Goal: Task Accomplishment & Management: Use online tool/utility

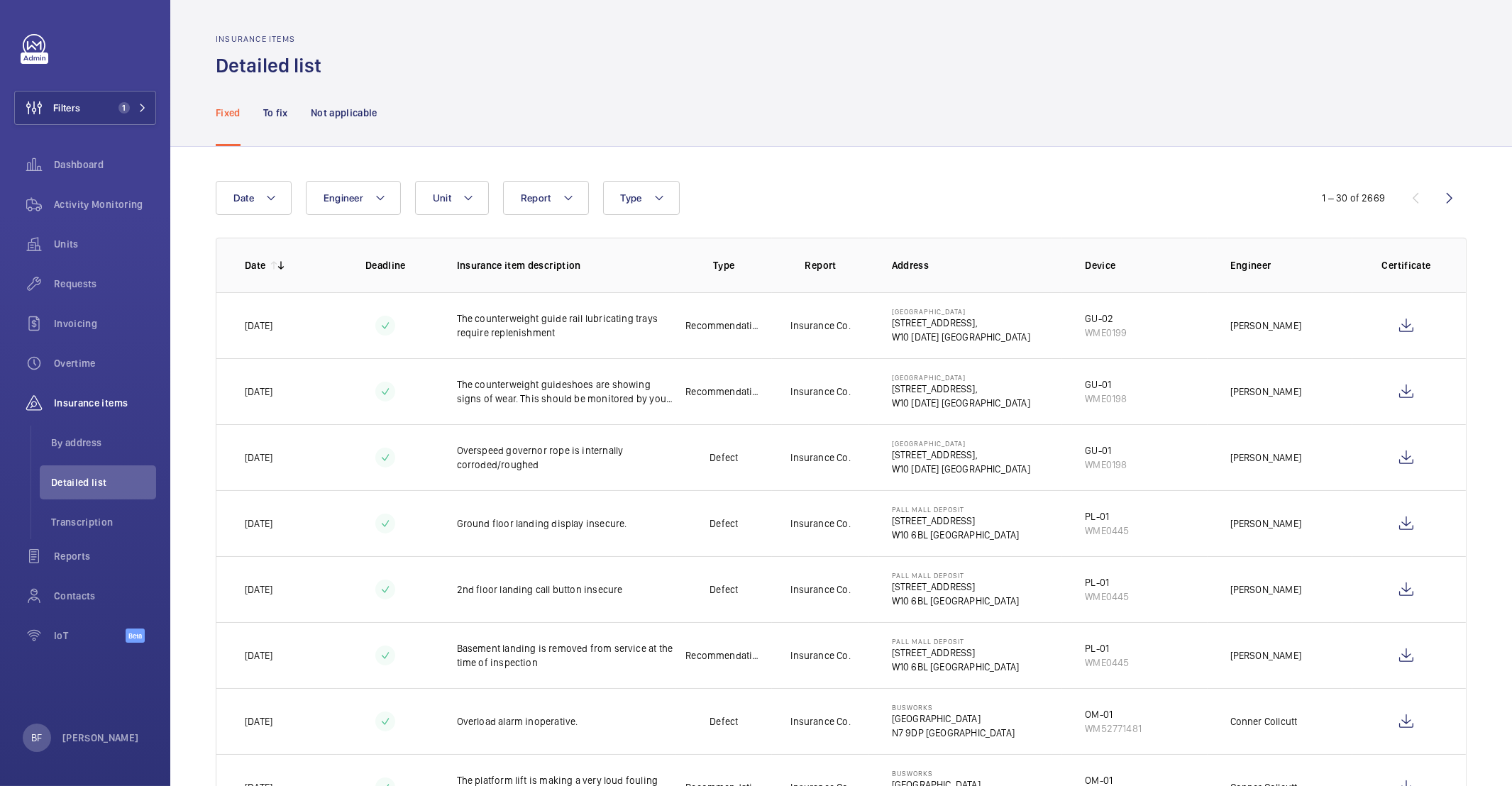
scroll to position [90, 0]
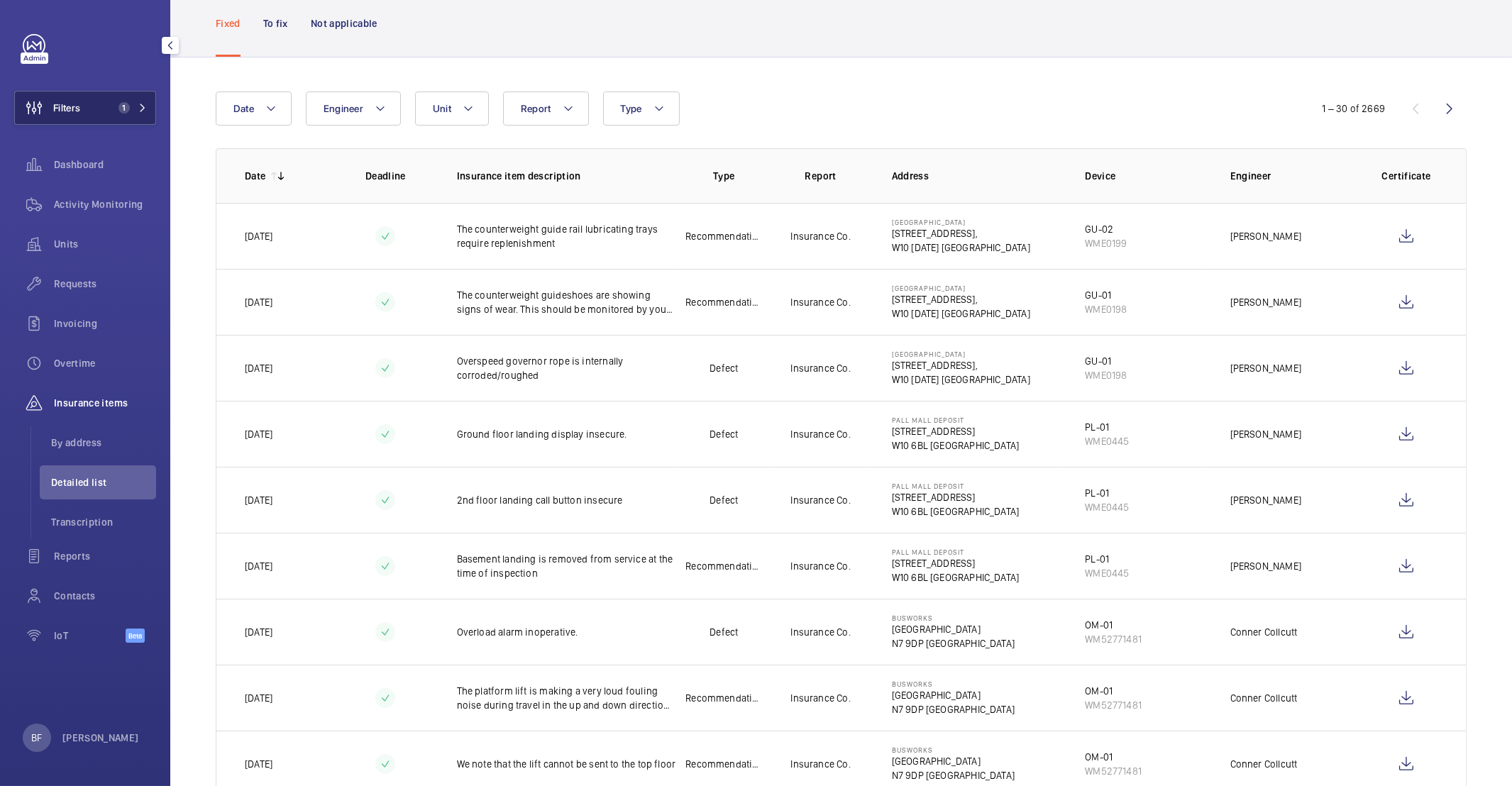
click at [97, 111] on button "Filters 1" at bounding box center [85, 108] width 142 height 34
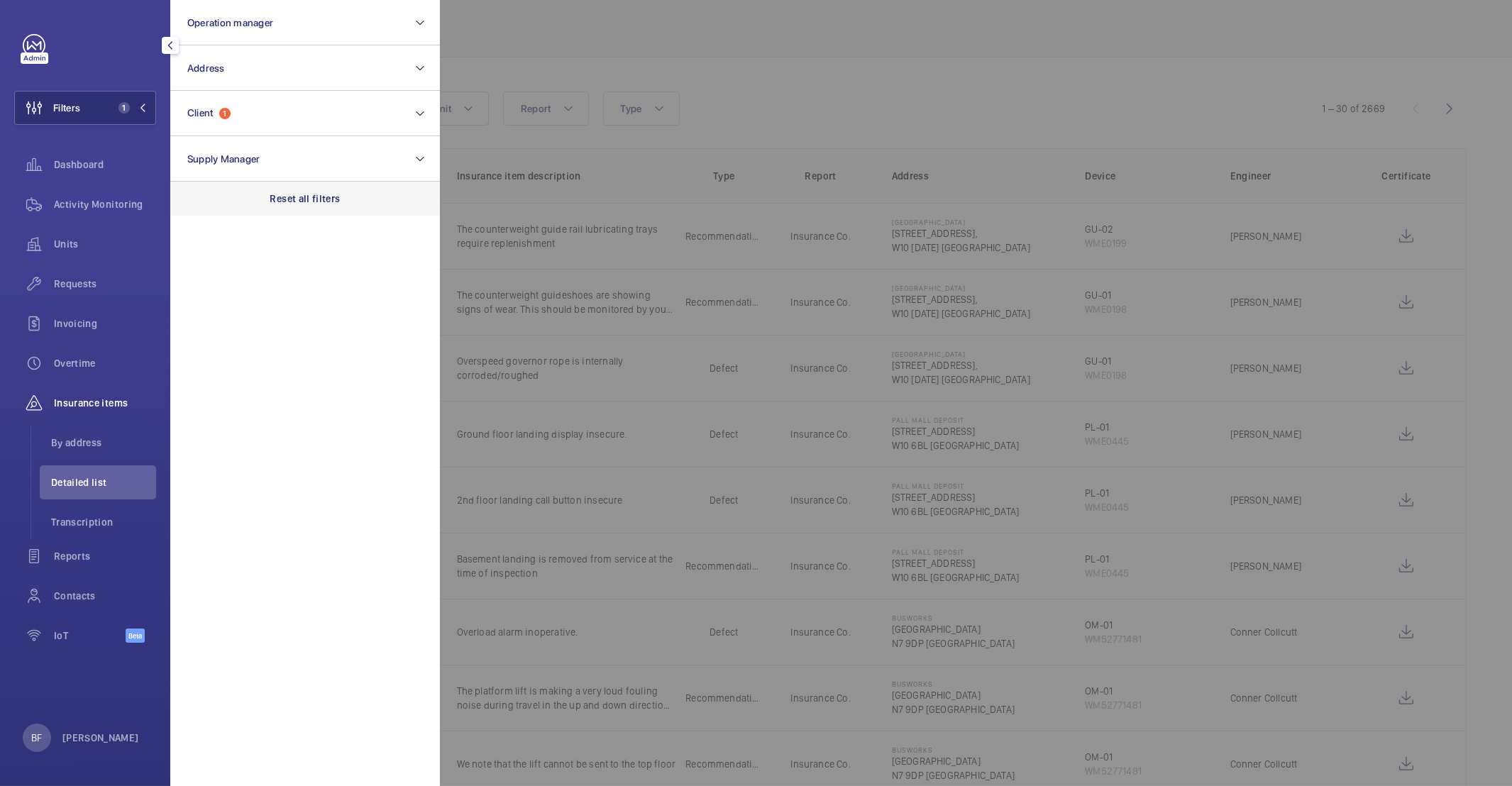
click at [325, 198] on p "Reset all filters" at bounding box center [305, 199] width 70 height 14
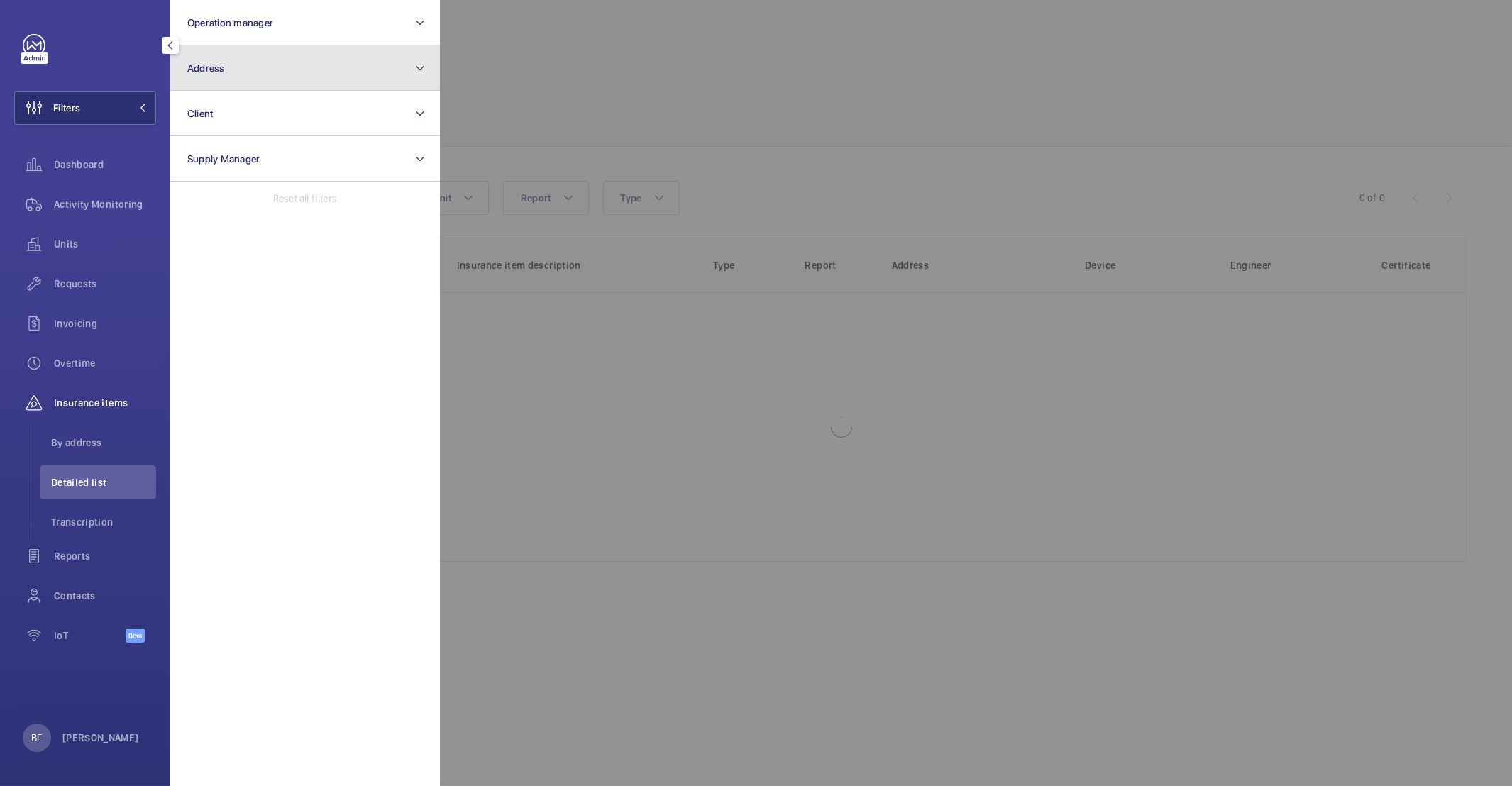
click at [308, 69] on button "Address" at bounding box center [305, 68] width 269 height 45
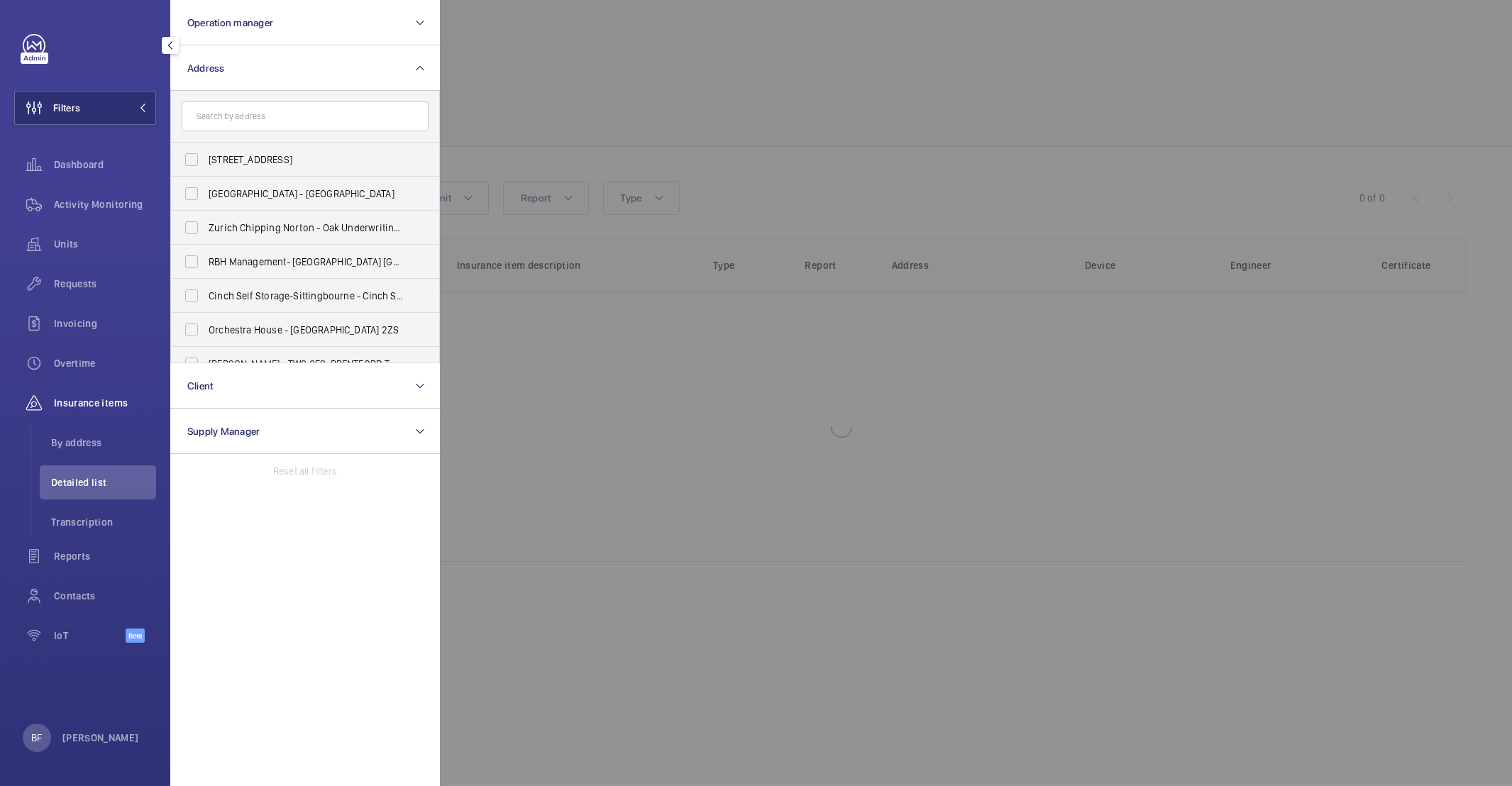
click at [356, 121] on input "text" at bounding box center [305, 117] width 247 height 30
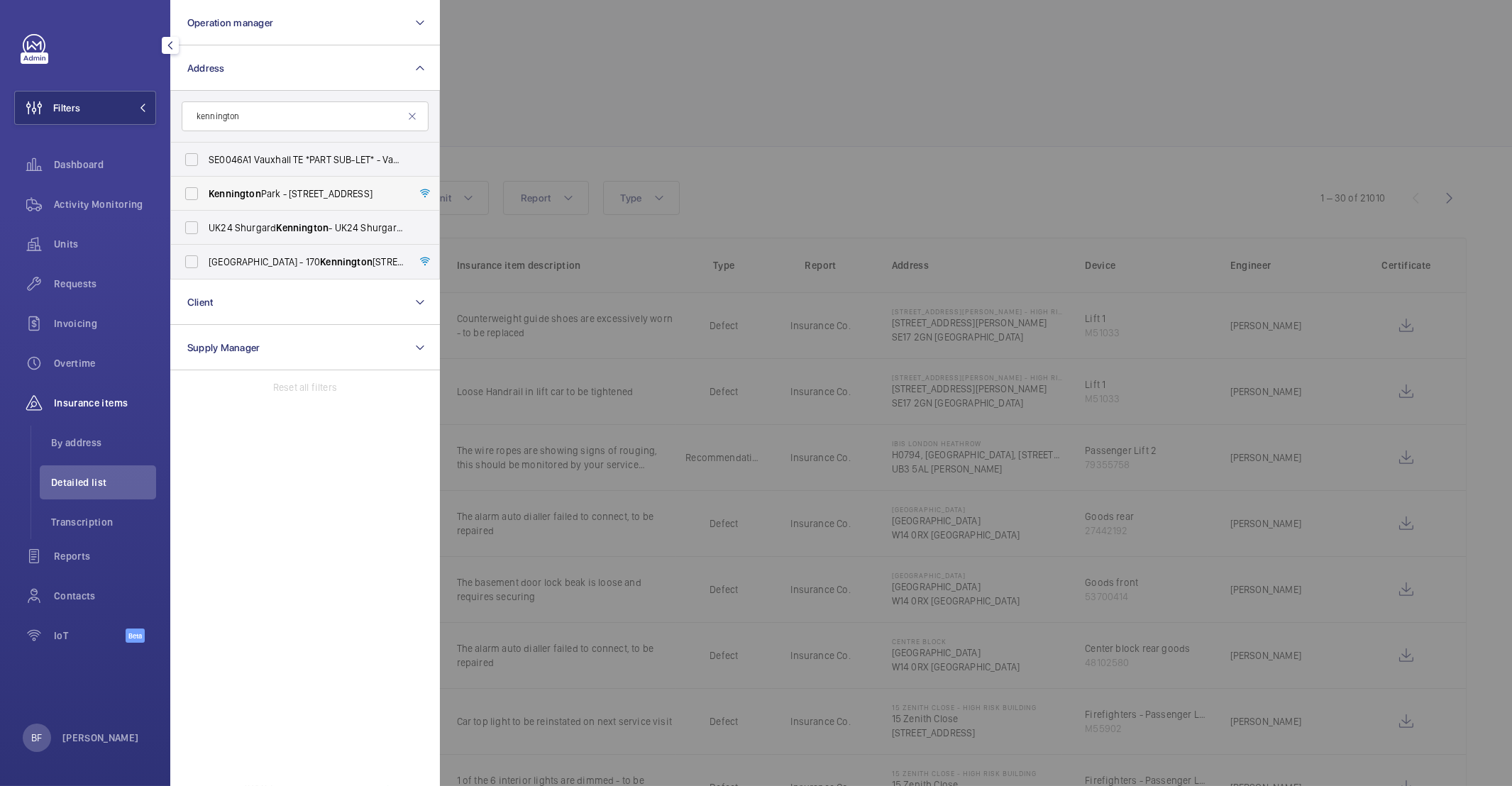
type input "kennington"
click at [332, 197] on span "Kennington Park - 1-3 Brixton Road, LONDON SW9 6DE" at bounding box center [306, 194] width 195 height 14
click at [206, 197] on input "Kennington Park - 1-3 Brixton Road, LONDON SW9 6DE" at bounding box center [192, 194] width 28 height 28
checkbox input "true"
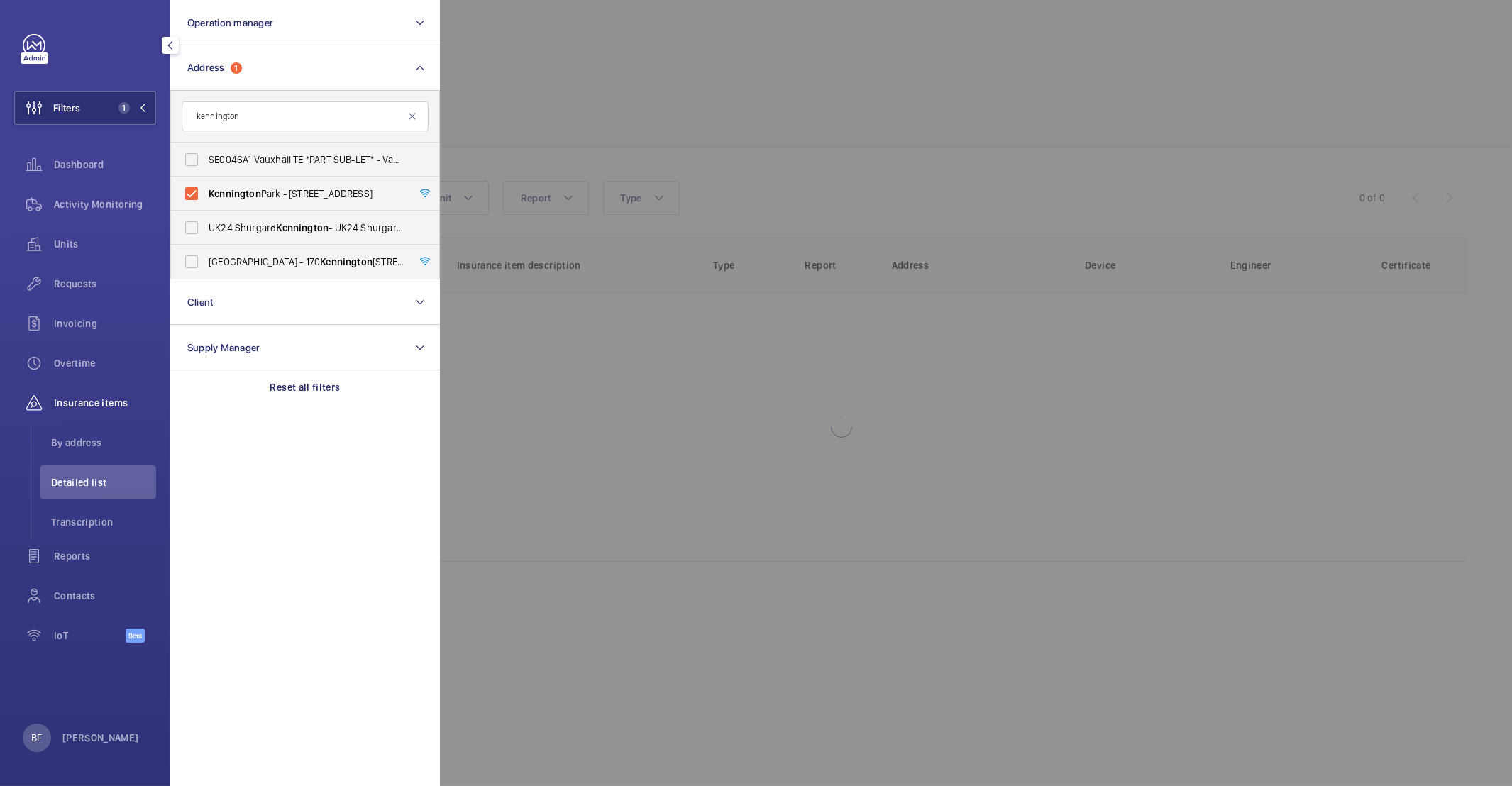
click at [607, 62] on div at bounding box center [1196, 393] width 1512 height 786
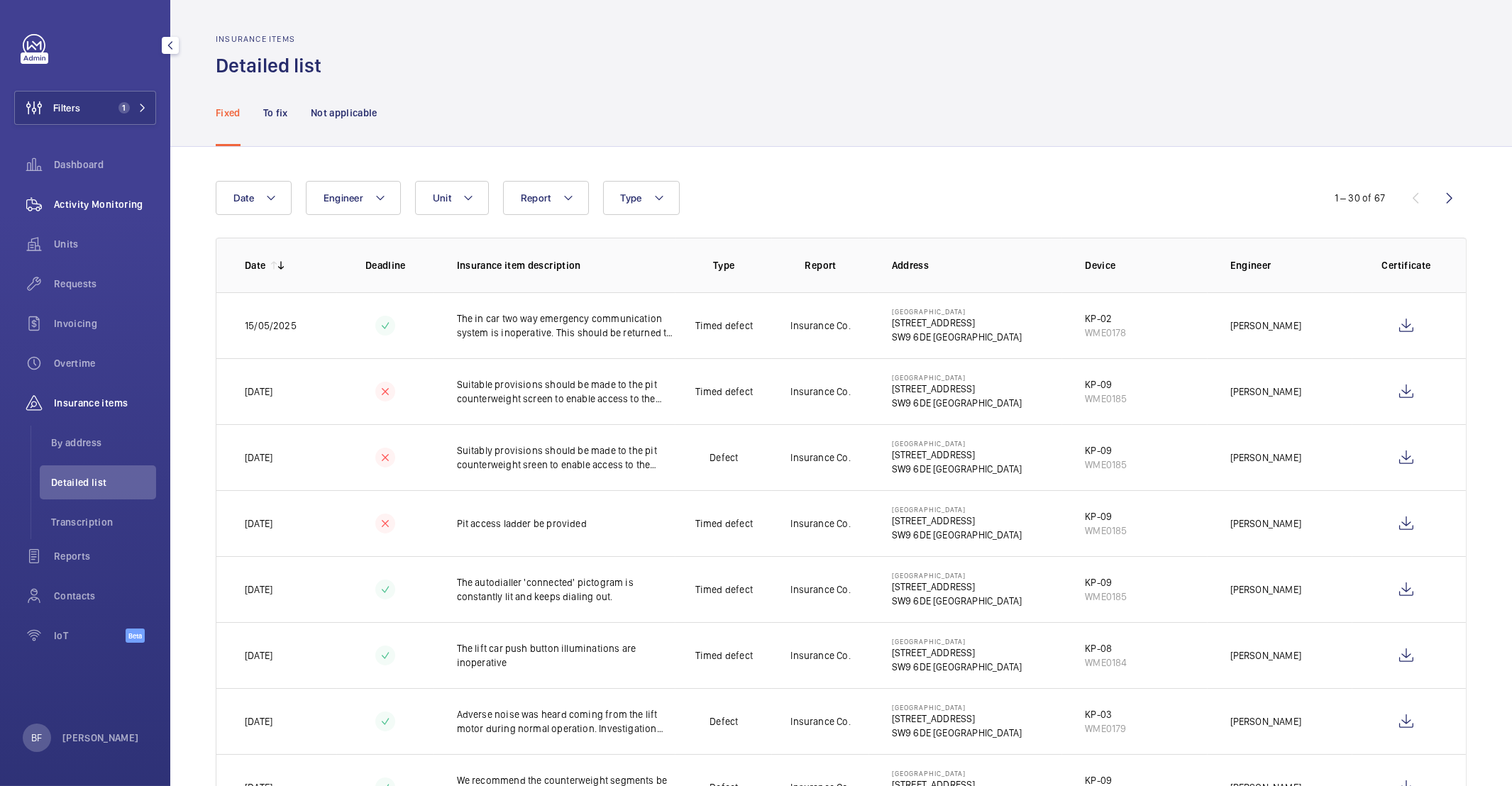
click at [112, 213] on div "Activity Monitoring" at bounding box center [85, 205] width 142 height 34
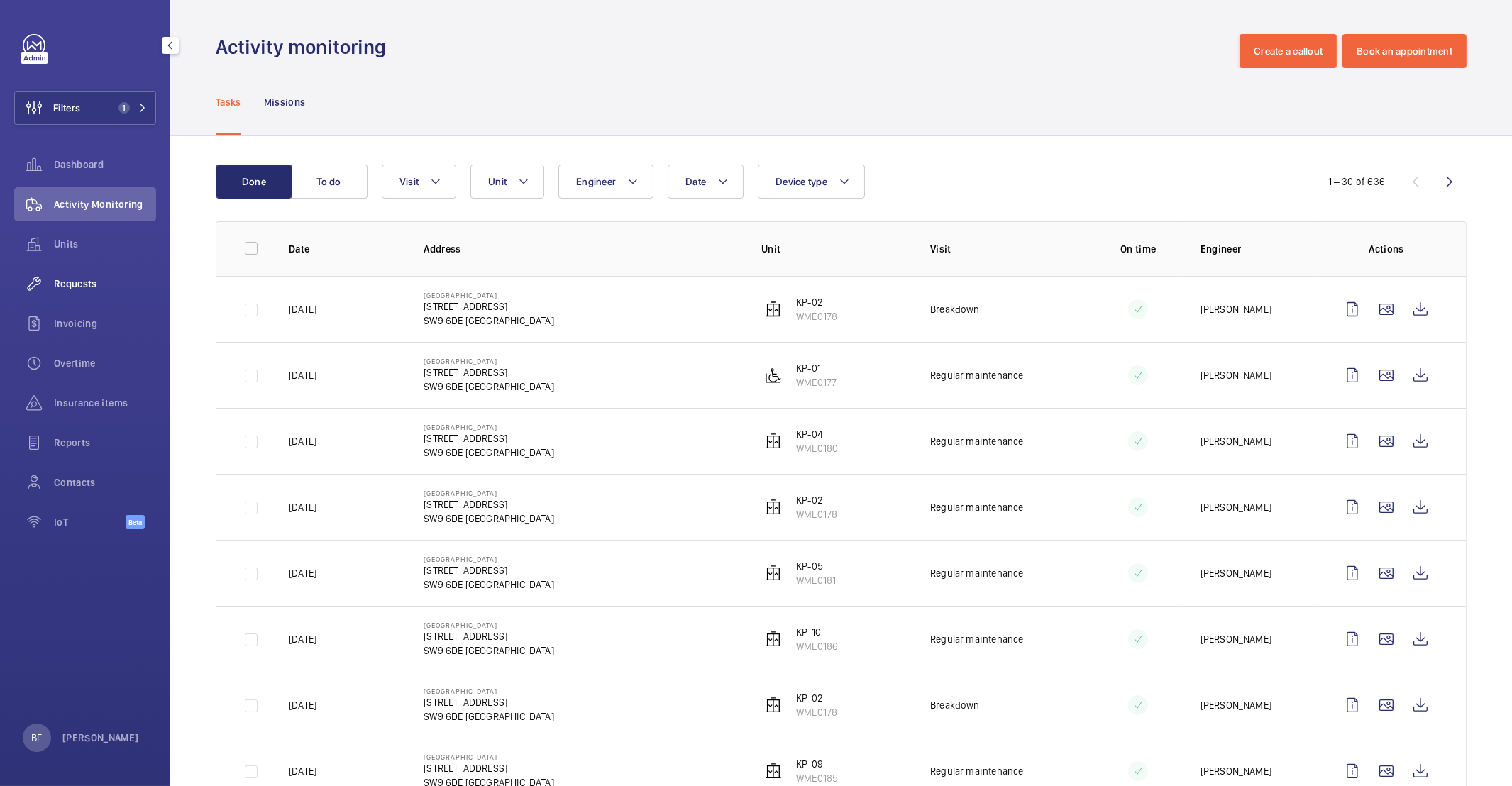
click at [60, 267] on div "Requests" at bounding box center [85, 284] width 142 height 34
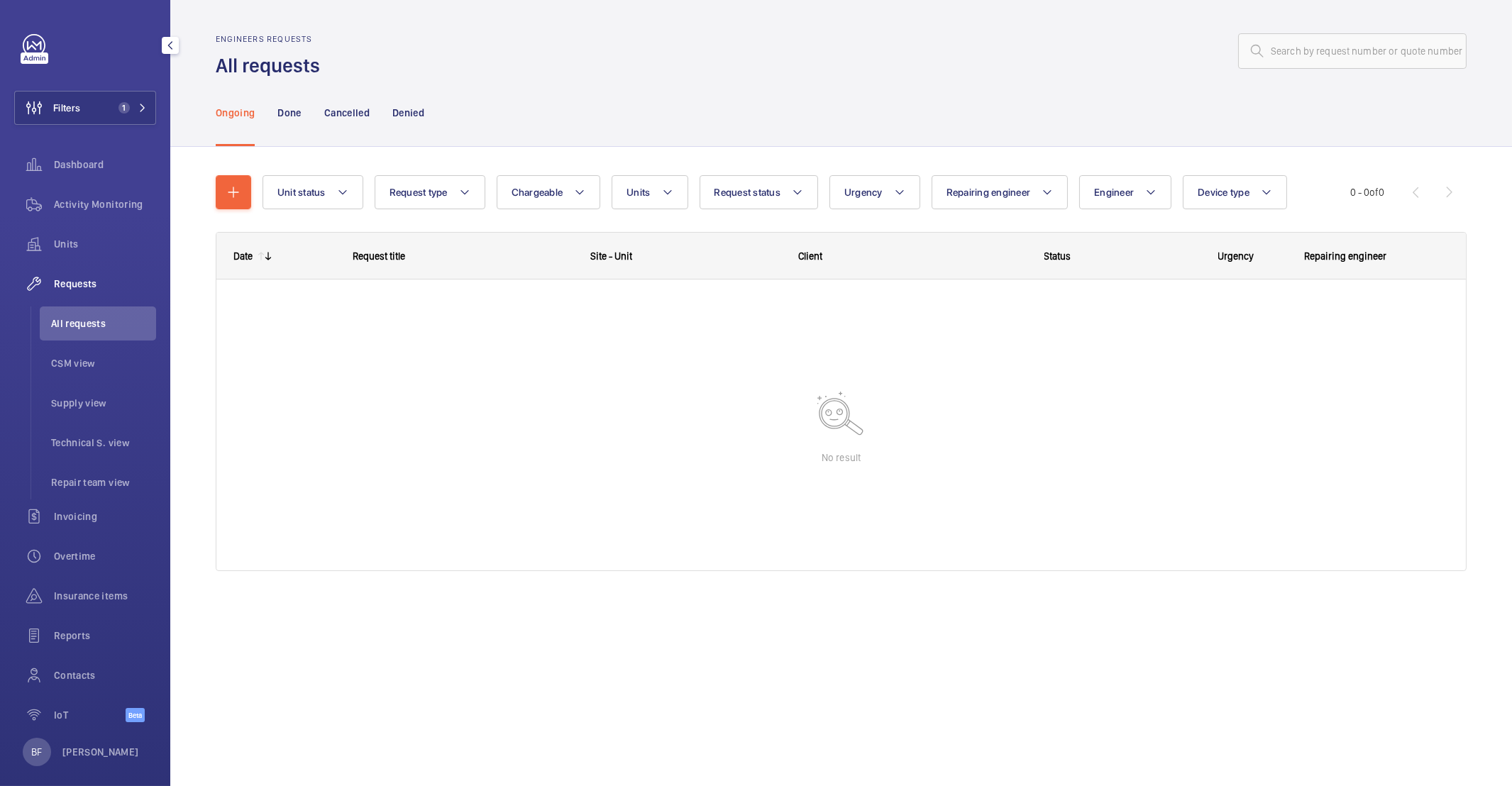
click at [69, 281] on span "Requests" at bounding box center [105, 284] width 102 height 14
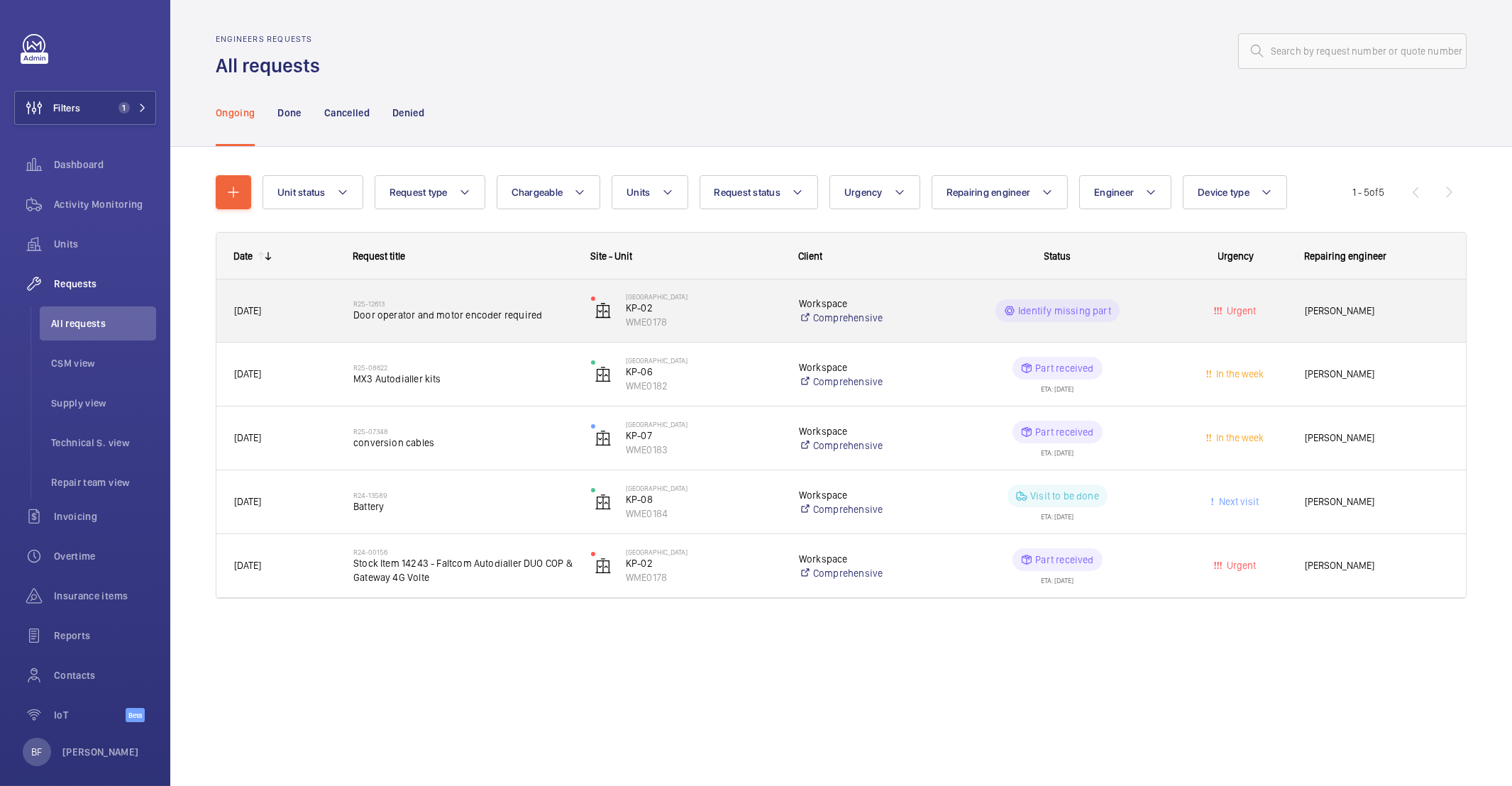
click at [447, 330] on div "R25-12613 Door operator and motor encoder required" at bounding box center [463, 311] width 220 height 41
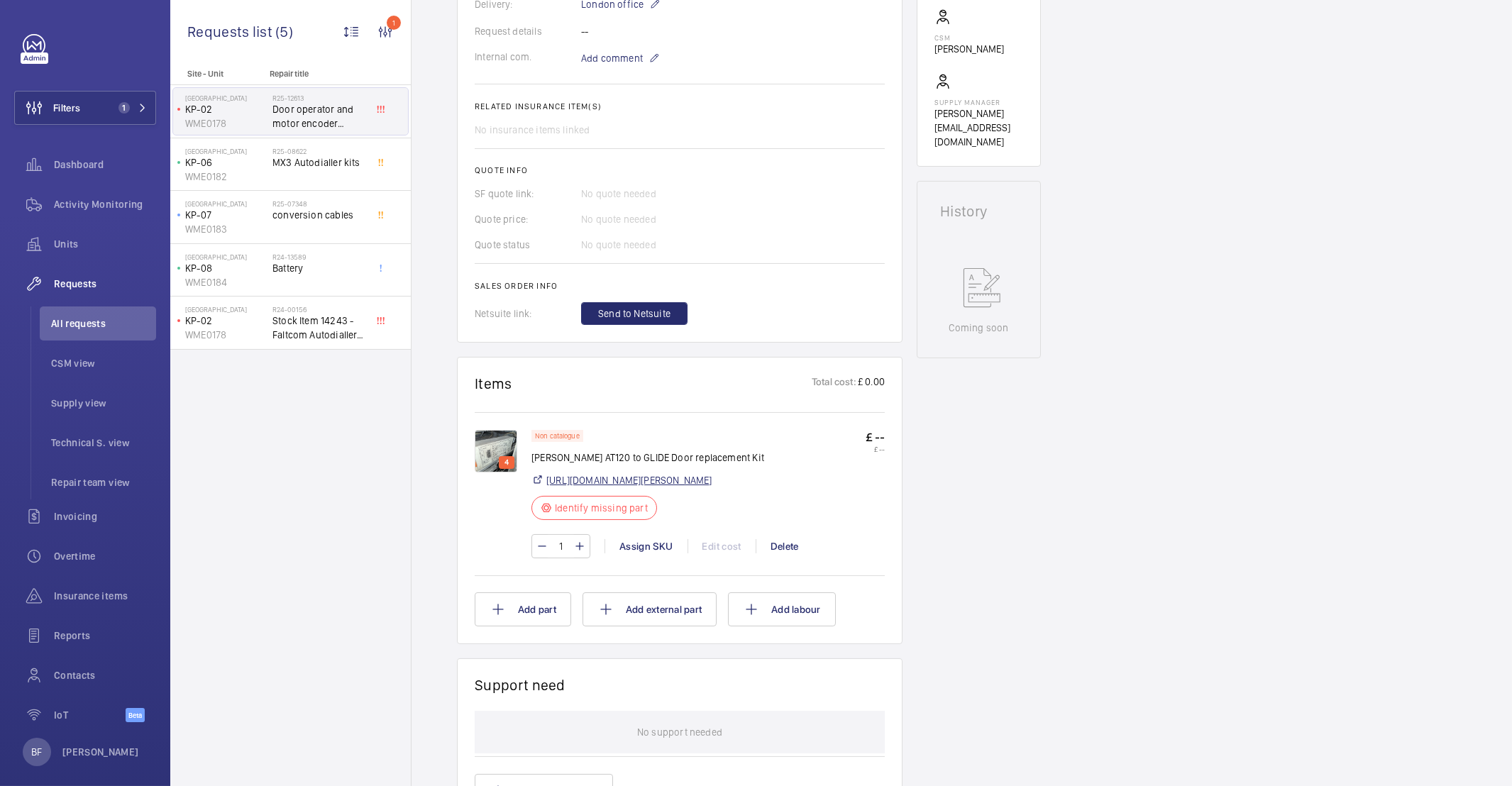
scroll to position [463, 0]
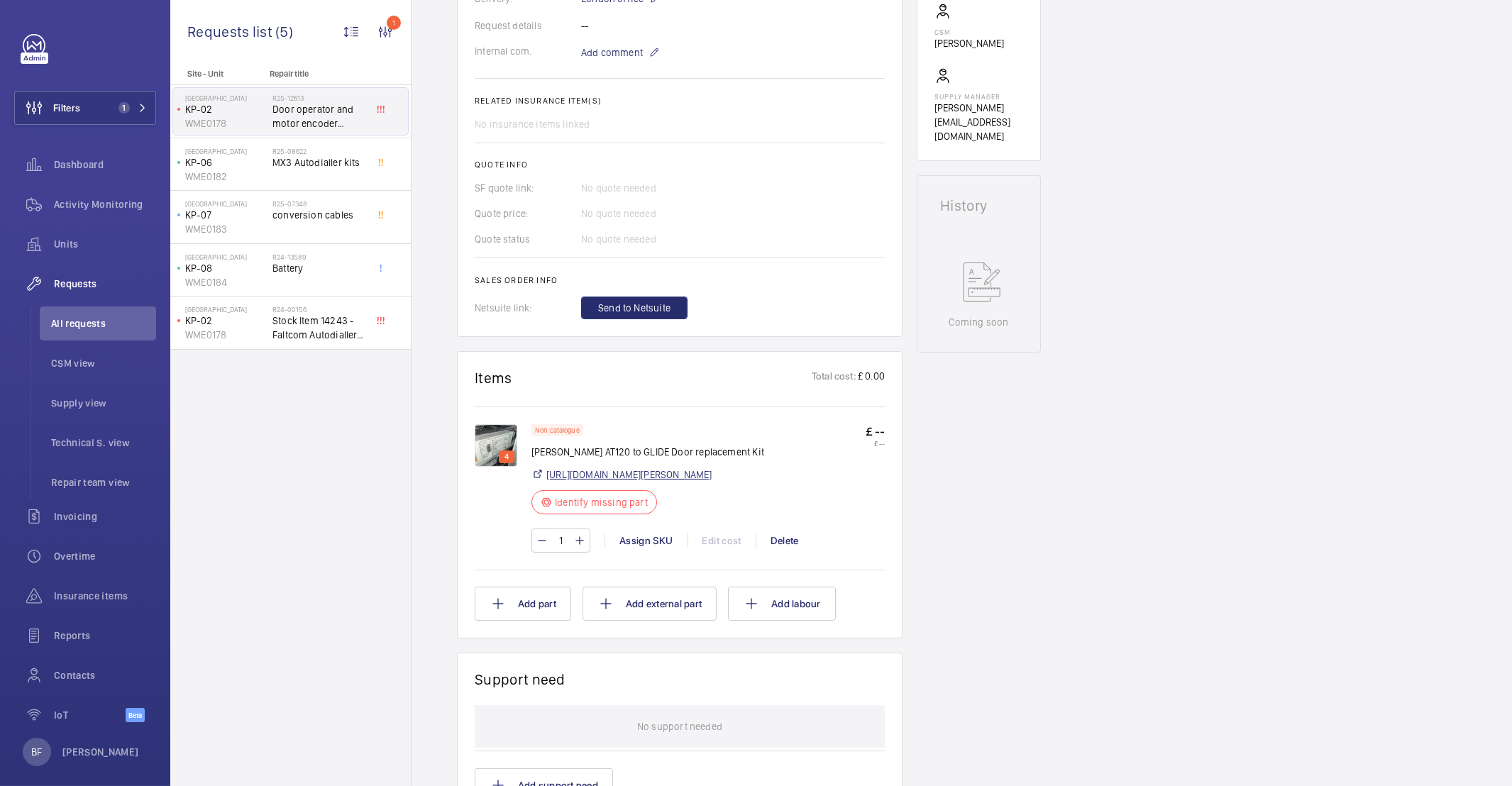
click at [639, 478] on link "https://shop.shorts-lifts.co.uk/ot085-0005k-otis-at120-to-glide-operator-full-r…" at bounding box center [630, 475] width 166 height 14
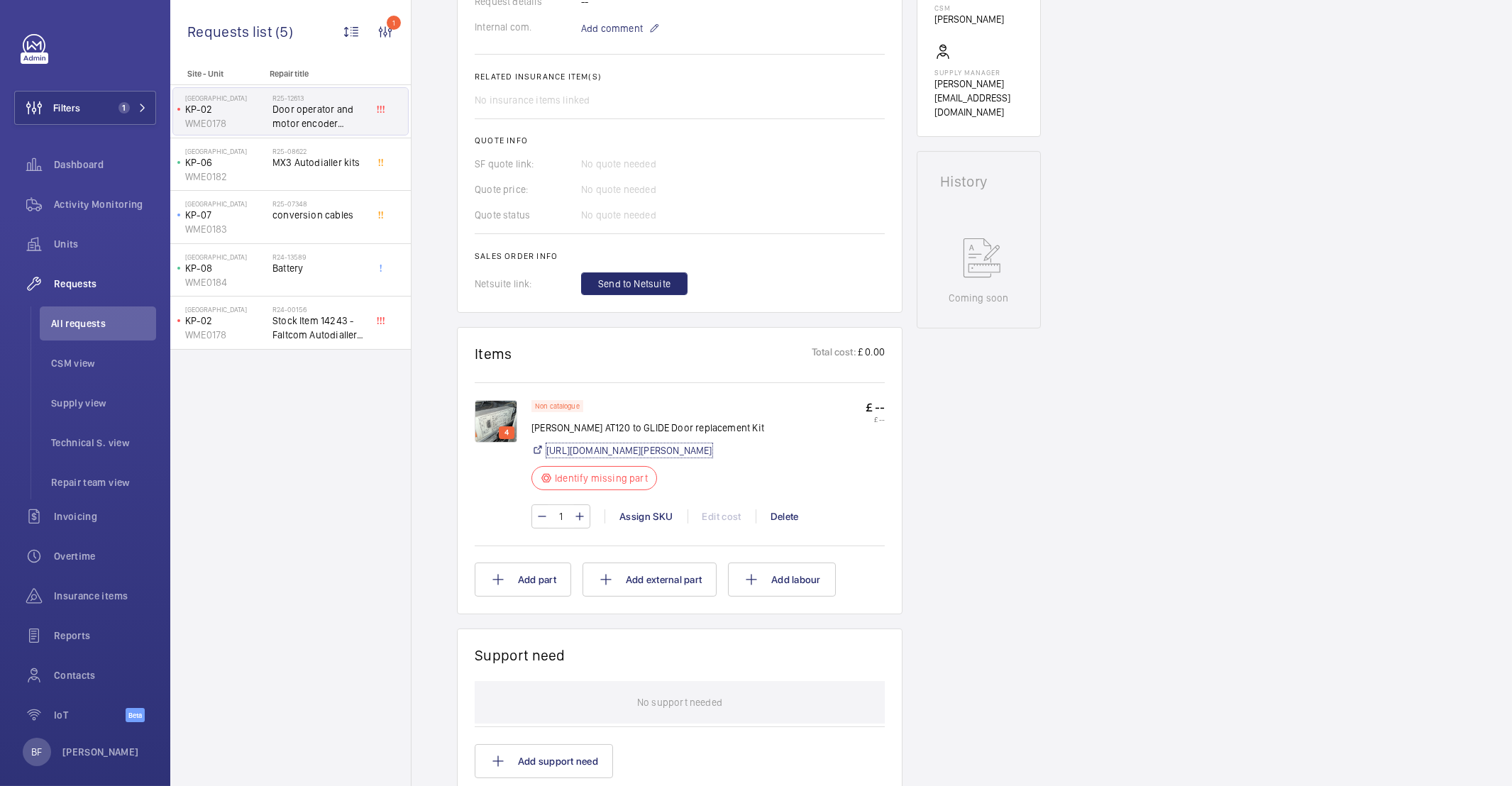
scroll to position [593, 0]
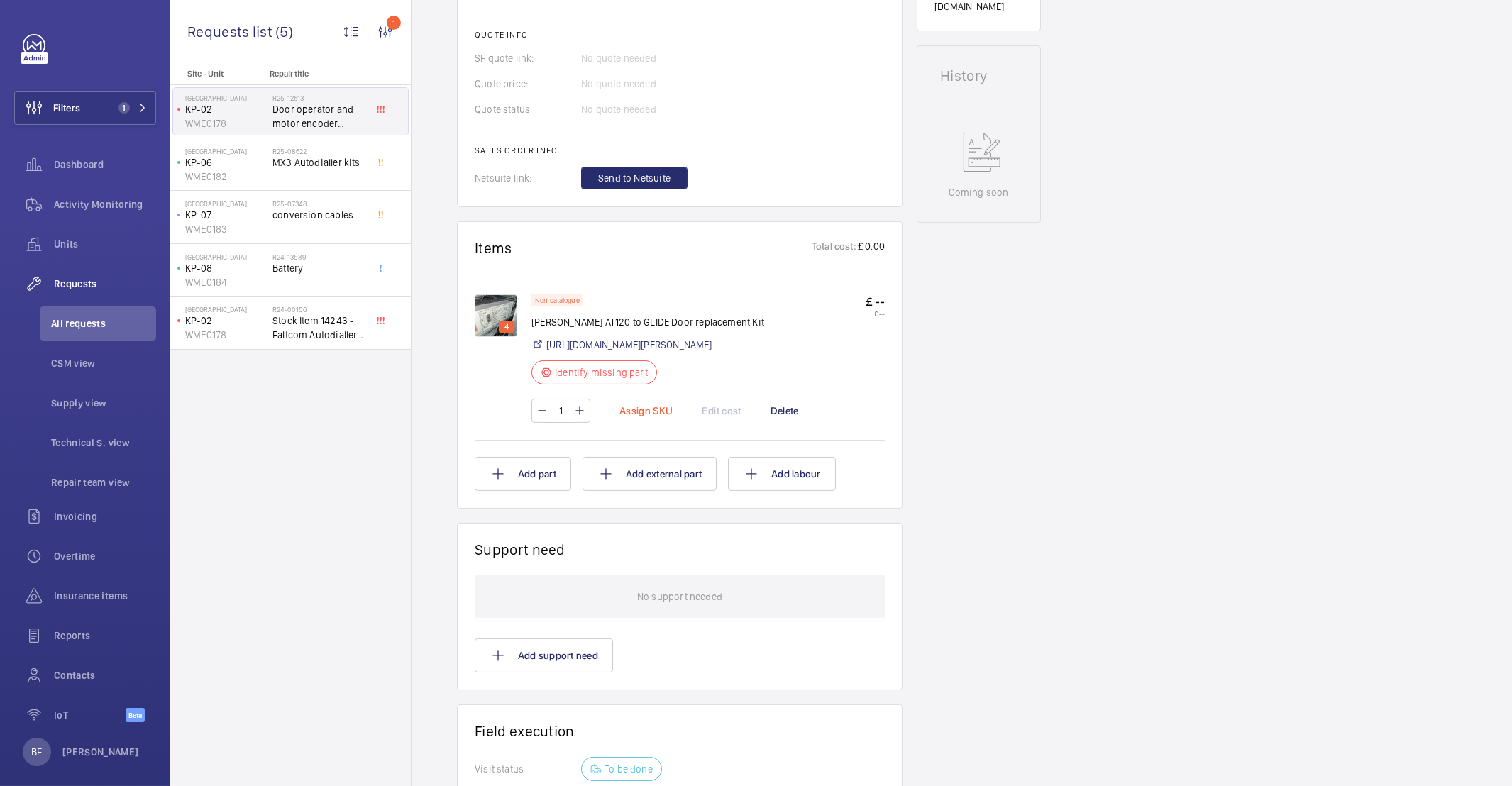
click at [642, 418] on div "Assign SKU" at bounding box center [646, 411] width 83 height 14
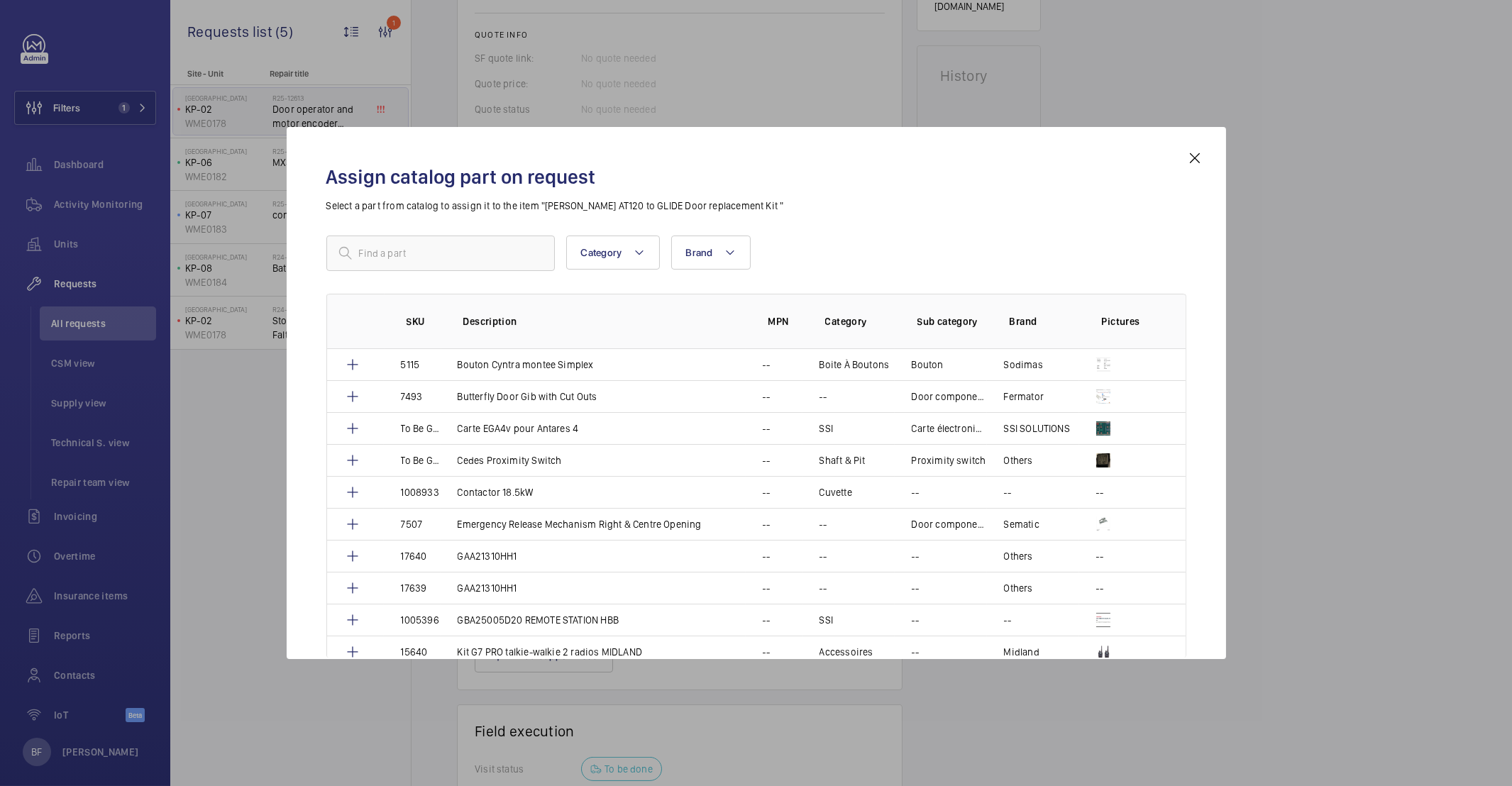
drag, startPoint x: 643, startPoint y: 136, endPoint x: 891, endPoint y: 141, distance: 248.1
click at [891, 141] on div "Assign catalog part on request Select a part from catalog to assign it to the i…" at bounding box center [756, 393] width 939 height 532
drag, startPoint x: 774, startPoint y: 163, endPoint x: 951, endPoint y: 140, distance: 178.5
click at [951, 140] on div "Assign catalog part on request Select a part from catalog to assign it to the i…" at bounding box center [756, 393] width 939 height 532
click at [1206, 166] on div "Assign catalog part on request Select a part from catalog to assign it to the i…" at bounding box center [756, 393] width 939 height 532
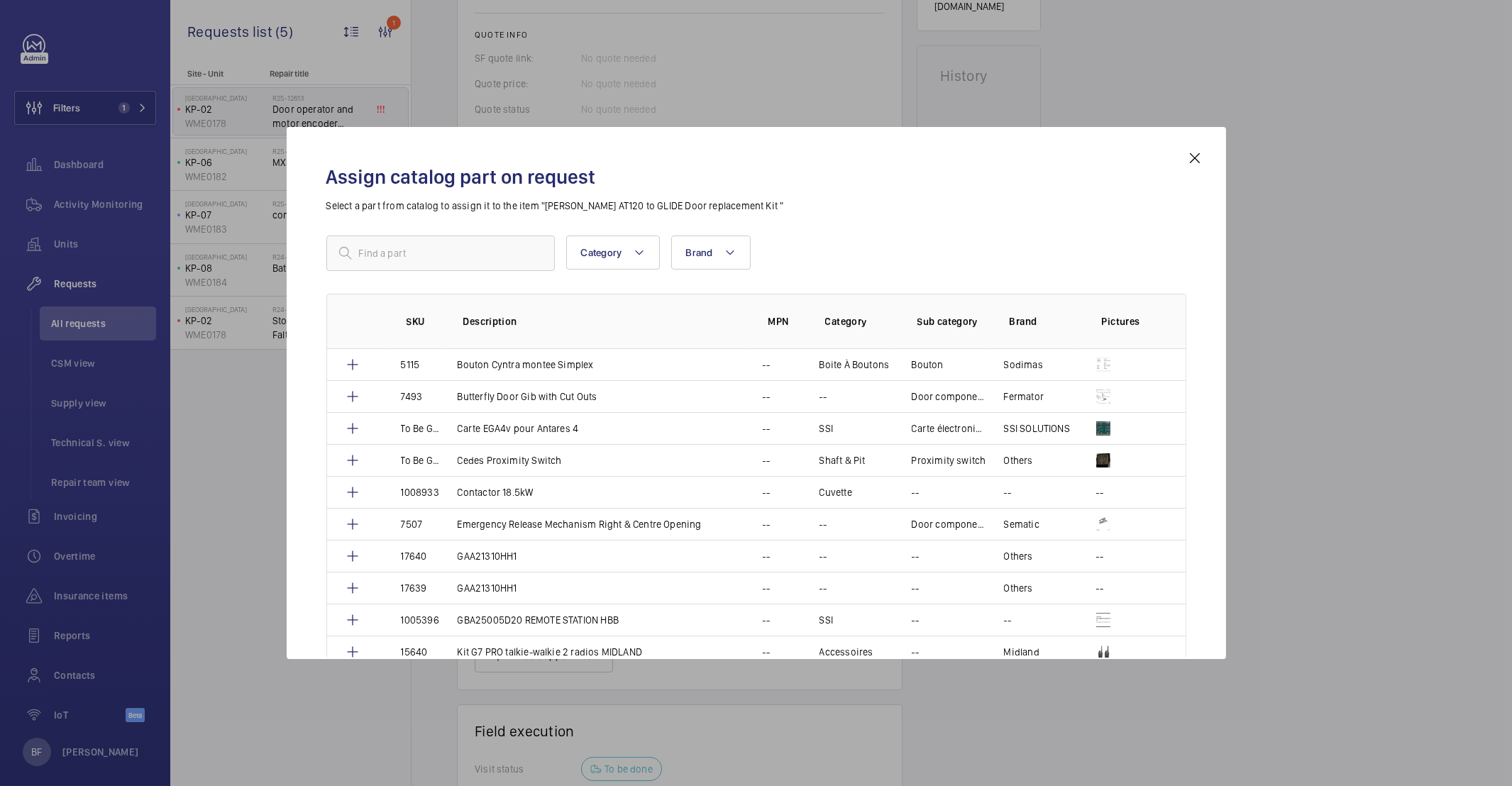
click at [1197, 162] on mat-icon at bounding box center [1195, 158] width 17 height 17
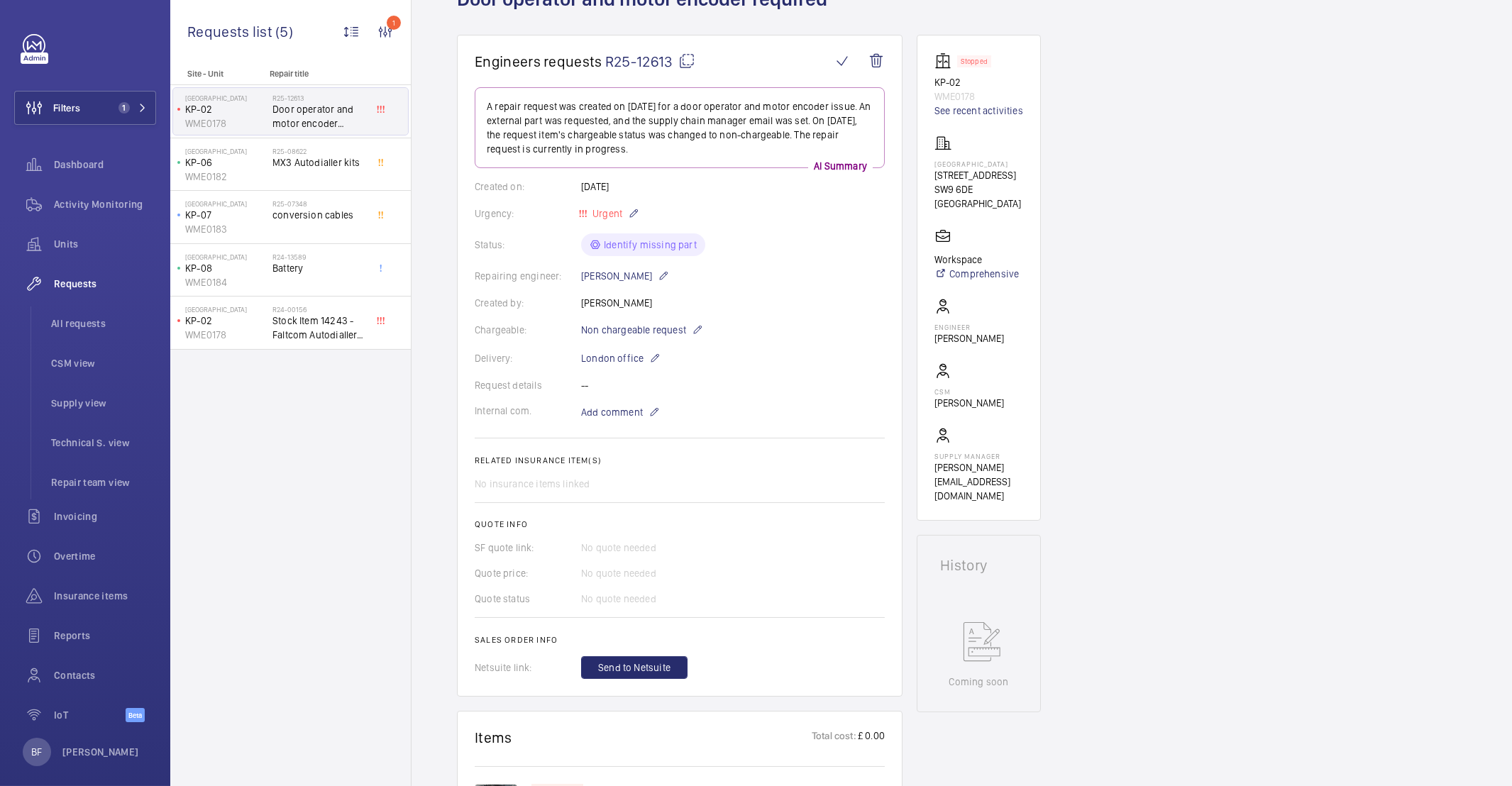
scroll to position [423, 0]
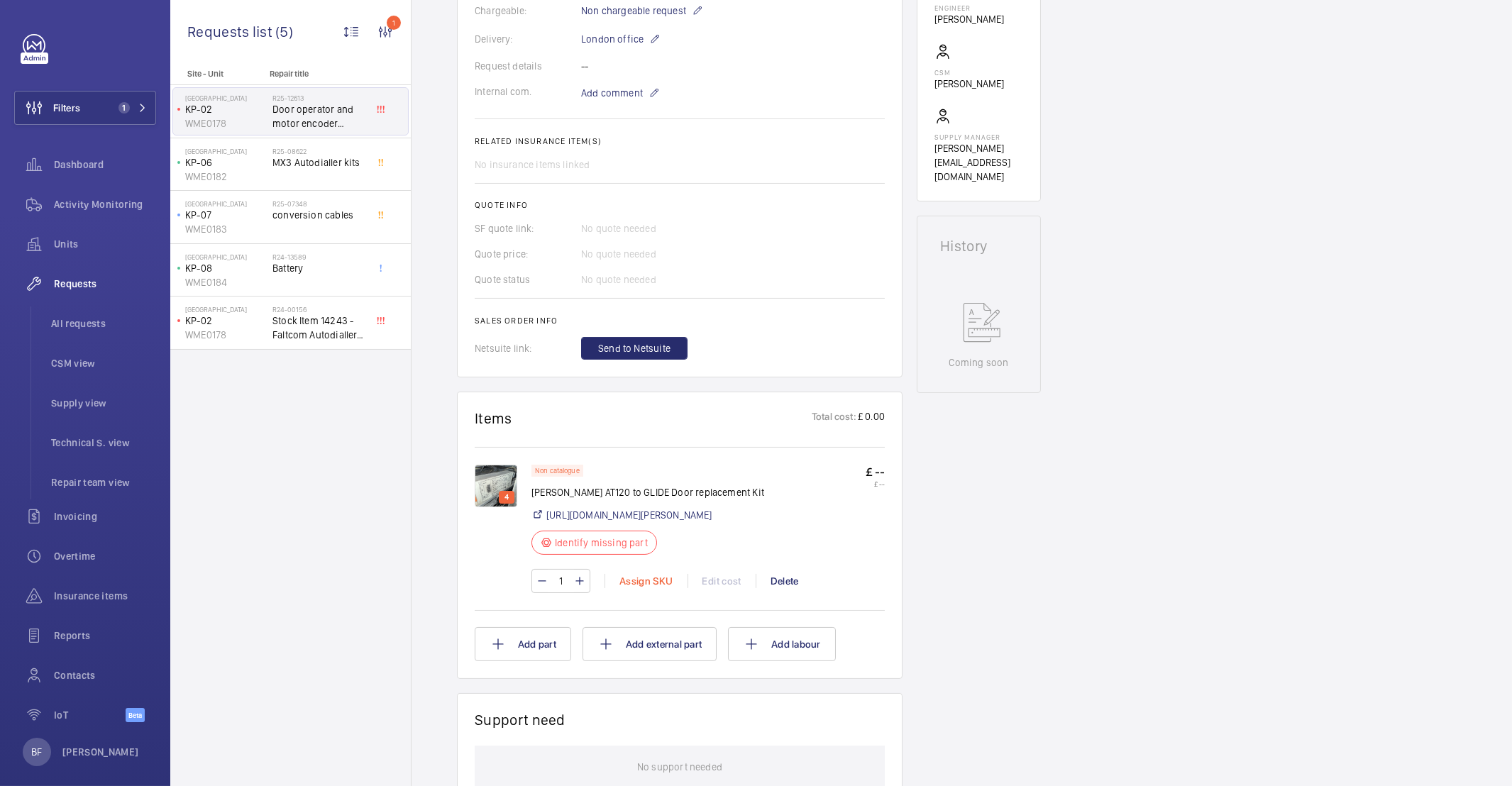
click at [637, 588] on div "Assign SKU" at bounding box center [646, 581] width 83 height 14
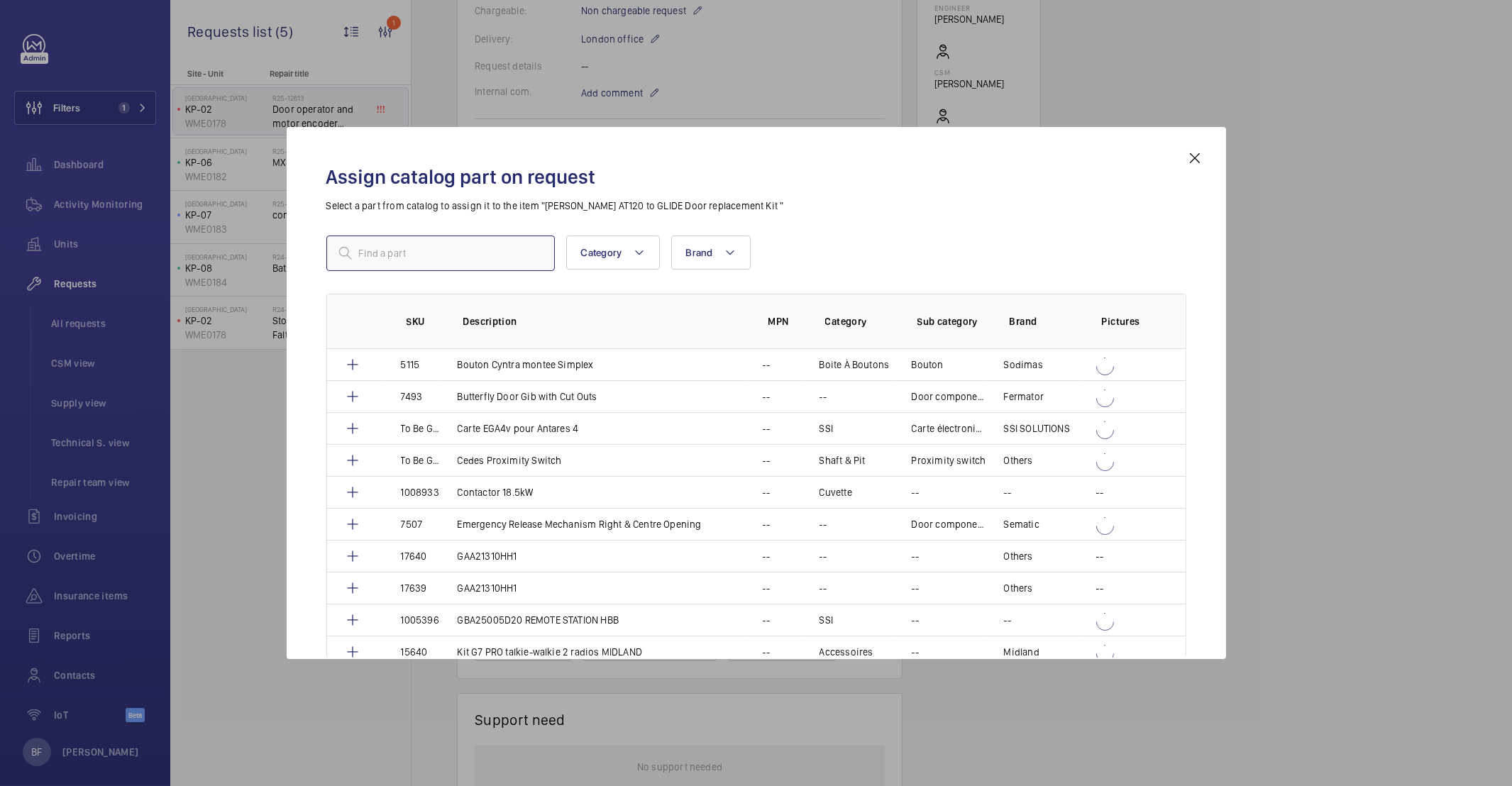
click at [474, 254] on input "text" at bounding box center [441, 254] width 229 height 36
click at [642, 252] on mat-icon at bounding box center [639, 252] width 11 height 17
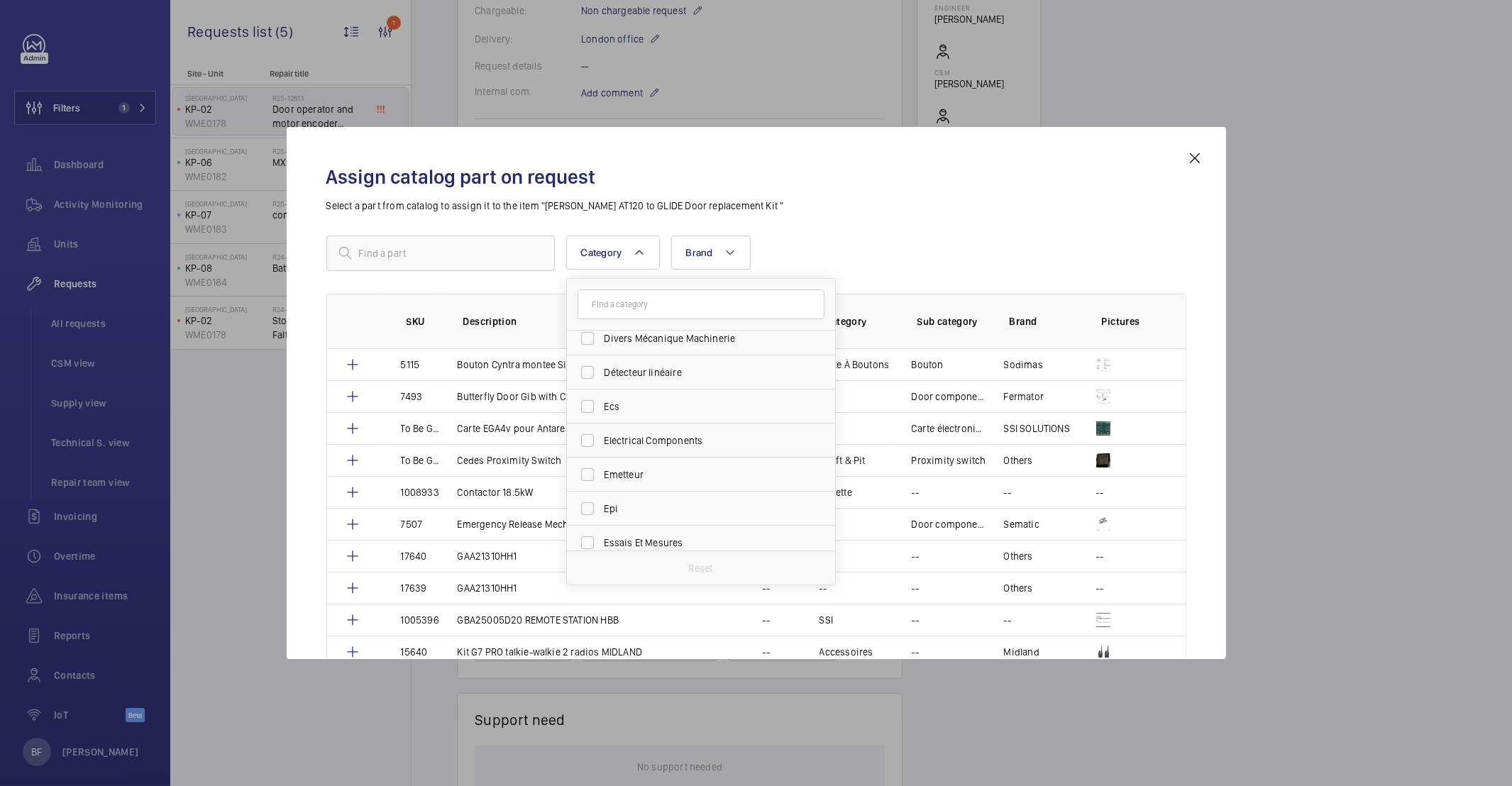
click at [633, 308] on input "text" at bounding box center [701, 304] width 247 height 30
type input "doo"
click at [697, 386] on span "Doo r Equipment" at bounding box center [702, 382] width 195 height 14
click at [602, 386] on input "Doo r Equipment" at bounding box center [588, 382] width 28 height 28
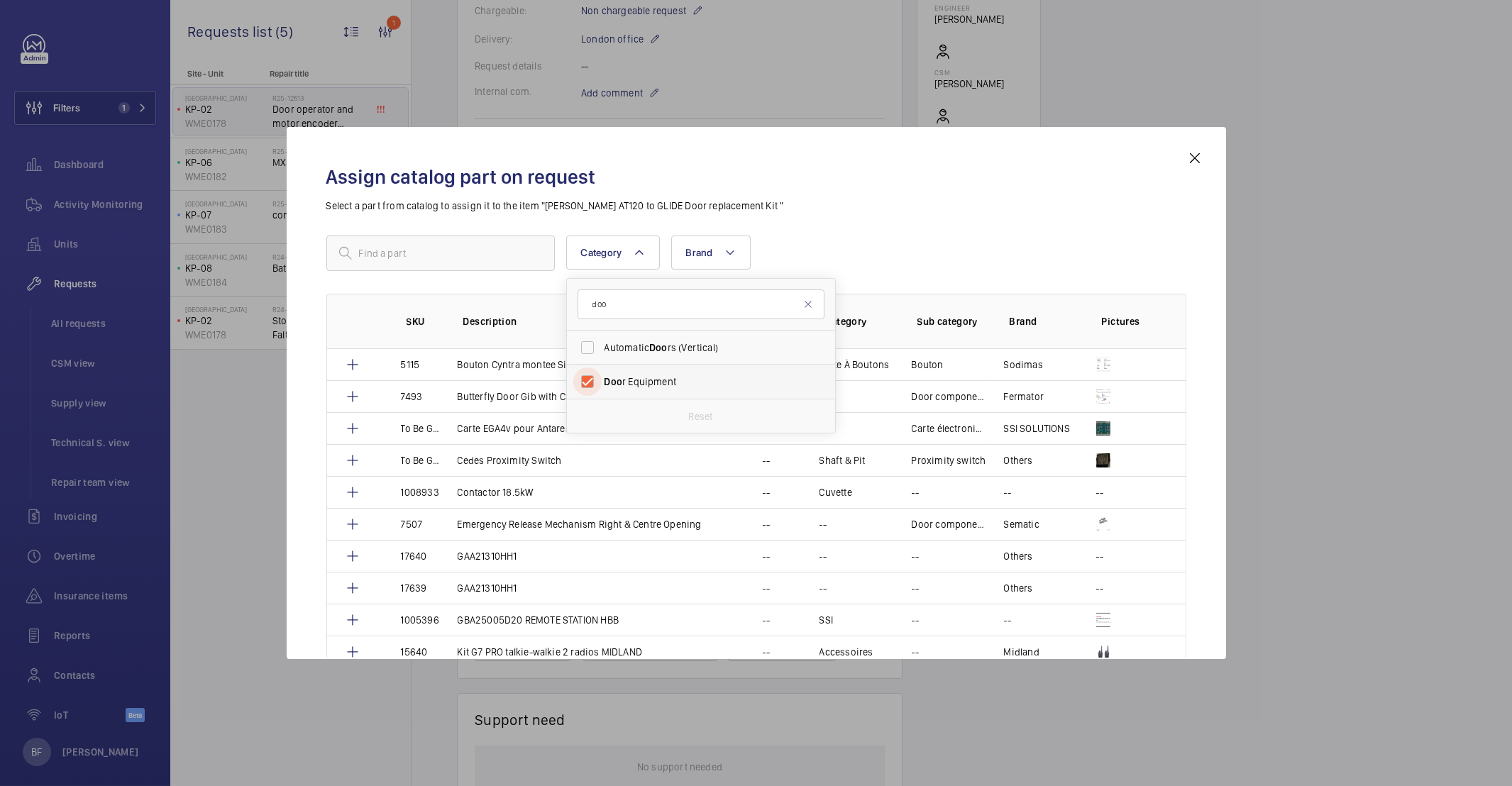
checkbox input "true"
click at [822, 226] on div "Assign catalog part on request Select a part from catalog to assign it to the i…" at bounding box center [756, 404] width 894 height 510
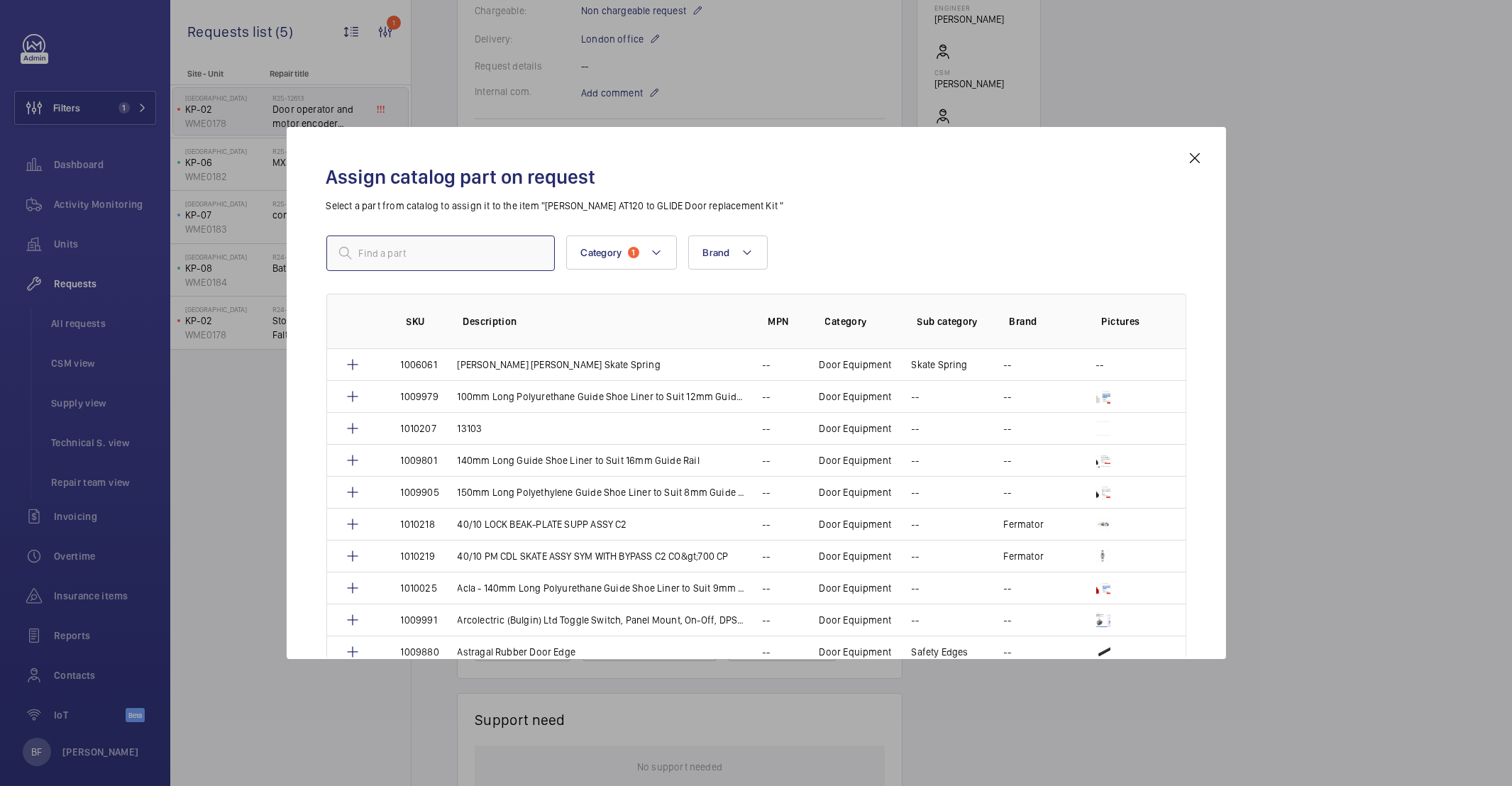
click at [424, 254] on input "text" at bounding box center [441, 254] width 229 height 36
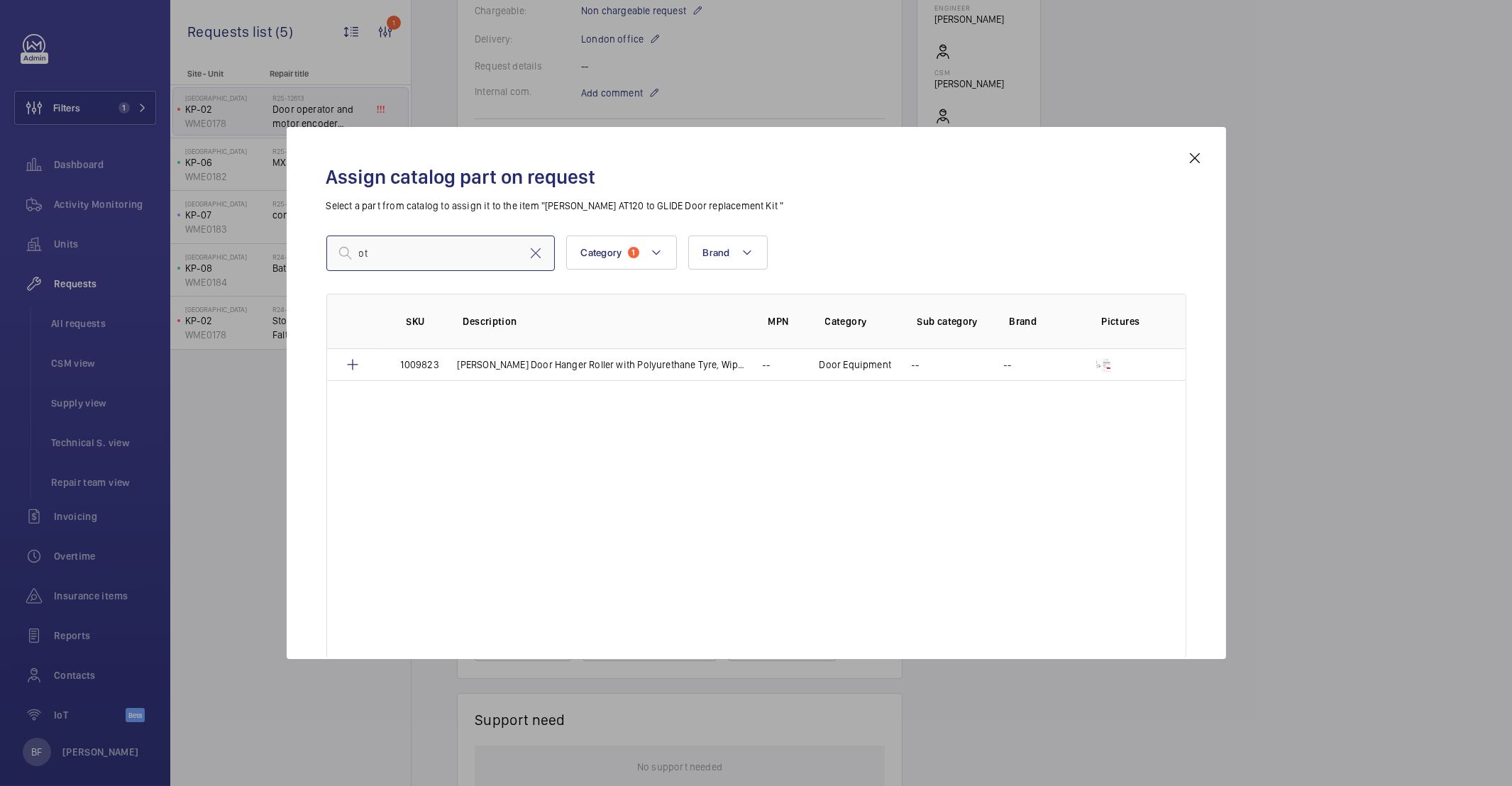
type input "o"
type input "glide"
click at [672, 246] on button "Category 1" at bounding box center [622, 253] width 111 height 34
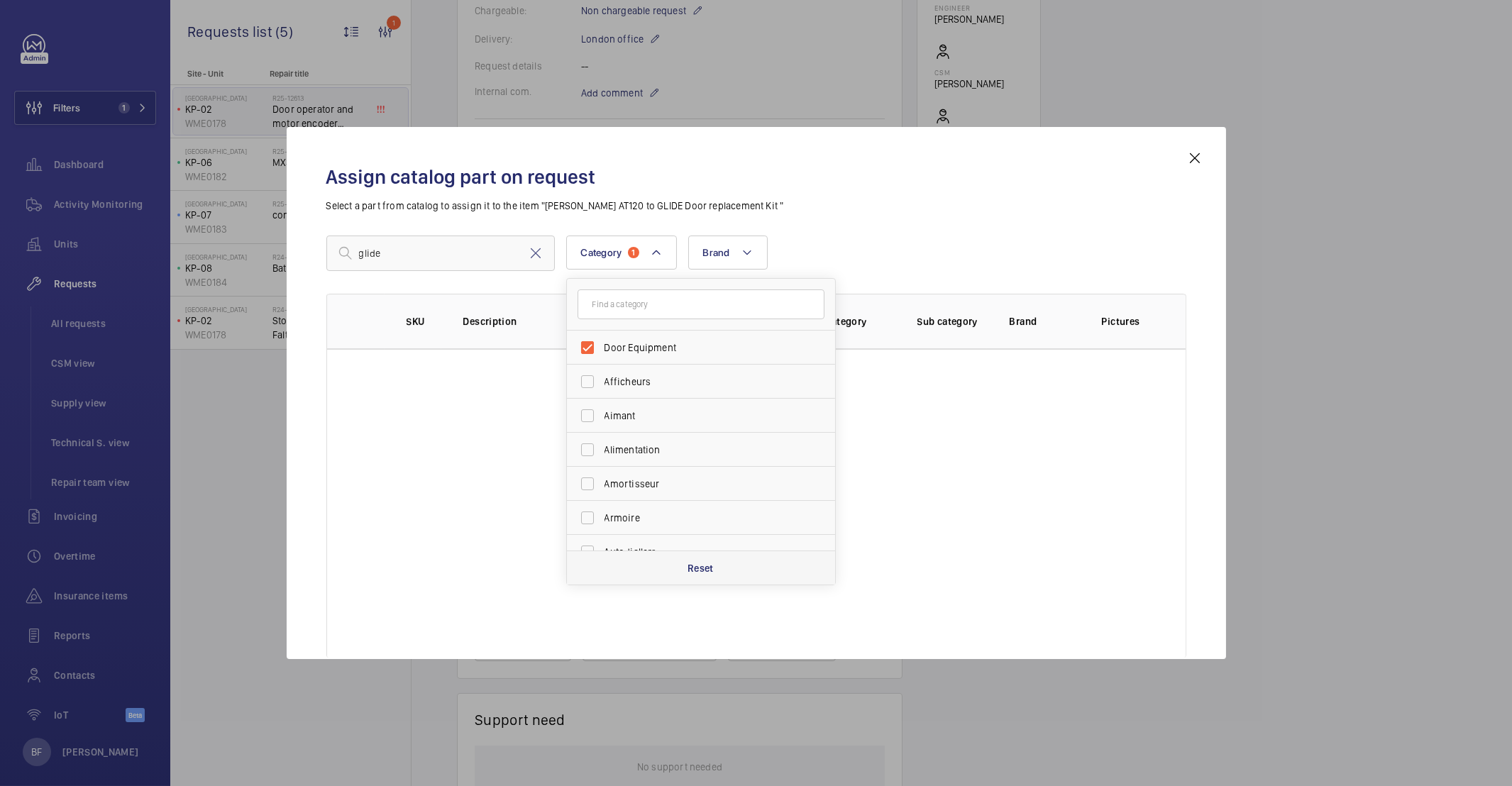
click at [711, 567] on p "Reset" at bounding box center [701, 569] width 26 height 14
checkbox input "false"
click at [389, 249] on input "glide" at bounding box center [441, 254] width 229 height 36
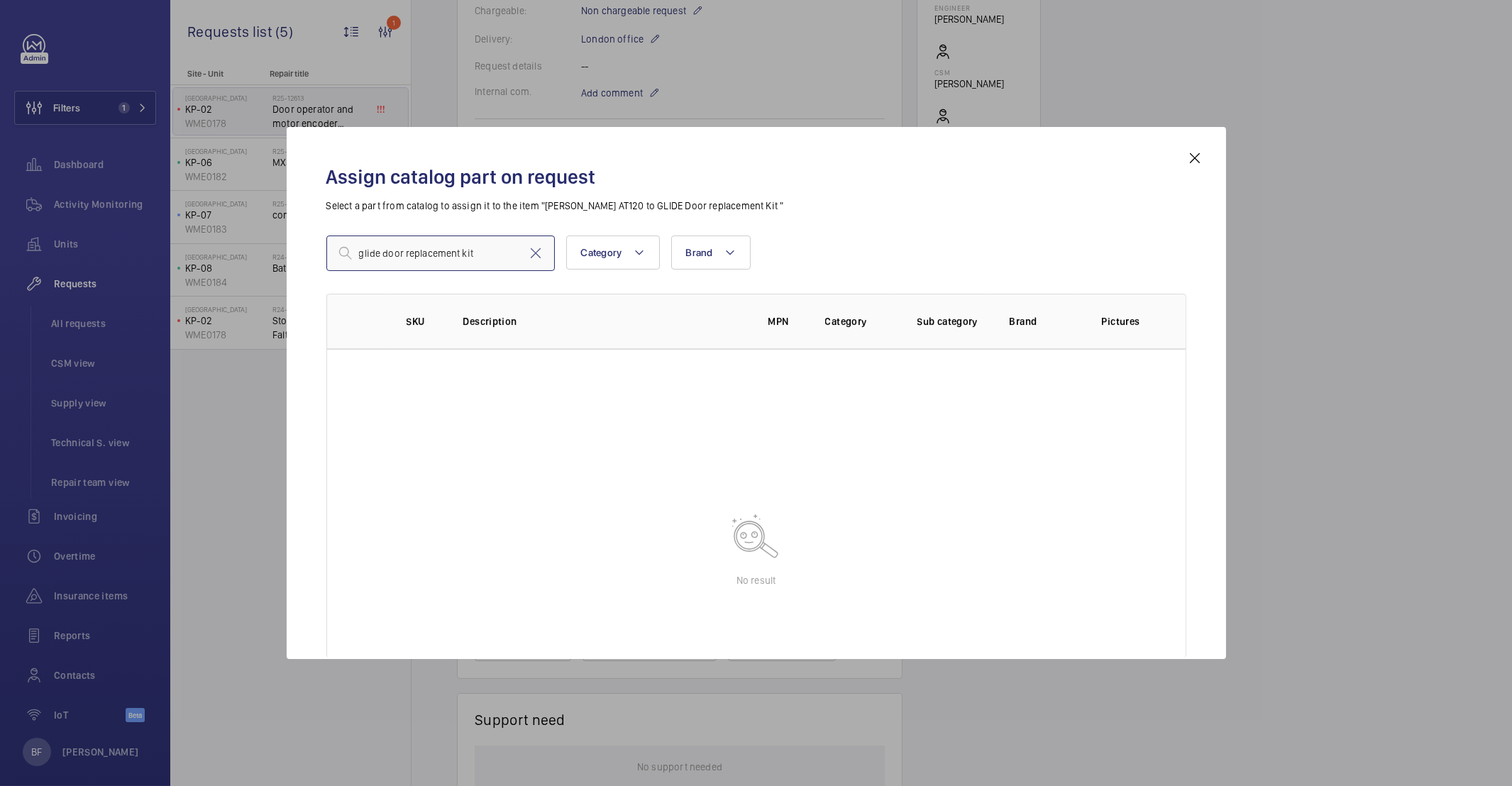
click at [363, 257] on input "glide door replacement kit" at bounding box center [441, 254] width 229 height 36
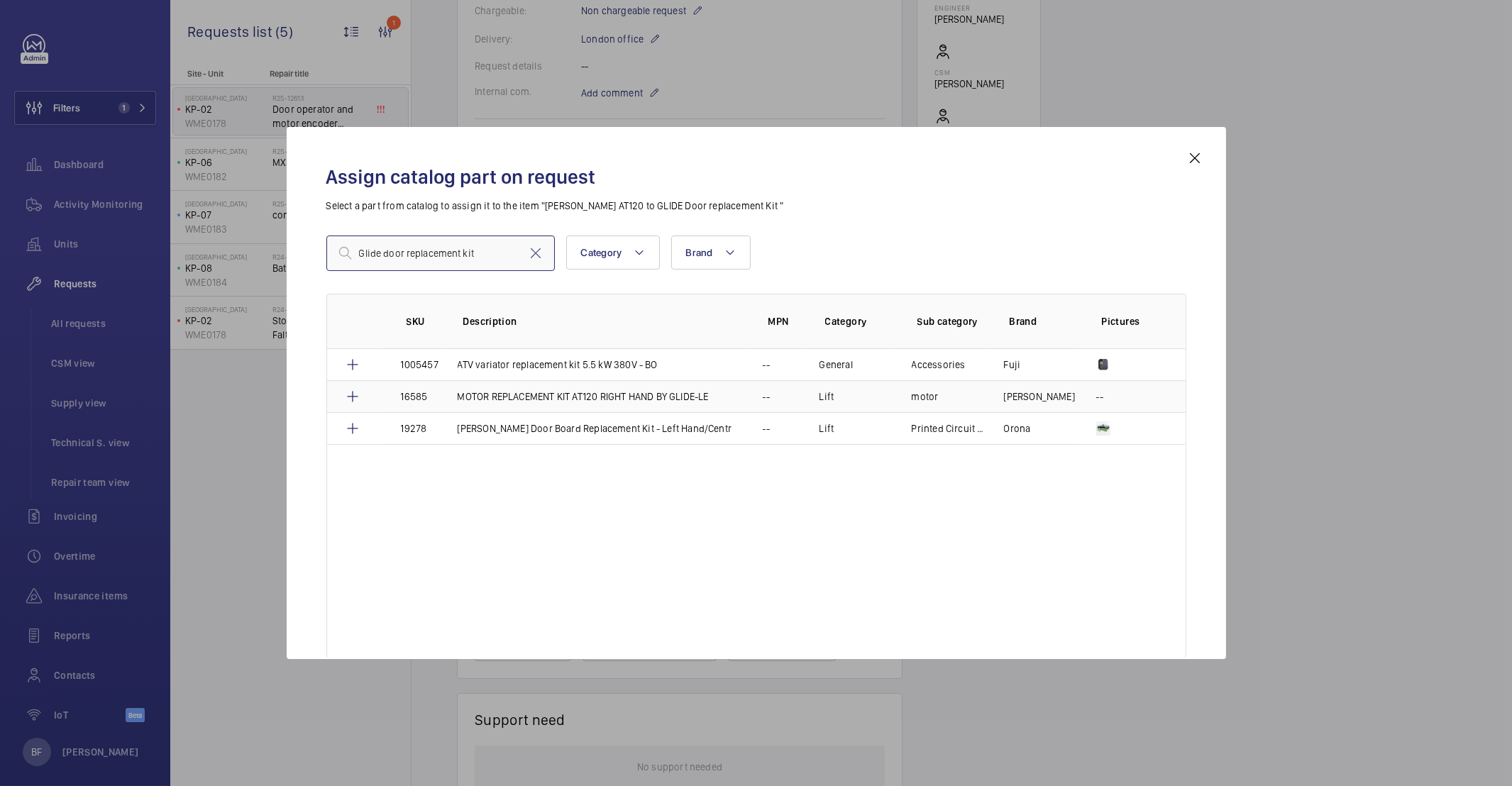
type input "Glide door replacement kit"
click at [1098, 399] on p "--" at bounding box center [1100, 397] width 7 height 14
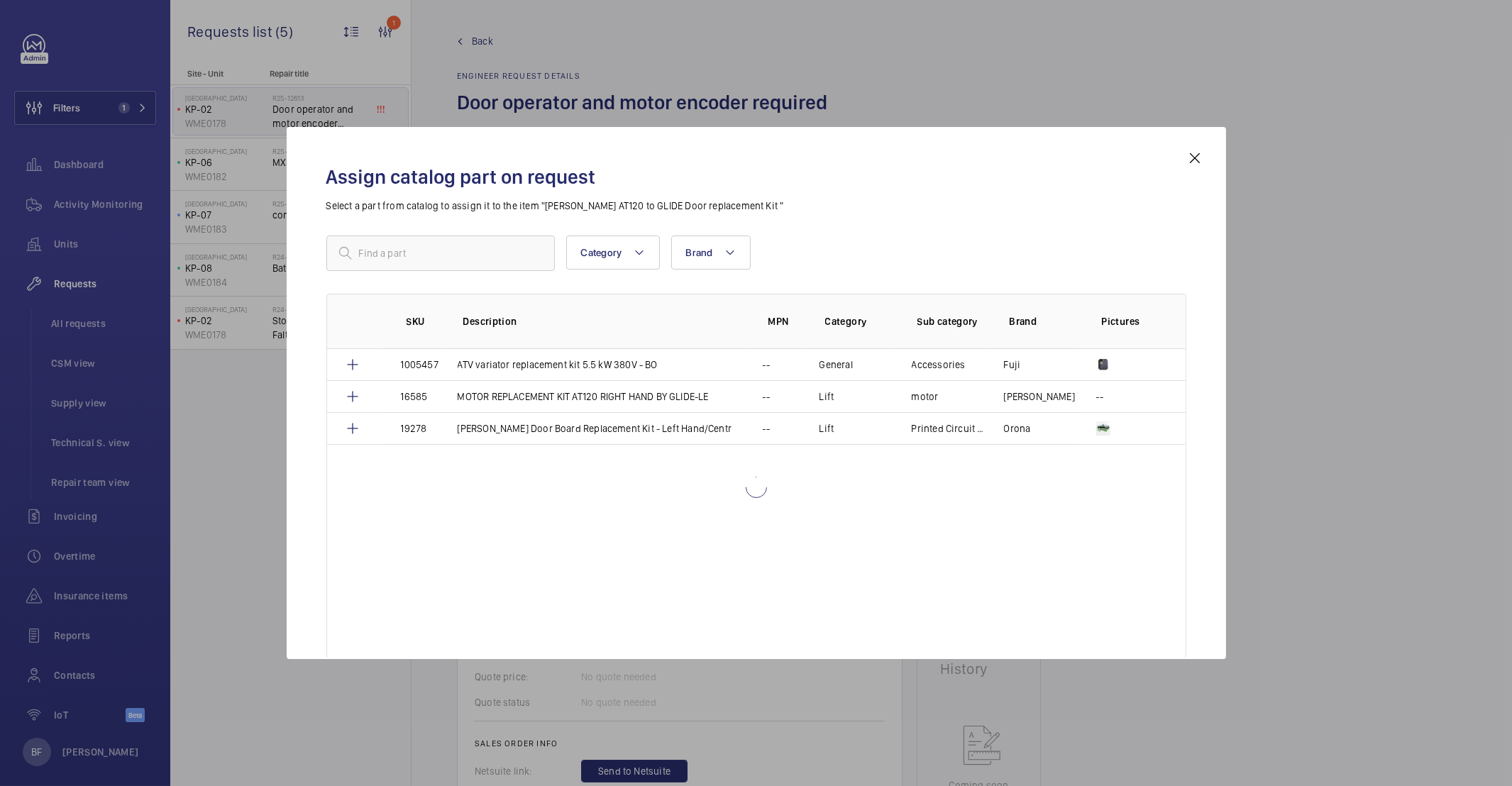
scroll to position [465, 0]
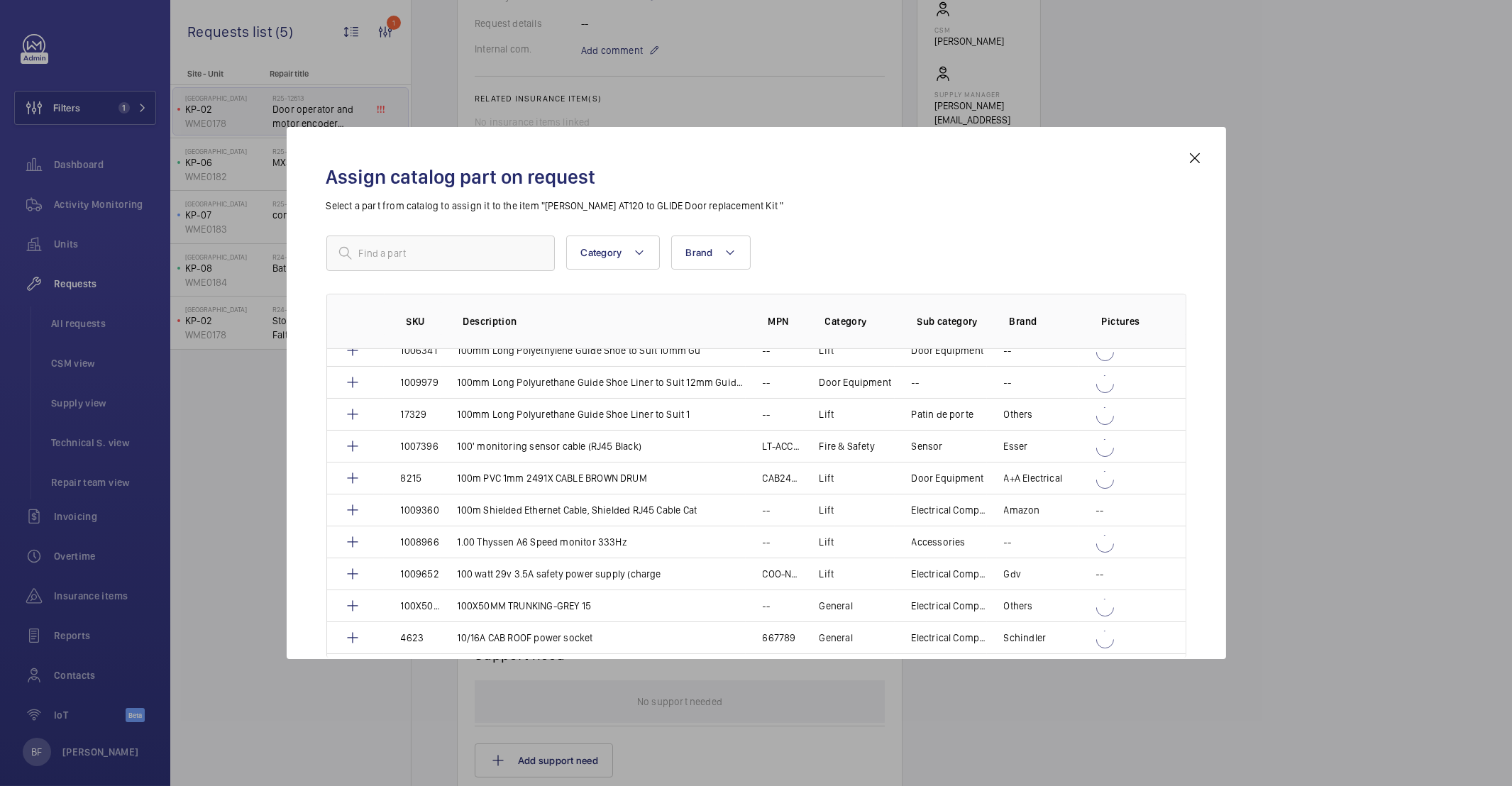
scroll to position [2217, 0]
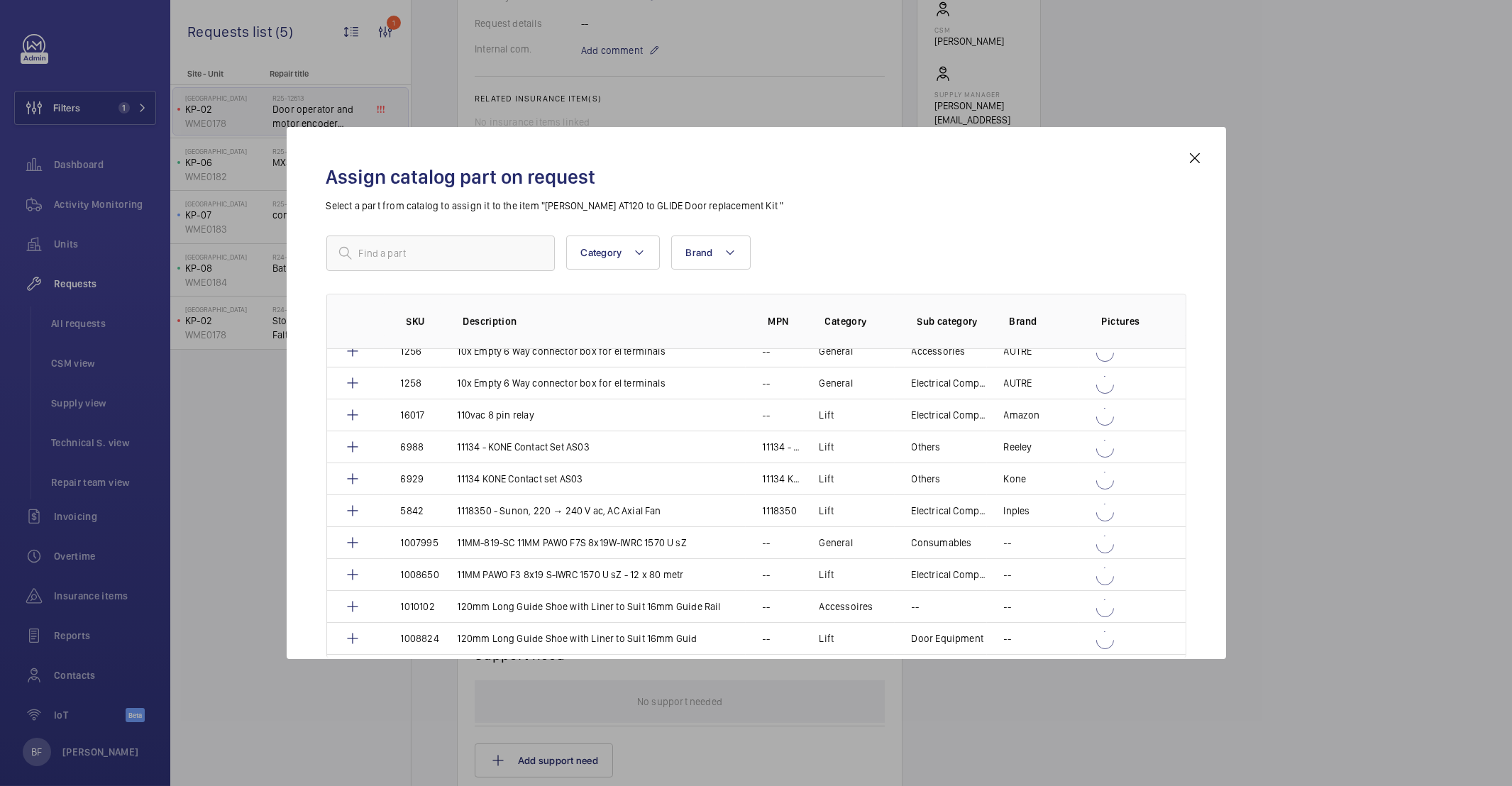
click at [1190, 161] on mat-icon at bounding box center [1195, 158] width 17 height 17
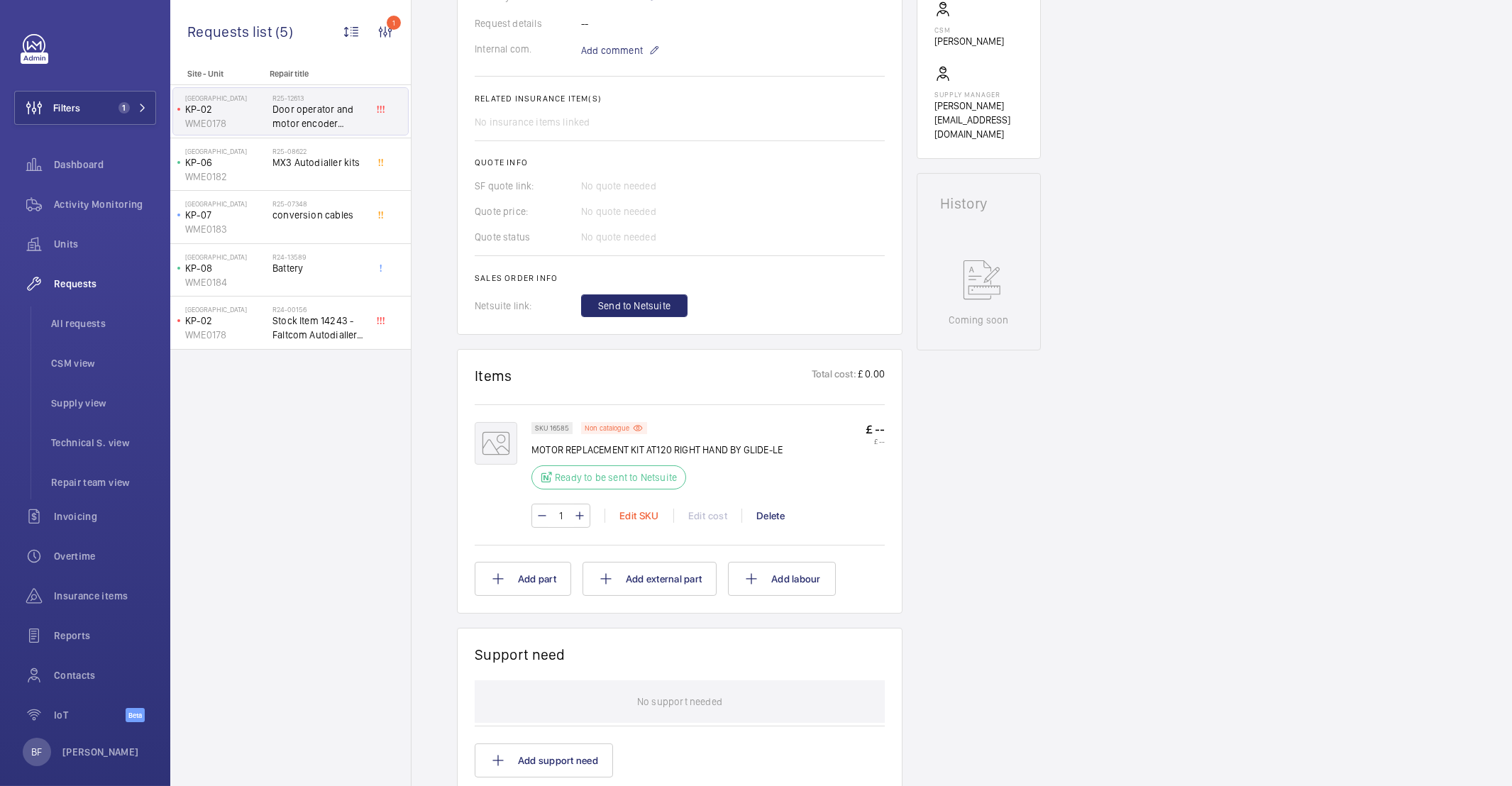
click at [651, 519] on div "Edit SKU" at bounding box center [639, 516] width 69 height 14
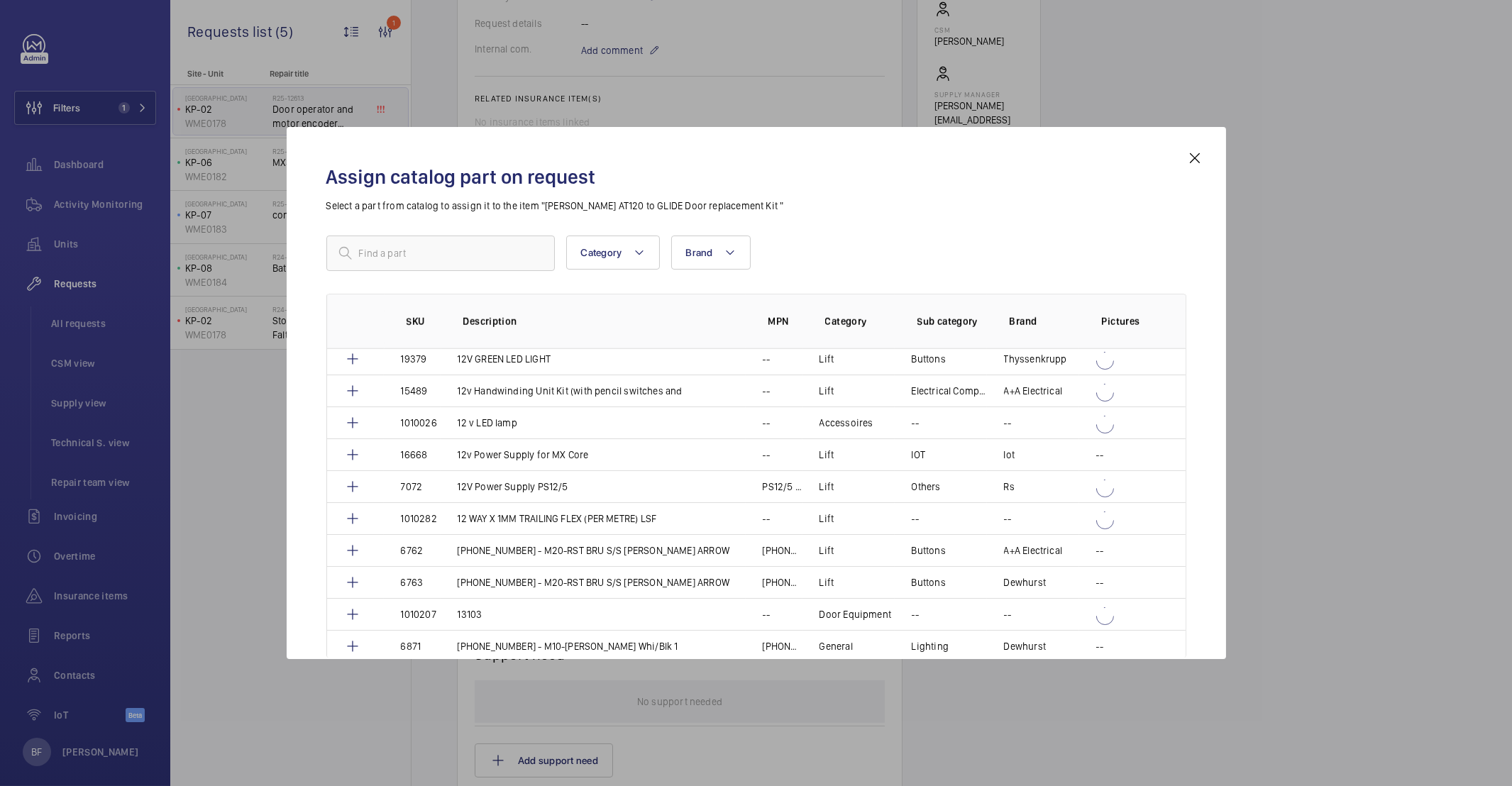
scroll to position [4492, 0]
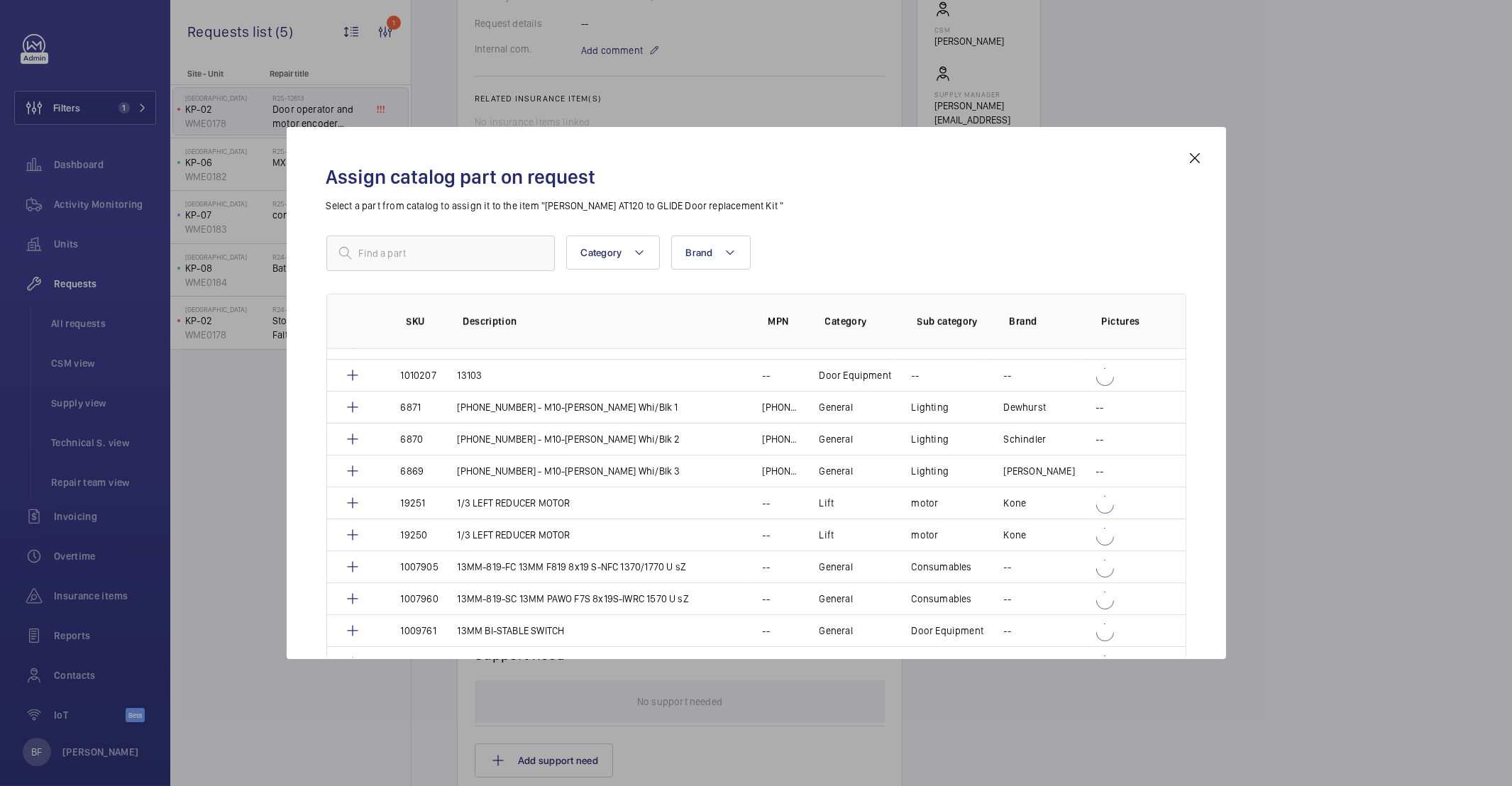
click at [1189, 161] on mat-icon at bounding box center [1195, 158] width 17 height 17
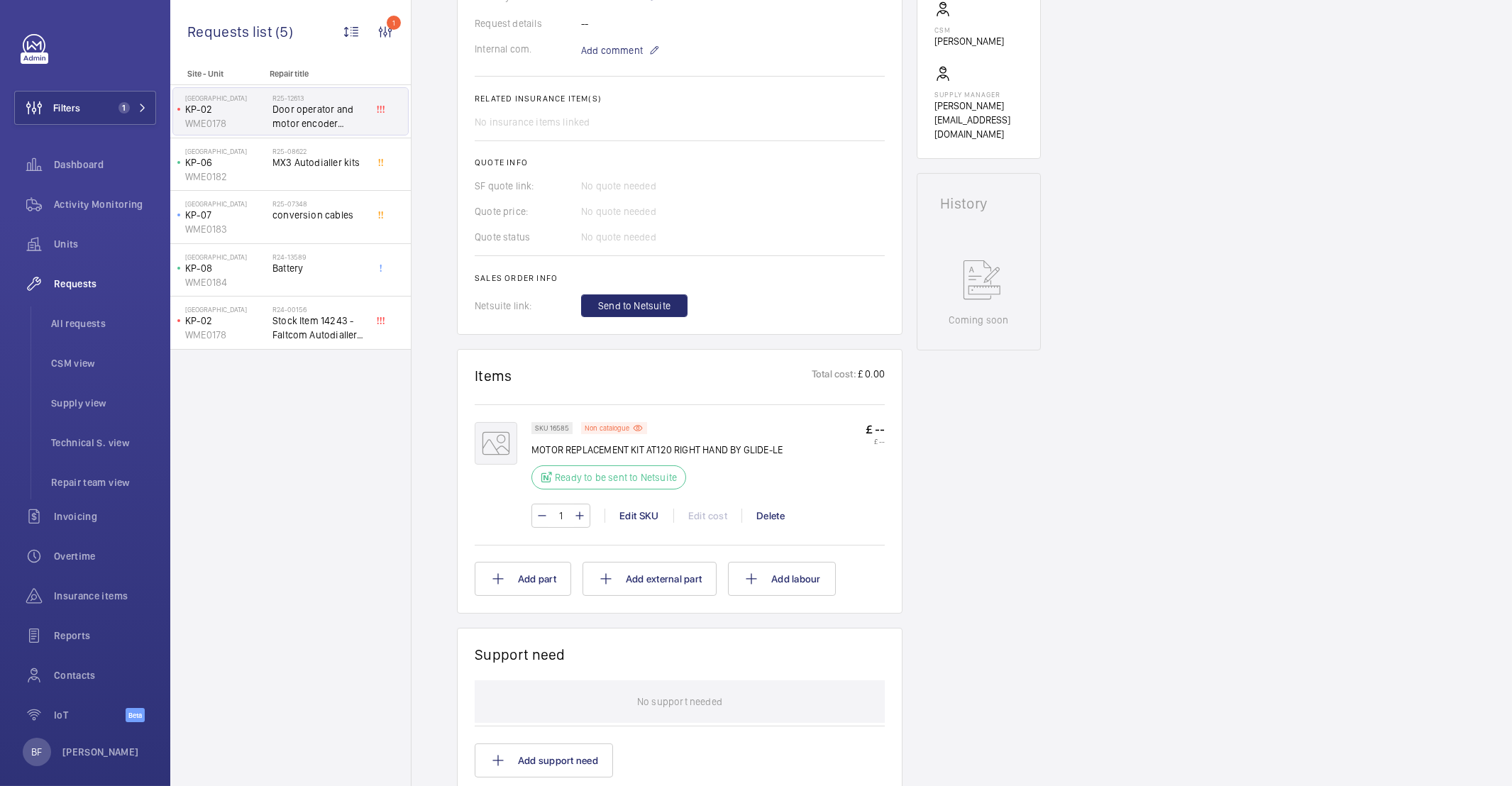
click at [495, 452] on mat-icon at bounding box center [496, 443] width 43 height 43
click at [635, 454] on p "MOTOR REPLACEMENT KIT AT120 RIGHT HAND BY GLIDE-LE" at bounding box center [657, 450] width 251 height 14
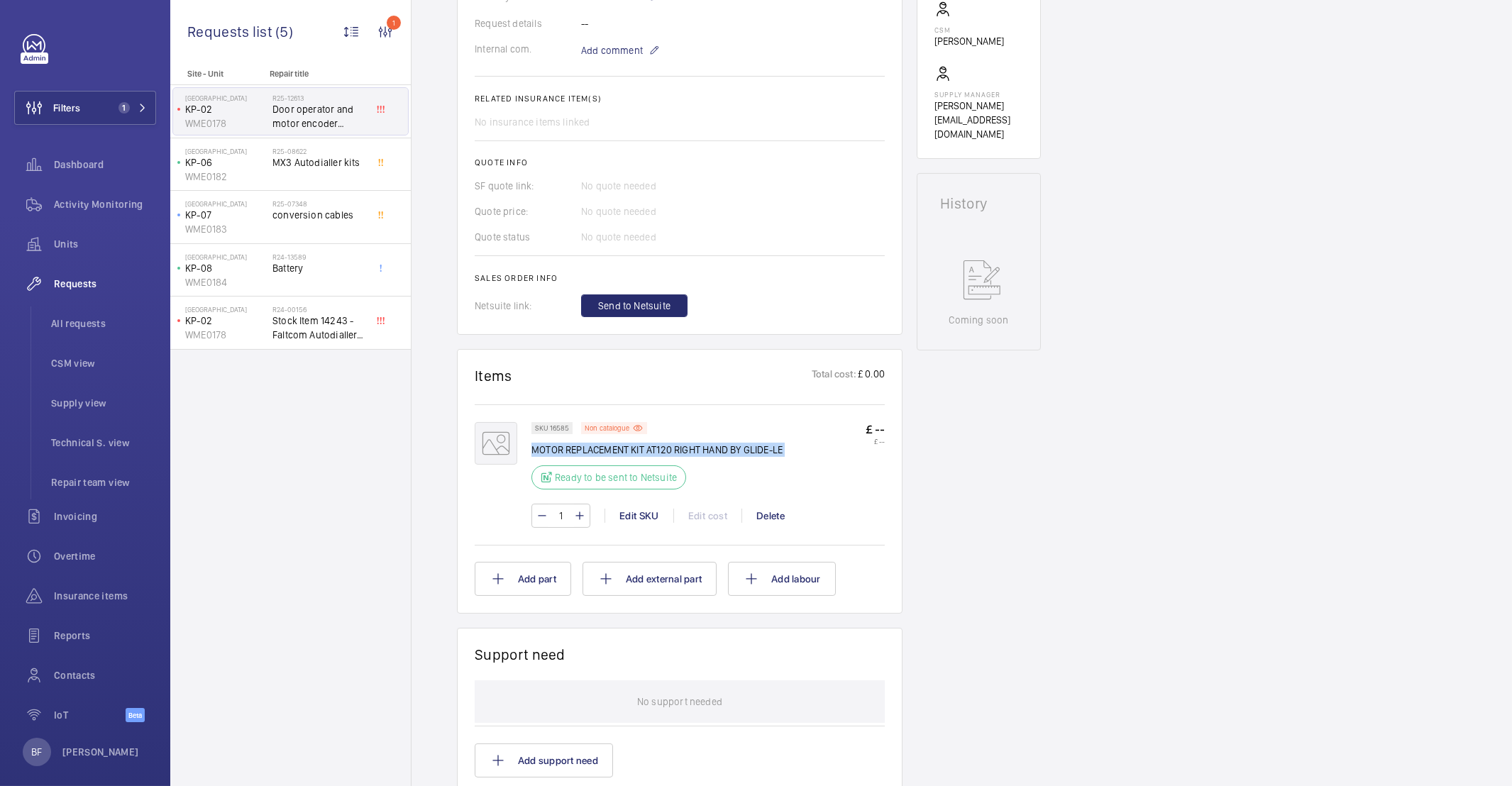
click at [635, 454] on p "MOTOR REPLACEMENT KIT AT120 RIGHT HAND BY GLIDE-LE" at bounding box center [657, 450] width 251 height 14
click at [878, 509] on div "1 Edit SKU Edit cost Delete" at bounding box center [708, 516] width 353 height 24
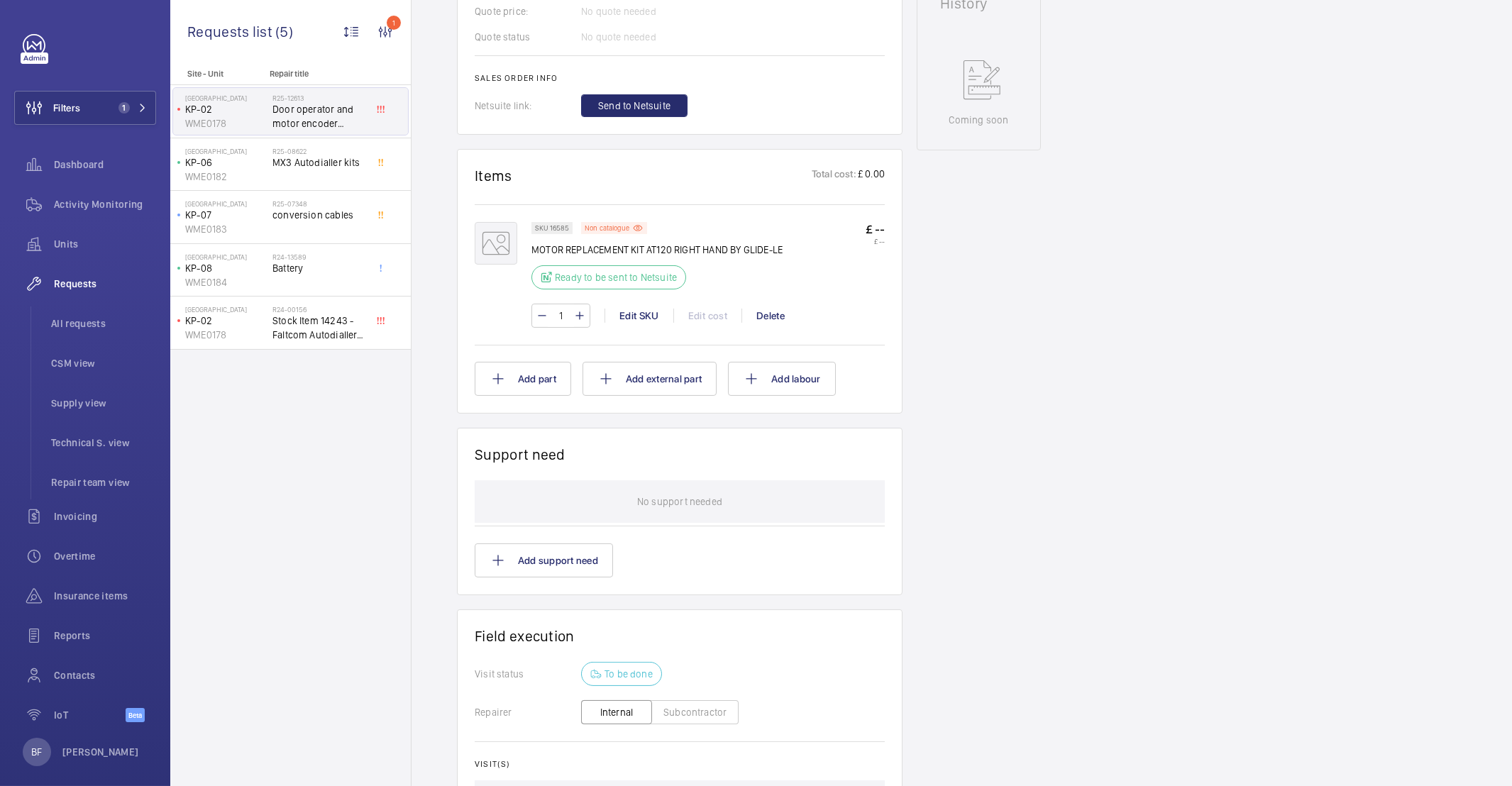
scroll to position [668, 0]
click at [634, 311] on div "Edit SKU" at bounding box center [639, 313] width 69 height 14
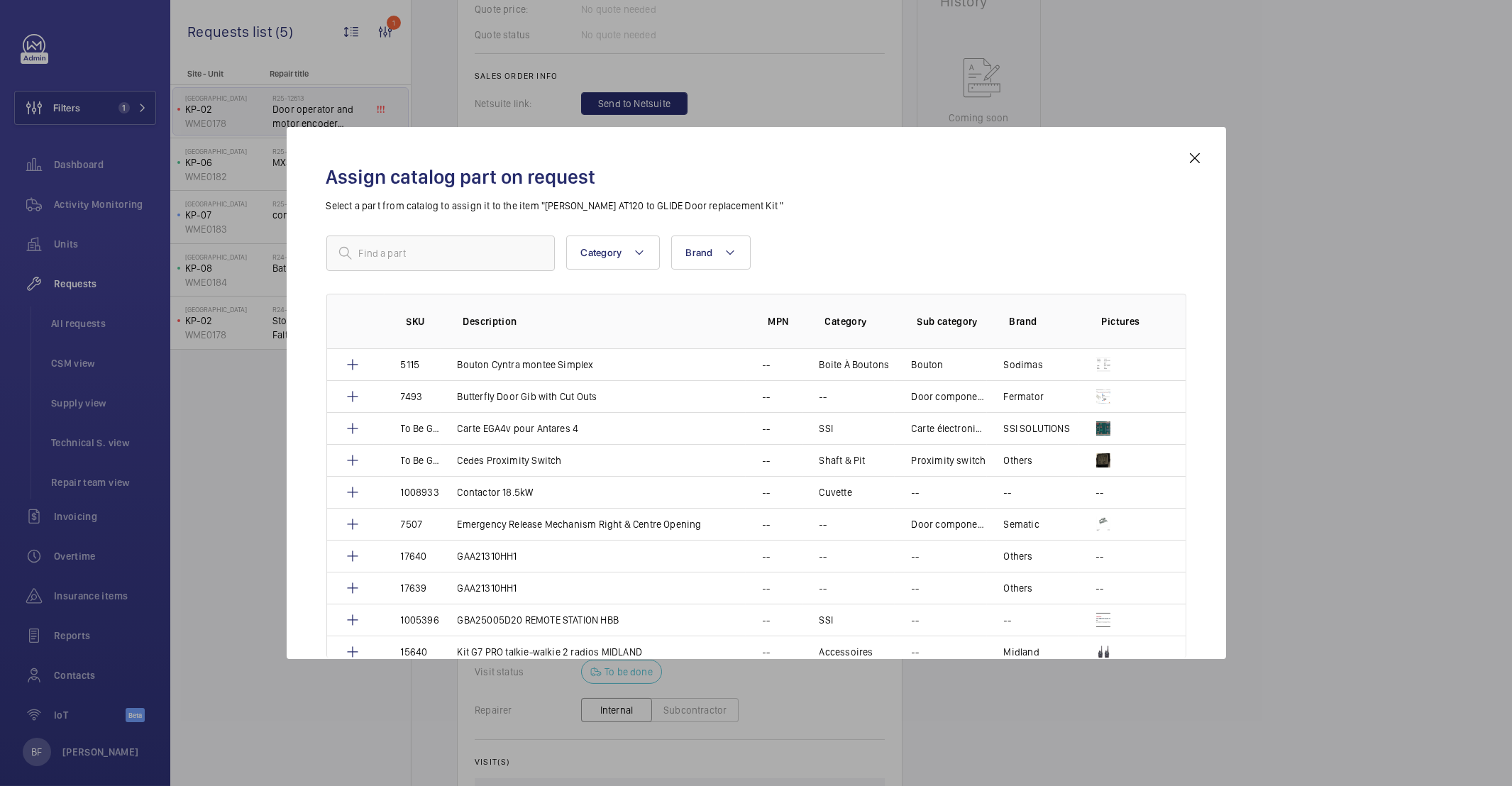
scroll to position [661, 0]
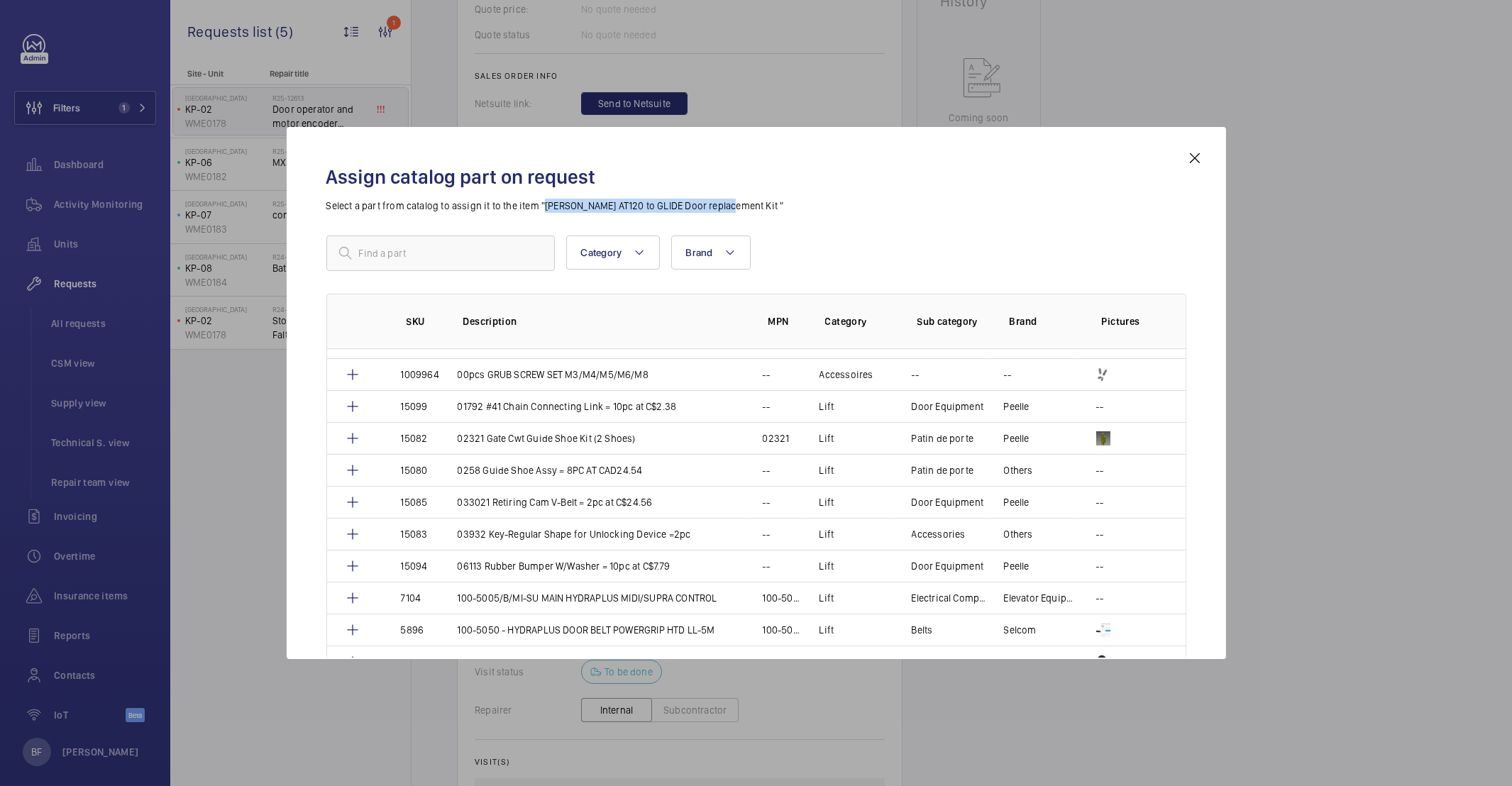
drag, startPoint x: 544, startPoint y: 206, endPoint x: 722, endPoint y: 206, distance: 178.0
click at [722, 206] on p "Select a part from catalog to assign it to the item "OTIS AT120 to GLIDE Door r…" at bounding box center [756, 206] width 860 height 14
copy p "OTIS AT120 to GLIDE Door replacement Kit"
click at [368, 243] on input "text" at bounding box center [441, 254] width 229 height 36
click at [384, 260] on input "text" at bounding box center [441, 254] width 229 height 36
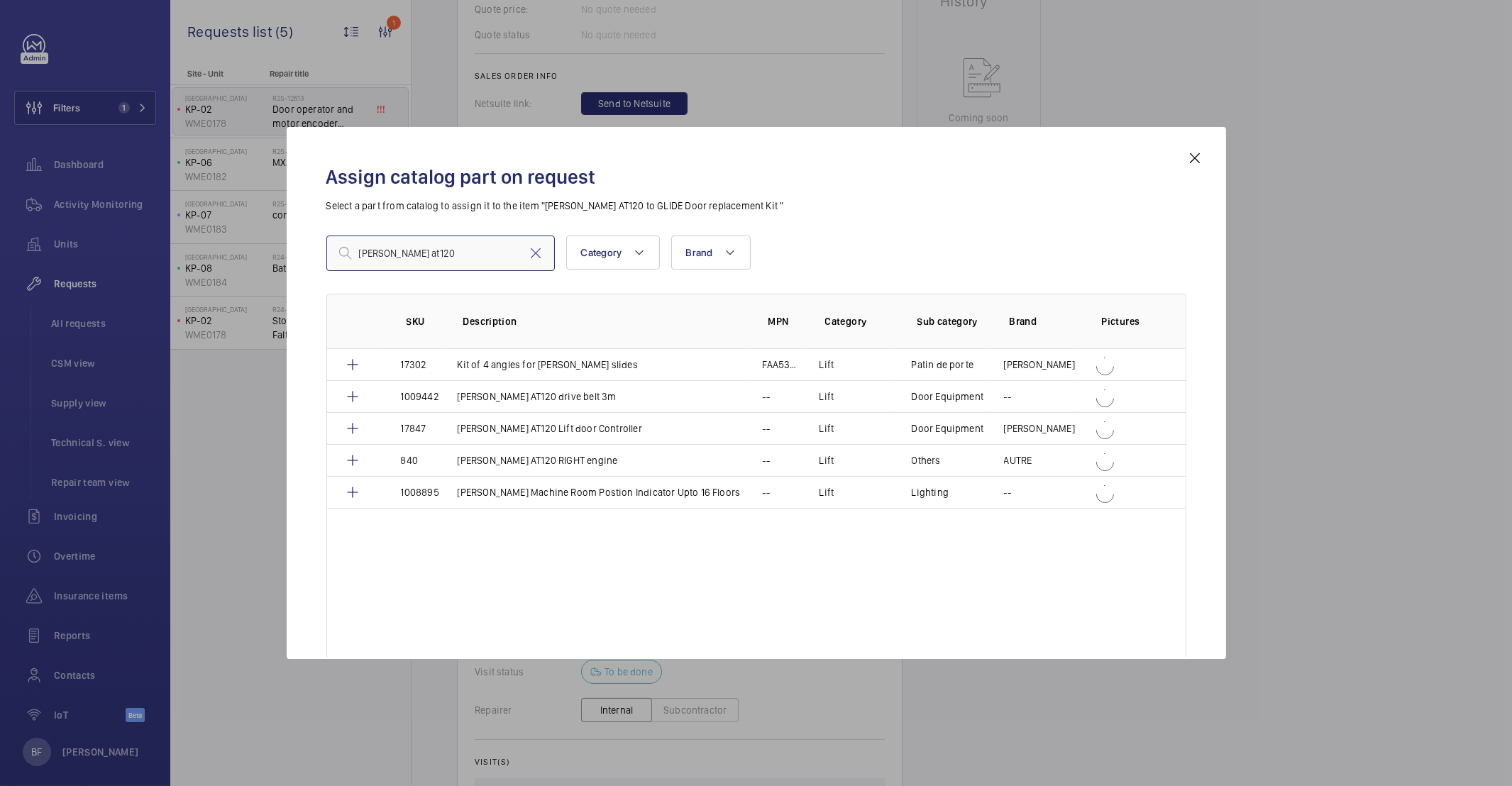
scroll to position [0, 0]
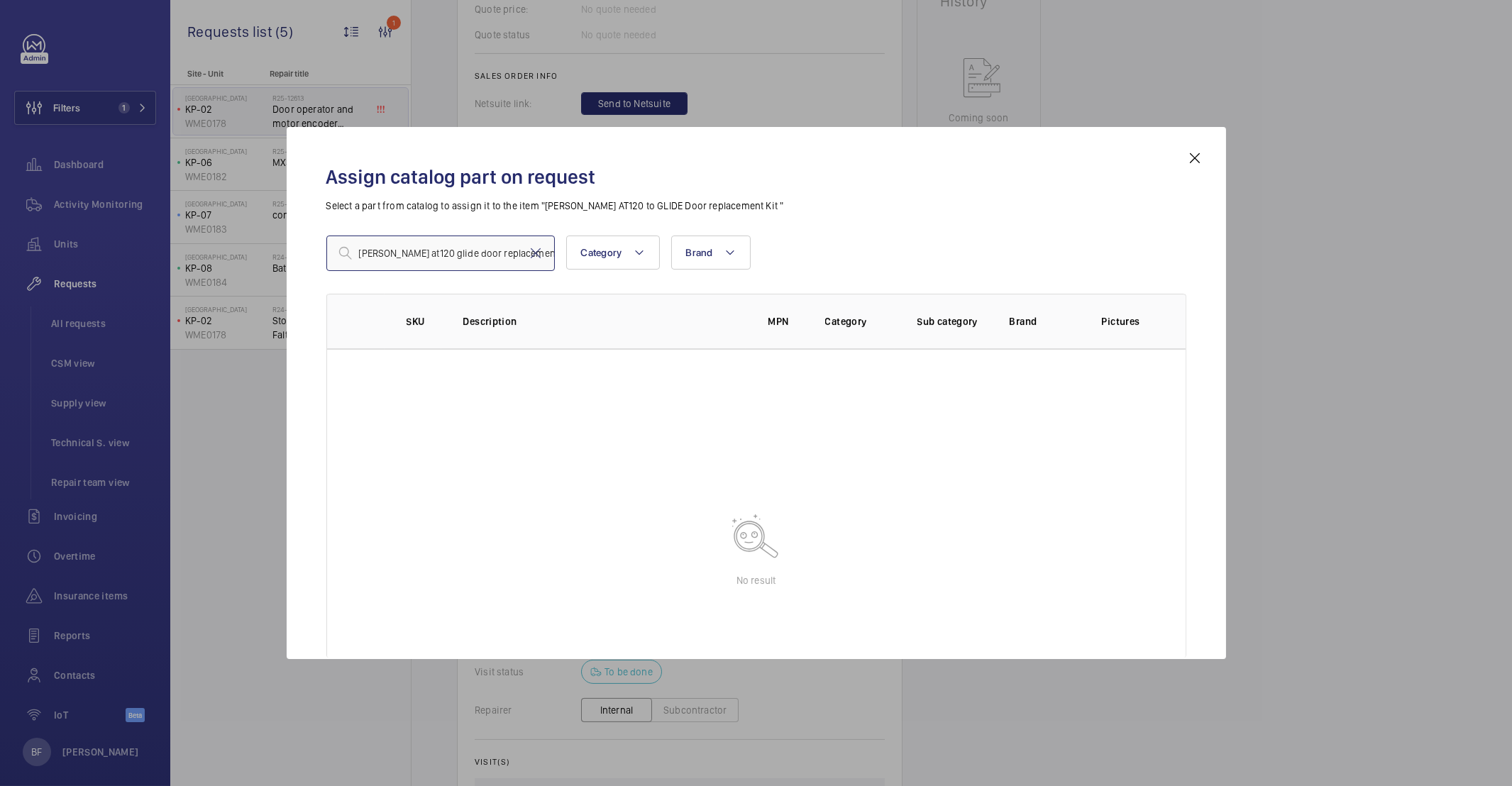
drag, startPoint x: 404, startPoint y: 257, endPoint x: 291, endPoint y: 254, distance: 113.0
click at [291, 254] on div "Assign catalog part on request Select a part from catalog to assign it to the i…" at bounding box center [756, 393] width 939 height 532
click at [497, 255] on input "glide door replacement" at bounding box center [441, 254] width 229 height 36
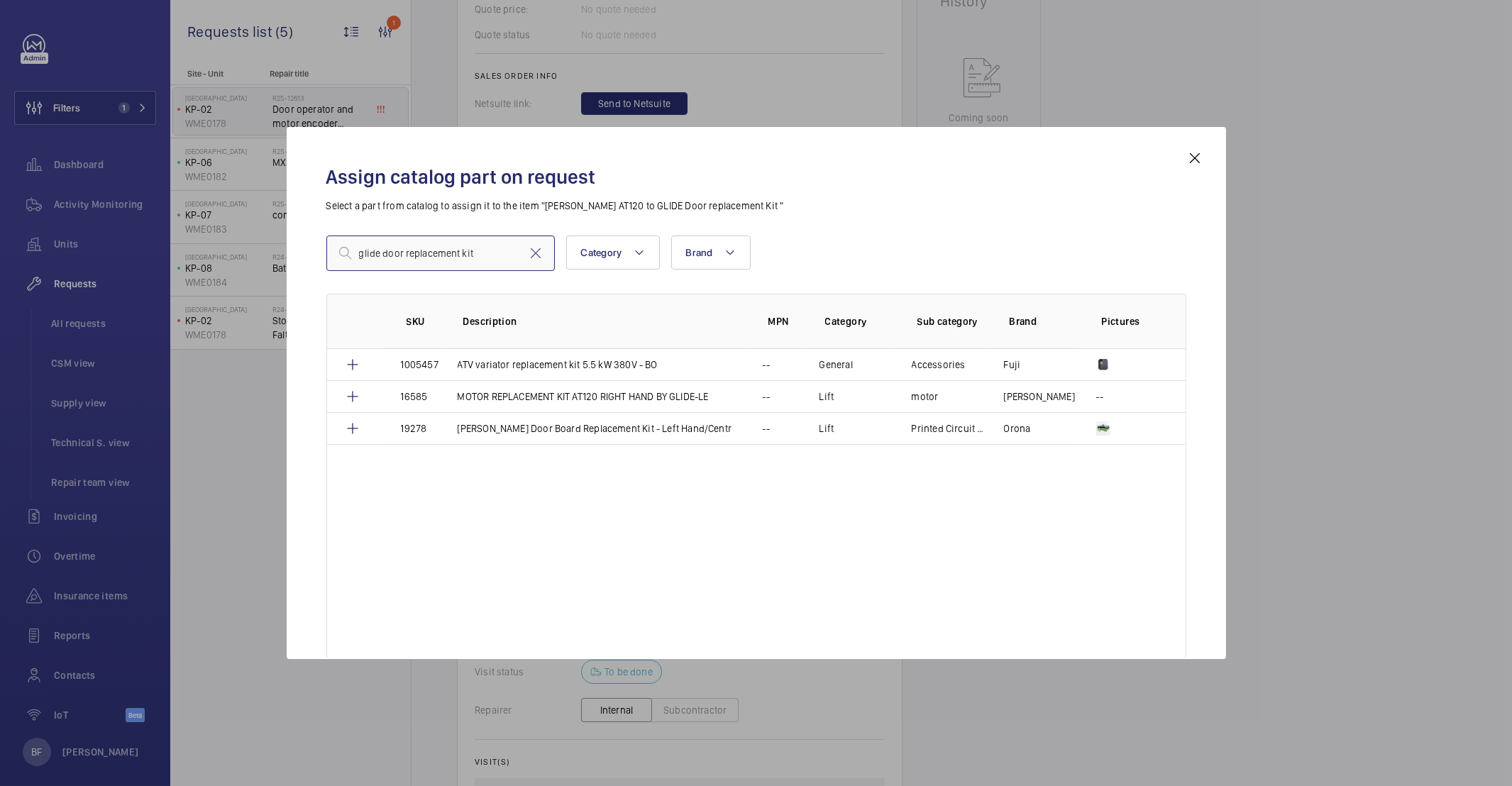
type input "glide door replacement kit"
click at [1195, 162] on mat-icon at bounding box center [1195, 158] width 17 height 17
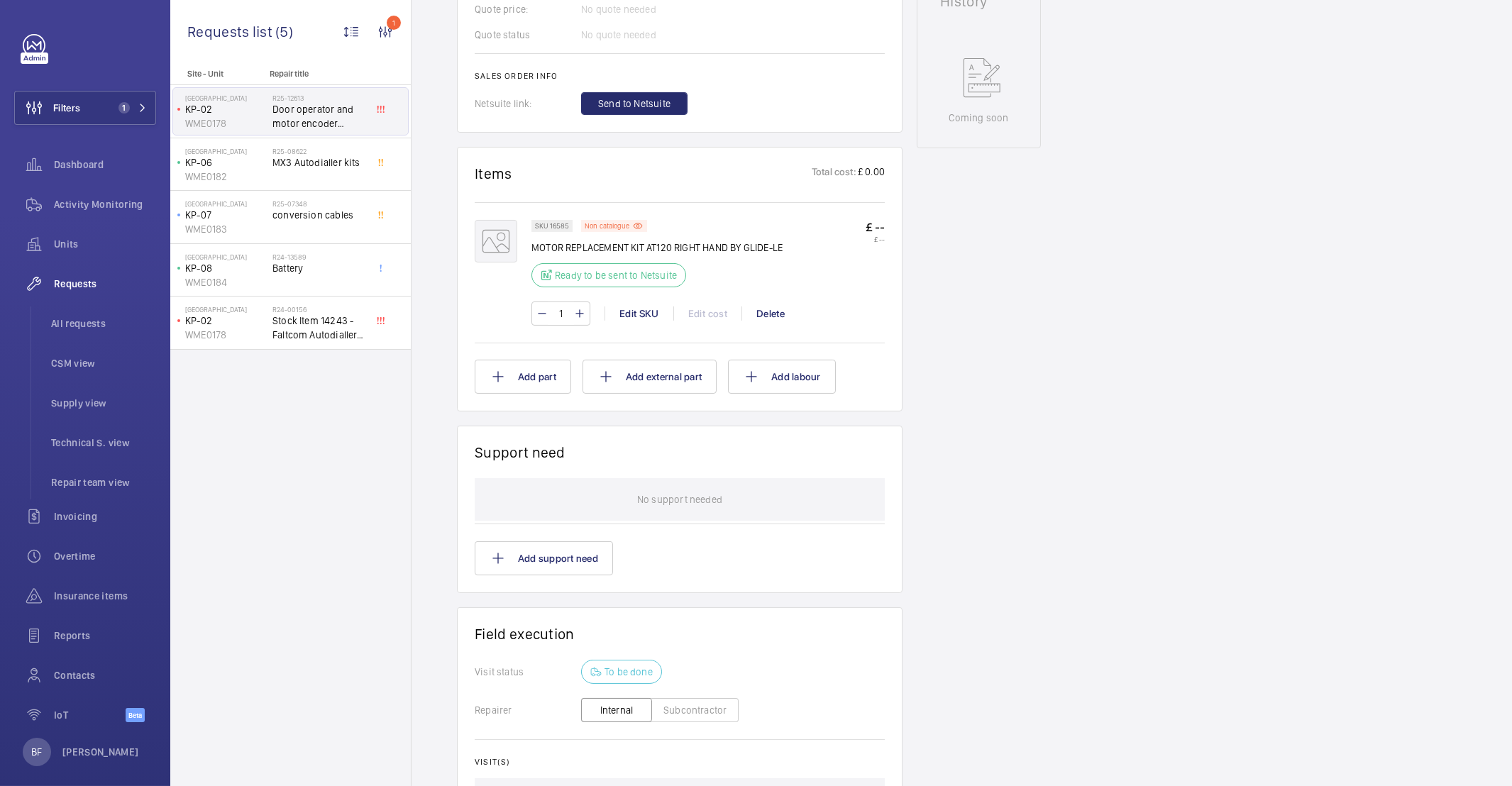
scroll to position [393, 0]
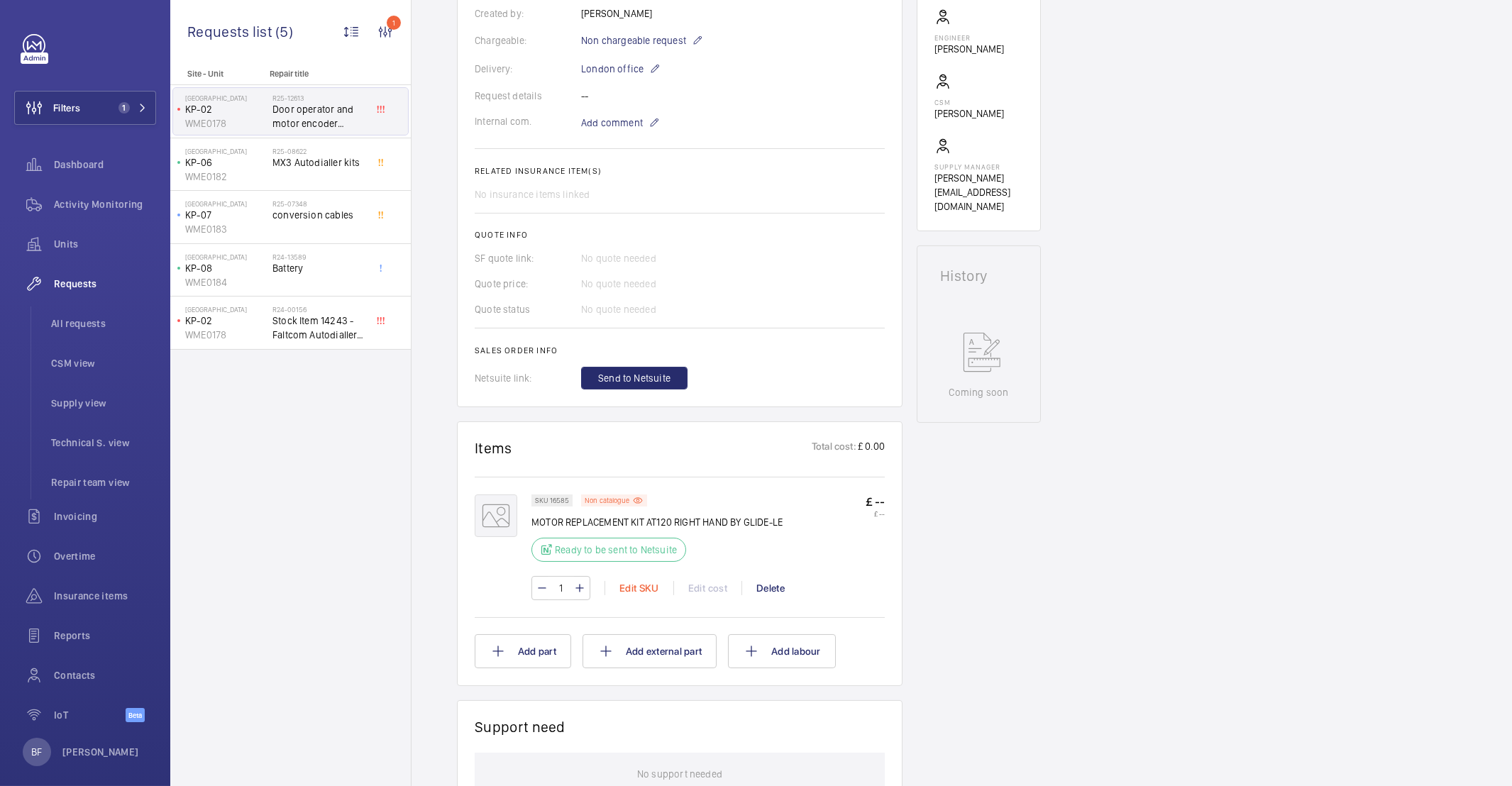
click at [637, 592] on div "Edit SKU" at bounding box center [639, 588] width 69 height 14
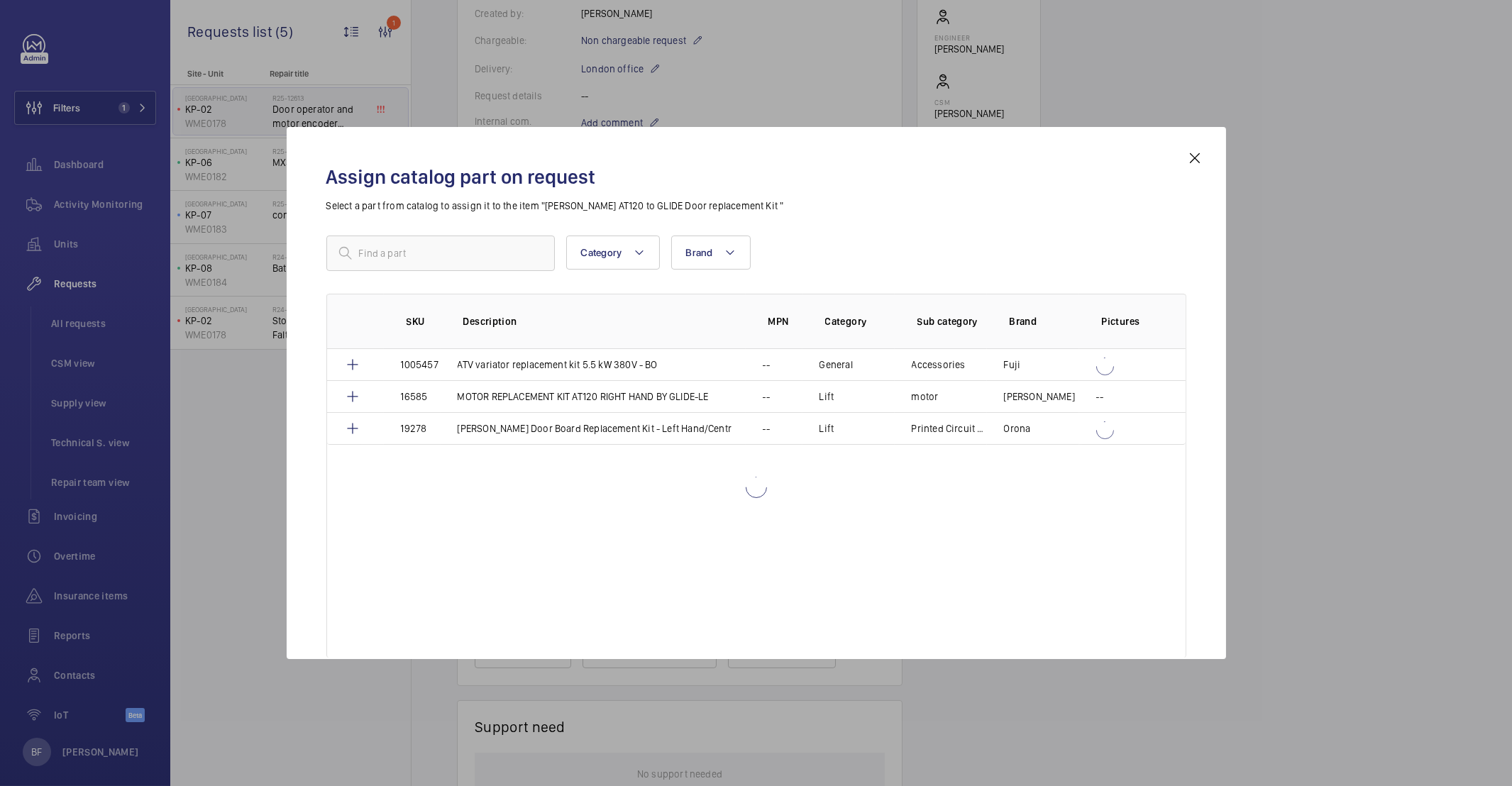
click at [643, 591] on div "SKU Description MPN Category Sub category Brand Pictures 1005457 ATV variator r…" at bounding box center [756, 475] width 860 height 364
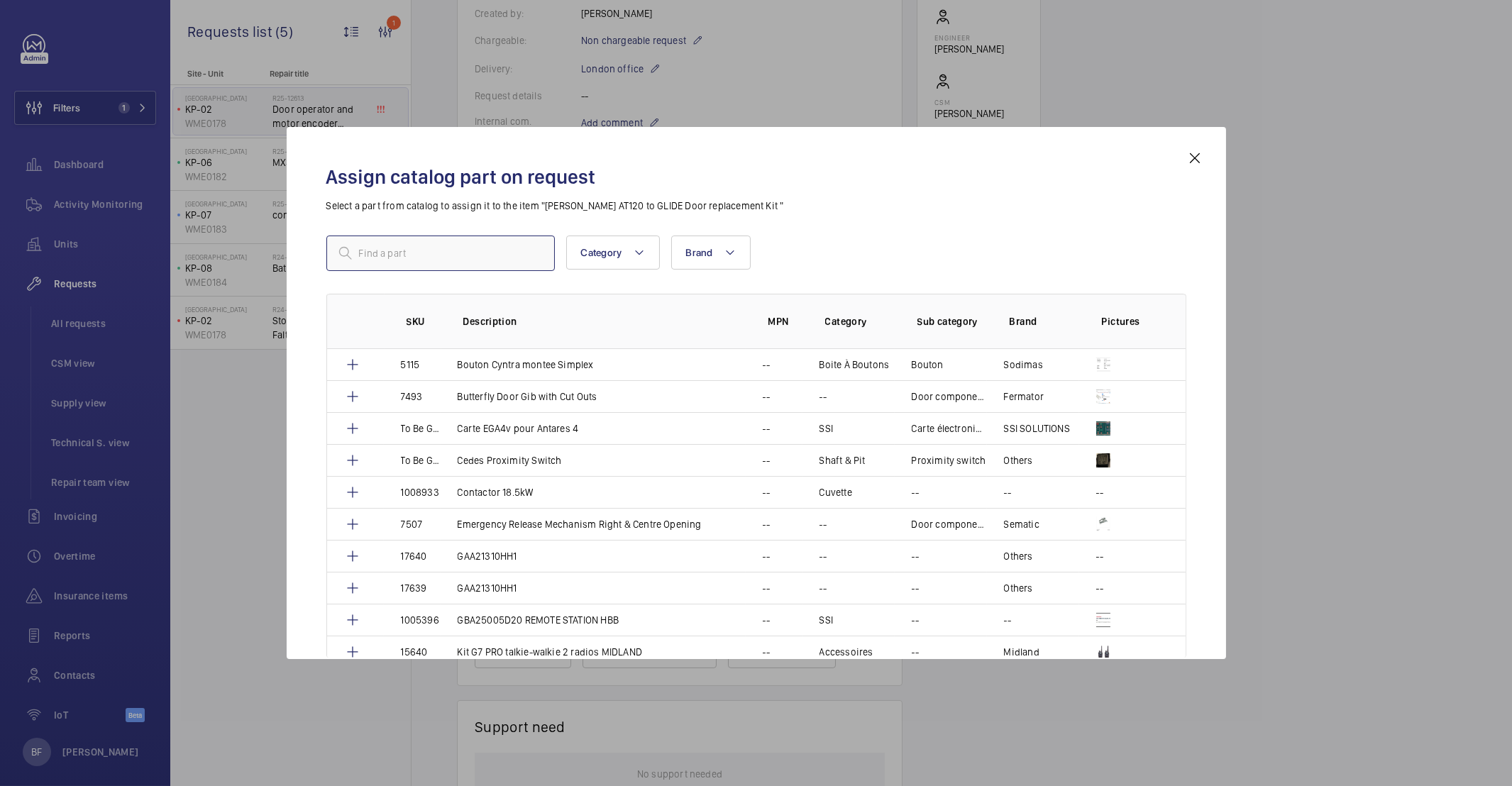
click at [382, 246] on input "text" at bounding box center [441, 254] width 229 height 36
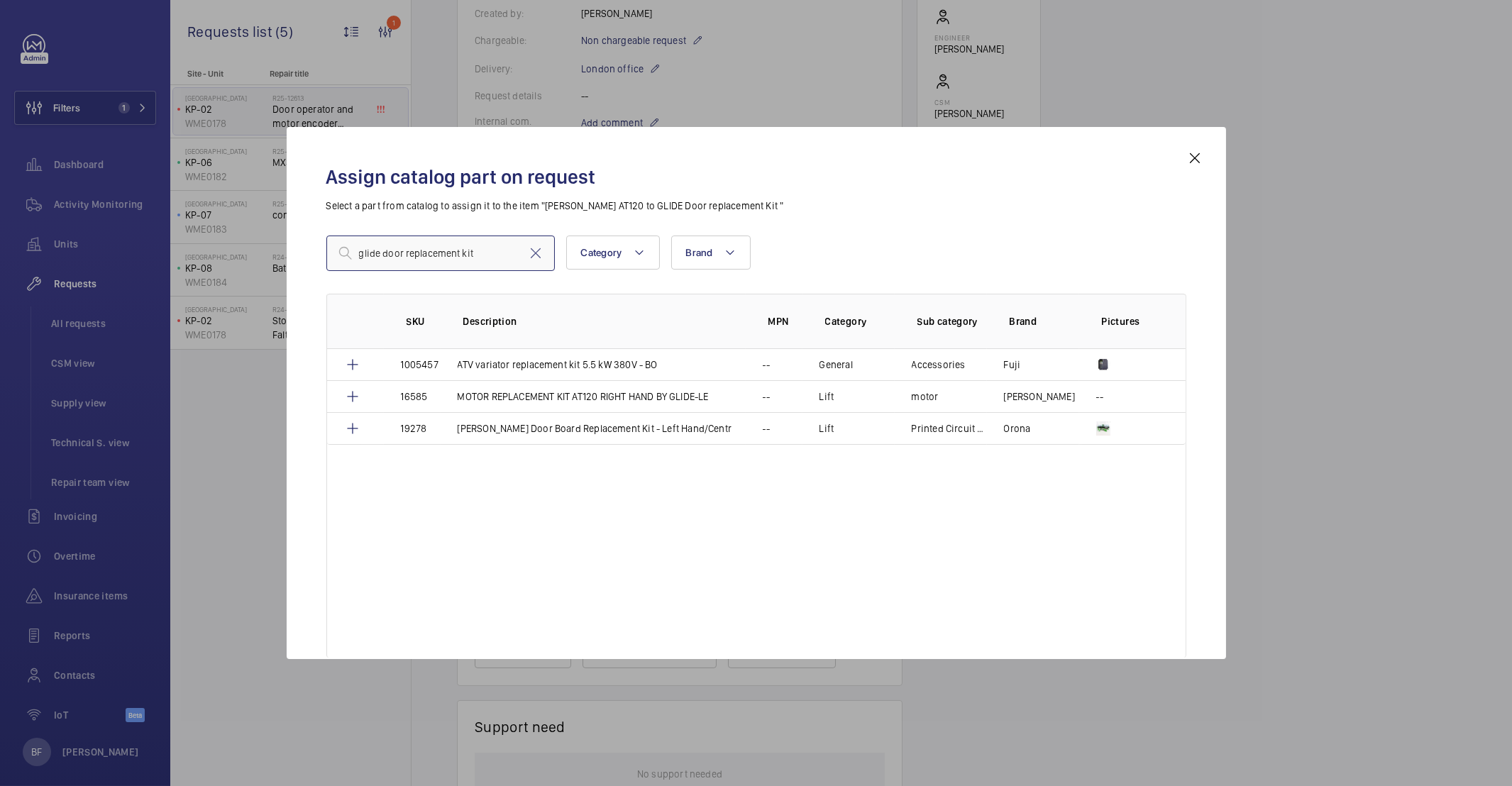
type input "glide door replacement kit"
click at [1187, 158] on mat-icon at bounding box center [1195, 158] width 17 height 17
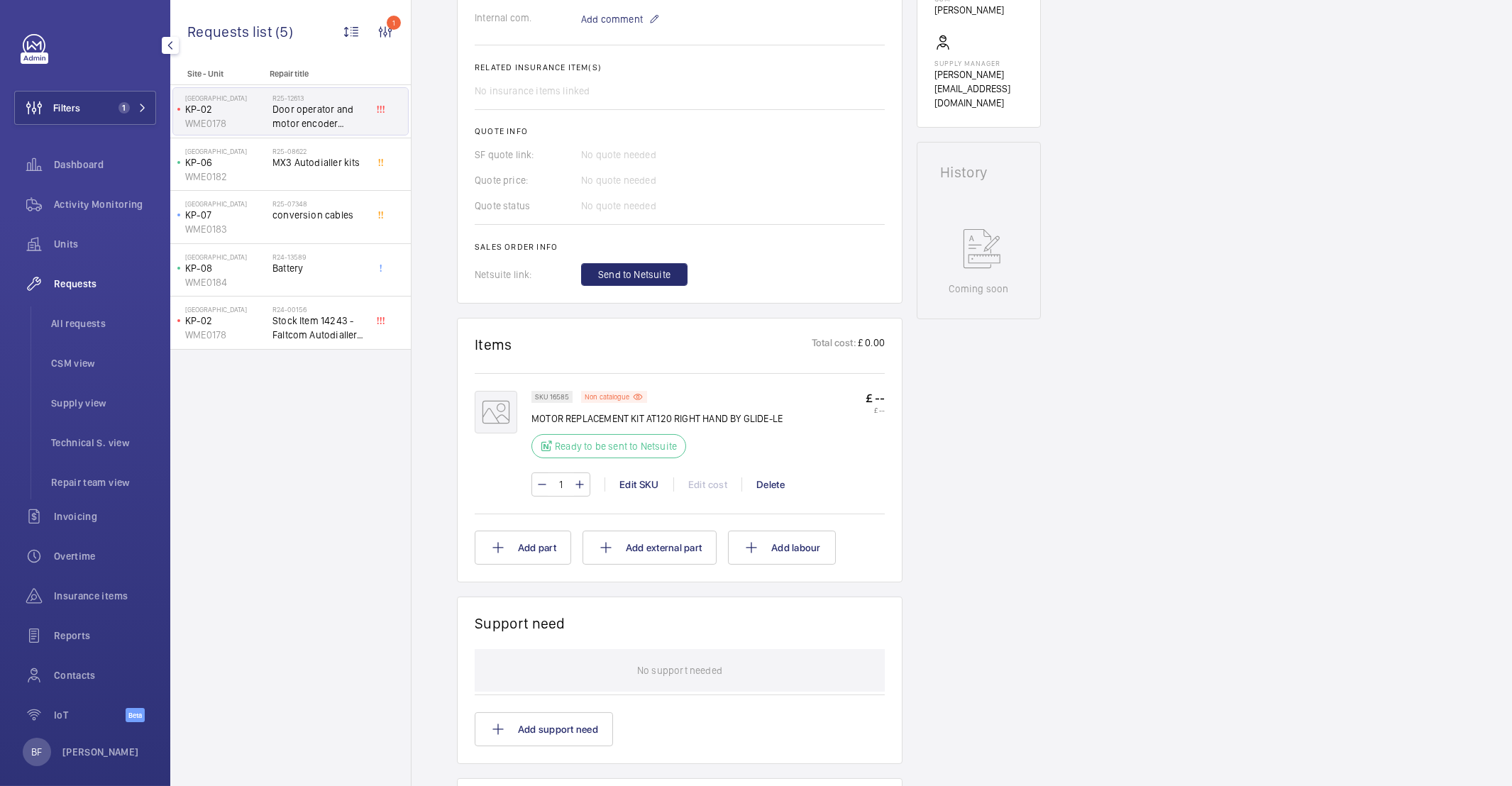
scroll to position [0, 0]
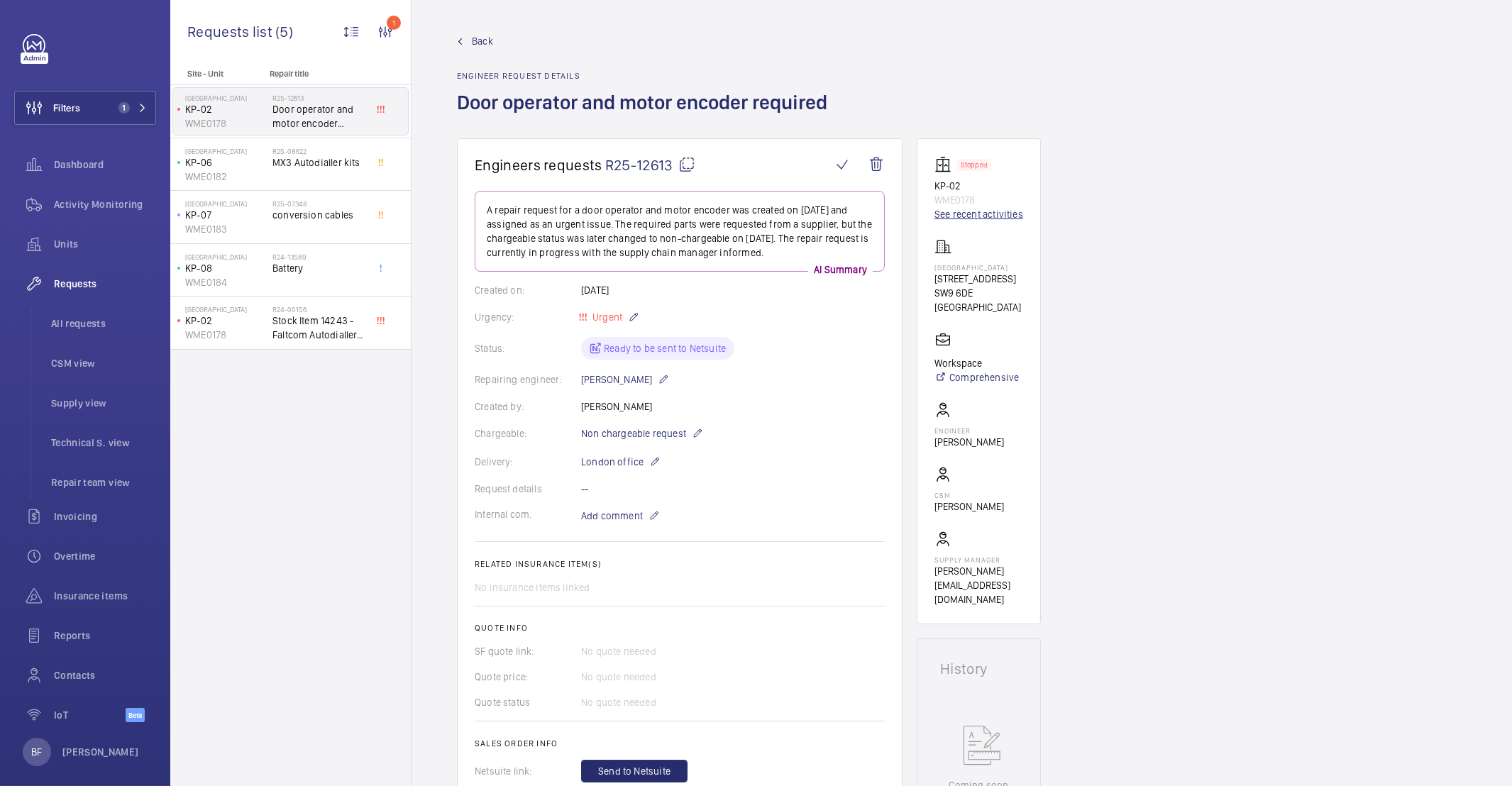
click at [969, 216] on link "See recent activities" at bounding box center [978, 215] width 89 height 14
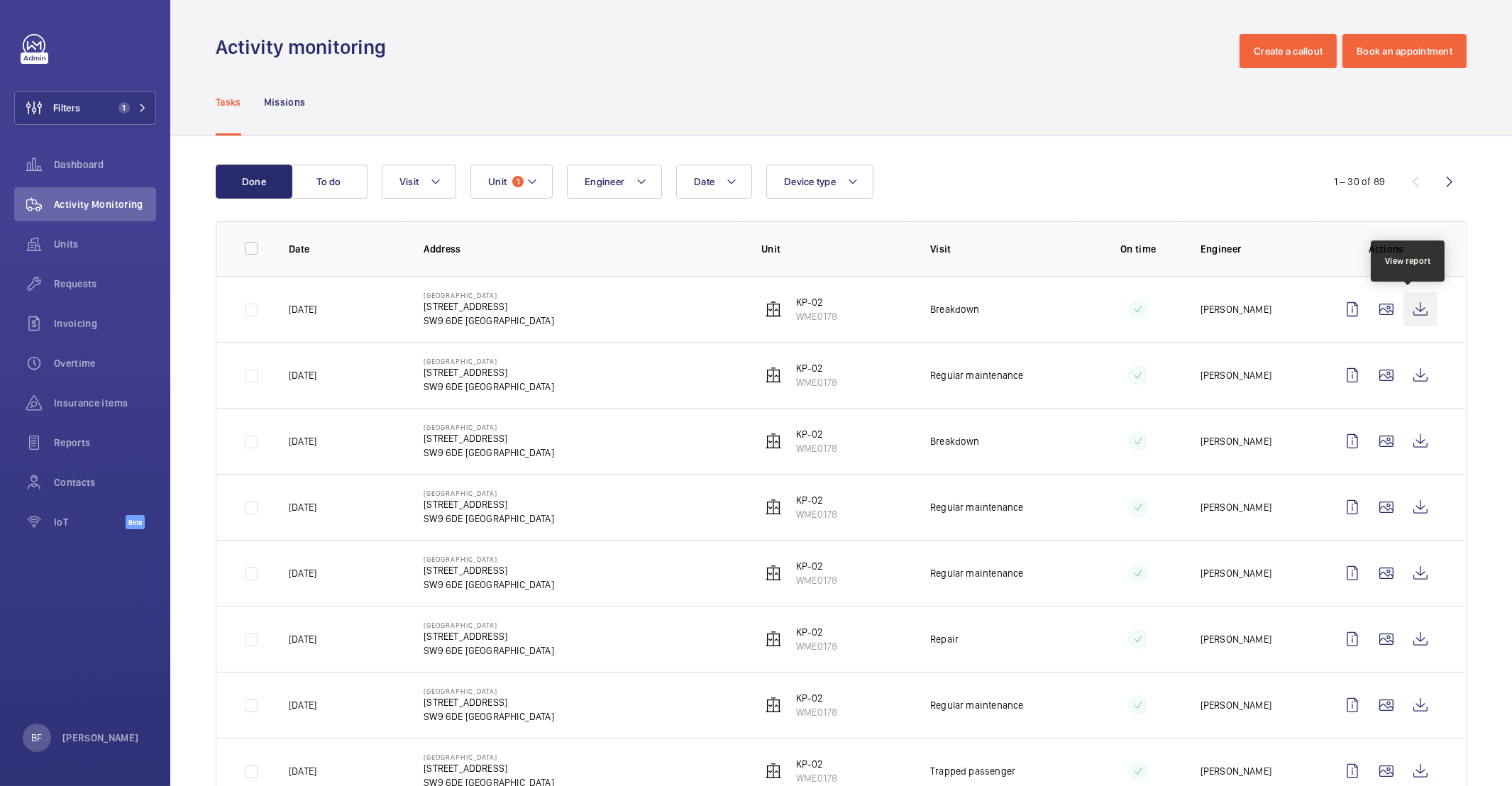
click at [1403, 309] on wm-front-icon-button at bounding box center [1420, 309] width 34 height 34
click at [1405, 308] on wm-front-icon-button at bounding box center [1420, 309] width 34 height 34
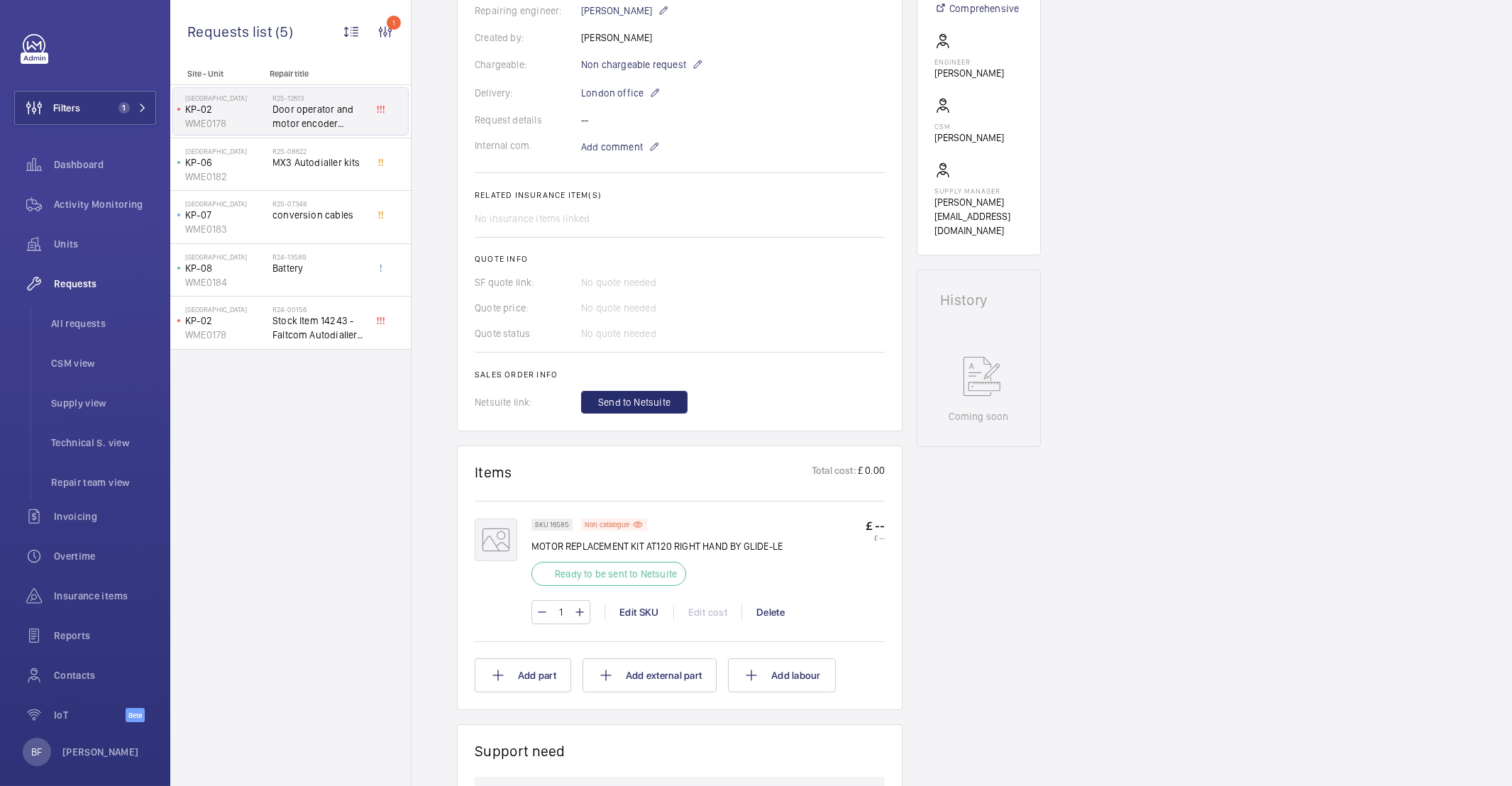
scroll to position [384, 0]
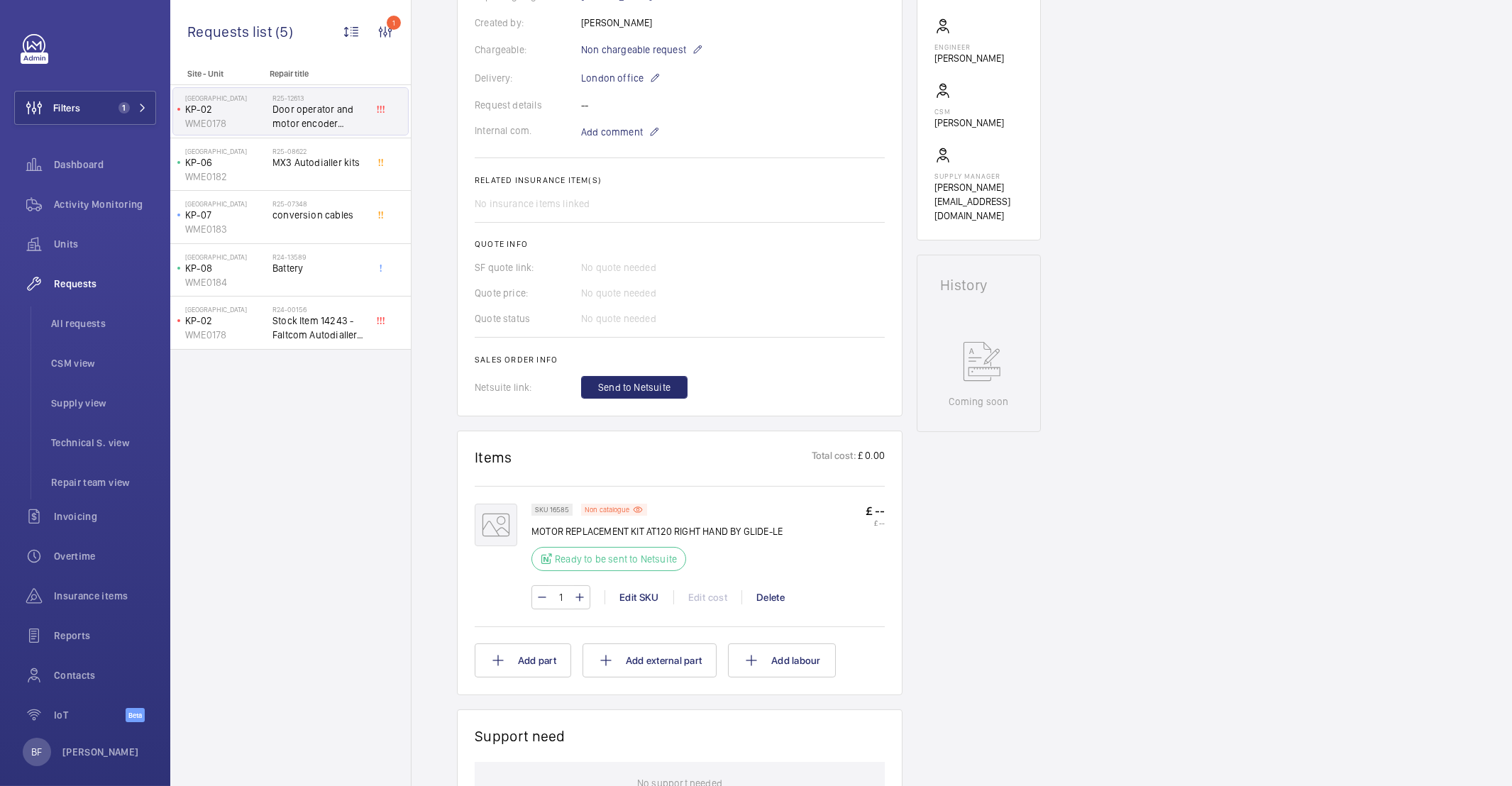
click at [500, 533] on mat-icon at bounding box center [496, 525] width 43 height 43
click at [606, 512] on p "Non catalogue" at bounding box center [607, 510] width 45 height 5
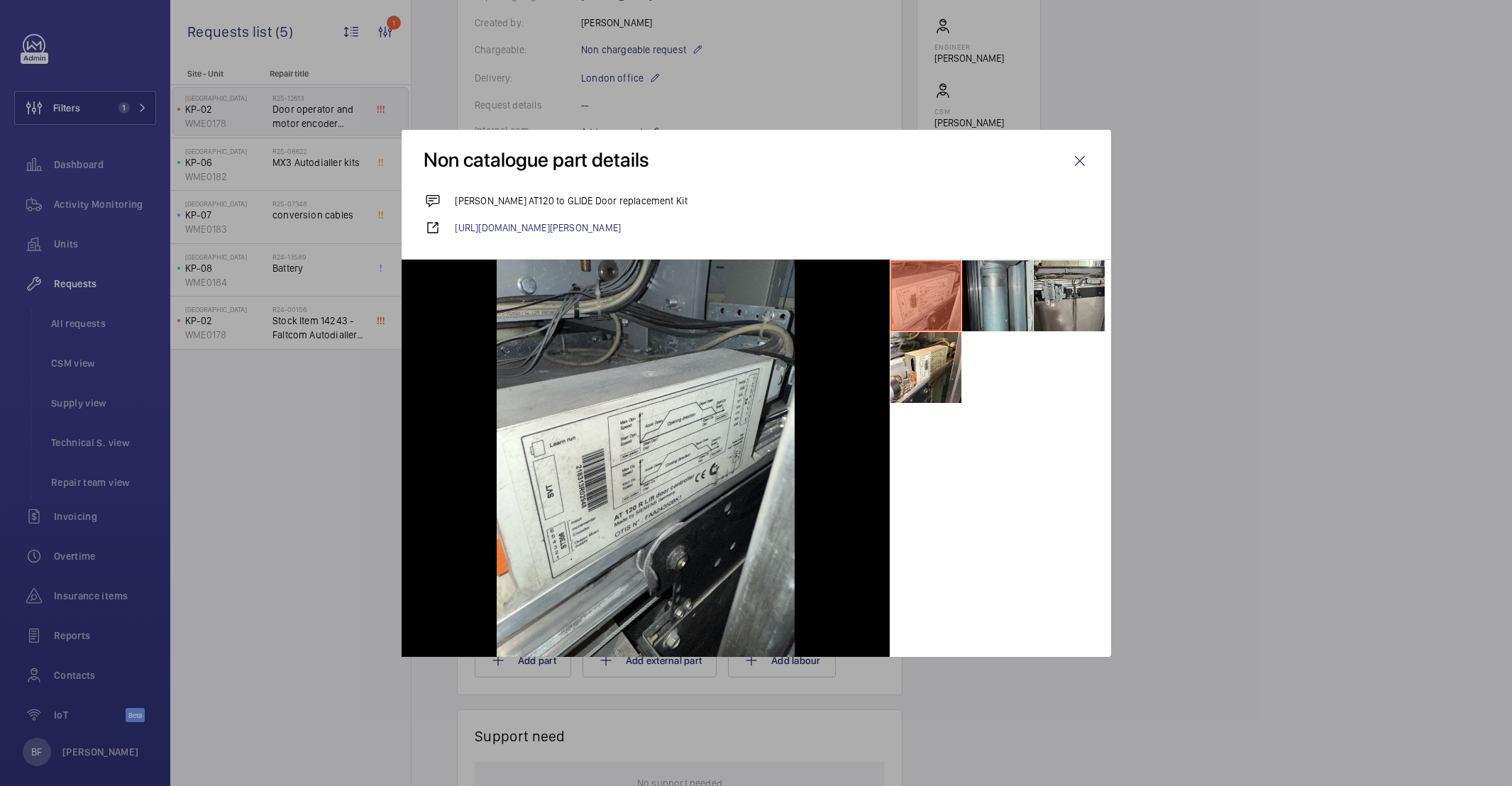
click at [998, 308] on li at bounding box center [998, 296] width 71 height 71
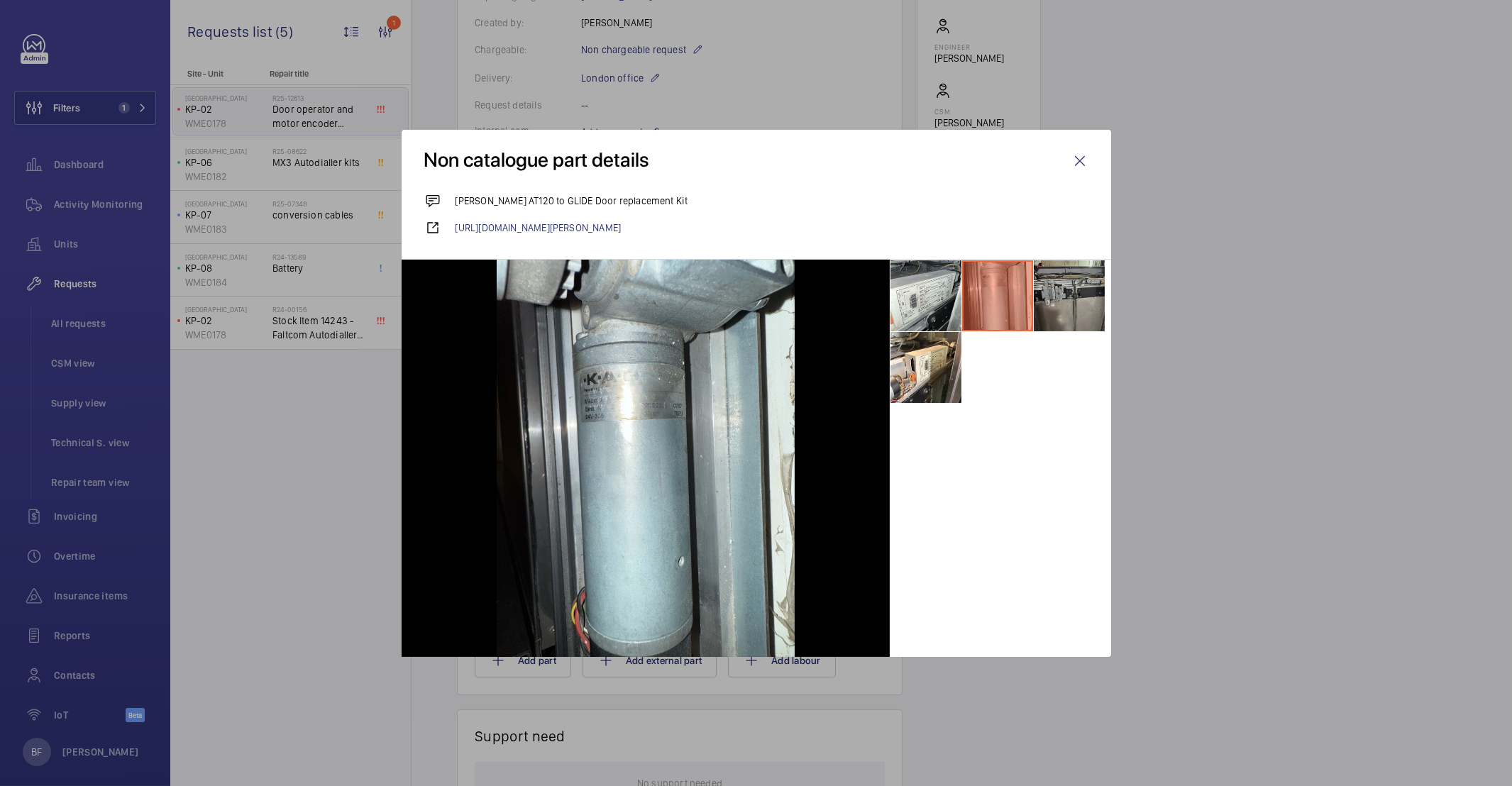
click at [1062, 310] on li at bounding box center [1069, 296] width 71 height 71
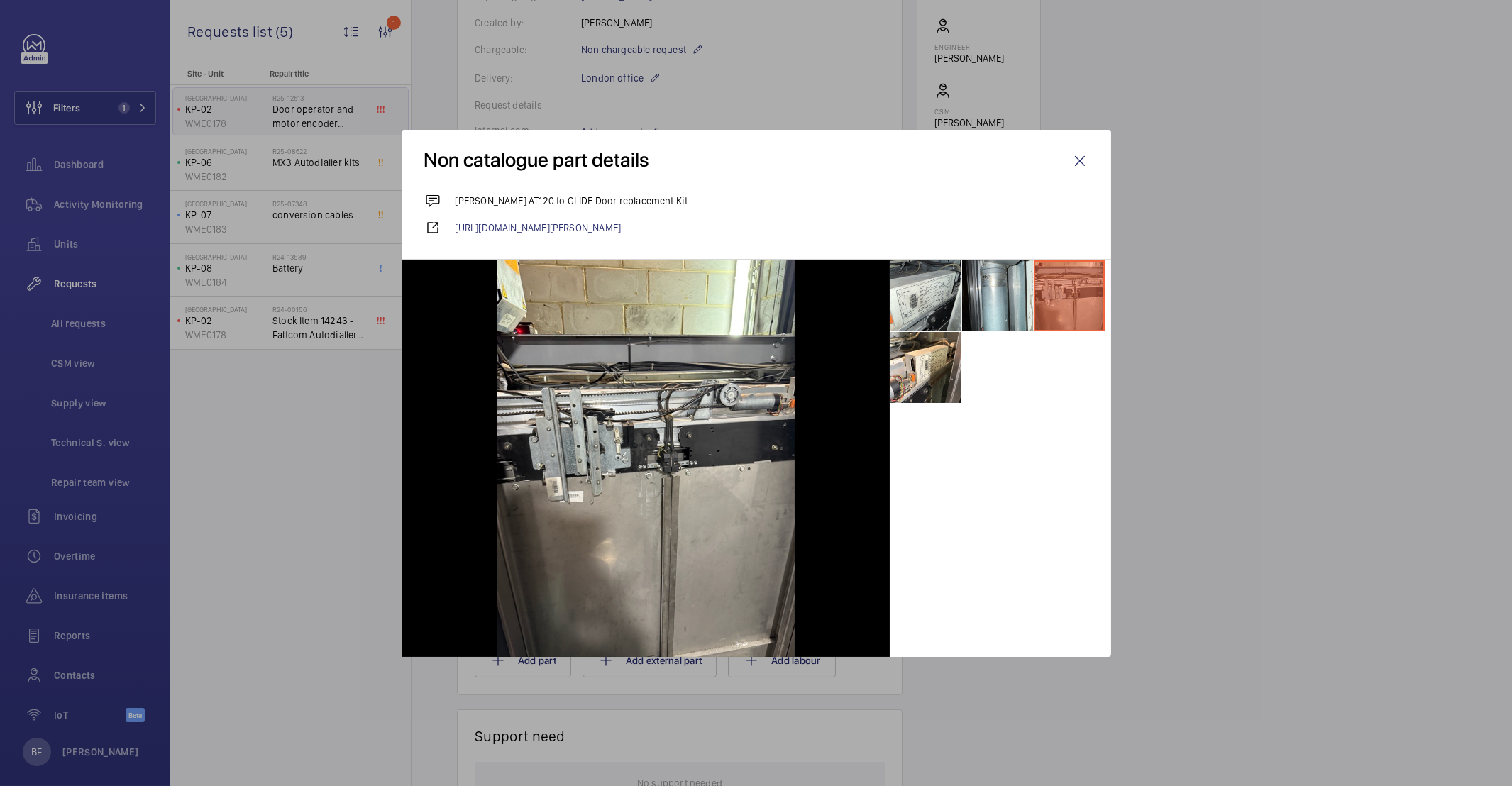
click at [1078, 161] on wm-front-icon-button at bounding box center [1080, 161] width 34 height 34
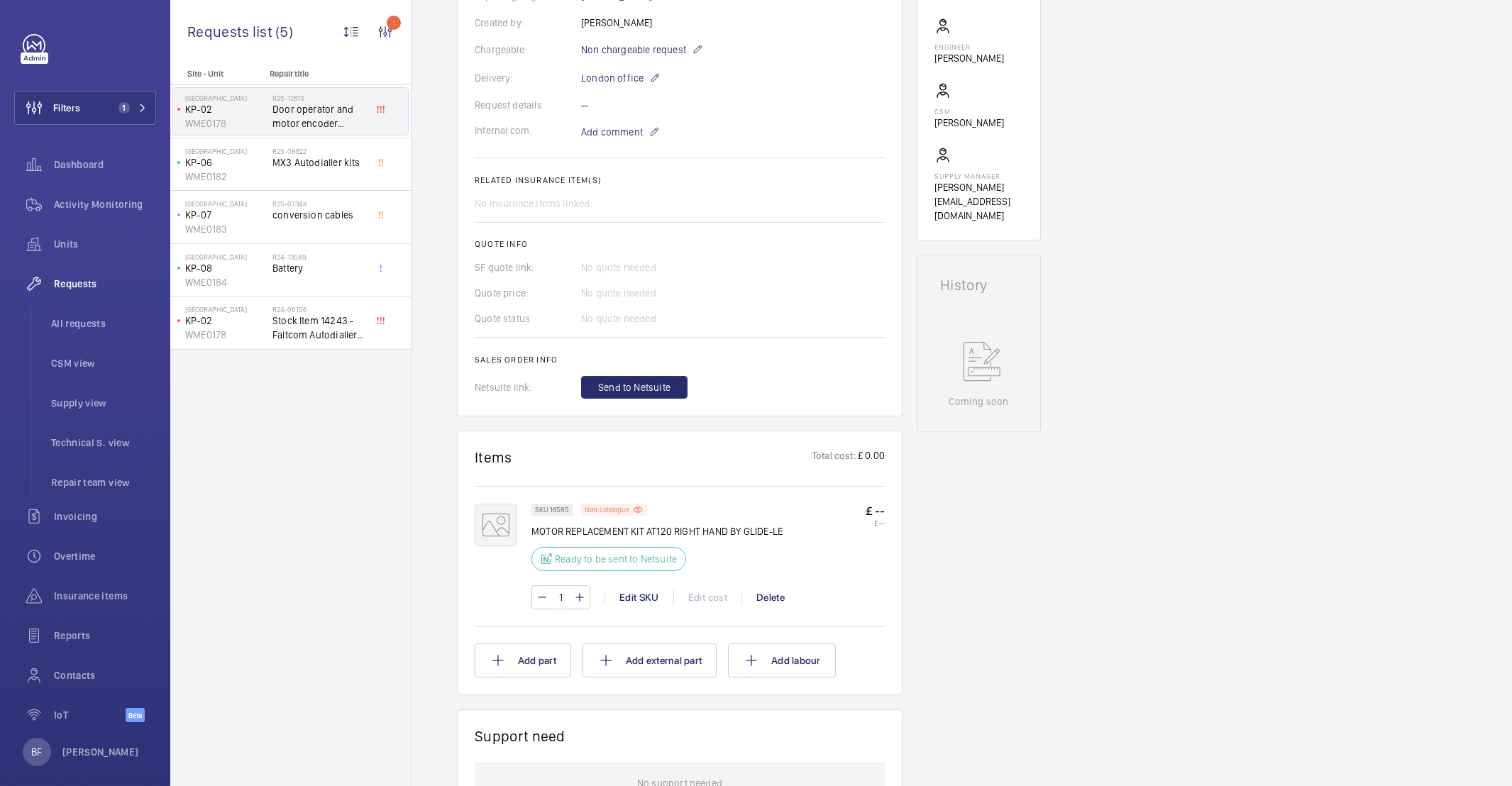
click at [620, 510] on p "Non catalogue" at bounding box center [607, 510] width 45 height 5
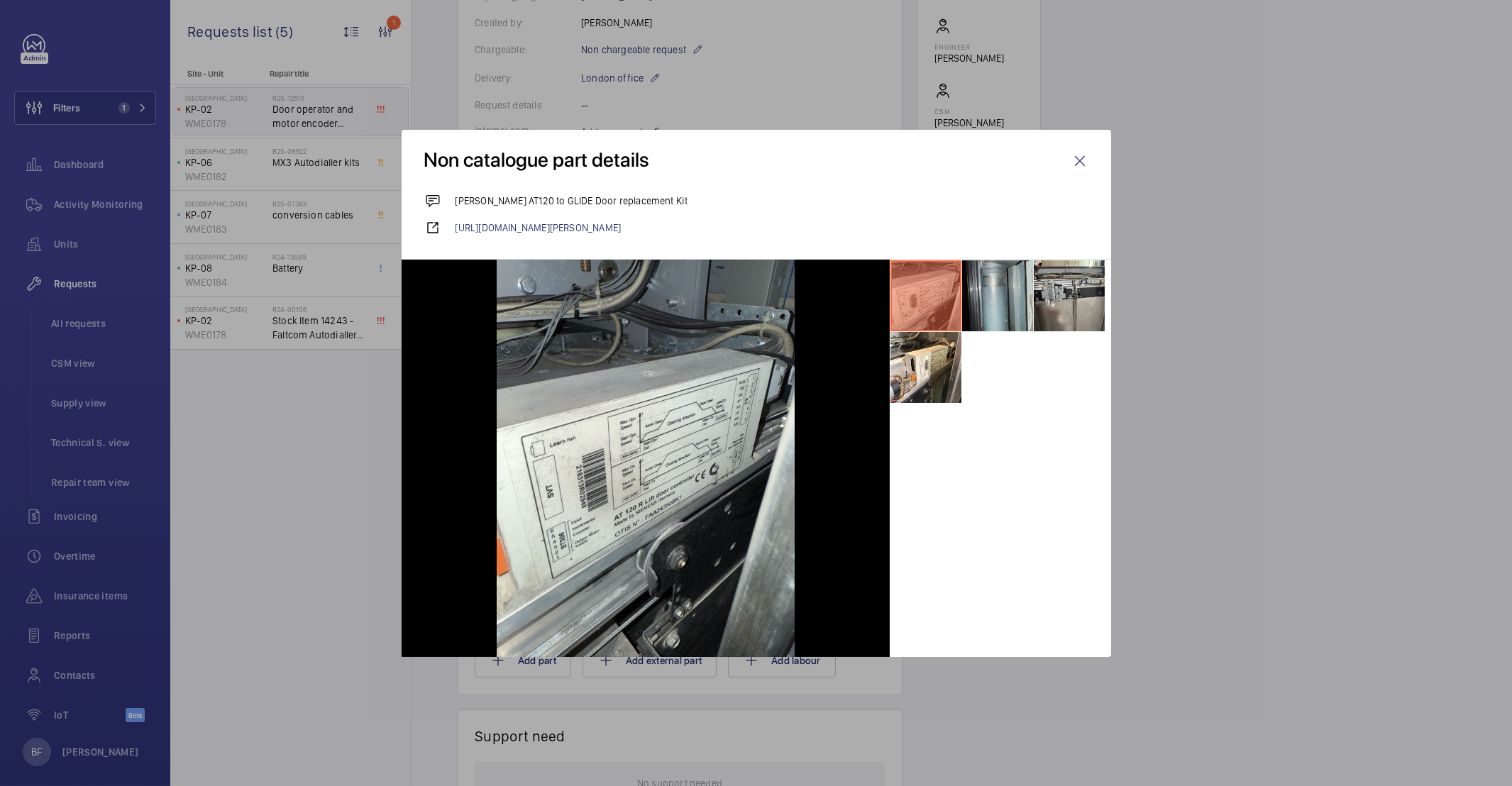
click at [996, 289] on li at bounding box center [998, 296] width 71 height 71
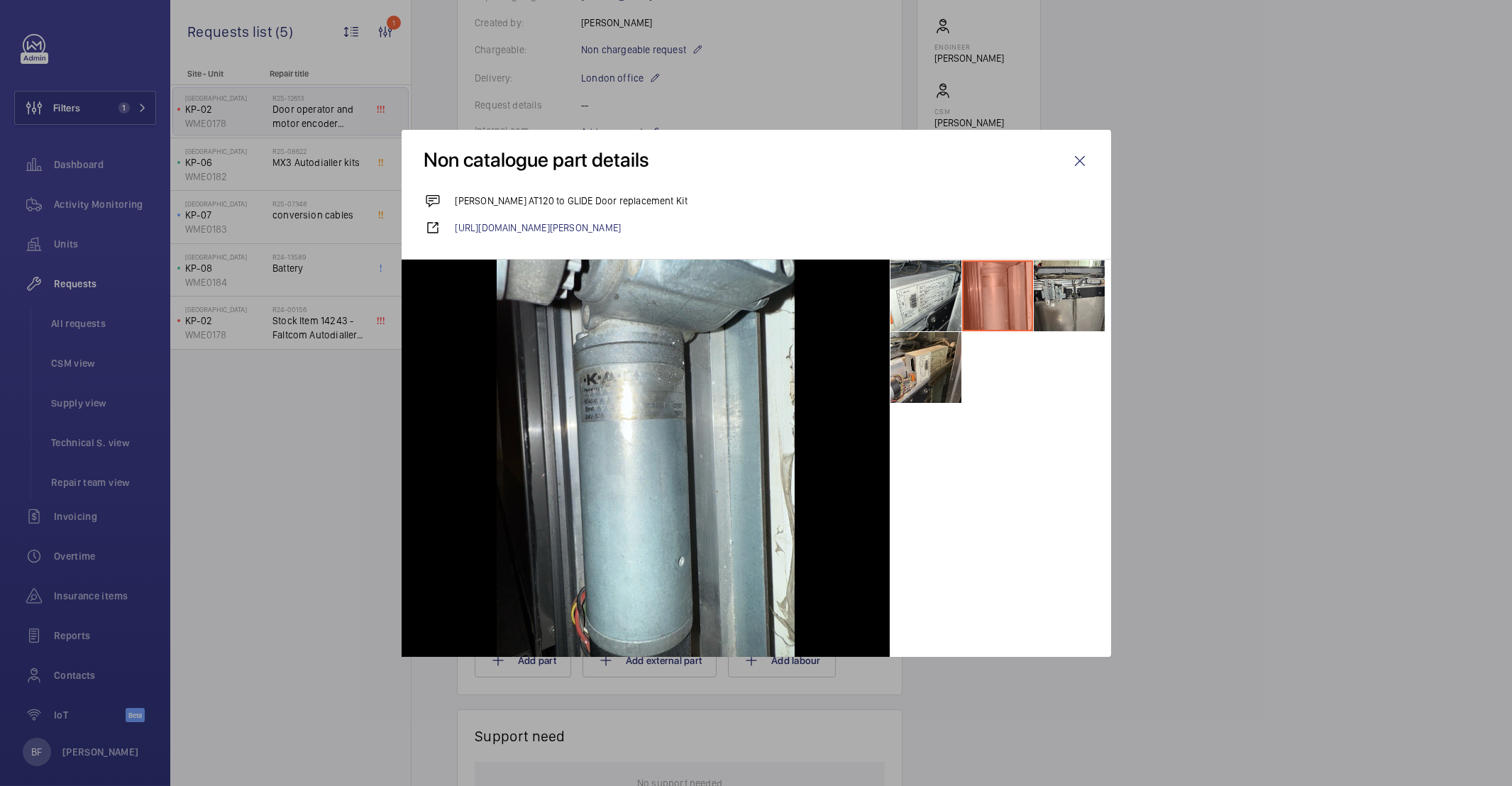
click at [932, 373] on li at bounding box center [926, 367] width 71 height 71
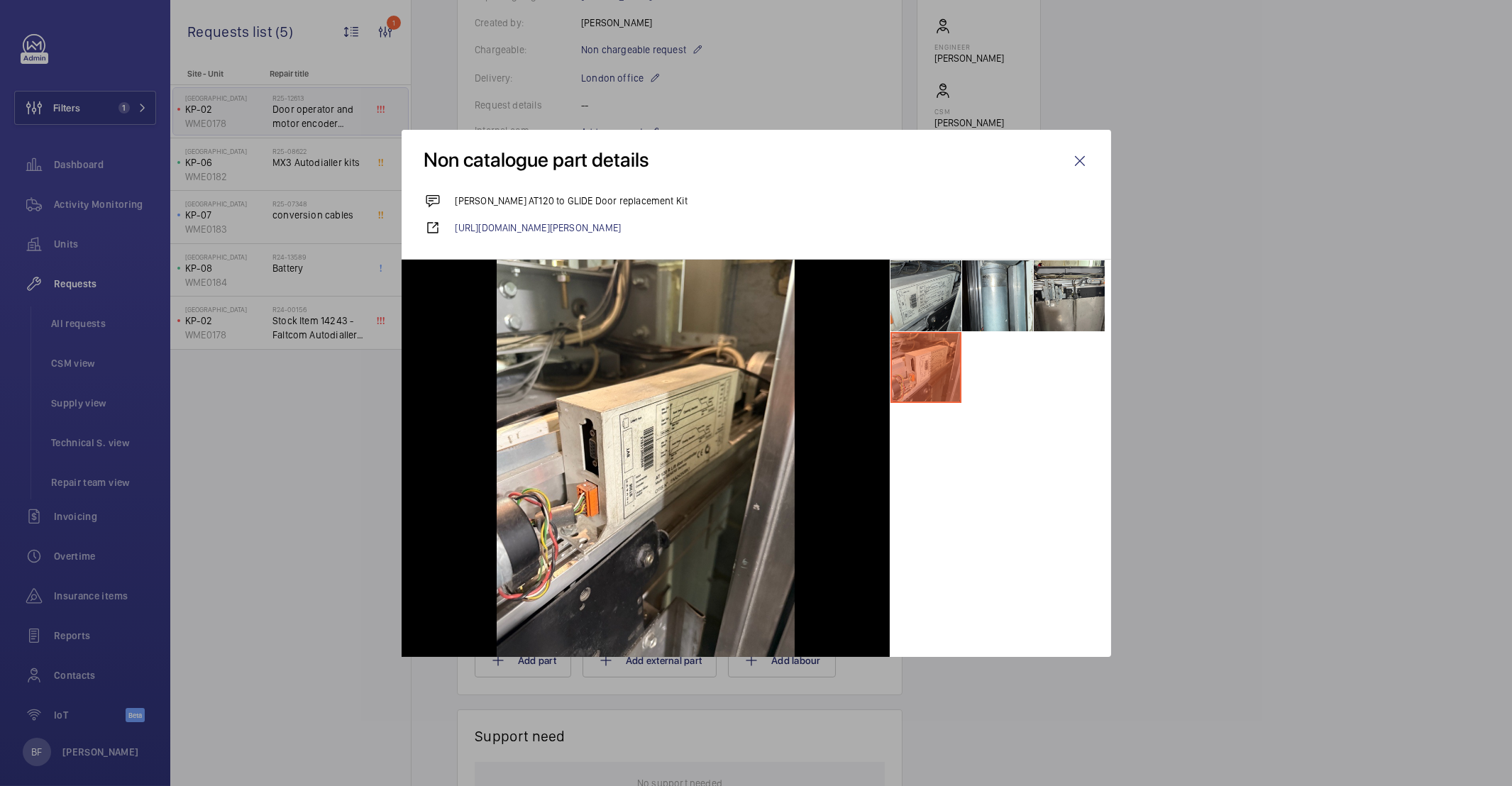
click at [927, 304] on li at bounding box center [926, 296] width 71 height 71
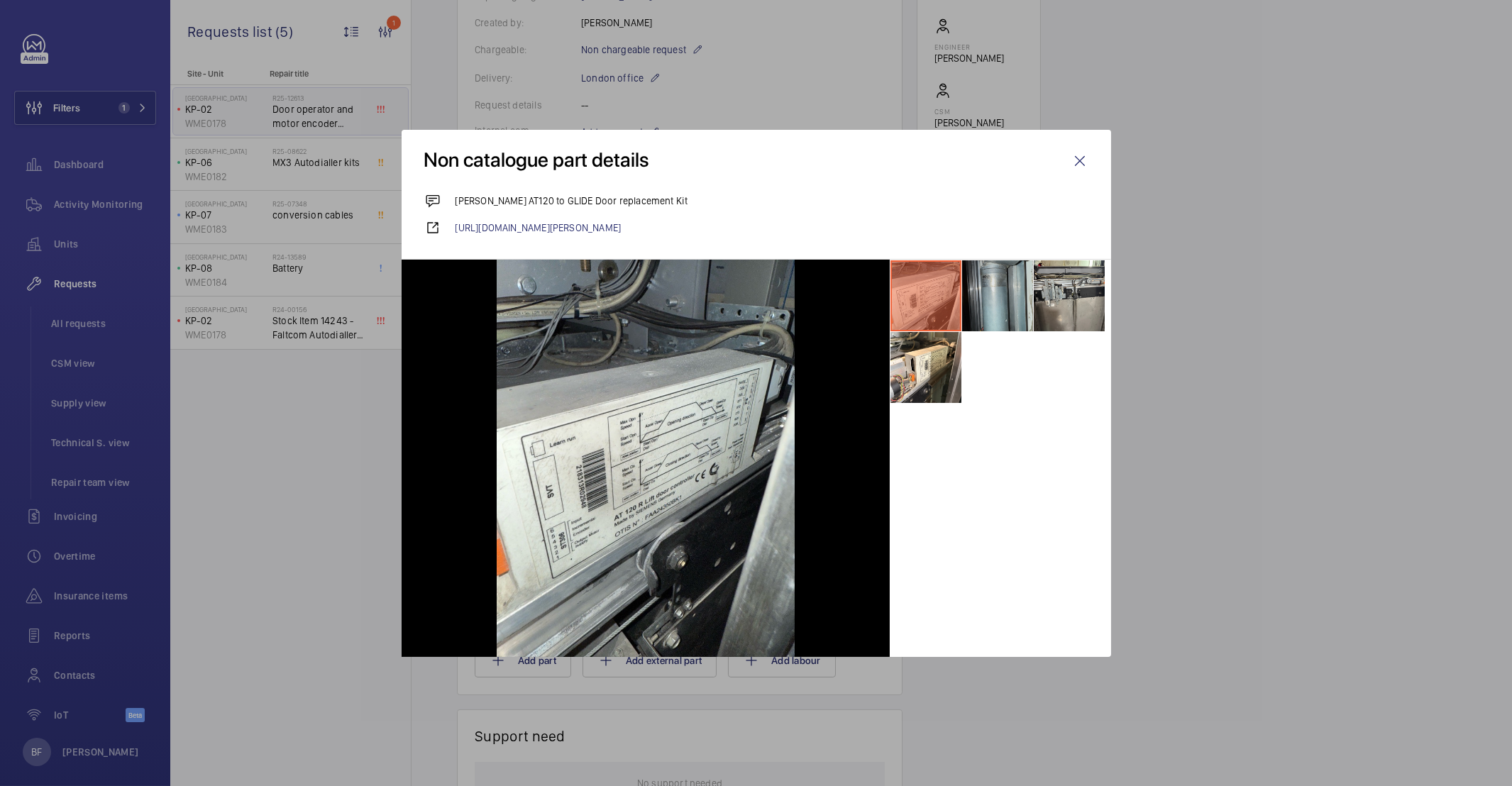
click at [1023, 297] on li at bounding box center [998, 296] width 71 height 71
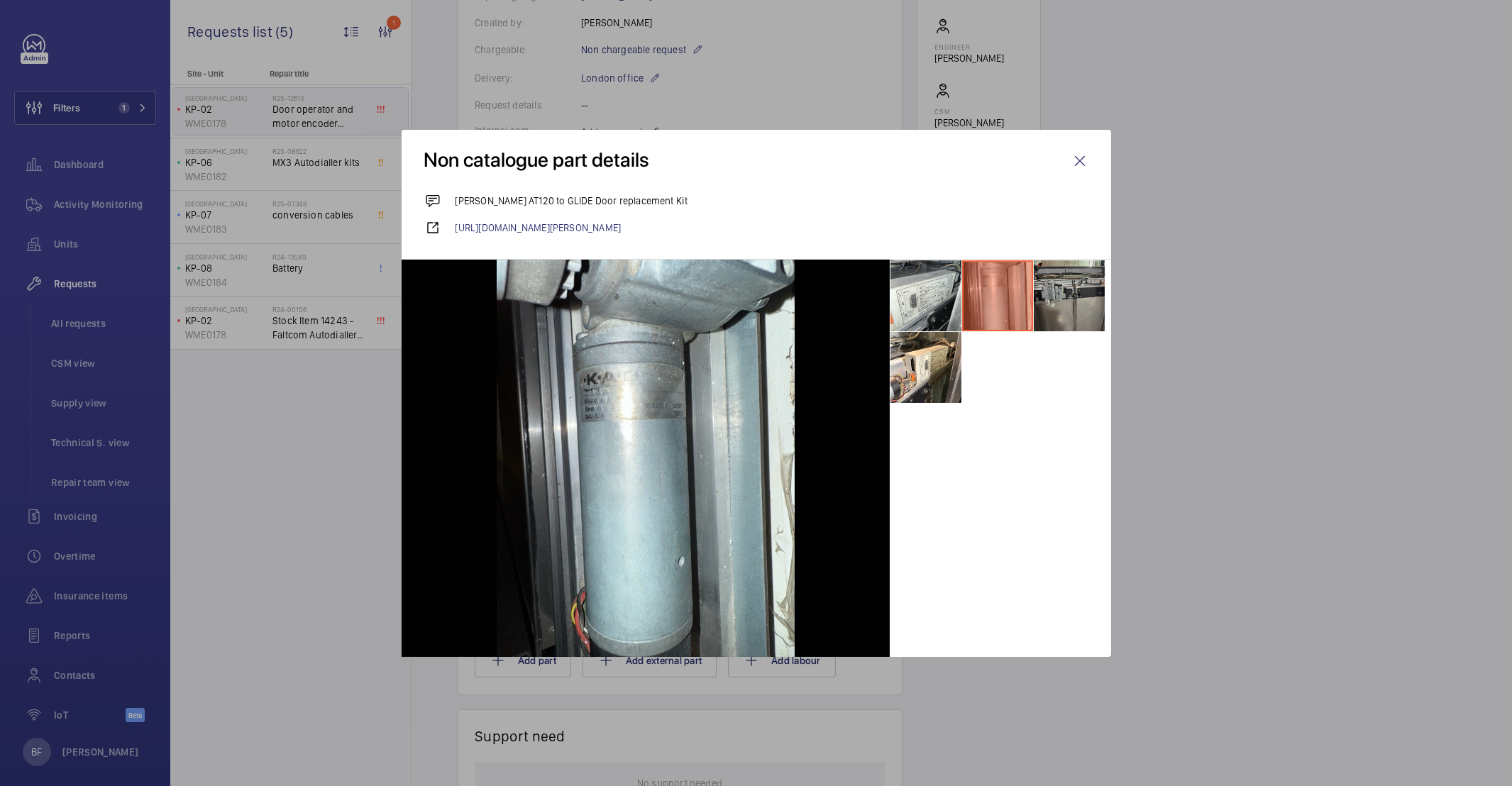
click at [1045, 296] on li at bounding box center [1069, 296] width 71 height 71
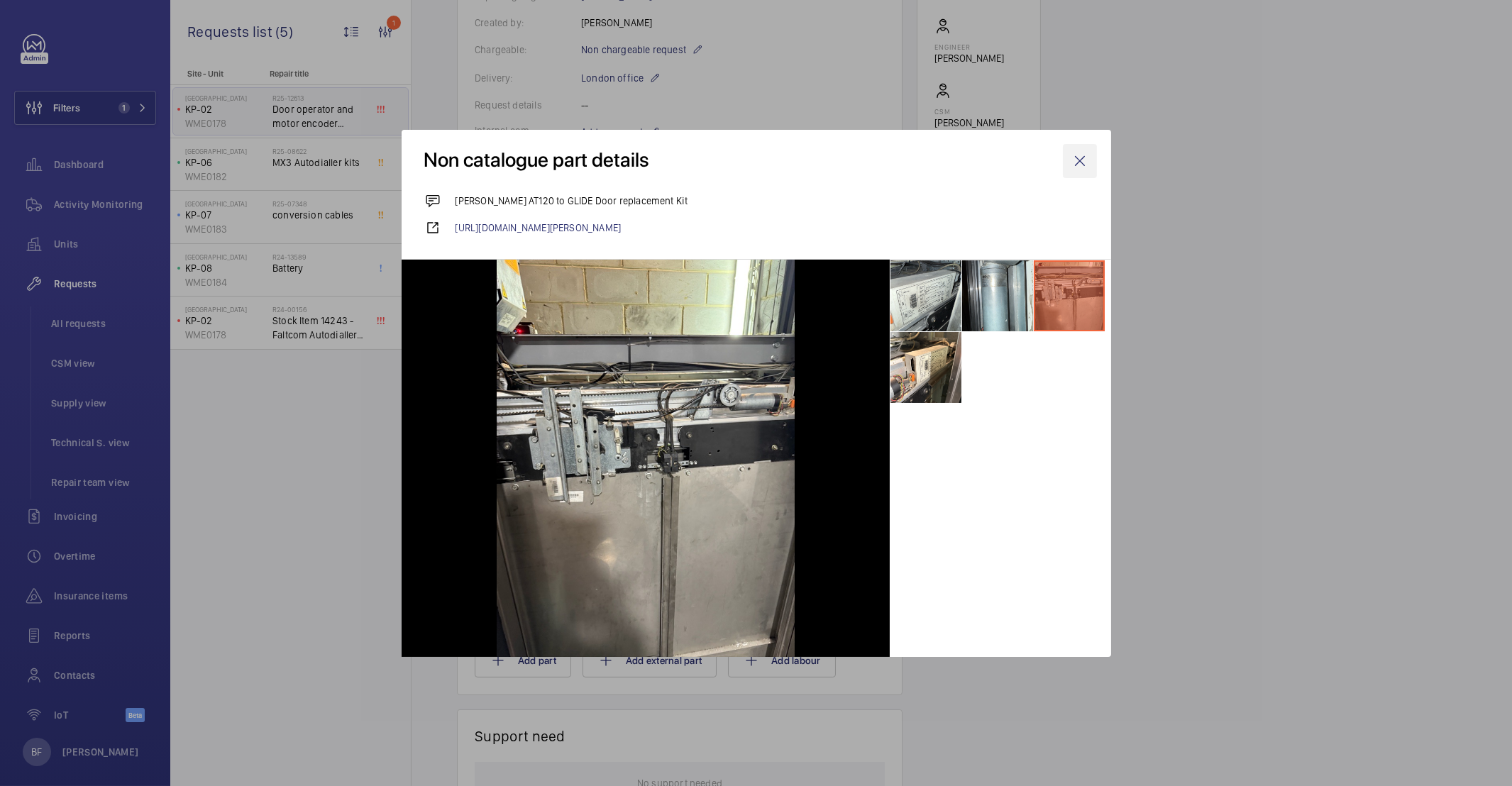
click at [1077, 165] on wm-front-icon-button at bounding box center [1080, 161] width 34 height 34
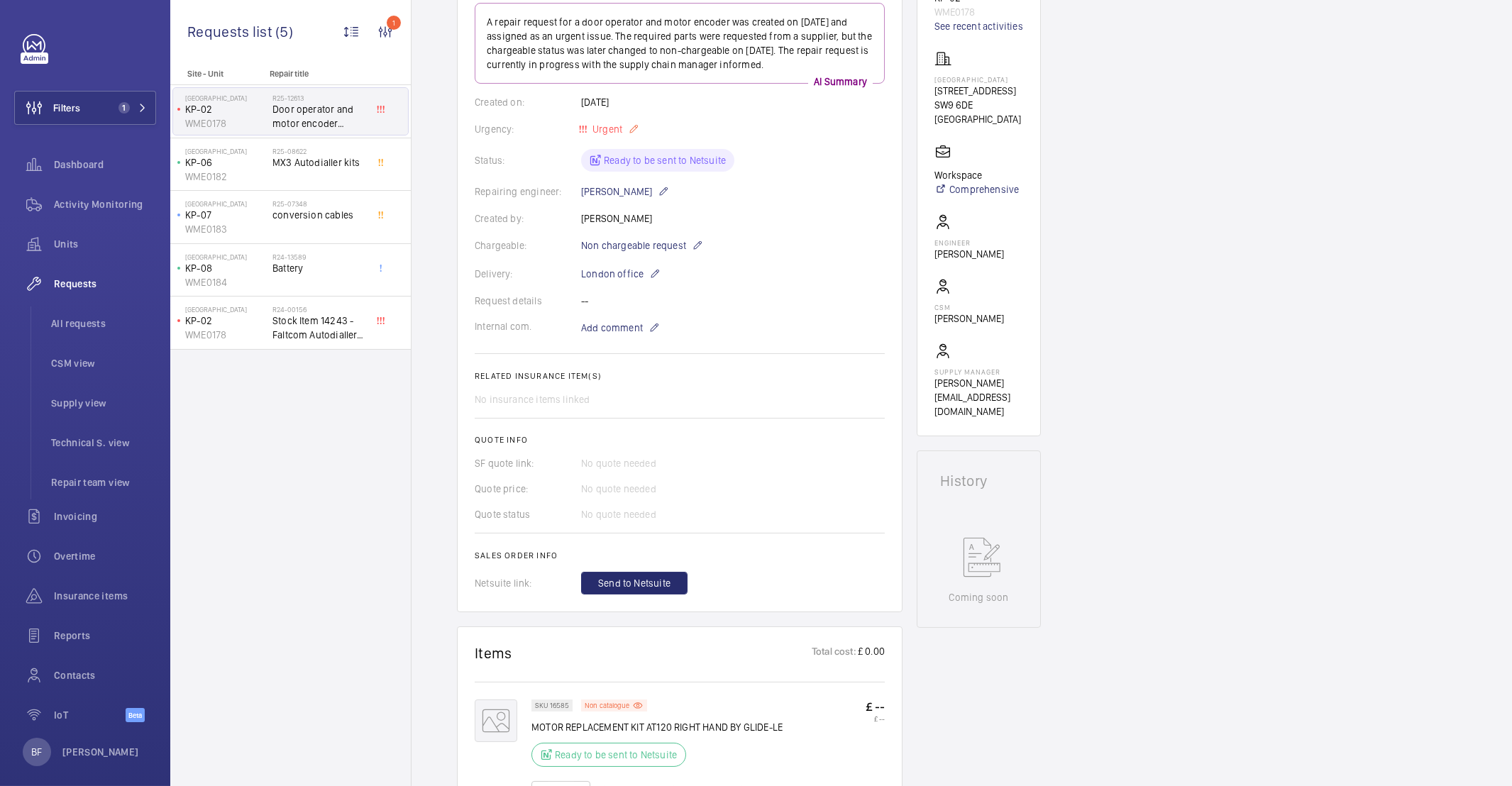
scroll to position [0, 0]
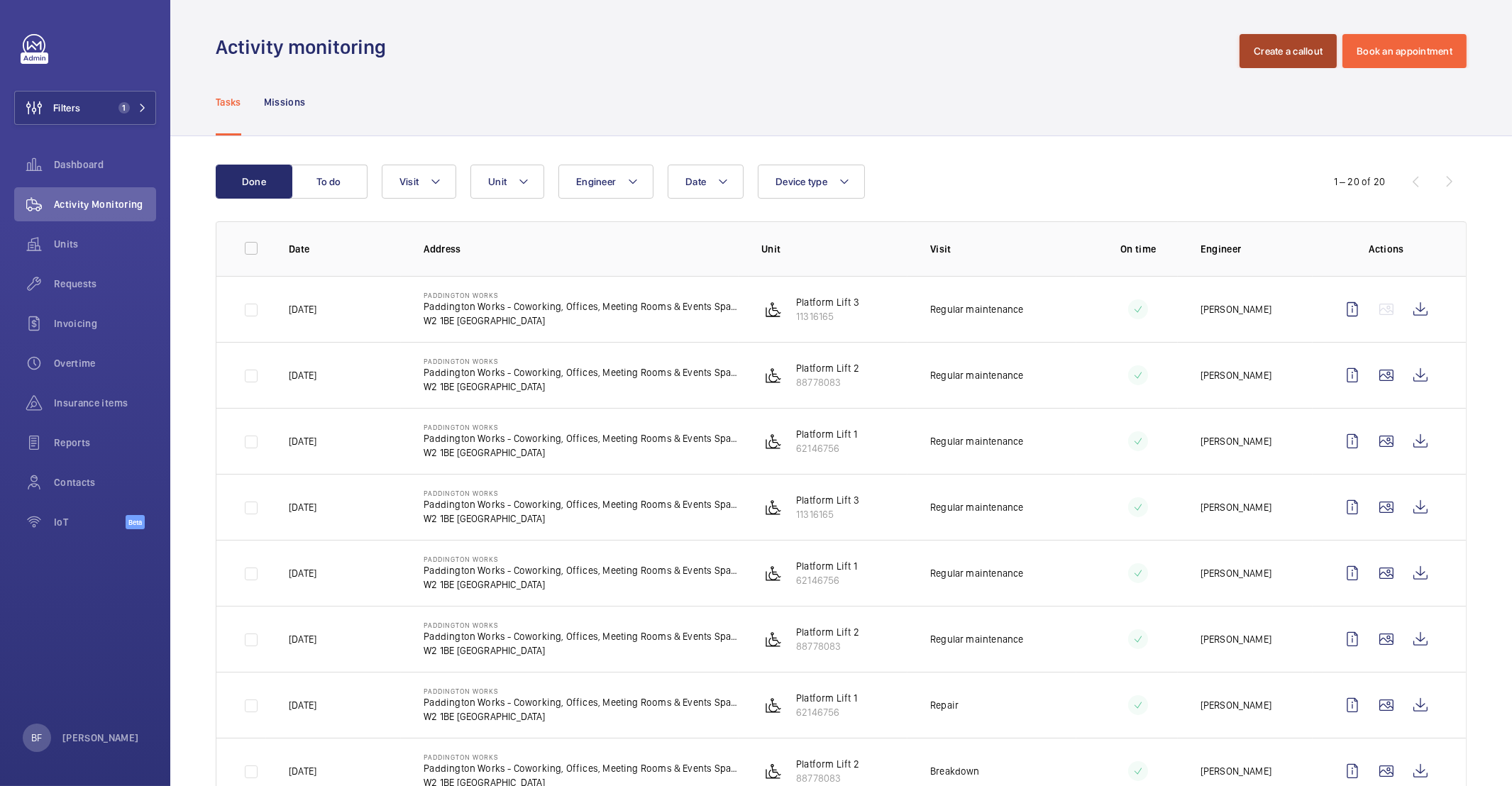
click at [1274, 52] on button "Create a callout" at bounding box center [1287, 51] width 97 height 34
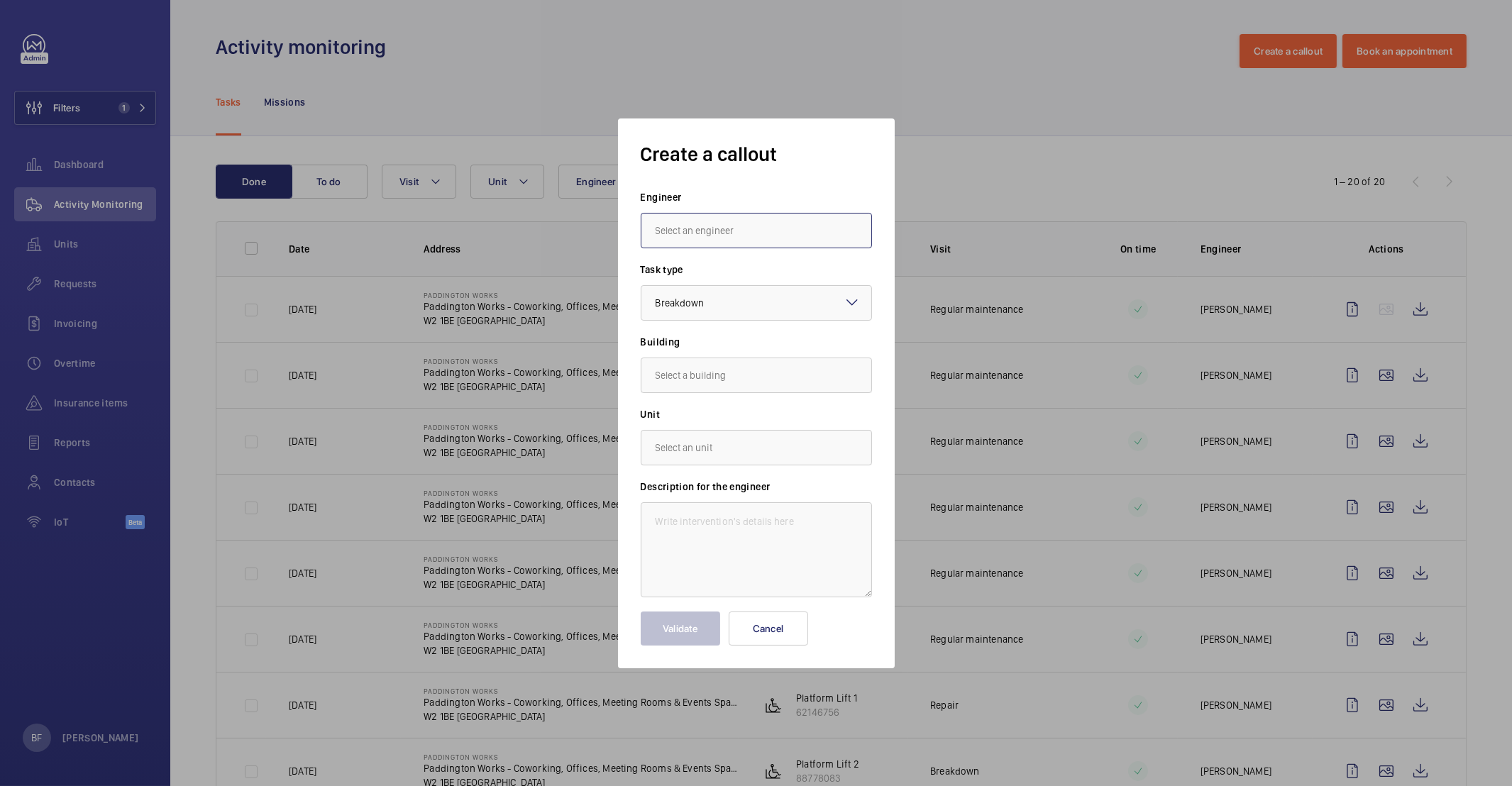
click at [769, 237] on input "text" at bounding box center [757, 231] width 232 height 36
click at [775, 314] on mat-option "Deniz Hussein" at bounding box center [757, 308] width 230 height 34
type input "Deniz Hussein"
click at [703, 362] on input "text" at bounding box center [757, 375] width 232 height 36
click at [701, 411] on span "Cargo Works, 1-2 Hatfields,, SE1 9PG LONDON" at bounding box center [728, 418] width 144 height 14
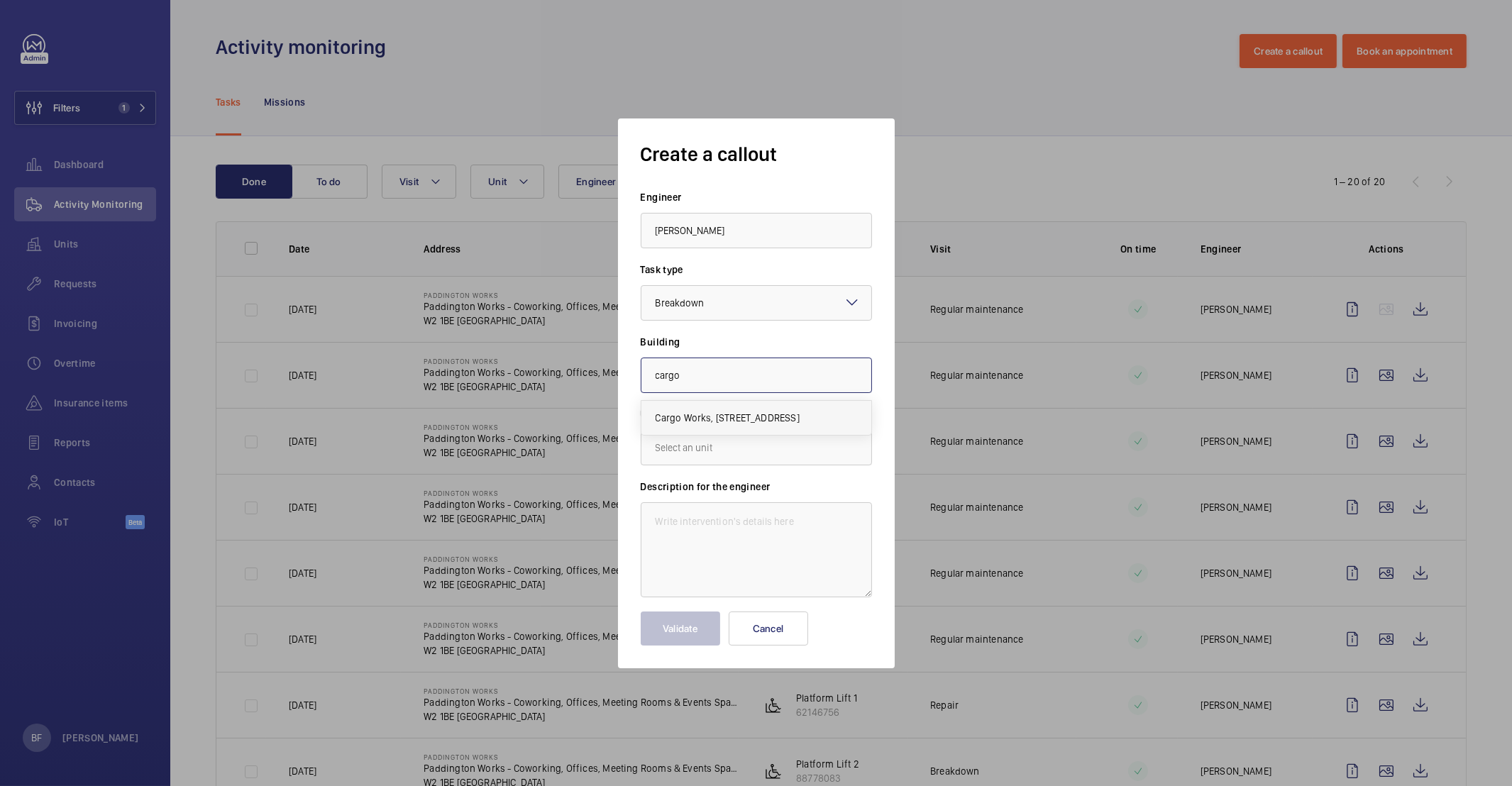
type input "Cargo Works, 1-2 Hatfields,, SE1 9PG LONDON"
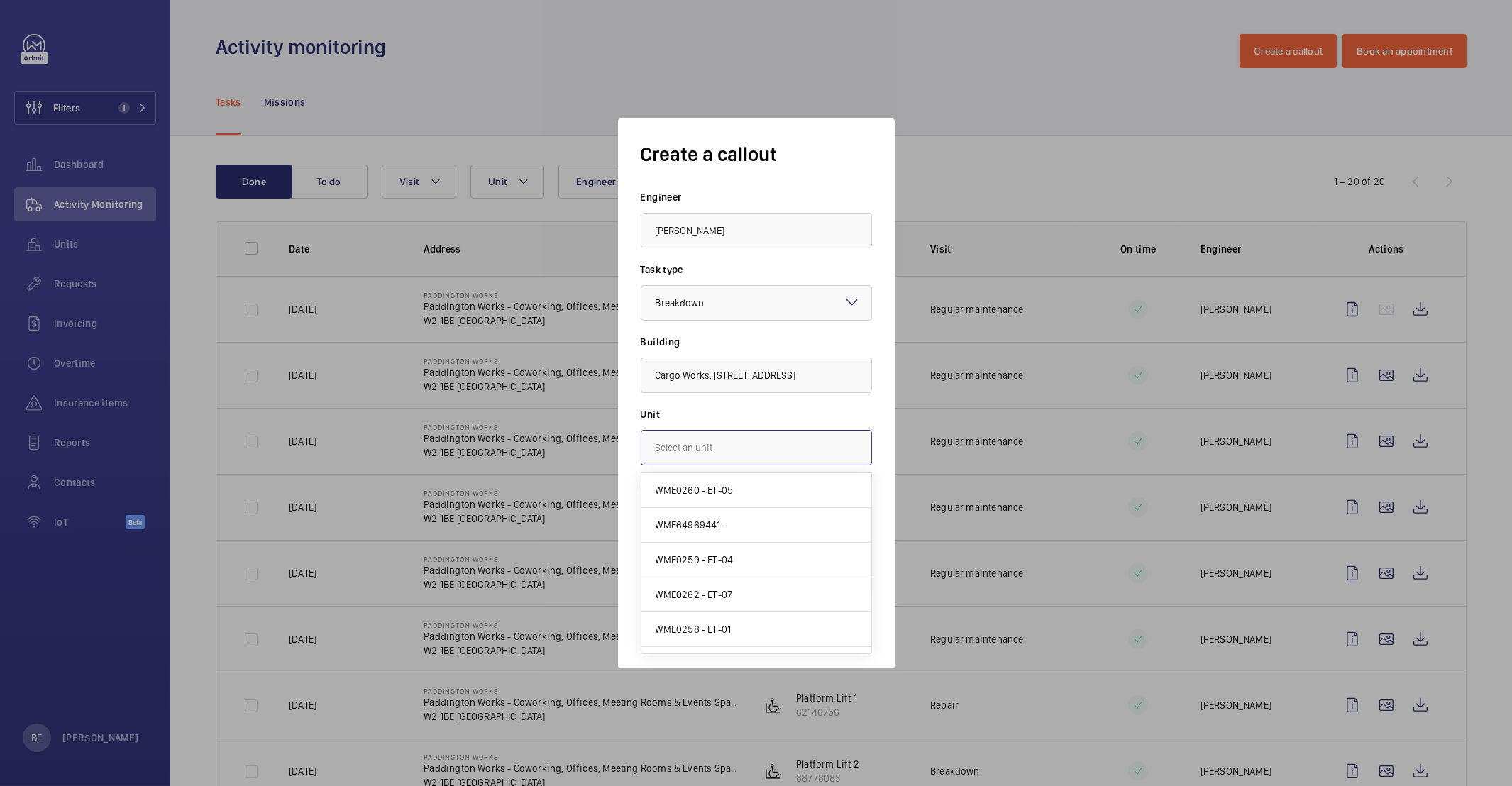
click at [686, 440] on input "text" at bounding box center [757, 448] width 232 height 36
click at [1076, 186] on div at bounding box center [756, 393] width 1512 height 786
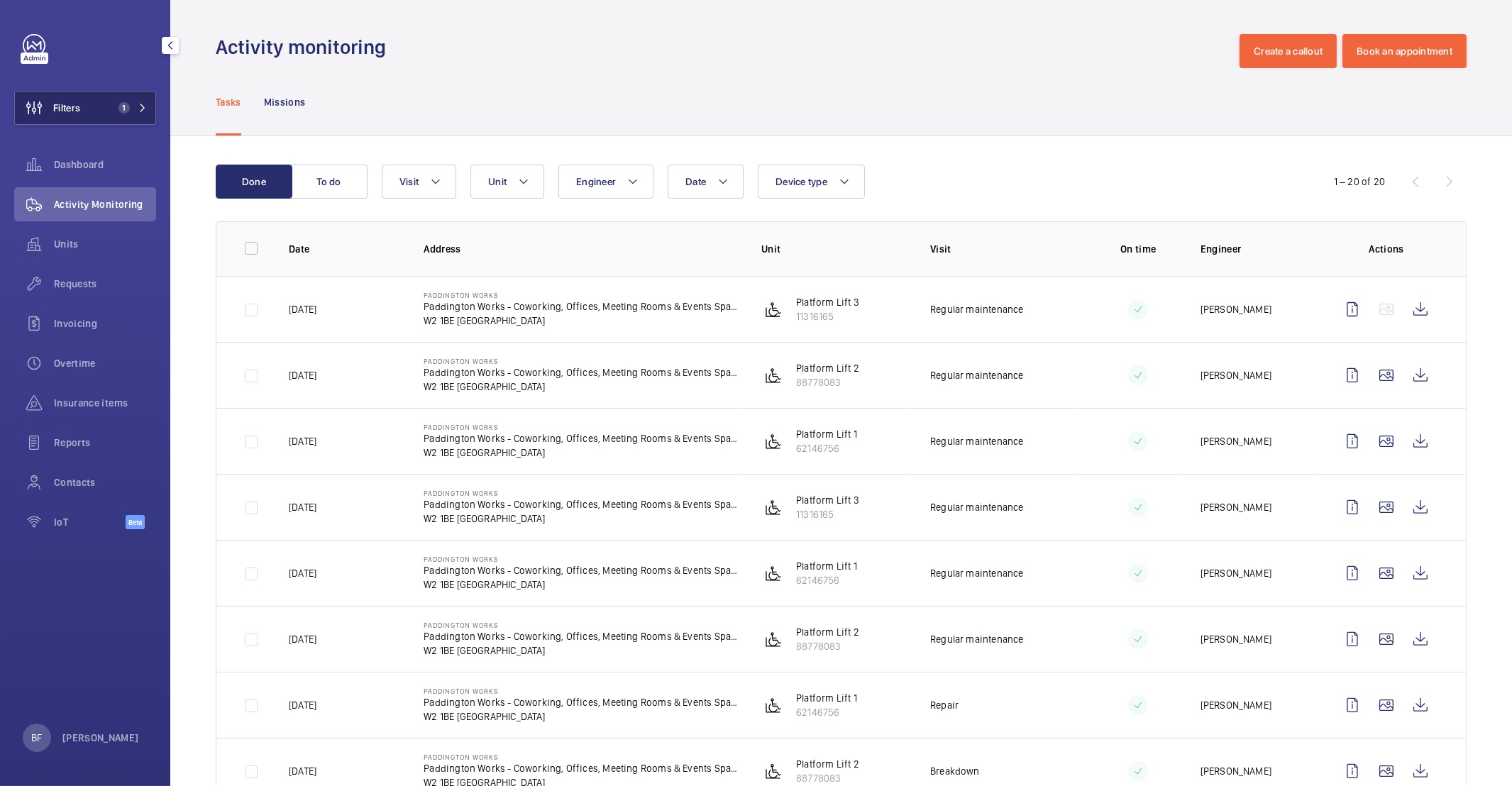
click at [144, 109] on mat-icon at bounding box center [143, 108] width 9 height 9
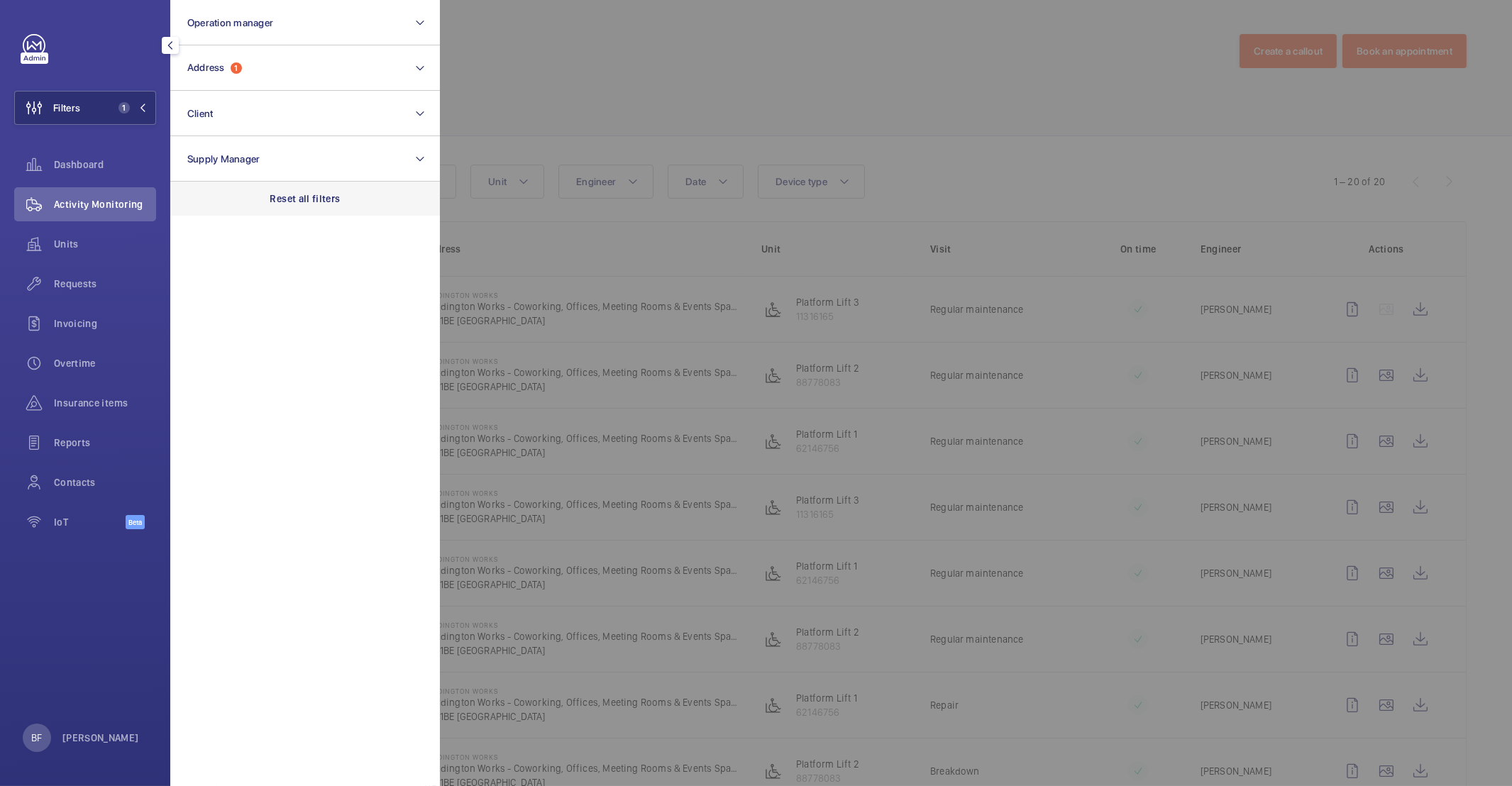
click at [318, 190] on div "Reset all filters" at bounding box center [305, 199] width 269 height 34
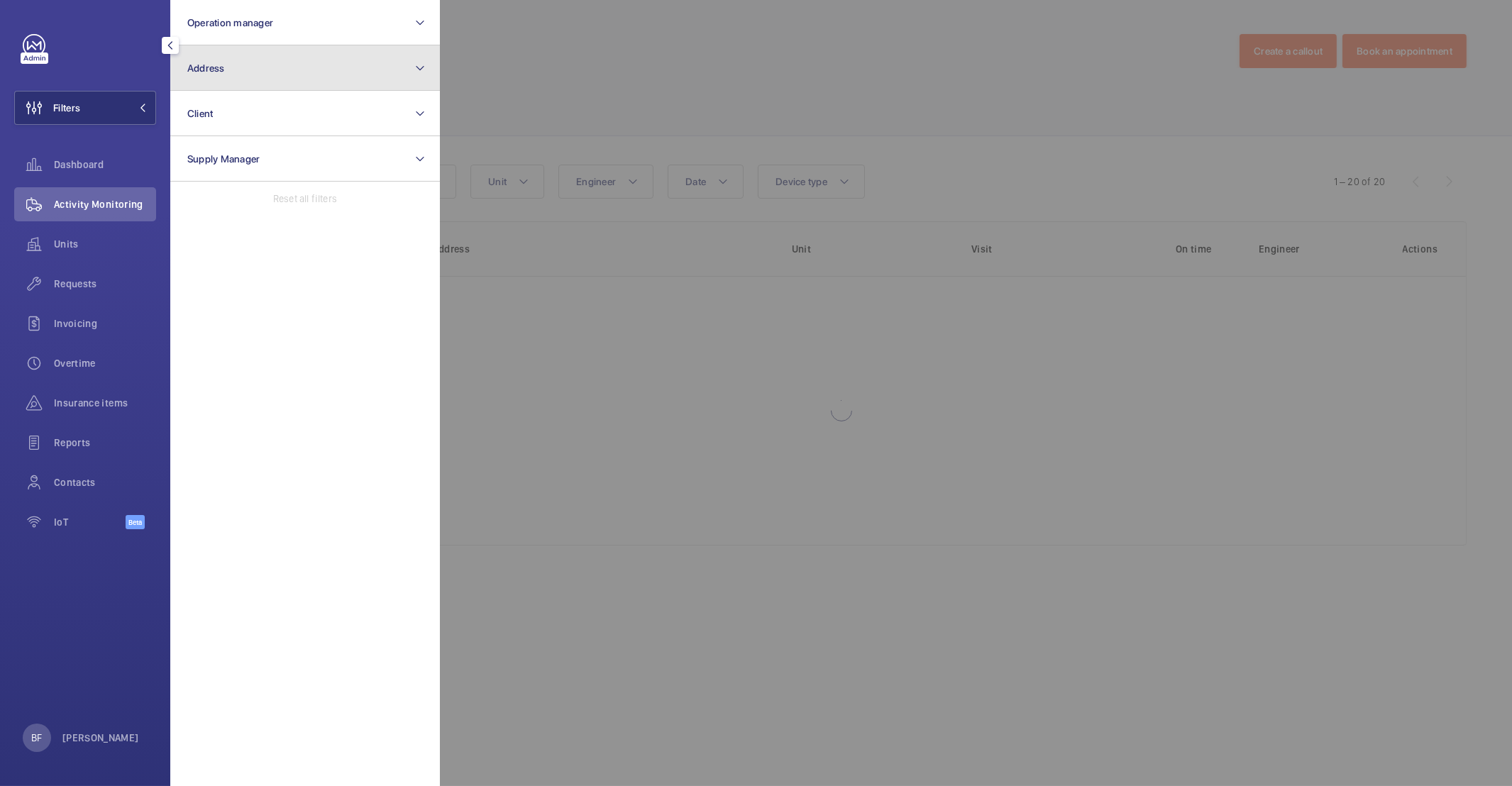
click at [286, 66] on button "Address" at bounding box center [305, 68] width 269 height 45
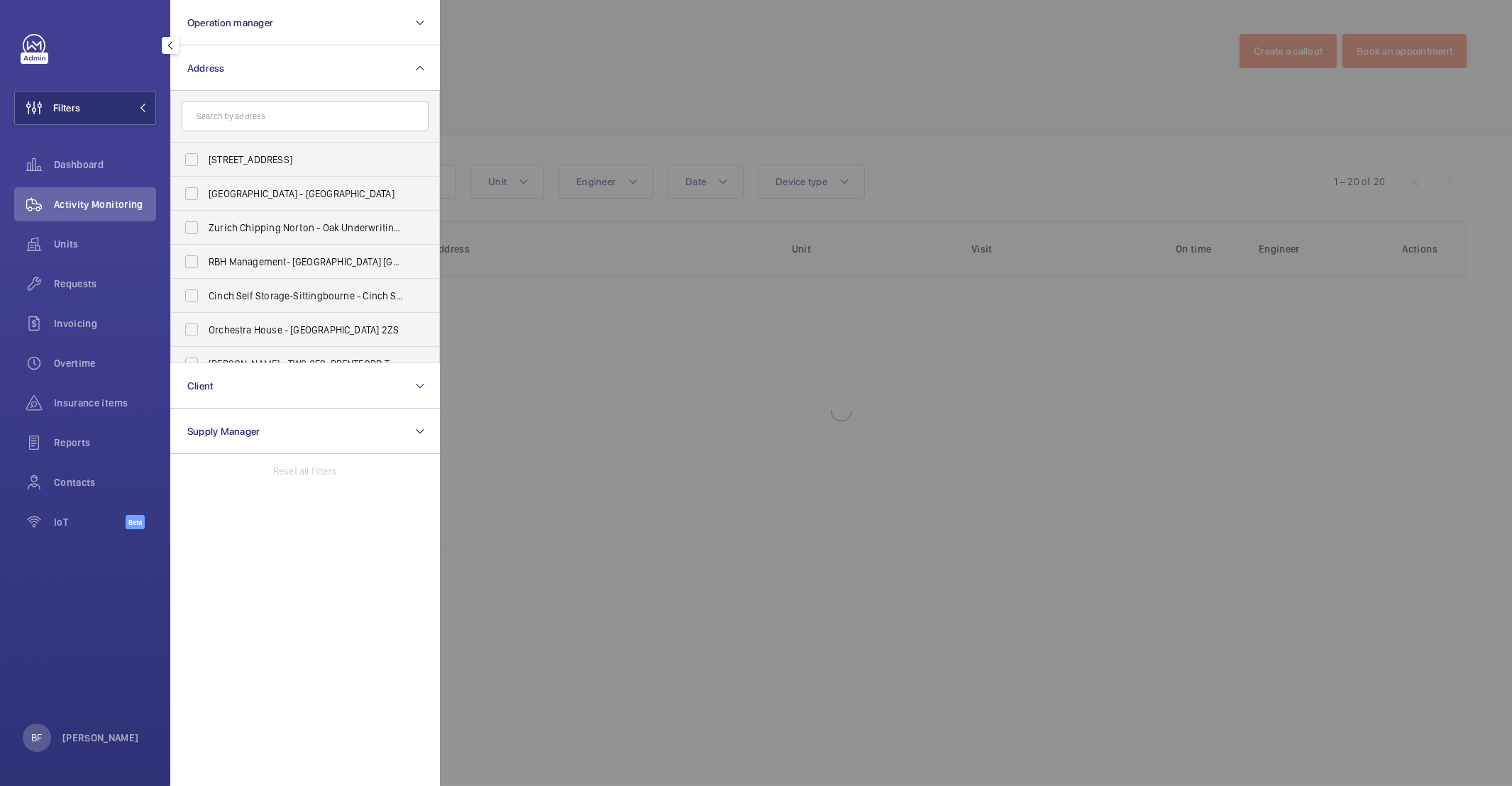
click at [264, 124] on input "text" at bounding box center [305, 117] width 247 height 30
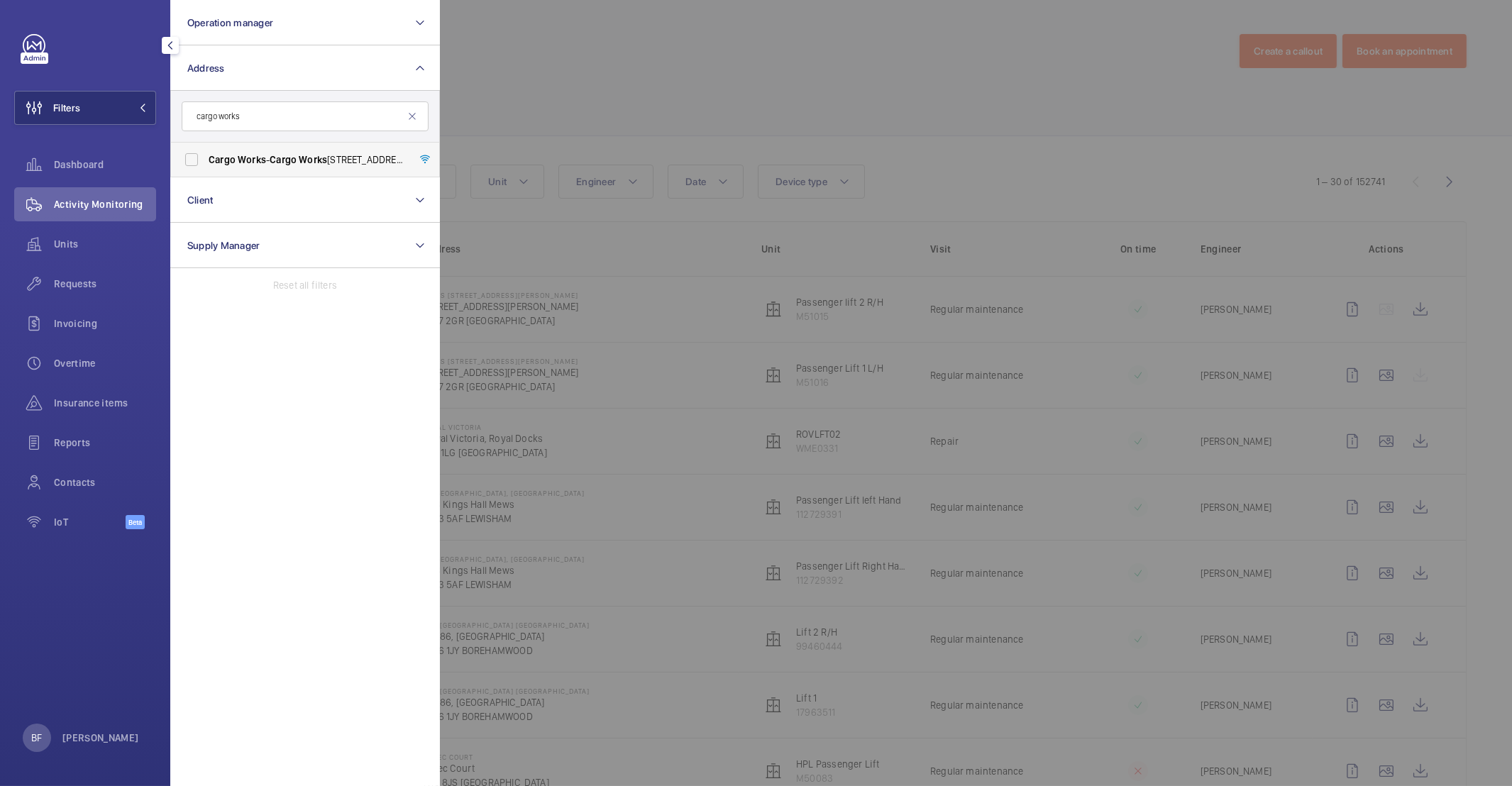
type input "cargo works"
click at [282, 163] on span "Cargo" at bounding box center [283, 160] width 27 height 11
click at [206, 163] on input "Cargo Works - Cargo Works , 1-2 Hatfields,, LONDON SE1 9PG" at bounding box center [192, 160] width 28 height 28
checkbox input "true"
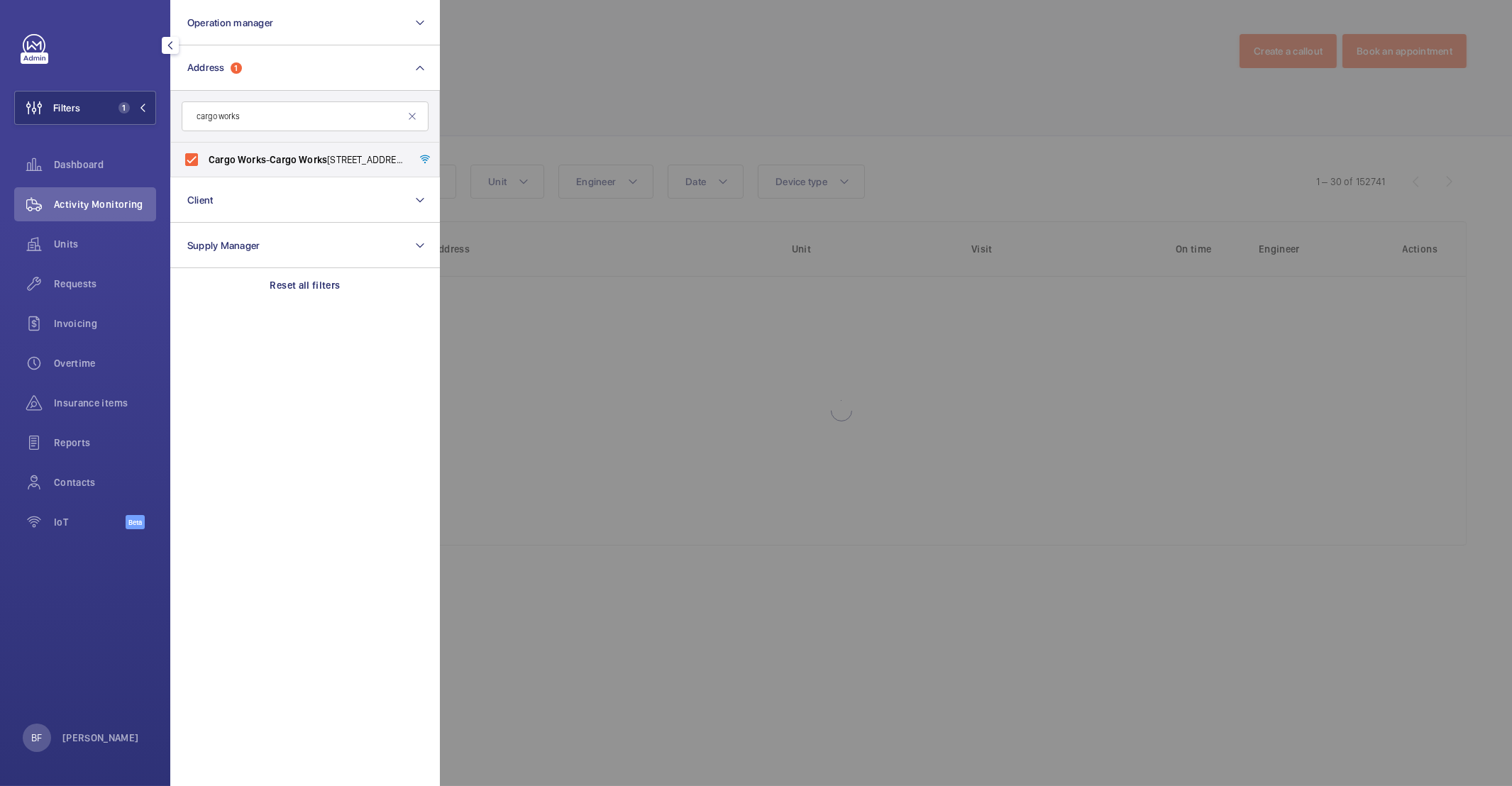
click at [613, 122] on div at bounding box center [1196, 393] width 1512 height 786
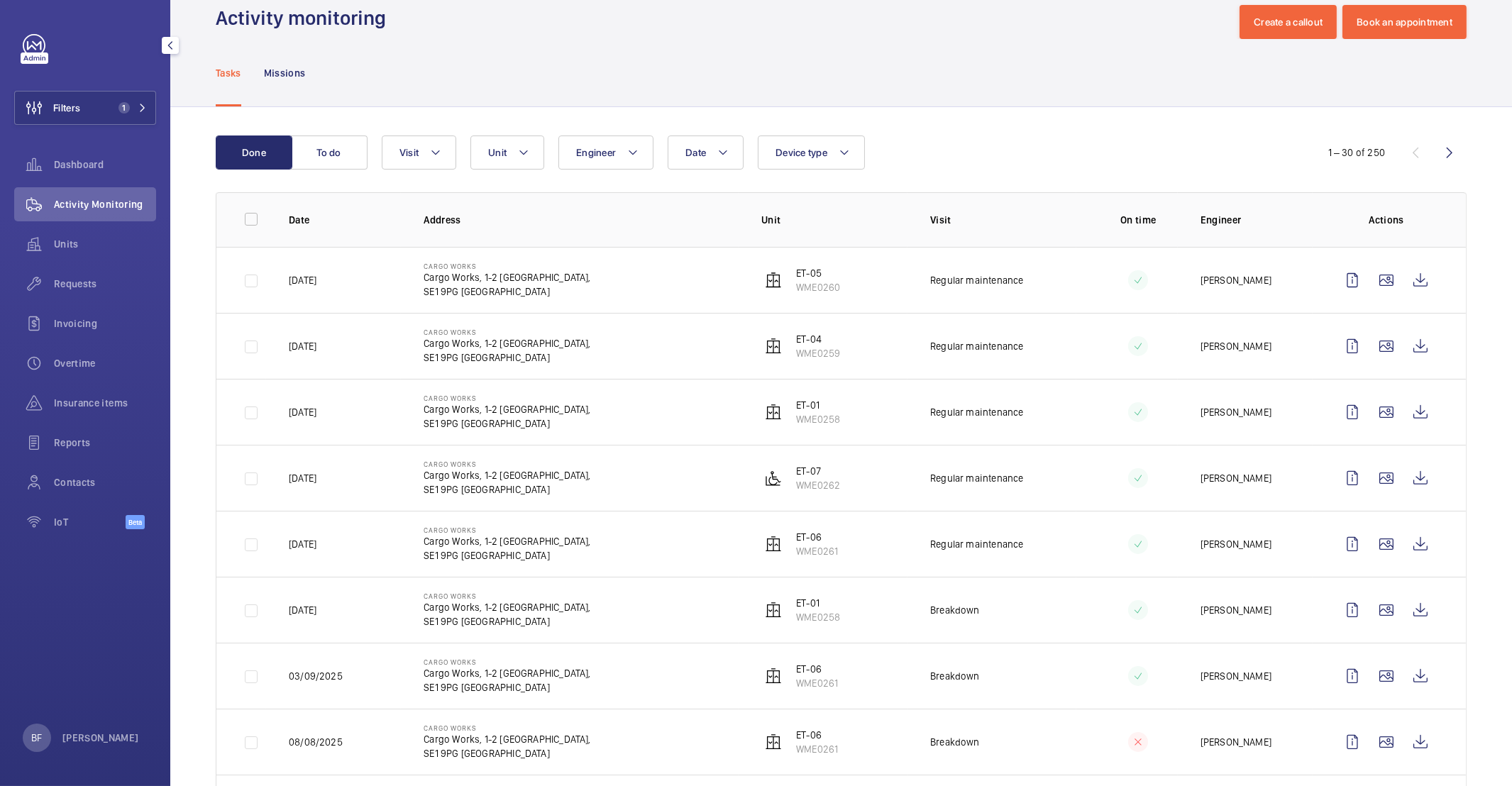
scroll to position [39, 0]
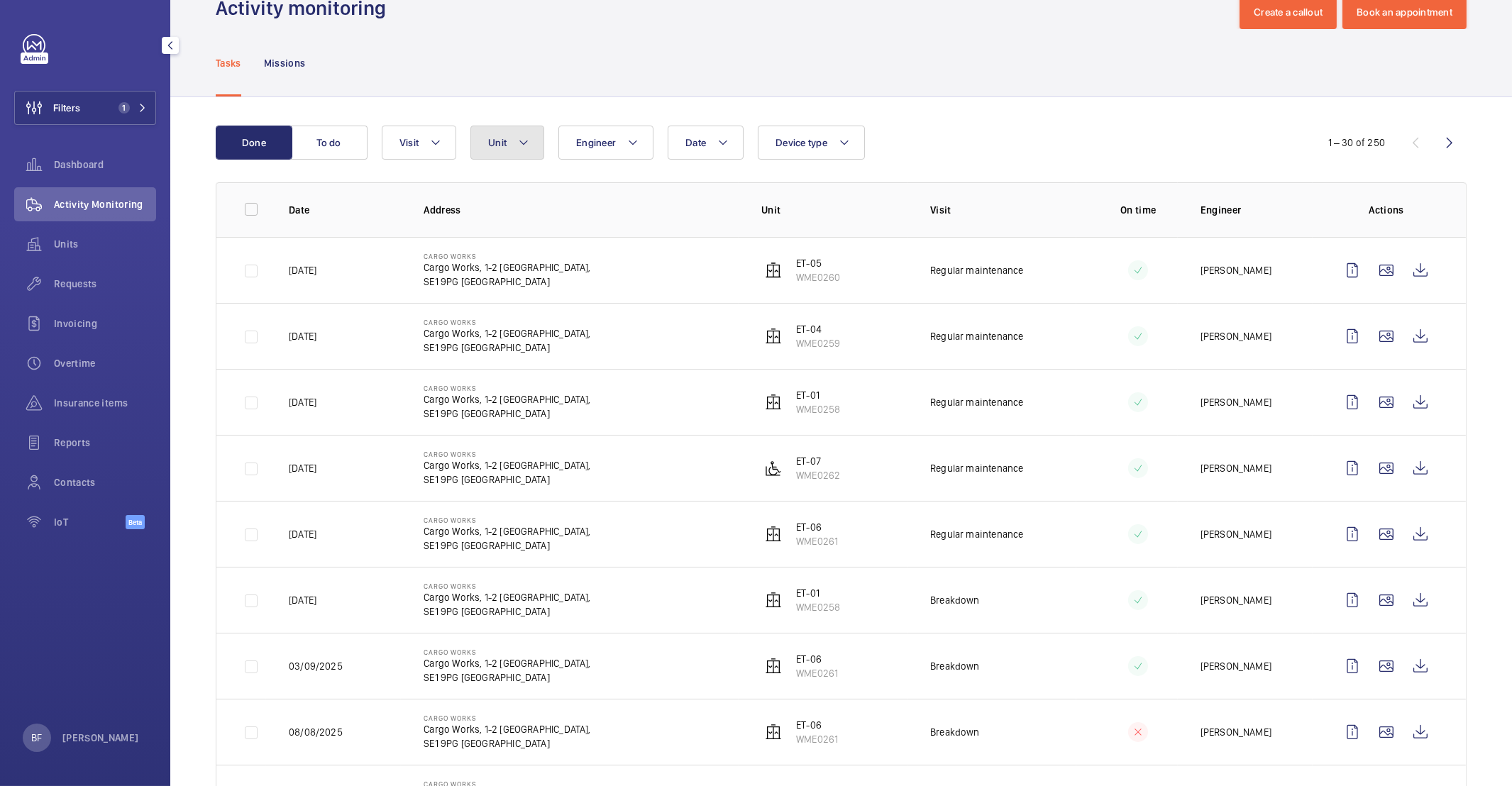
click at [519, 150] on mat-icon at bounding box center [524, 143] width 11 height 17
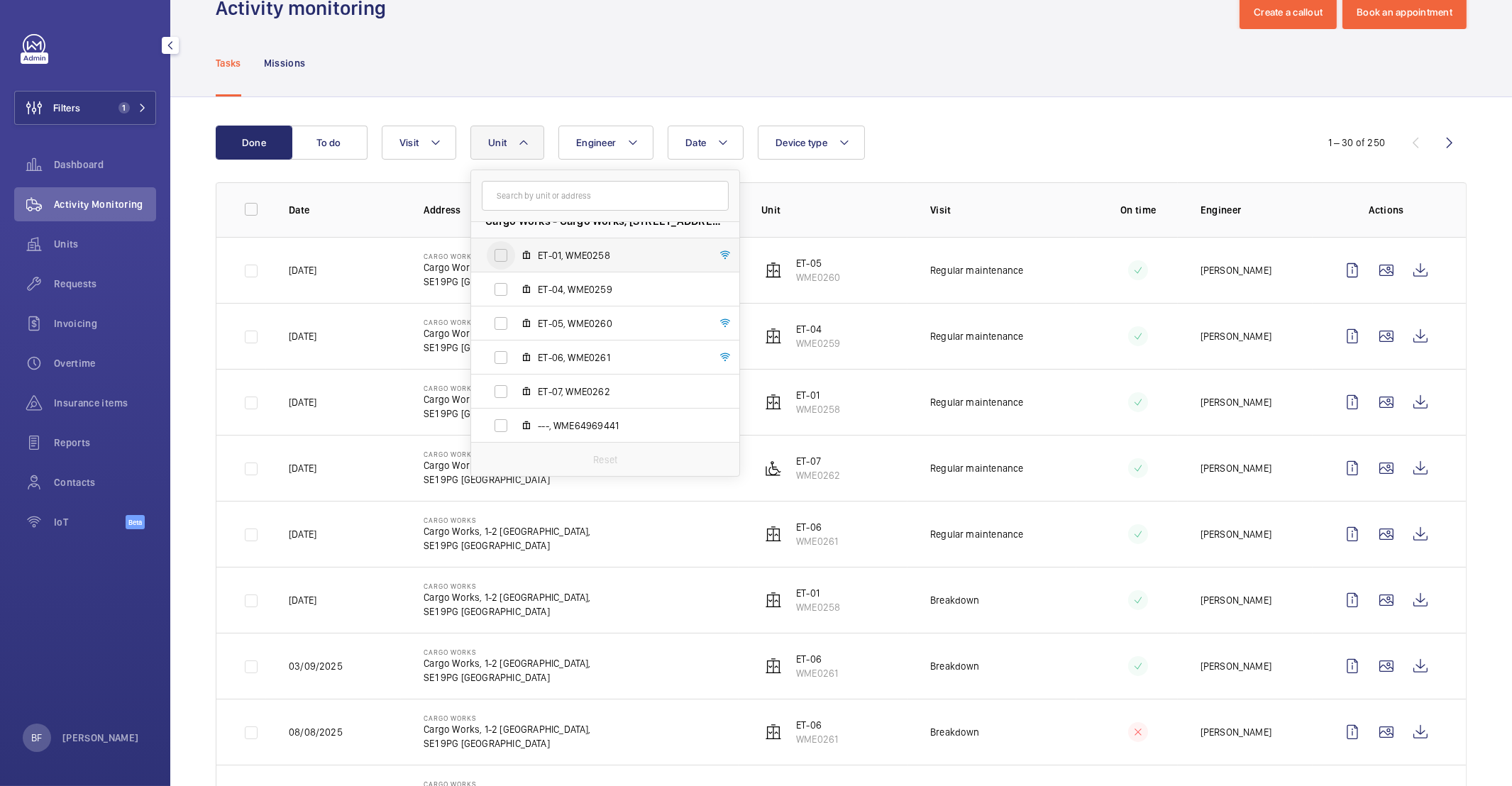
scroll to position [0, 0]
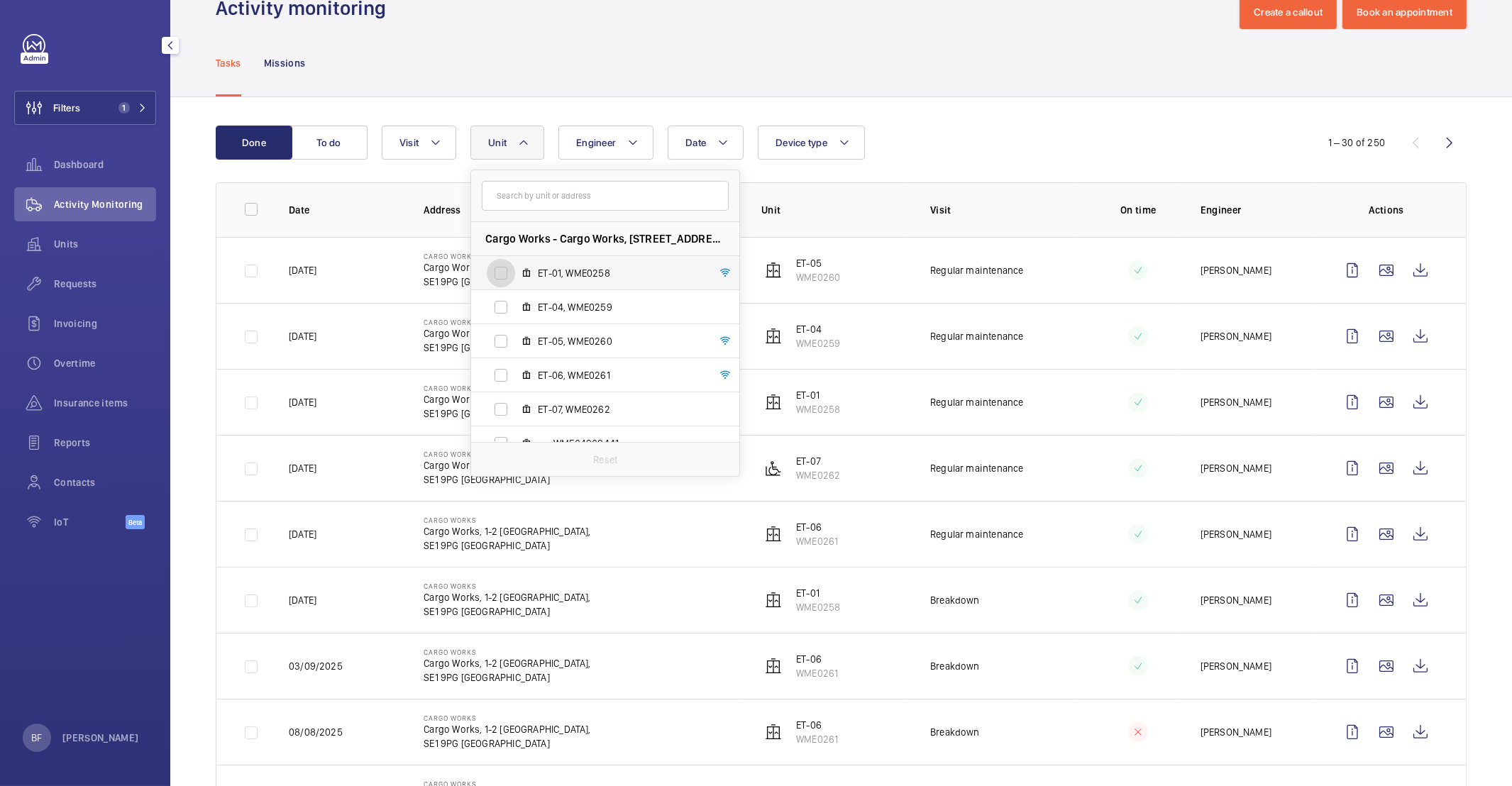
click at [500, 265] on input "ET-01, WME0258" at bounding box center [501, 273] width 28 height 28
checkbox input "true"
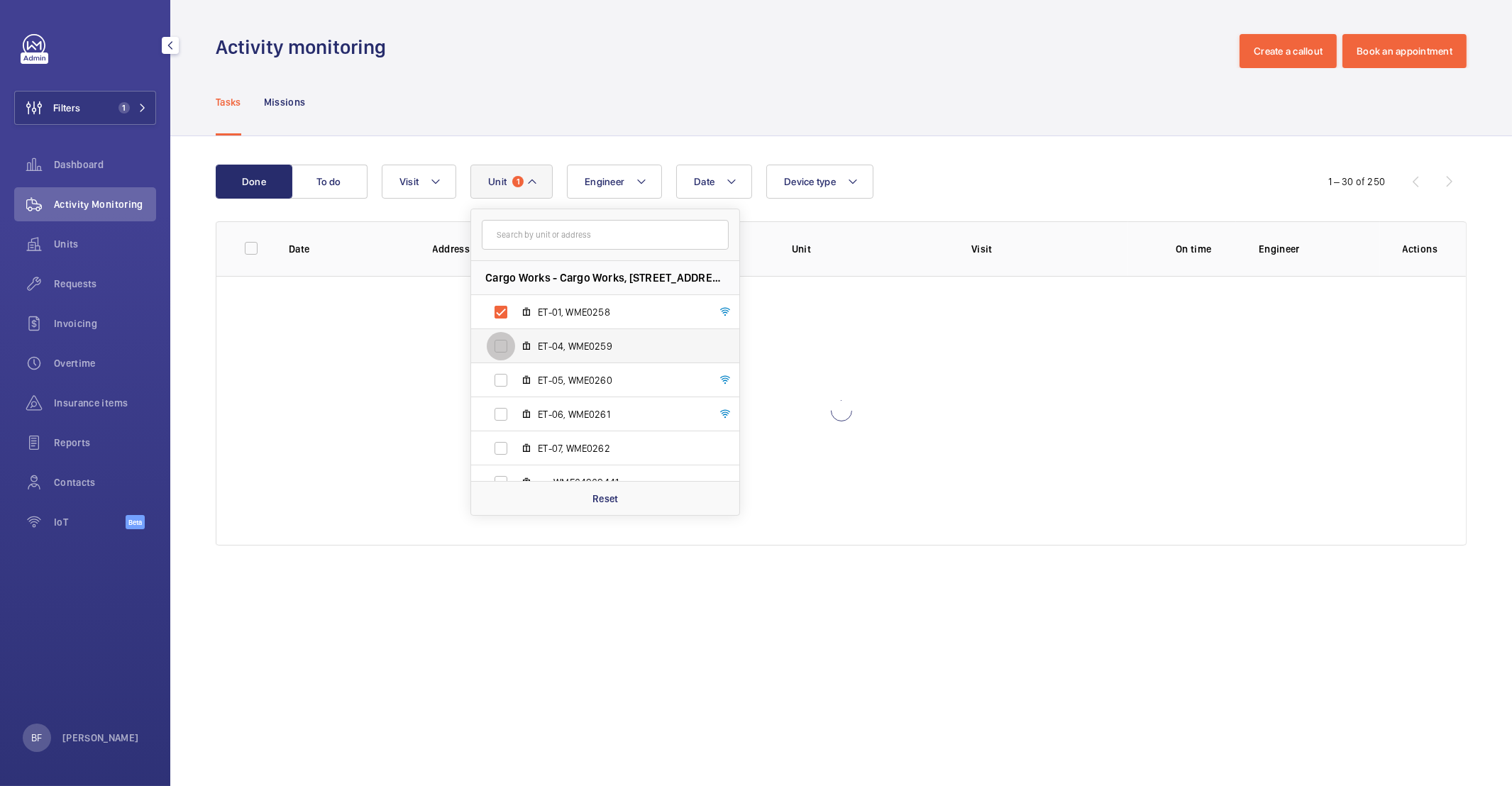
click at [501, 349] on input "ET-04, WME0259" at bounding box center [501, 346] width 28 height 28
checkbox input "true"
click at [502, 382] on input "ET-05, WME0260" at bounding box center [501, 380] width 28 height 28
checkbox input "true"
click at [499, 421] on input "ET-06, WME0261" at bounding box center [501, 414] width 28 height 28
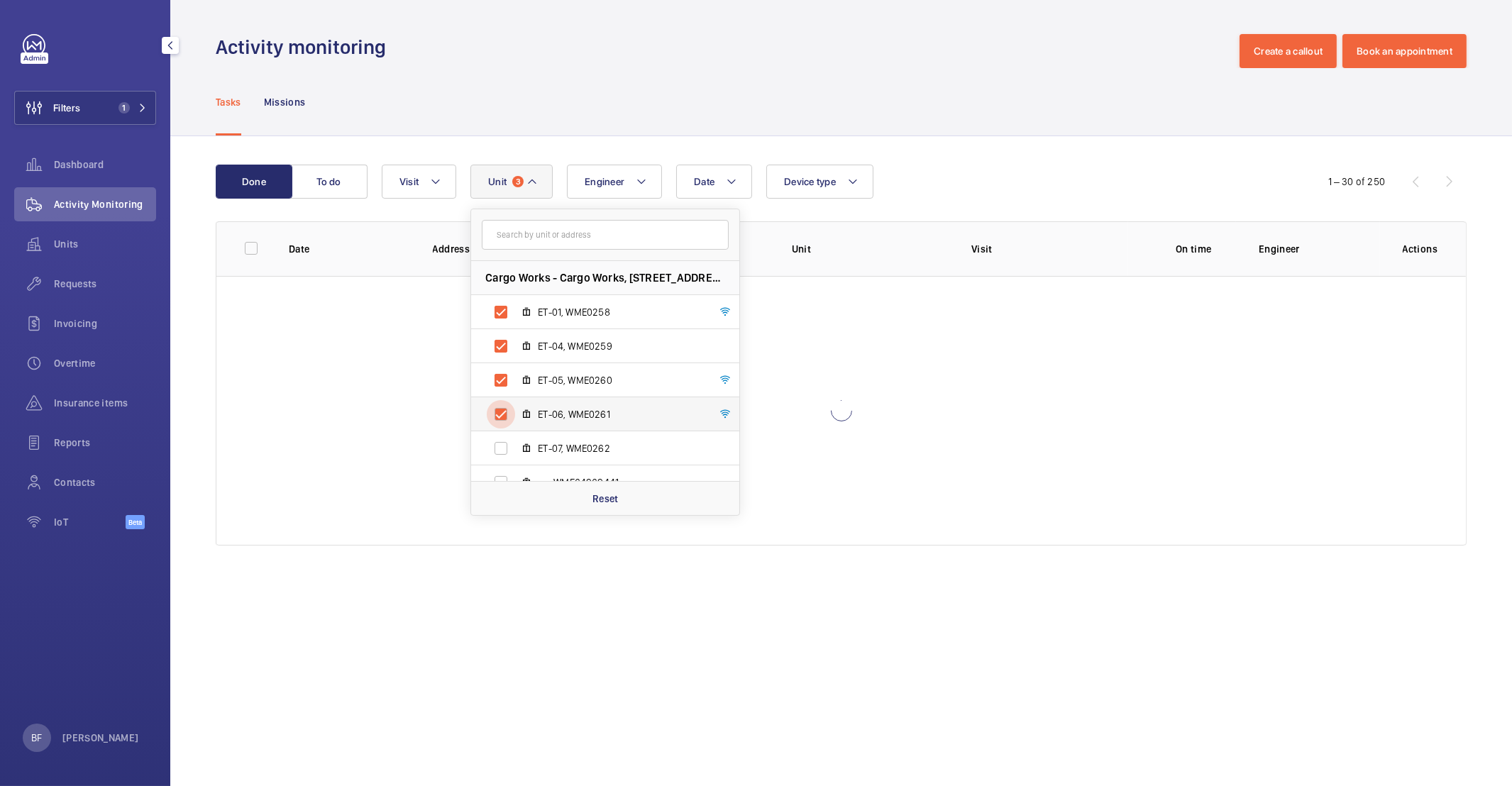
checkbox input "true"
click at [502, 453] on input "ET-07, WME0262" at bounding box center [501, 448] width 28 height 28
checkbox input "true"
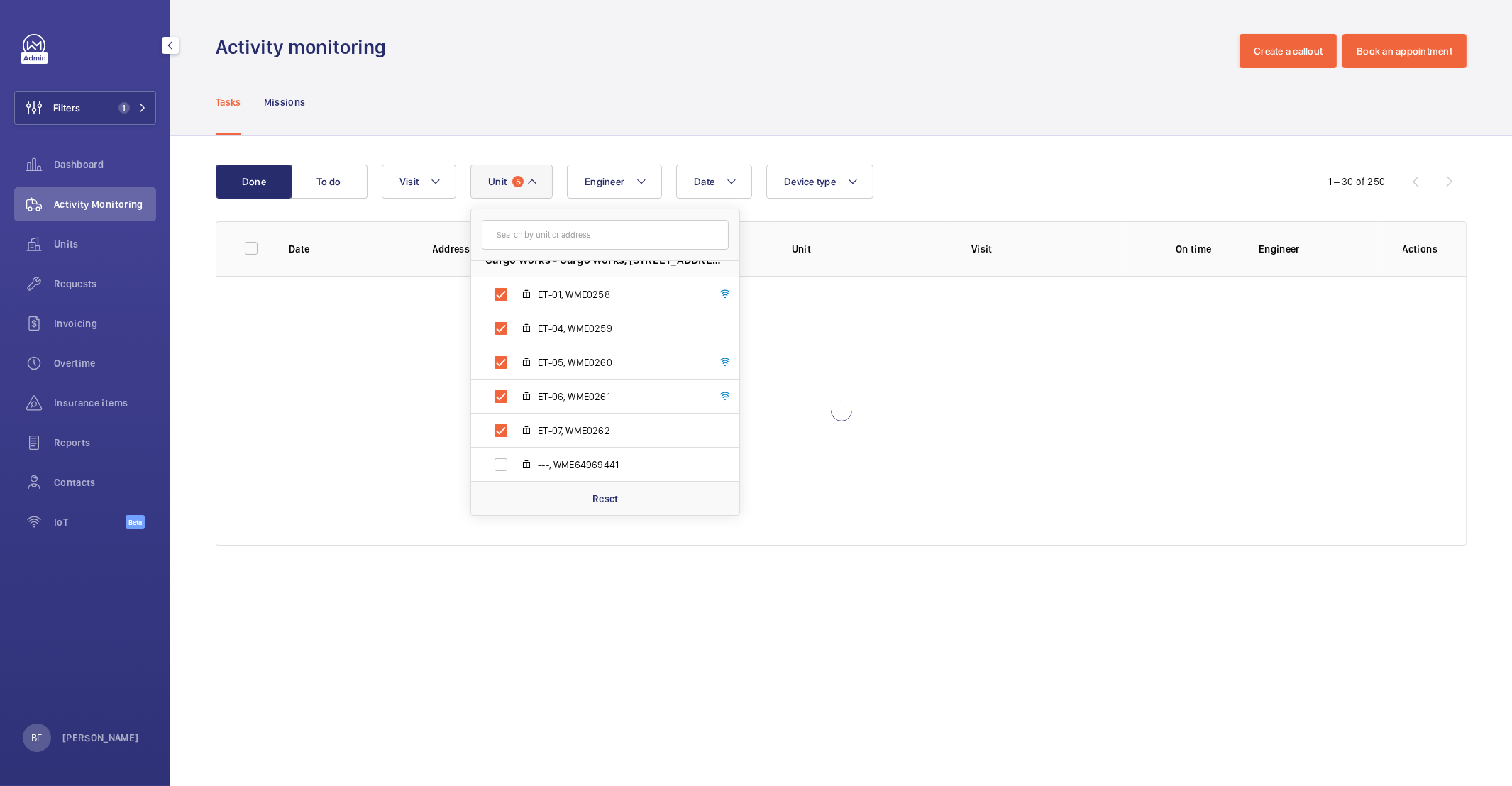
click at [929, 75] on div "Tasks Missions" at bounding box center [841, 102] width 1251 height 68
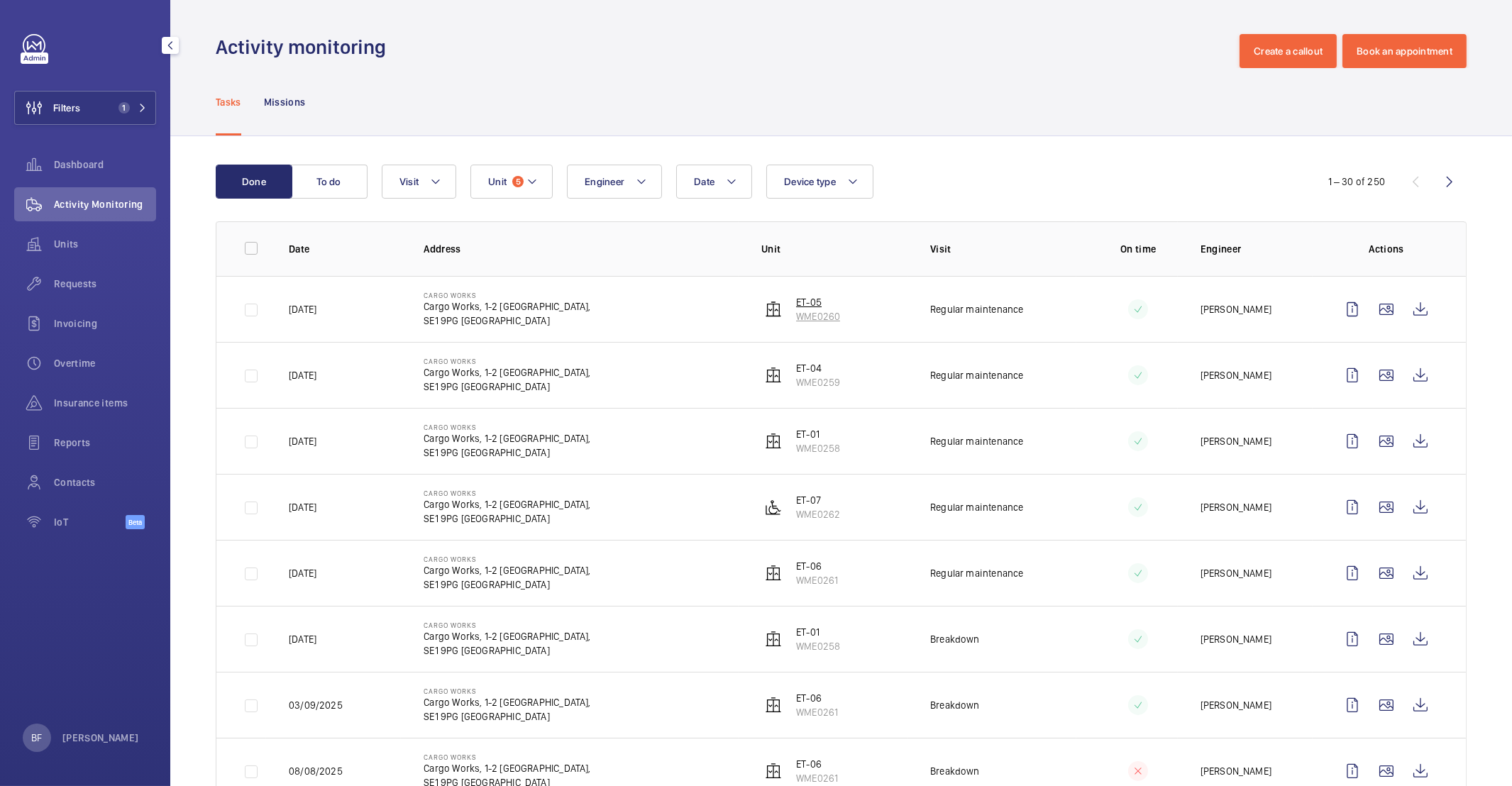
click at [810, 301] on p "ET-05" at bounding box center [818, 302] width 44 height 14
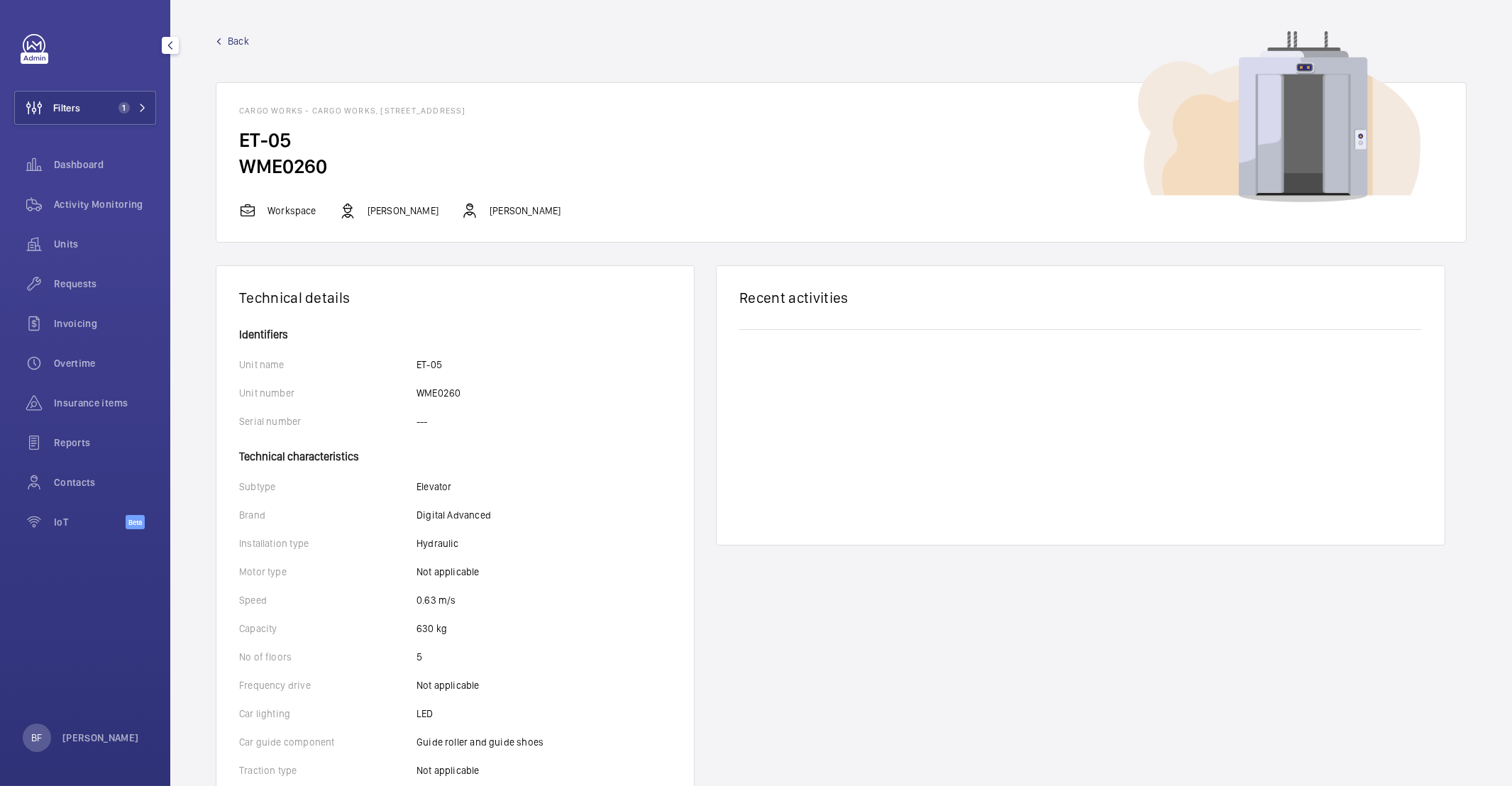
click at [242, 46] on span "Back" at bounding box center [239, 41] width 21 height 14
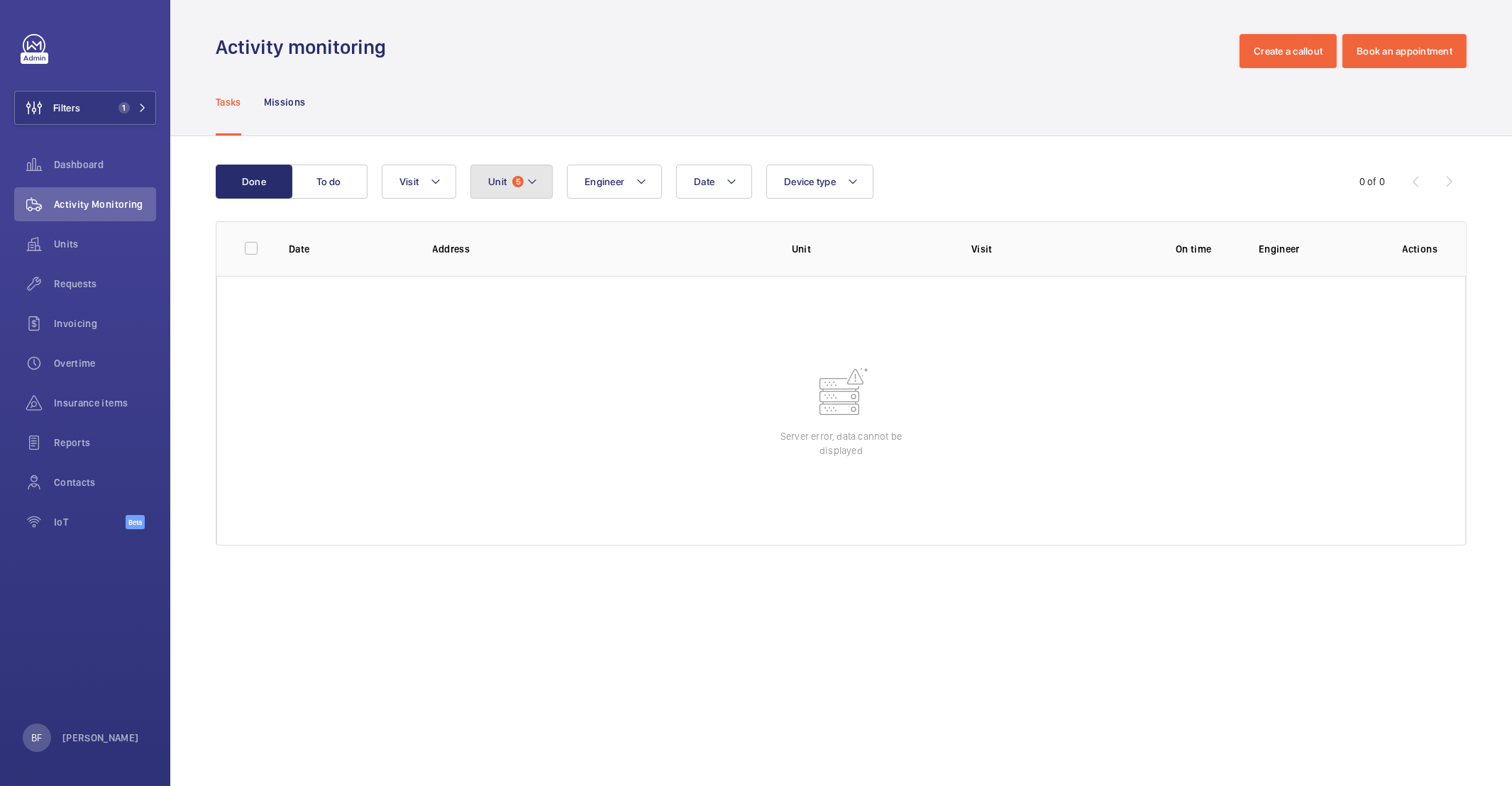
click at [536, 190] on mat-icon at bounding box center [532, 182] width 11 height 17
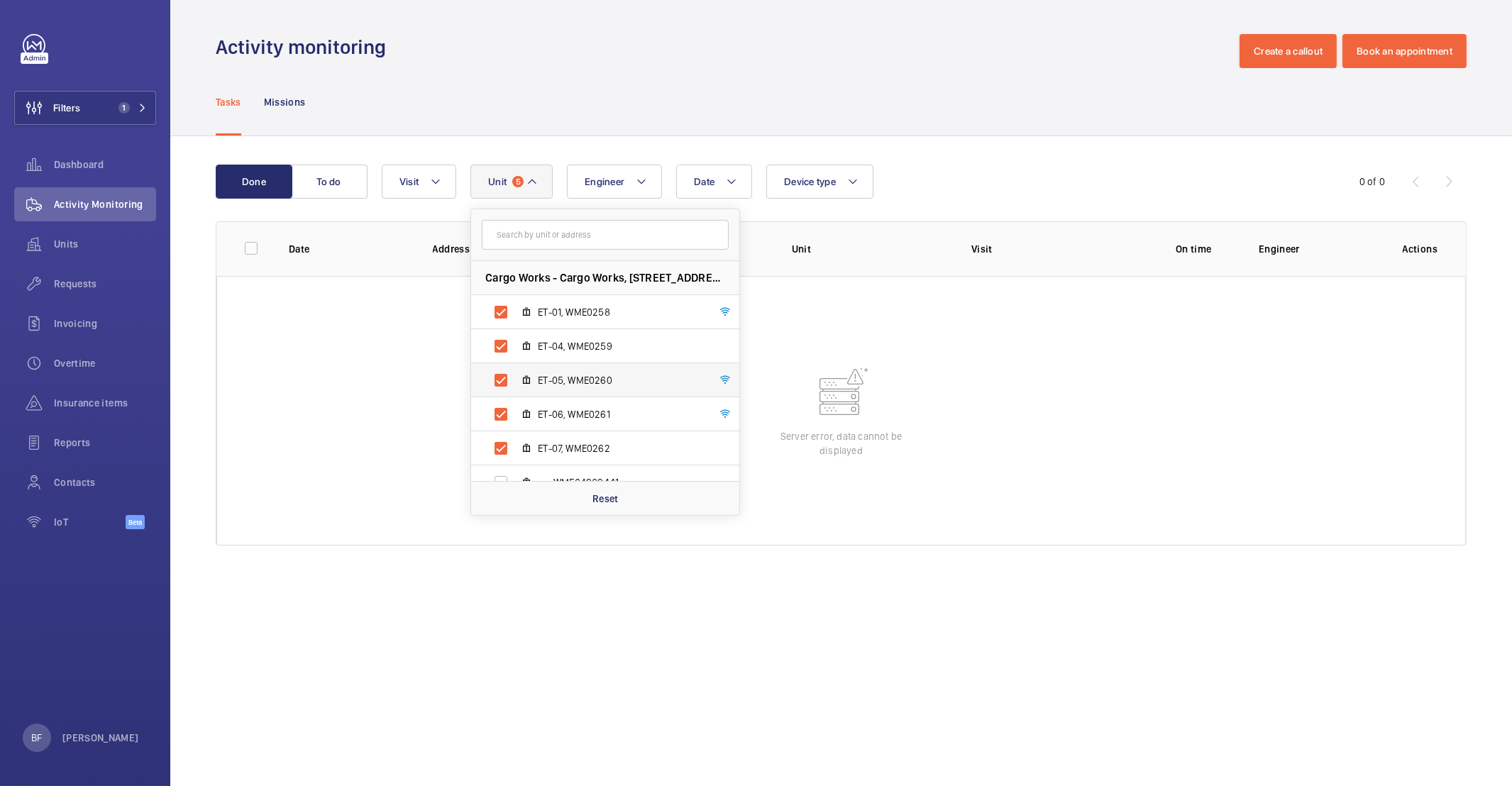
click at [574, 389] on label "ET-05, WME0260" at bounding box center [593, 380] width 245 height 34
click at [515, 389] on input "ET-05, WME0260" at bounding box center [501, 380] width 28 height 28
checkbox input "false"
click at [500, 109] on div "Tasks Missions" at bounding box center [841, 102] width 1251 height 68
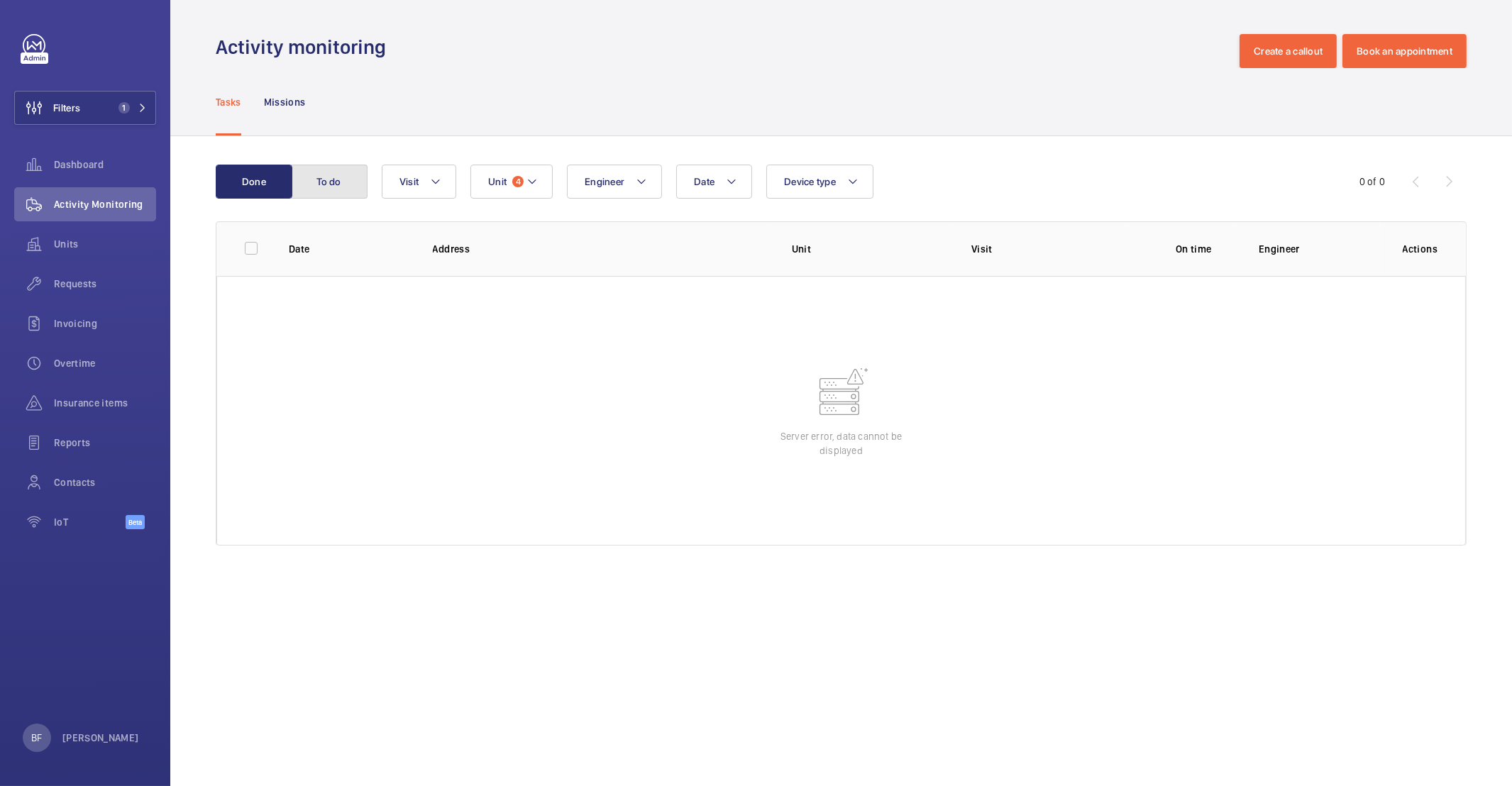
click at [336, 175] on button "To do" at bounding box center [329, 182] width 77 height 34
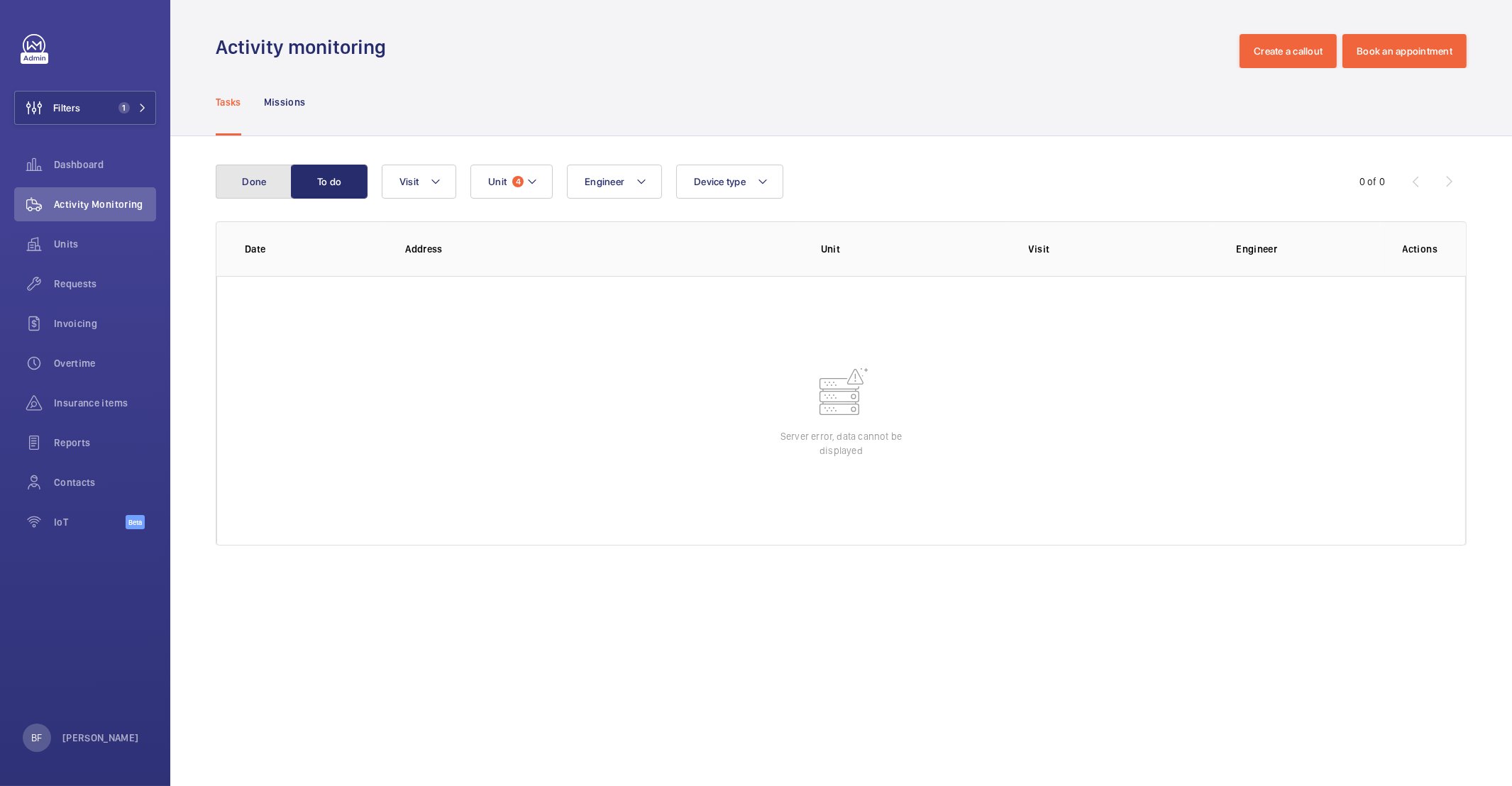
click at [247, 191] on button "Done" at bounding box center [254, 182] width 77 height 34
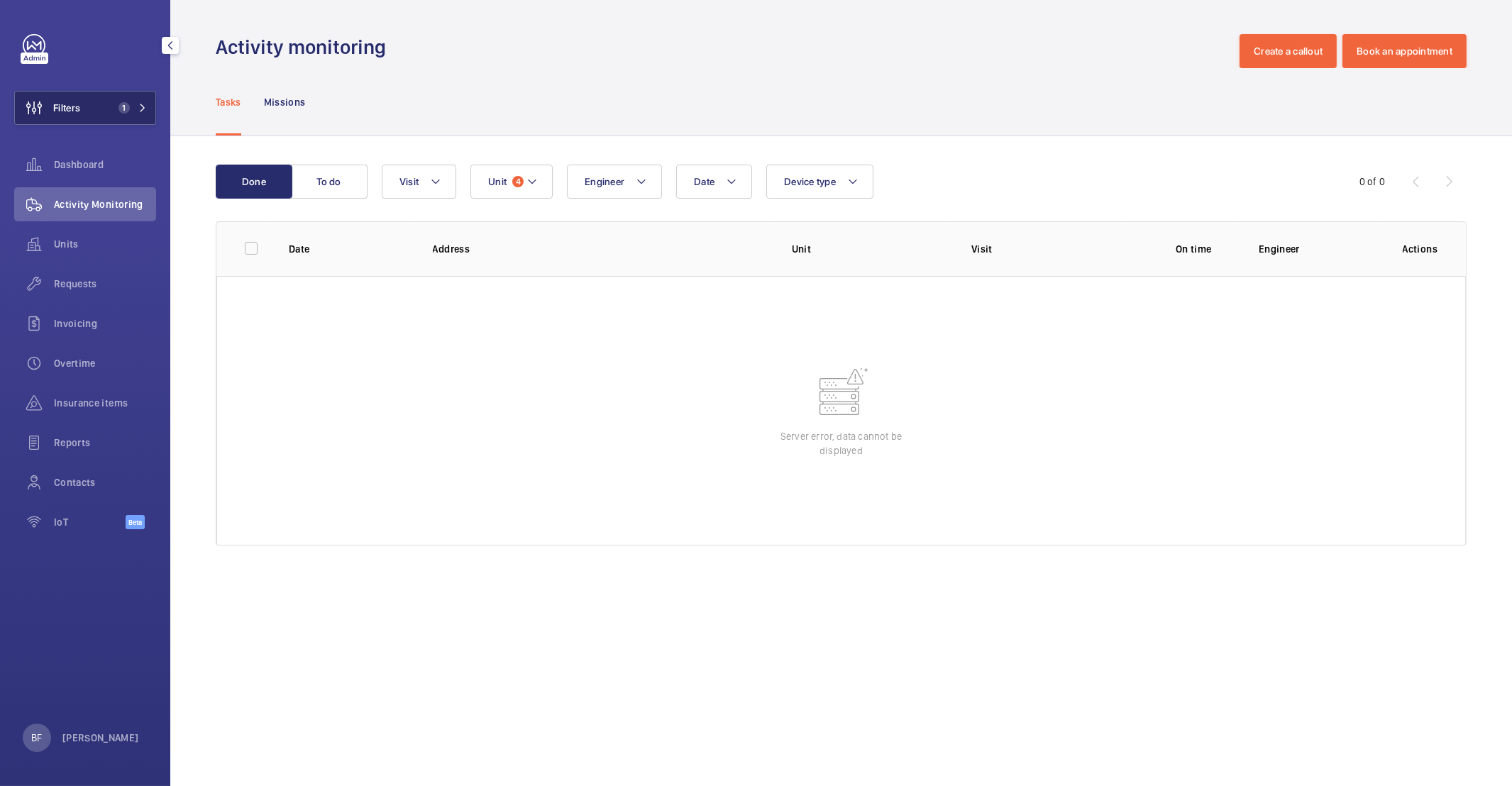
click at [144, 117] on button "Filters 1" at bounding box center [85, 108] width 142 height 34
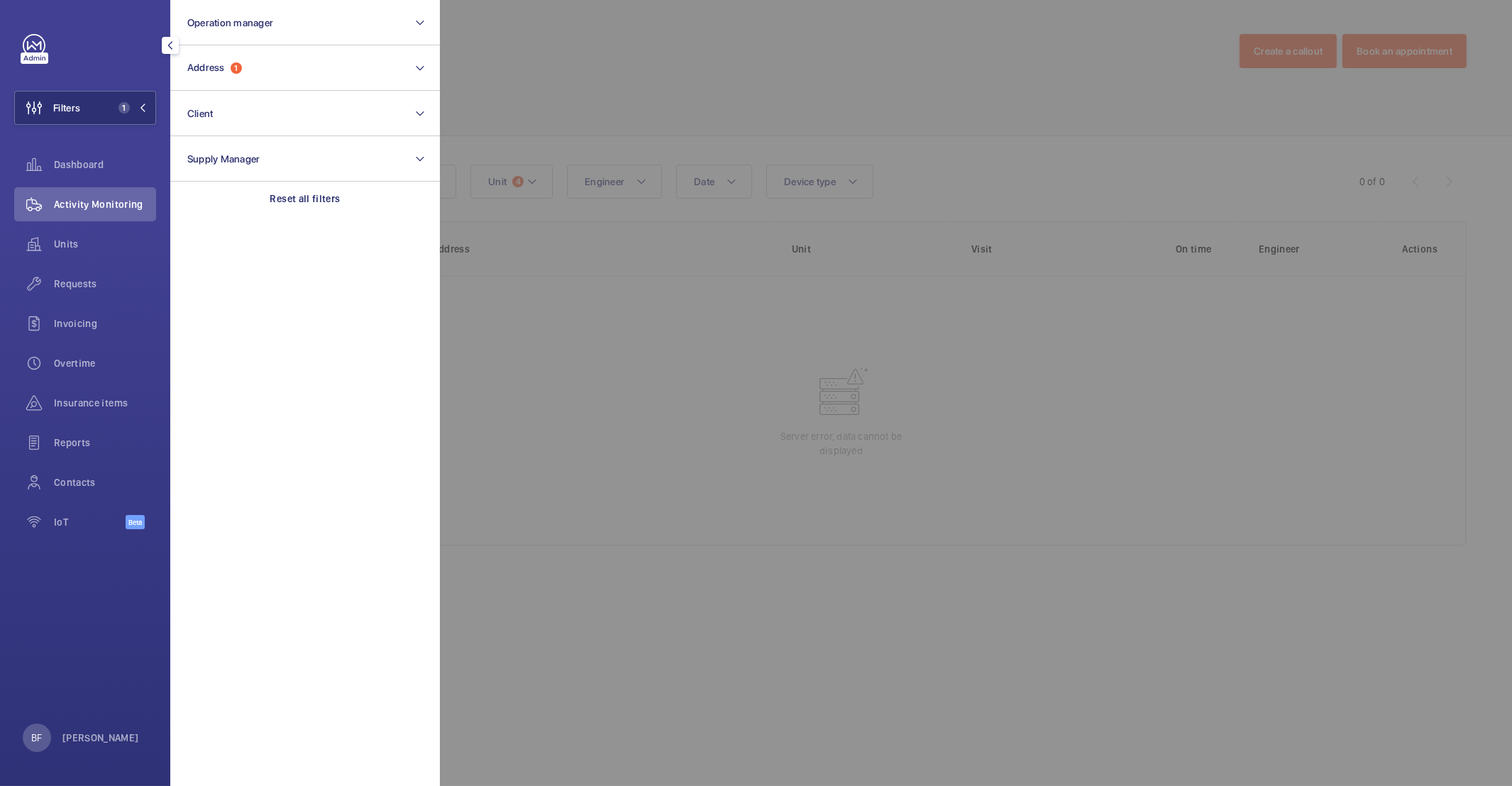
click at [589, 113] on div at bounding box center [1196, 393] width 1512 height 786
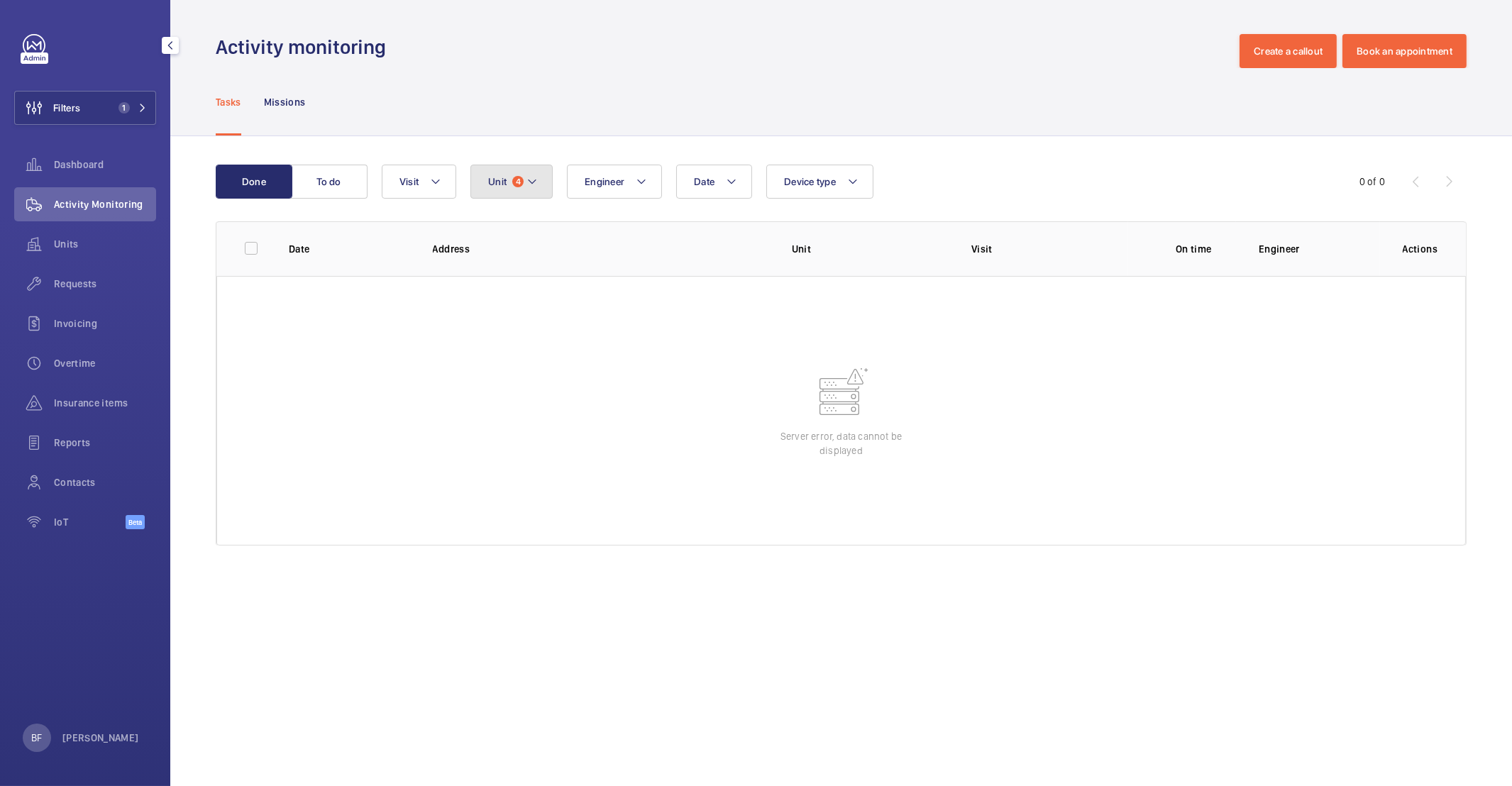
click at [536, 180] on mat-icon at bounding box center [532, 182] width 11 height 17
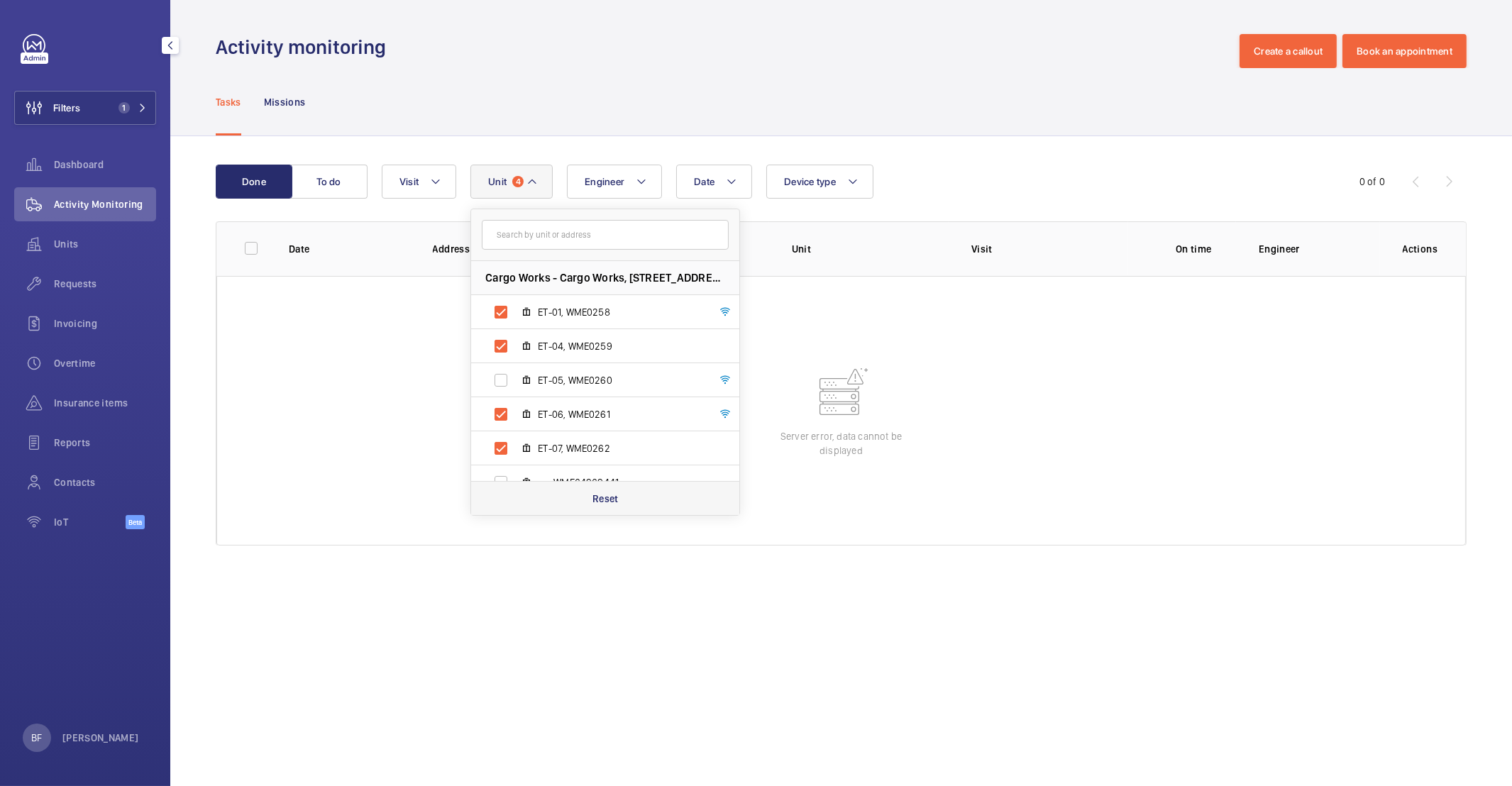
click at [642, 497] on div "Reset" at bounding box center [605, 498] width 268 height 34
click at [806, 60] on div "Activity monitoring Create a callout Book an appointment" at bounding box center [841, 51] width 1251 height 34
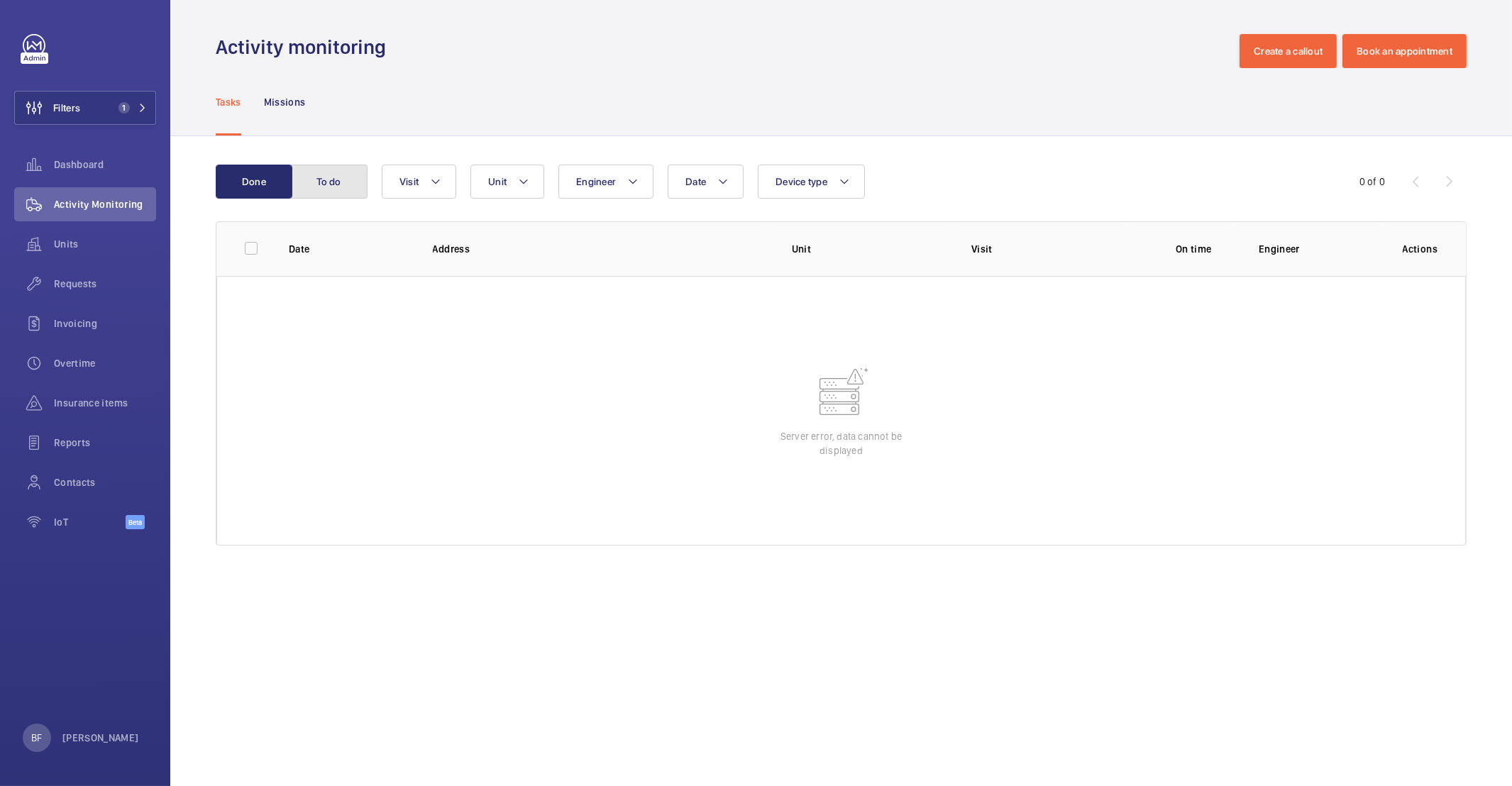
click at [327, 191] on button "To do" at bounding box center [329, 182] width 77 height 34
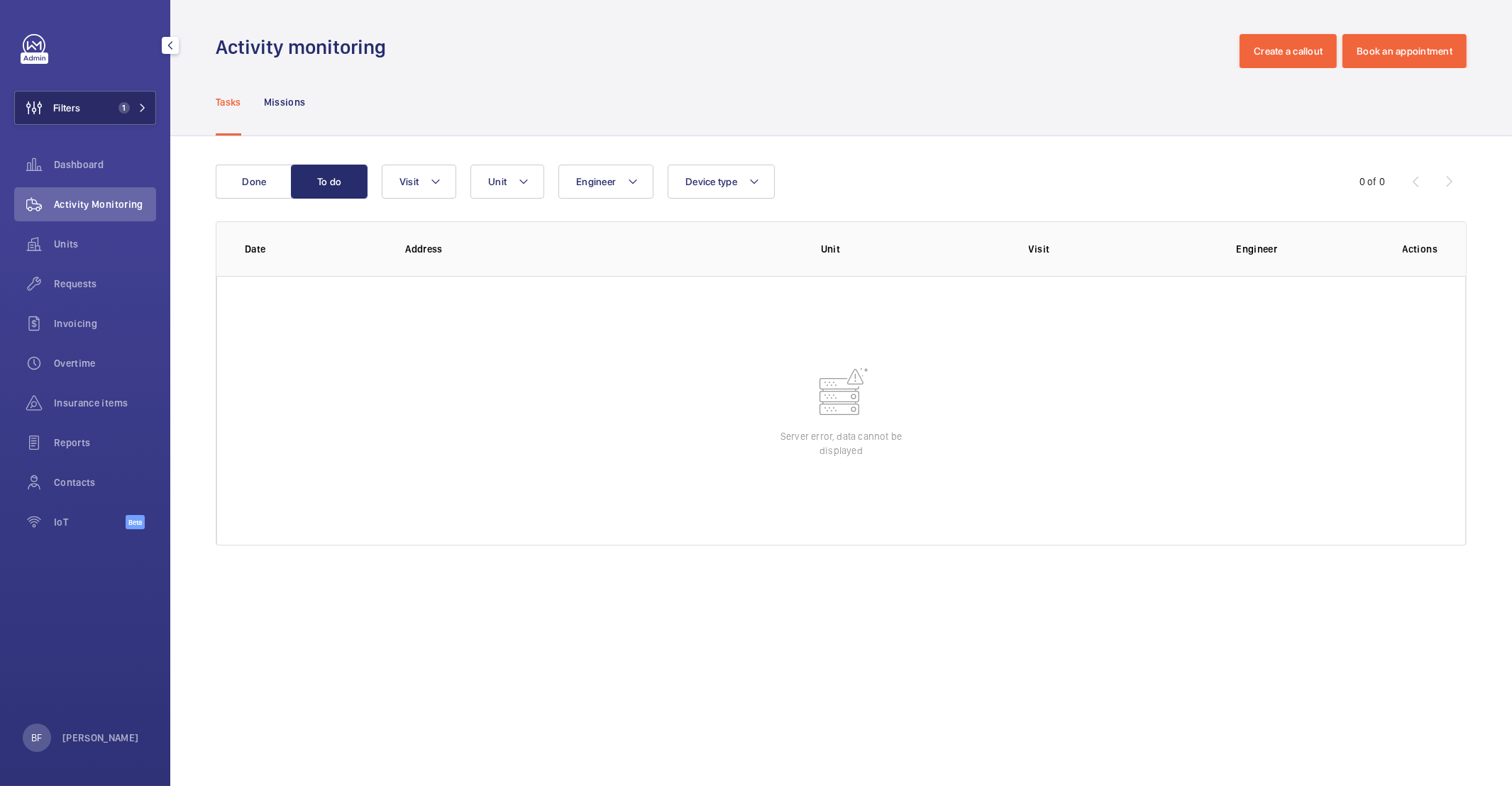
click at [85, 105] on button "Filters 1" at bounding box center [85, 108] width 142 height 34
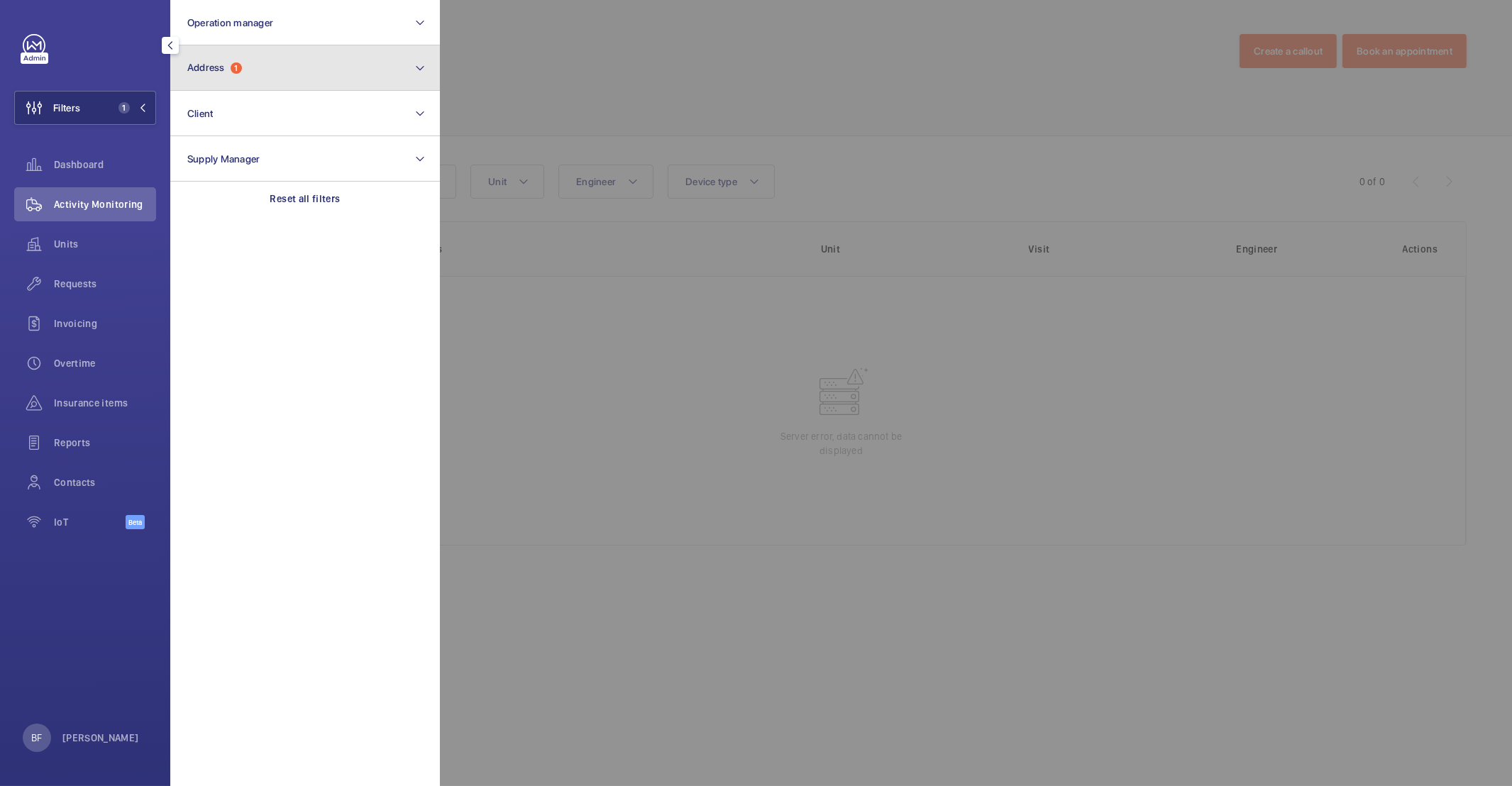
click at [335, 76] on button "Address 1" at bounding box center [305, 68] width 269 height 45
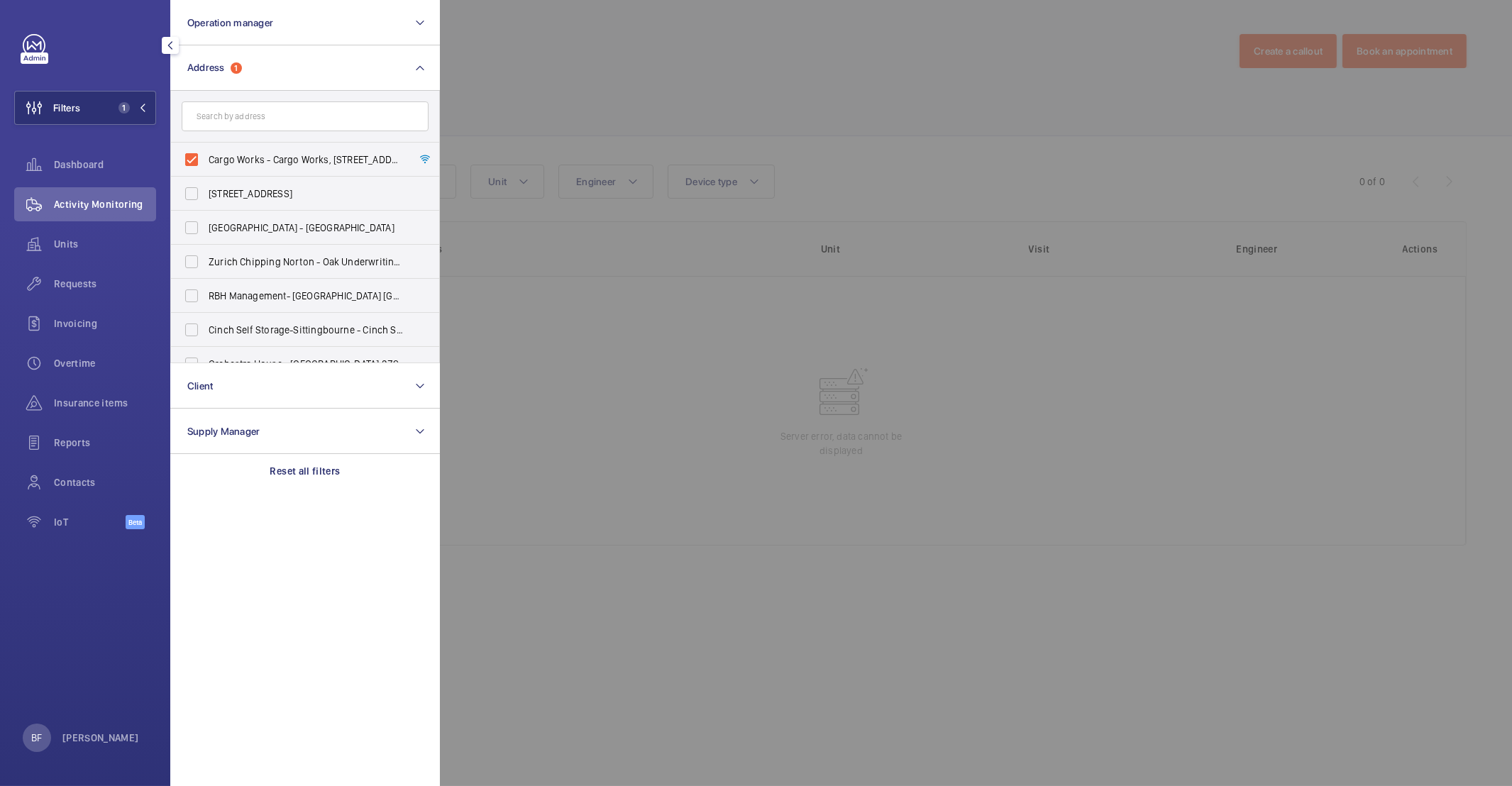
click at [730, 114] on div at bounding box center [1196, 393] width 1512 height 786
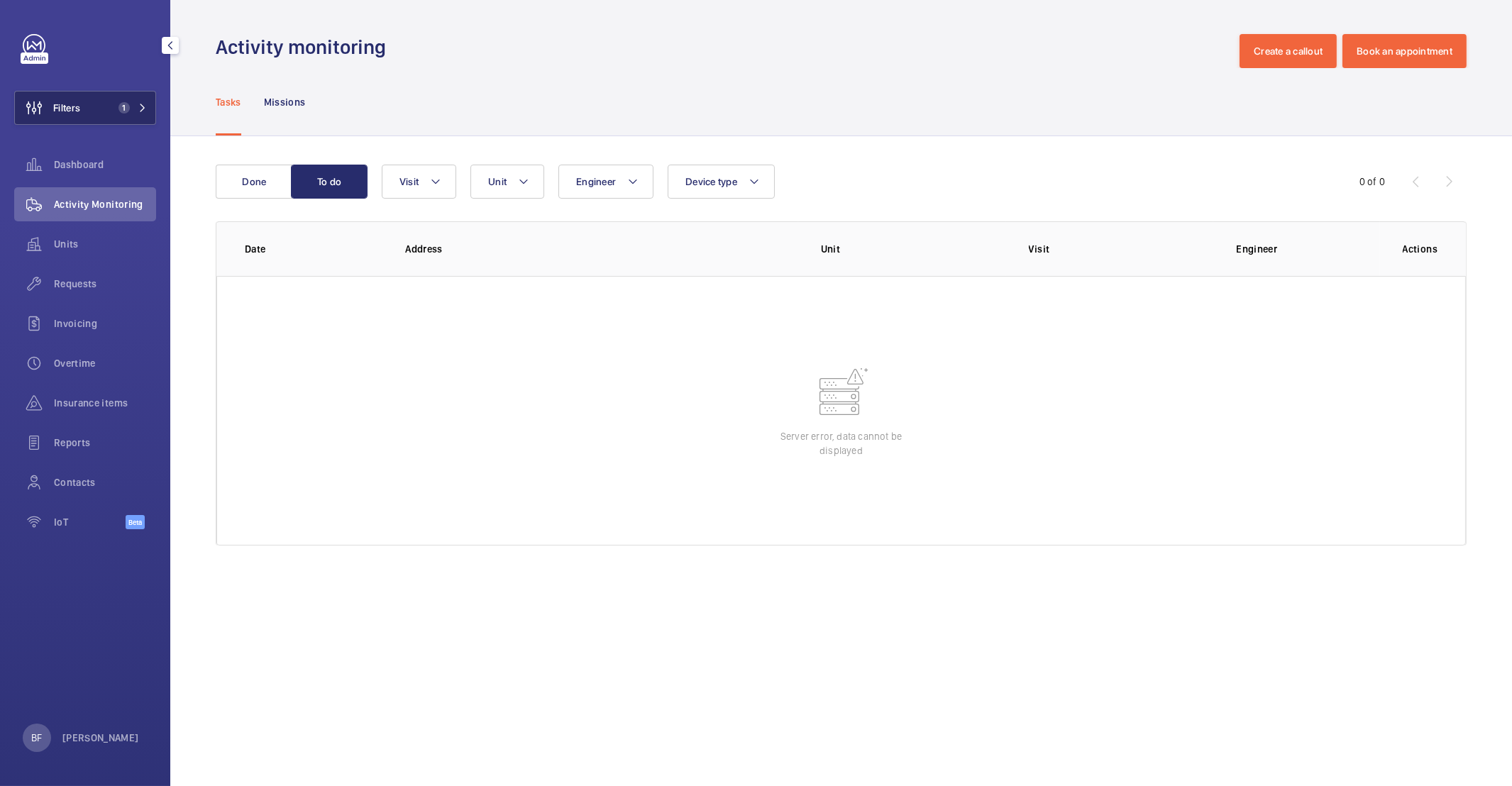
click at [130, 114] on button "Filters 1" at bounding box center [85, 108] width 142 height 34
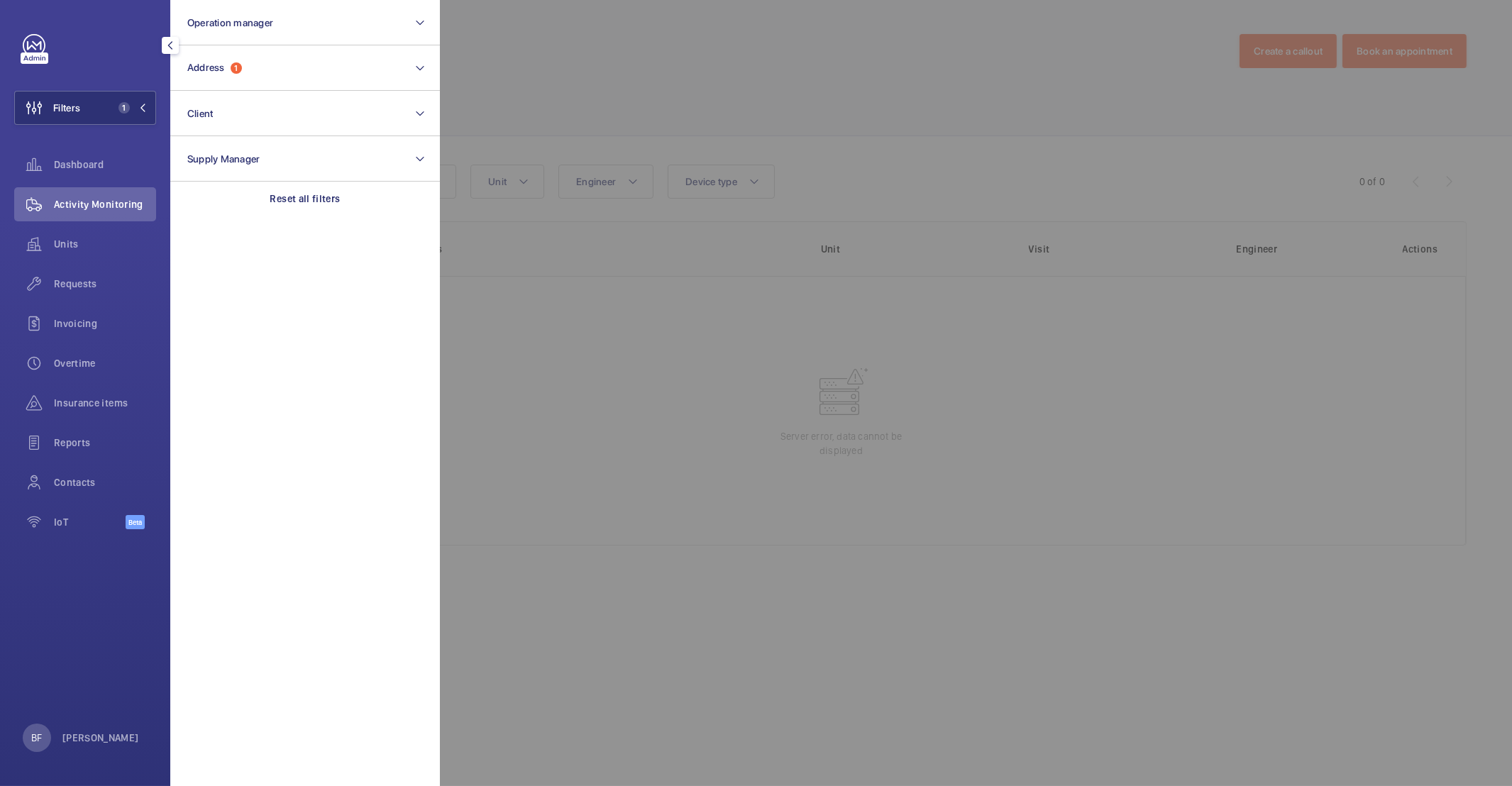
click at [583, 94] on div at bounding box center [1196, 393] width 1512 height 786
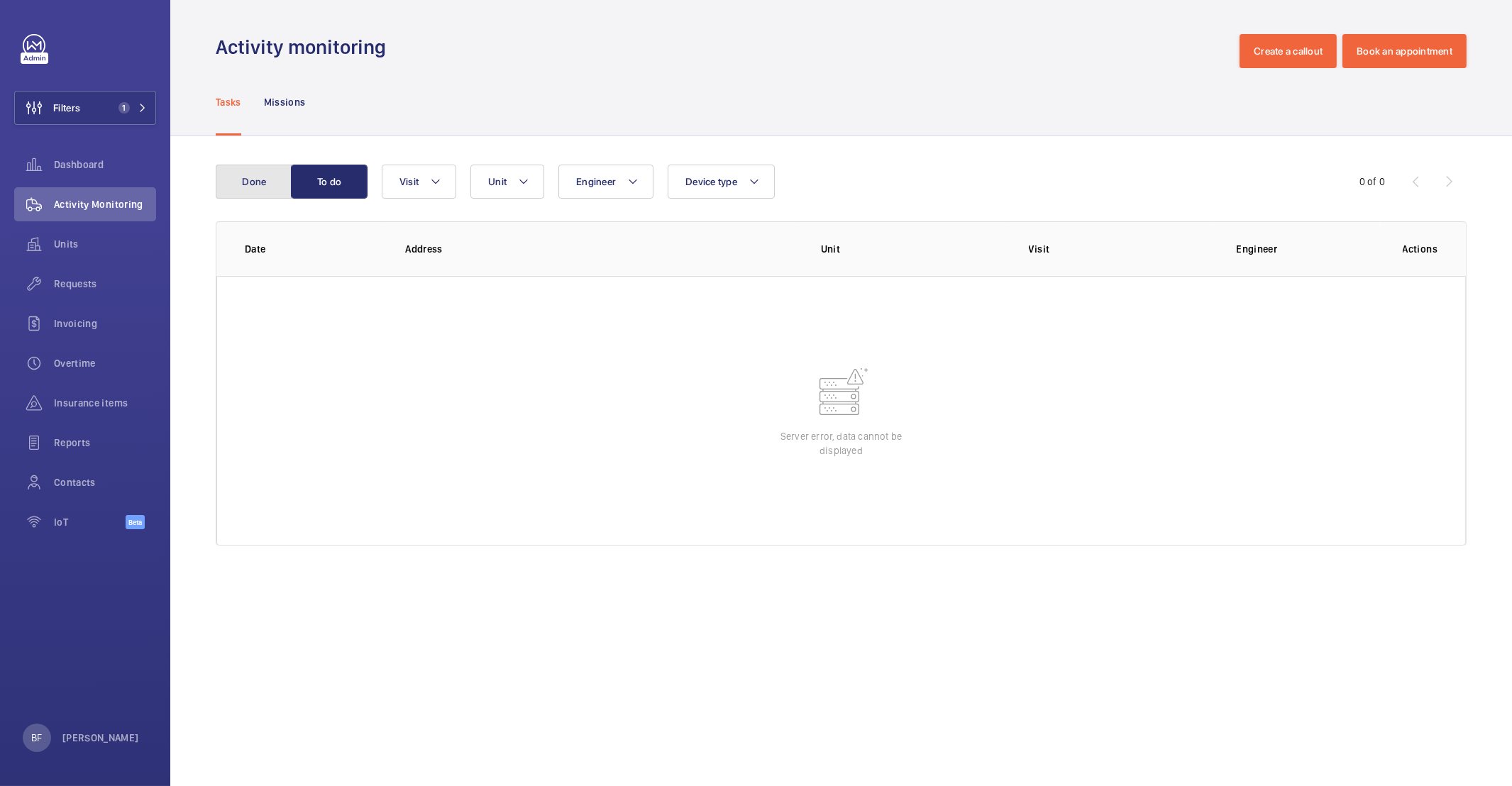
click at [253, 188] on button "Done" at bounding box center [254, 182] width 77 height 34
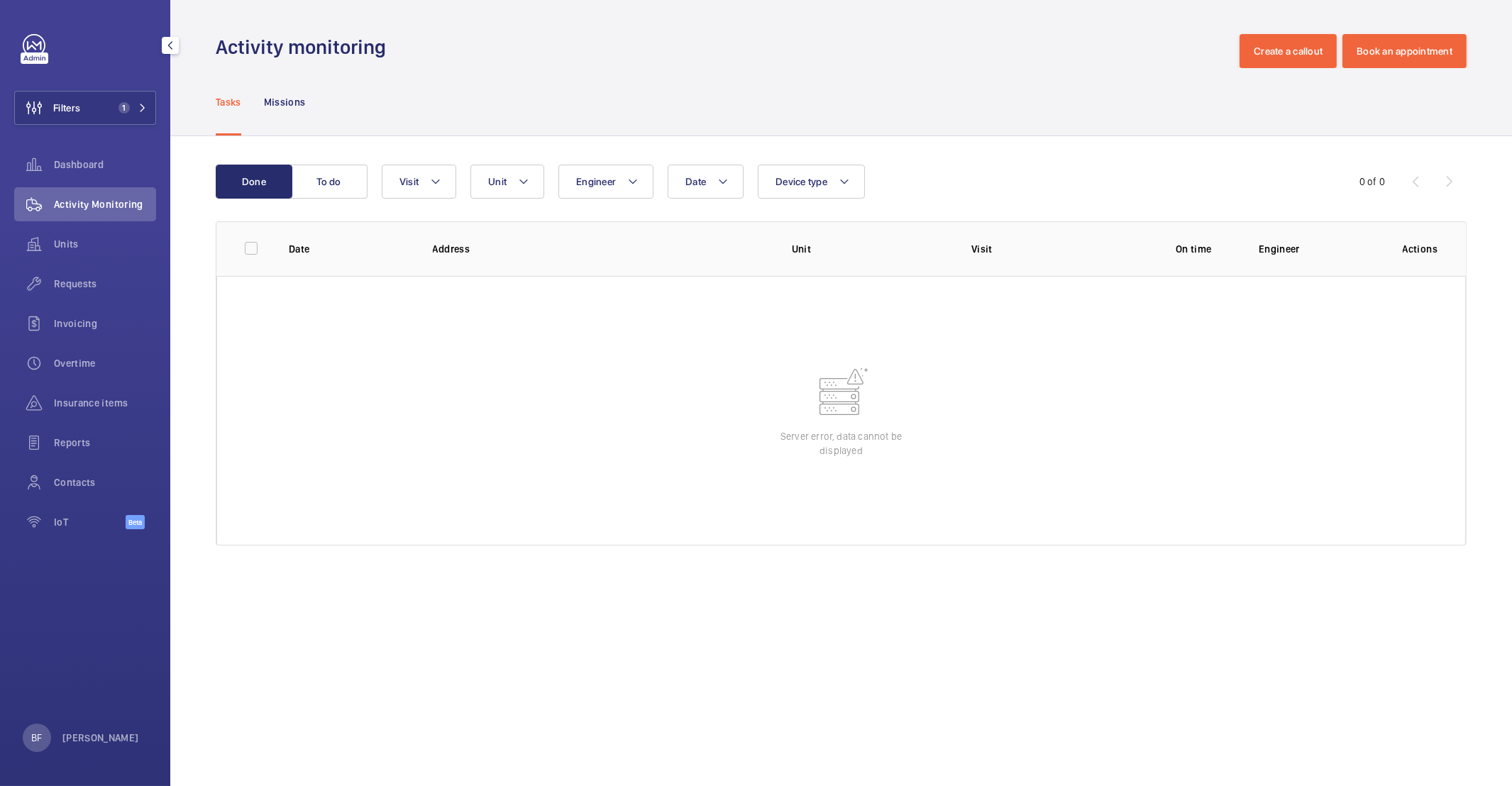
click at [98, 747] on div "BF [PERSON_NAME]" at bounding box center [81, 738] width 117 height 28
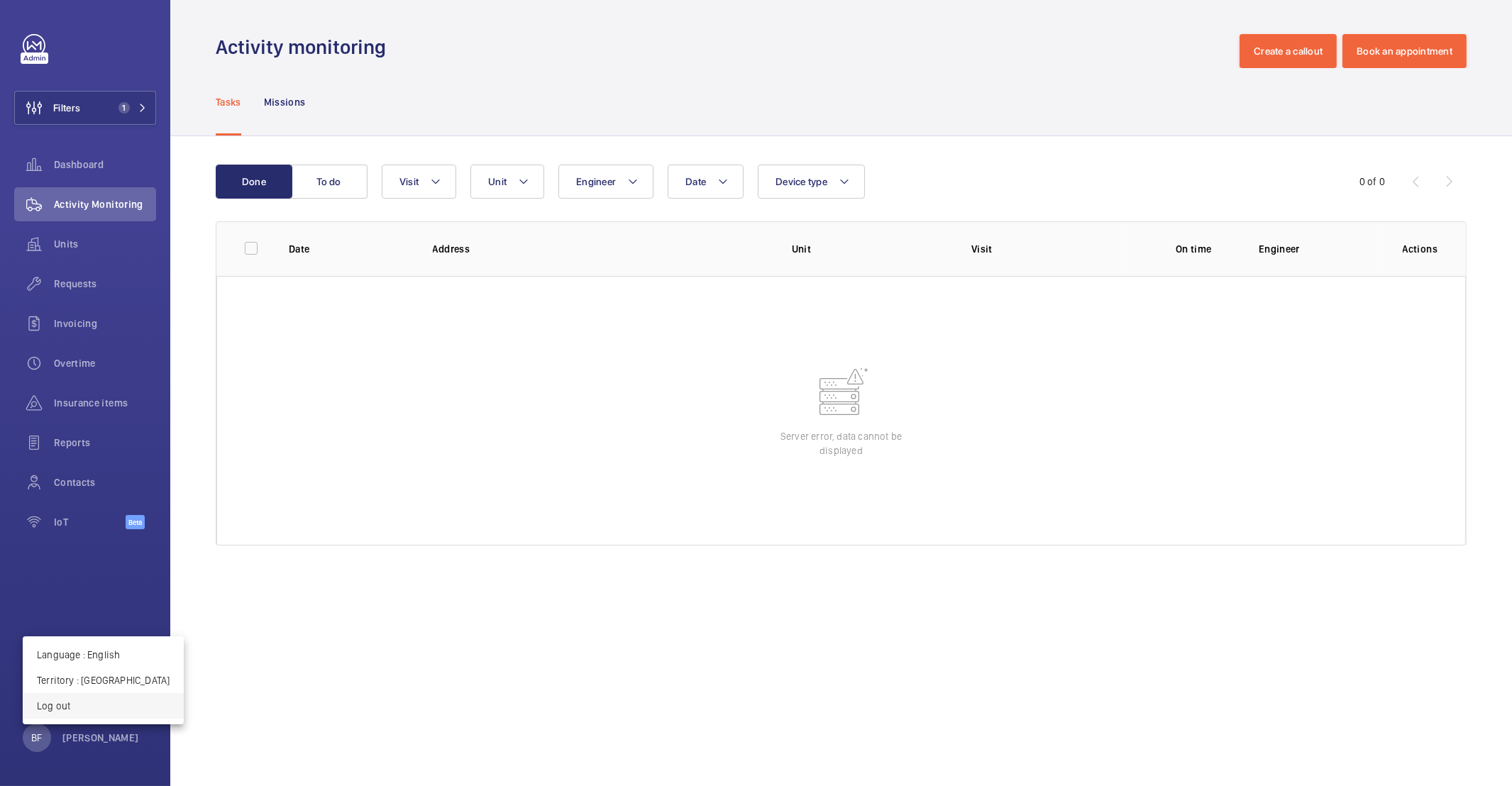
click at [108, 715] on button "Log out" at bounding box center [103, 706] width 161 height 26
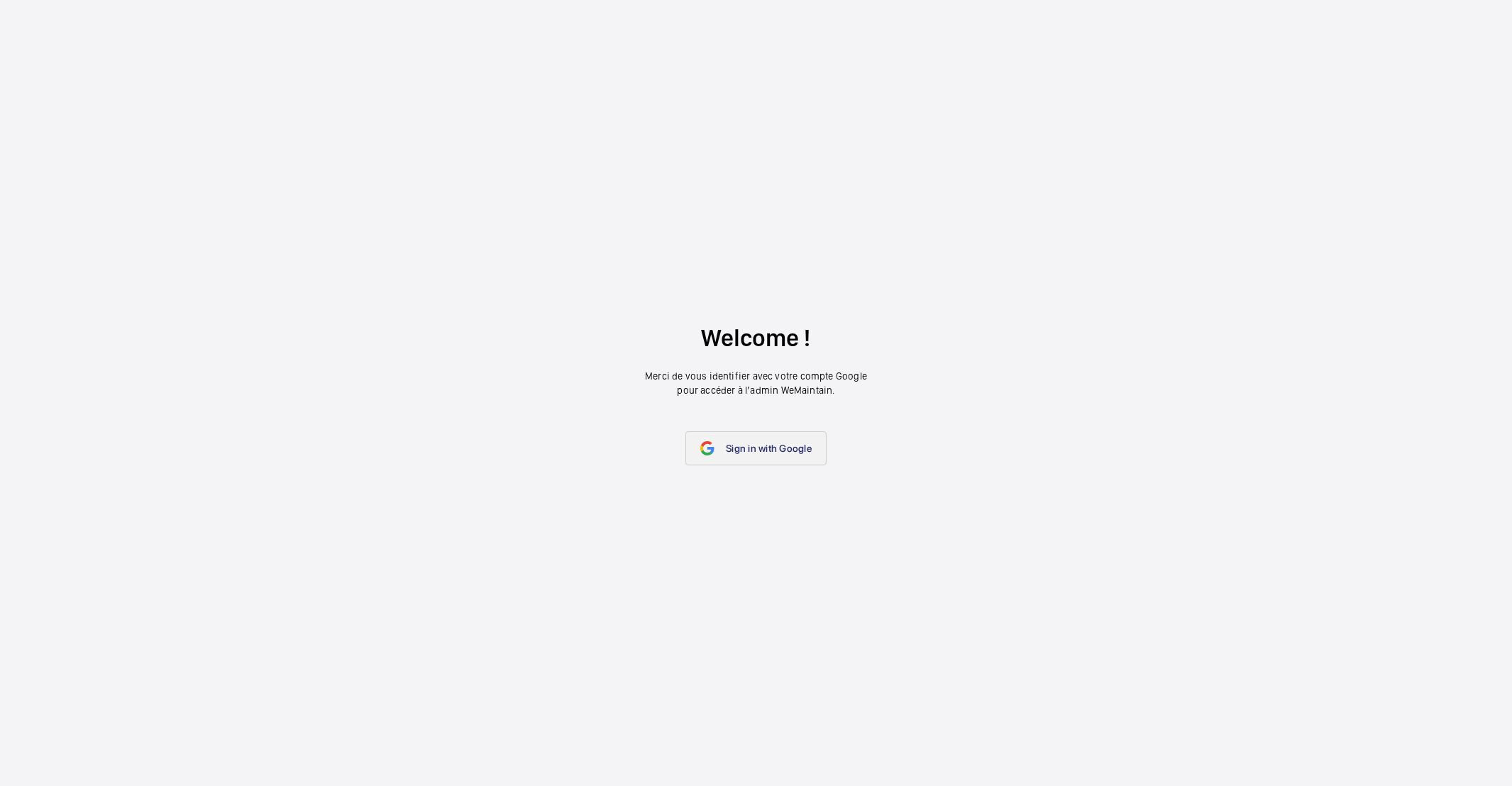
click at [740, 461] on link "Sign in with Google" at bounding box center [756, 448] width 141 height 34
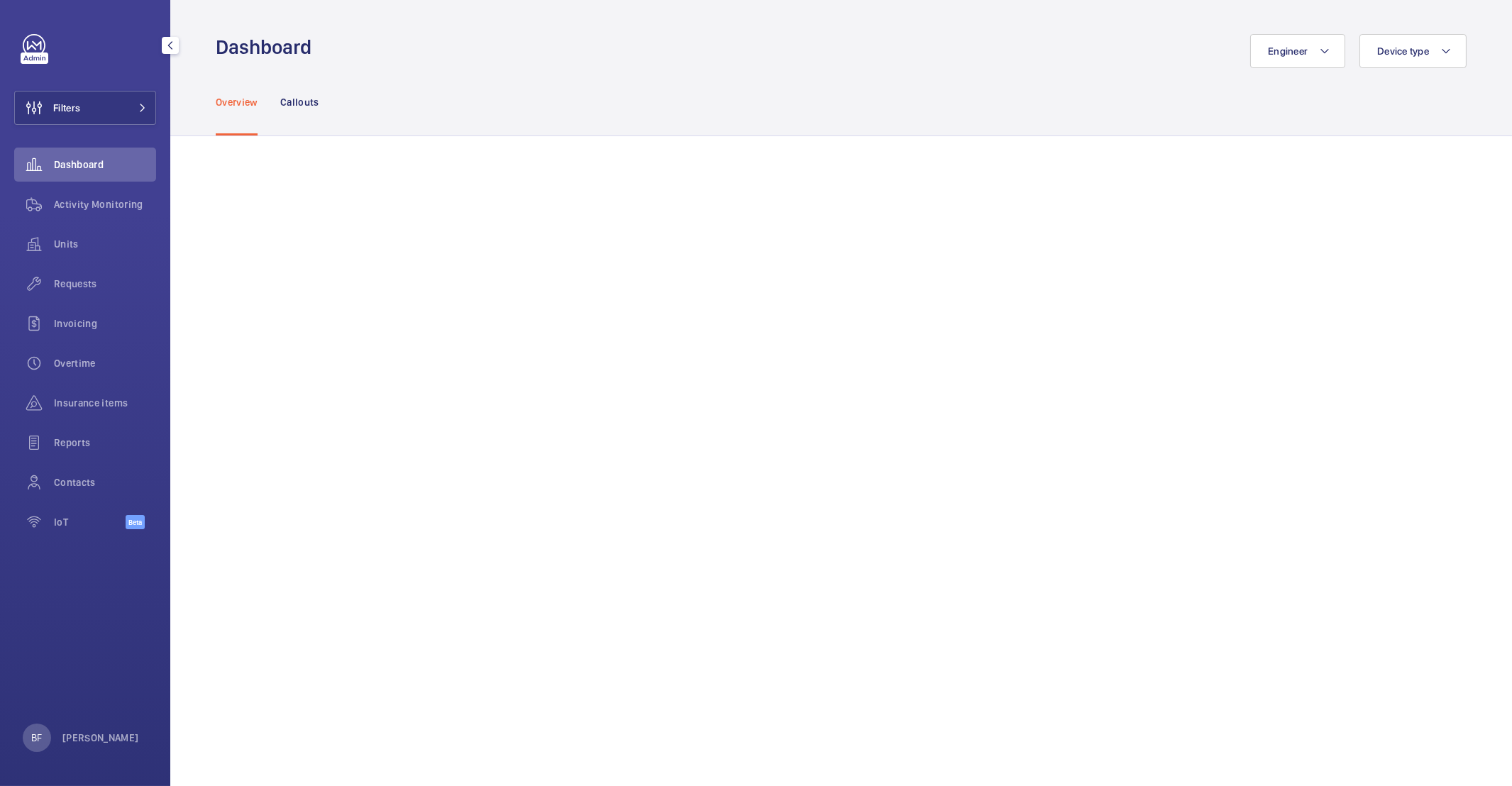
click at [141, 185] on div "Dashboard" at bounding box center [85, 168] width 142 height 40
click at [127, 199] on span "Activity Monitoring" at bounding box center [105, 205] width 102 height 14
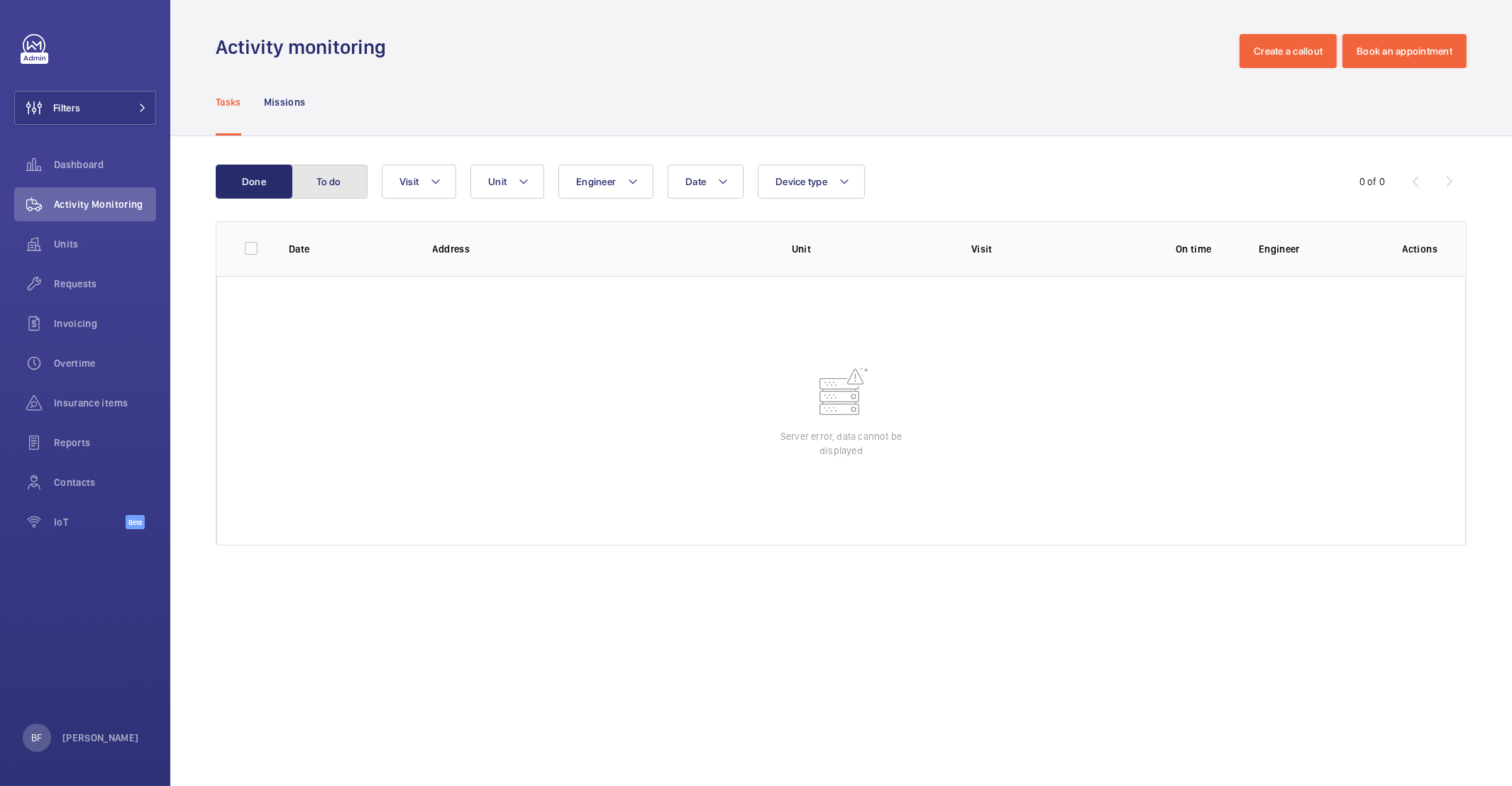
click at [330, 190] on button "To do" at bounding box center [329, 182] width 77 height 34
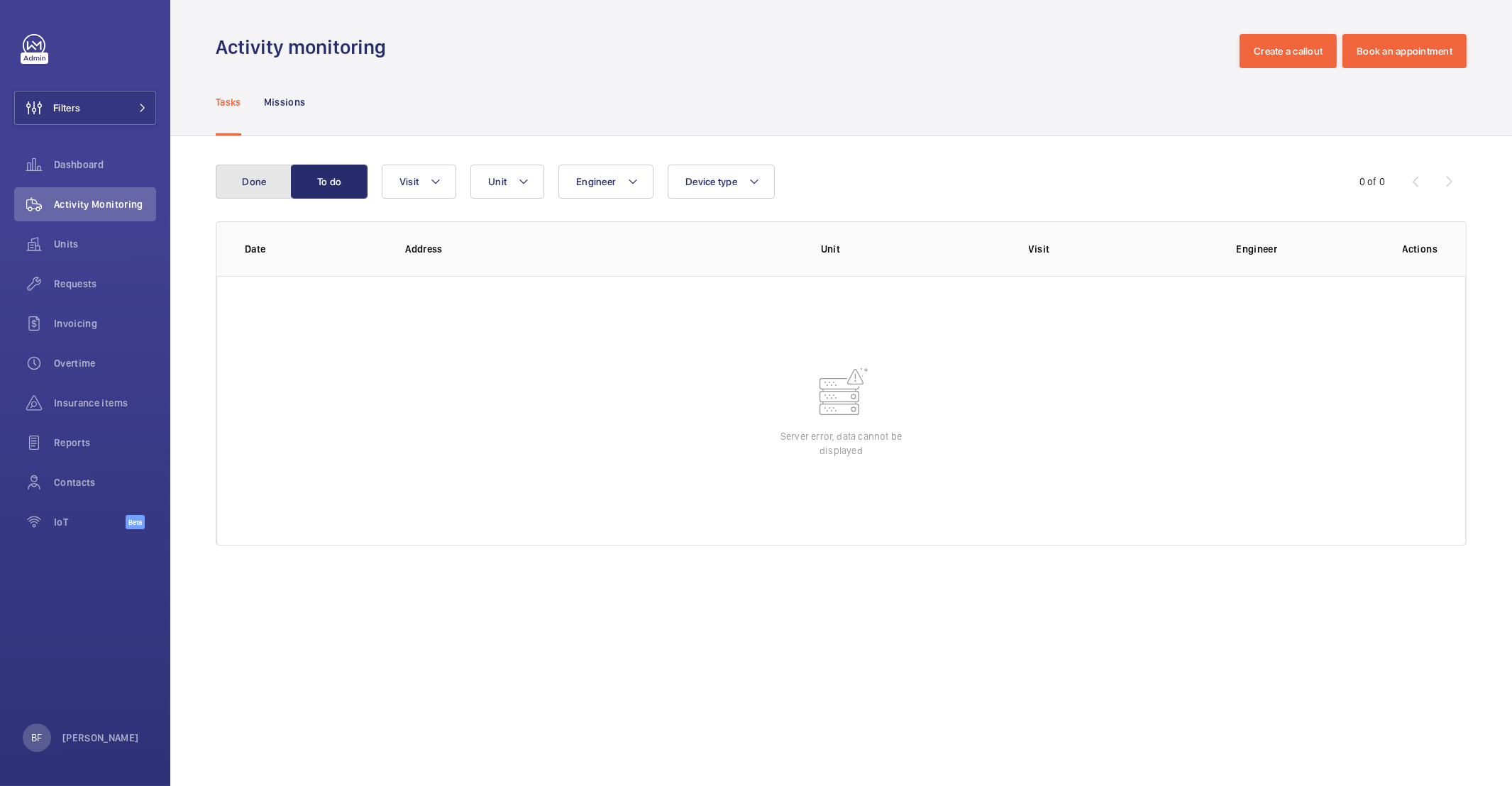
click at [249, 186] on button "Done" at bounding box center [254, 182] width 77 height 34
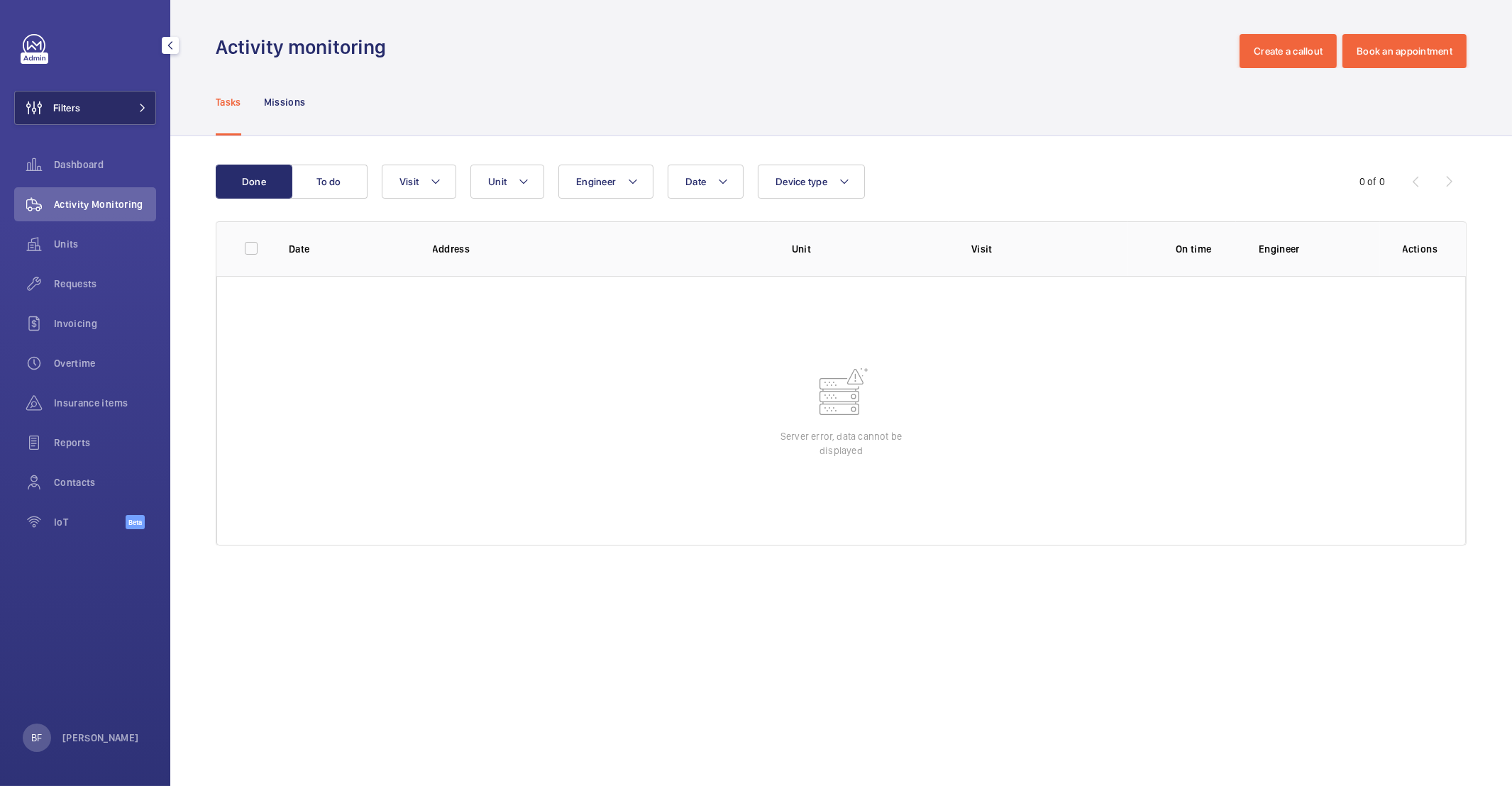
click at [106, 98] on button "Filters" at bounding box center [85, 108] width 142 height 34
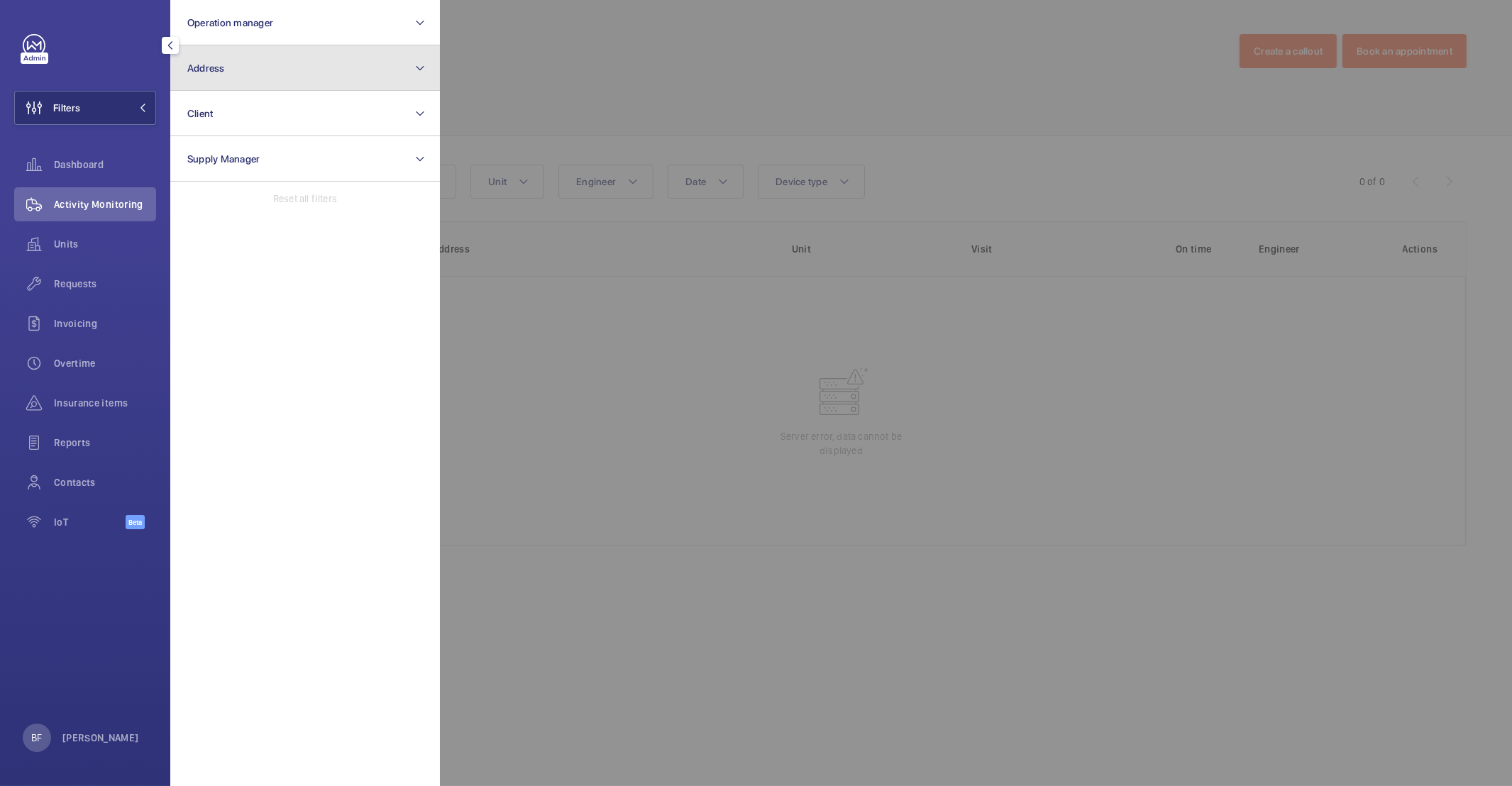
click at [325, 80] on button "Address" at bounding box center [305, 68] width 269 height 45
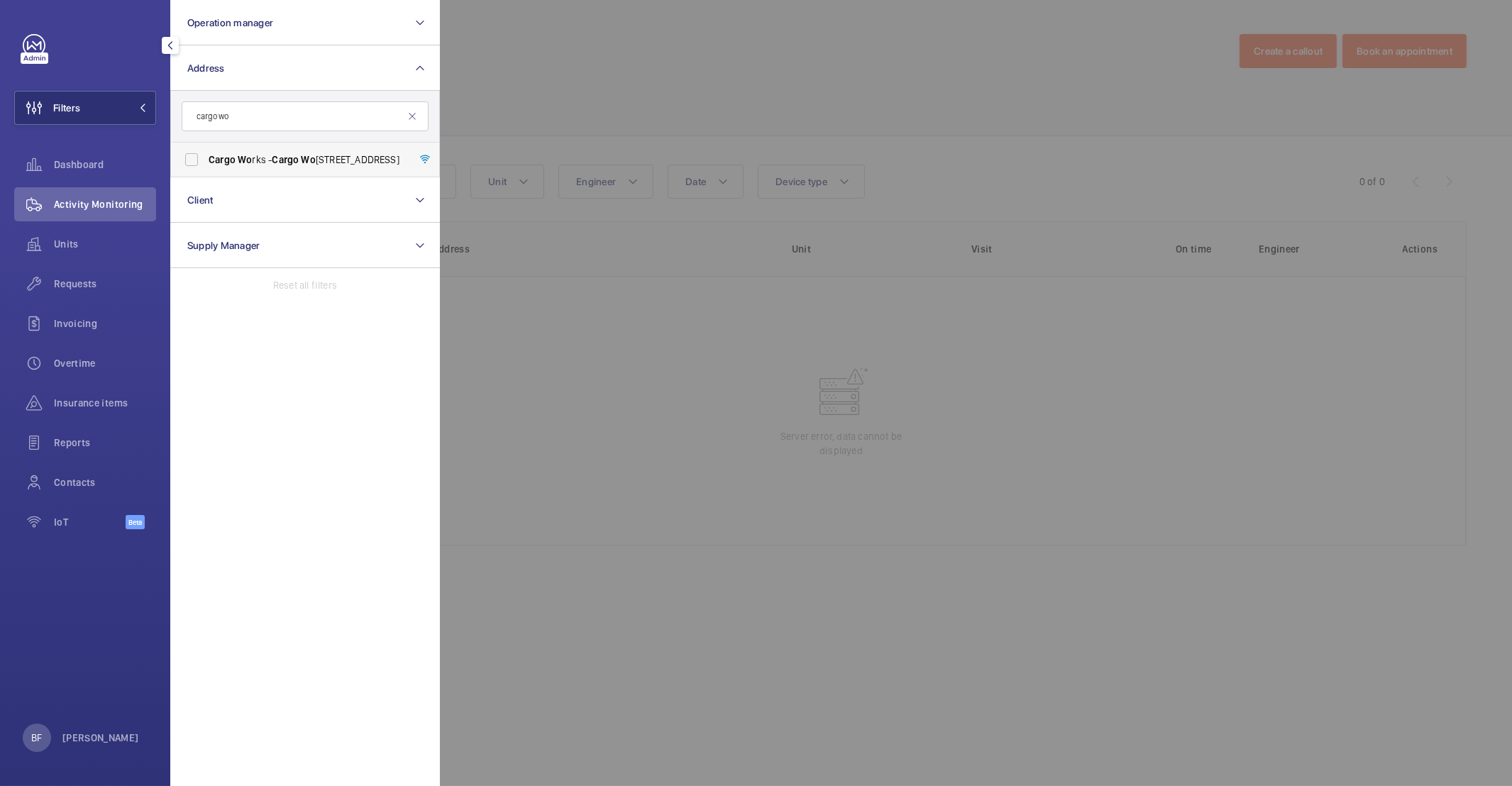
type input "cargo wo"
click at [347, 167] on label "Cargo Wo rks - Cargo Wo rks, [STREET_ADDRESS]" at bounding box center [294, 160] width 247 height 34
click at [206, 167] on input "Cargo Wo rks - Cargo Wo rks, [STREET_ADDRESS]" at bounding box center [192, 160] width 28 height 28
checkbox input "true"
click at [648, 92] on div at bounding box center [1196, 393] width 1512 height 786
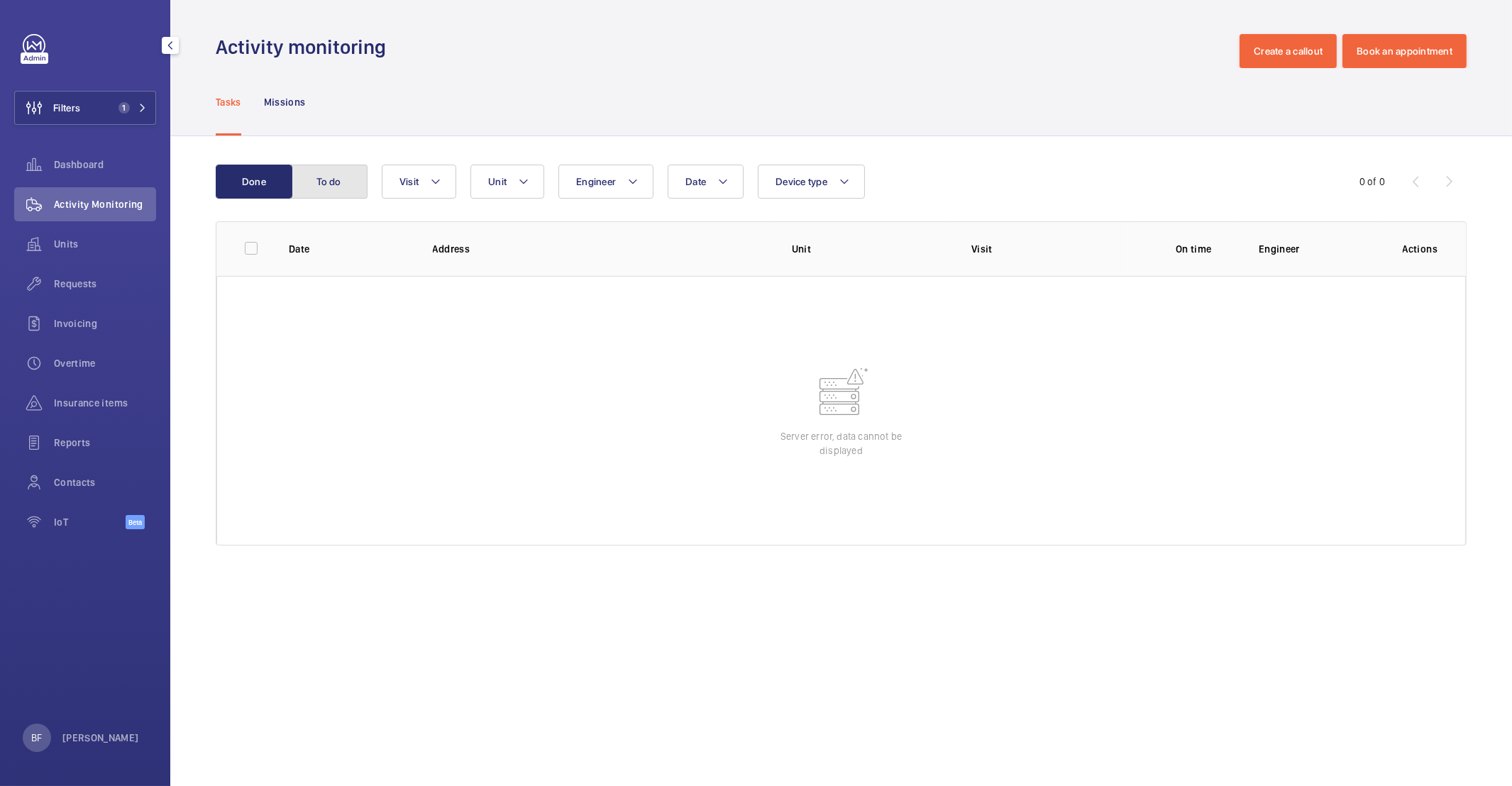
click at [343, 183] on button "To do" at bounding box center [329, 182] width 77 height 34
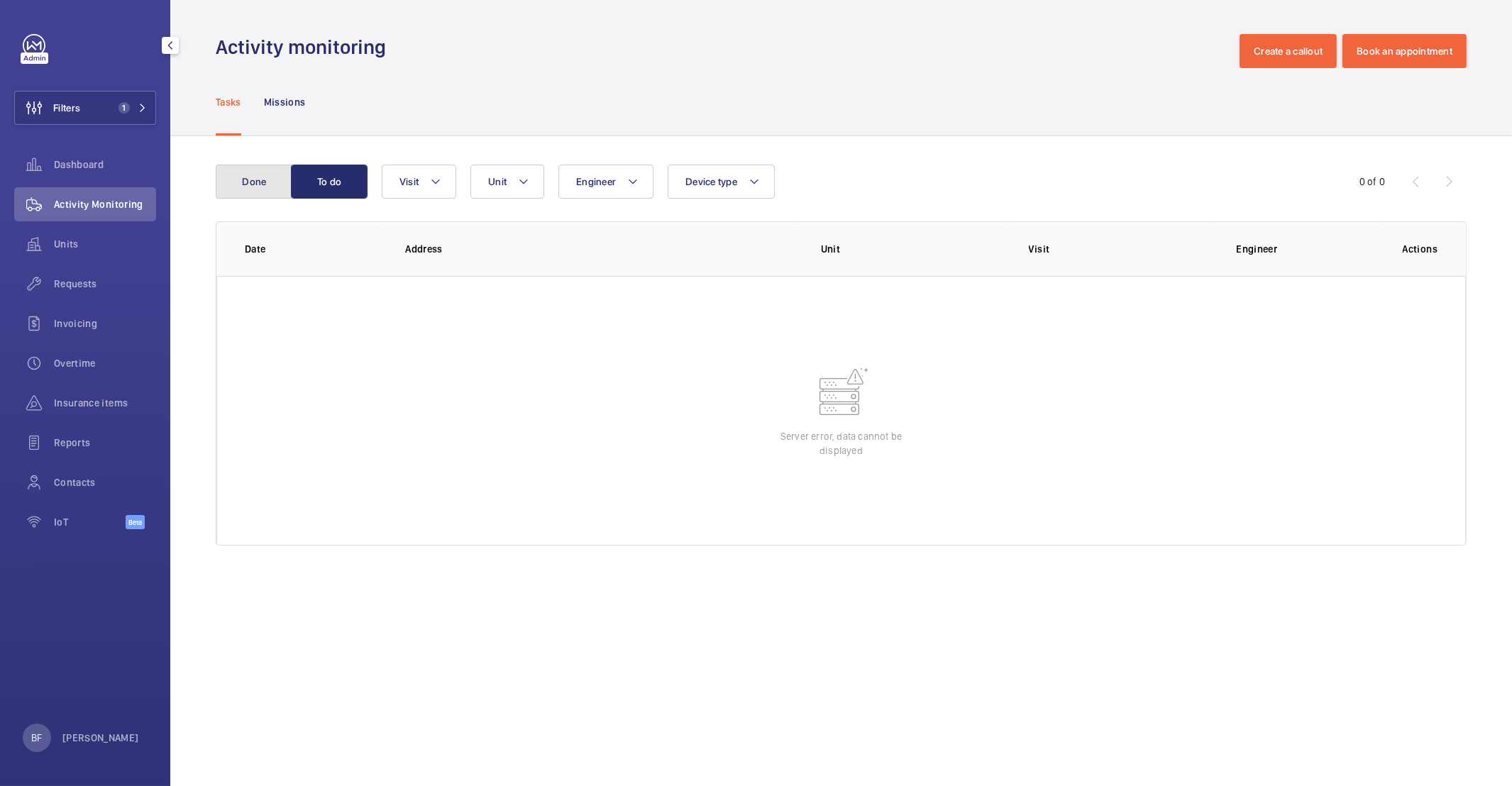
click at [282, 188] on button "Done" at bounding box center [254, 182] width 77 height 34
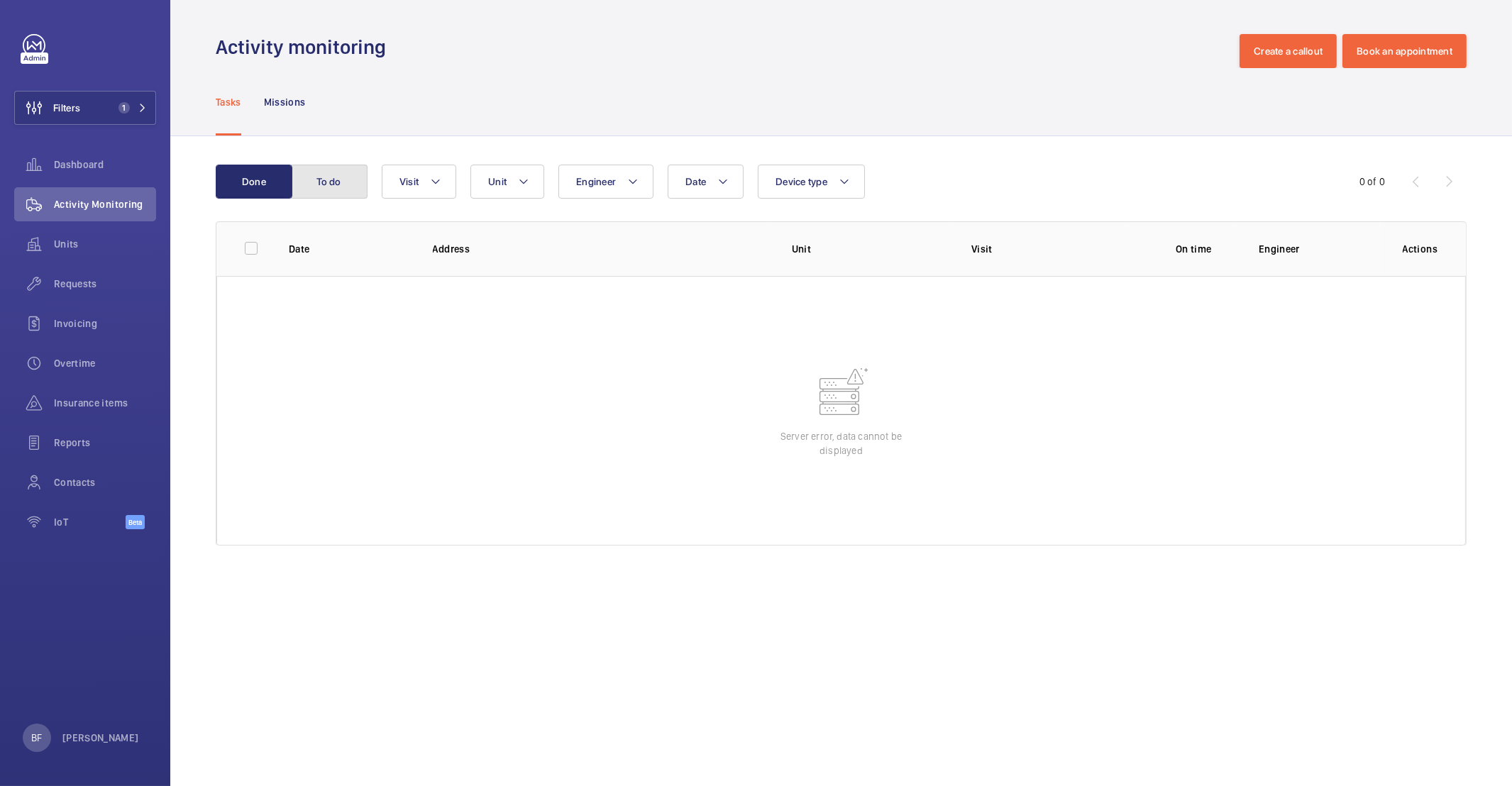
click at [355, 190] on button "To do" at bounding box center [329, 182] width 77 height 34
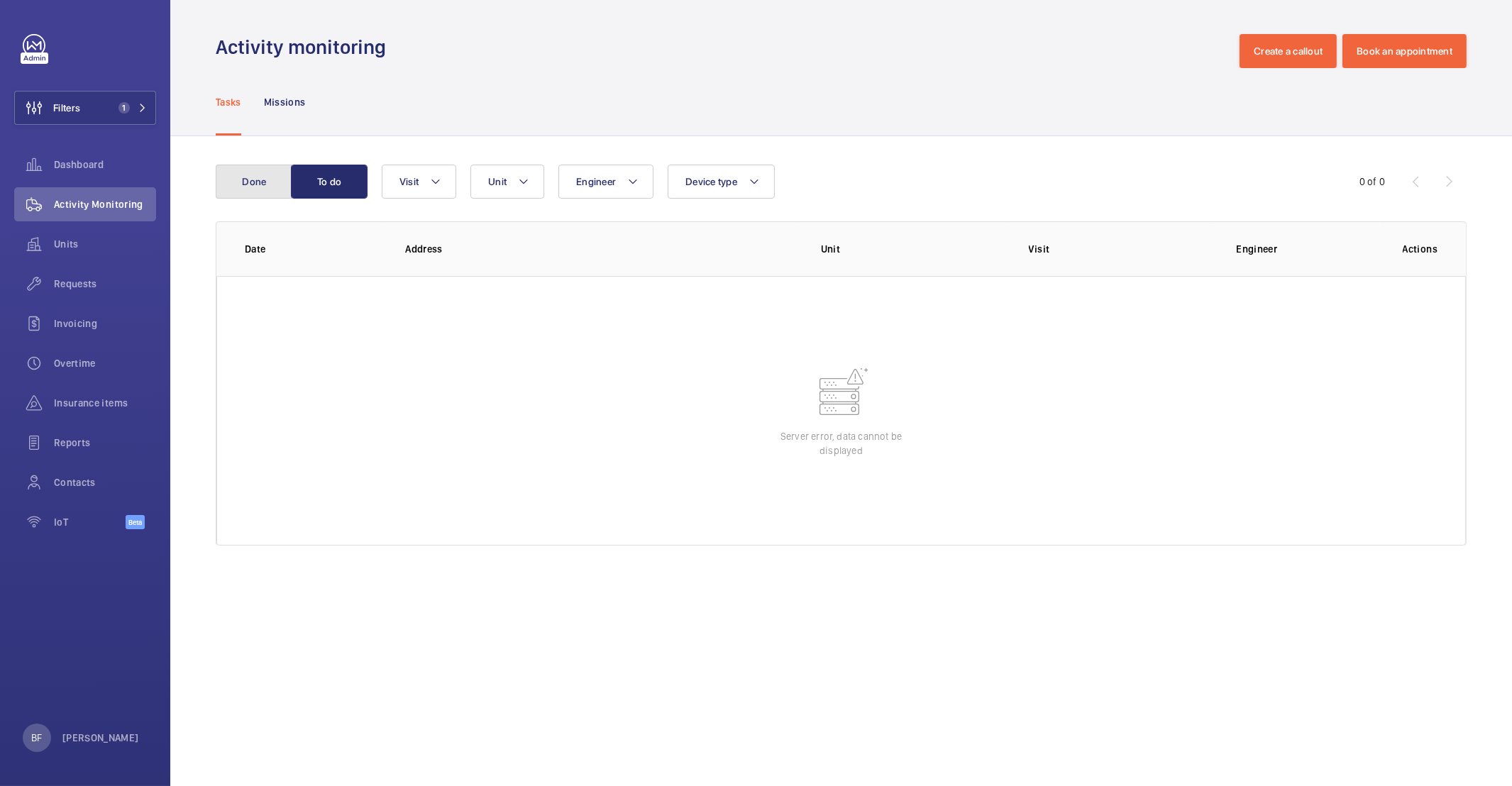
click at [264, 181] on button "Done" at bounding box center [254, 182] width 77 height 34
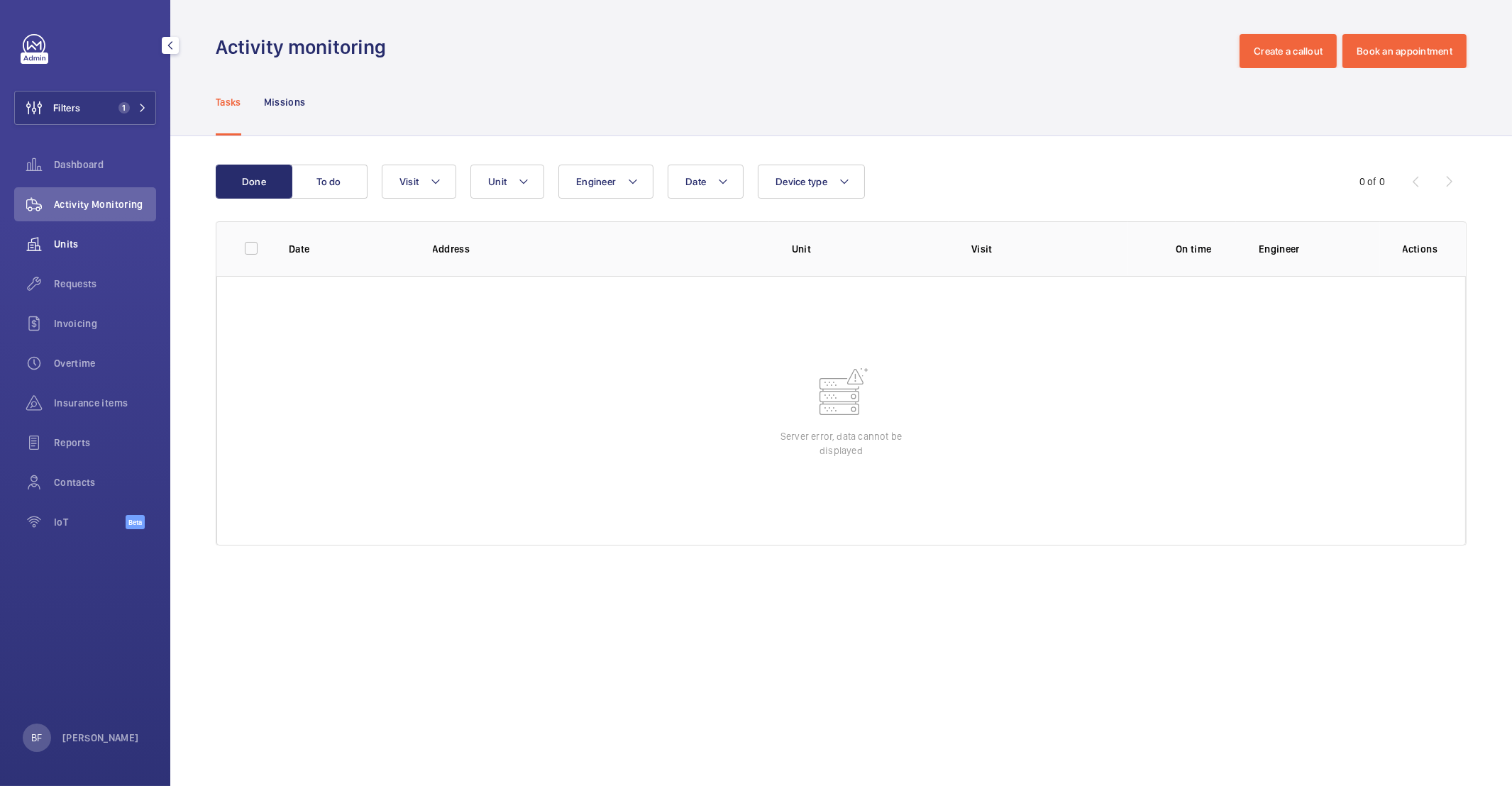
click at [87, 249] on span "Units" at bounding box center [105, 244] width 102 height 14
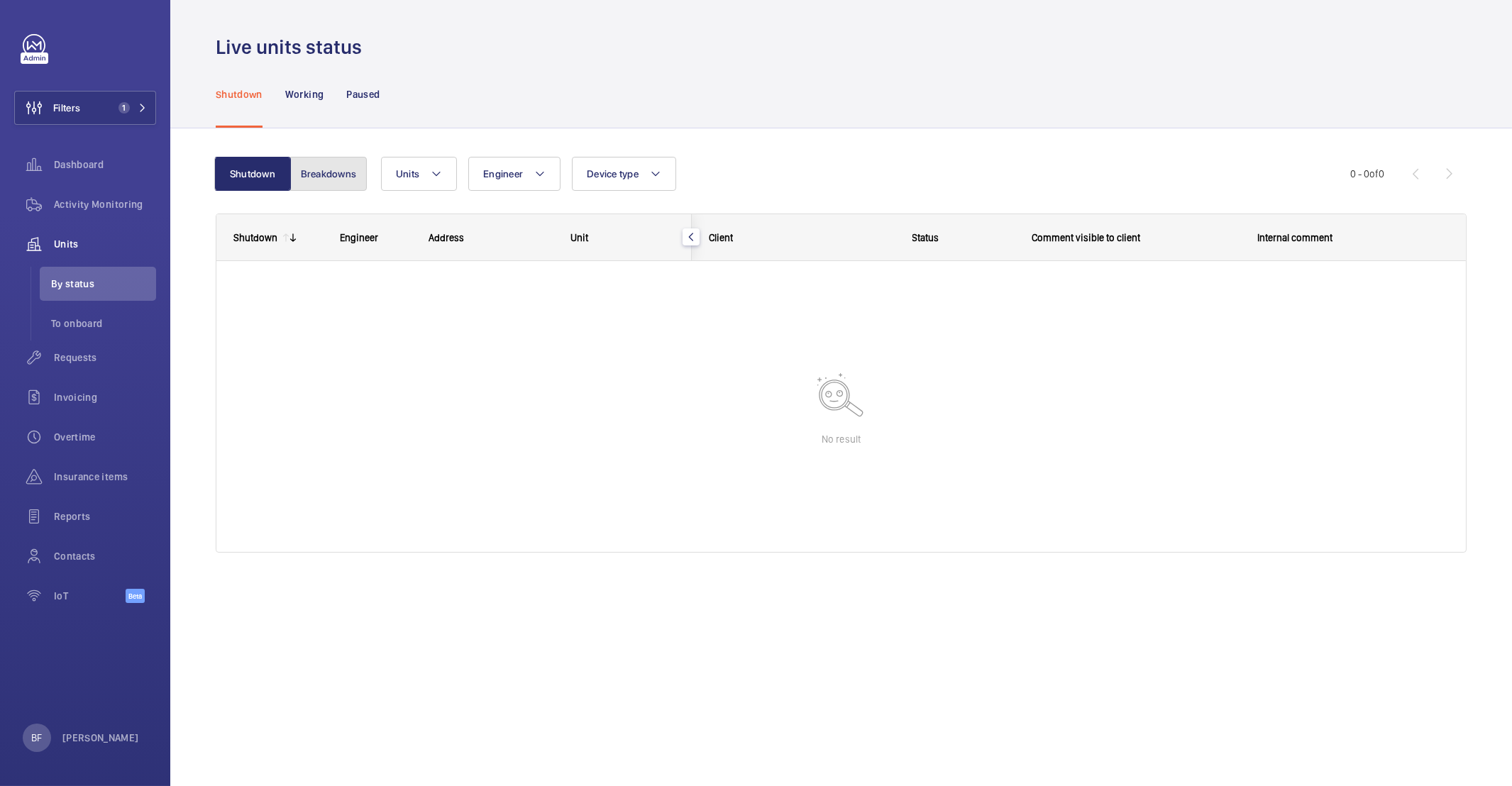
click at [306, 176] on button "Breakdowns" at bounding box center [328, 174] width 77 height 34
click at [65, 359] on span "Requests" at bounding box center [105, 357] width 102 height 14
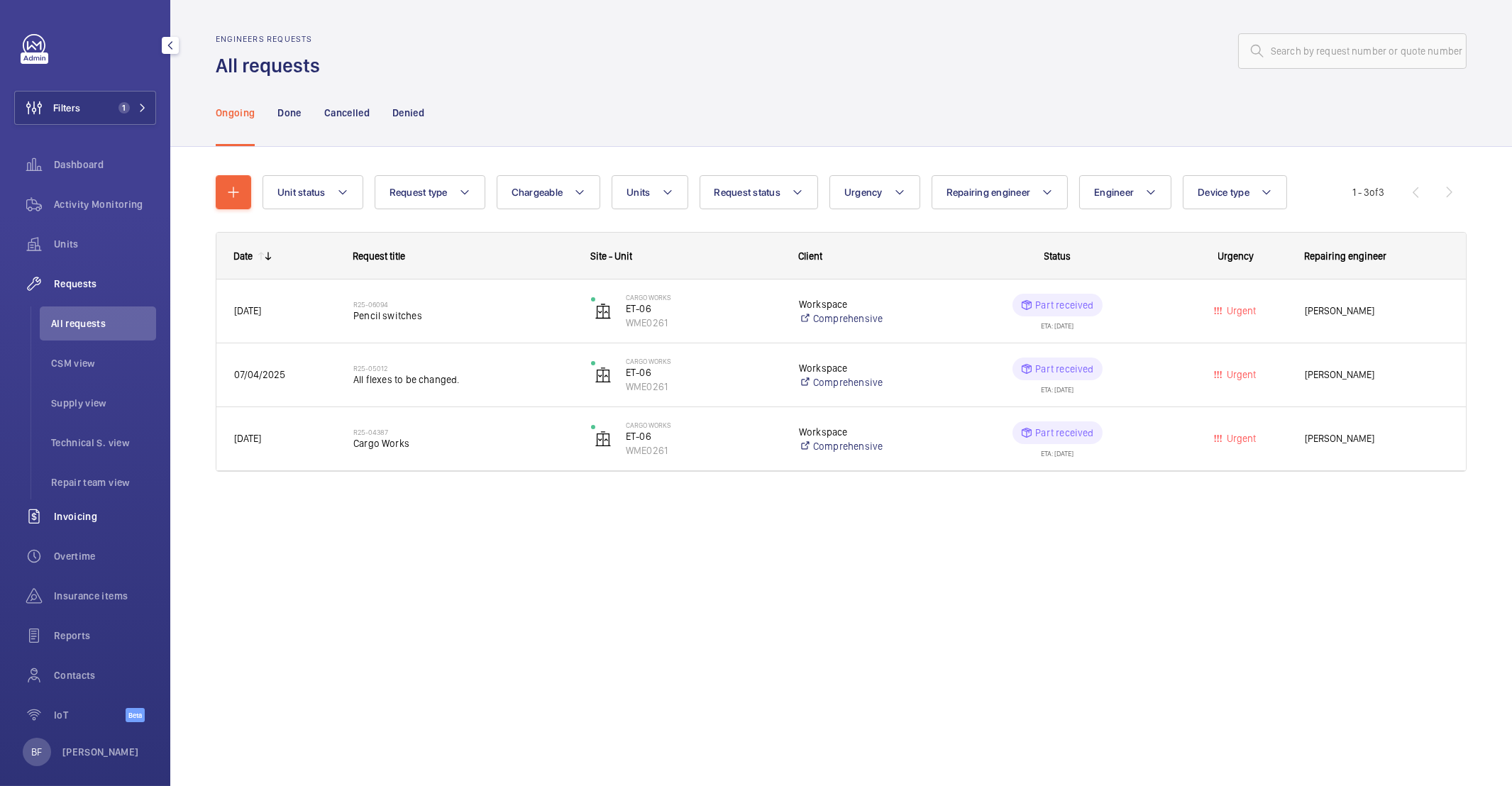
click at [95, 524] on div "Invoicing" at bounding box center [85, 517] width 142 height 34
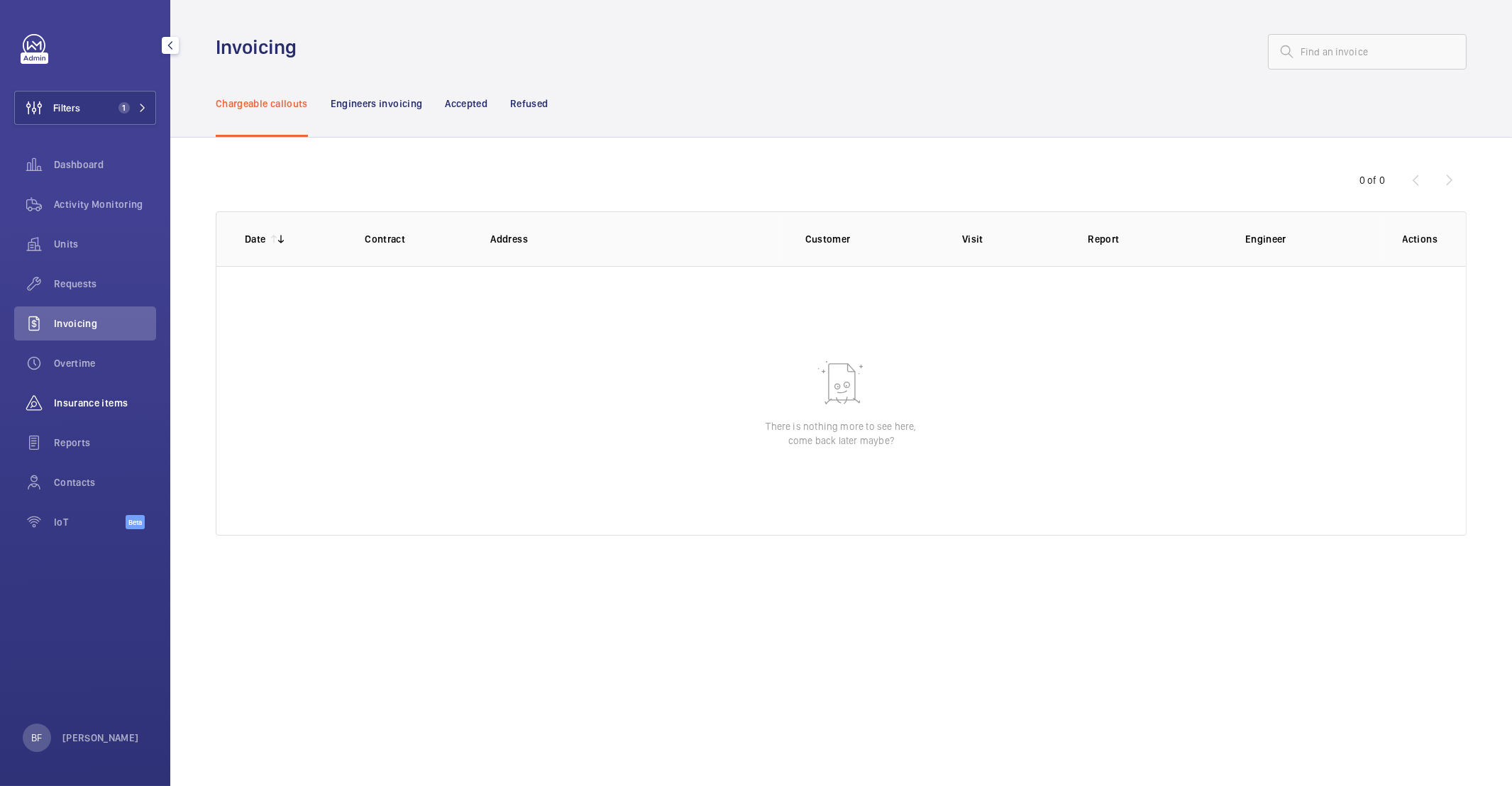
click at [102, 407] on span "Insurance items" at bounding box center [105, 403] width 102 height 14
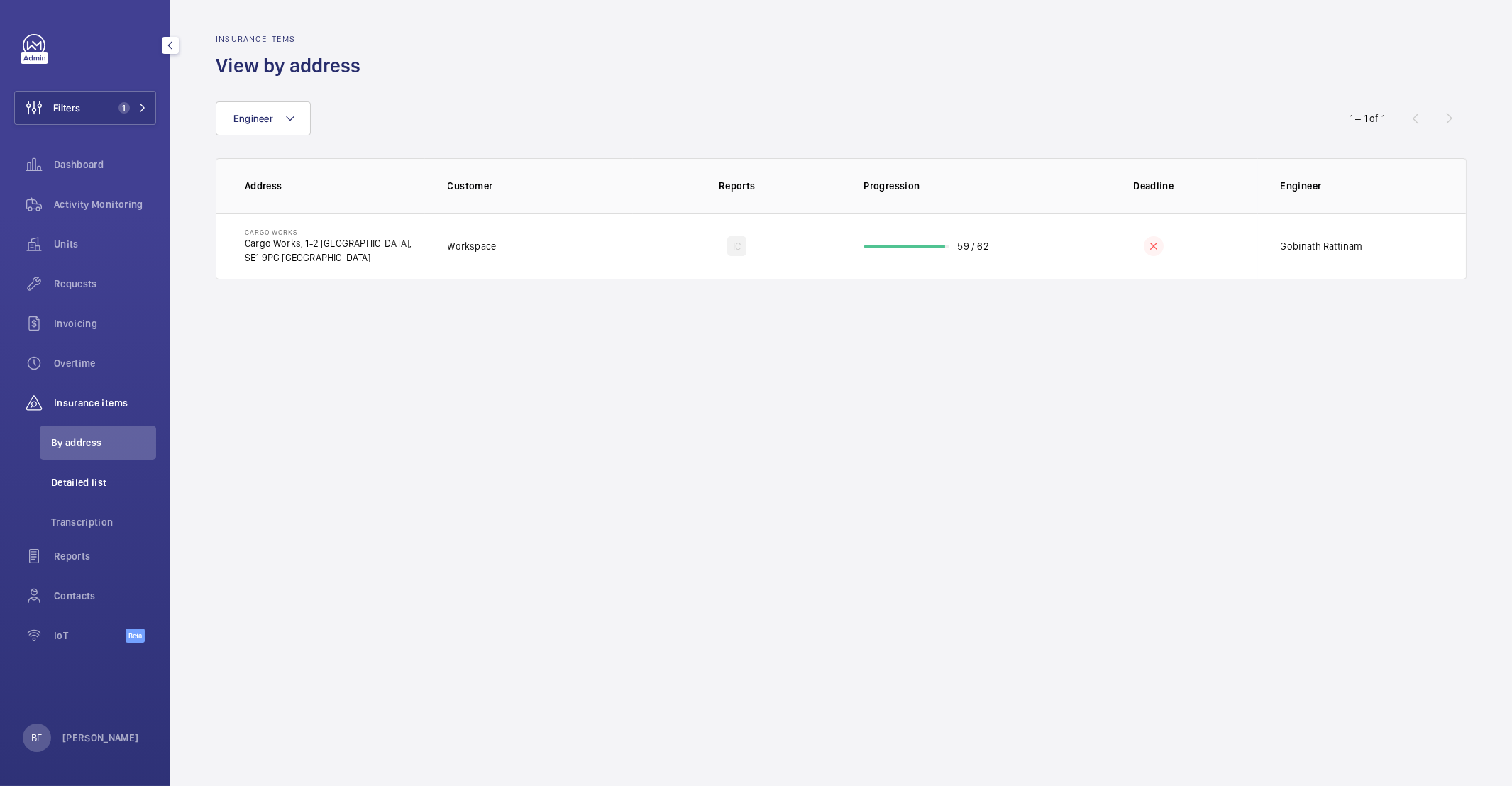
click at [100, 478] on span "Detailed list" at bounding box center [104, 483] width 105 height 14
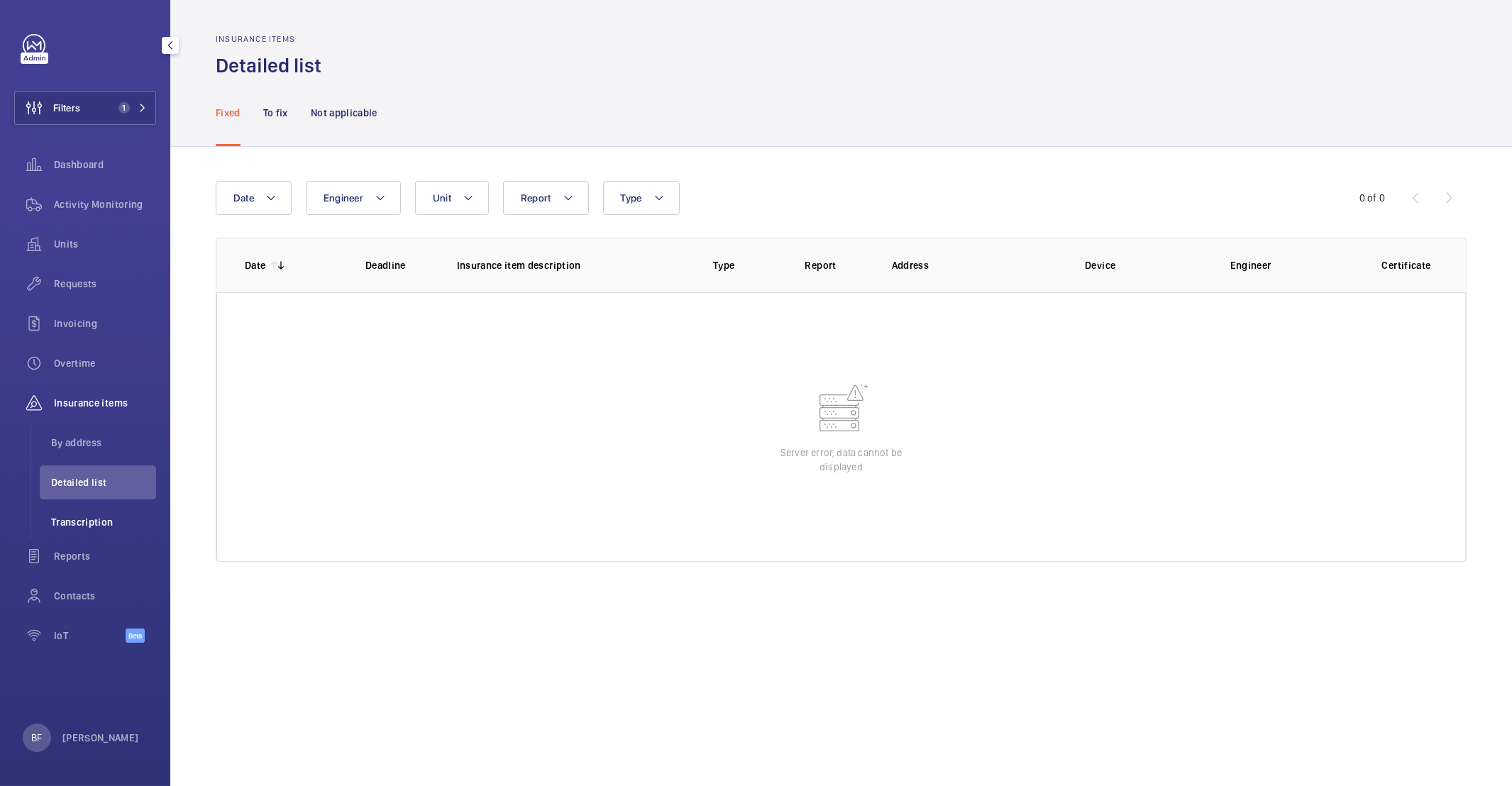
click at [83, 517] on span "Transcription" at bounding box center [104, 522] width 105 height 14
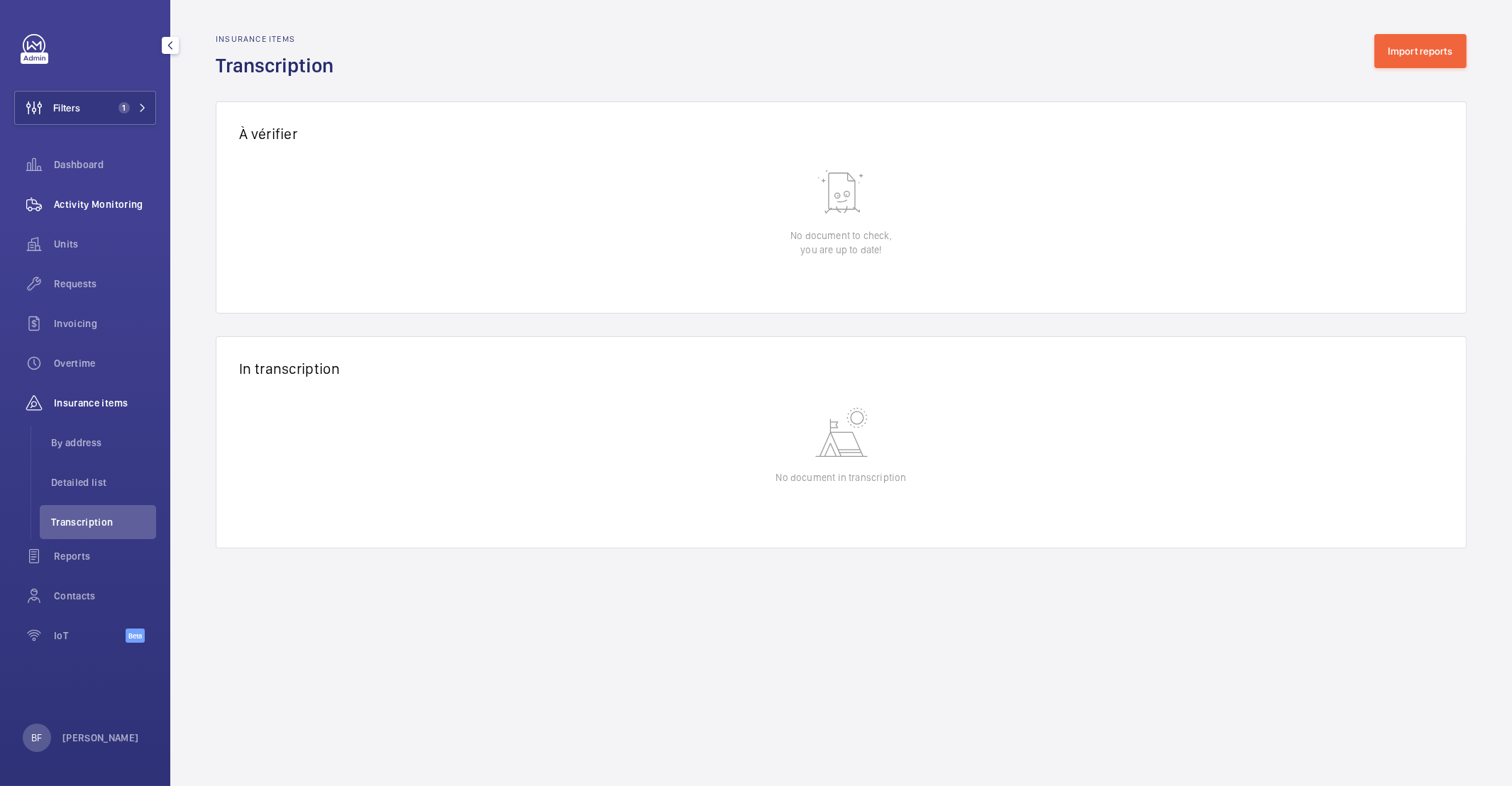
click at [100, 199] on span "Activity Monitoring" at bounding box center [105, 205] width 102 height 14
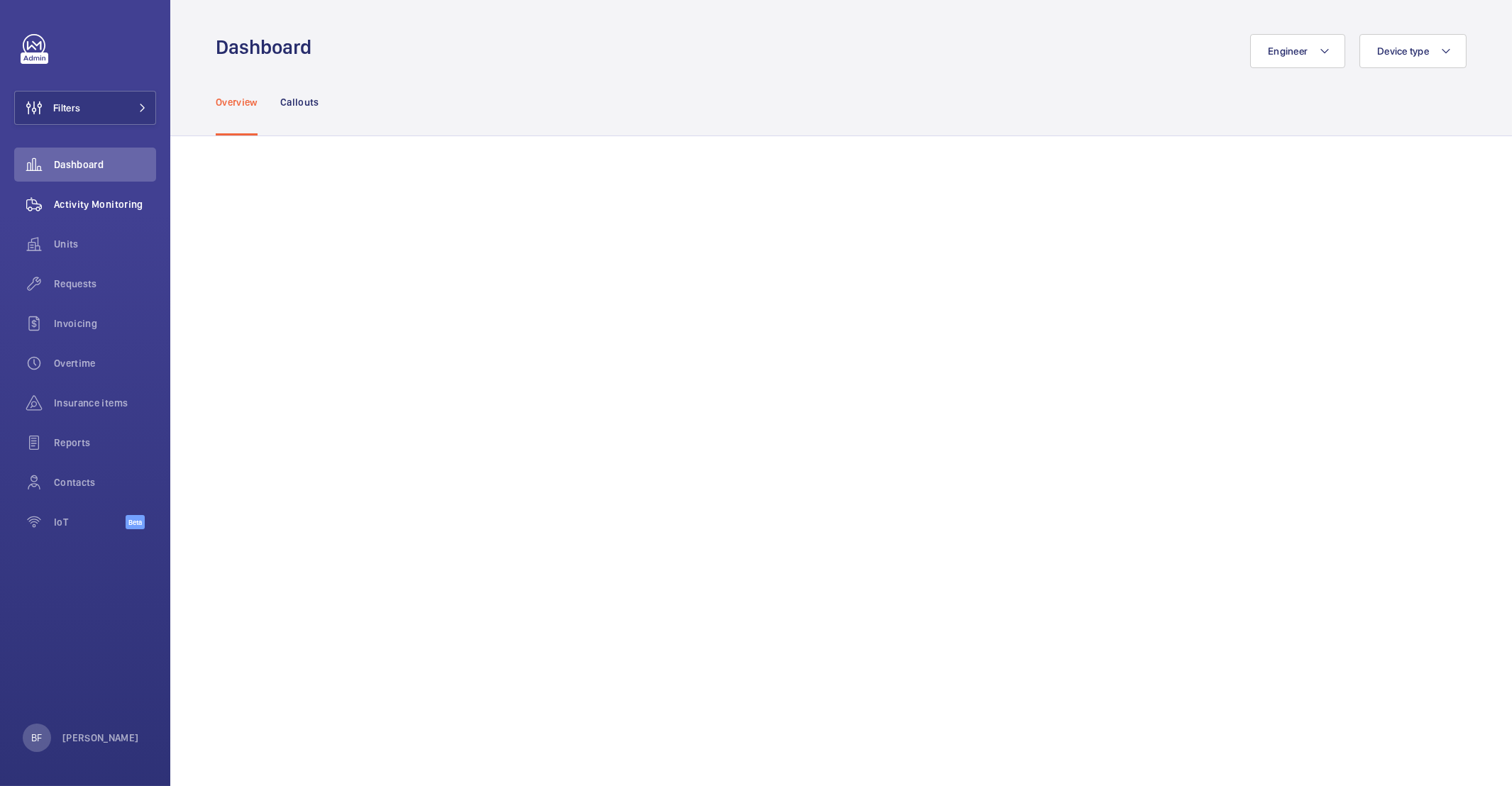
click at [117, 212] on div "Activity Monitoring" at bounding box center [85, 205] width 142 height 34
click at [93, 201] on span "Activity Monitoring" at bounding box center [105, 205] width 102 height 14
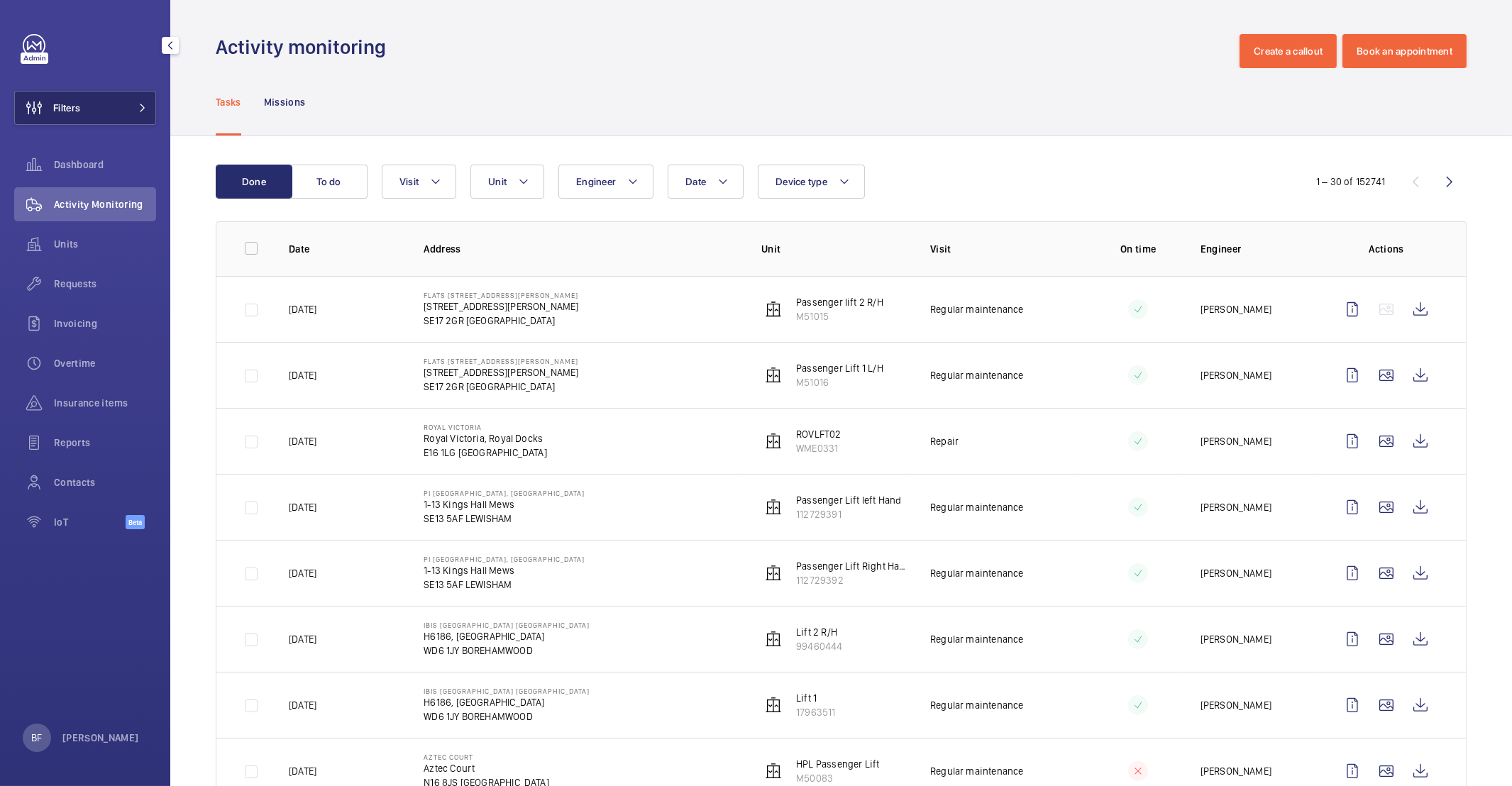
click at [110, 104] on button "Filters" at bounding box center [85, 108] width 142 height 34
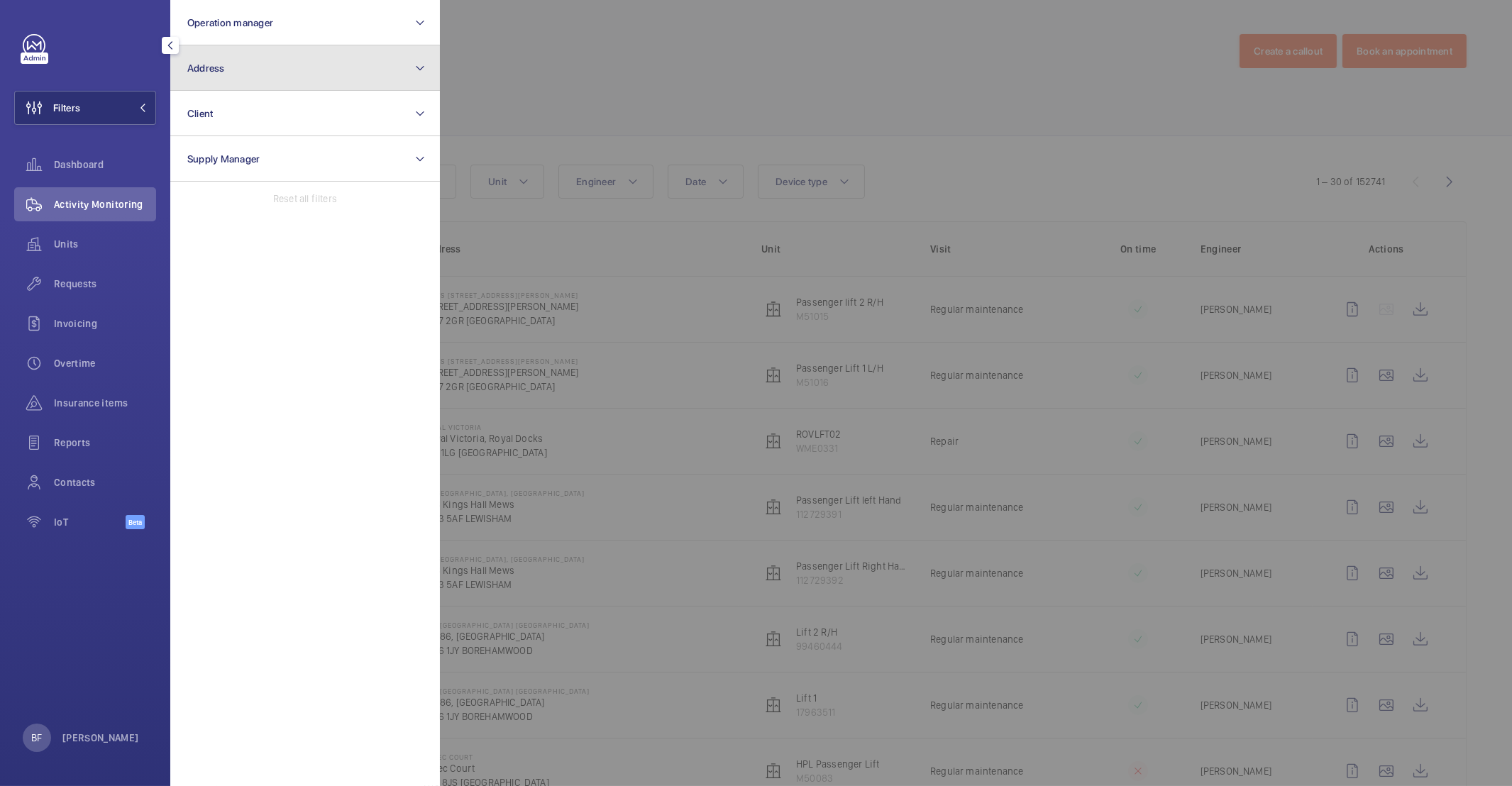
click at [310, 77] on button "Address" at bounding box center [305, 68] width 269 height 45
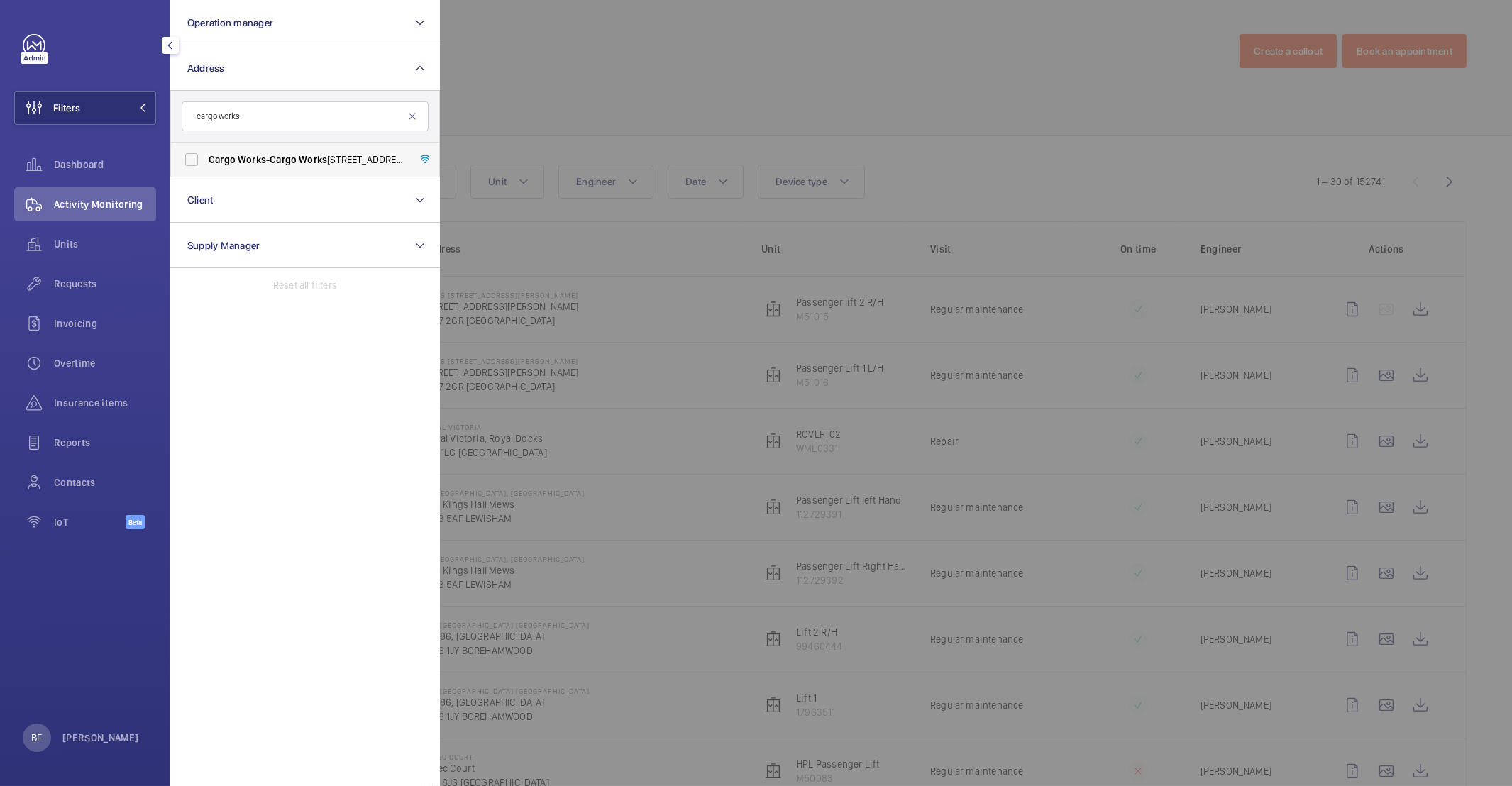
type input "cargo works"
click at [264, 168] on label "Cargo Works - Cargo Works , 1-2 Hatfields,, LONDON SE1 9PG" at bounding box center [294, 160] width 247 height 34
click at [206, 168] on input "Cargo Works - Cargo Works , 1-2 Hatfields,, LONDON SE1 9PG" at bounding box center [192, 160] width 28 height 28
checkbox input "true"
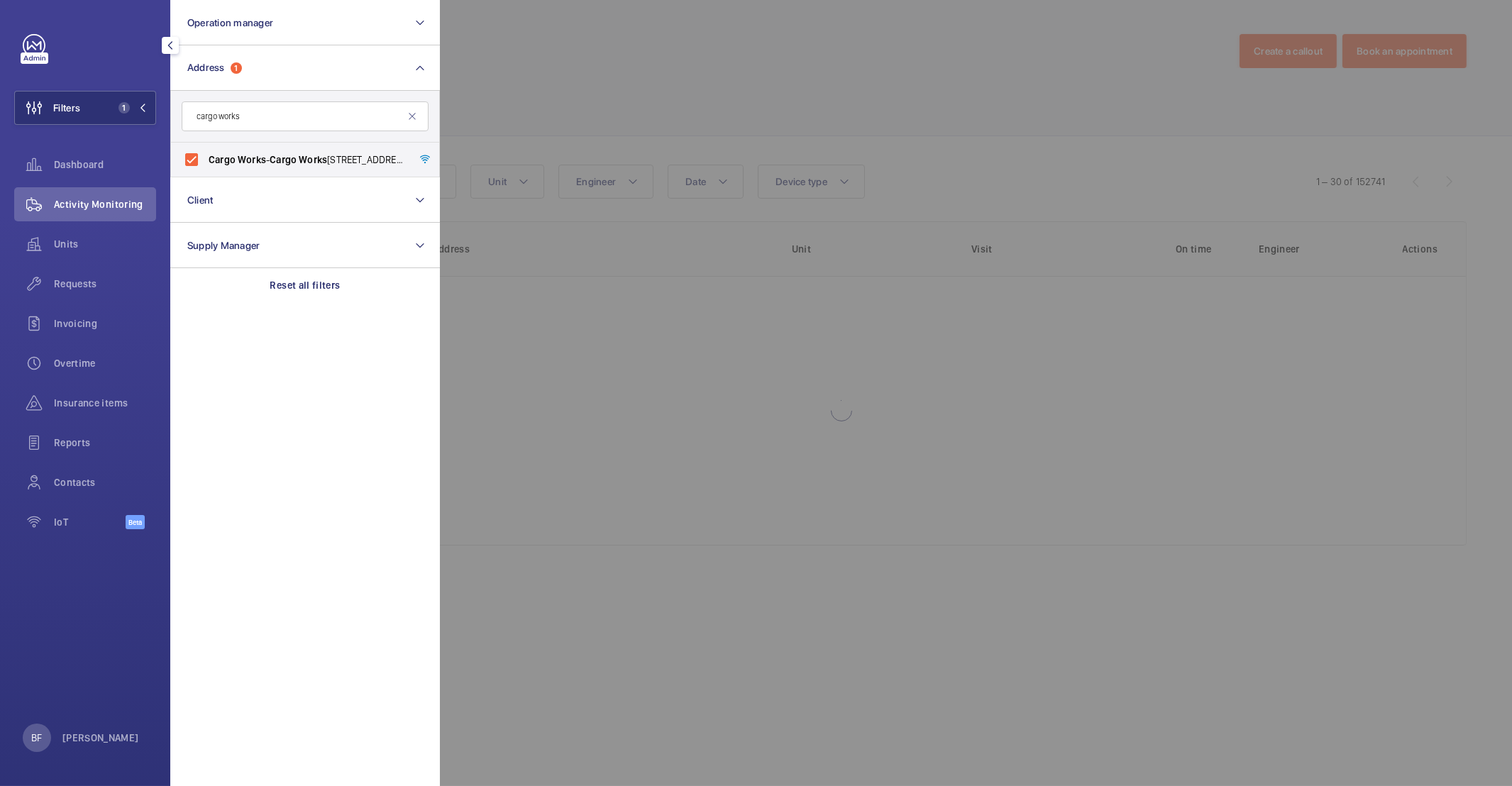
click at [612, 134] on div at bounding box center [1196, 393] width 1512 height 786
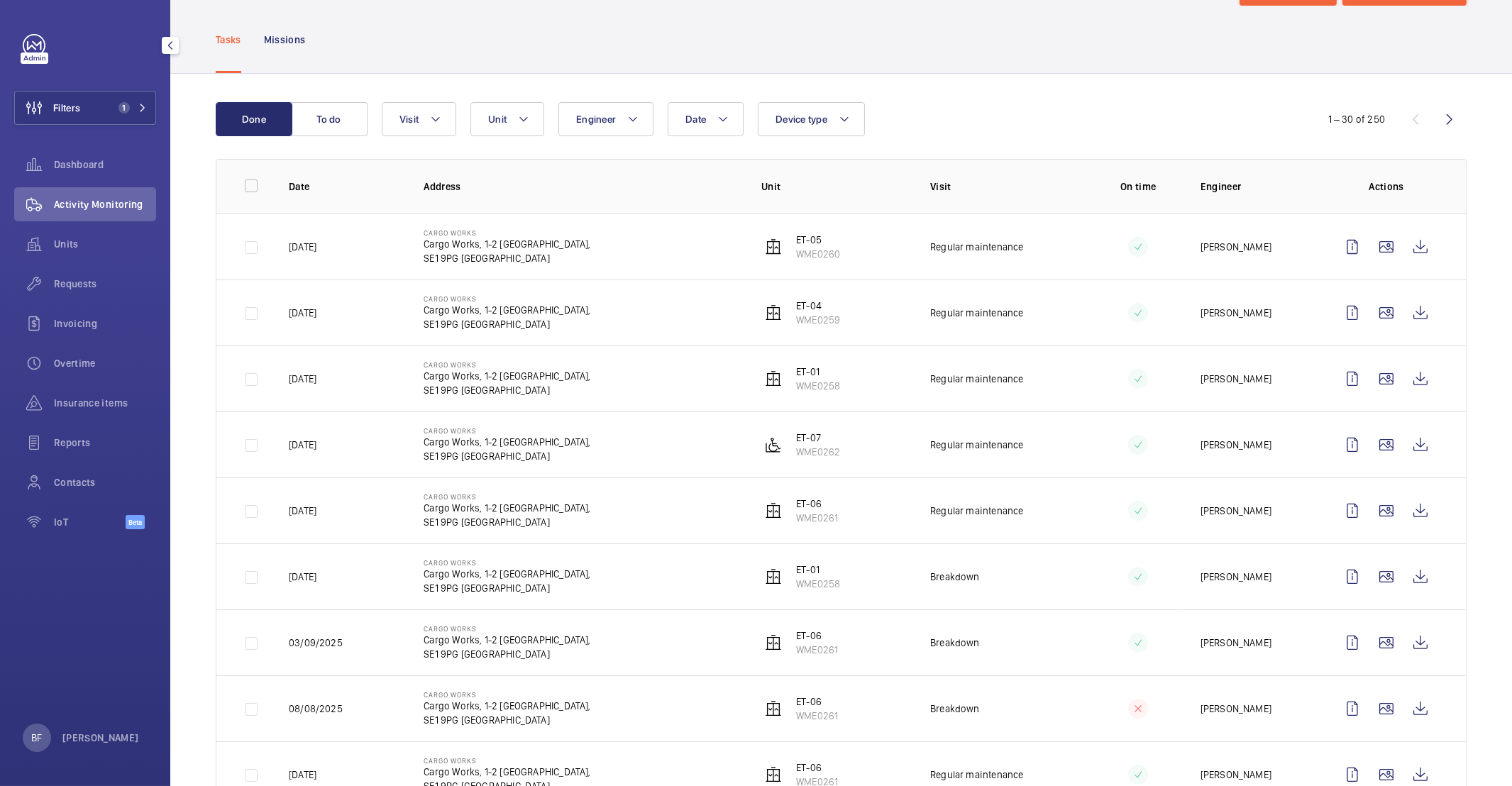
scroll to position [151, 0]
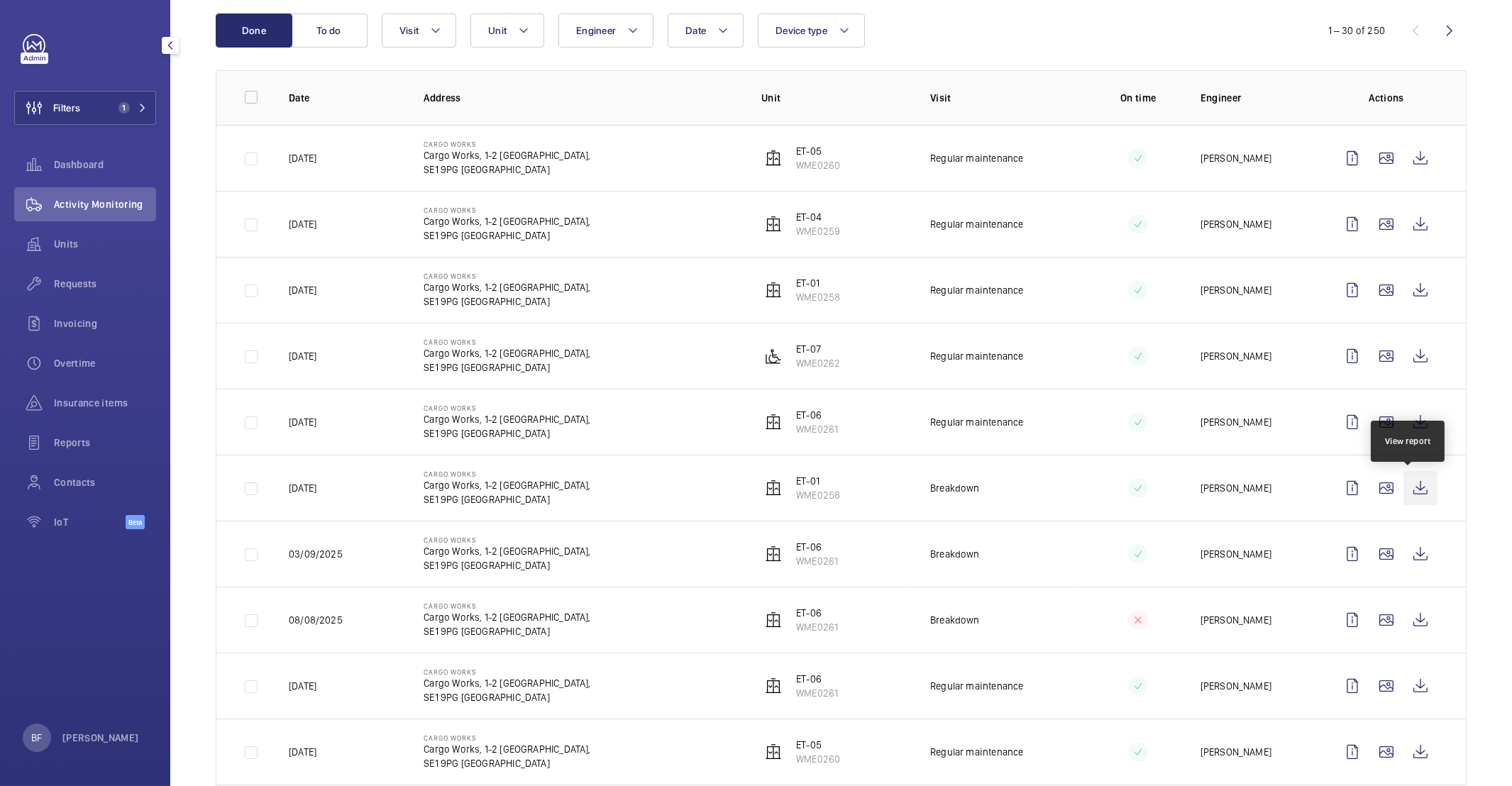
click at [1408, 495] on wm-front-icon-button at bounding box center [1420, 488] width 34 height 34
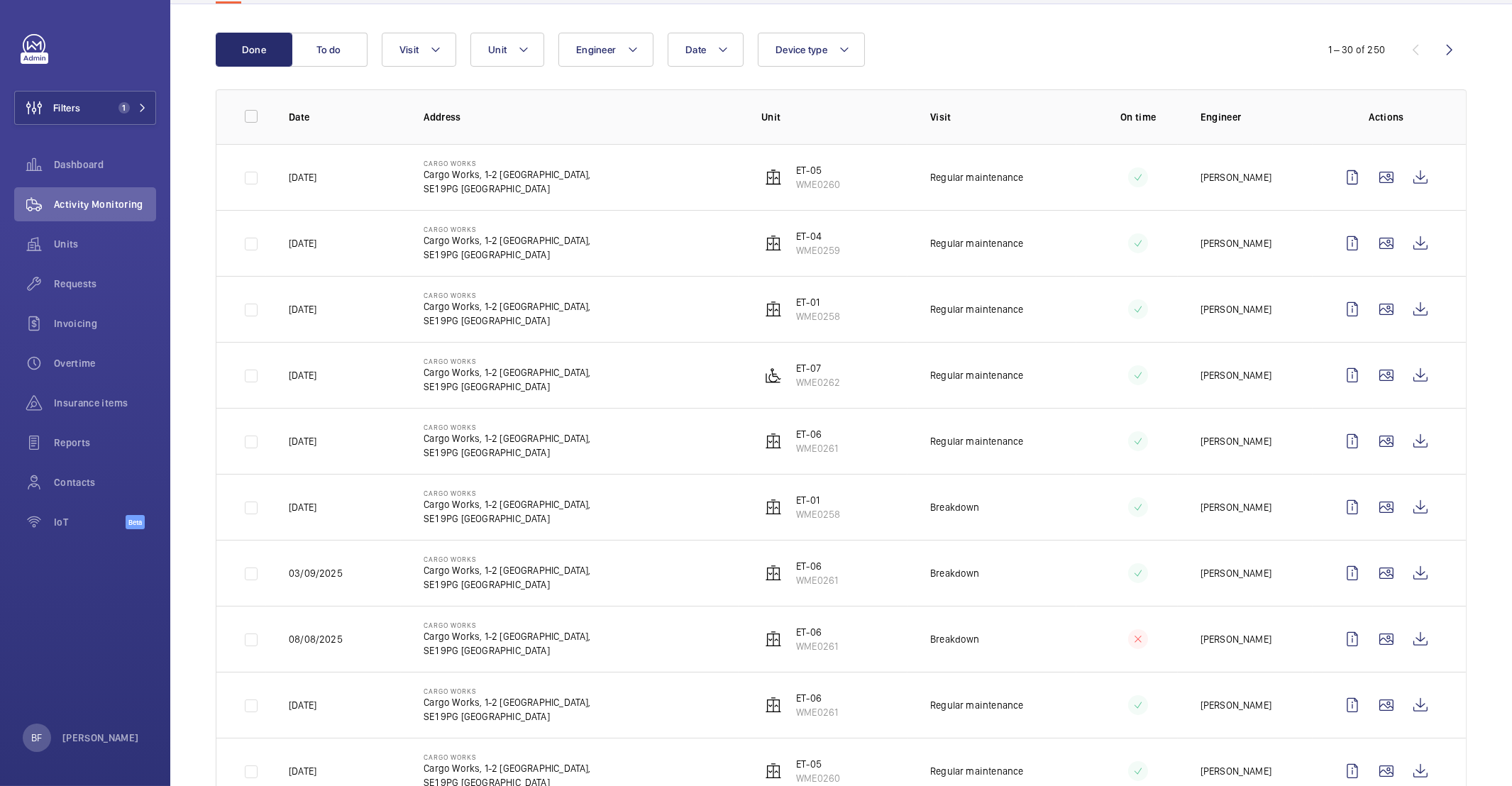
scroll to position [0, 0]
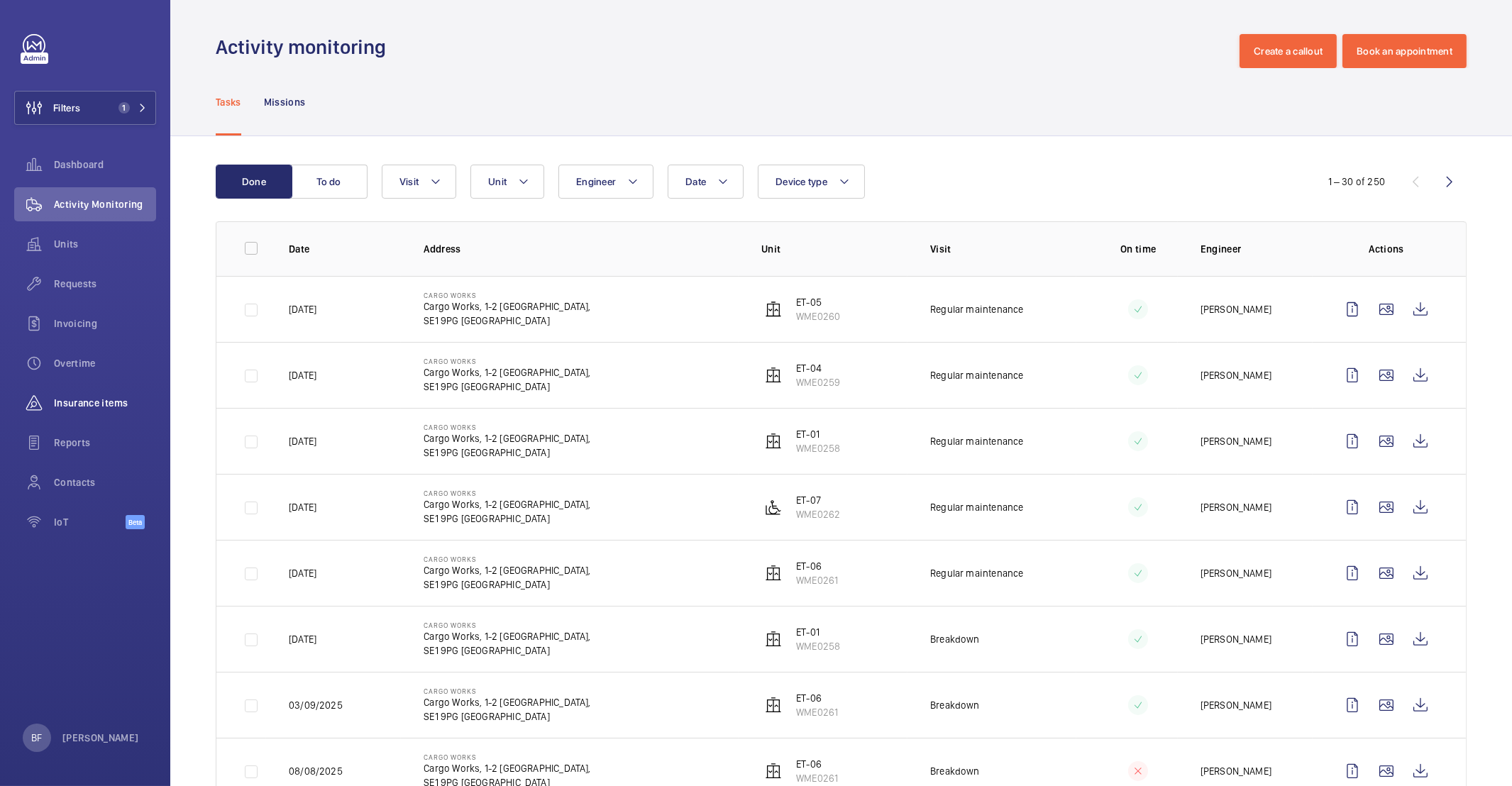
click at [57, 408] on span "Insurance items" at bounding box center [105, 403] width 102 height 14
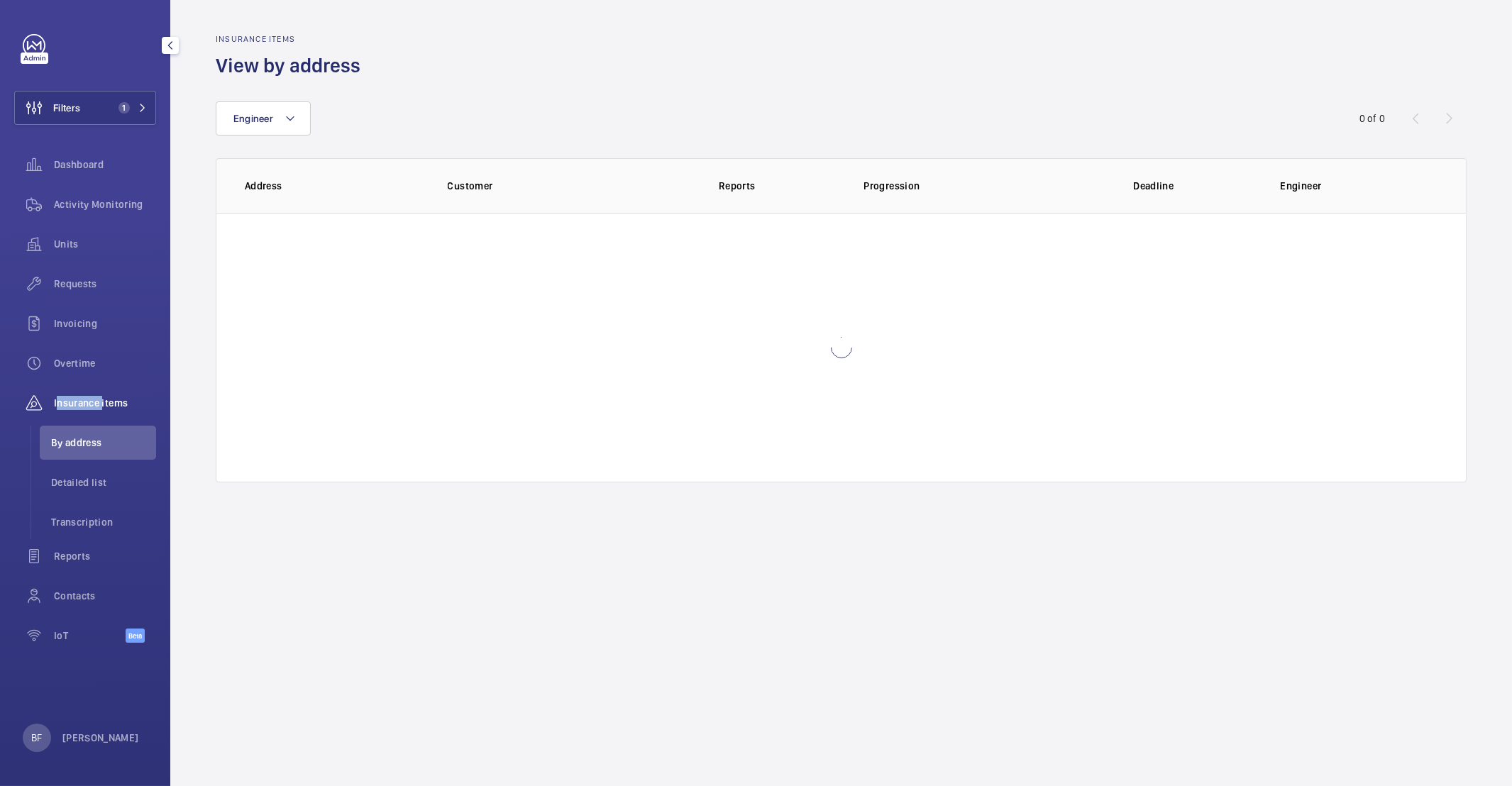
click at [57, 408] on span "Insurance items" at bounding box center [105, 403] width 102 height 14
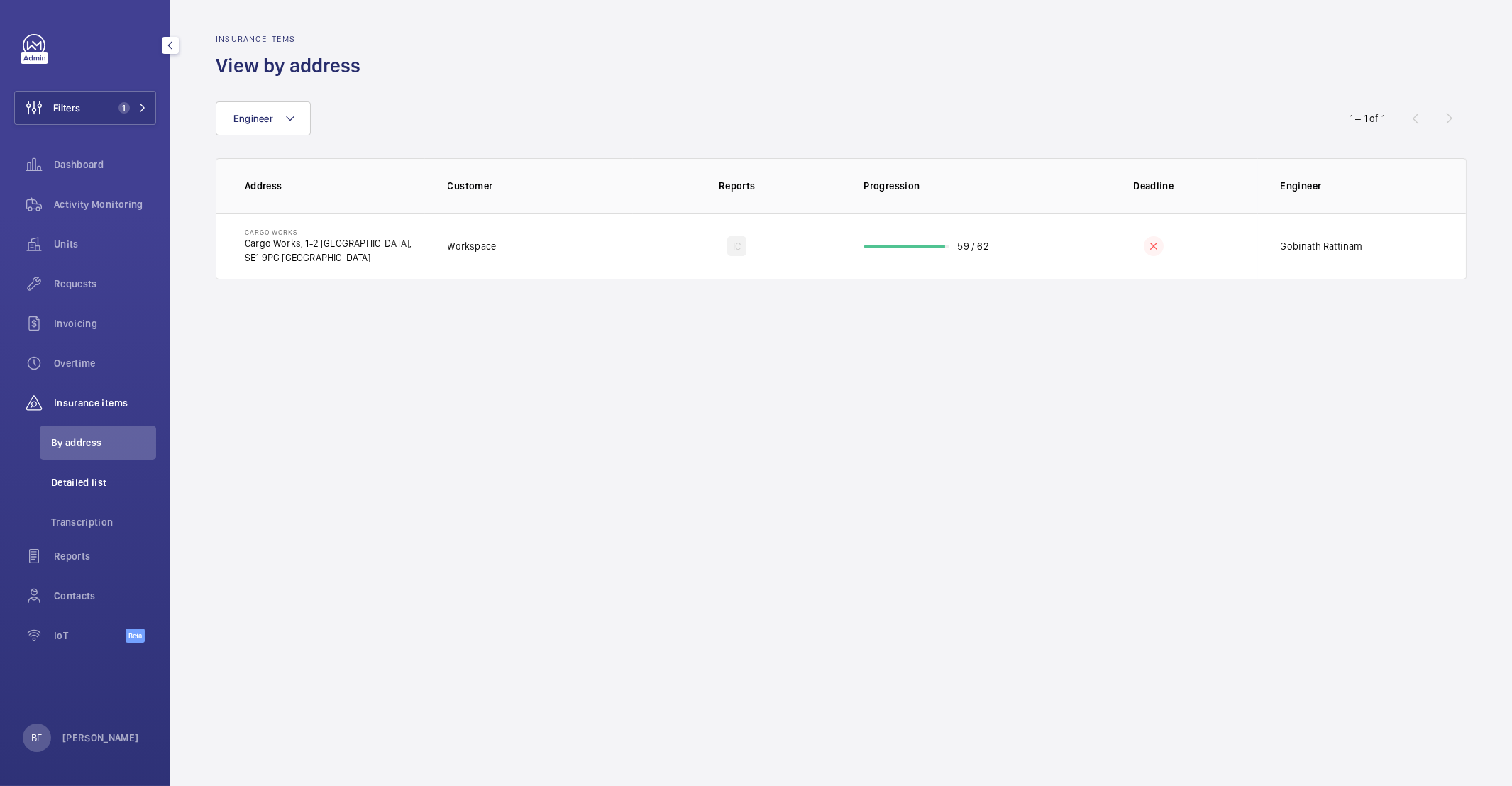
click at [83, 492] on li "Detailed list" at bounding box center [98, 483] width 117 height 34
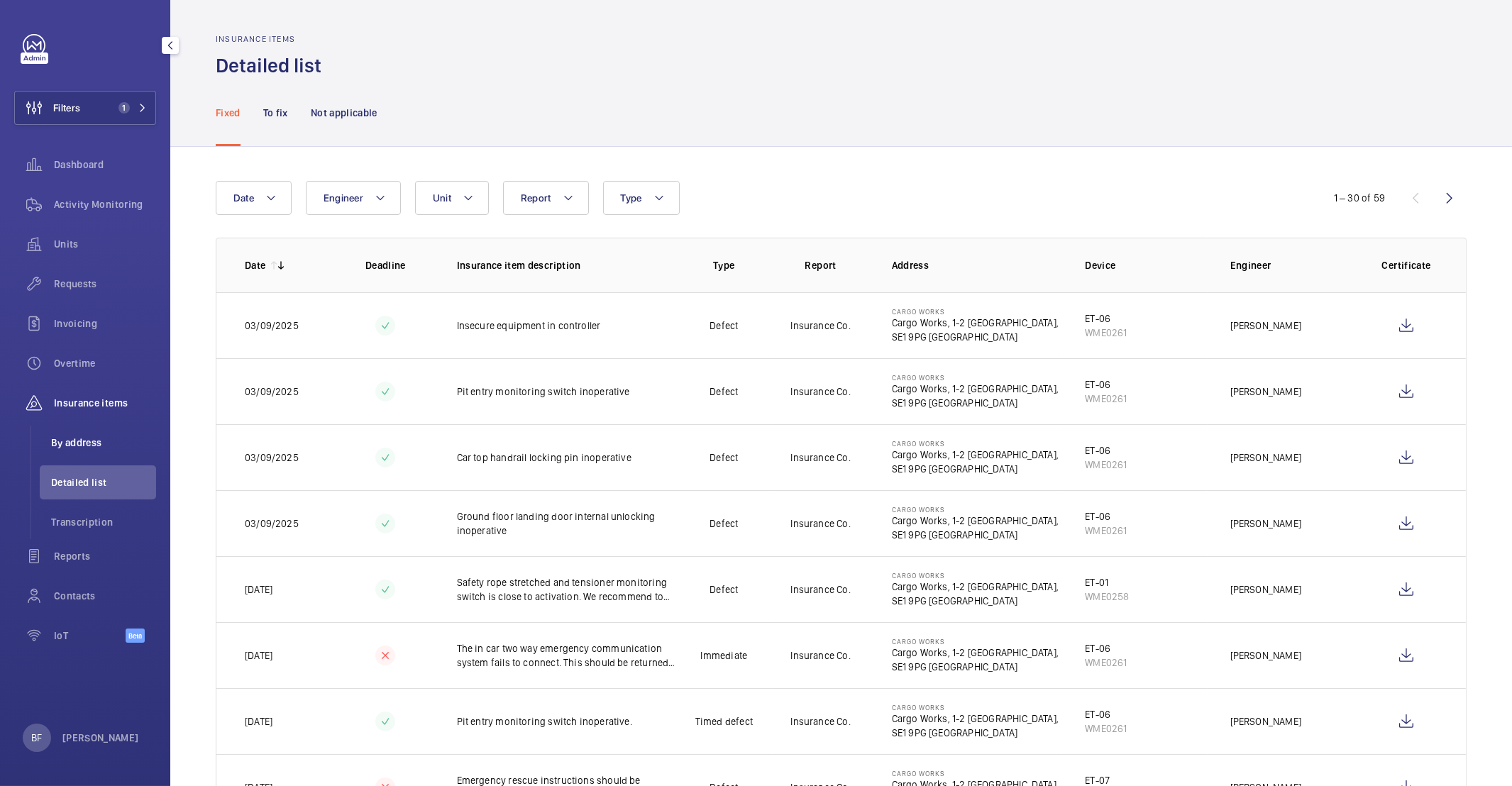
click at [100, 448] on span "By address" at bounding box center [104, 443] width 105 height 14
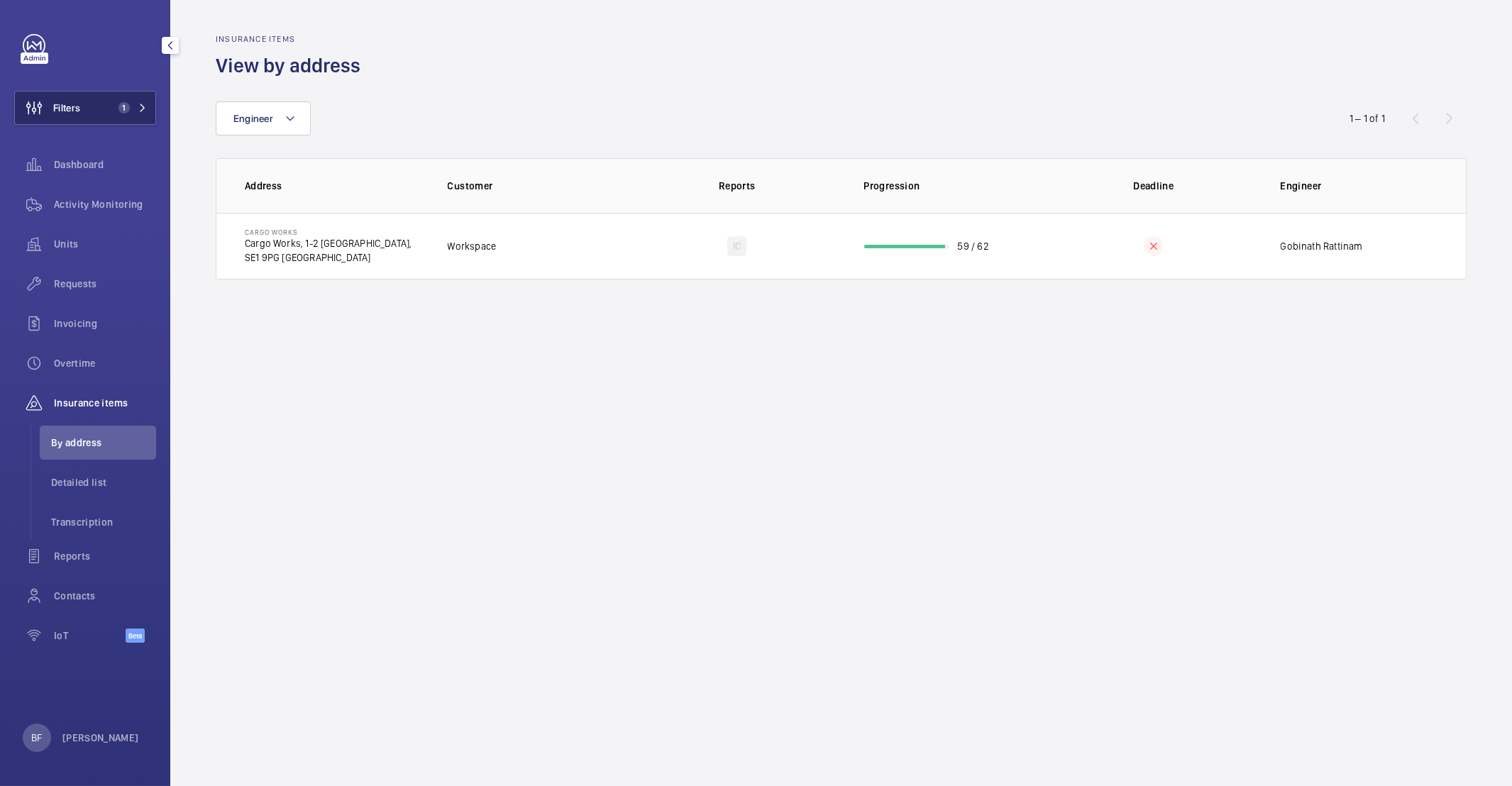
click at [151, 119] on button "Filters 1" at bounding box center [85, 108] width 142 height 34
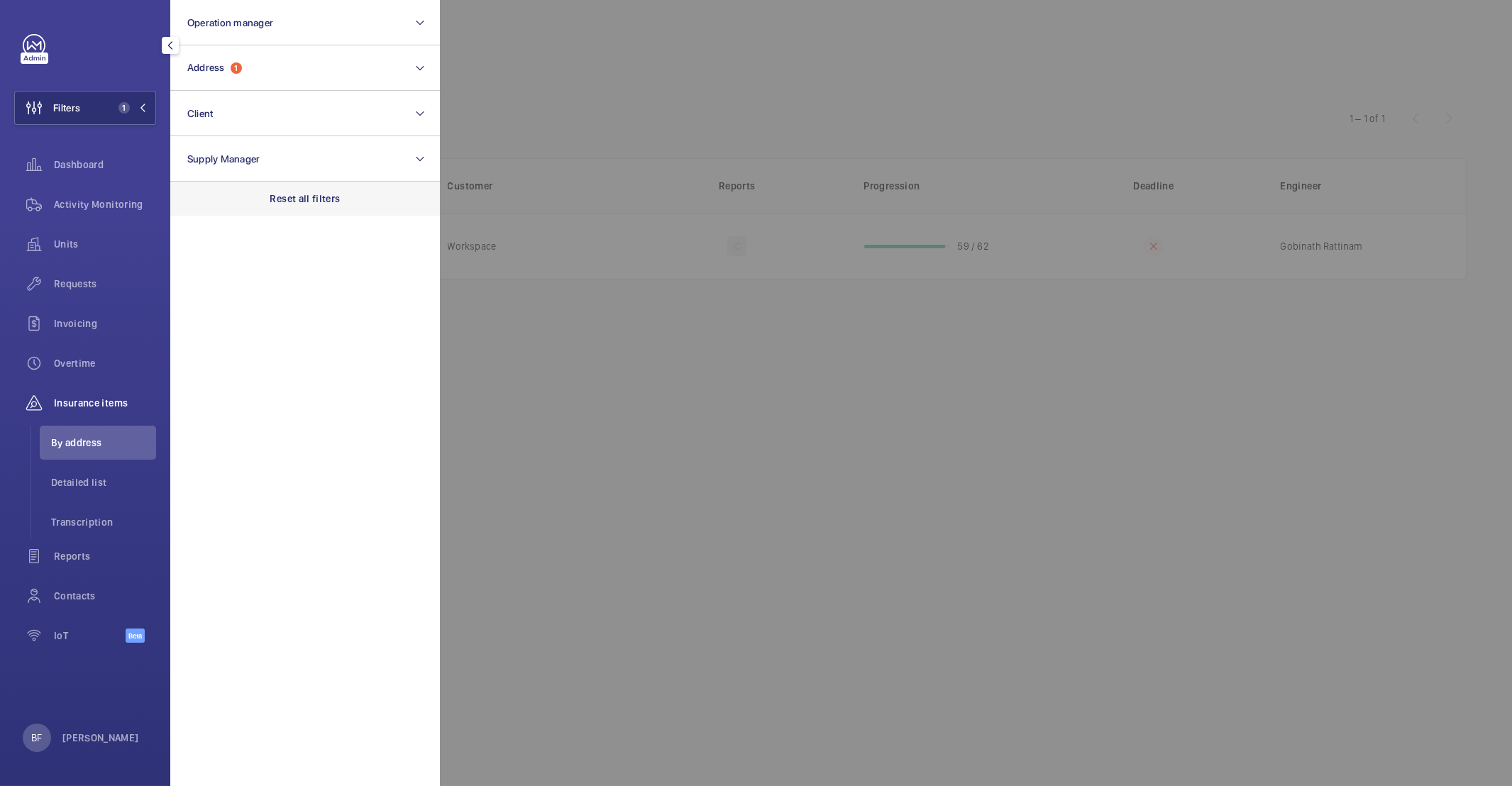
click at [321, 192] on p "Reset all filters" at bounding box center [305, 199] width 70 height 14
click at [729, 94] on div at bounding box center [1196, 393] width 1512 height 786
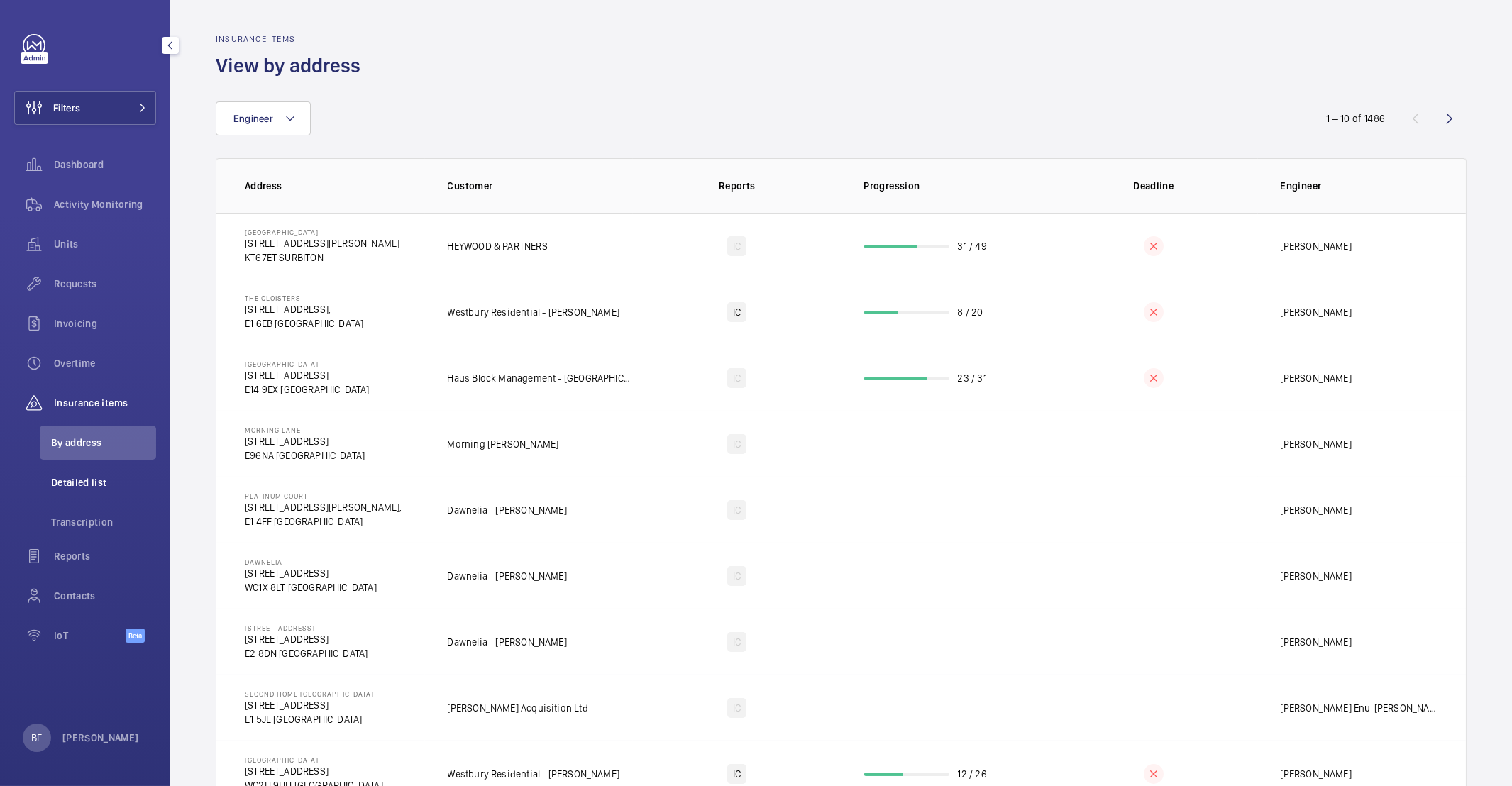
click at [97, 475] on span "Detailed list" at bounding box center [104, 483] width 105 height 14
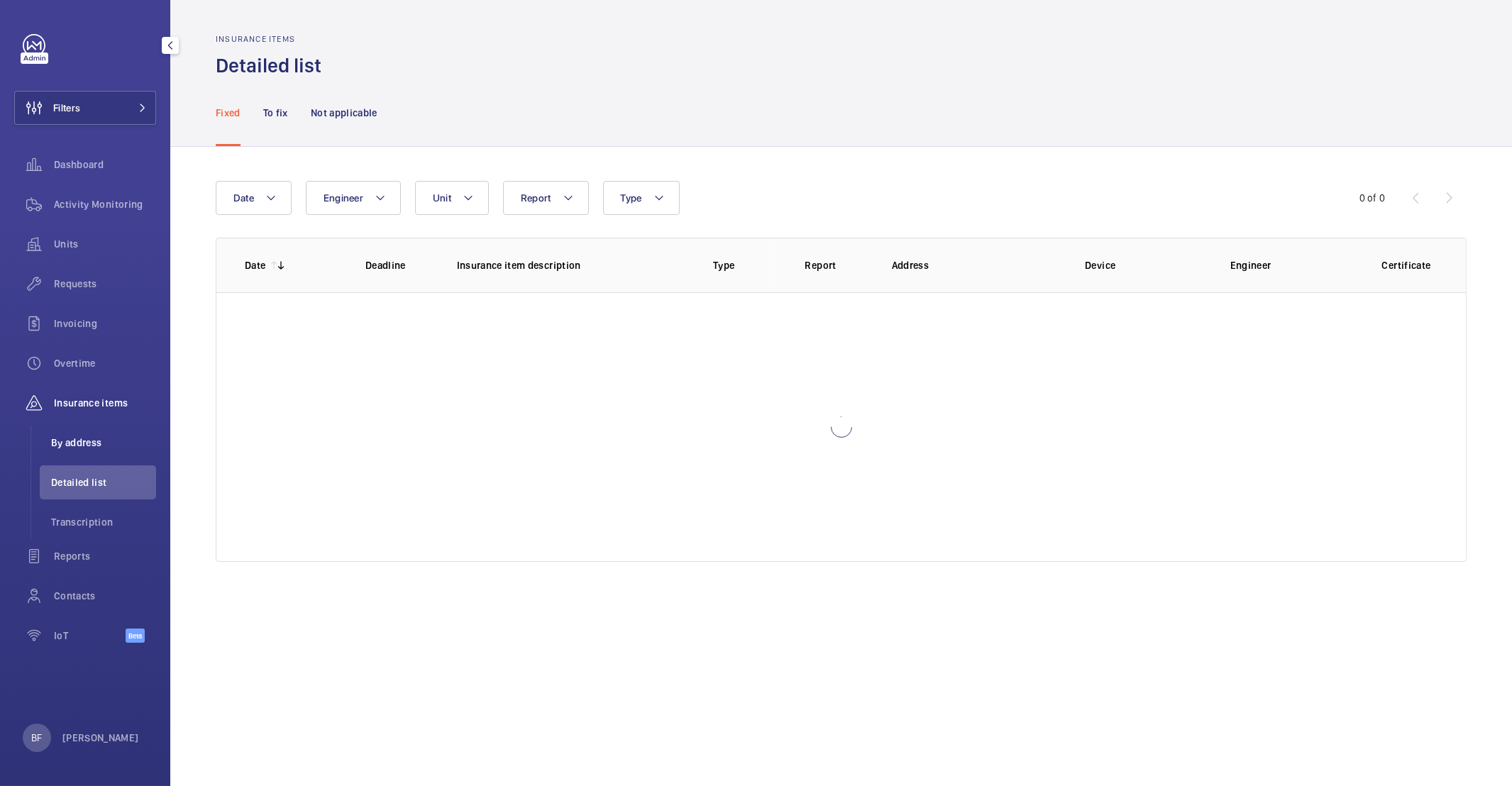
click at [88, 432] on li "By address" at bounding box center [98, 443] width 117 height 34
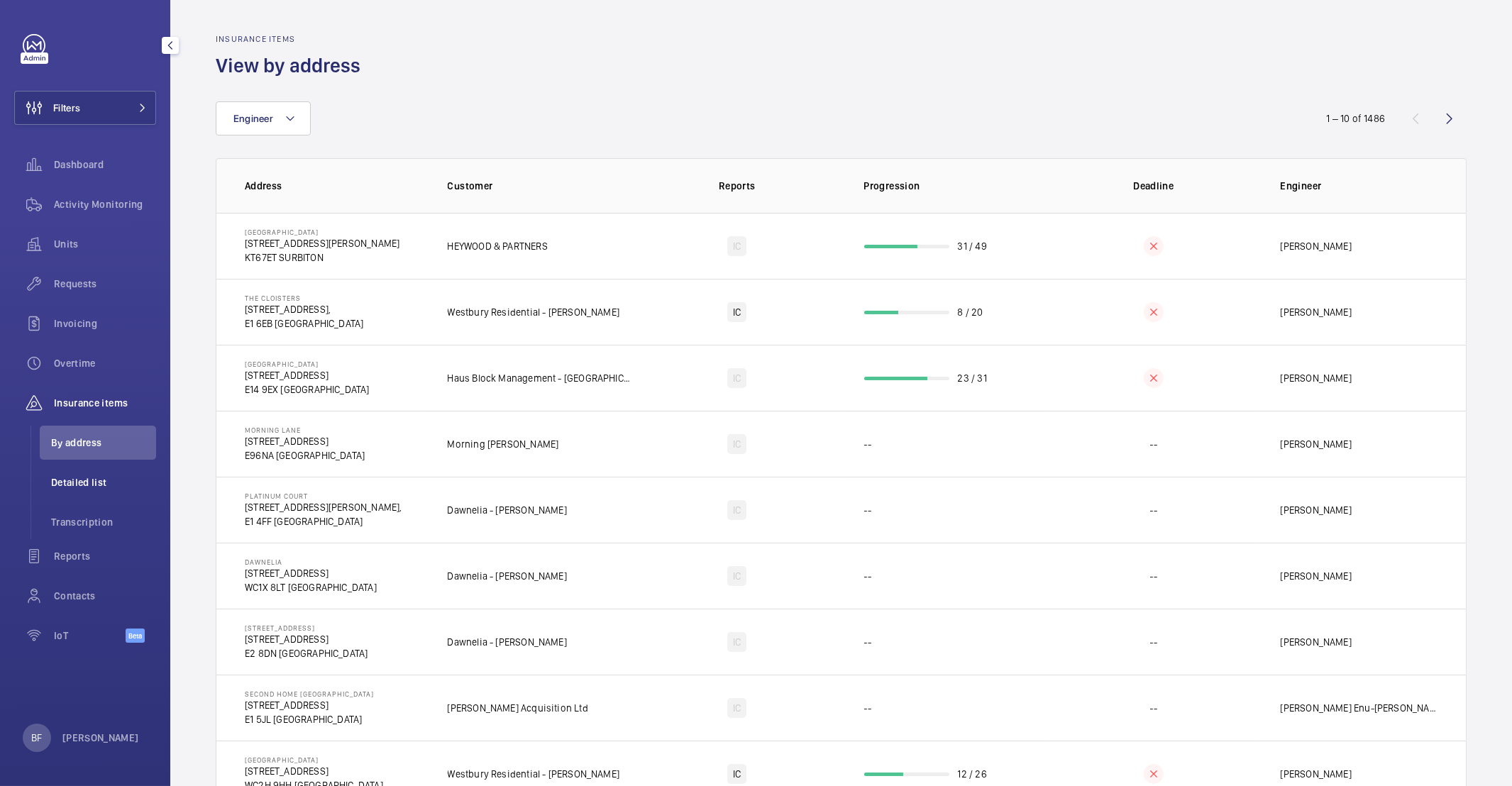
click at [93, 480] on span "Detailed list" at bounding box center [104, 483] width 105 height 14
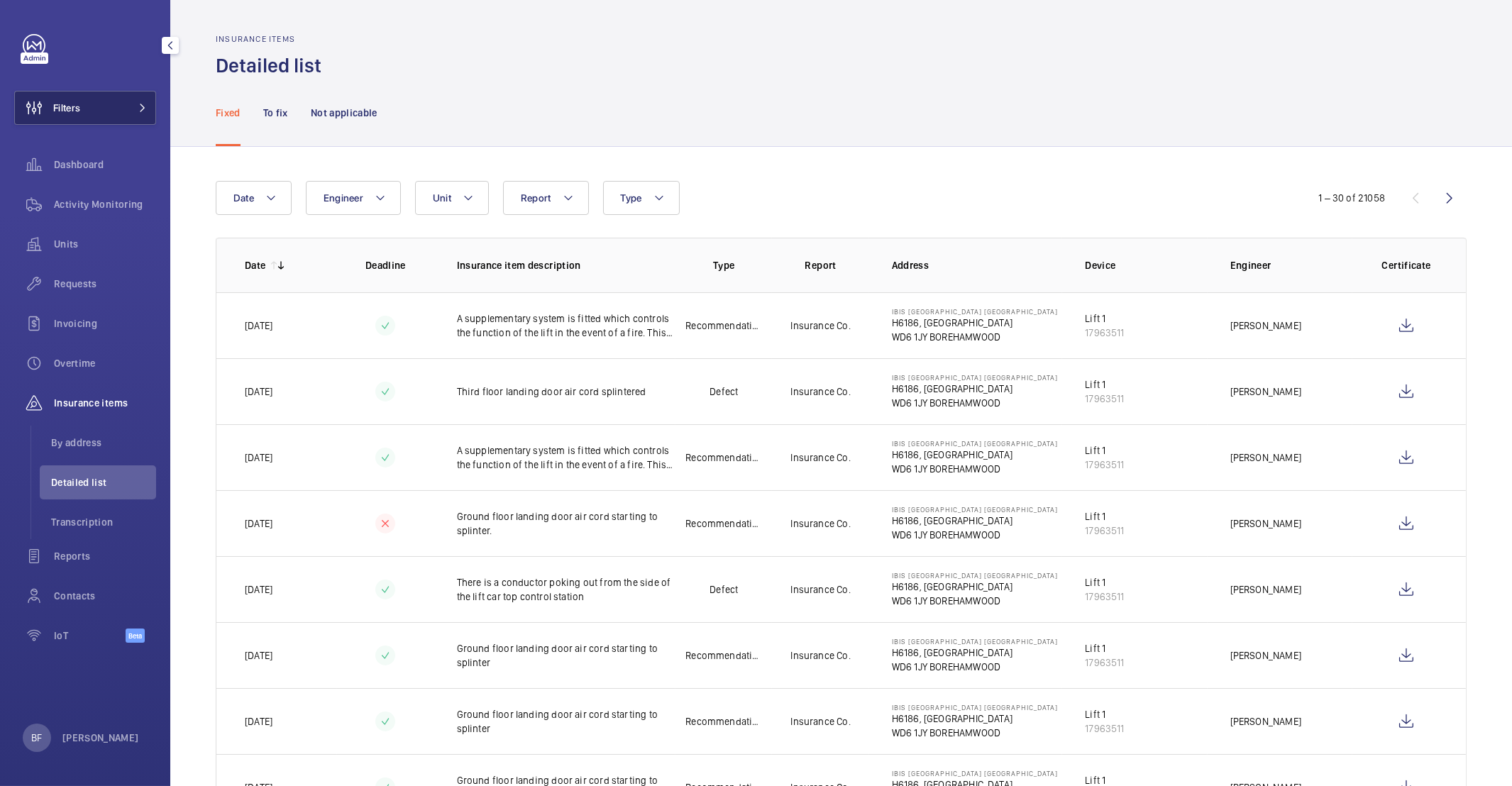
click at [97, 111] on button "Filters" at bounding box center [85, 108] width 142 height 34
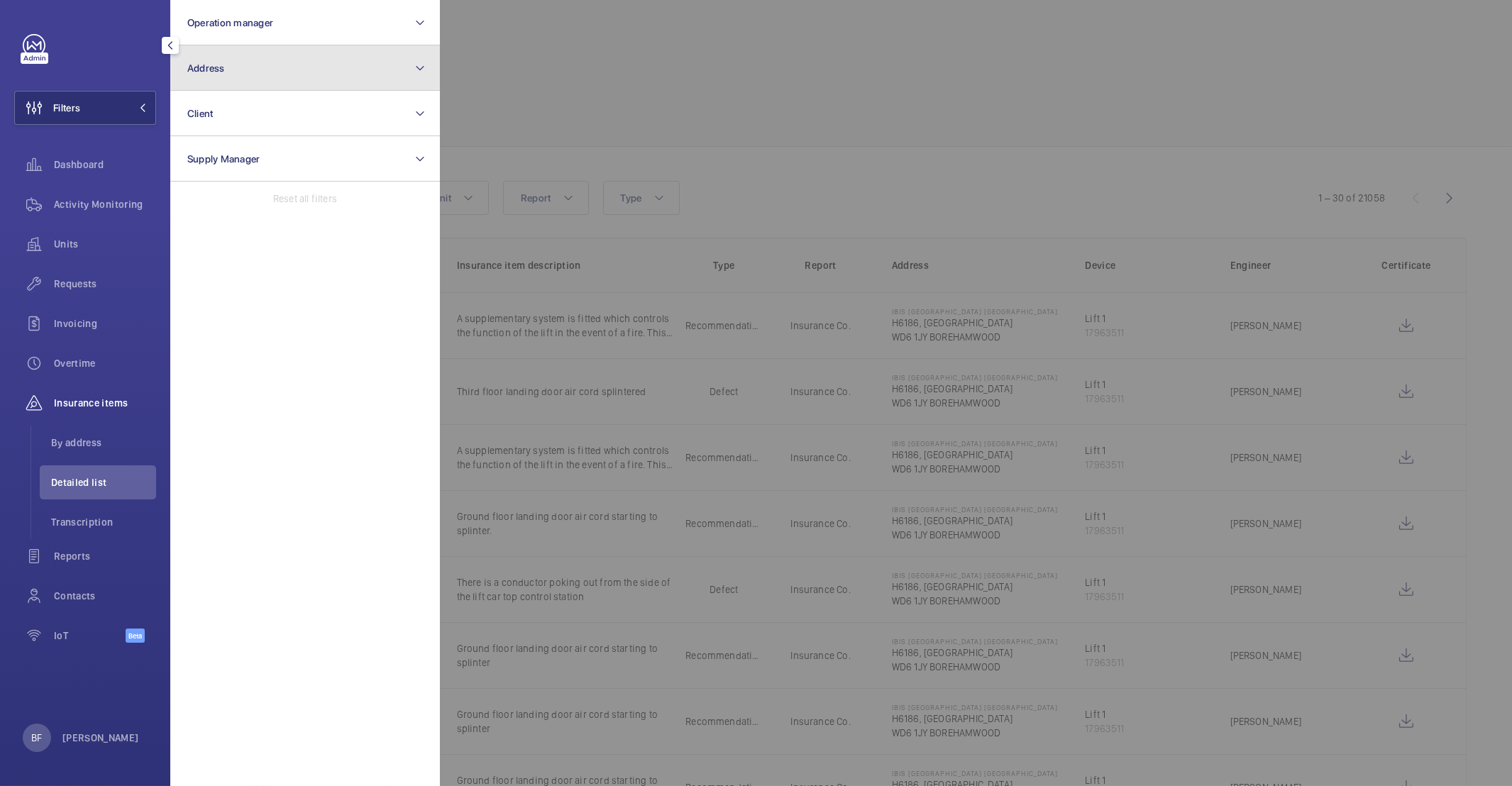
click at [264, 88] on button "Address" at bounding box center [305, 68] width 269 height 45
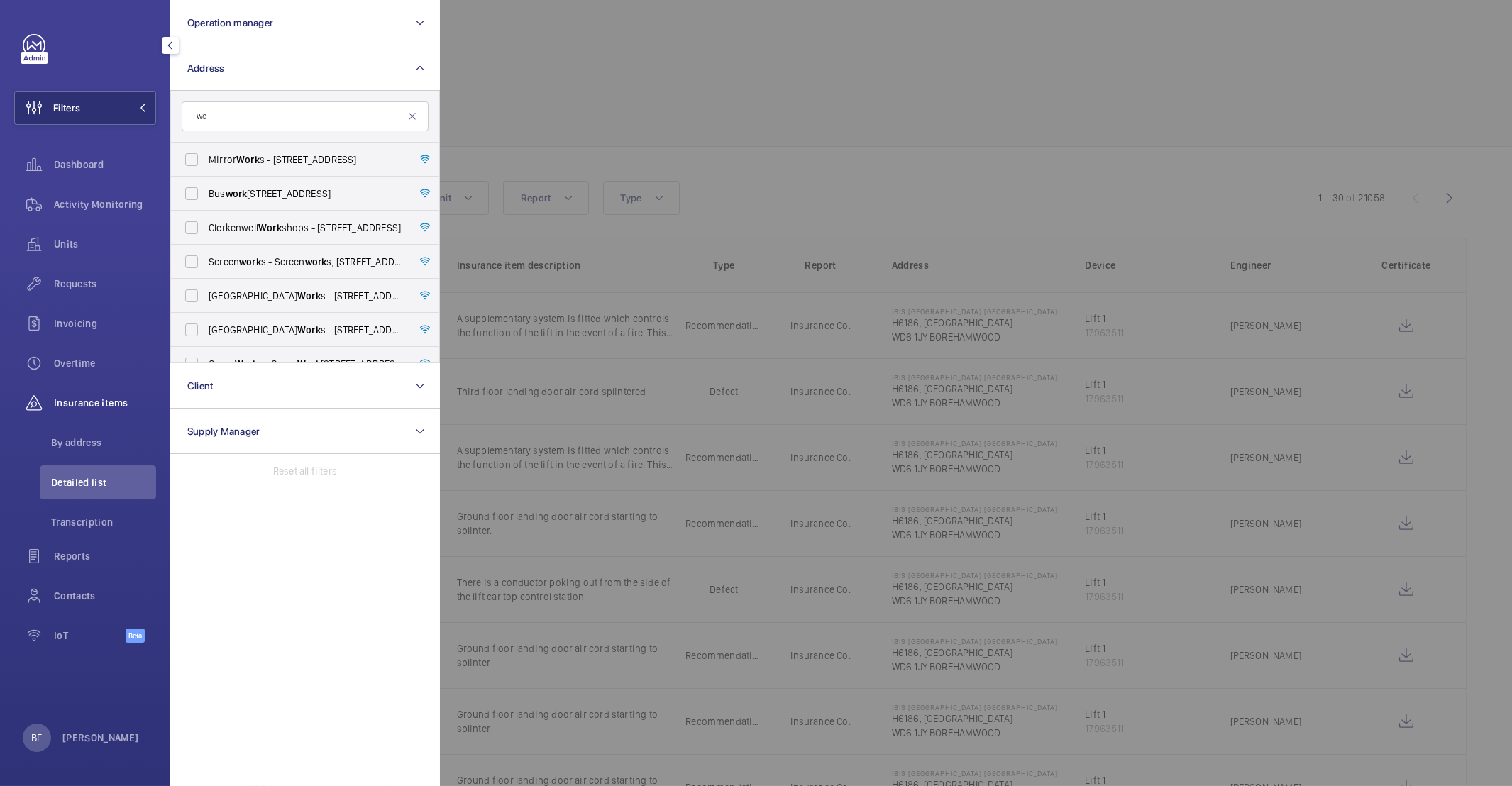
type input "w"
click at [340, 372] on button "Client" at bounding box center [305, 386] width 269 height 45
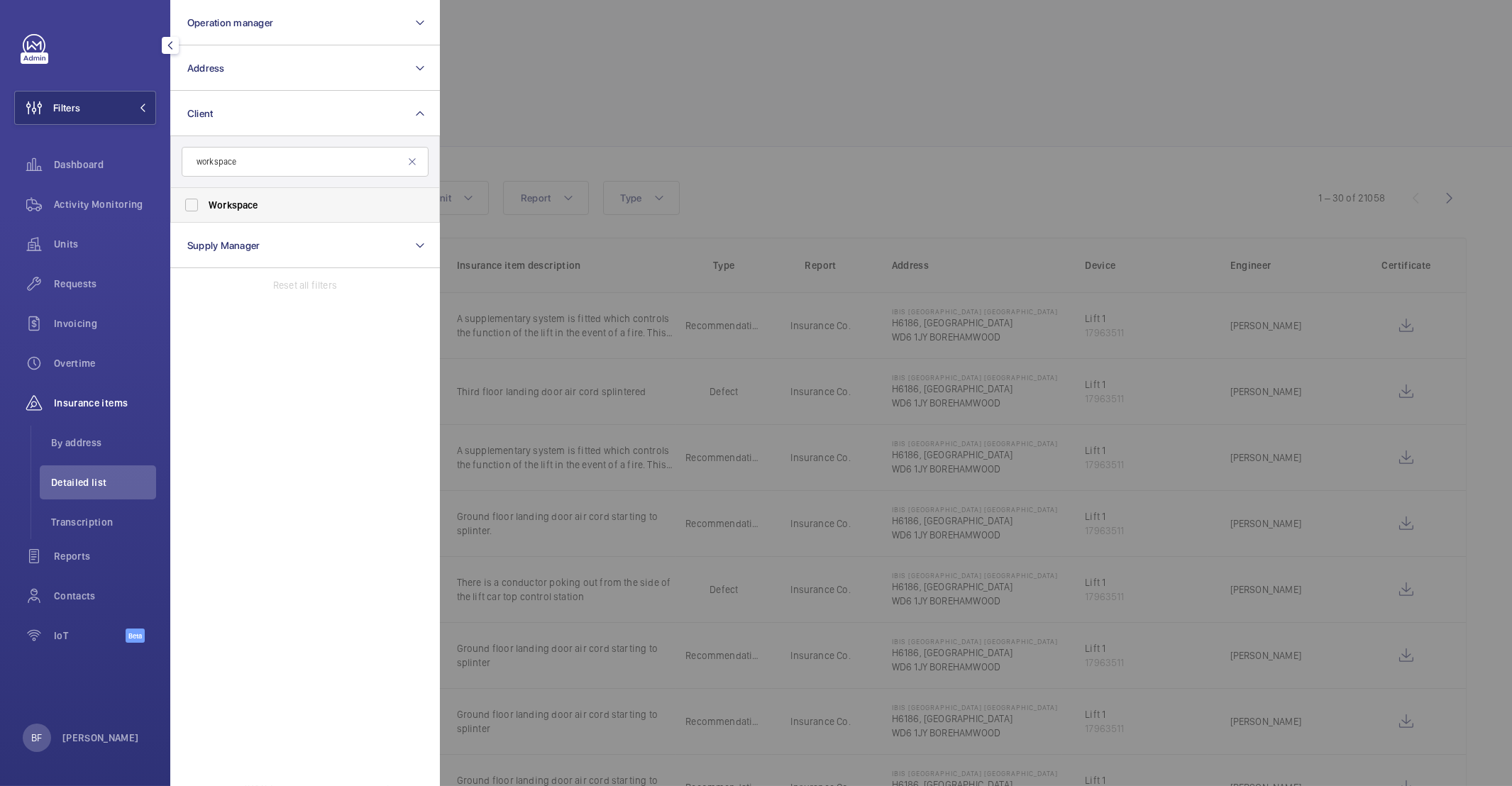
type input "workspace"
click at [240, 217] on label "Workspace" at bounding box center [294, 205] width 247 height 34
click at [206, 217] on input "Workspace" at bounding box center [192, 205] width 28 height 28
checkbox input "true"
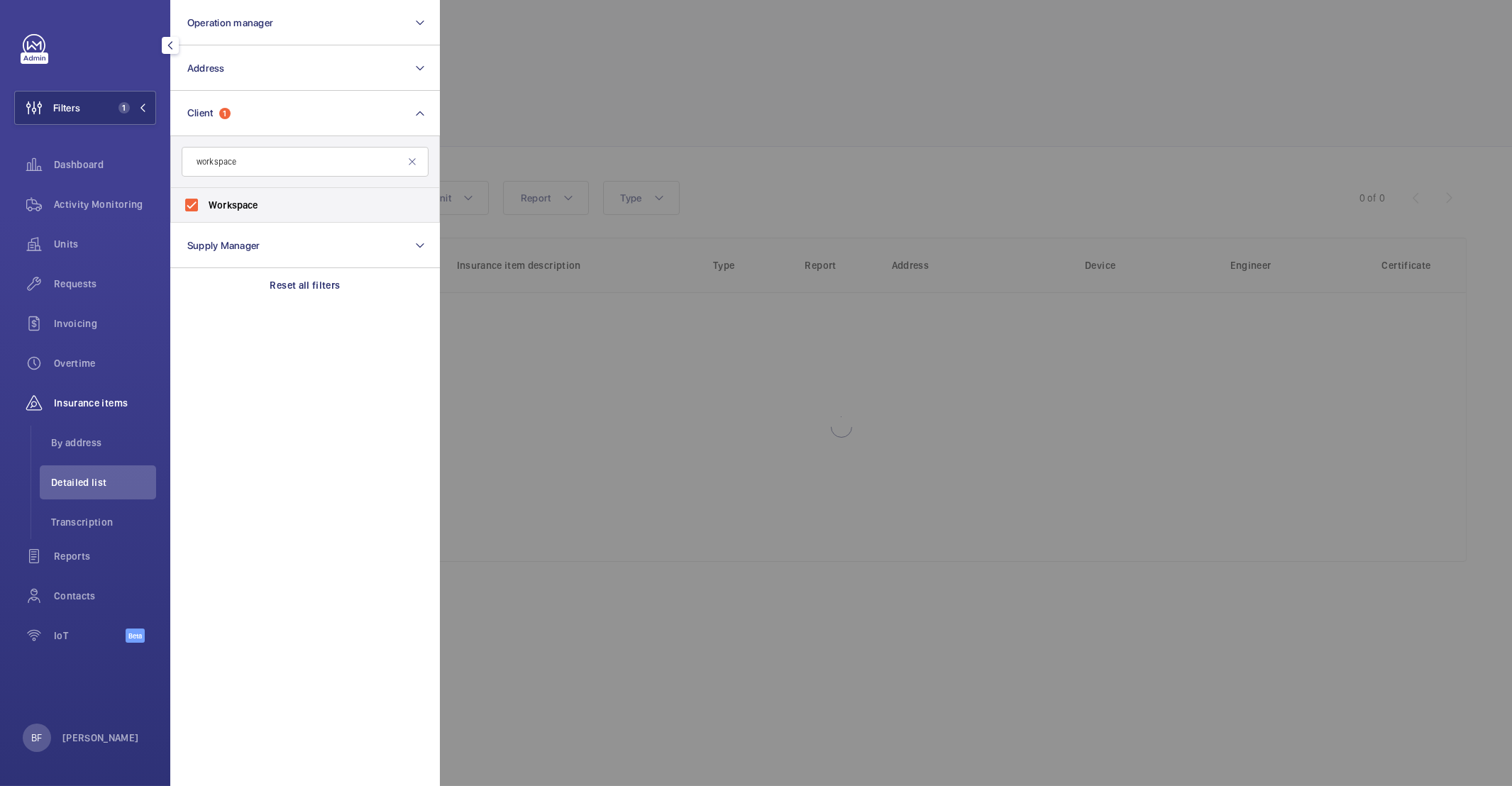
click at [730, 153] on div at bounding box center [1196, 393] width 1512 height 786
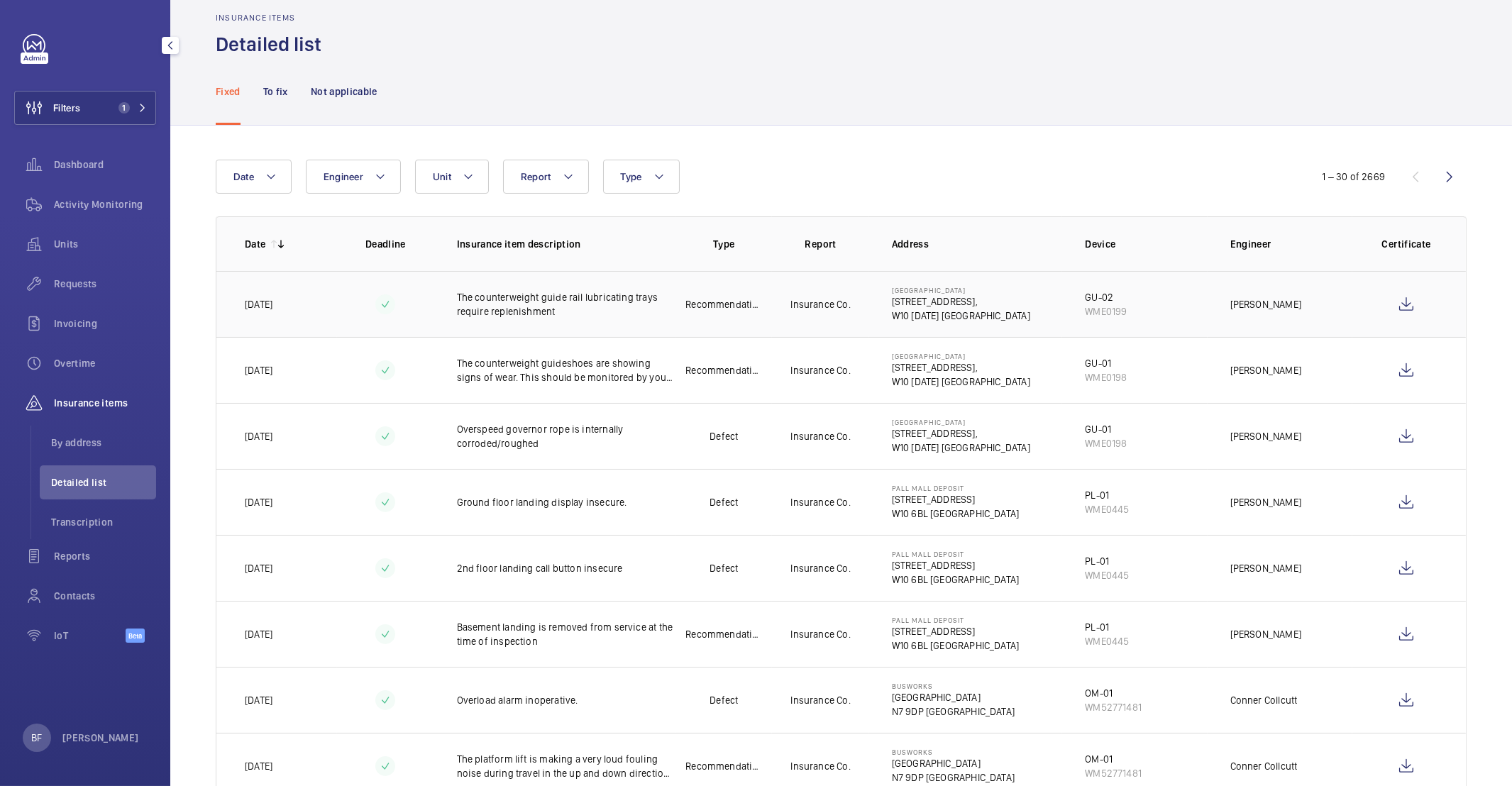
scroll to position [24, 0]
click at [82, 209] on span "Activity Monitoring" at bounding box center [105, 205] width 102 height 14
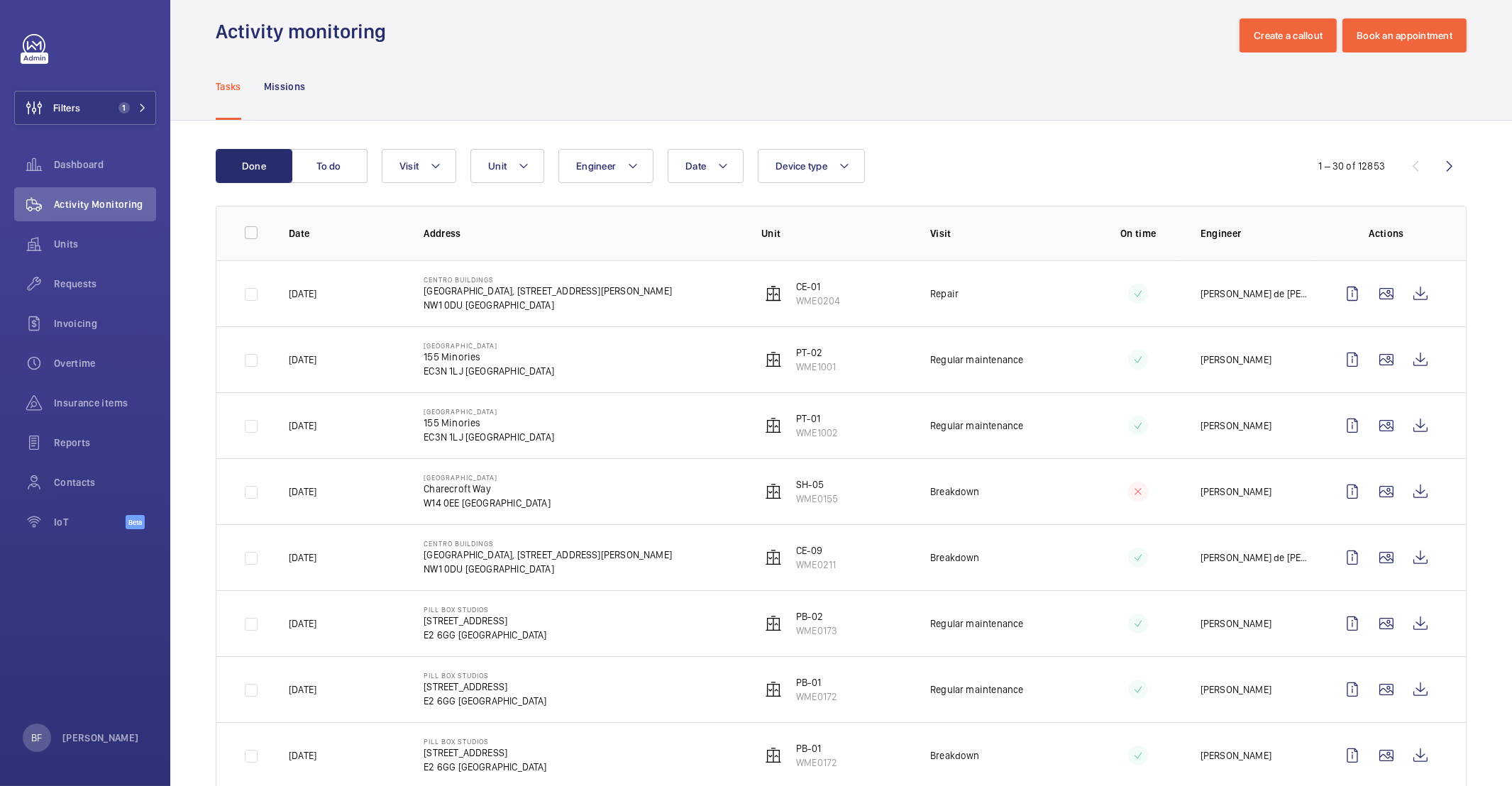
scroll to position [38, 0]
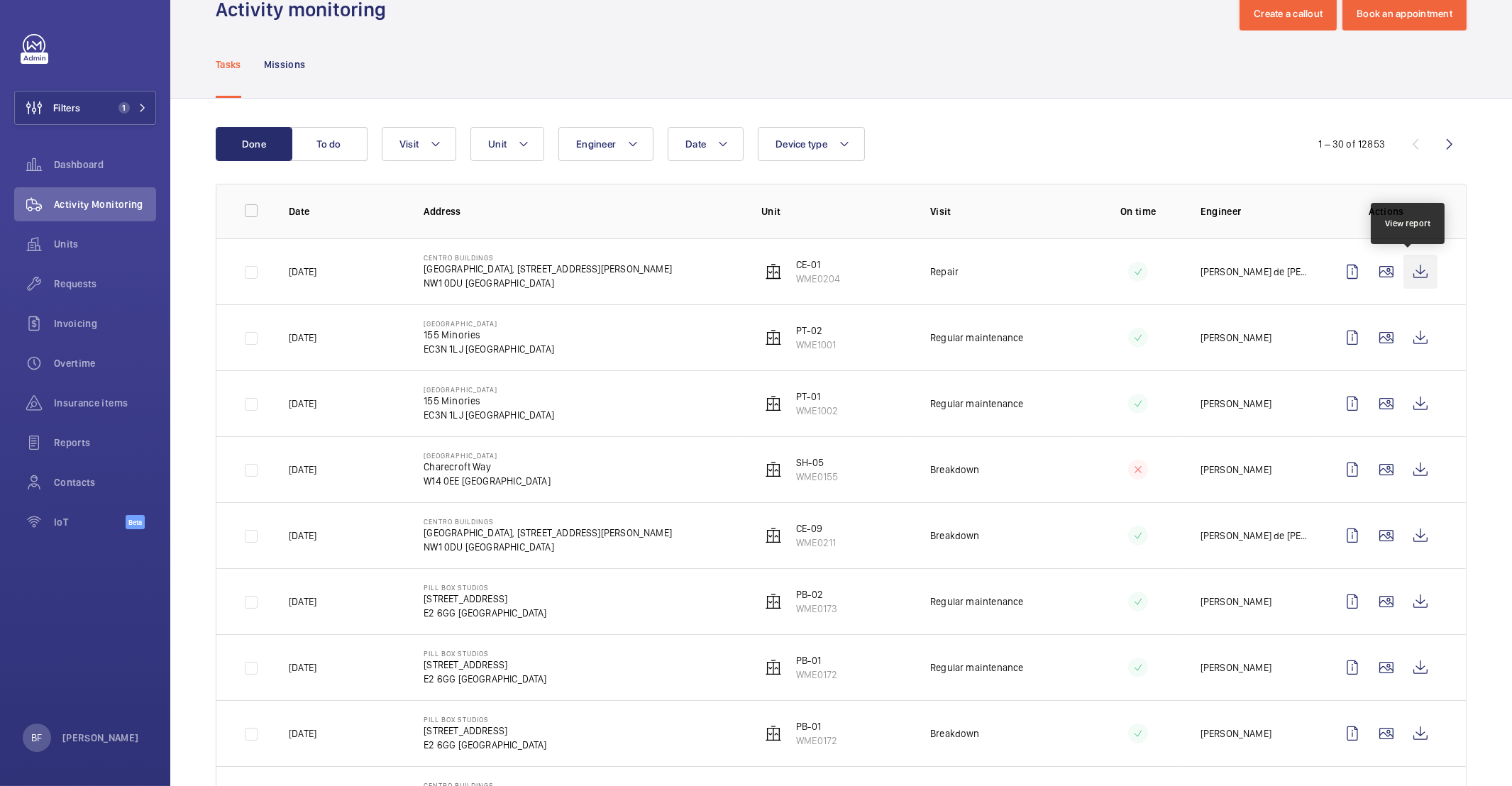
click at [1414, 272] on wm-front-icon-button at bounding box center [1420, 271] width 34 height 34
click at [54, 409] on span "Insurance items" at bounding box center [105, 403] width 102 height 14
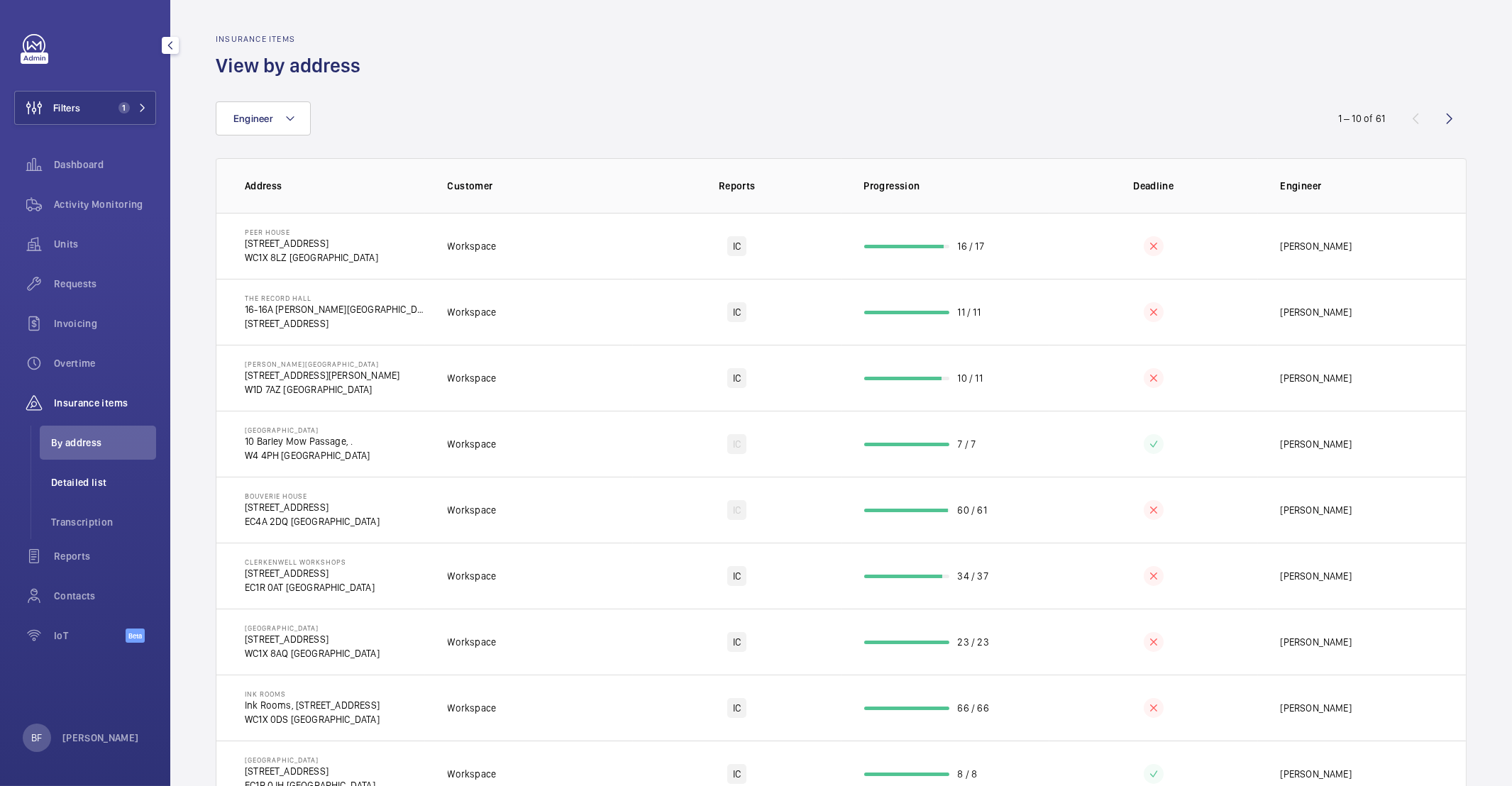
click at [98, 483] on span "Detailed list" at bounding box center [104, 483] width 105 height 14
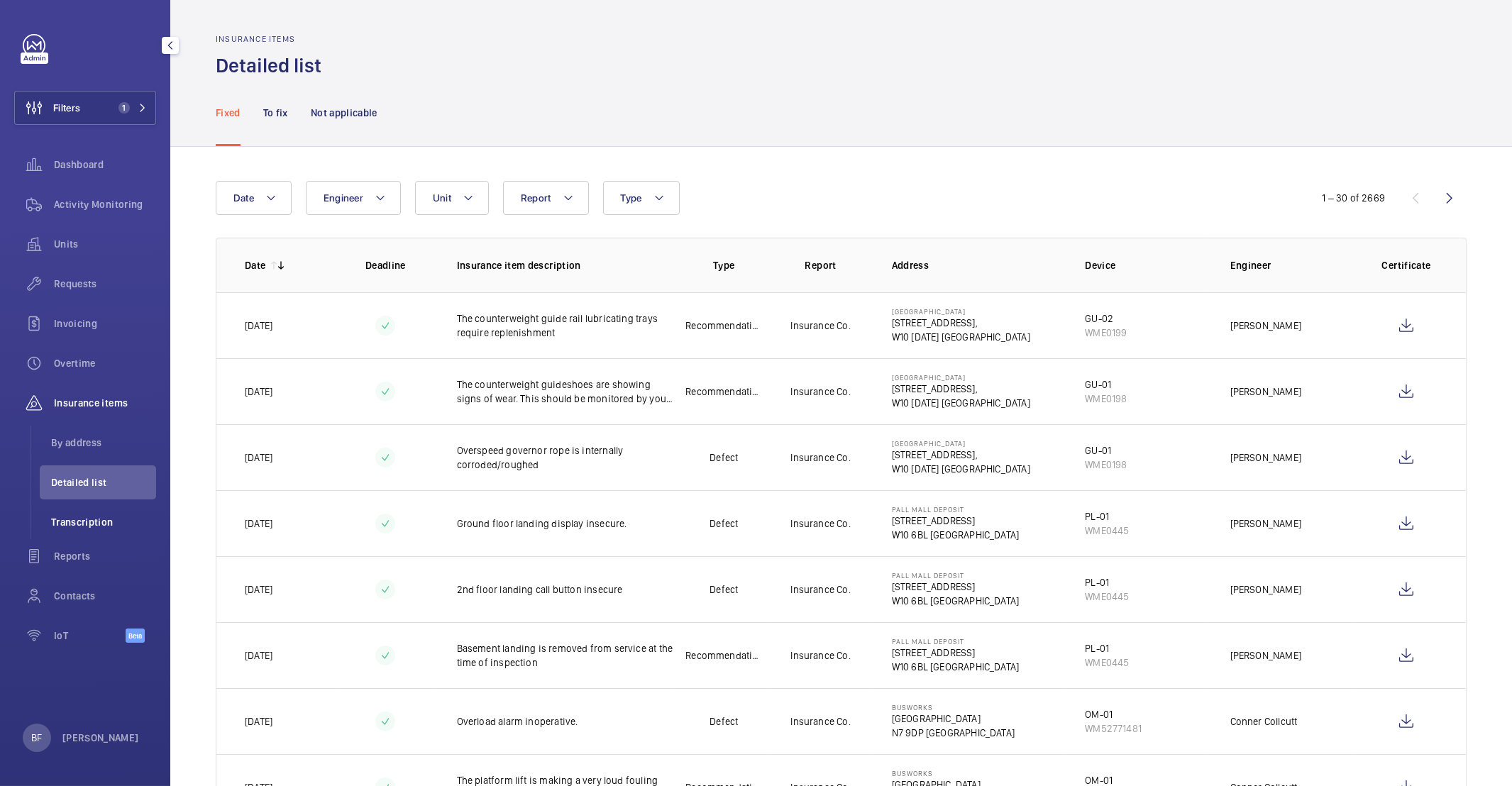
click at [84, 517] on span "Transcription" at bounding box center [104, 522] width 105 height 14
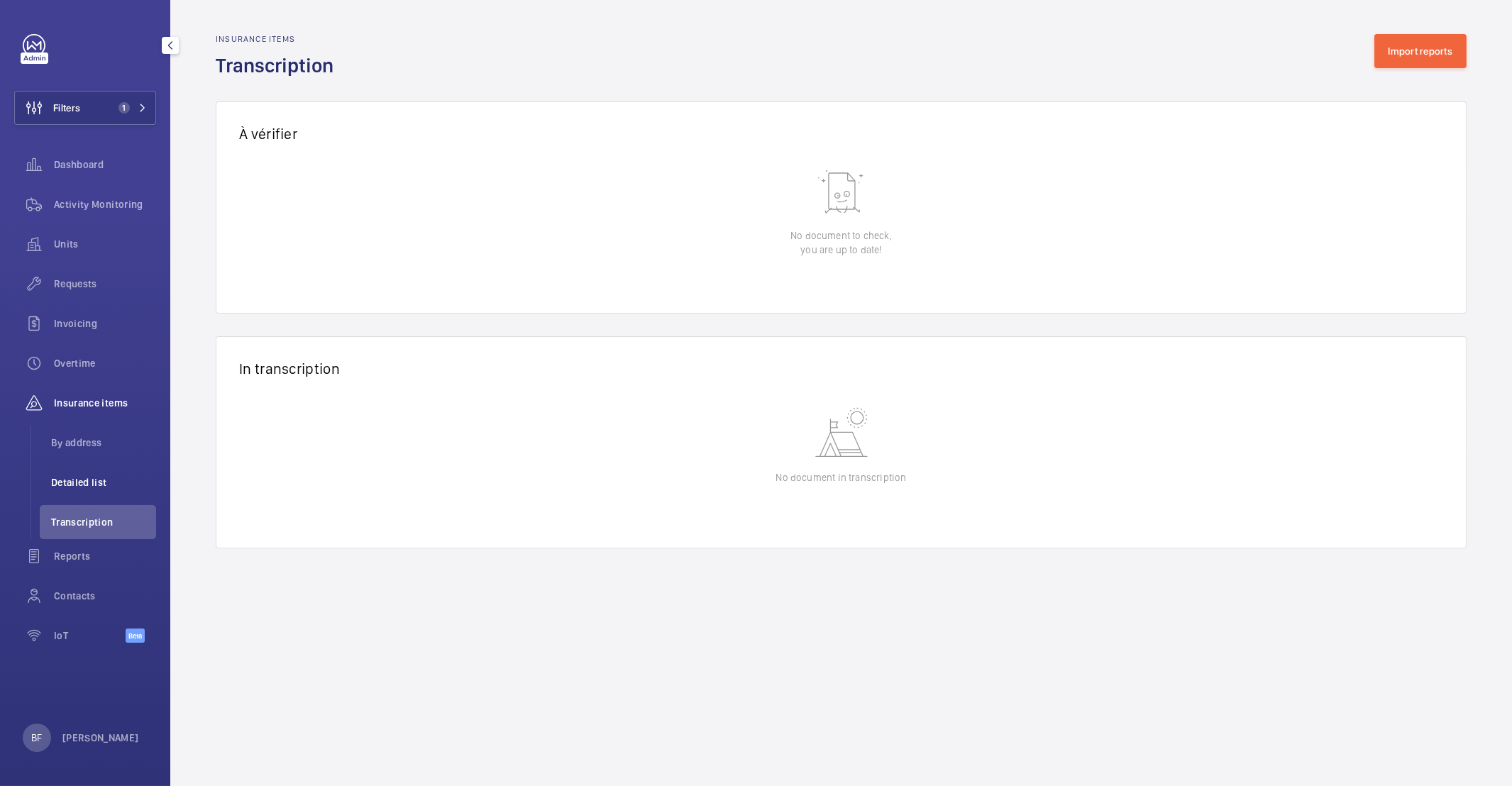
click at [94, 479] on span "Detailed list" at bounding box center [104, 483] width 105 height 14
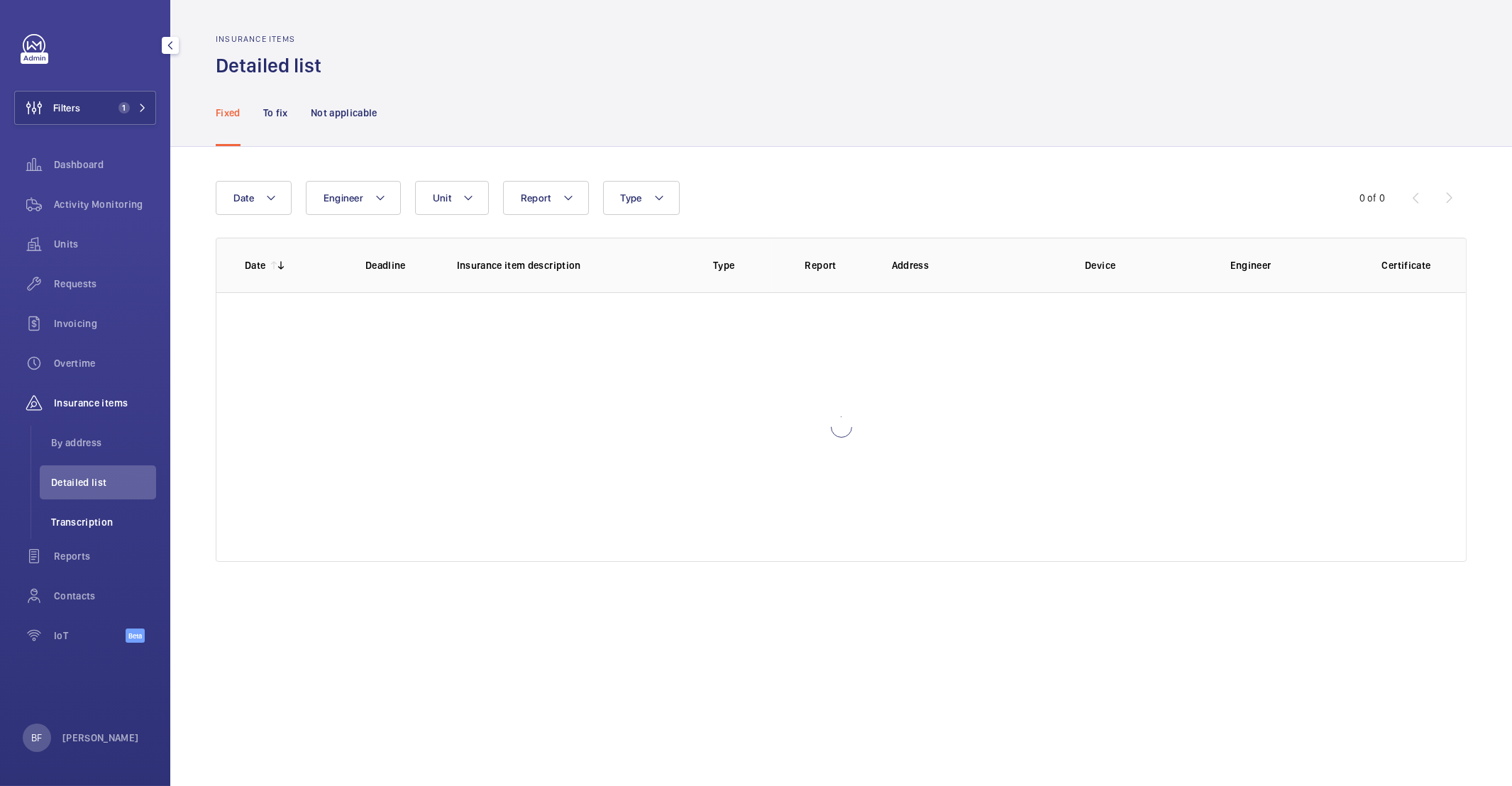
click at [110, 513] on li "Transcription" at bounding box center [98, 522] width 117 height 34
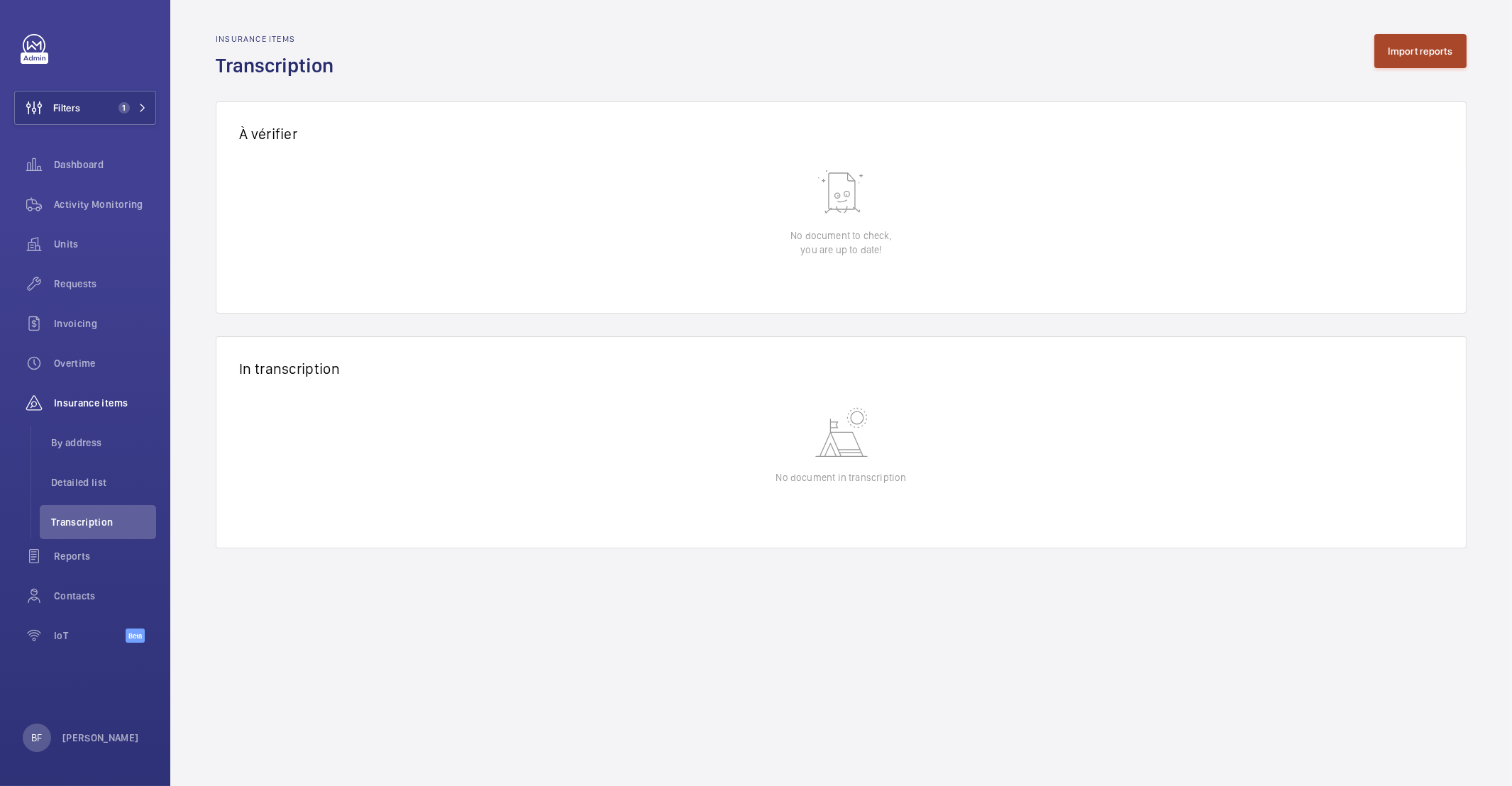
click at [1420, 59] on button "Import reports" at bounding box center [1420, 51] width 93 height 34
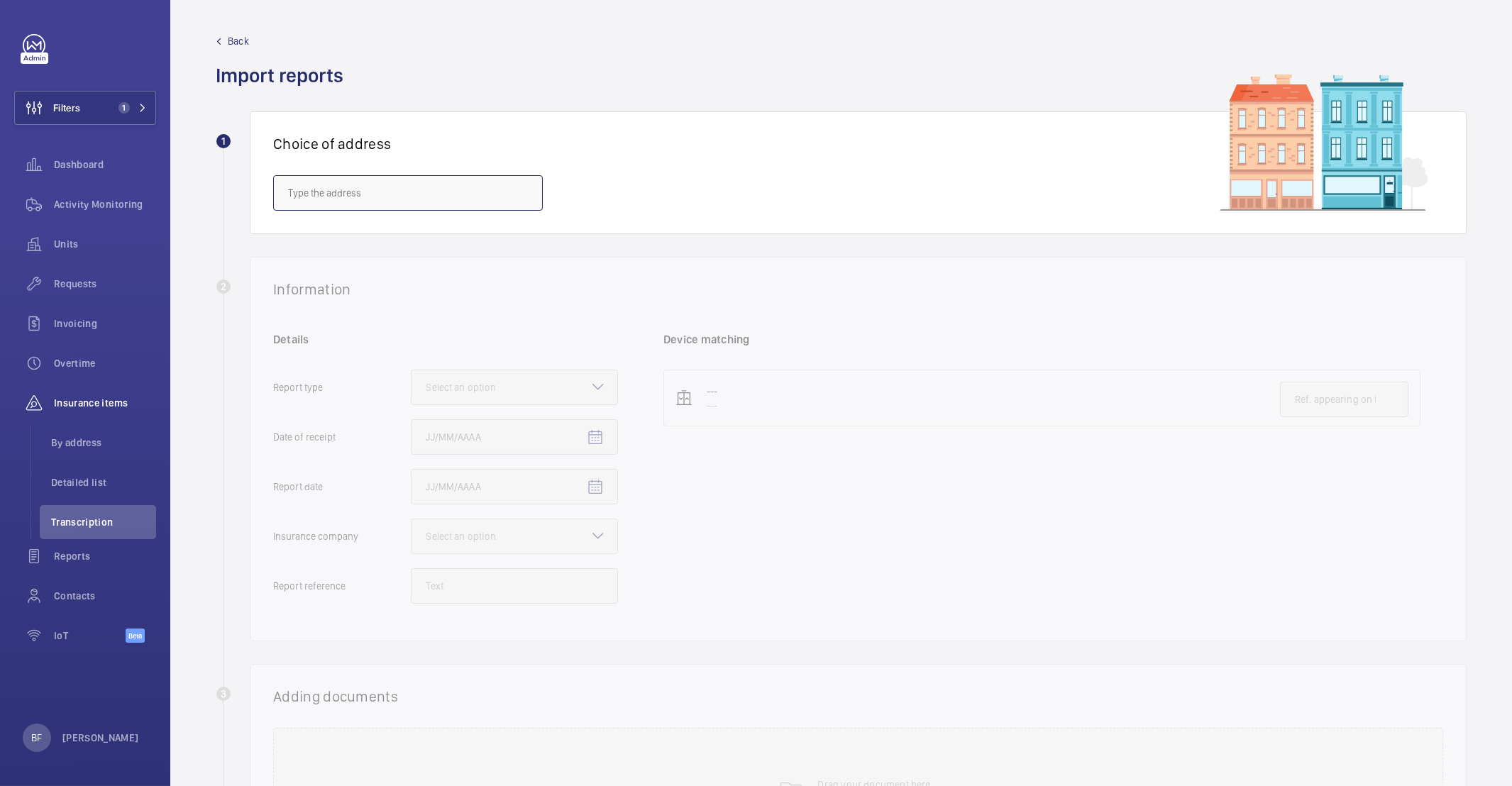
click at [443, 187] on input "text" at bounding box center [407, 193] width 269 height 36
paste input "CO9 2TB"
click at [353, 247] on mat-option "Block (60-88) Nash Court - Gardeners Road, HALSTEAD CO9 2TB" at bounding box center [407, 237] width 268 height 34
type input "Block (60-88) Nash Court - Gardeners Road, HALSTEAD CO9 2TB"
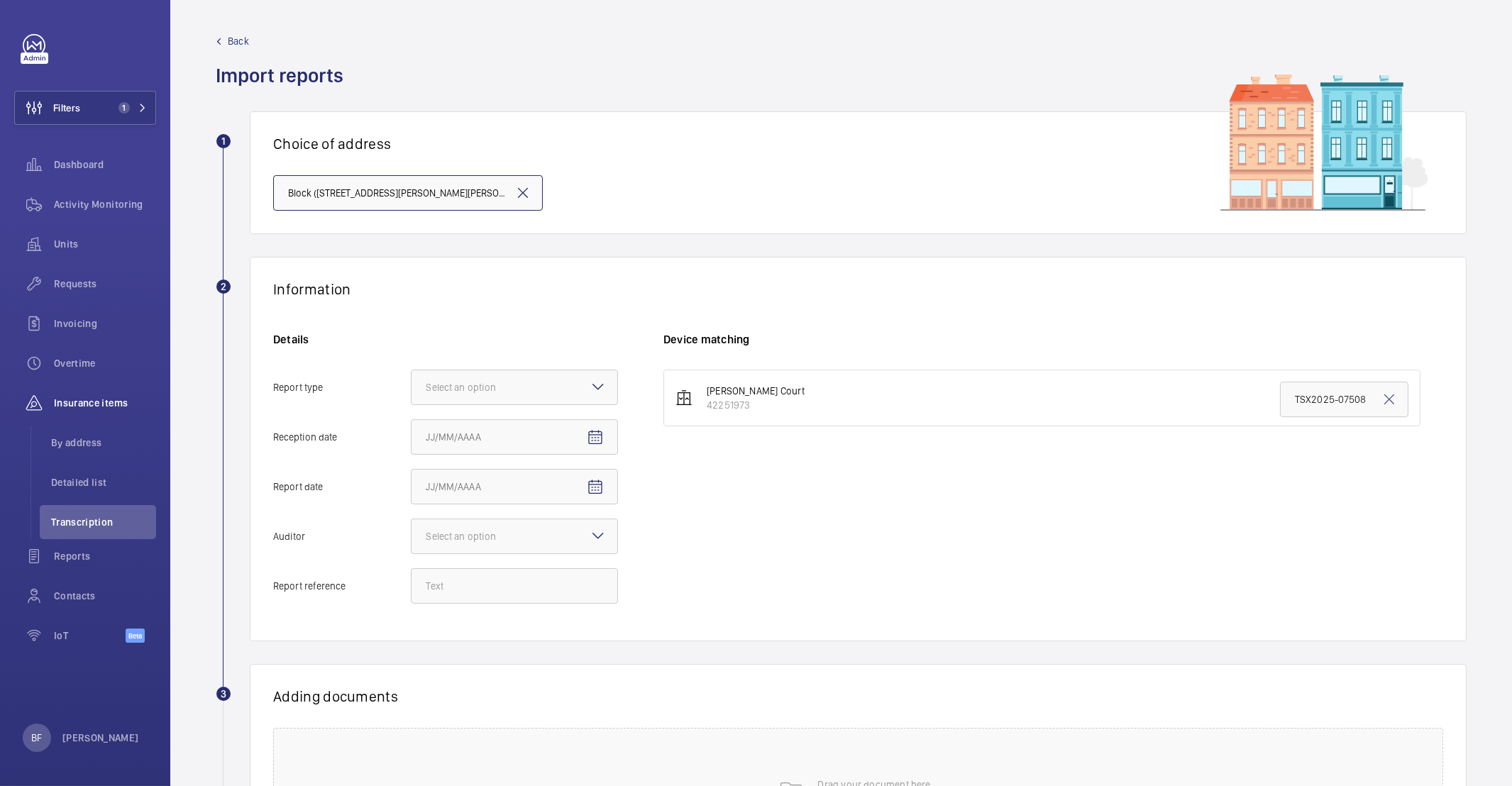
drag, startPoint x: 365, startPoint y: 196, endPoint x: 205, endPoint y: 194, distance: 160.0
click at [205, 194] on wm-front-admin-audit-upload "Back Import reports 1 Choice of address Block (60-88) Nash Court - Gardeners Ro…" at bounding box center [841, 485] width 1341 height 970
click at [536, 335] on h6 "Details" at bounding box center [445, 339] width 345 height 15
click at [518, 384] on div "Select an option" at bounding box center [478, 387] width 106 height 14
click at [411, 384] on input "Report type Select an option Insurance company Consultant" at bounding box center [411, 387] width 0 height 34
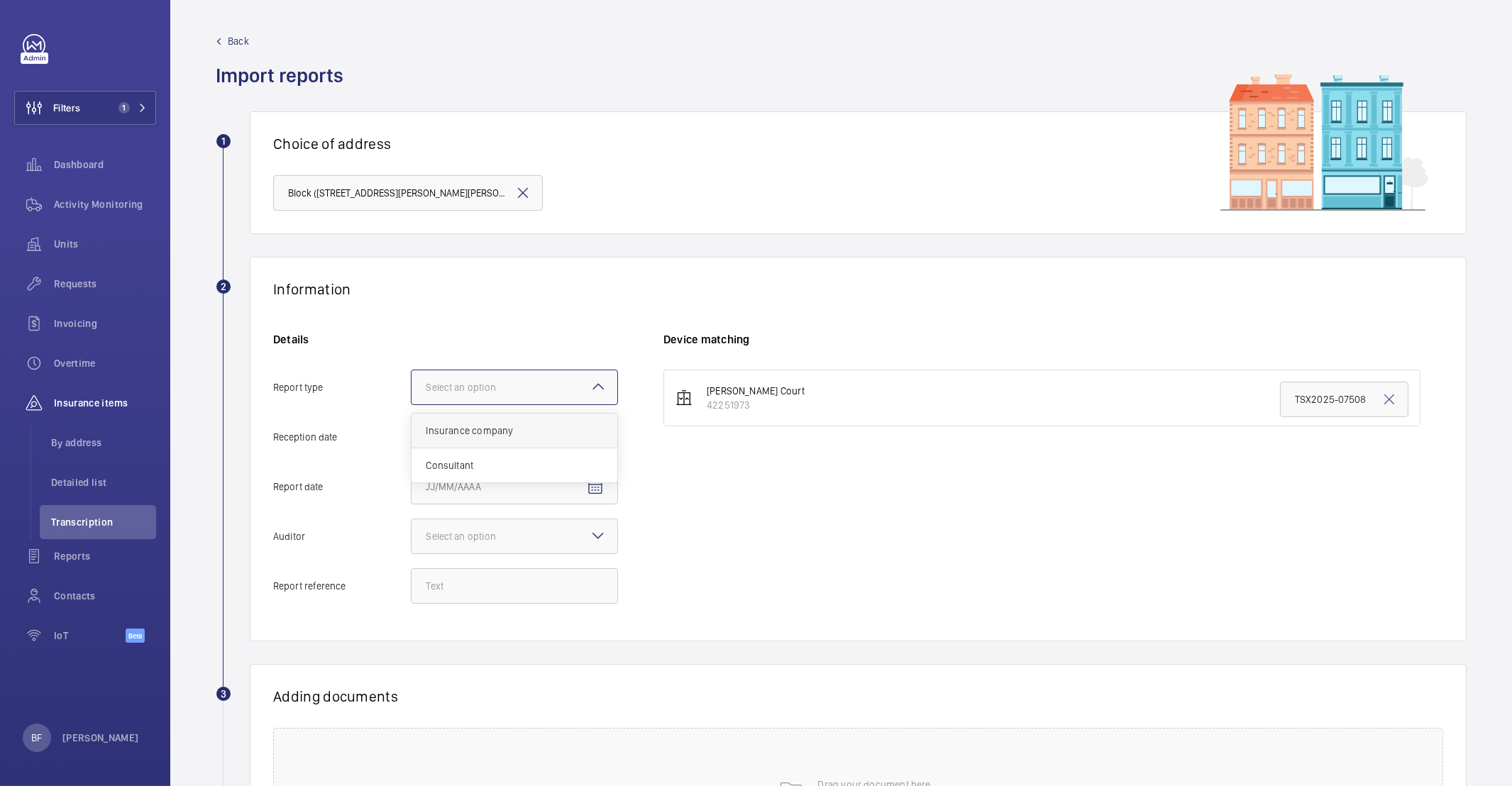
click at [515, 434] on span "Insurance company" at bounding box center [514, 431] width 178 height 14
click at [411, 404] on input "Report type Select an option Insurance company Consultant" at bounding box center [411, 387] width 0 height 34
click at [595, 439] on mat-icon "Open calendar" at bounding box center [595, 438] width 17 height 17
click at [522, 644] on span "24" at bounding box center [517, 639] width 26 height 26
type input "9/24/2025"
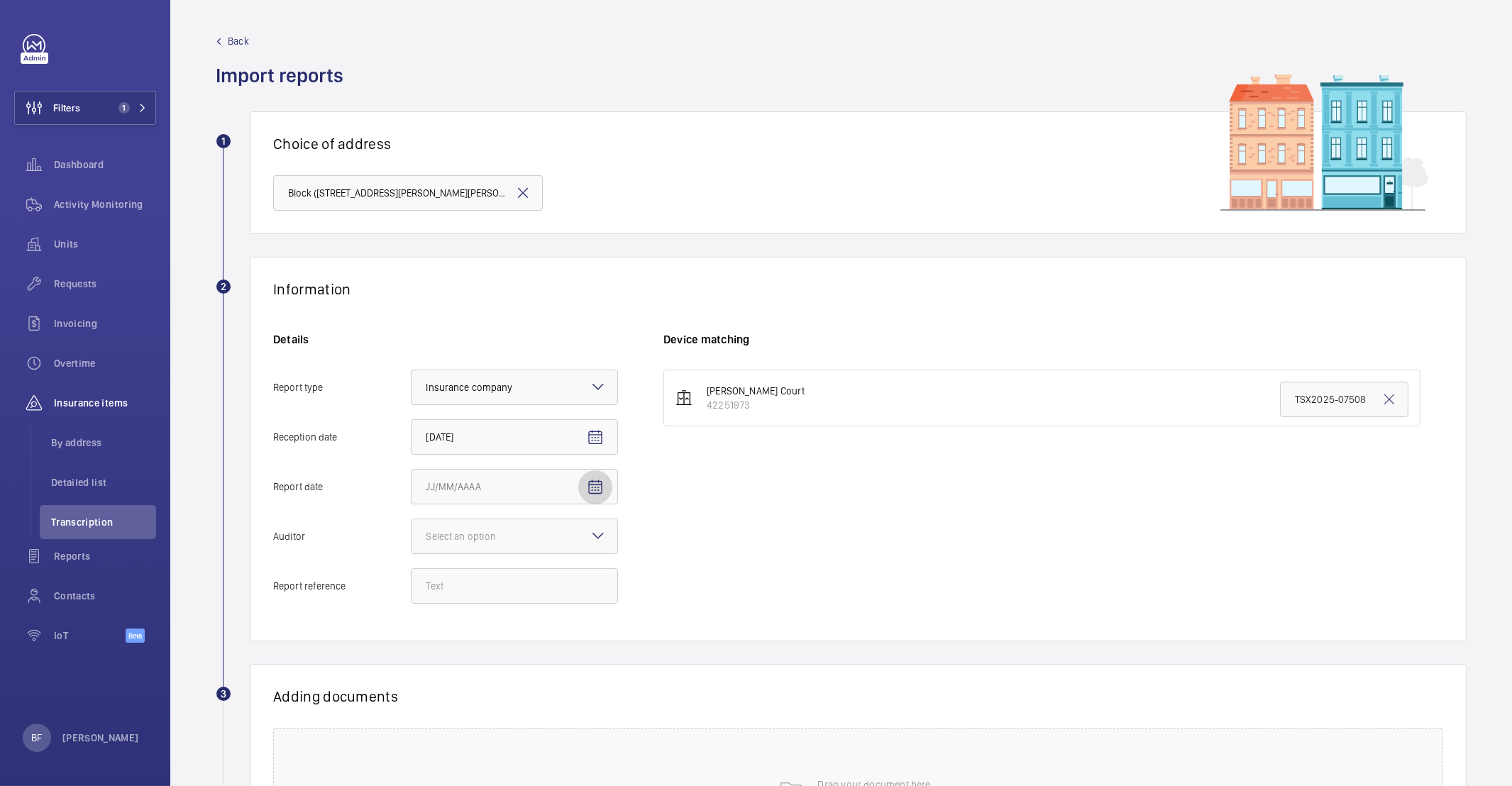
click at [600, 493] on mat-icon "Open calendar" at bounding box center [595, 488] width 17 height 17
click at [569, 654] on span "19" at bounding box center [573, 660] width 26 height 26
type input "9/19/2025"
click at [494, 543] on div "Select an option" at bounding box center [478, 537] width 106 height 14
click at [411, 543] on input "Auditor Select an option" at bounding box center [411, 537] width 0 height 34
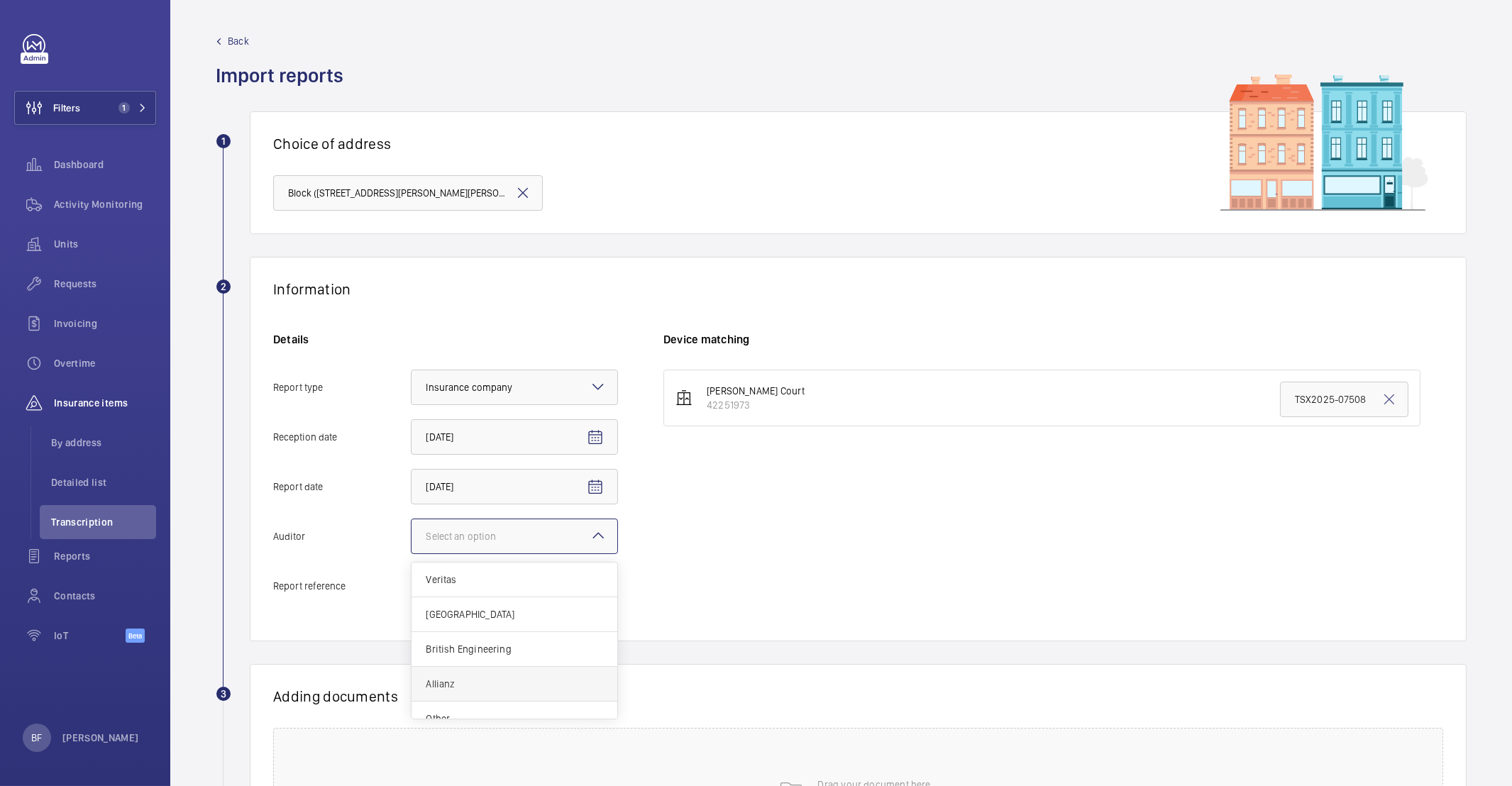
scroll to position [17, 0]
click at [465, 692] on div "Other" at bounding box center [514, 702] width 206 height 34
click at [411, 554] on input "Auditor Select an option Veritas Zurich British Engineering Allianz Other" at bounding box center [411, 537] width 0 height 34
click at [455, 578] on input "Report reference" at bounding box center [514, 586] width 207 height 36
click at [517, 591] on input "Report reference" at bounding box center [514, 586] width 207 height 36
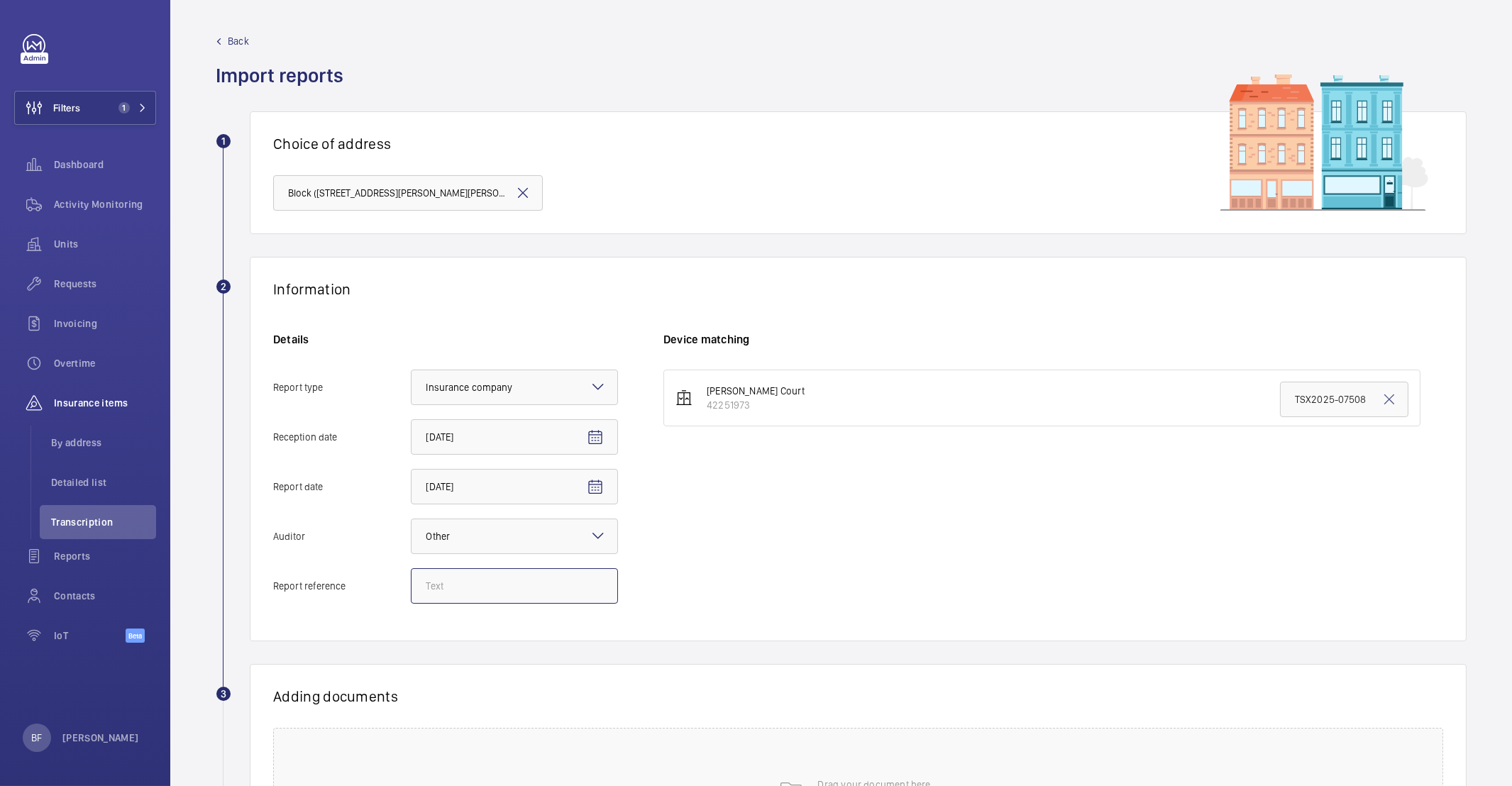
click at [509, 590] on input "Report reference" at bounding box center [514, 586] width 207 height 36
paste input "TSX2025-18498"
type input "TSX2025-18498"
click at [1318, 390] on input "TSX2025-07508" at bounding box center [1344, 399] width 129 height 36
click at [1318, 389] on input "TSX2025-07508" at bounding box center [1344, 399] width 129 height 36
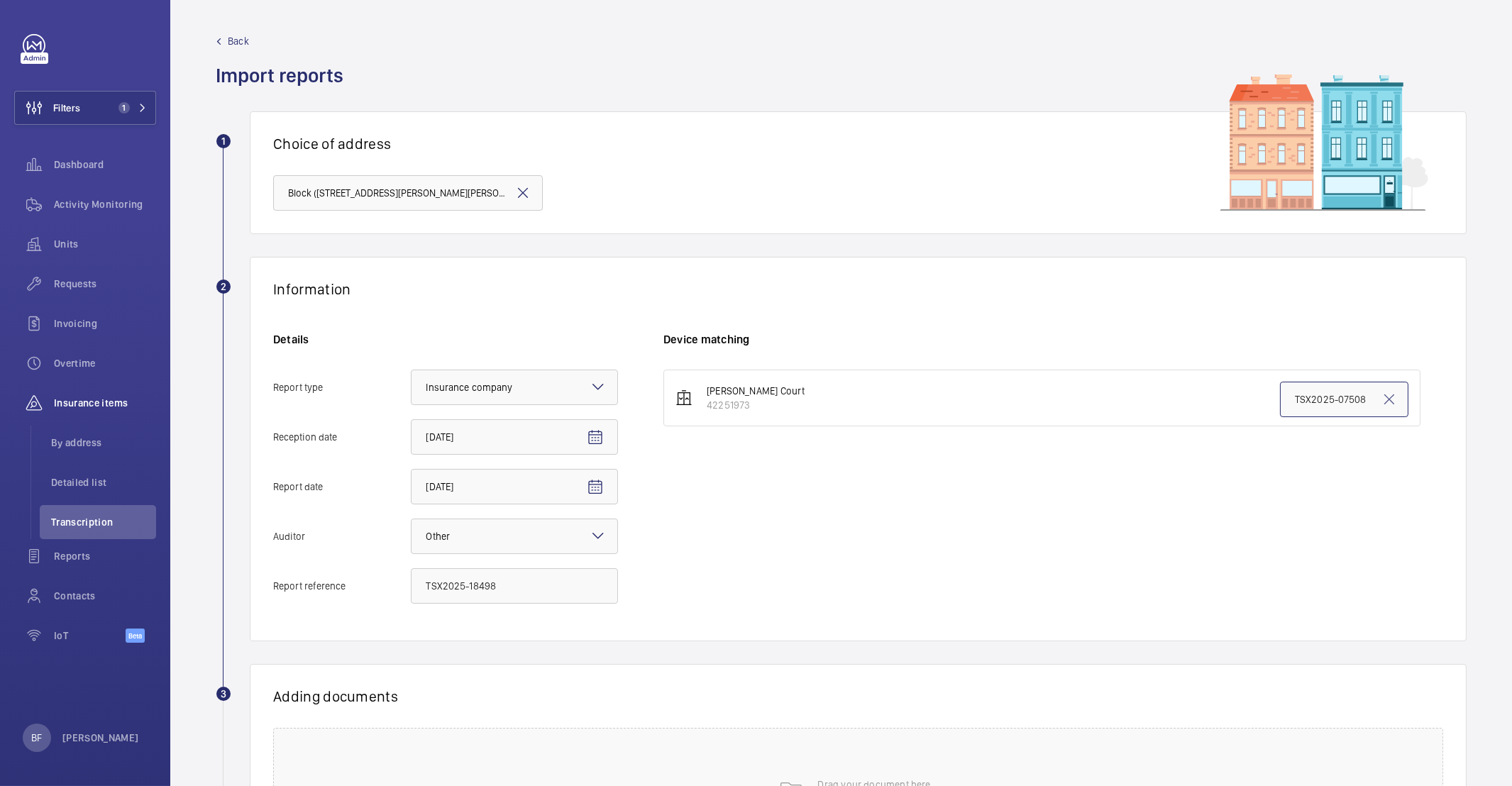
click at [1318, 389] on input "TSX2025-07508" at bounding box center [1344, 399] width 129 height 36
paste input "18498"
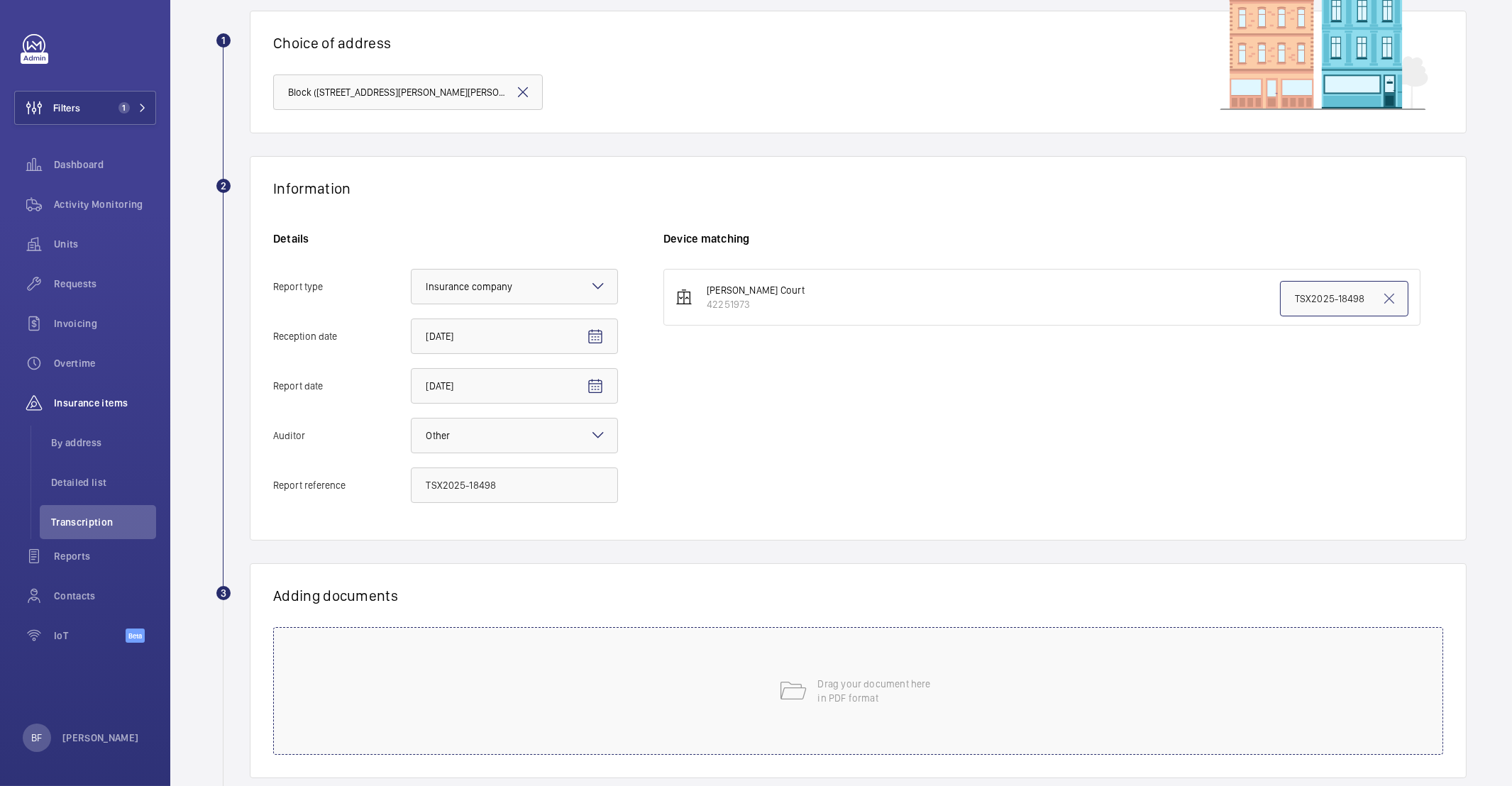
scroll to position [185, 0]
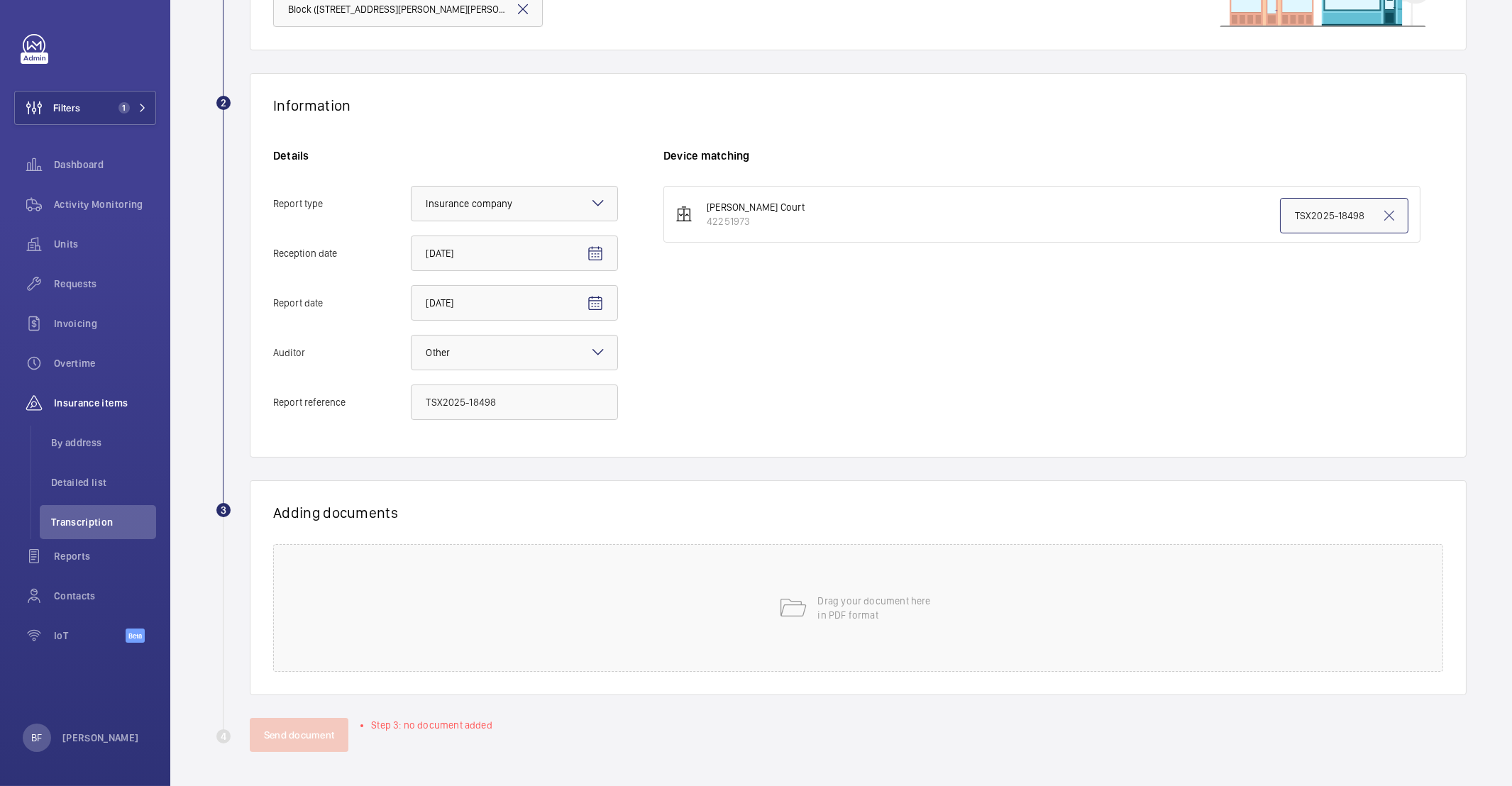
type input "TSX2025-18498"
click at [514, 693] on div "Adding documents Drag your document here in PDF format" at bounding box center [858, 588] width 1216 height 215
click at [462, 649] on div "Drag your document here in PDF format" at bounding box center [858, 608] width 1170 height 128
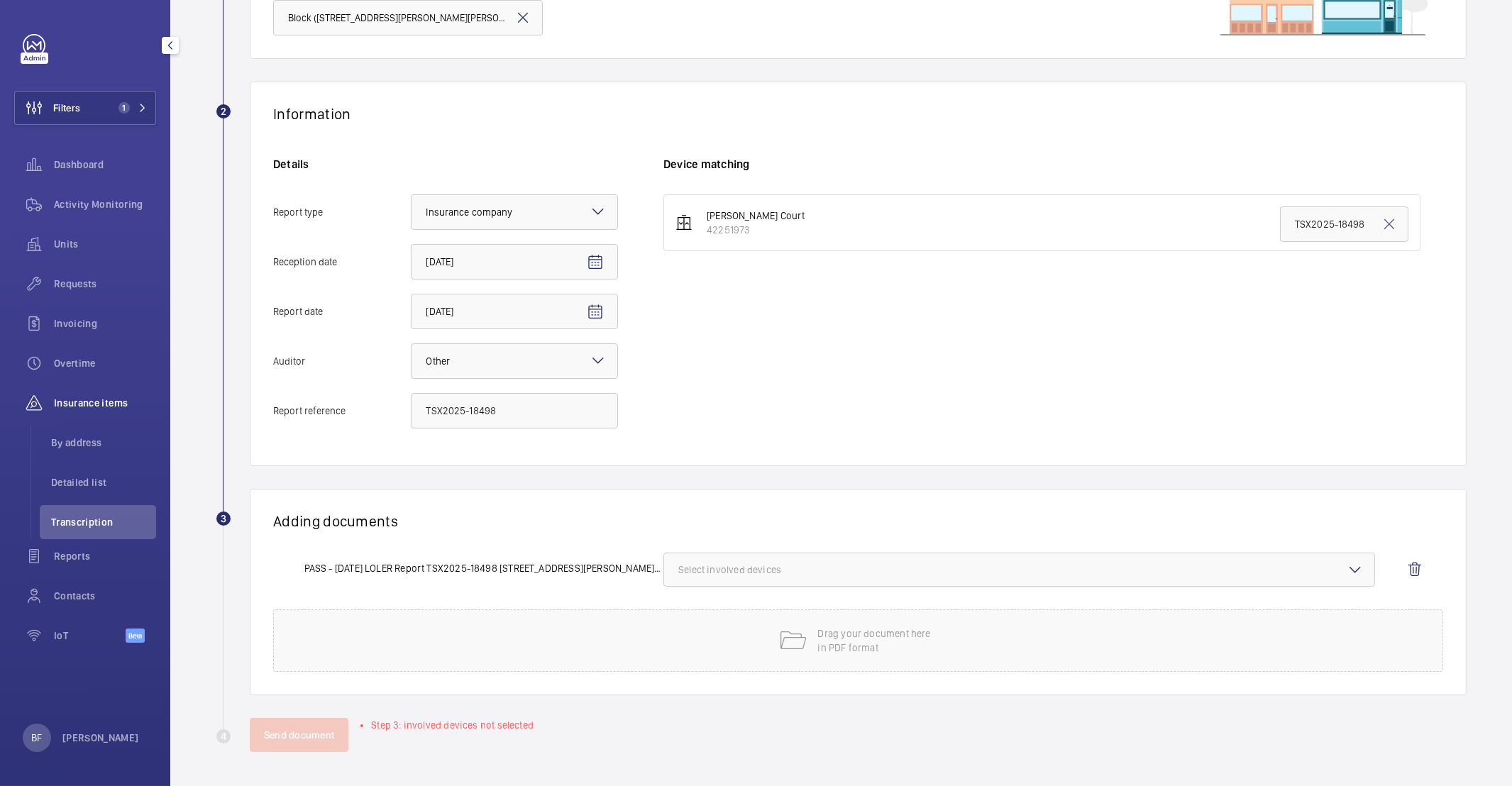
scroll to position [176, 0]
click at [713, 567] on span "Select involved devices" at bounding box center [1020, 570] width 682 height 14
click at [726, 618] on span "42251973" at bounding box center [1020, 615] width 637 height 14
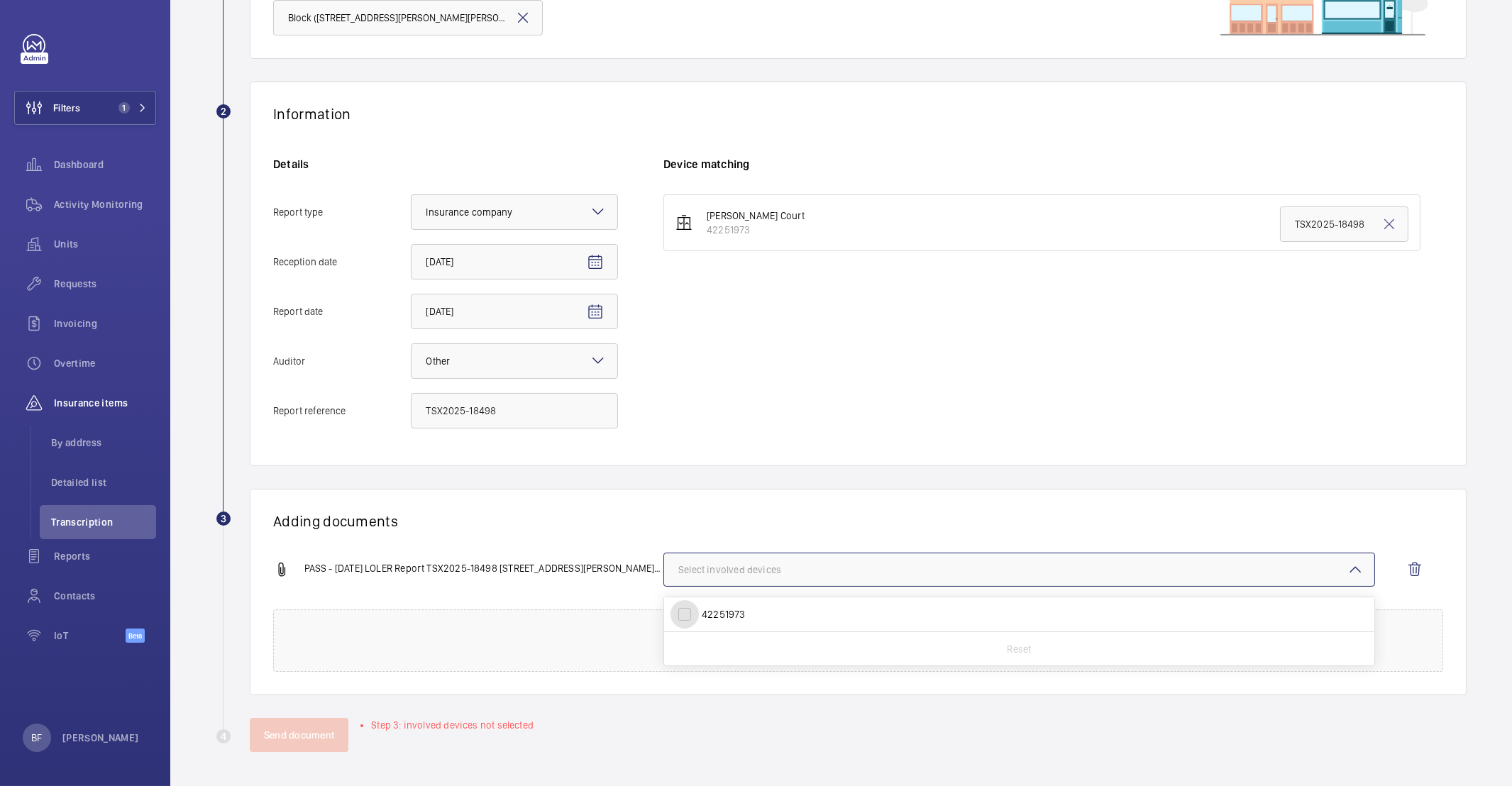
click at [699, 618] on input "42251973" at bounding box center [685, 615] width 28 height 28
checkbox input "true"
click at [562, 527] on h1 "Adding documents" at bounding box center [858, 521] width 1170 height 18
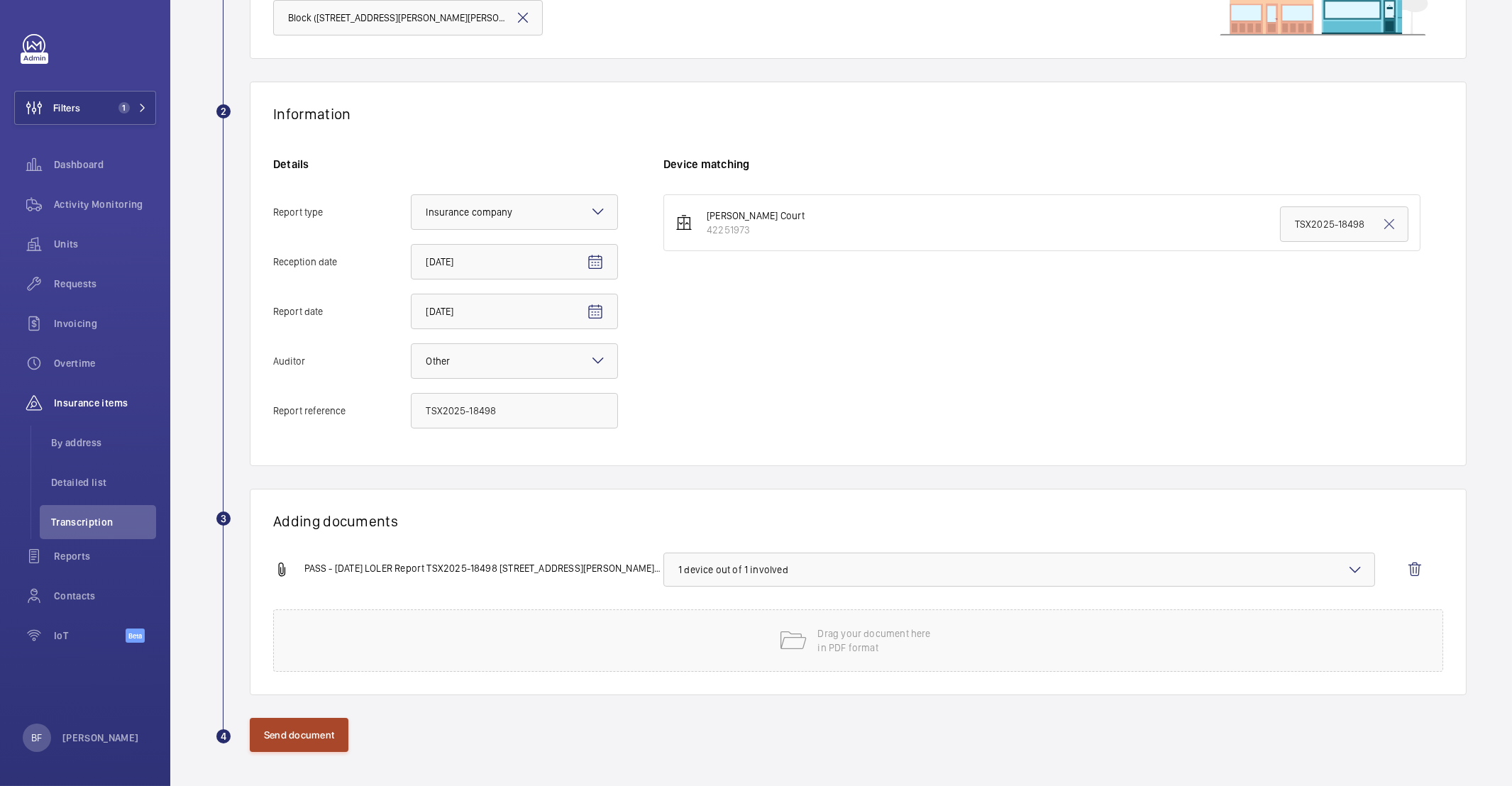
click at [291, 726] on button "Send document" at bounding box center [298, 736] width 99 height 34
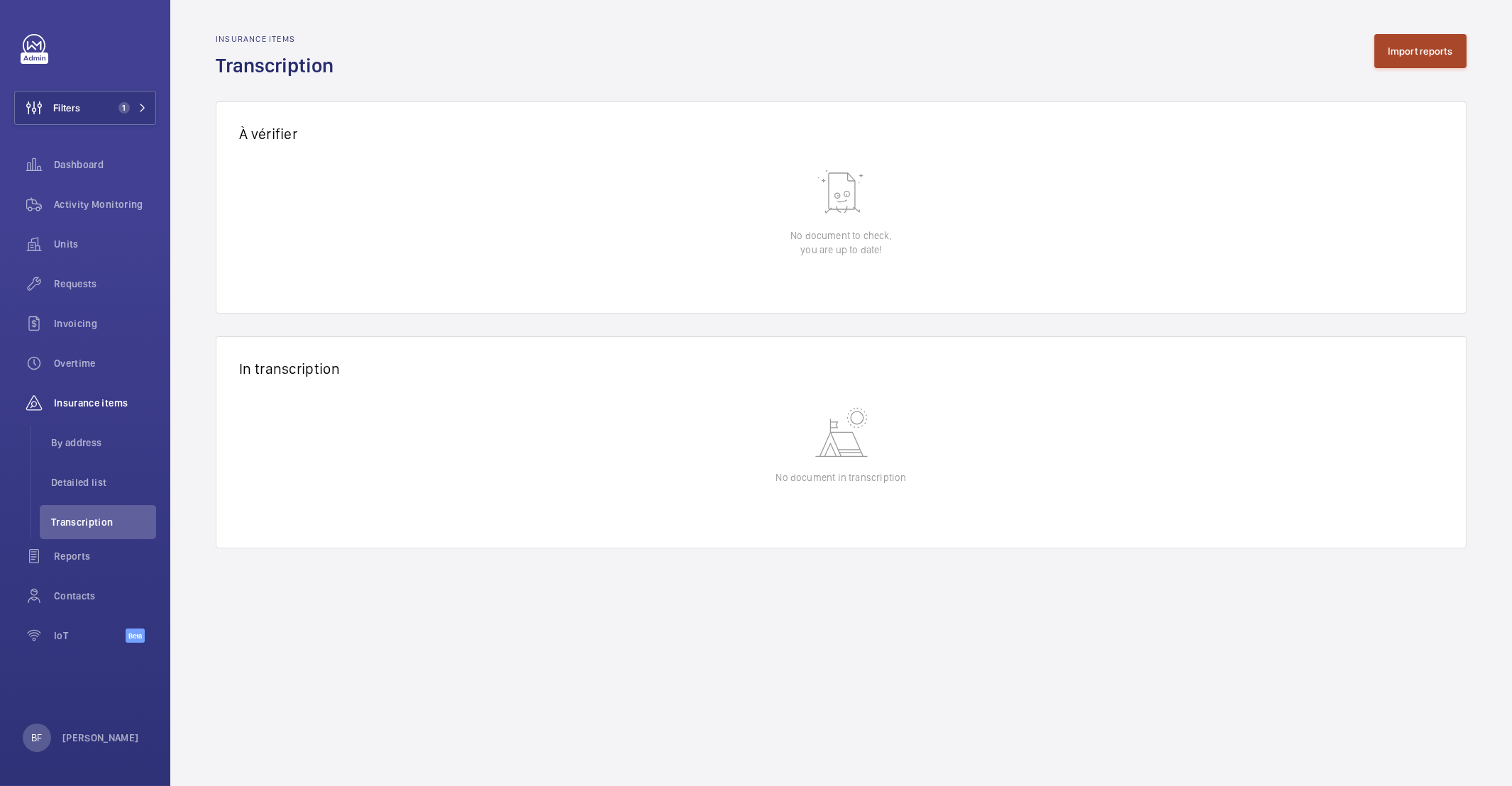
click at [1395, 55] on button "Import reports" at bounding box center [1420, 51] width 93 height 34
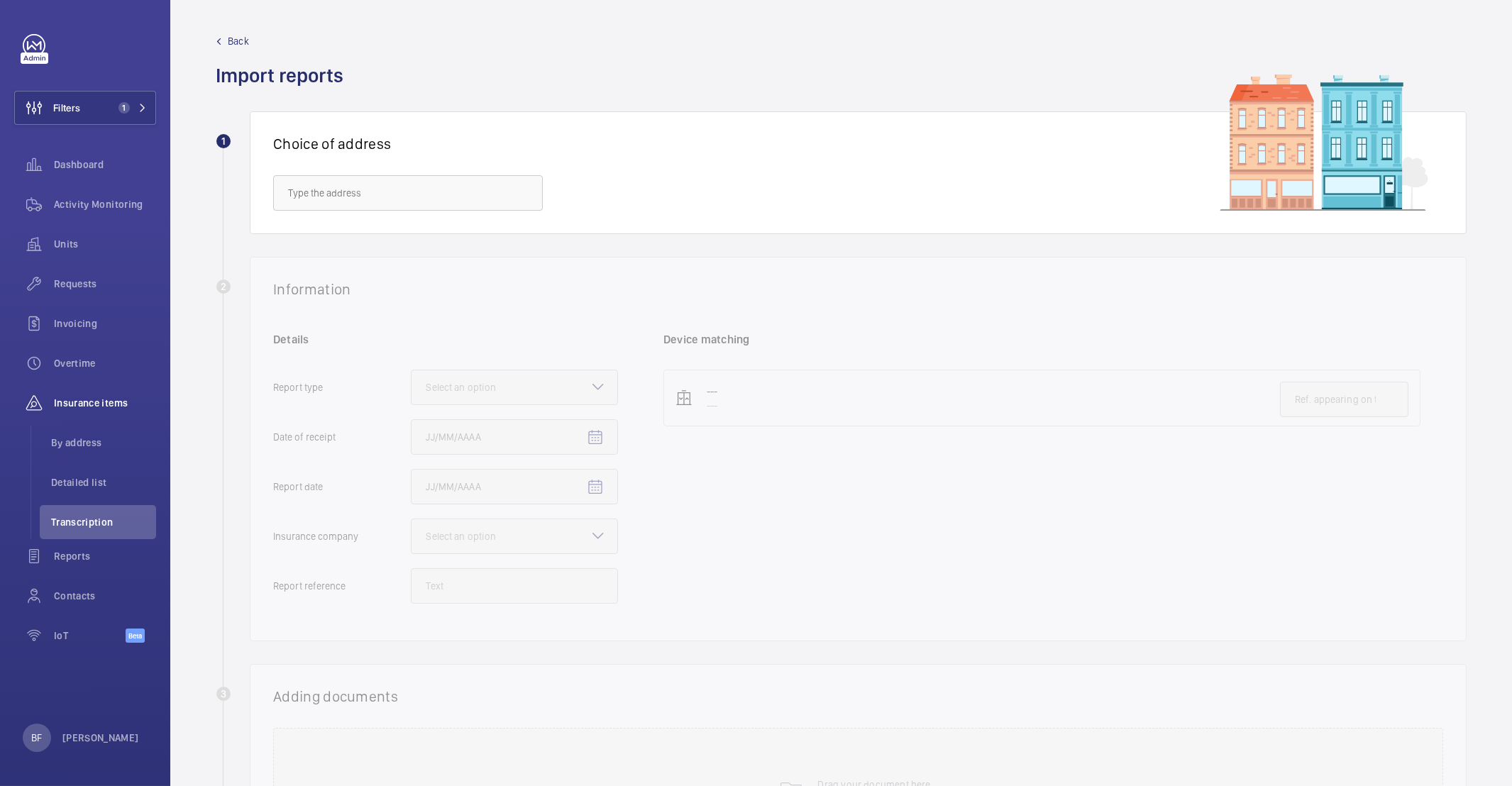
click at [1395, 55] on div "Back Import reports" at bounding box center [841, 61] width 1251 height 55
click at [424, 187] on input "text" at bounding box center [407, 193] width 269 height 36
paste input "CO9 2ET"
type input "CO9 2ET"
click at [370, 185] on input "CO9 2ET" at bounding box center [407, 193] width 269 height 36
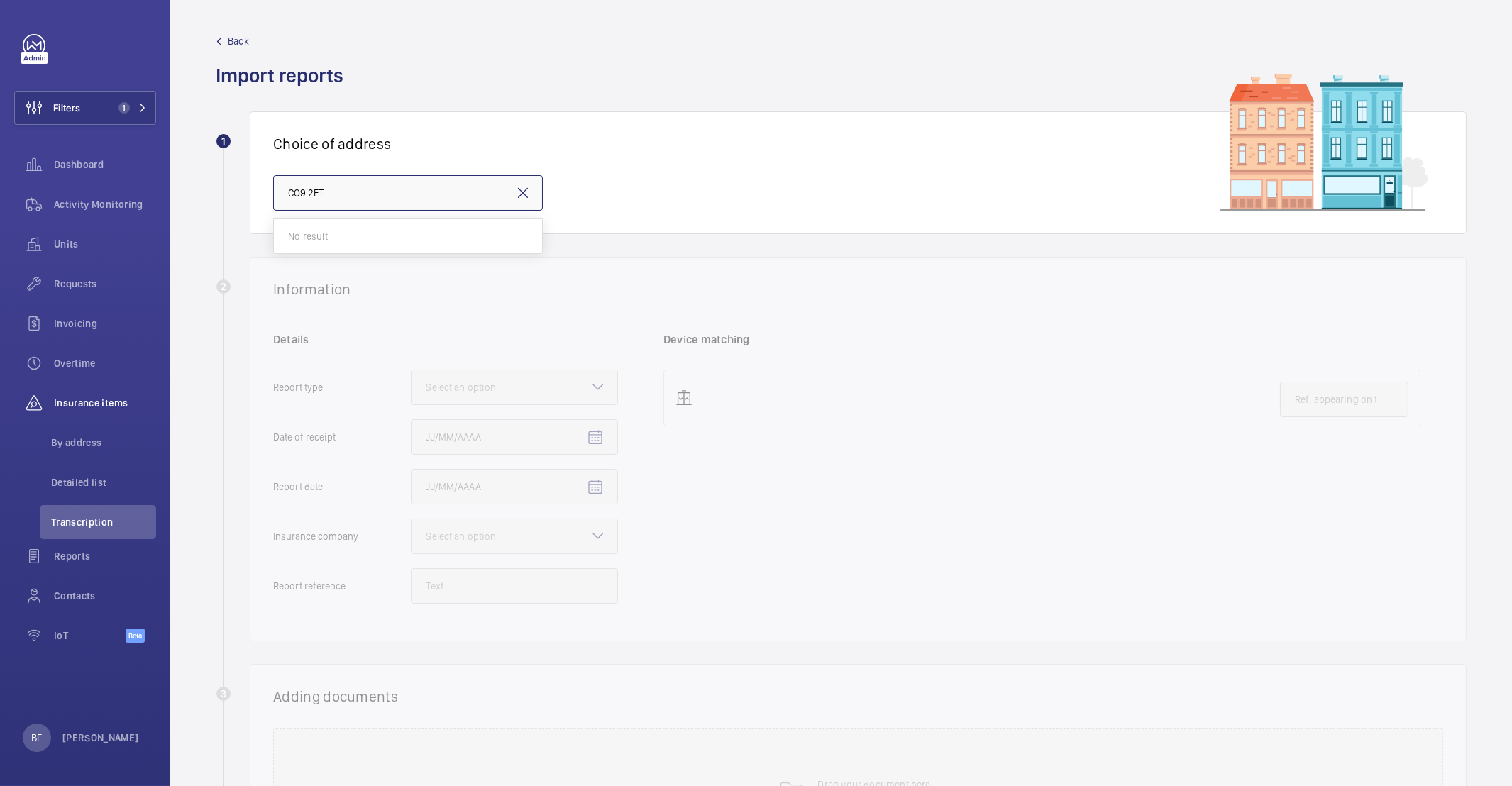
click at [370, 185] on input "CO9 2ET" at bounding box center [407, 193] width 269 height 36
click at [352, 237] on span "1-8 Elm Tree Court - 2 Kestrel road, HALSTEAD CO9 2TU" at bounding box center [365, 237] width 155 height 14
type input "1-8 Elm Tree Court - 2 Kestrel road, HALSTEAD CO9 2TU"
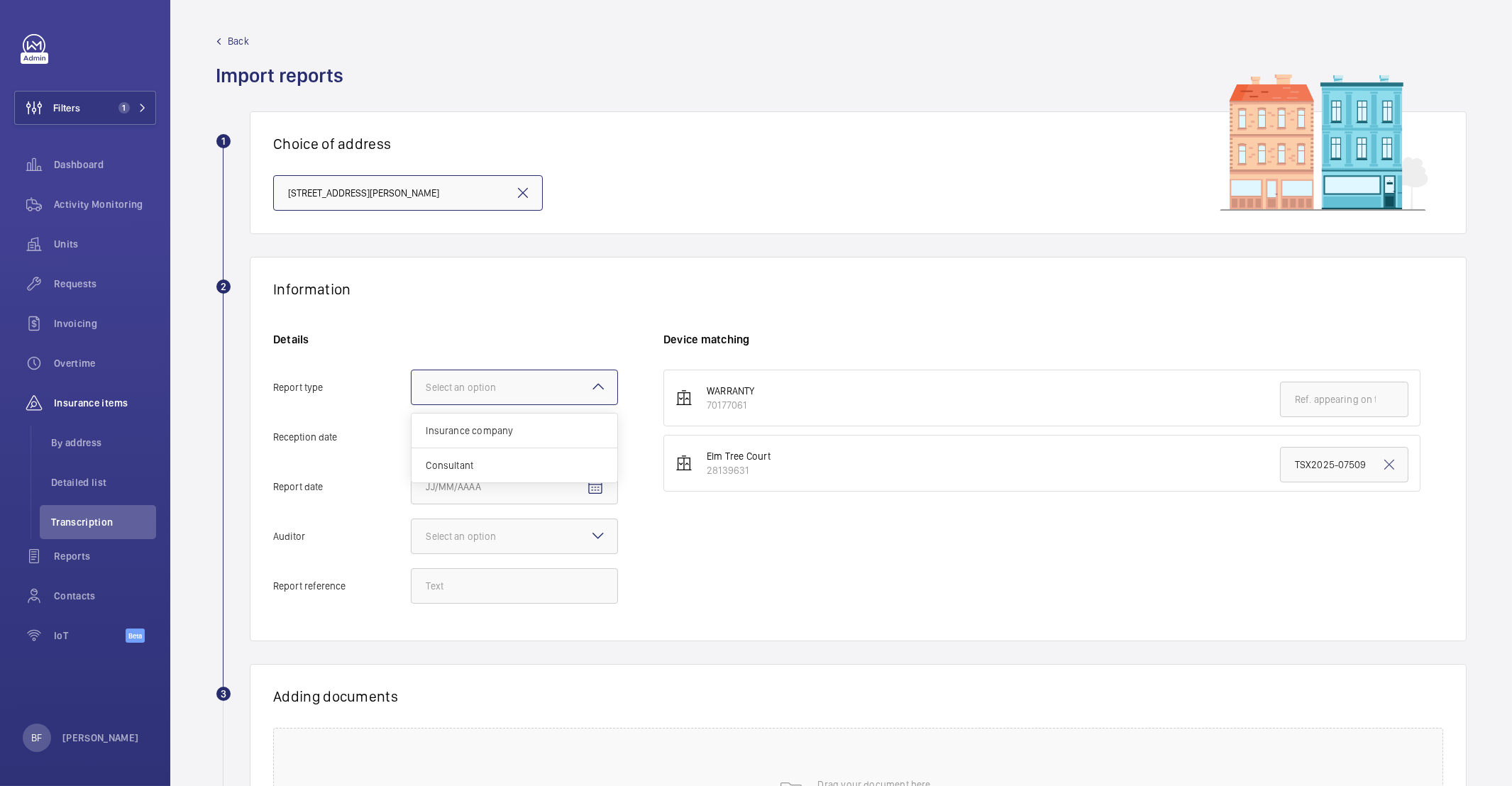
click at [517, 374] on div at bounding box center [514, 387] width 206 height 34
click at [411, 374] on input "Report type Select an option Insurance company Consultant" at bounding box center [411, 387] width 0 height 34
click at [517, 437] on span "Insurance company" at bounding box center [514, 431] width 178 height 14
click at [411, 404] on input "Report type Select an option Insurance company Consultant" at bounding box center [411, 387] width 0 height 34
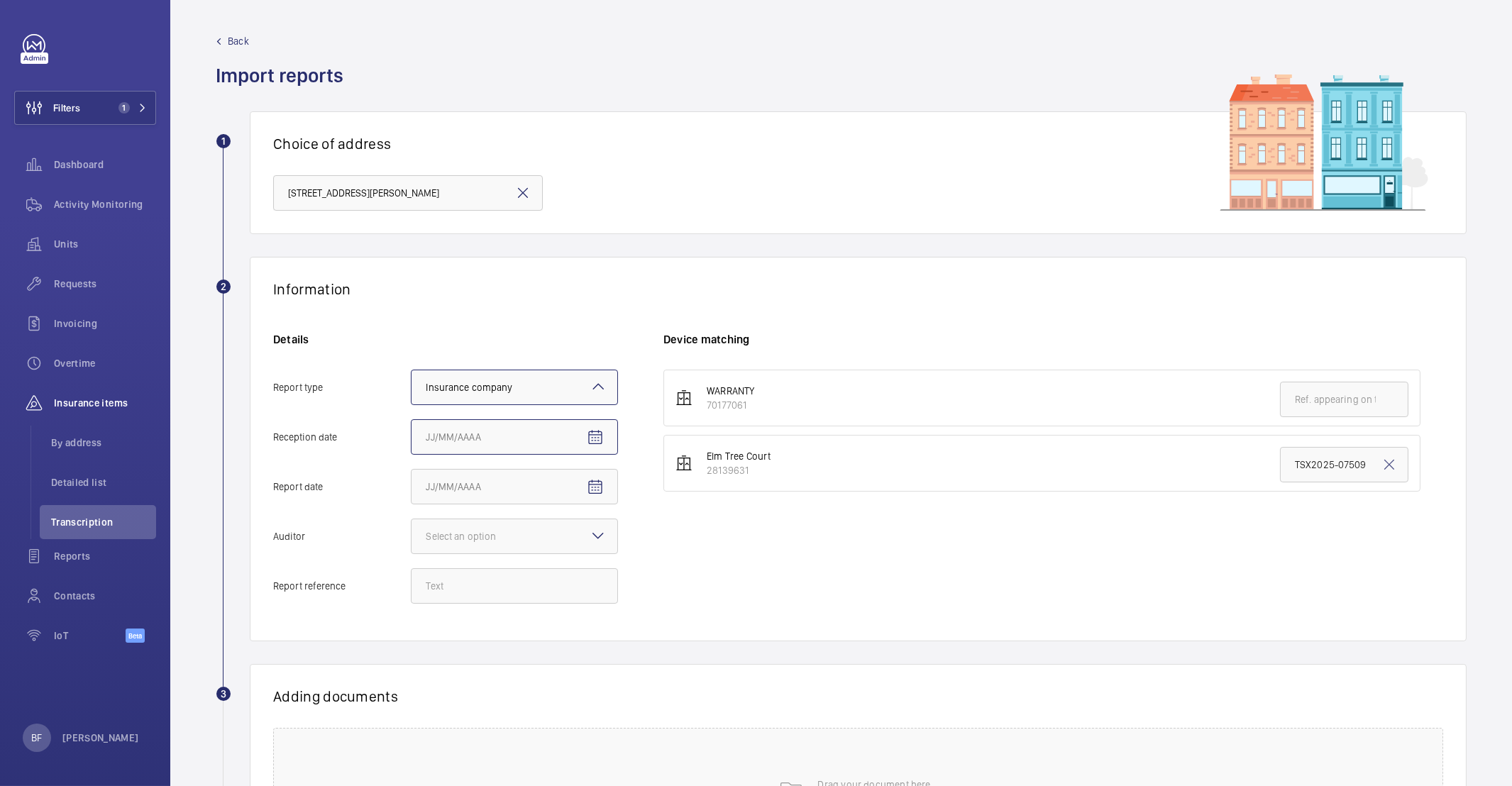
click at [509, 438] on input "Reception date" at bounding box center [514, 437] width 207 height 36
click at [596, 435] on mat-icon "Open calendar" at bounding box center [595, 438] width 17 height 17
click at [518, 637] on span "24" at bounding box center [517, 639] width 26 height 26
type input "9/24/2025"
click at [600, 483] on mat-icon "Open calendar" at bounding box center [595, 488] width 17 height 17
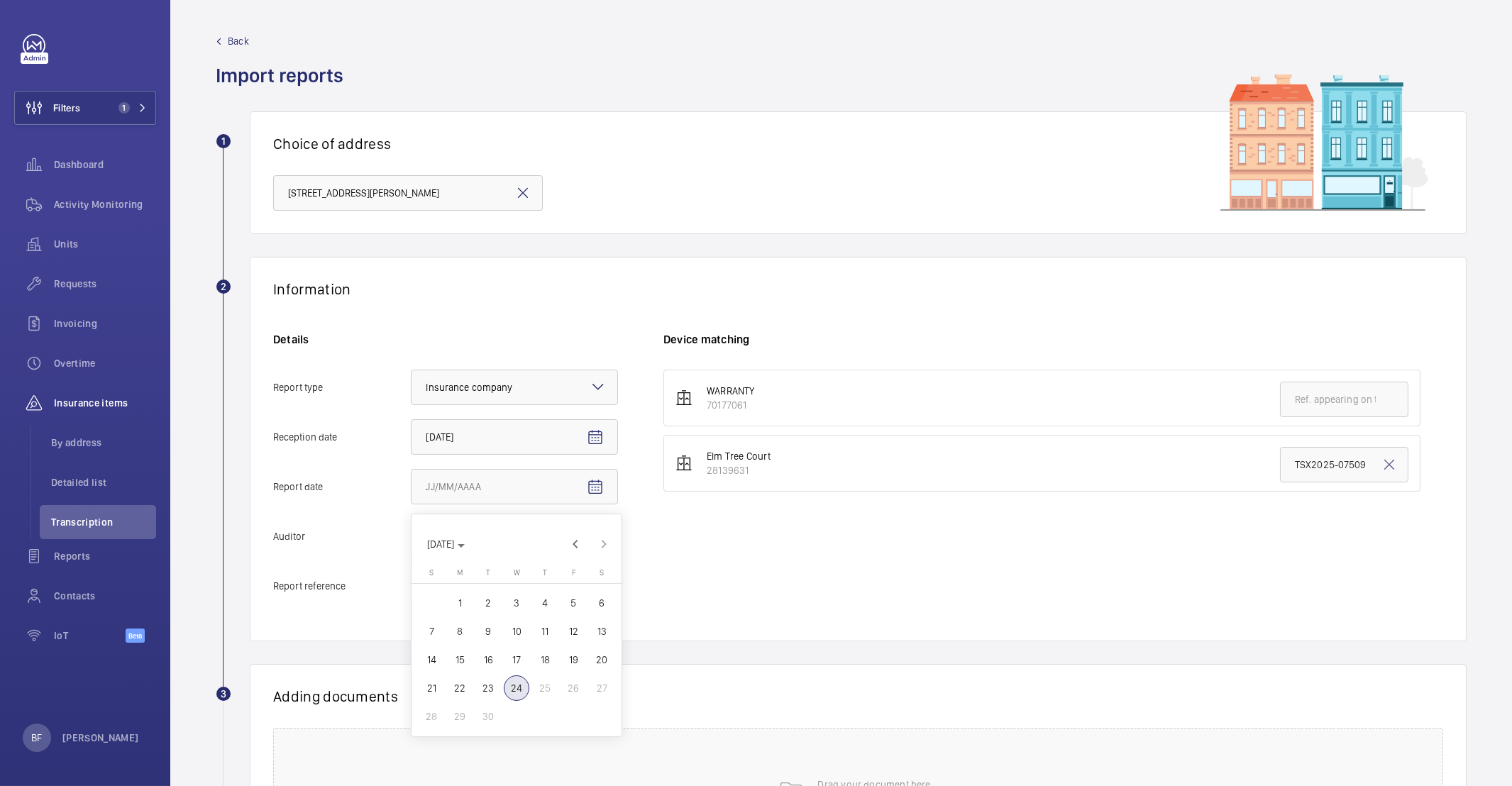
click at [567, 655] on span "19" at bounding box center [573, 660] width 26 height 26
click at [592, 490] on mat-icon "Open calendar" at bounding box center [595, 488] width 17 height 17
click at [552, 660] on span "18" at bounding box center [545, 660] width 26 height 26
type input "9/18/2025"
click at [478, 542] on div "Select an option" at bounding box center [478, 537] width 106 height 14
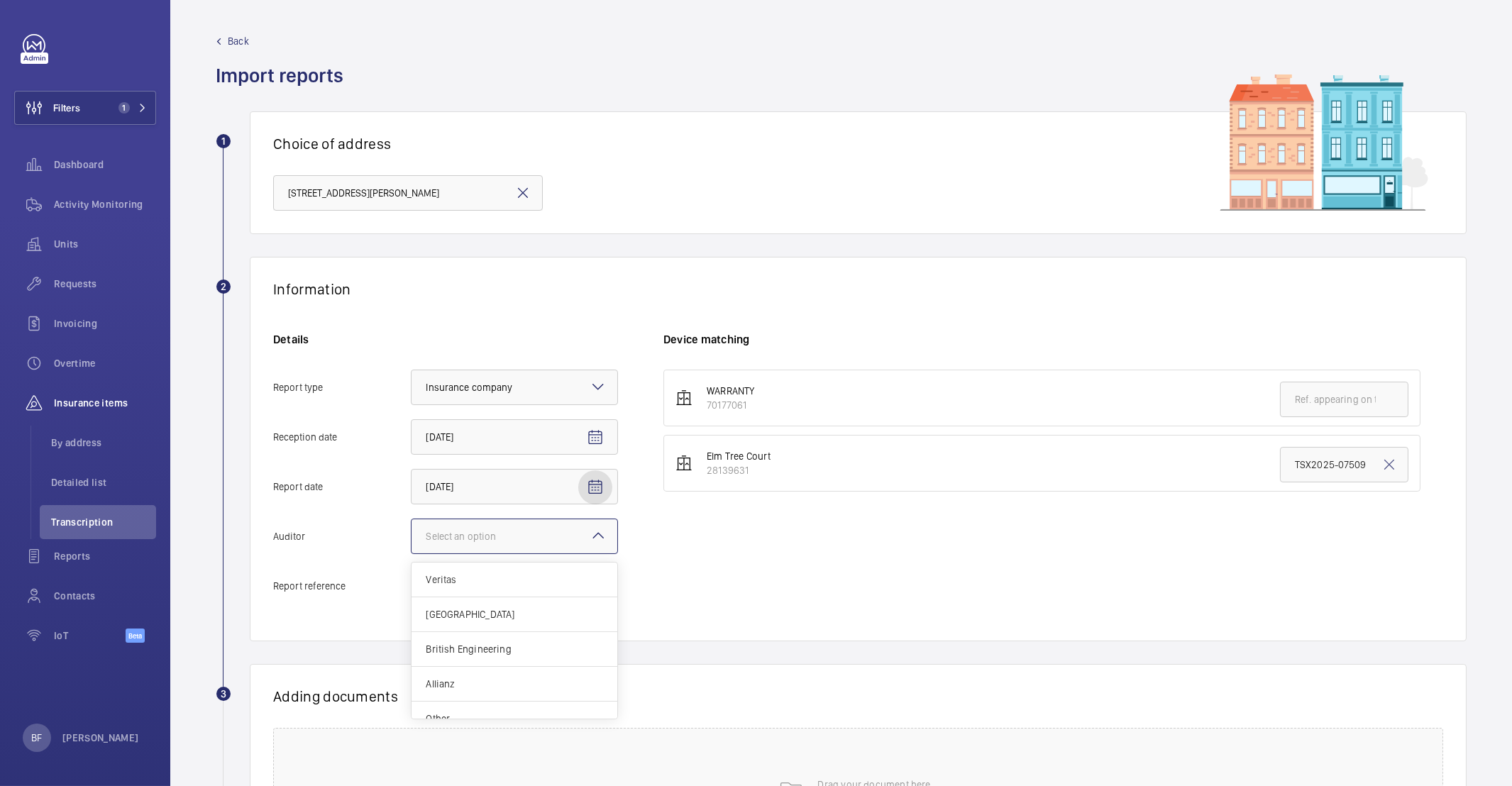
click at [411, 542] on input "Auditor Select an option Veritas Zurich British Engineering Allianz Other" at bounding box center [411, 537] width 0 height 34
click at [443, 719] on span "Other" at bounding box center [514, 719] width 178 height 14
click at [411, 554] on input "Auditor Select an option Veritas Zurich British Engineering Allianz Other" at bounding box center [411, 537] width 0 height 34
click at [537, 586] on input "Report reference" at bounding box center [514, 586] width 207 height 36
click at [535, 586] on input "Report reference" at bounding box center [514, 586] width 207 height 36
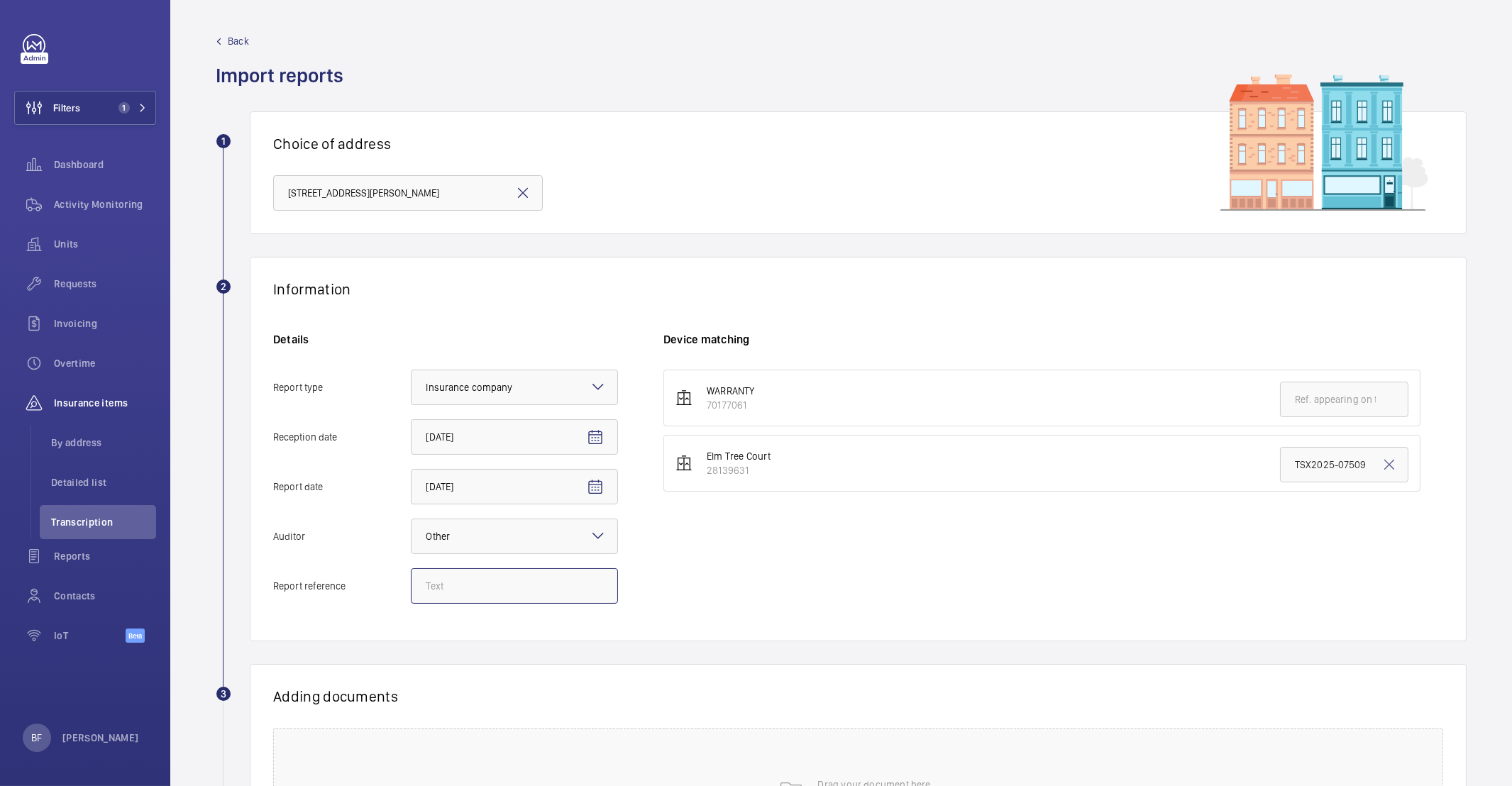
paste input "TSX2025-18387"
type input "TSX2025-18387"
click at [1327, 457] on input "TSX2025-07509" at bounding box center [1344, 465] width 129 height 36
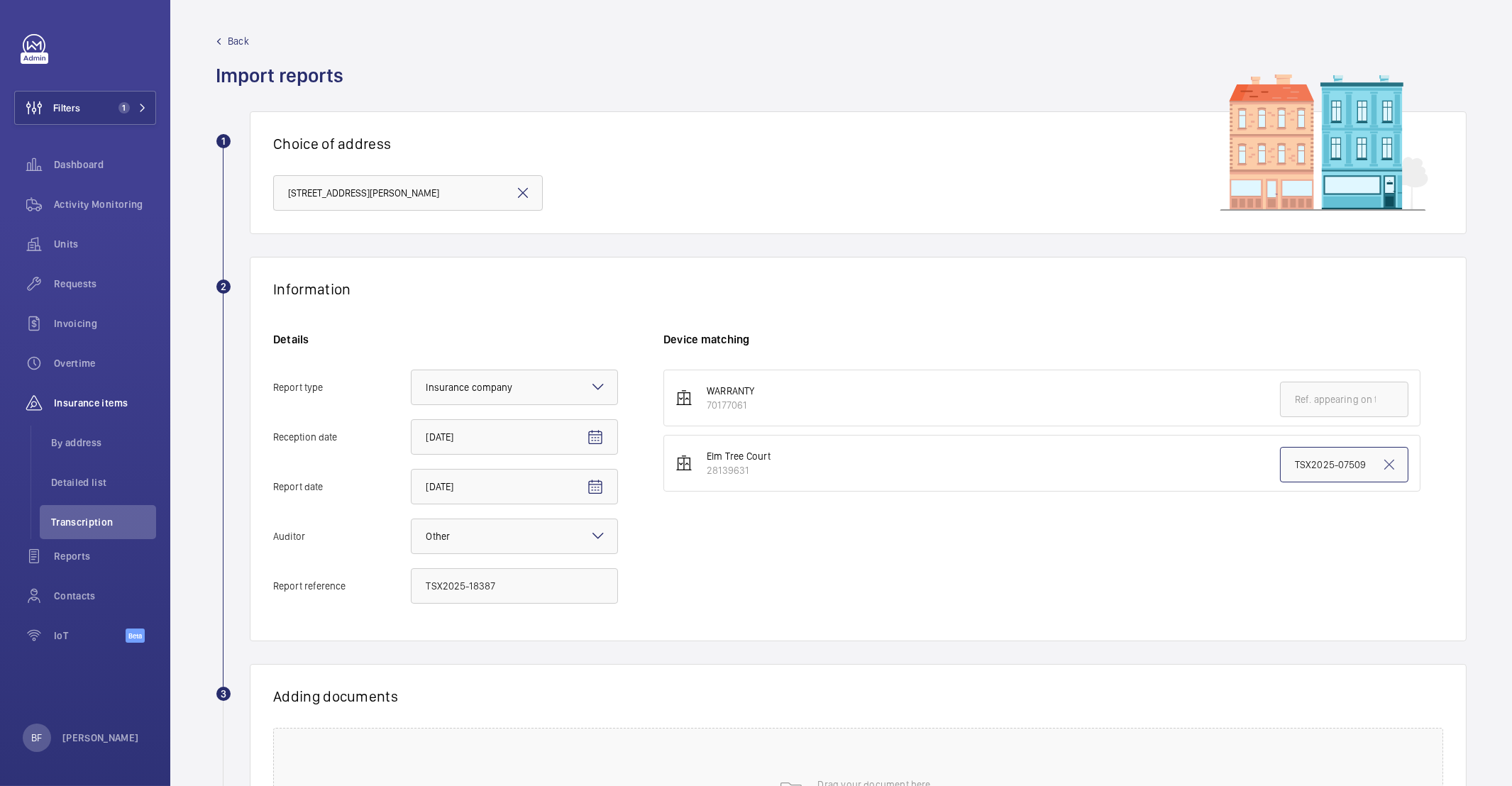
paste input "18387"
type input "TSX2025-18387"
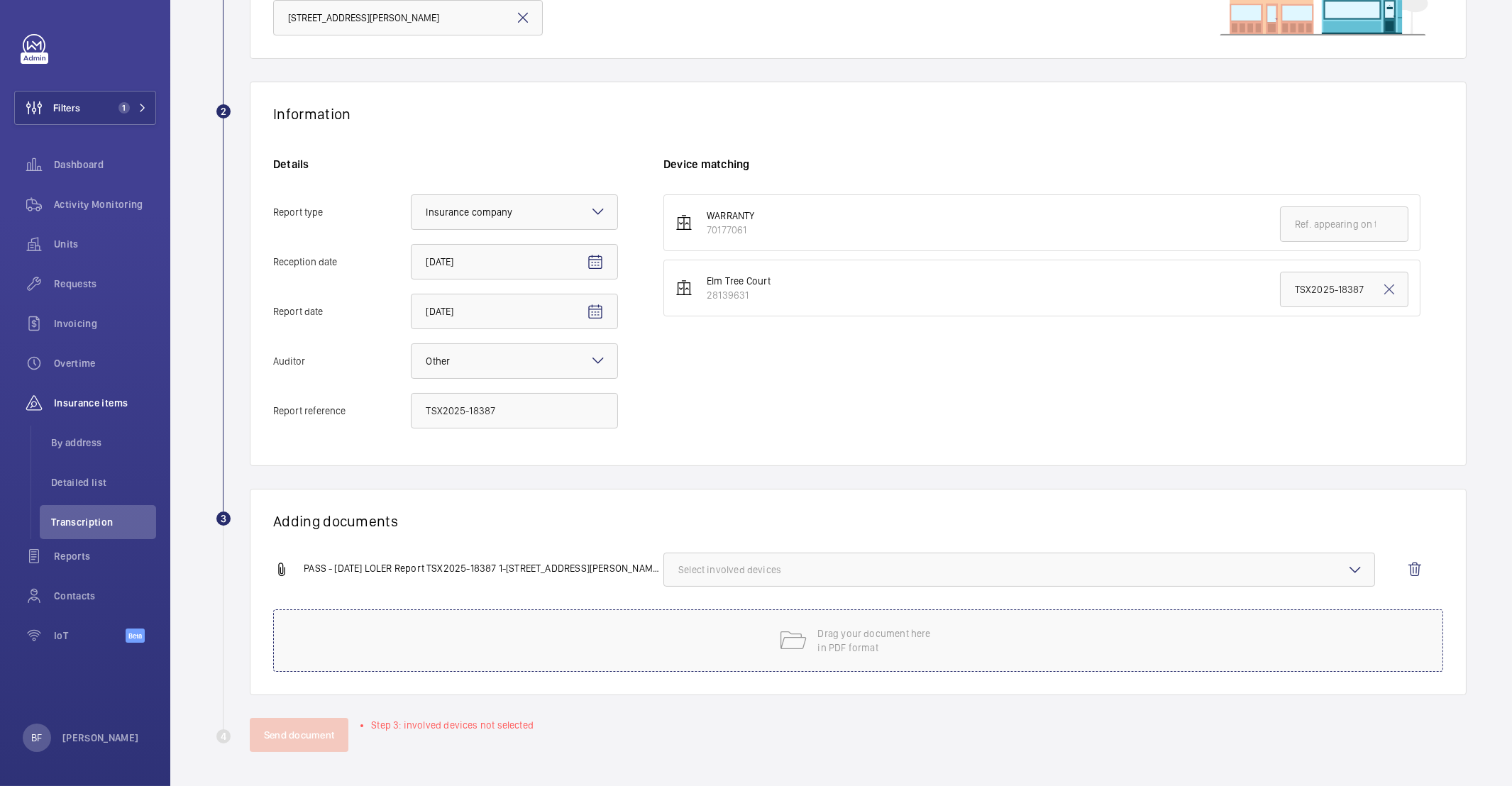
drag, startPoint x: 633, startPoint y: 716, endPoint x: 662, endPoint y: 661, distance: 62.2
click at [633, 716] on wm-front-report-upload-form "2 Information Details Report type Select an option × Insurance company × Recept…" at bounding box center [841, 417] width 1251 height 671
click at [745, 583] on button "Select involved devices" at bounding box center [1020, 570] width 712 height 34
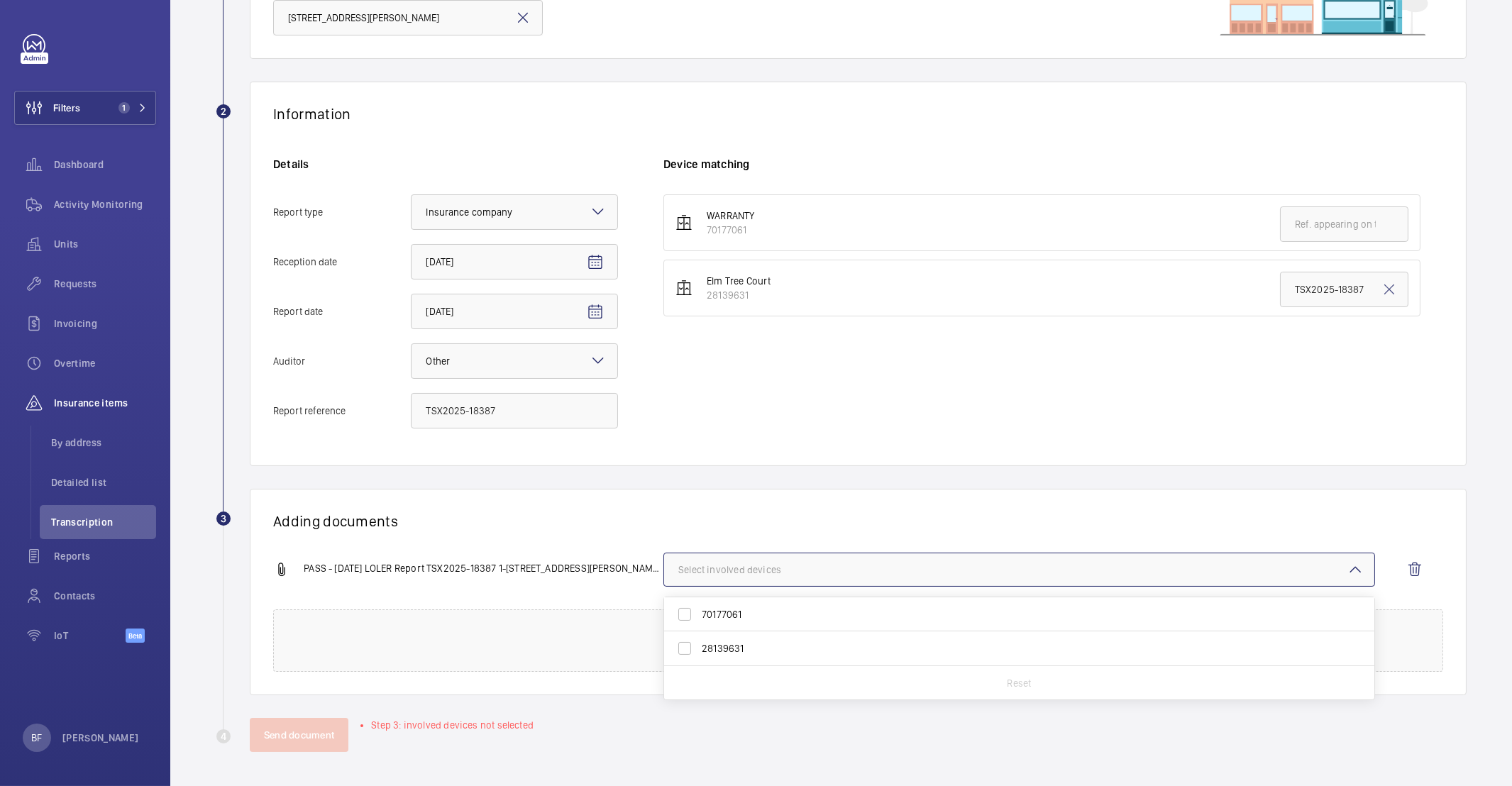
click at [742, 652] on span "28139631" at bounding box center [1020, 649] width 637 height 14
click at [699, 652] on input "28139631" at bounding box center [685, 649] width 28 height 28
checkbox input "true"
click at [566, 492] on div "Adding documents PASS - 18 09 2025 LOLER Report TSX2025-18387 1-8 Elm Tree Cour…" at bounding box center [858, 592] width 1216 height 207
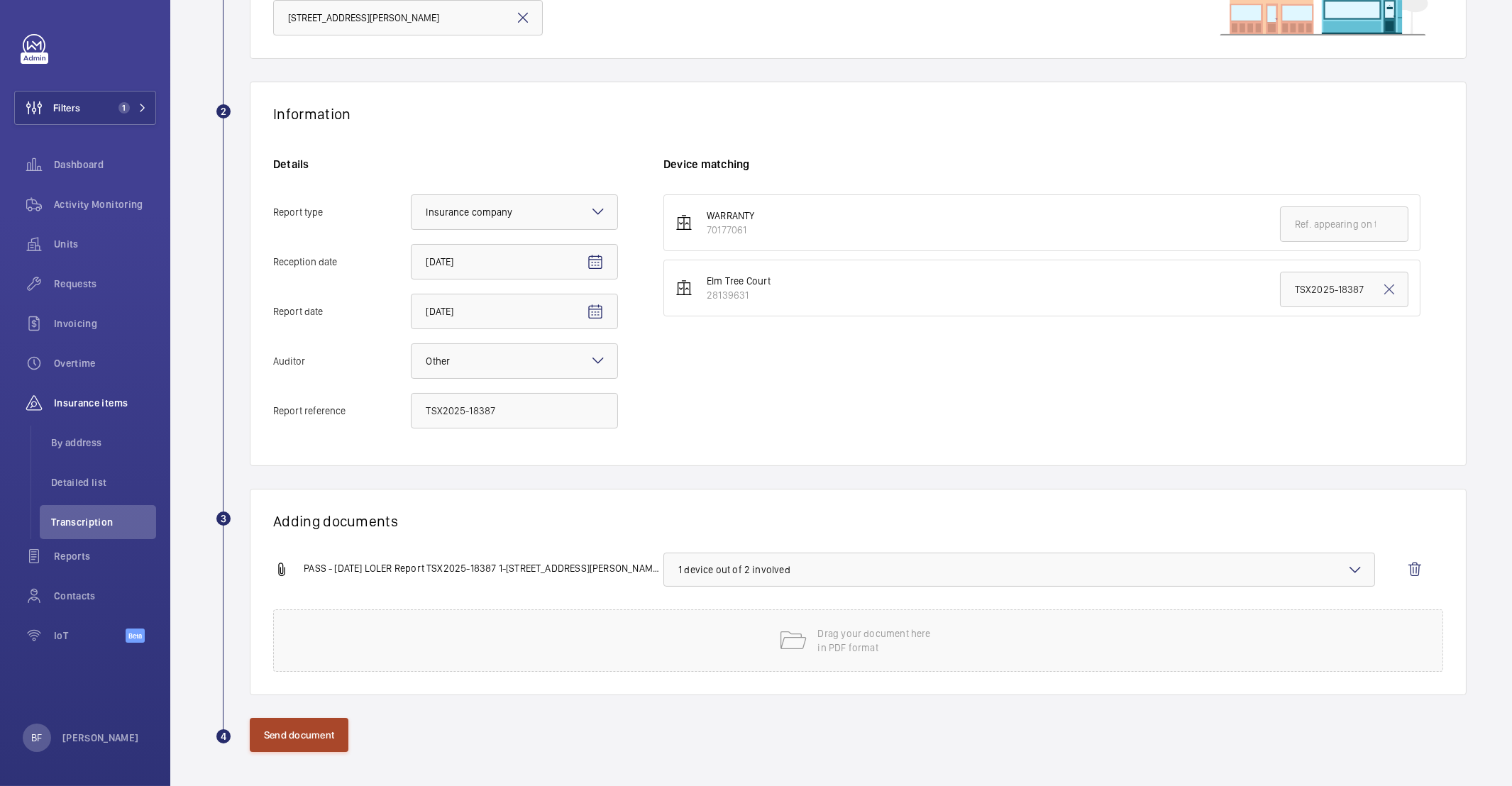
click at [284, 734] on button "Send document" at bounding box center [298, 736] width 99 height 34
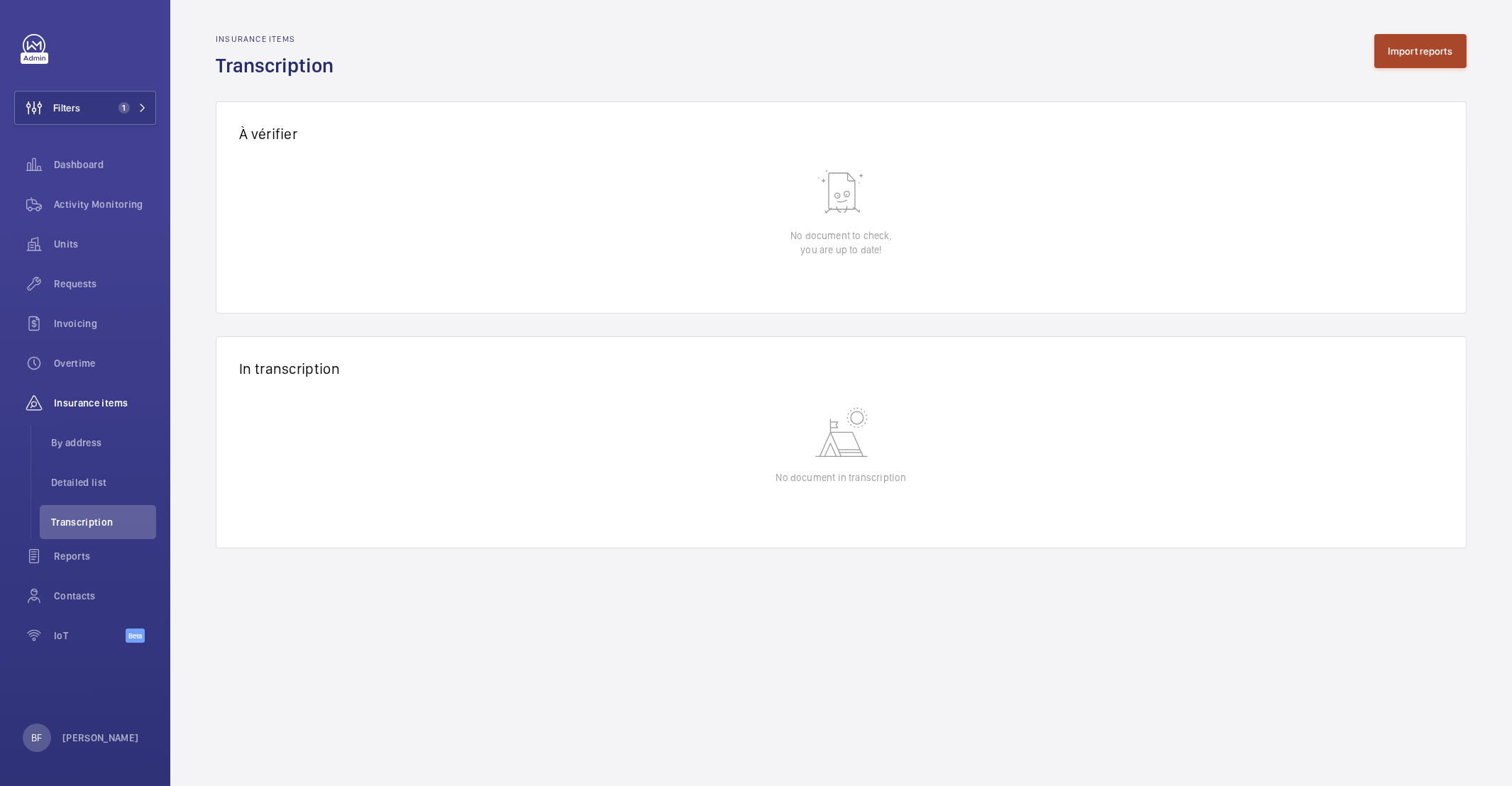
click at [1432, 55] on button "Import reports" at bounding box center [1420, 51] width 93 height 34
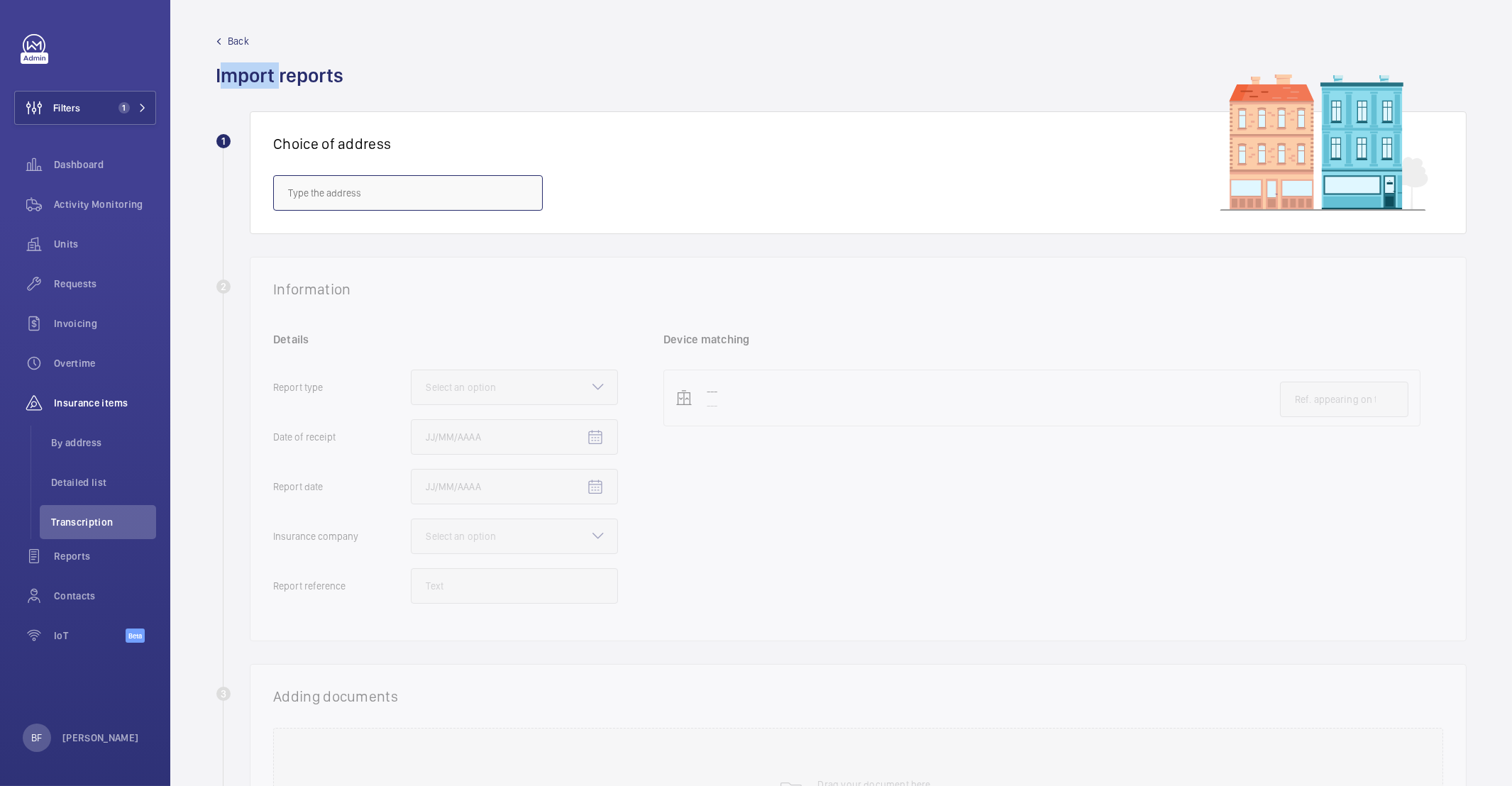
click at [347, 192] on input "text" at bounding box center [407, 193] width 269 height 36
click at [428, 187] on input "text" at bounding box center [407, 193] width 269 height 36
paste input "CO9 2JJ"
click at [378, 243] on span "Symonds Court - Symonds Court, HALSTEAD CO9 2JJ" at bounding box center [408, 237] width 240 height 14
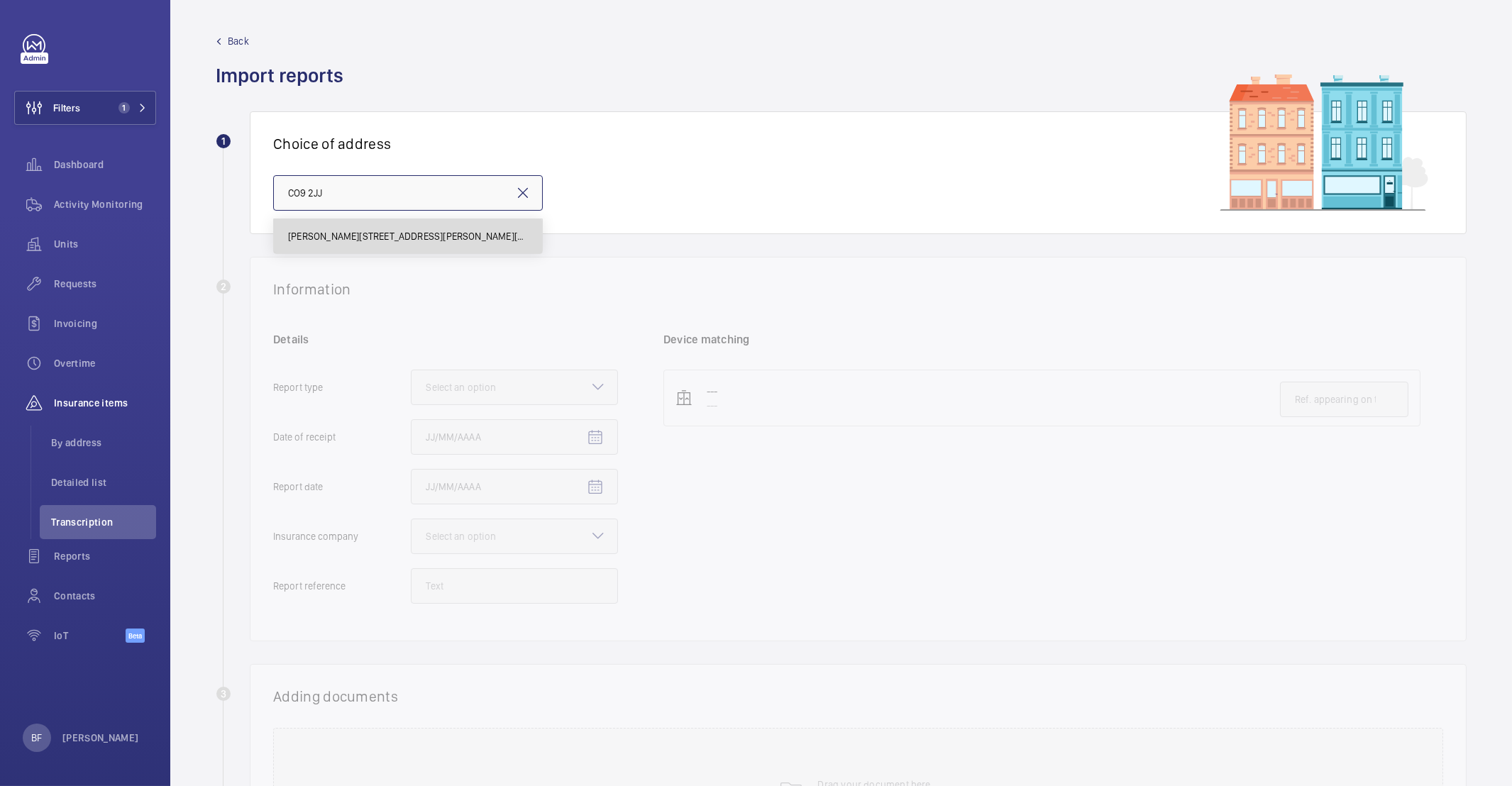
type input "Symonds Court - Symonds Court, HALSTEAD CO9 2JJ"
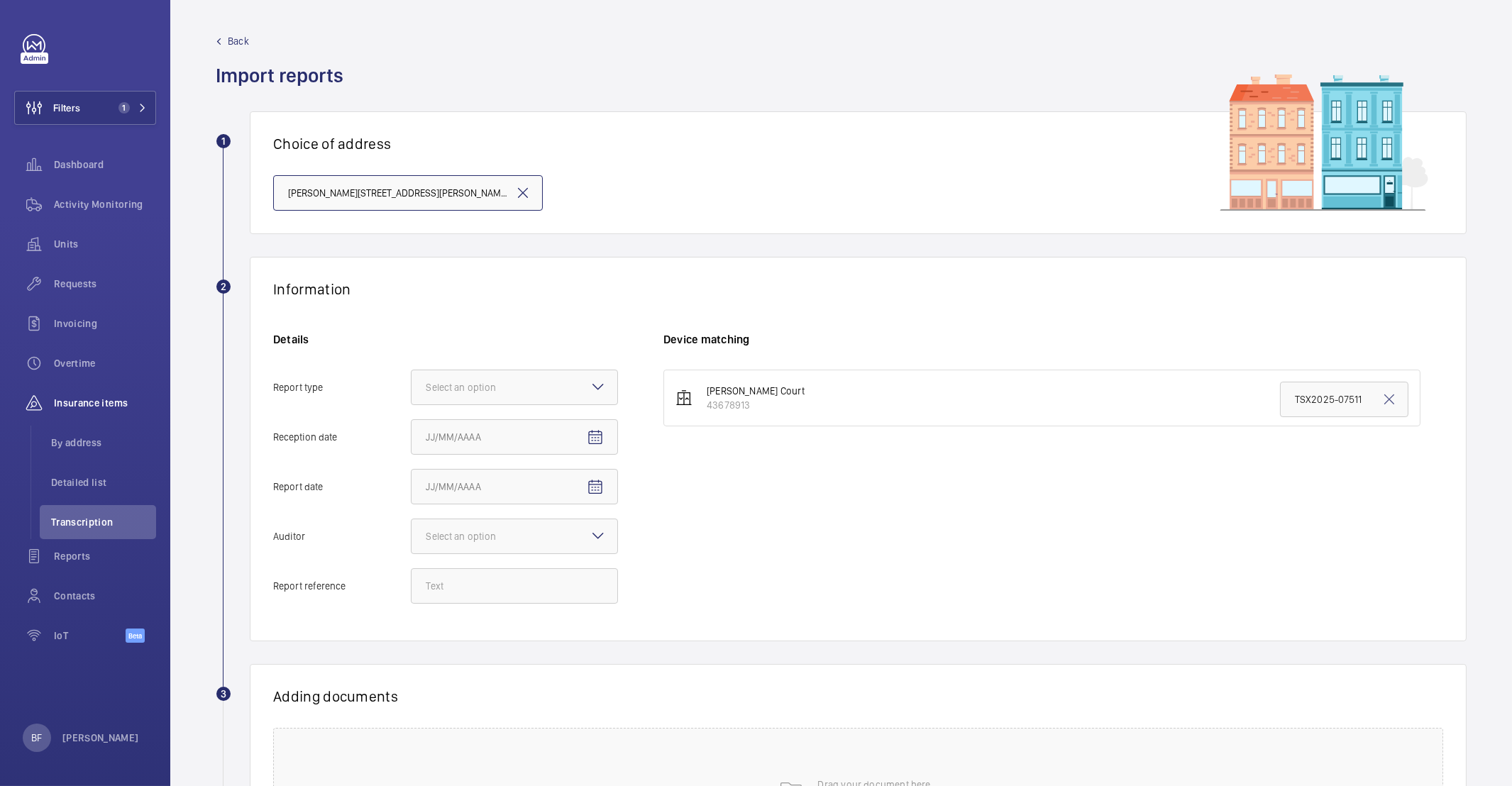
scroll to position [0, 2]
click at [480, 397] on div at bounding box center [514, 387] width 206 height 34
click at [411, 397] on input "Report type Select an option" at bounding box center [411, 387] width 0 height 34
click at [478, 430] on span "Insurance company" at bounding box center [514, 431] width 178 height 14
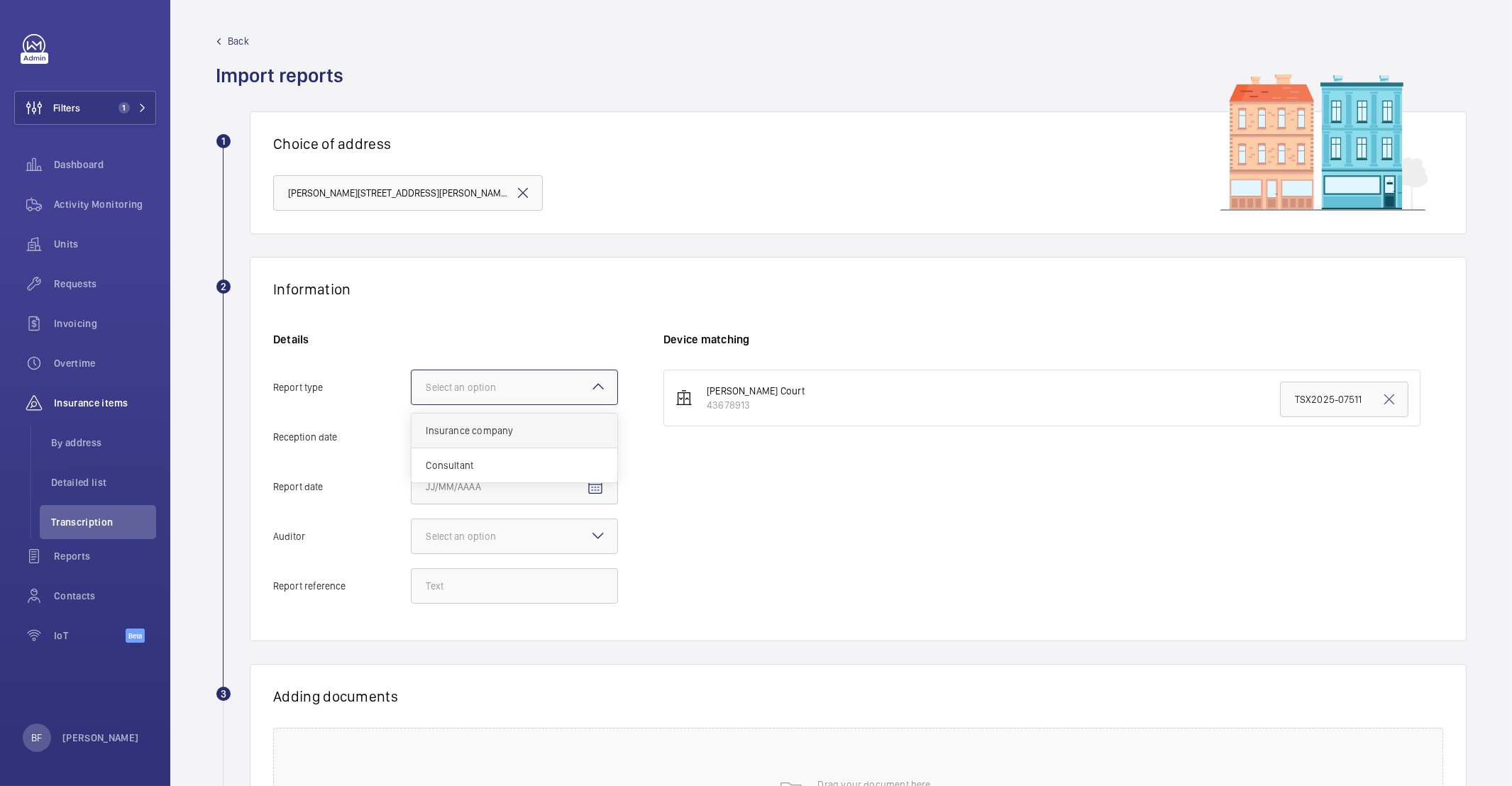
click at [411, 404] on input "Report type Select an option Insurance company Consultant" at bounding box center [411, 387] width 0 height 34
click at [593, 445] on mat-icon "Open calendar" at bounding box center [595, 438] width 17 height 17
click at [512, 639] on span "24" at bounding box center [517, 639] width 26 height 26
type input "9/24/2025"
click at [600, 494] on mat-icon "Open calendar" at bounding box center [595, 488] width 17 height 17
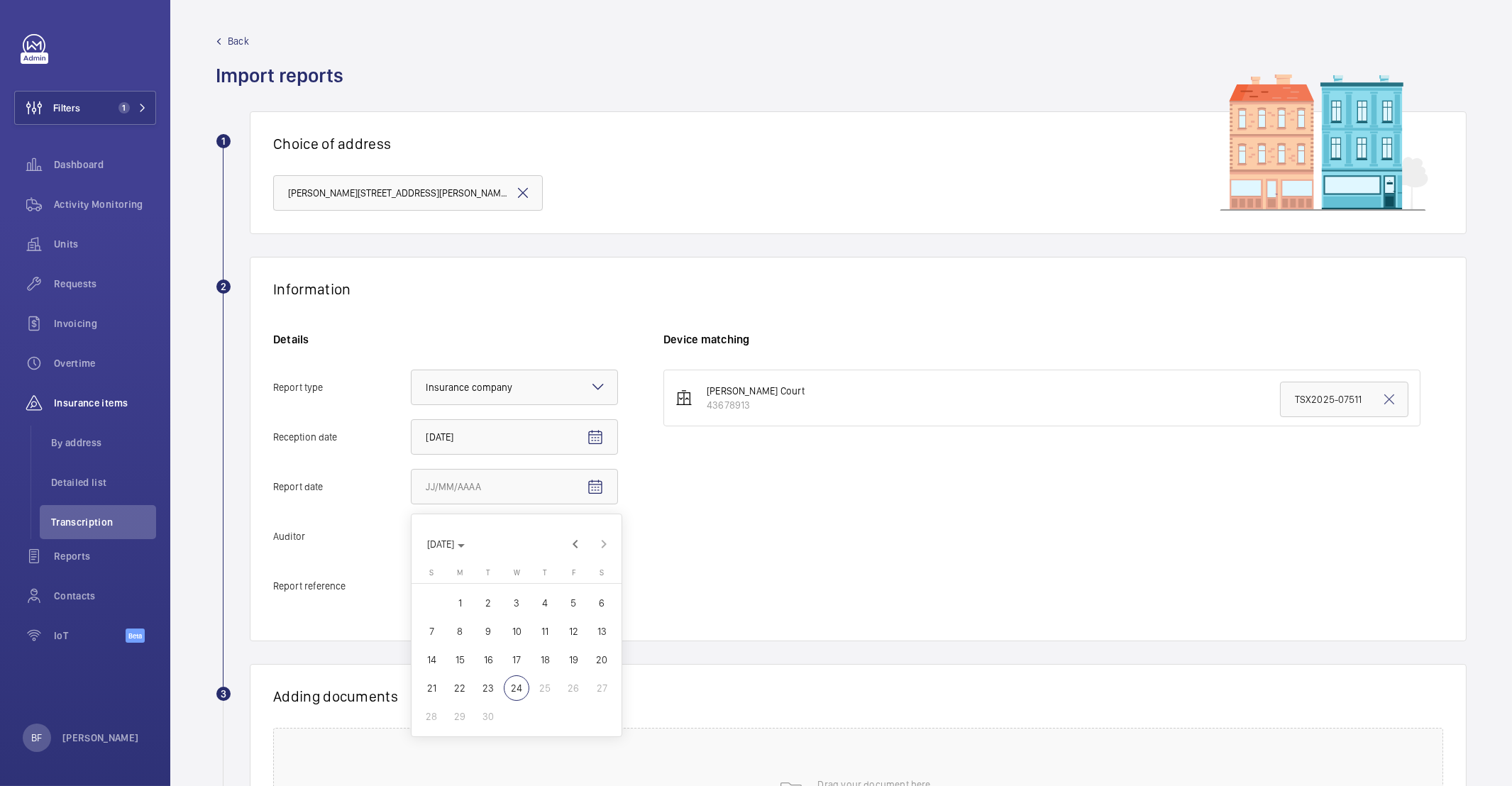
click at [545, 665] on span "18" at bounding box center [545, 660] width 26 height 26
type input "9/18/2025"
click at [519, 546] on div at bounding box center [514, 537] width 206 height 34
click at [411, 546] on input "Auditor Select an option" at bounding box center [411, 537] width 0 height 34
click at [459, 711] on div "Other" at bounding box center [514, 719] width 206 height 34
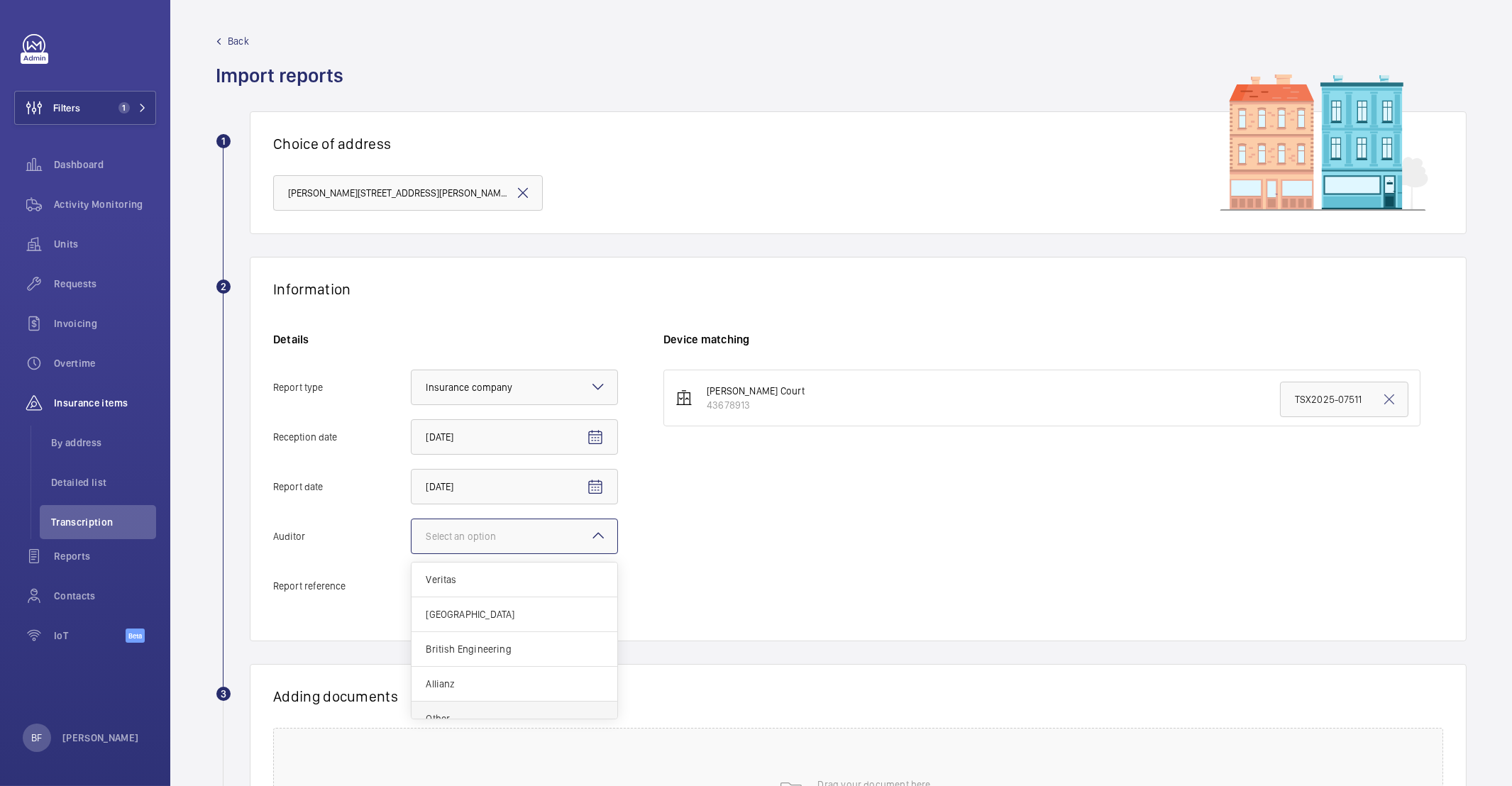
click at [411, 554] on input "Auditor Select an option Veritas Zurich British Engineering Allianz Other" at bounding box center [411, 537] width 0 height 34
click at [467, 586] on input "Report reference" at bounding box center [514, 586] width 207 height 36
click at [477, 585] on input "Report reference" at bounding box center [514, 586] width 207 height 36
paste input "TSX2025-18388"
type input "TSX2025-18388"
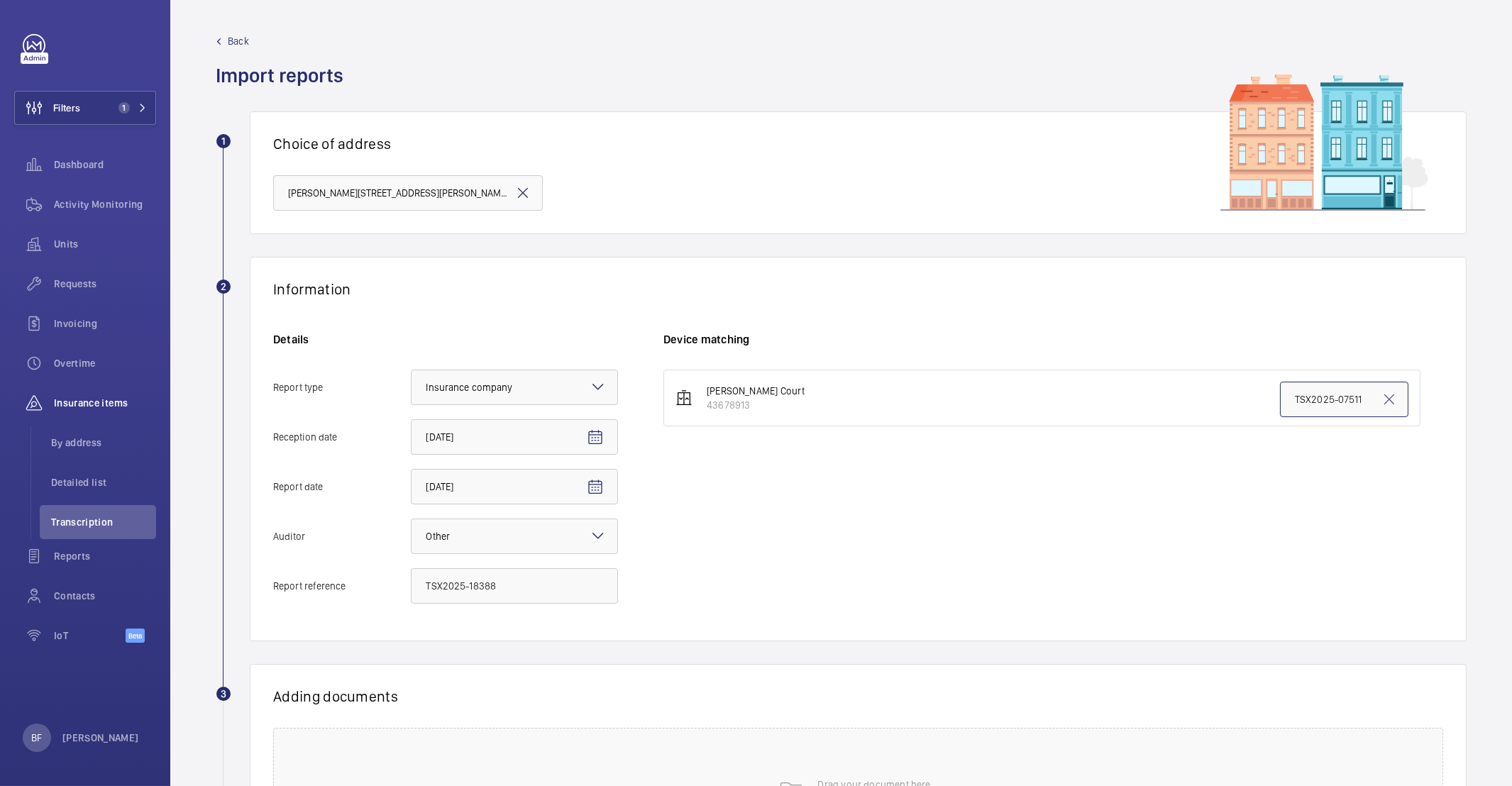
click at [1312, 399] on input "TSX2025-07511" at bounding box center [1344, 399] width 129 height 36
paste input "18388"
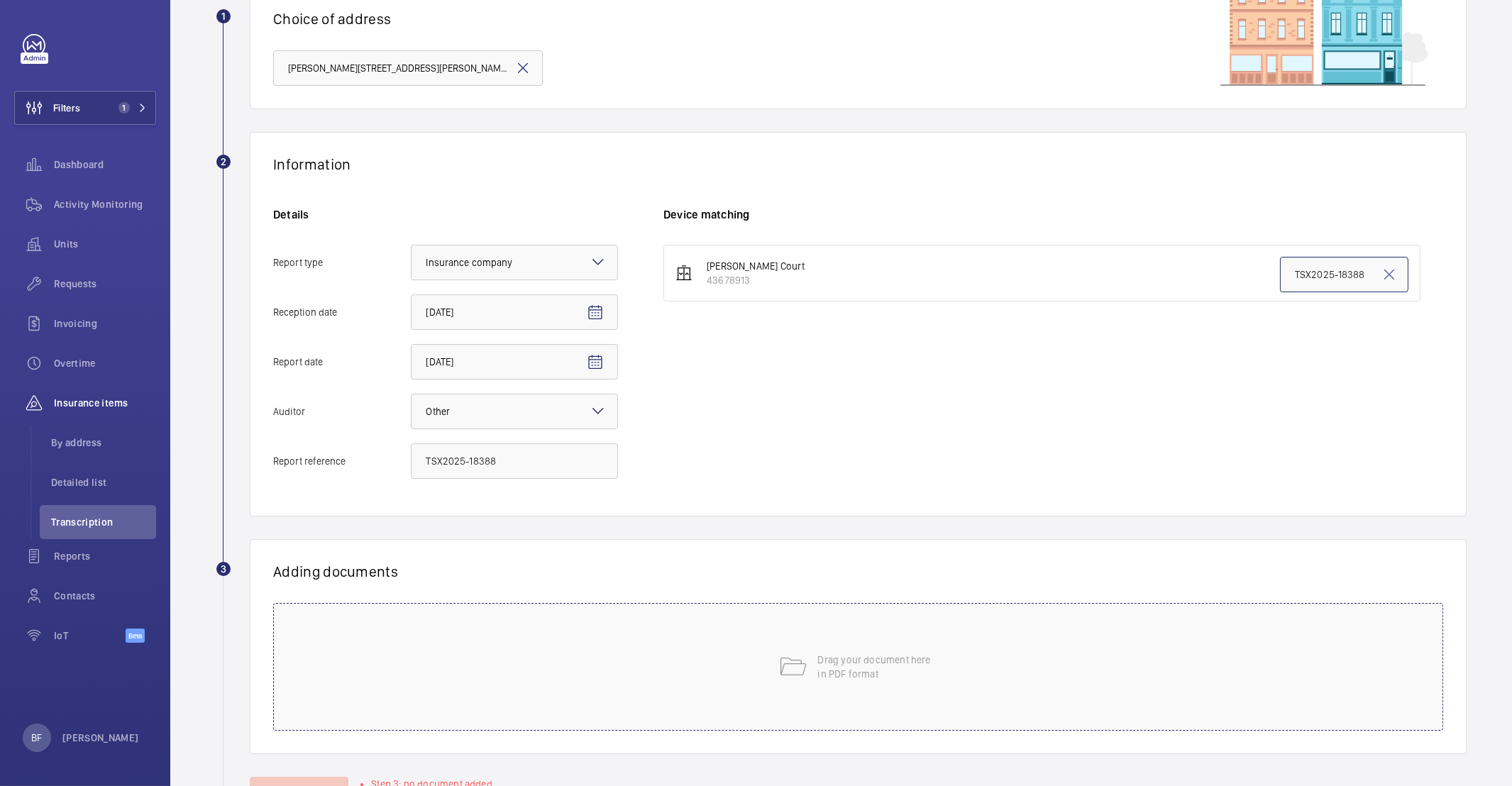
scroll to position [185, 0]
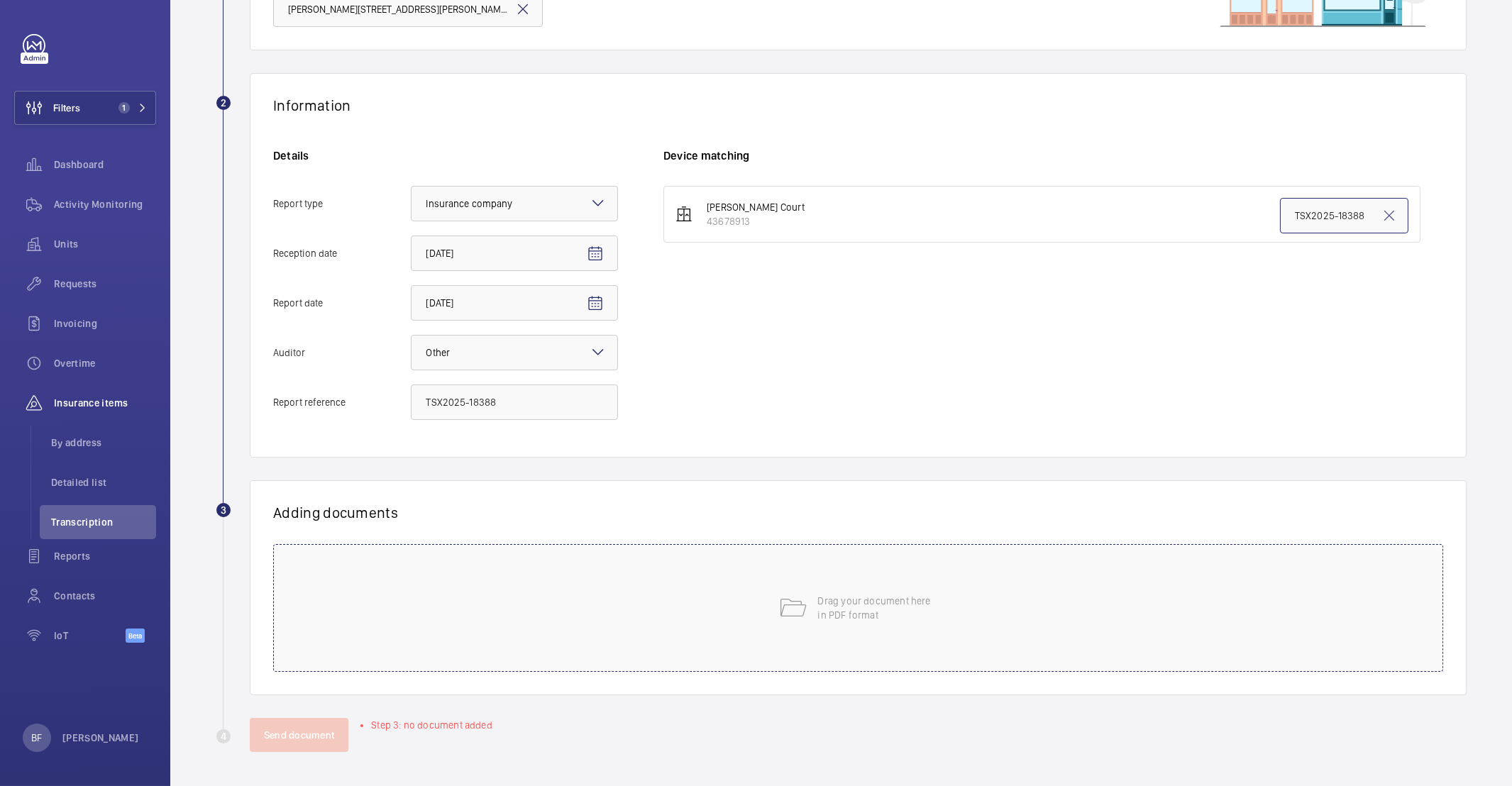
type input "TSX2025-18388"
click at [478, 596] on div "Drag your document here in PDF format" at bounding box center [858, 608] width 1170 height 128
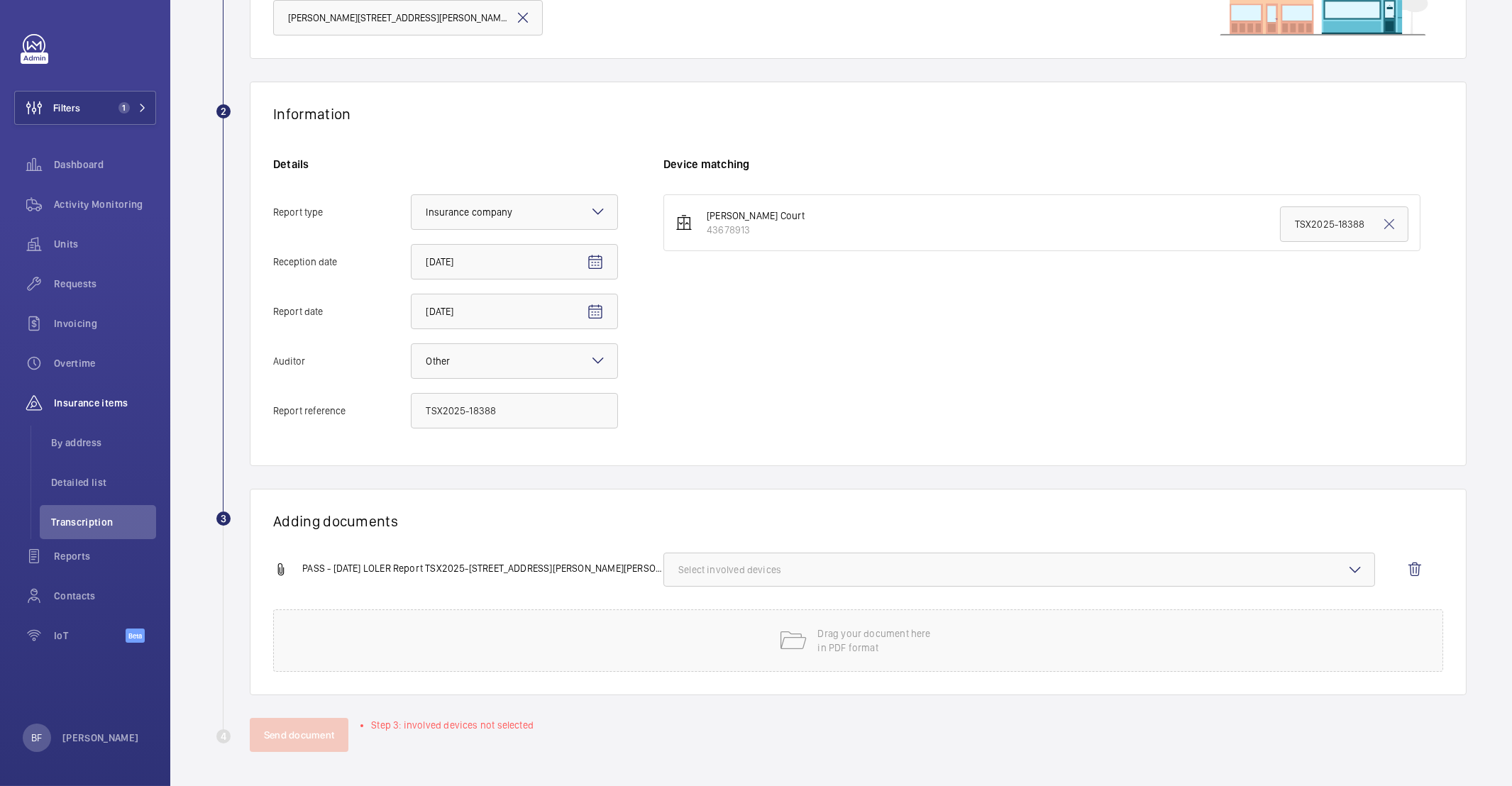
click at [710, 581] on button "Select involved devices" at bounding box center [1020, 570] width 712 height 34
click at [676, 613] on input "43678913" at bounding box center [685, 615] width 28 height 28
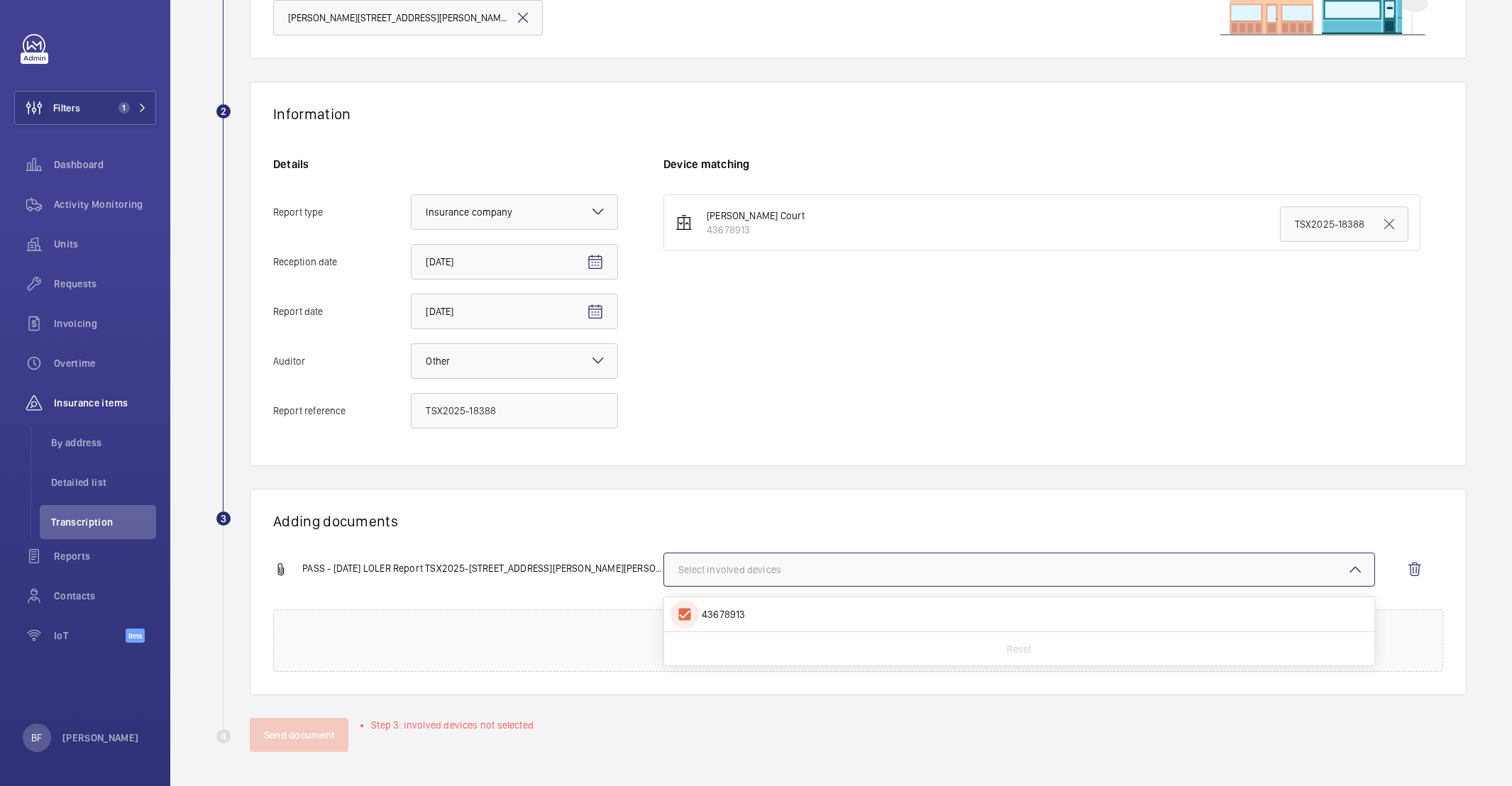
checkbox input "true"
click at [580, 512] on div "Adding documents PASS - 18 09 2025 LOLER Report TSX2025-18388 Symonds Court St …" at bounding box center [858, 592] width 1216 height 207
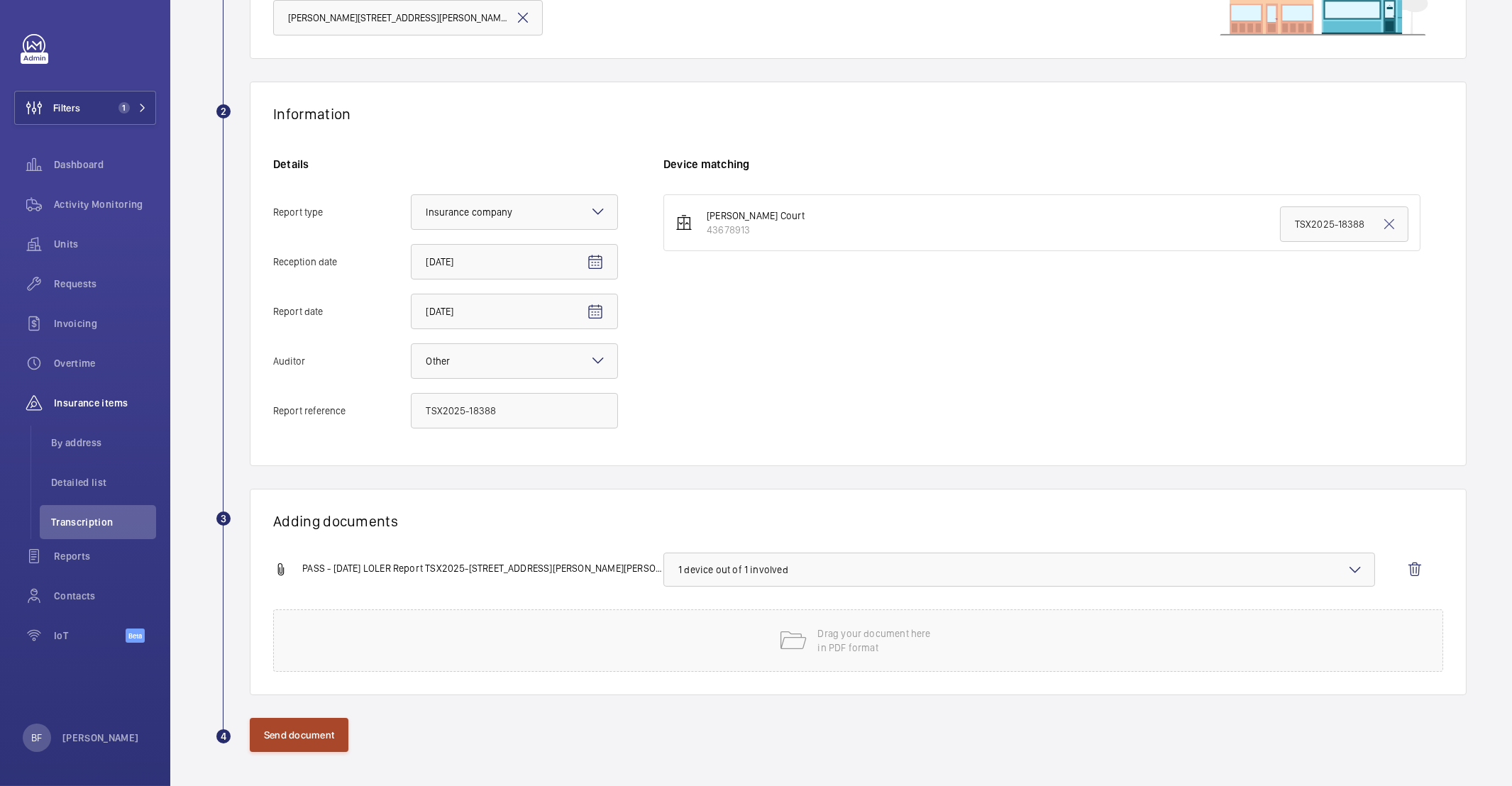
click at [318, 731] on button "Send document" at bounding box center [298, 736] width 99 height 34
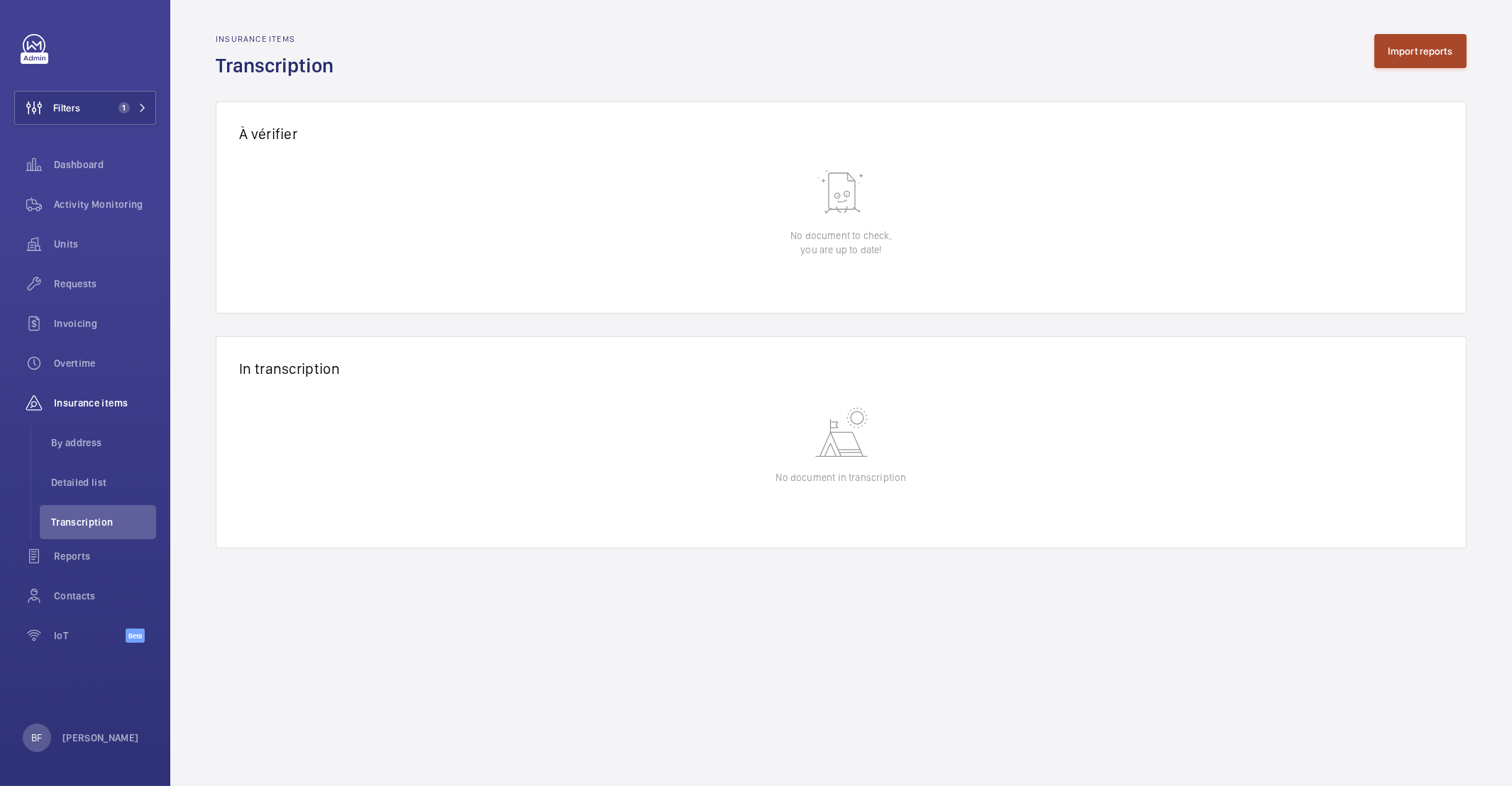
click at [1413, 53] on button "Import reports" at bounding box center [1420, 51] width 93 height 34
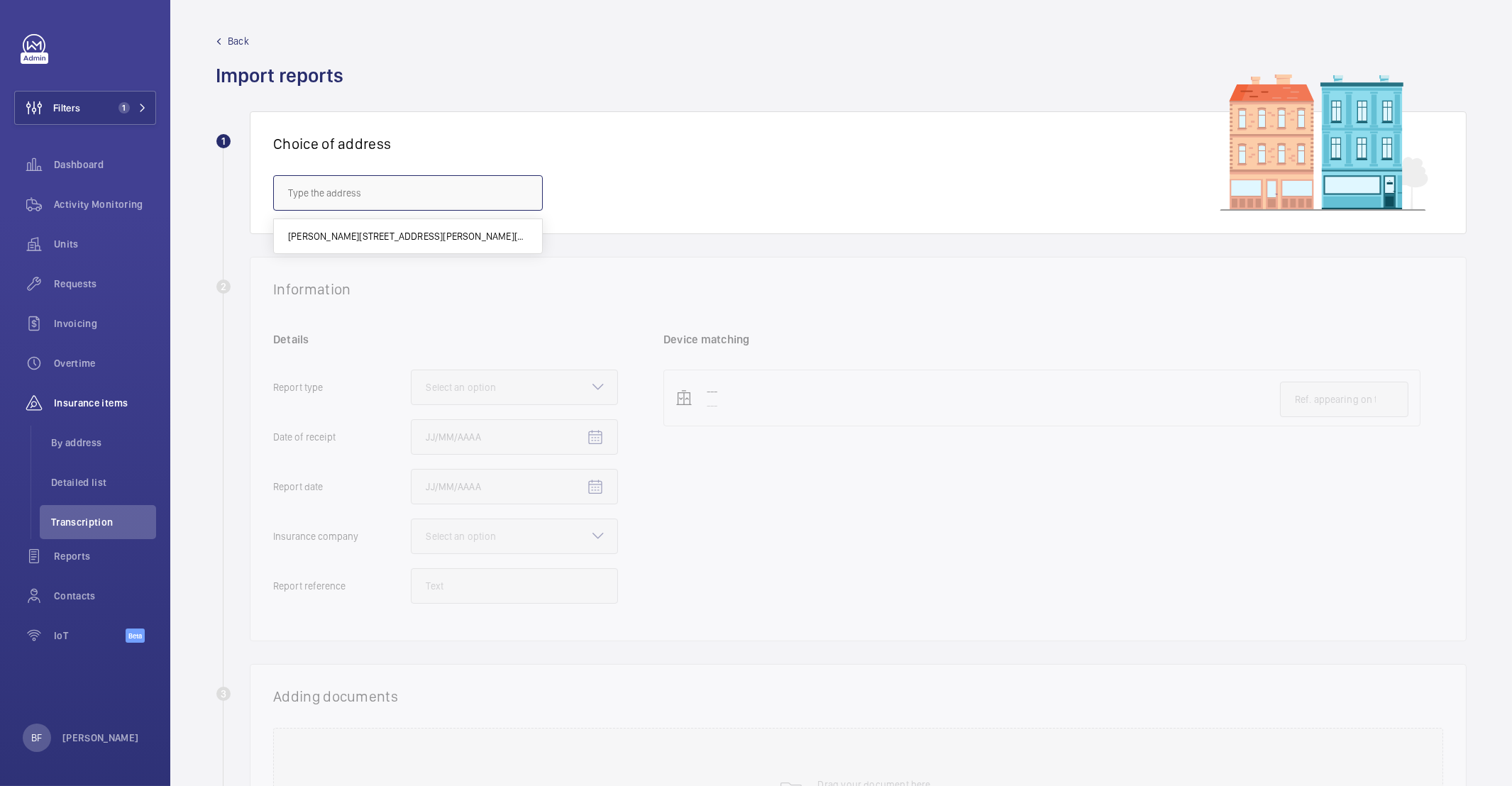
click at [441, 200] on input "text" at bounding box center [407, 193] width 269 height 36
click at [452, 199] on input "text" at bounding box center [407, 193] width 269 height 36
paste input "CO9 2LT"
click at [397, 247] on mat-option "7-18 Oak Yard - Oak yard, HALSTEAD CO9 2LT" at bounding box center [407, 237] width 268 height 34
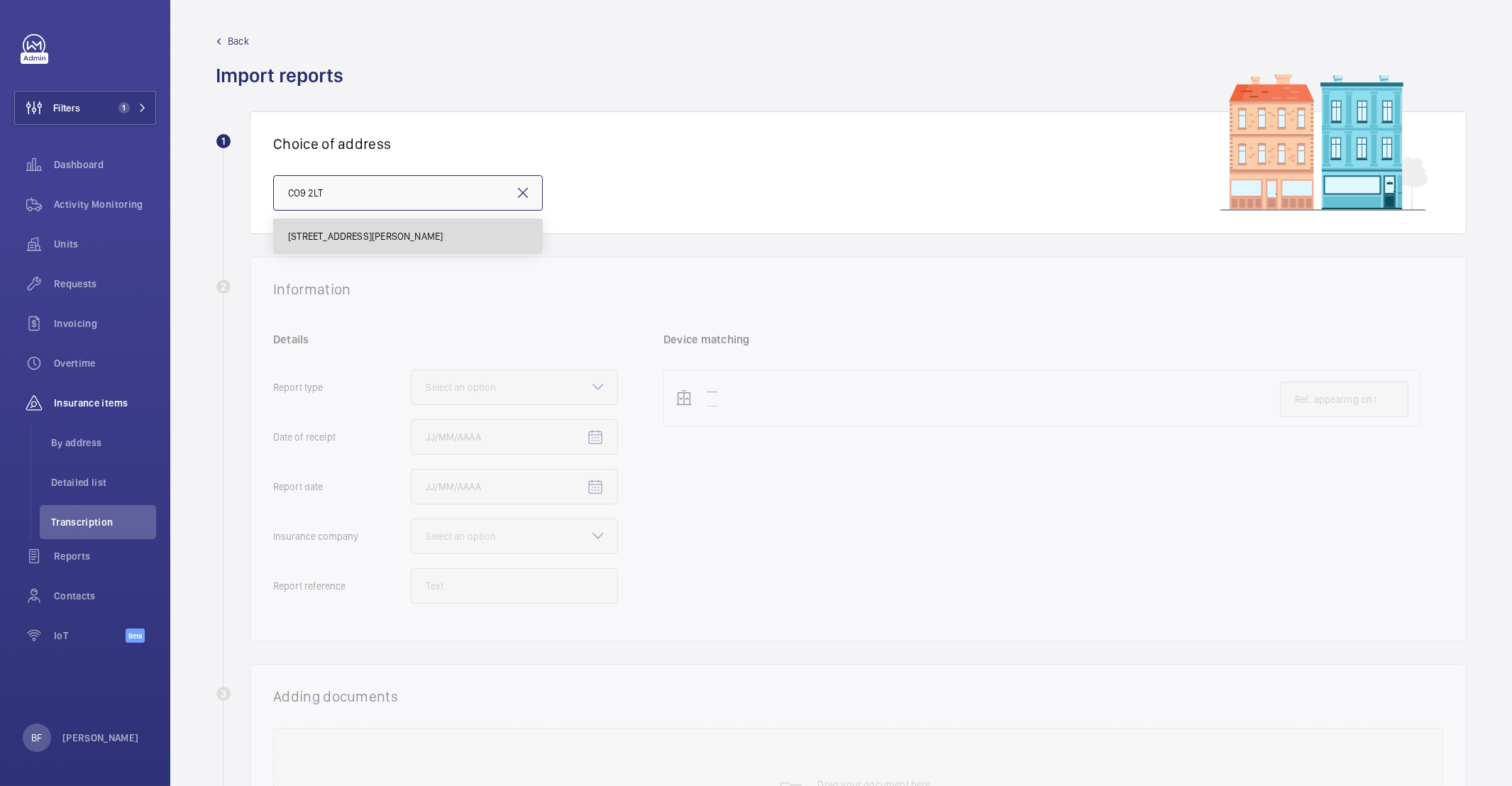
type input "7-18 Oak Yard - Oak yard, HALSTEAD CO9 2LT"
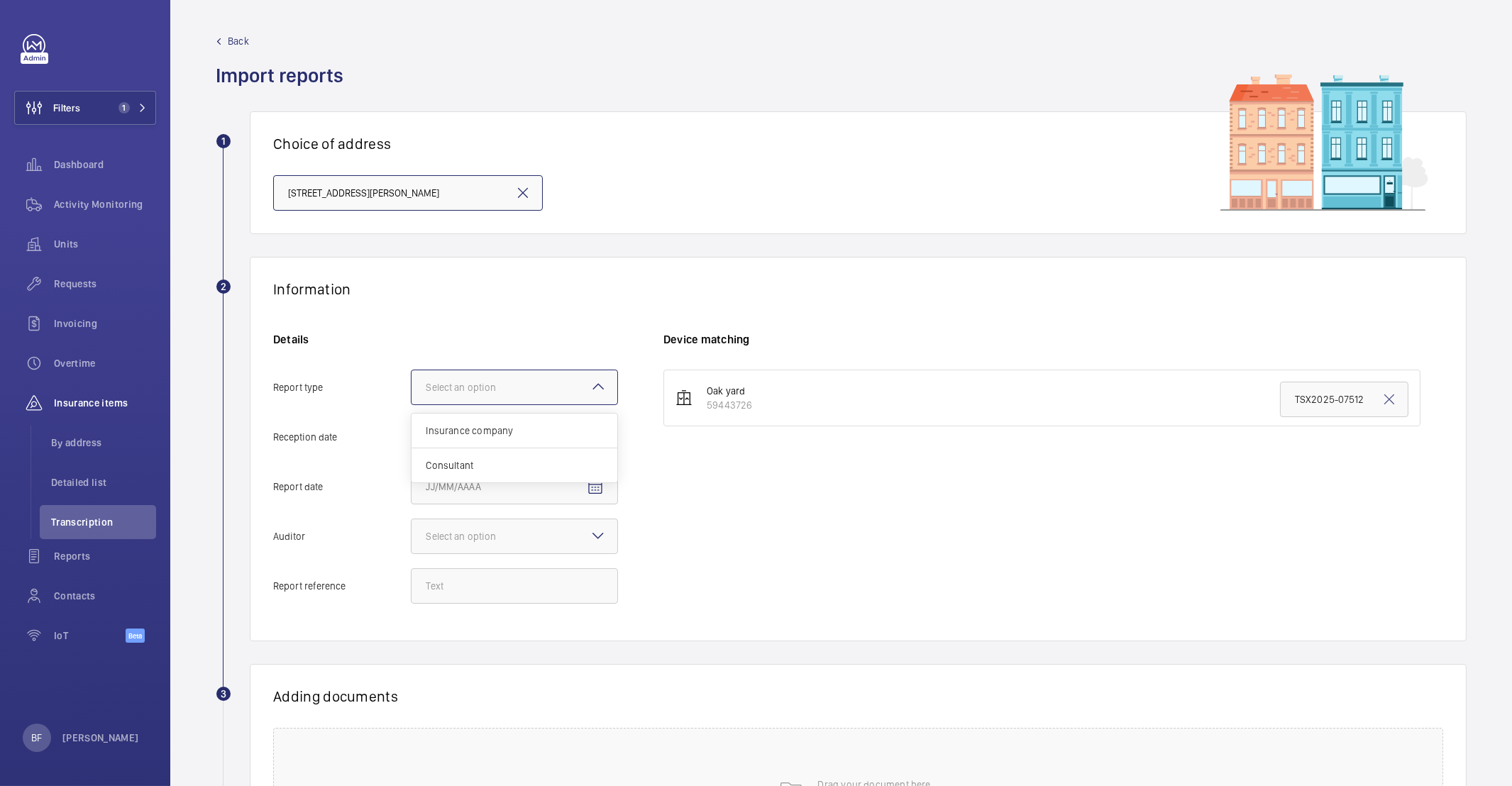
click at [551, 389] on div at bounding box center [514, 387] width 206 height 34
click at [411, 389] on input "Report type Select an option Insurance company Consultant" at bounding box center [411, 387] width 0 height 34
click at [563, 439] on div "Insurance company" at bounding box center [514, 431] width 206 height 35
click at [411, 404] on input "Report type Select an option Insurance company Consultant" at bounding box center [411, 387] width 0 height 34
click at [604, 451] on span "Open calendar" at bounding box center [595, 438] width 34 height 34
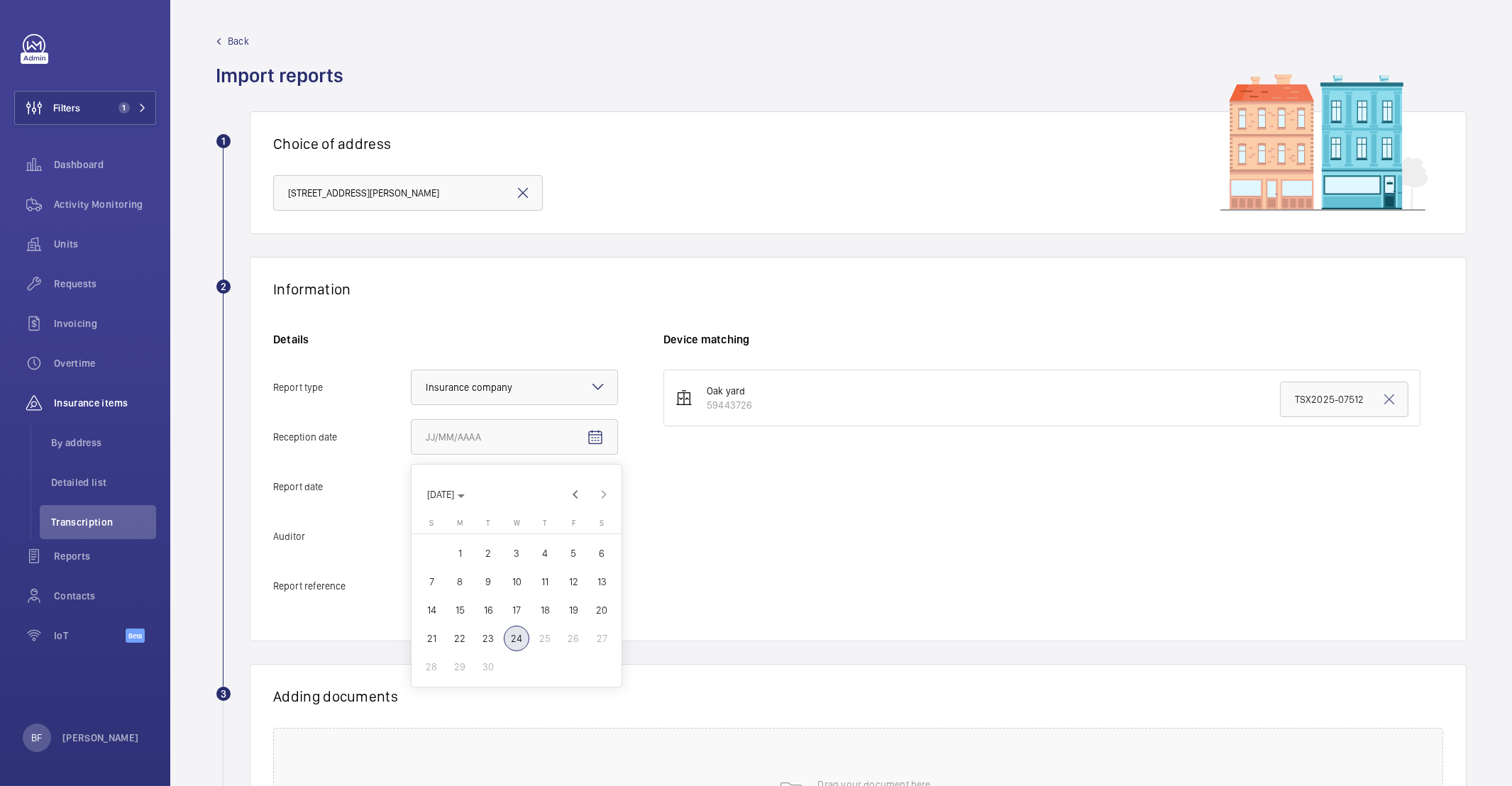
click at [516, 641] on span "24" at bounding box center [517, 639] width 26 height 26
type input "9/24/2025"
click at [603, 482] on mat-icon "Open calendar" at bounding box center [595, 488] width 17 height 17
click at [576, 662] on span "19" at bounding box center [573, 660] width 26 height 26
type input "9/19/2025"
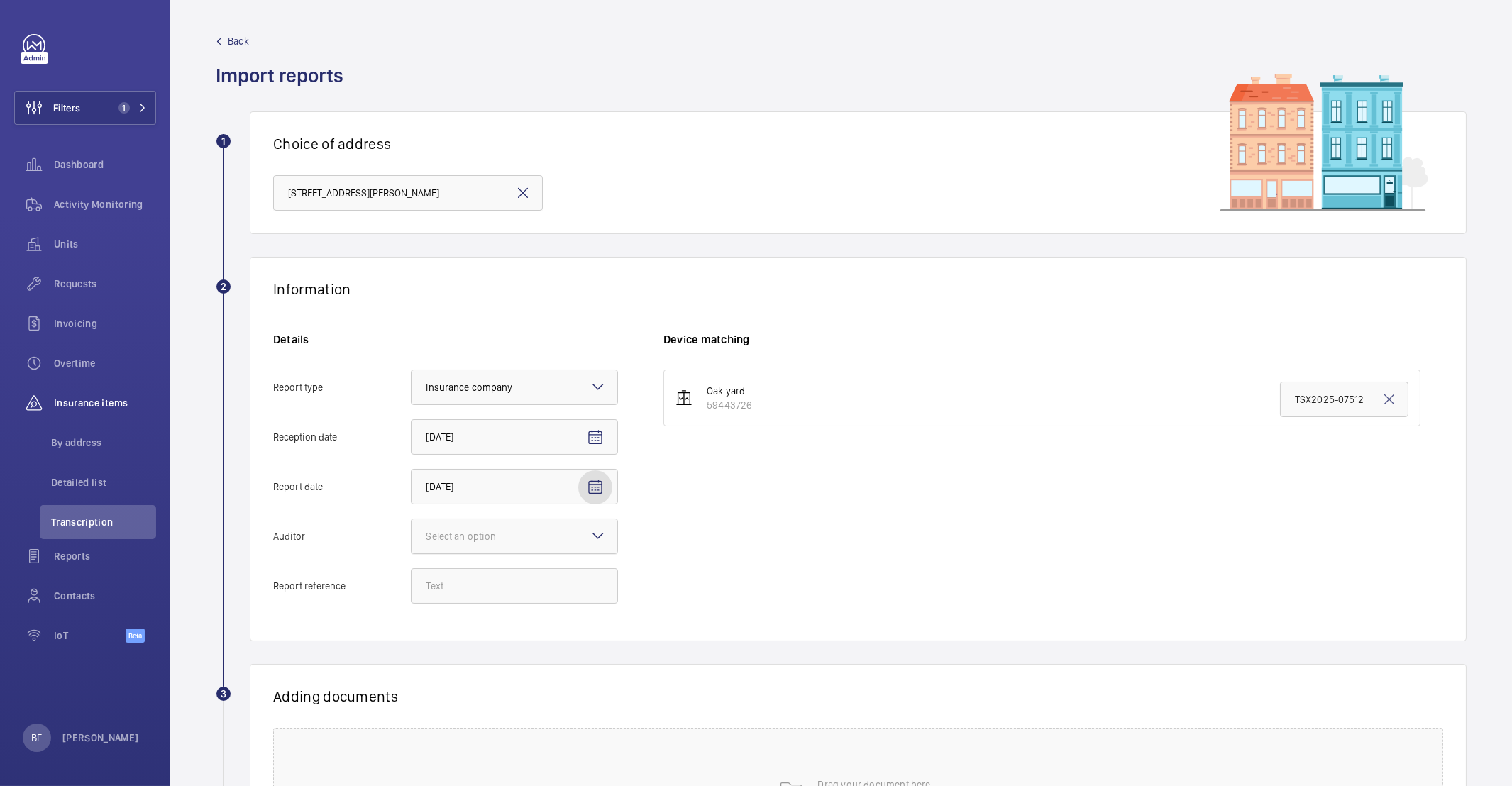
click at [487, 544] on div "Select an option" at bounding box center [478, 537] width 106 height 14
click at [411, 544] on input "Auditor Select an option" at bounding box center [411, 537] width 0 height 34
click at [457, 711] on div "Other" at bounding box center [514, 719] width 206 height 34
click at [411, 554] on input "Auditor Select an option Veritas Zurich British Engineering Allianz Other" at bounding box center [411, 537] width 0 height 34
click at [478, 590] on input "Report reference" at bounding box center [514, 586] width 207 height 36
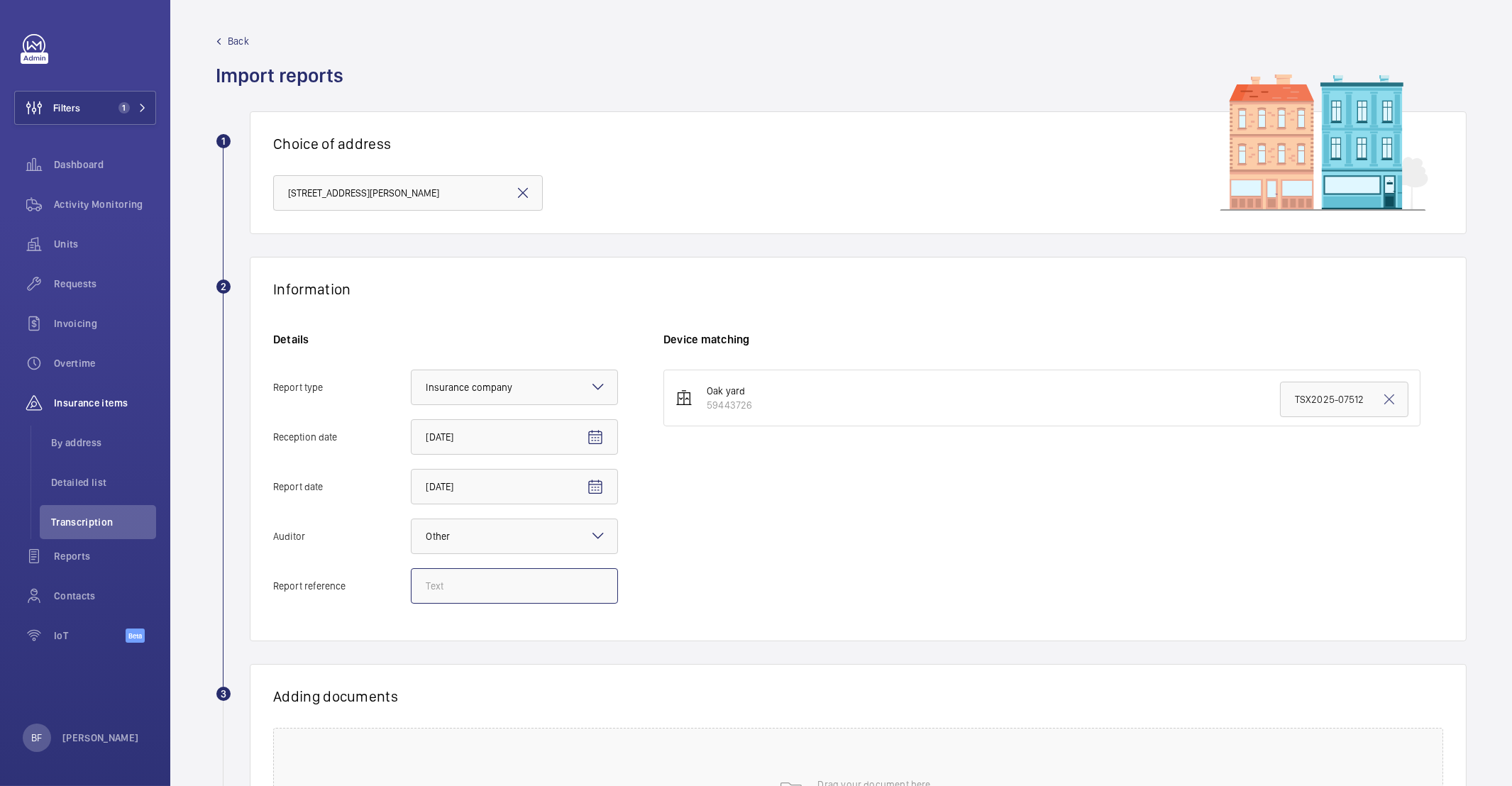
click at [524, 596] on input "Report reference" at bounding box center [514, 586] width 207 height 36
paste input "TSX2025-18500"
type input "TSX2025-18500"
click at [1307, 405] on input "TSX2025-07512" at bounding box center [1344, 399] width 129 height 36
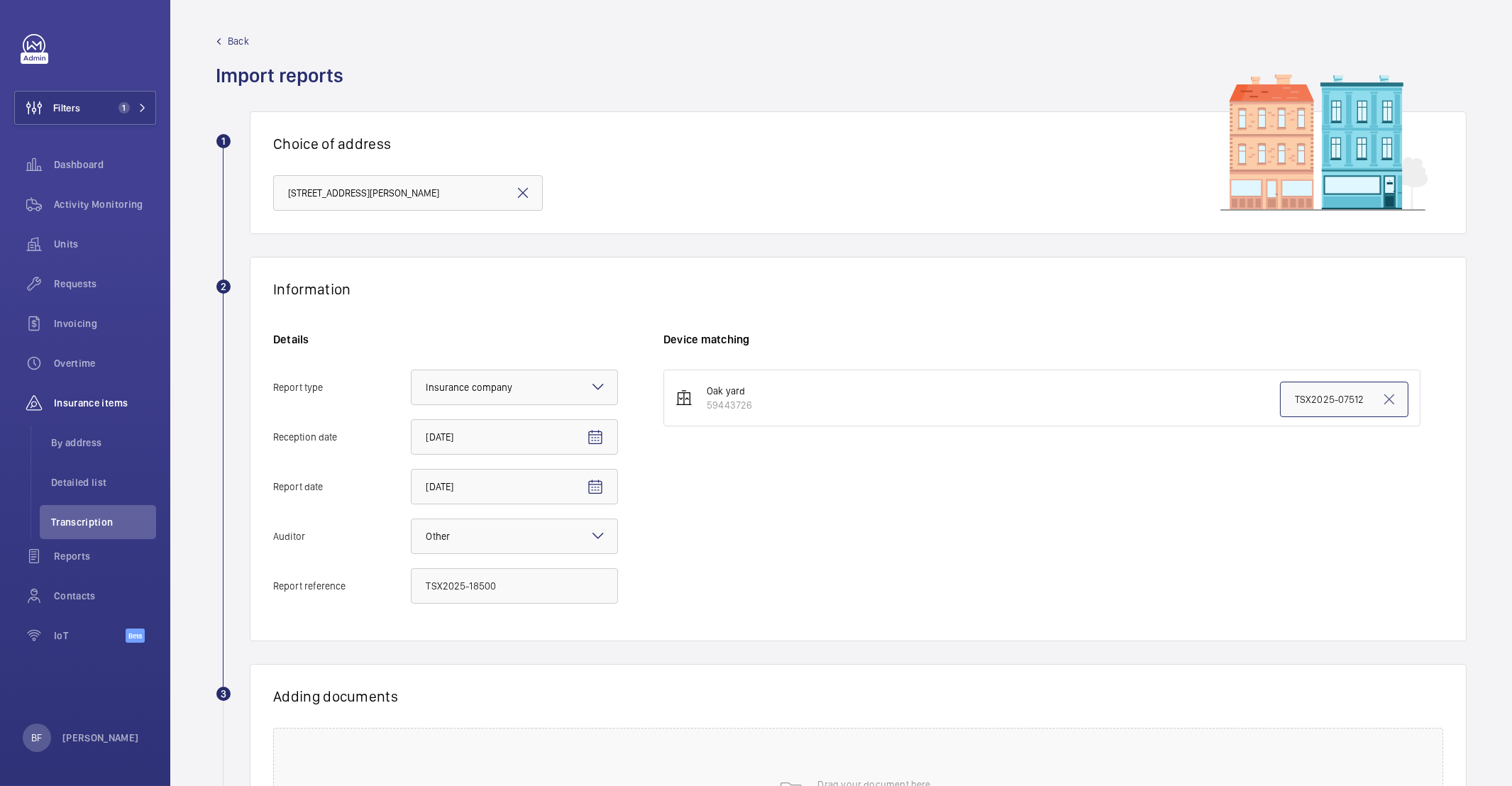
click at [1307, 405] on input "TSX2025-07512" at bounding box center [1344, 399] width 129 height 36
paste input "18500"
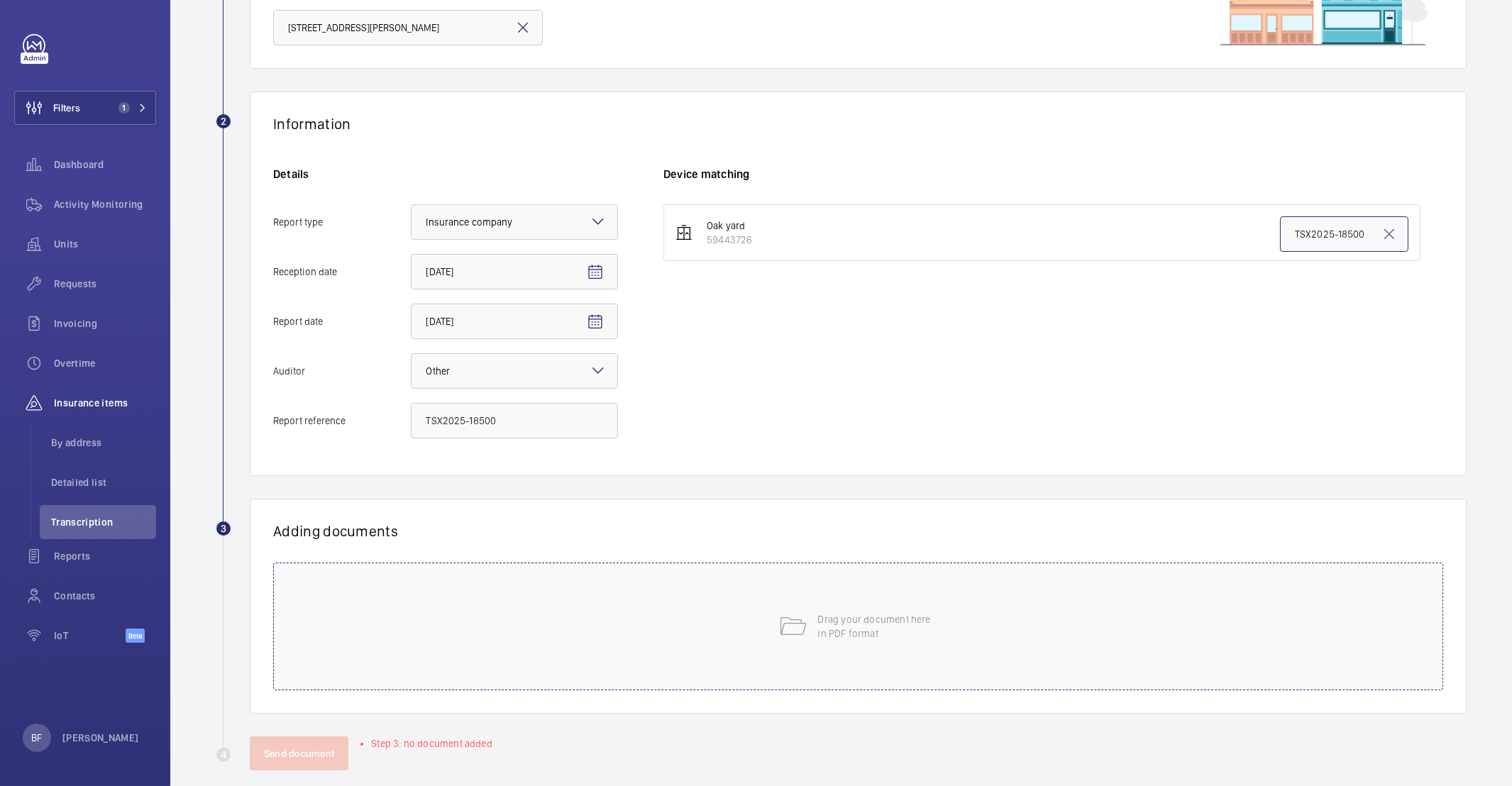
scroll to position [185, 0]
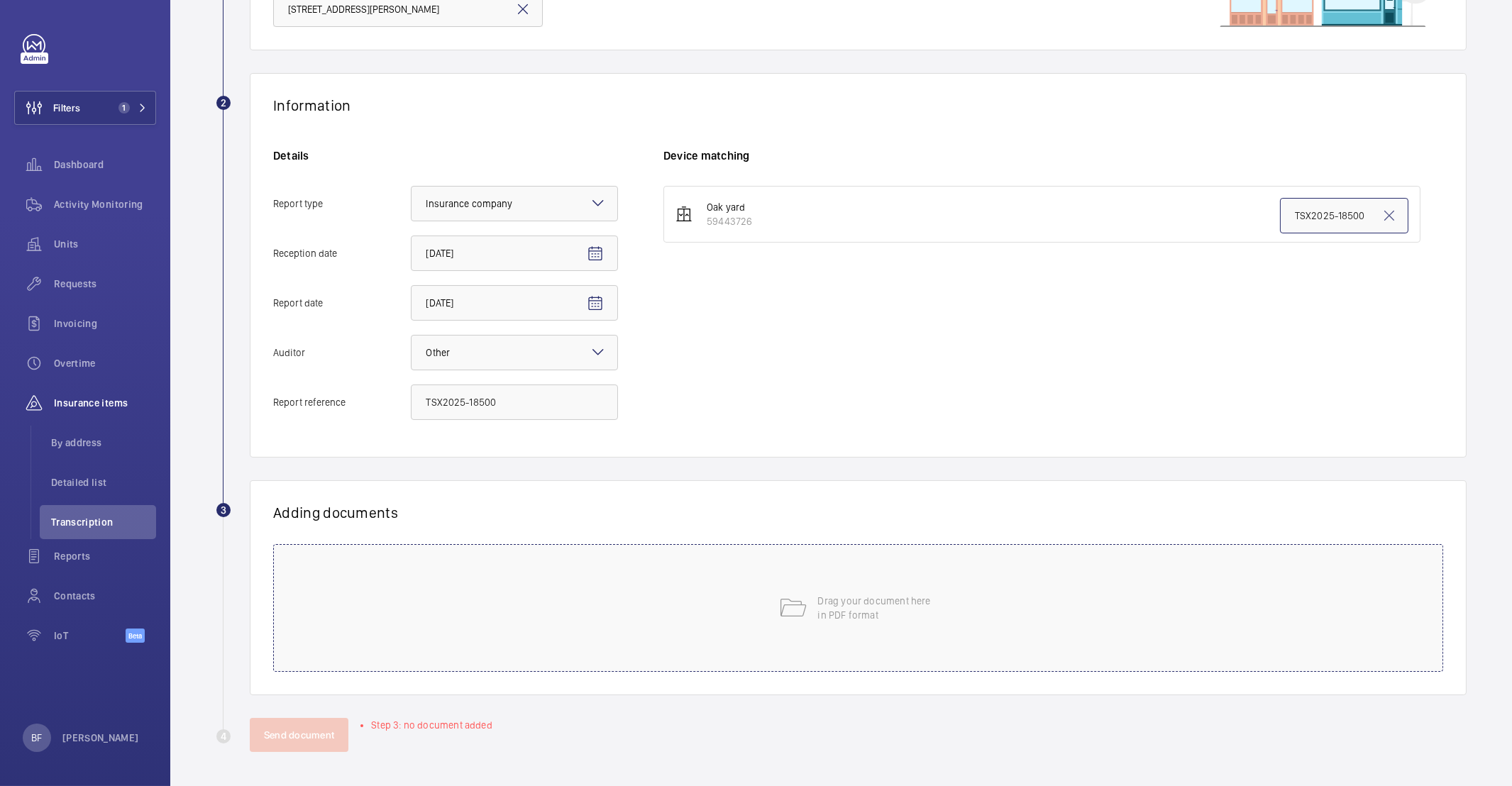
type input "TSX2025-18500"
click at [431, 640] on div "Drag your document here in PDF format" at bounding box center [858, 608] width 1170 height 128
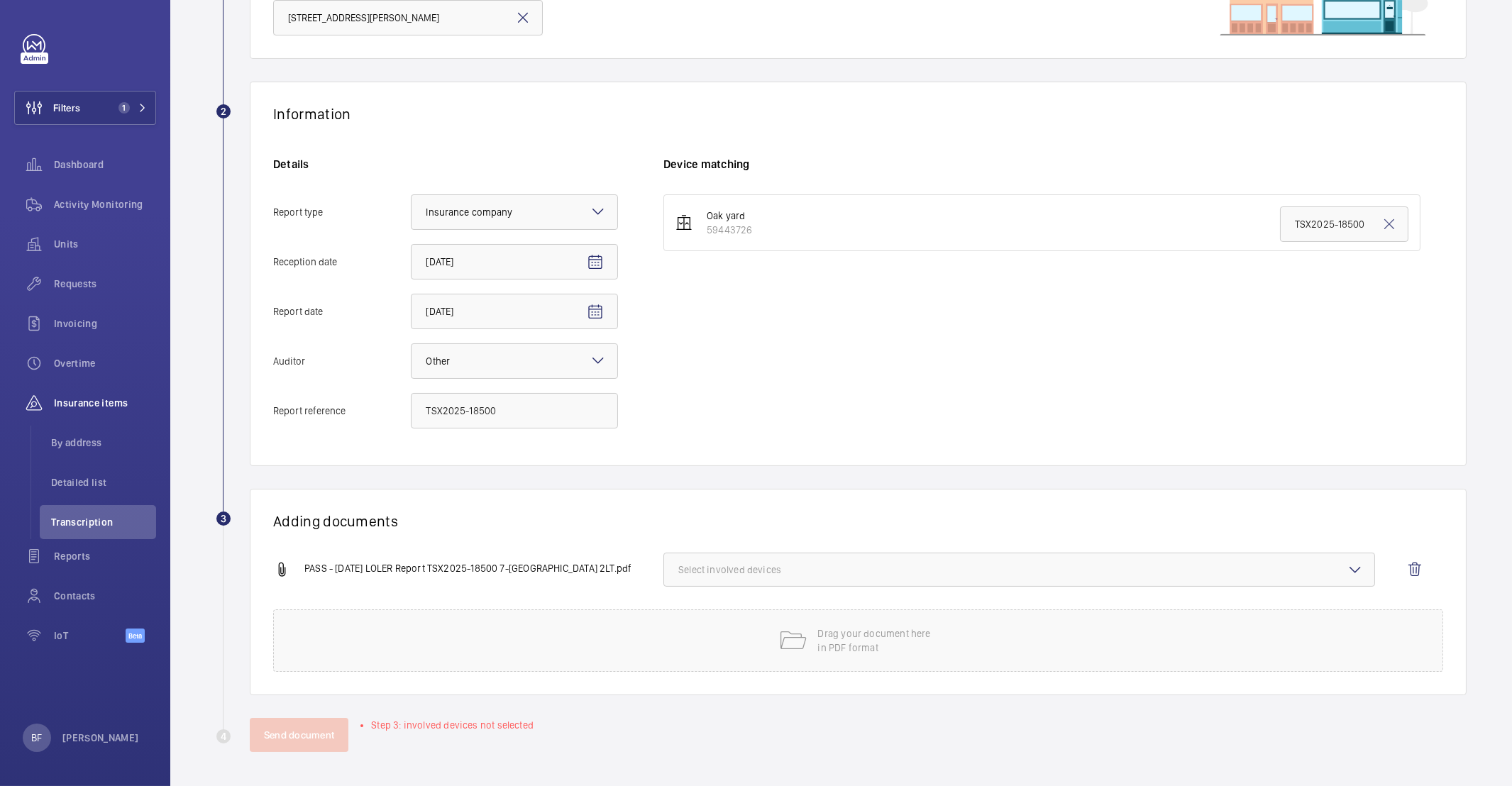
click at [757, 567] on span "Select involved devices" at bounding box center [1020, 570] width 682 height 14
click at [696, 632] on label "59443726" at bounding box center [1009, 615] width 689 height 34
click at [696, 629] on input "59443726" at bounding box center [685, 615] width 28 height 28
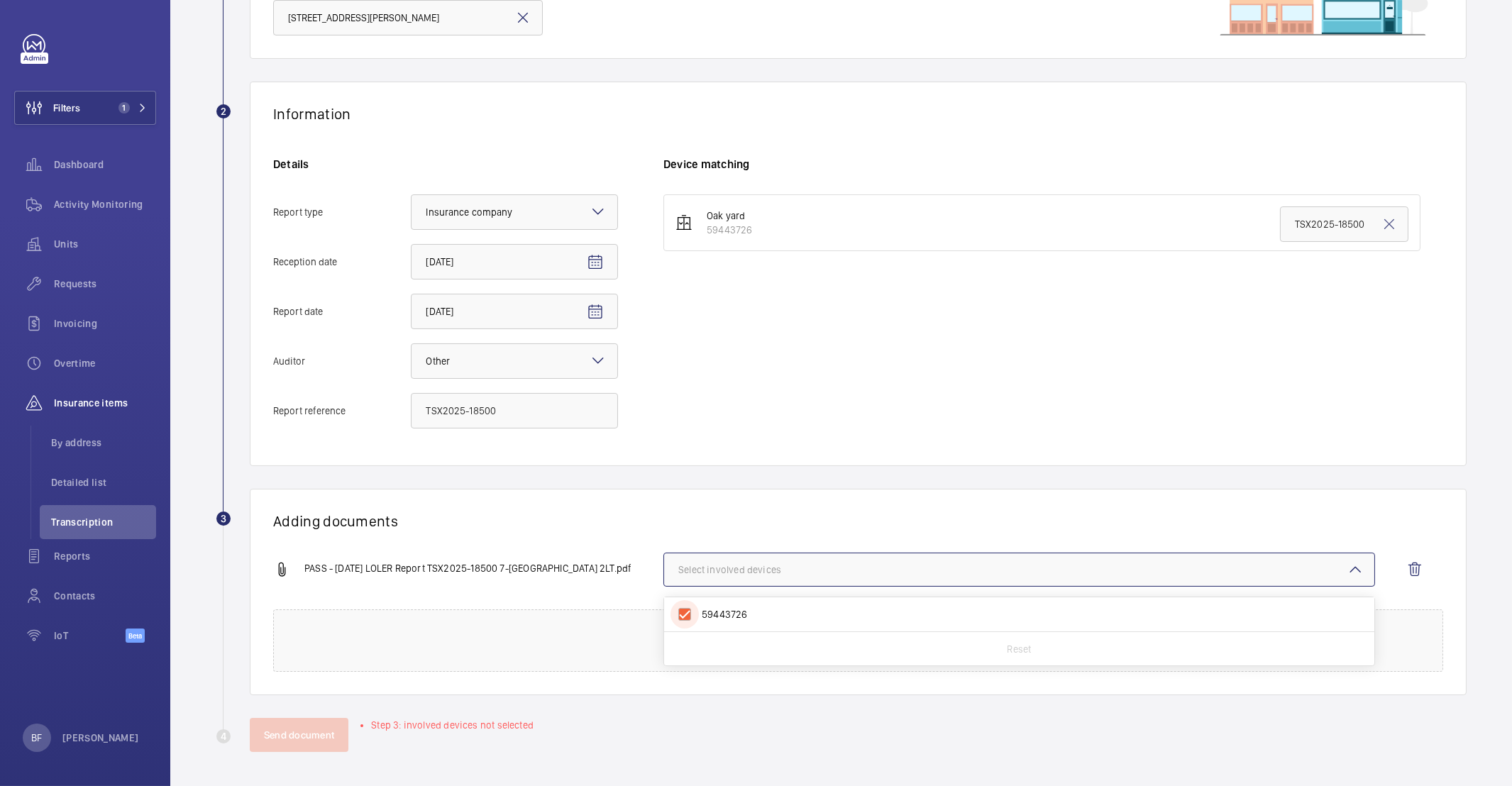
checkbox input "true"
click at [323, 596] on div "PASS - 19 09 2025 LOLER Report TSX2025-18500 7-18 Oak Yard, CO9 2LT.pdf 1 devic…" at bounding box center [852, 581] width 1159 height 57
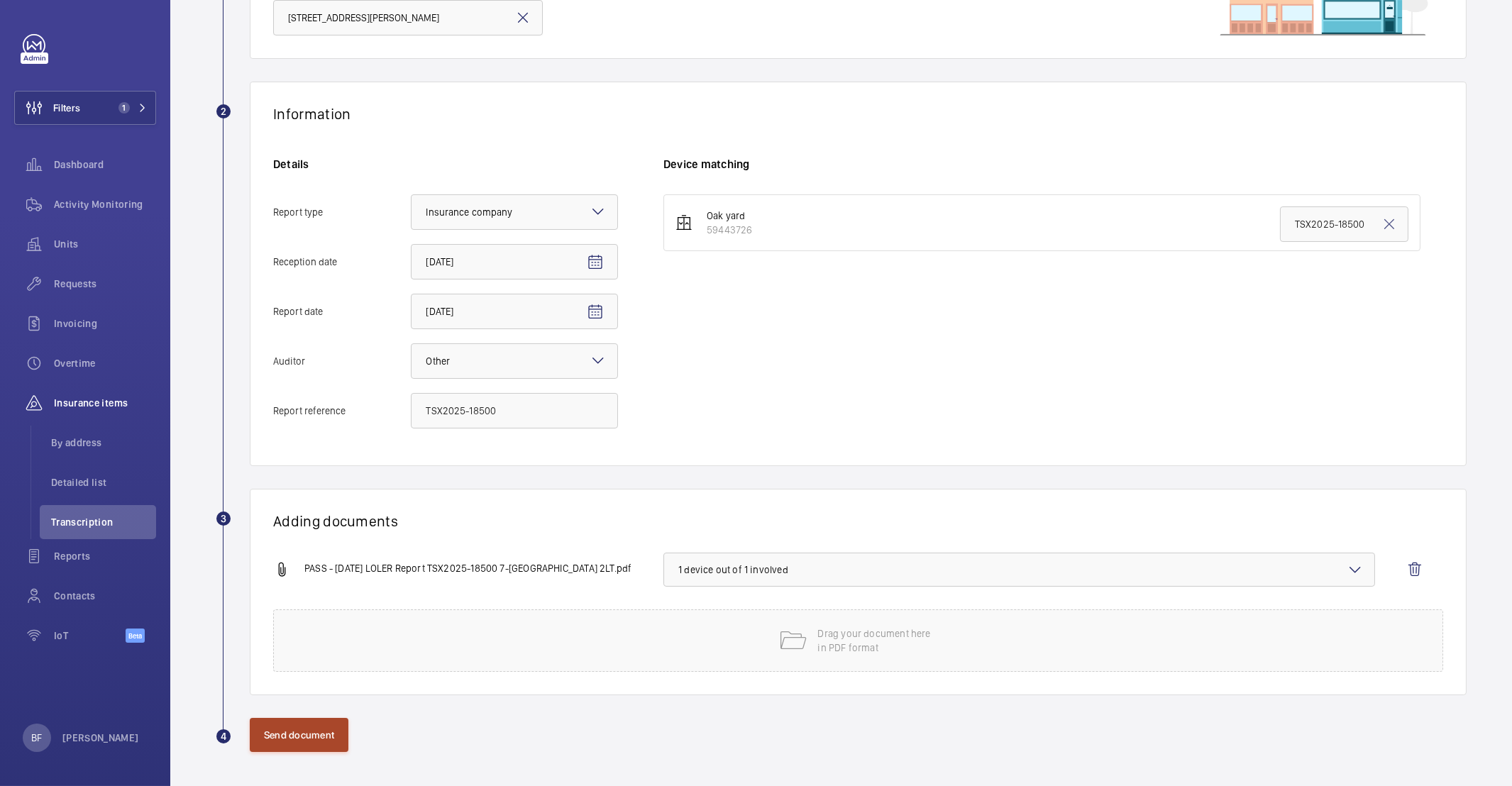
click at [302, 738] on button "Send document" at bounding box center [298, 736] width 99 height 34
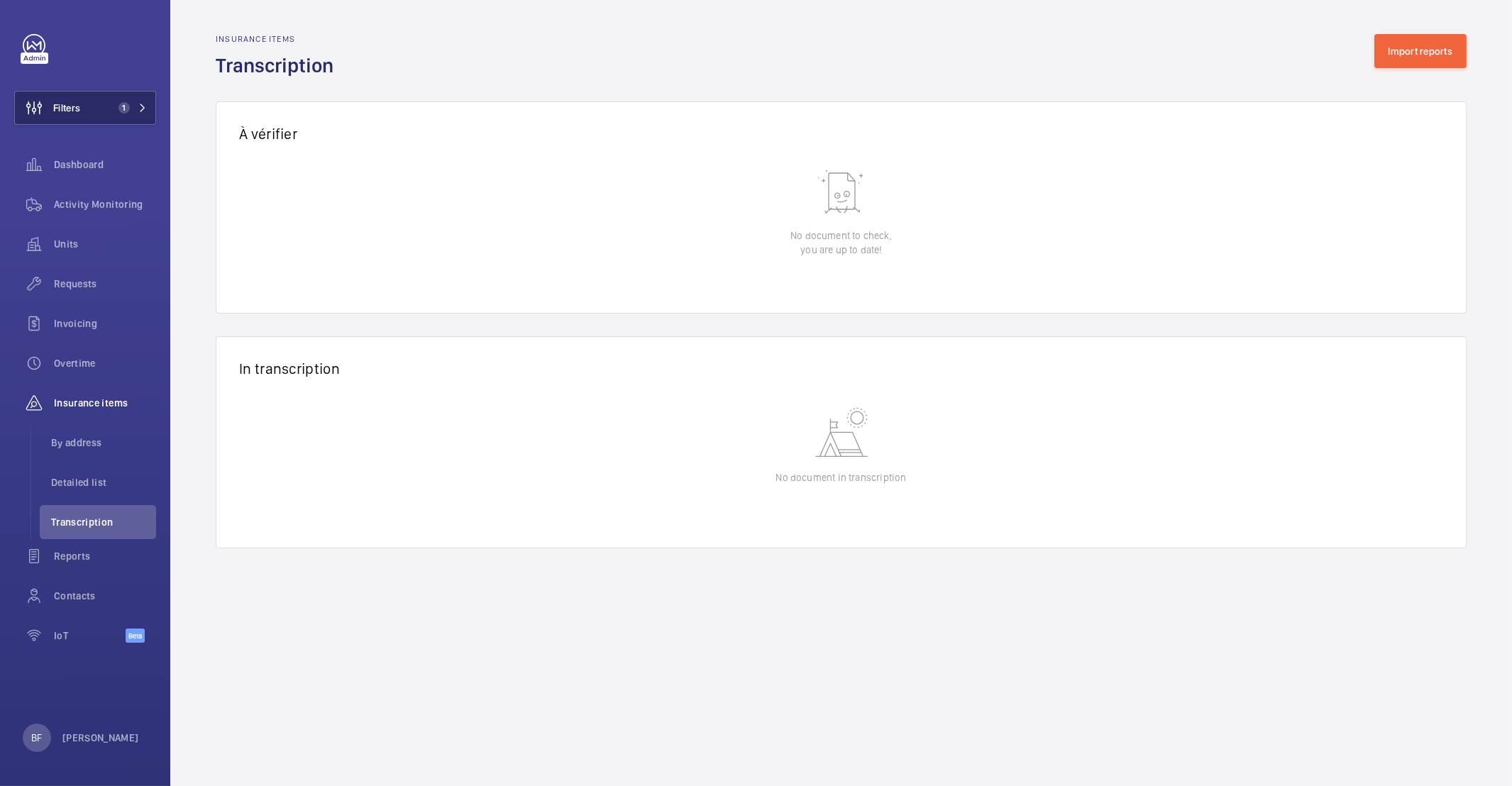
click at [136, 114] on button "Filters 1" at bounding box center [85, 108] width 142 height 34
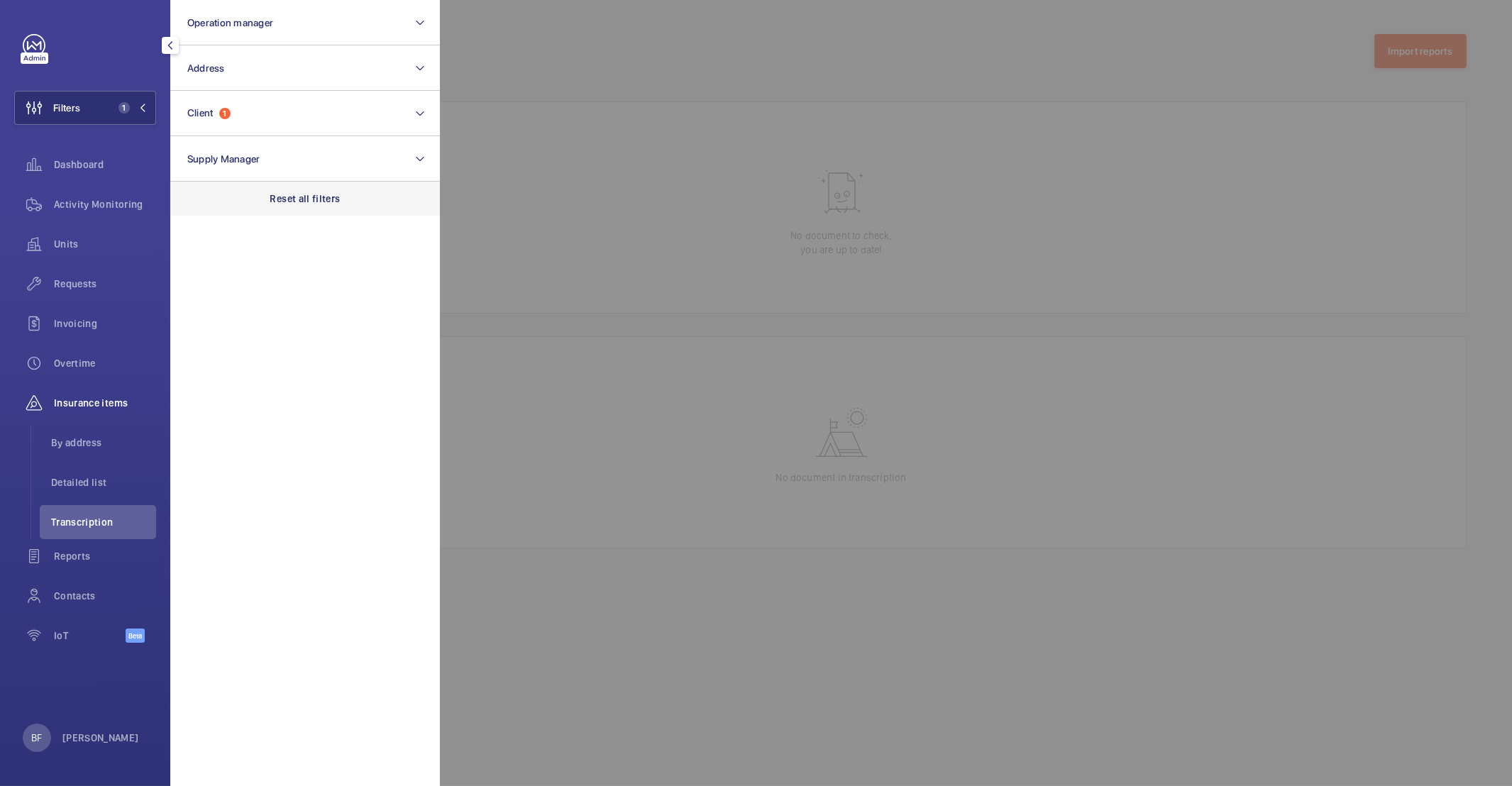
click at [283, 198] on p "Reset all filters" at bounding box center [305, 199] width 70 height 14
click at [85, 474] on li "Detailed list" at bounding box center [98, 483] width 117 height 34
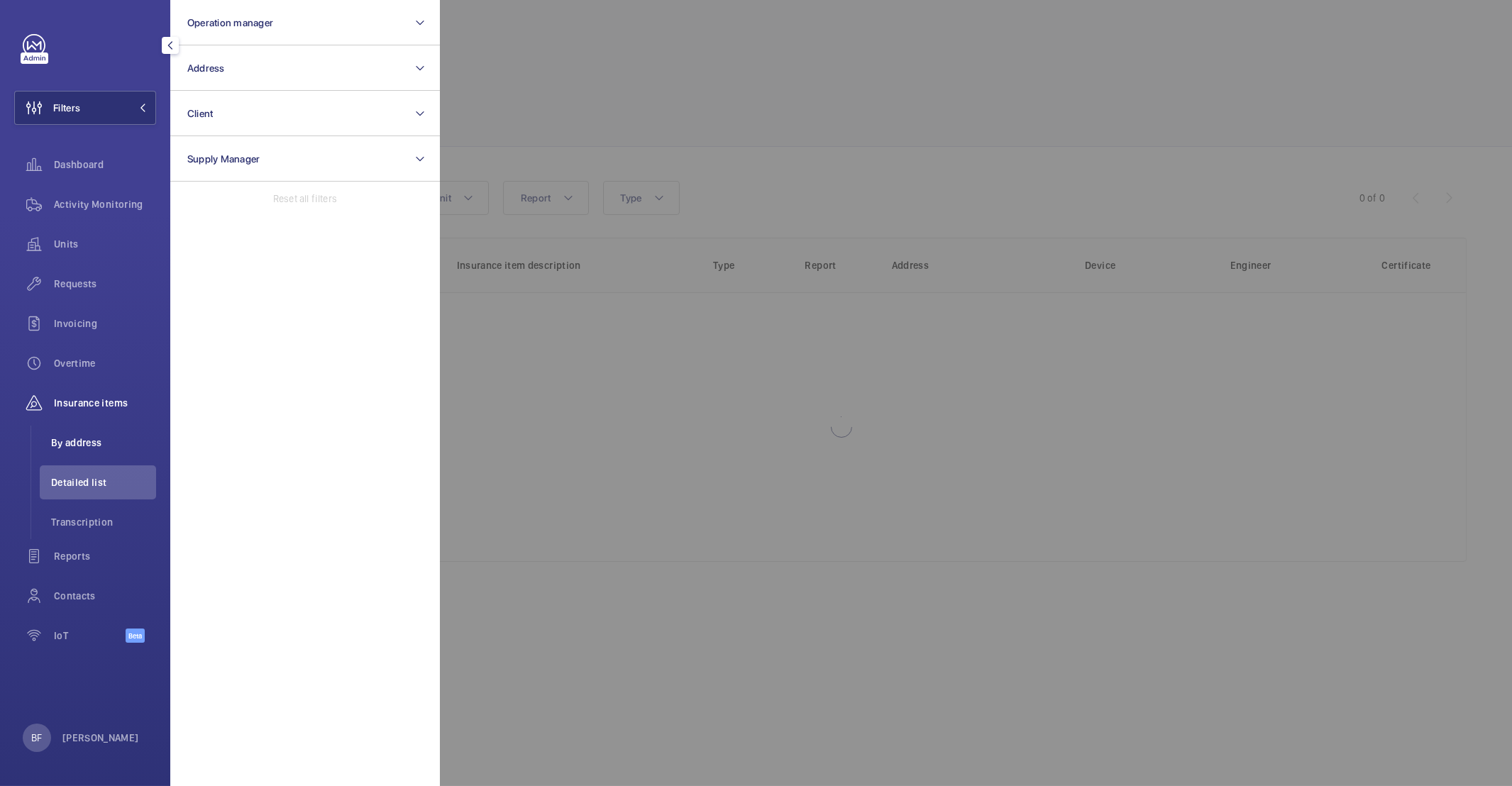
click at [85, 436] on span "By address" at bounding box center [104, 443] width 105 height 14
click at [99, 515] on span "Transcription" at bounding box center [104, 522] width 105 height 14
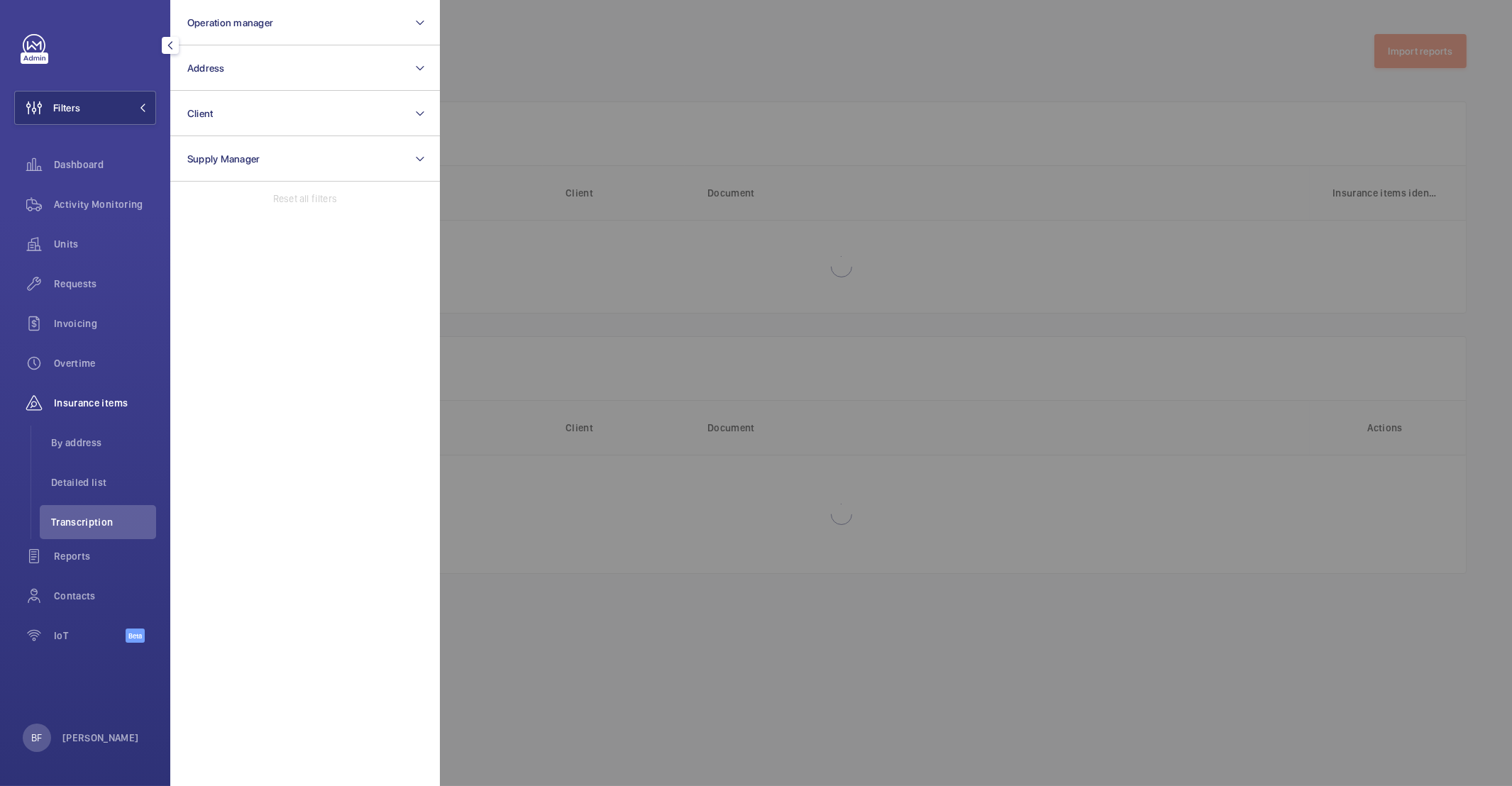
click at [997, 473] on div at bounding box center [1196, 393] width 1512 height 786
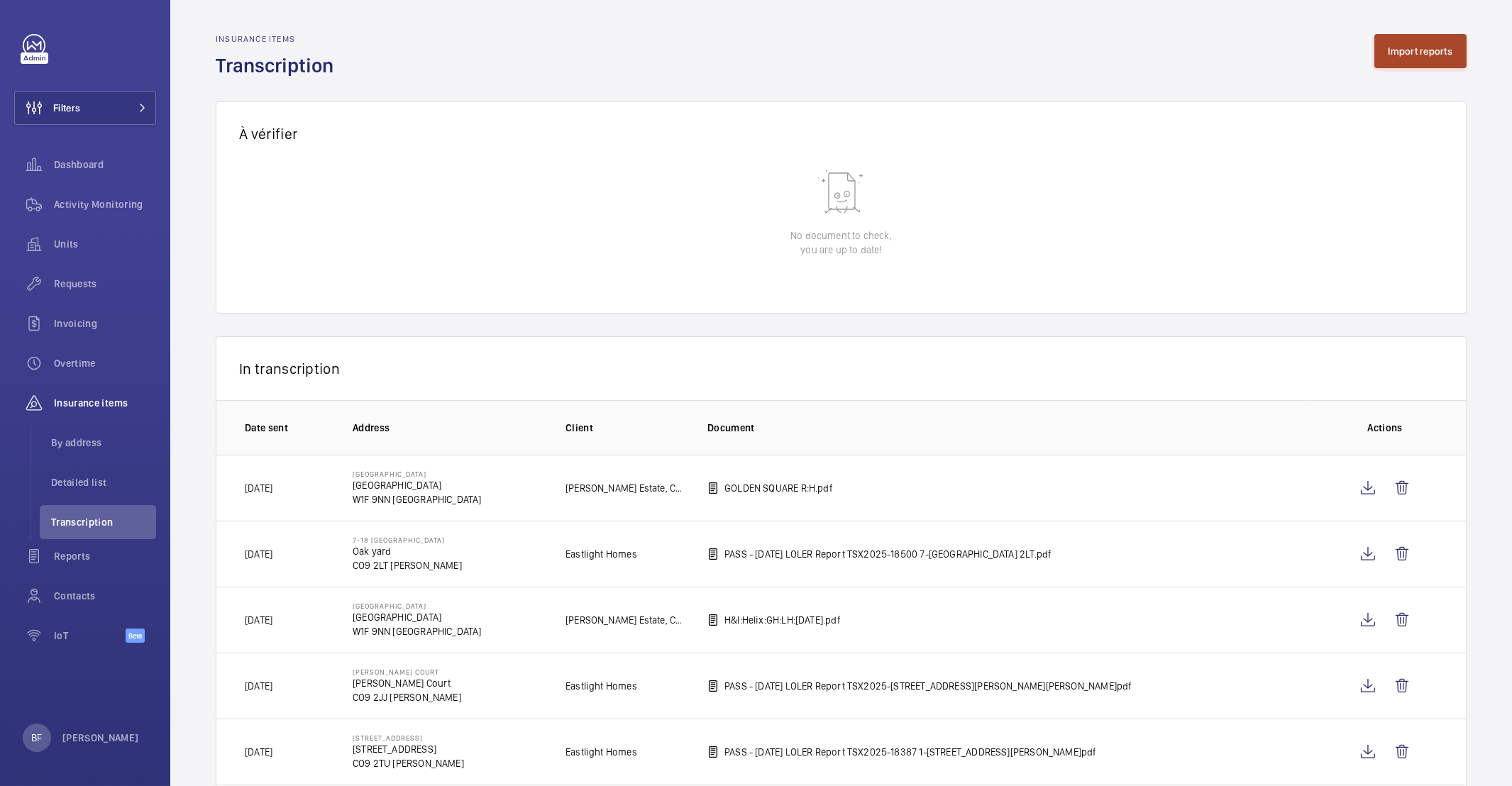
click at [1401, 57] on button "Import reports" at bounding box center [1420, 51] width 93 height 34
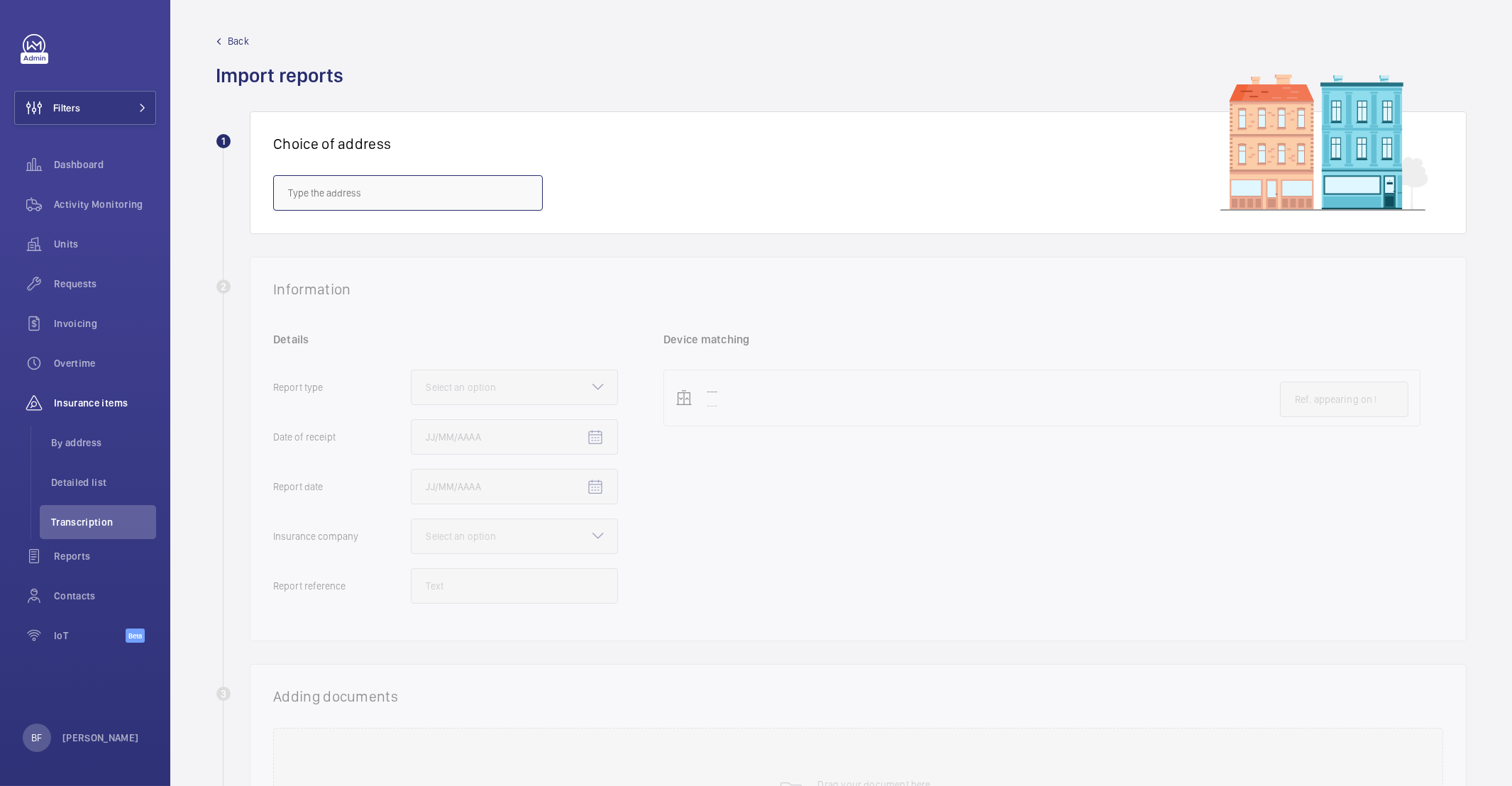
click at [377, 196] on input "text" at bounding box center [407, 193] width 269 height 36
paste input "CO9 1PX"
click at [372, 244] on mat-option "Block Y Trinity Court - Trinity Court, HALSTEAD CO9 1PX" at bounding box center [407, 237] width 268 height 35
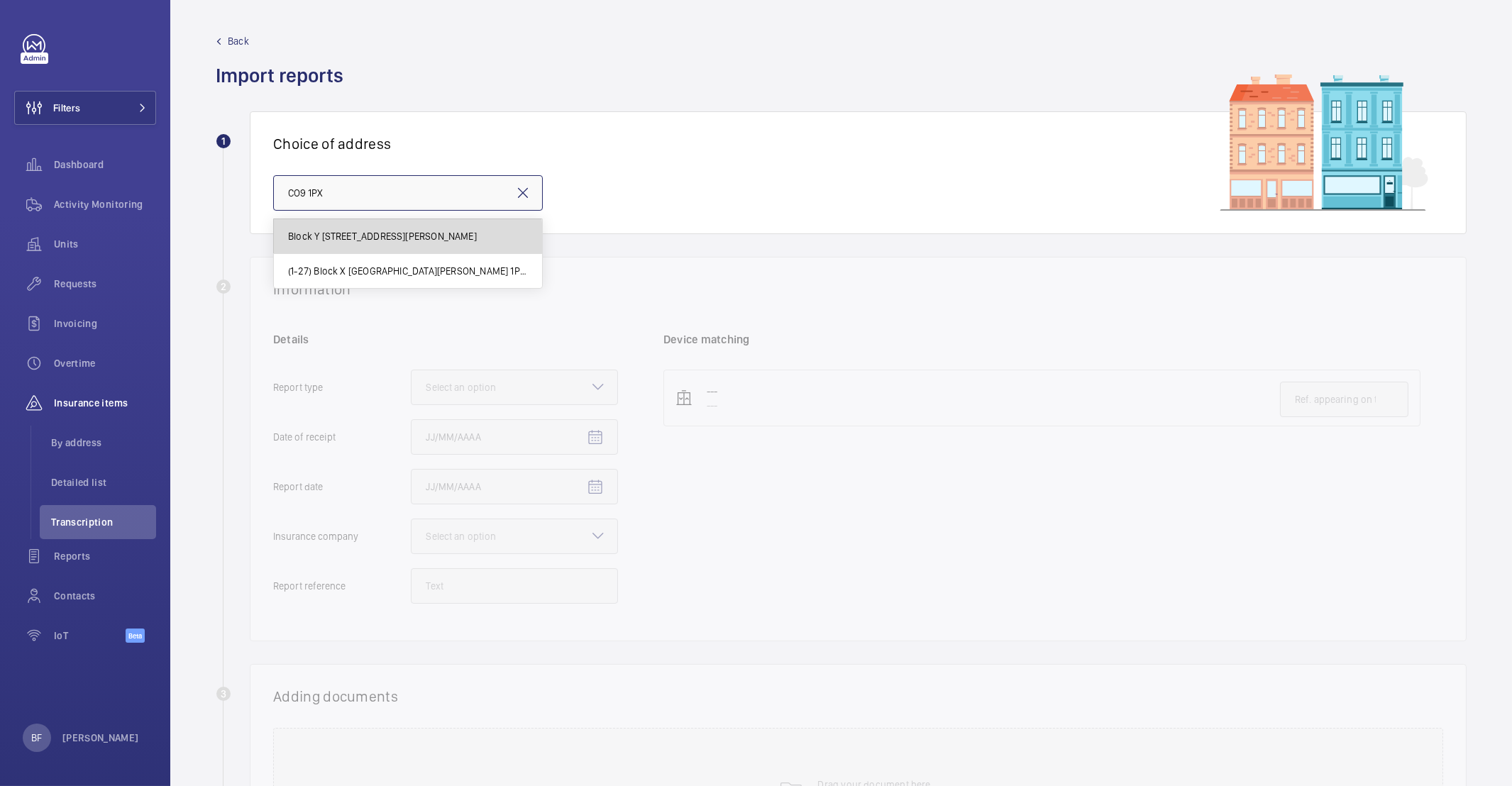
type input "Block Y Trinity Court - Trinity Court, HALSTEAD CO9 1PX"
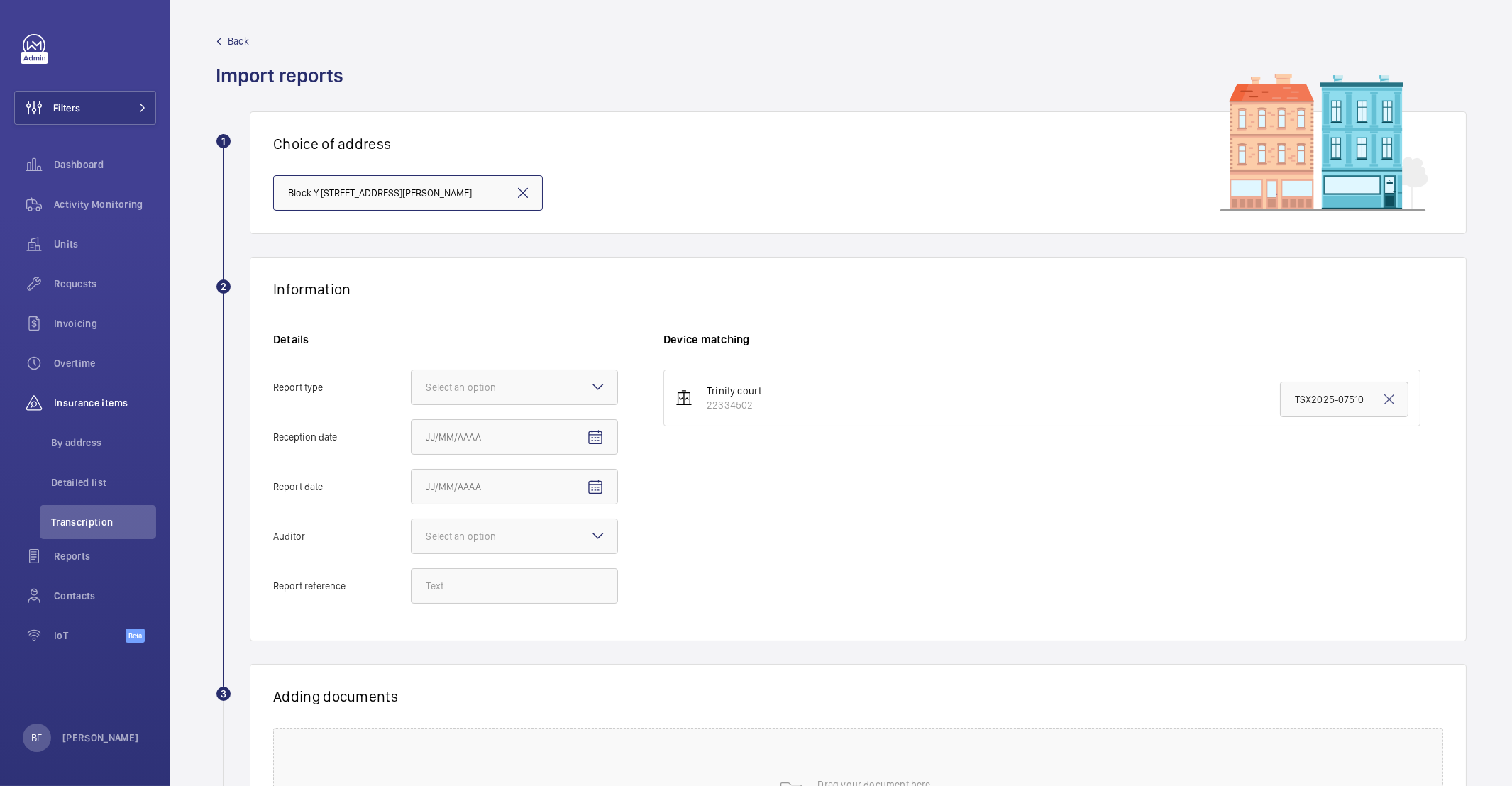
scroll to position [0, 9]
click at [489, 386] on div "Select an option" at bounding box center [478, 387] width 106 height 14
click at [411, 386] on input "Report type Select an option" at bounding box center [411, 387] width 0 height 34
click at [497, 438] on div "Insurance company" at bounding box center [514, 431] width 206 height 35
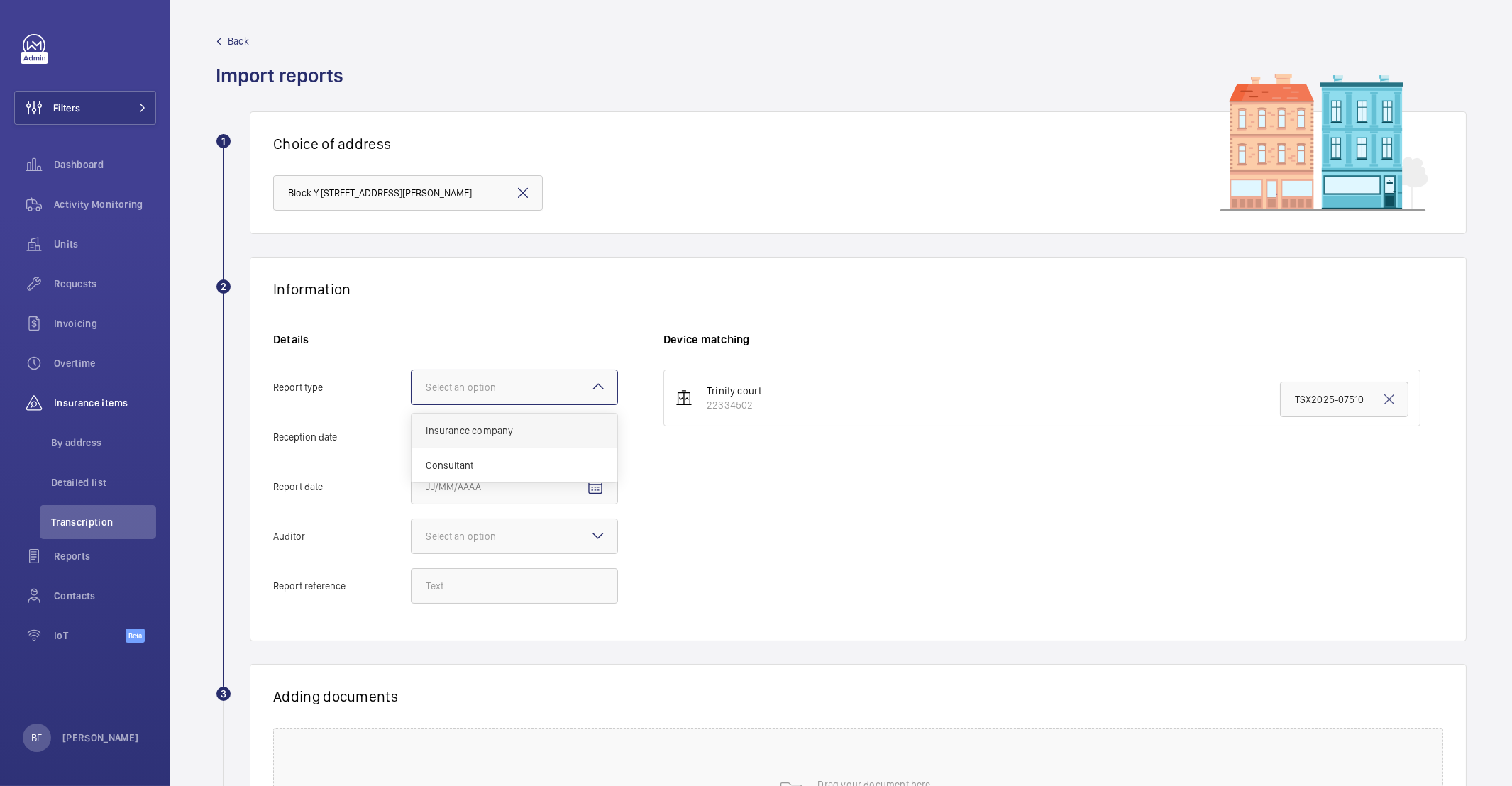
click at [411, 404] on input "Report type Select an option Insurance company Consultant" at bounding box center [411, 387] width 0 height 34
click at [512, 445] on input "Reception date" at bounding box center [514, 437] width 207 height 36
click at [595, 436] on mat-icon "Open calendar" at bounding box center [595, 438] width 17 height 17
click at [511, 641] on span "24" at bounding box center [517, 639] width 26 height 26
type input "9/24/2025"
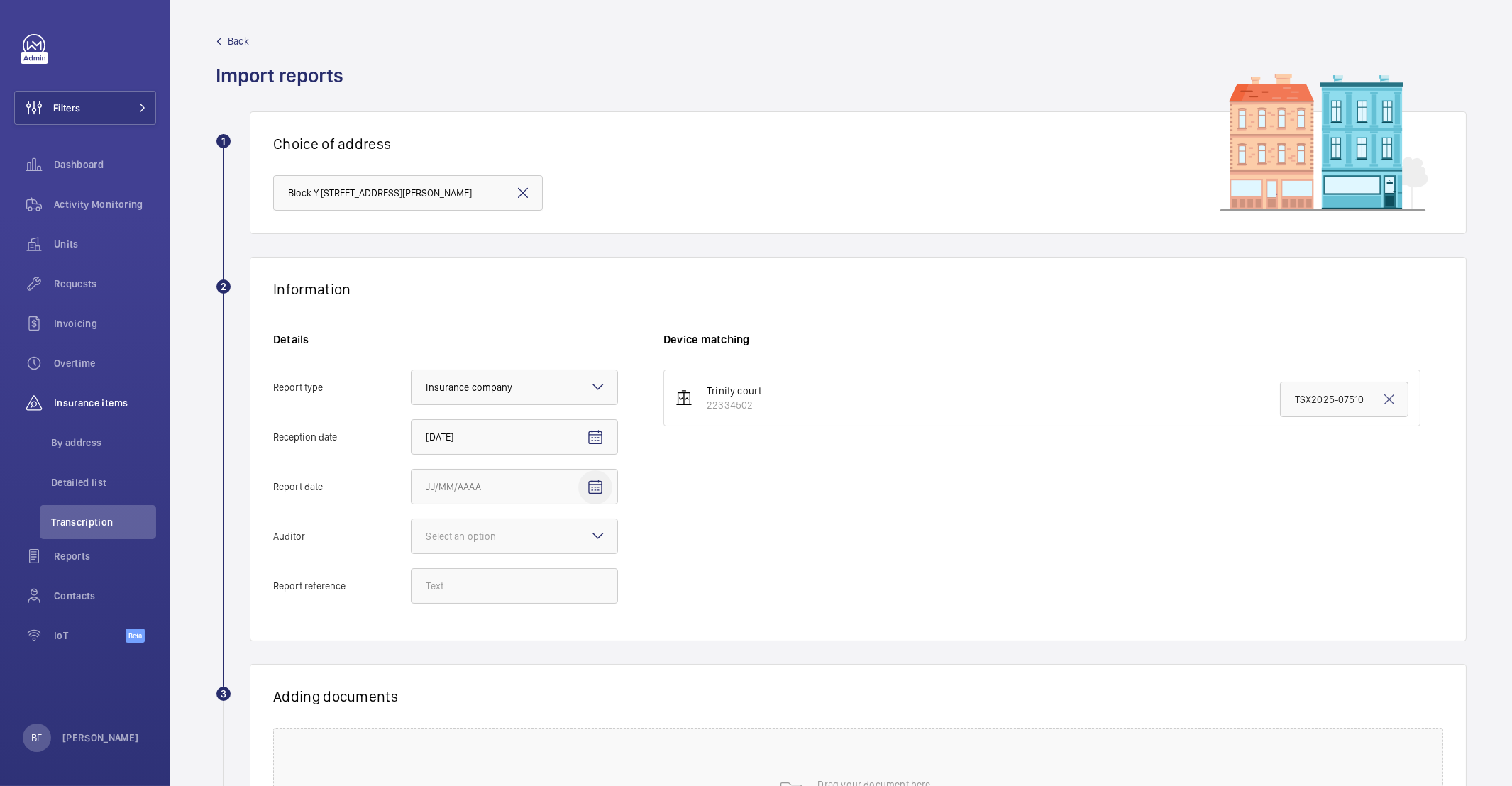
click at [592, 492] on mat-icon "Open calendar" at bounding box center [595, 488] width 17 height 17
click at [553, 655] on span "18" at bounding box center [545, 660] width 26 height 26
type input "9/18/2025"
click at [527, 529] on div "Select an option" at bounding box center [478, 537] width 106 height 14
click at [411, 529] on input "Auditor Select an option Veritas Zurich British Engineering Allianz Other" at bounding box center [411, 537] width 0 height 34
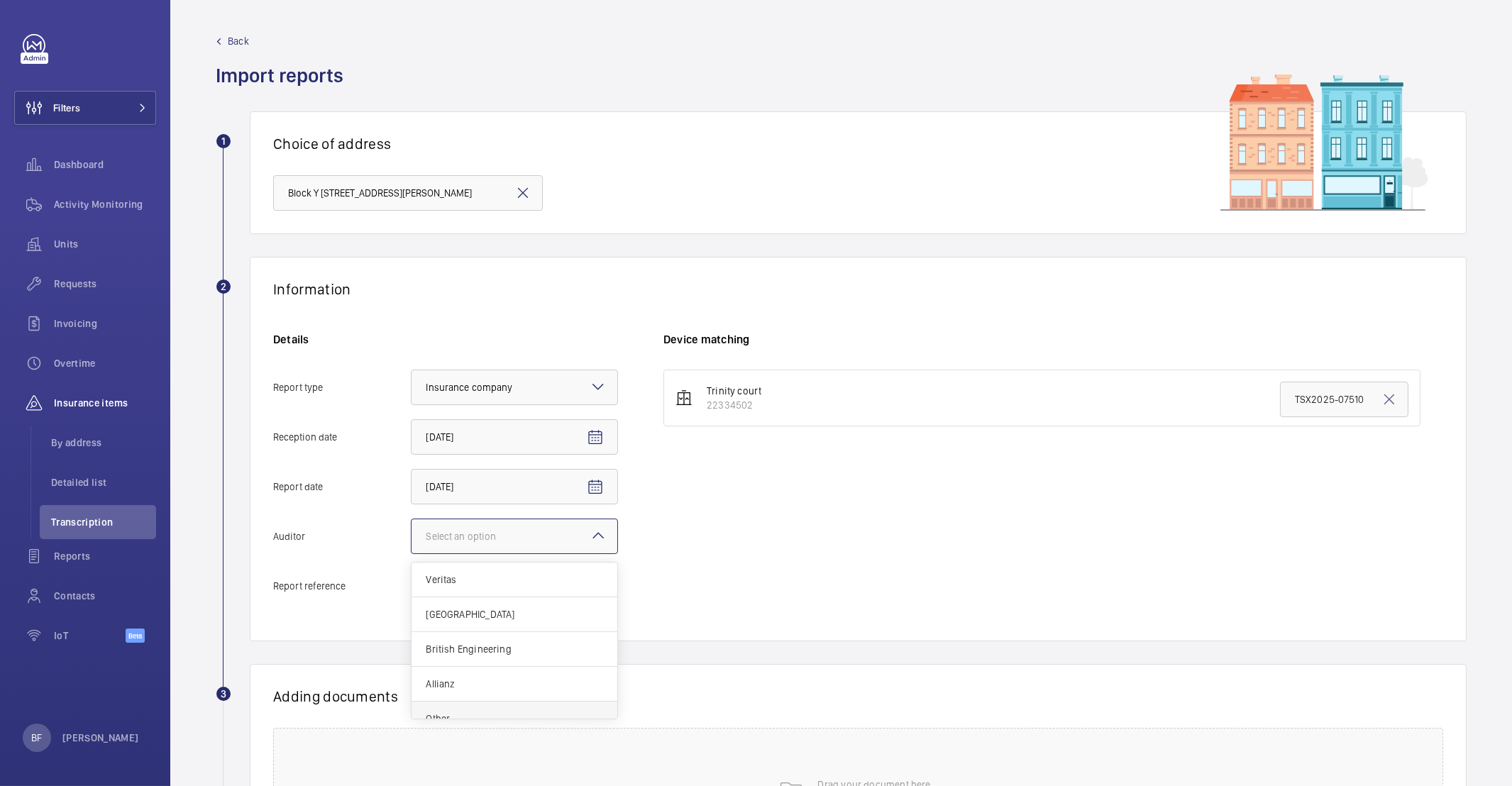
click at [455, 716] on span "Other" at bounding box center [514, 719] width 178 height 14
click at [411, 554] on input "Auditor Select an option Veritas Zurich British Engineering Allianz Other" at bounding box center [411, 537] width 0 height 34
click at [503, 602] on input "Report reference" at bounding box center [514, 586] width 207 height 36
click at [498, 601] on input "Report reference" at bounding box center [514, 586] width 207 height 36
click at [495, 593] on input "Report reference" at bounding box center [514, 586] width 207 height 36
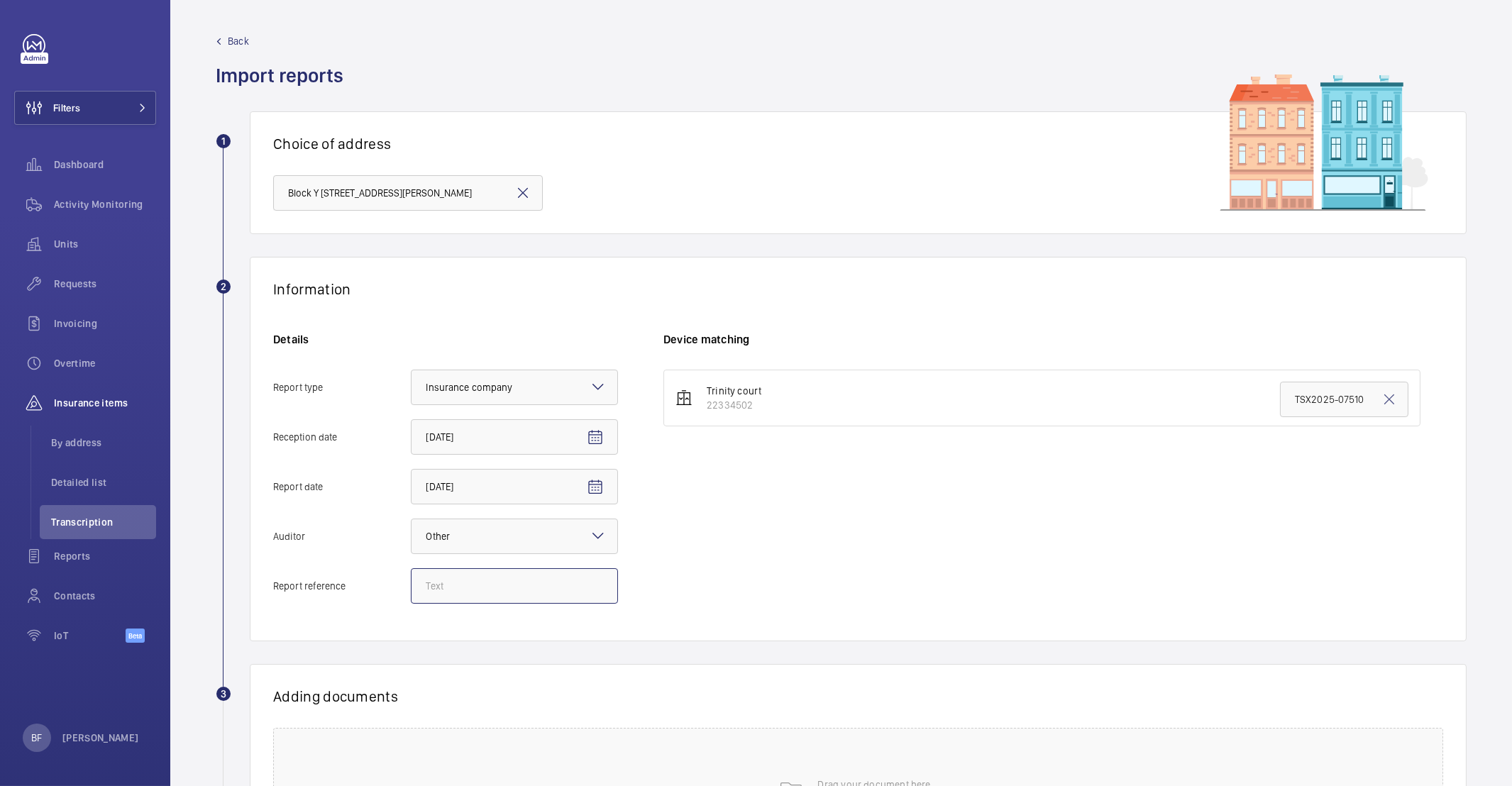
paste input "TSX2025-18386"
type input "TSX2025-18386"
click at [1307, 402] on input "TSX2025-07510" at bounding box center [1344, 399] width 129 height 36
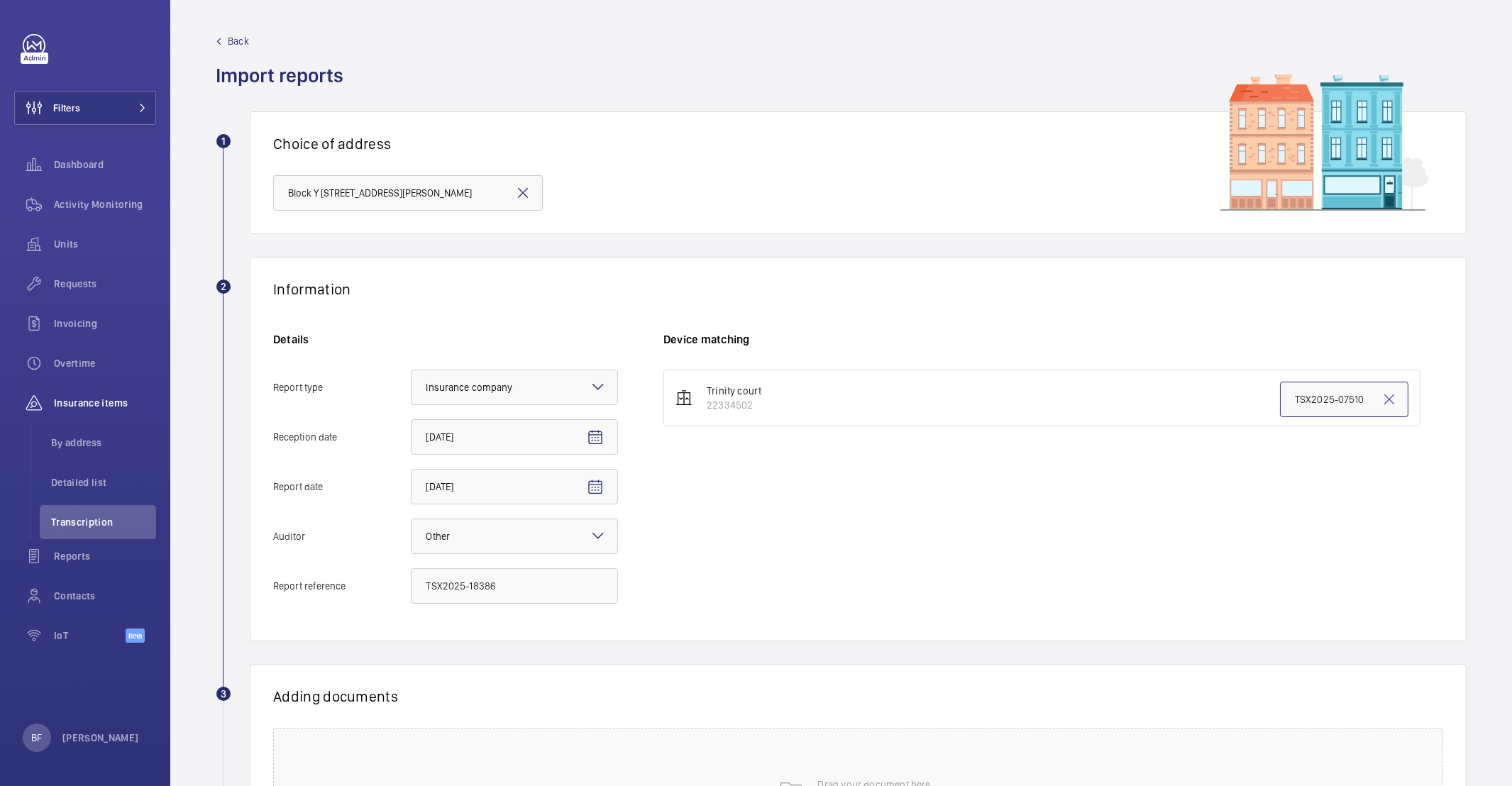
paste input "18386"
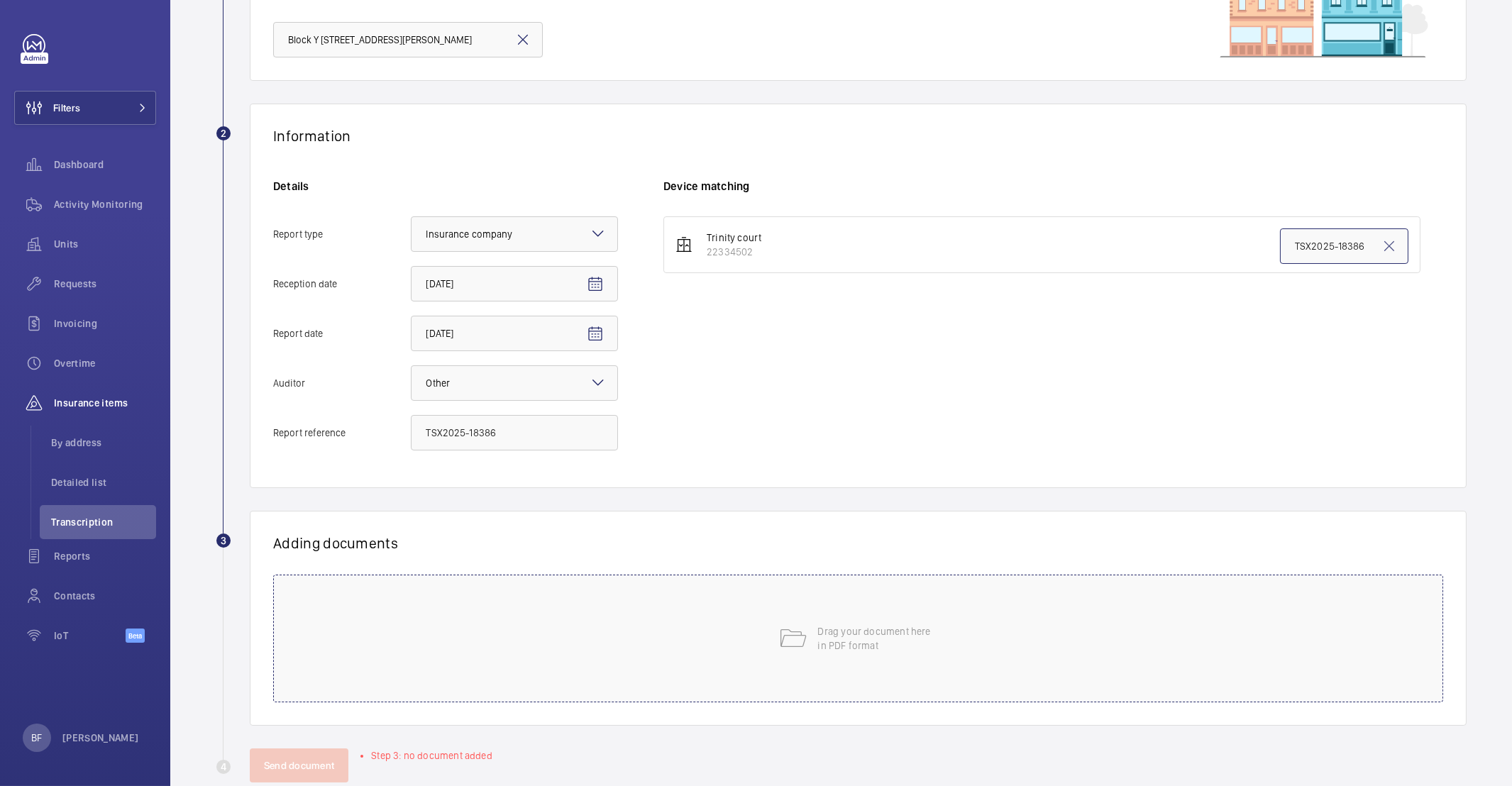
scroll to position [185, 0]
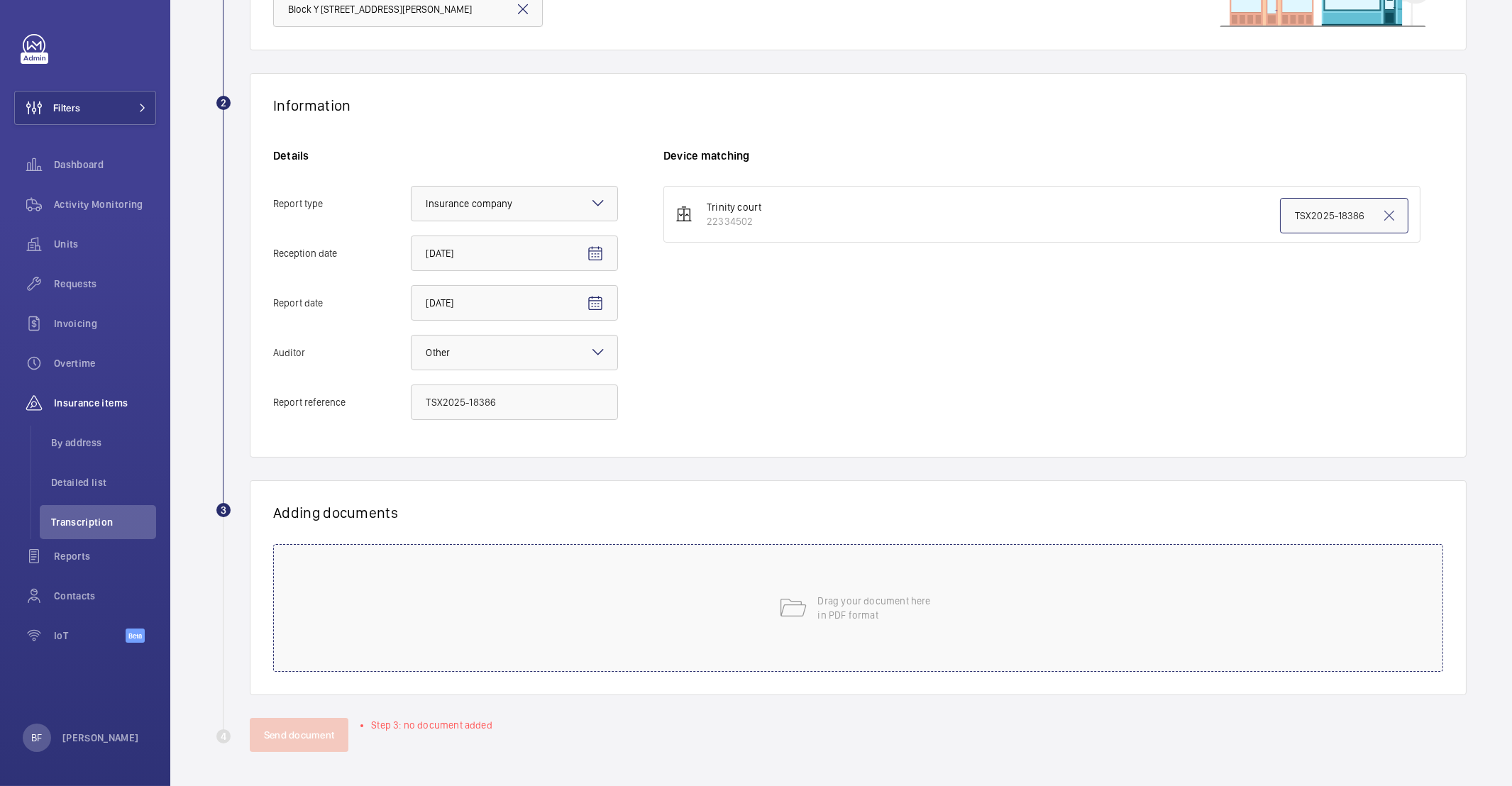
type input "TSX2025-18386"
click at [613, 585] on div "Drag your document here in PDF format" at bounding box center [858, 608] width 1170 height 128
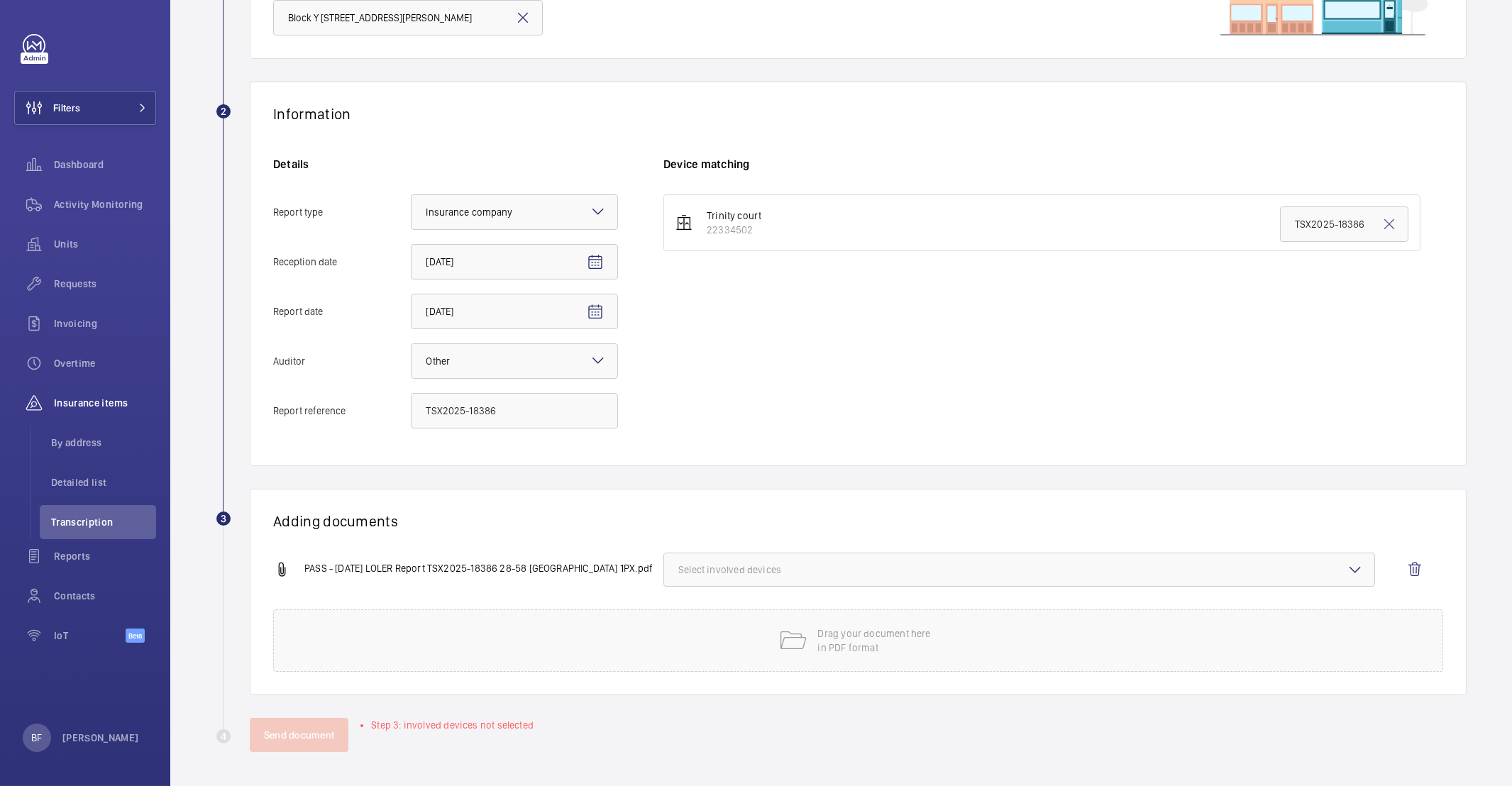
scroll to position [176, 0]
click at [722, 550] on div "Adding documents PASS - 18 09 2025 LOLER Report TSX2025-18386 28-58 Trinity Cou…" at bounding box center [858, 592] width 1216 height 207
click at [718, 558] on button "Select involved devices" at bounding box center [1020, 570] width 712 height 34
click at [704, 611] on span "22334502" at bounding box center [1020, 615] width 637 height 14
click at [699, 611] on input "22334502" at bounding box center [685, 615] width 28 height 28
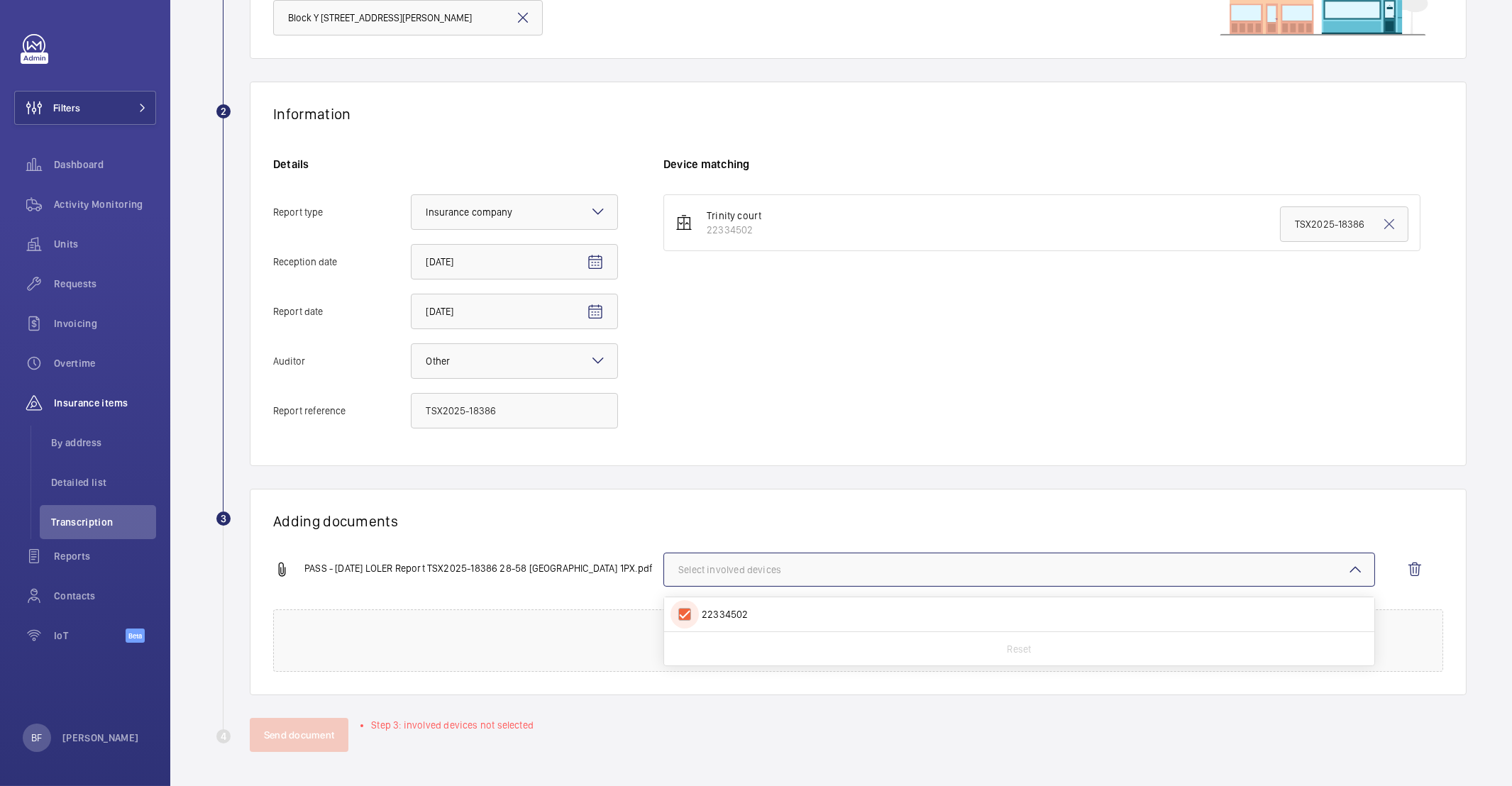
checkbox input "true"
drag, startPoint x: 484, startPoint y: 532, endPoint x: 468, endPoint y: 542, distance: 18.9
click at [483, 532] on div "Adding documents PASS - 18 09 2025 LOLER Report TSX2025-18386 28-58 Trinity Cou…" at bounding box center [858, 592] width 1216 height 207
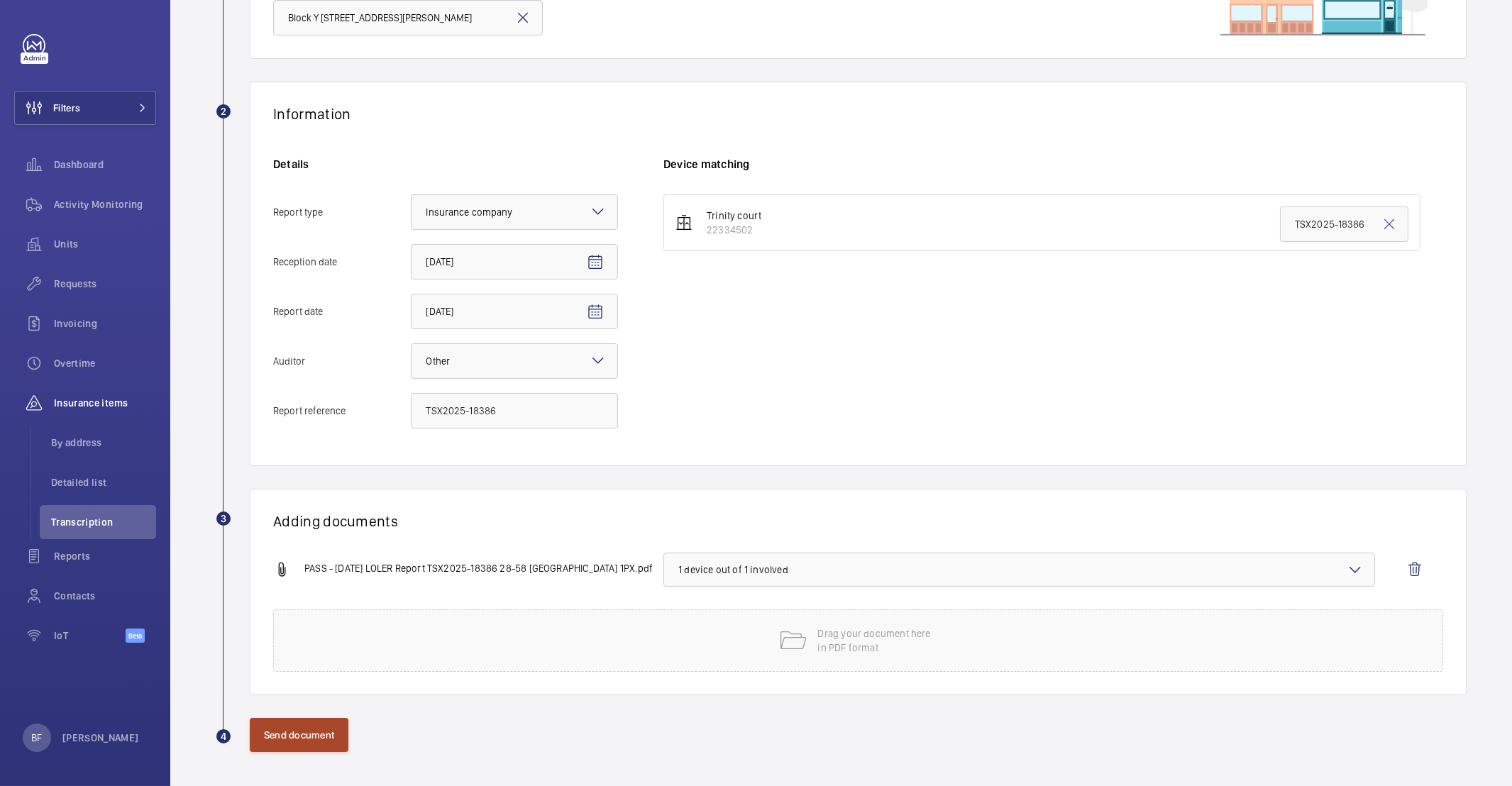
click at [310, 743] on button "Send document" at bounding box center [298, 736] width 99 height 34
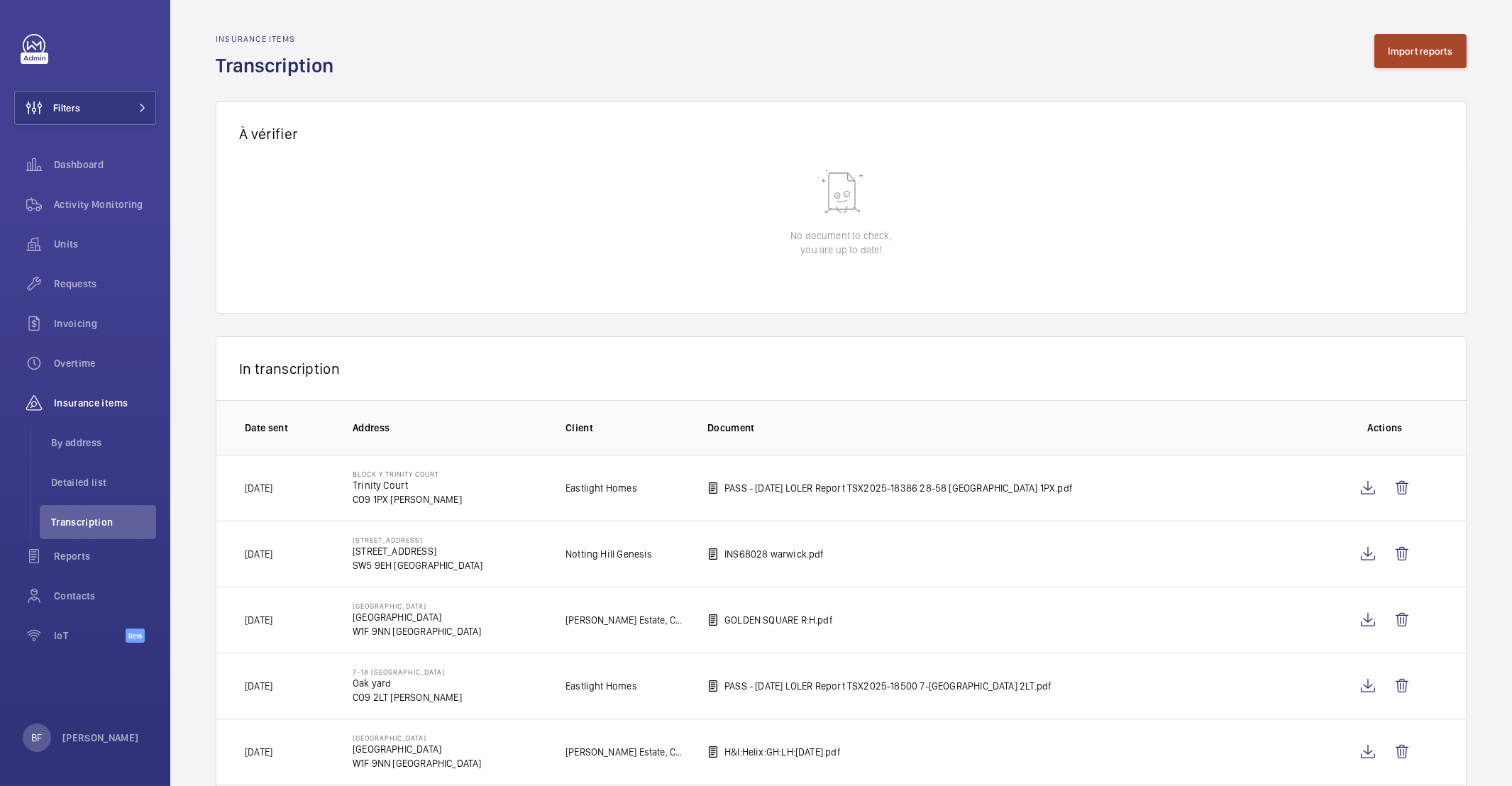
click at [1391, 58] on button "Import reports" at bounding box center [1420, 51] width 93 height 34
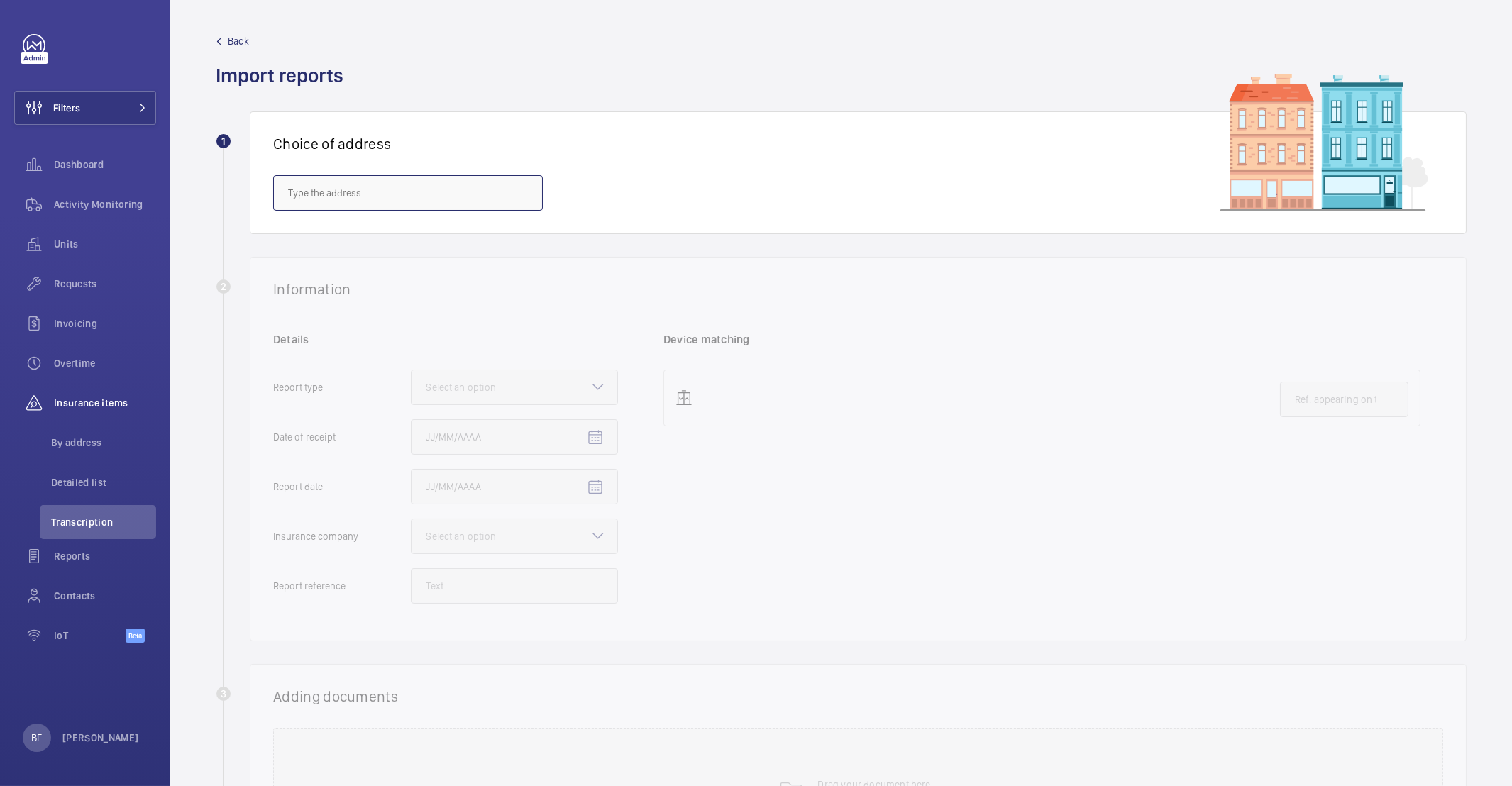
click at [473, 200] on input "text" at bounding box center [407, 193] width 269 height 36
paste input "CO4 9SB"
click at [398, 244] on mat-option "Block 8-24 Alderman Howe Lodge - Alderman Howe Lodge, COLCHESTER CO4 9SB" at bounding box center [407, 237] width 268 height 34
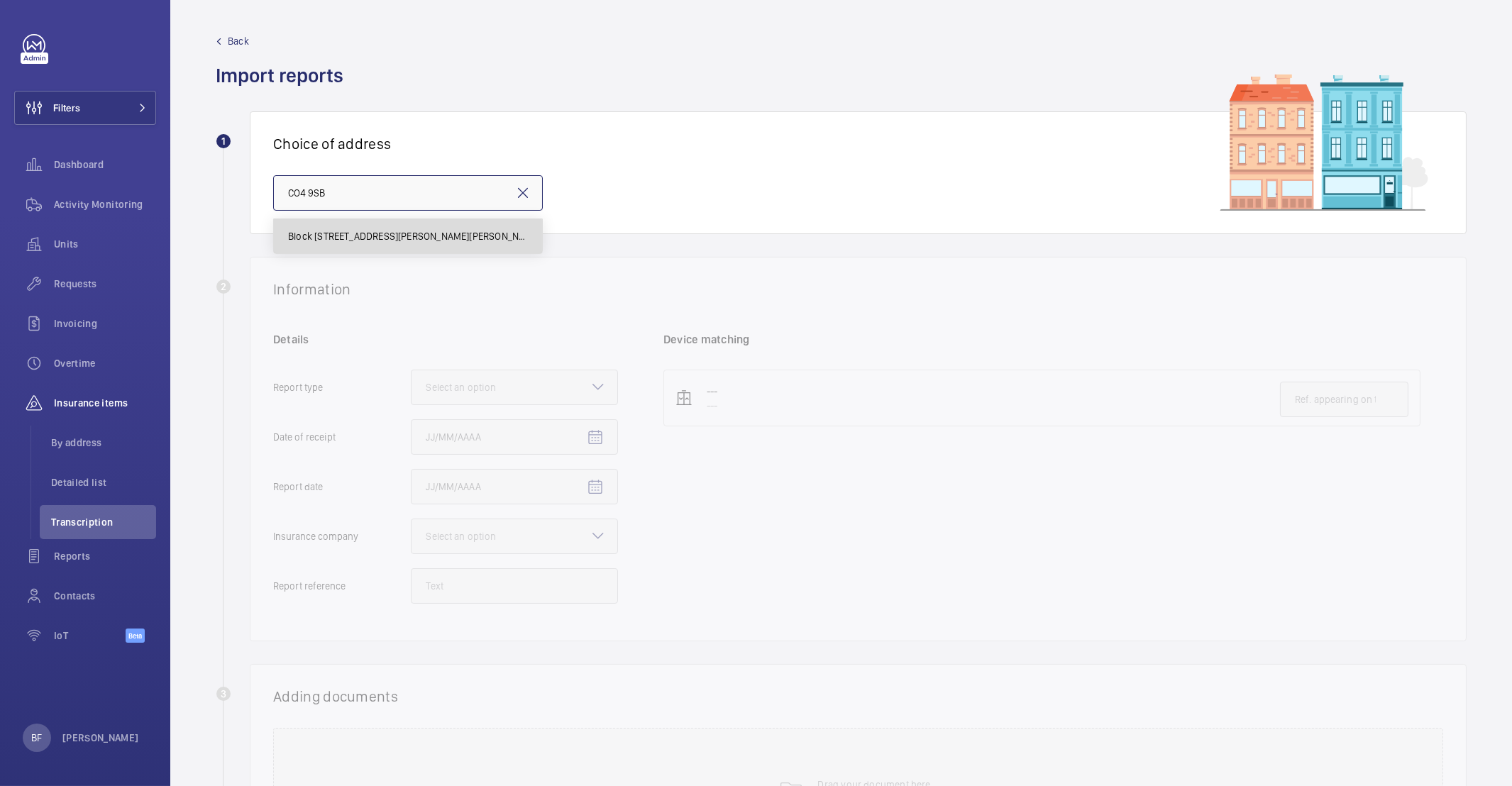
type input "Block 8-24 Alderman Howe Lodge - Alderman Howe Lodge, COLCHESTER CO4 9SB"
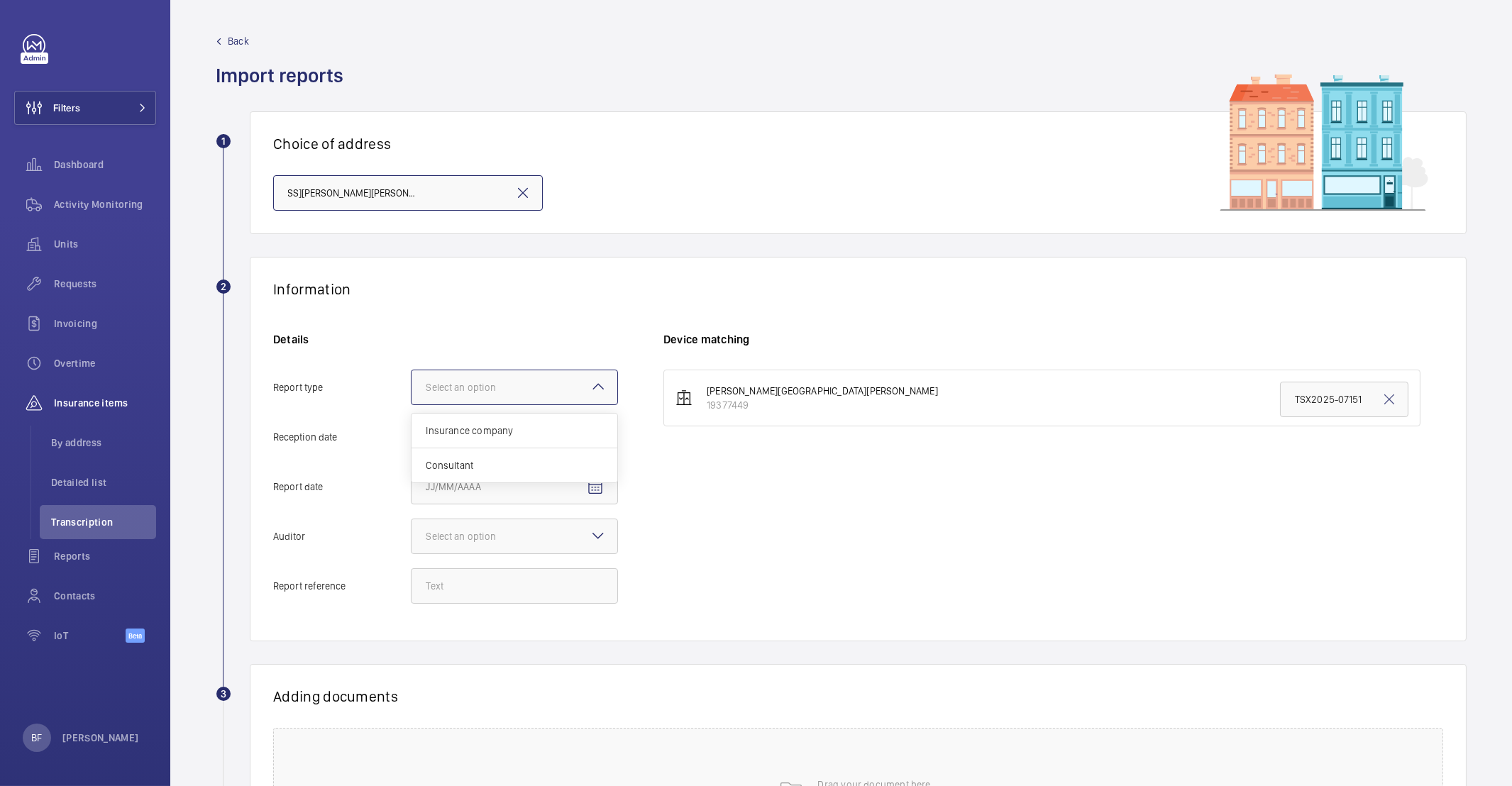
click at [463, 389] on div "Select an option" at bounding box center [478, 387] width 106 height 14
click at [411, 389] on input "Report type Select an option Insurance company Consultant" at bounding box center [411, 387] width 0 height 34
click at [480, 436] on span "Insurance company" at bounding box center [514, 431] width 178 height 14
click at [411, 404] on input "Report type Select an option Insurance company Consultant" at bounding box center [411, 387] width 0 height 34
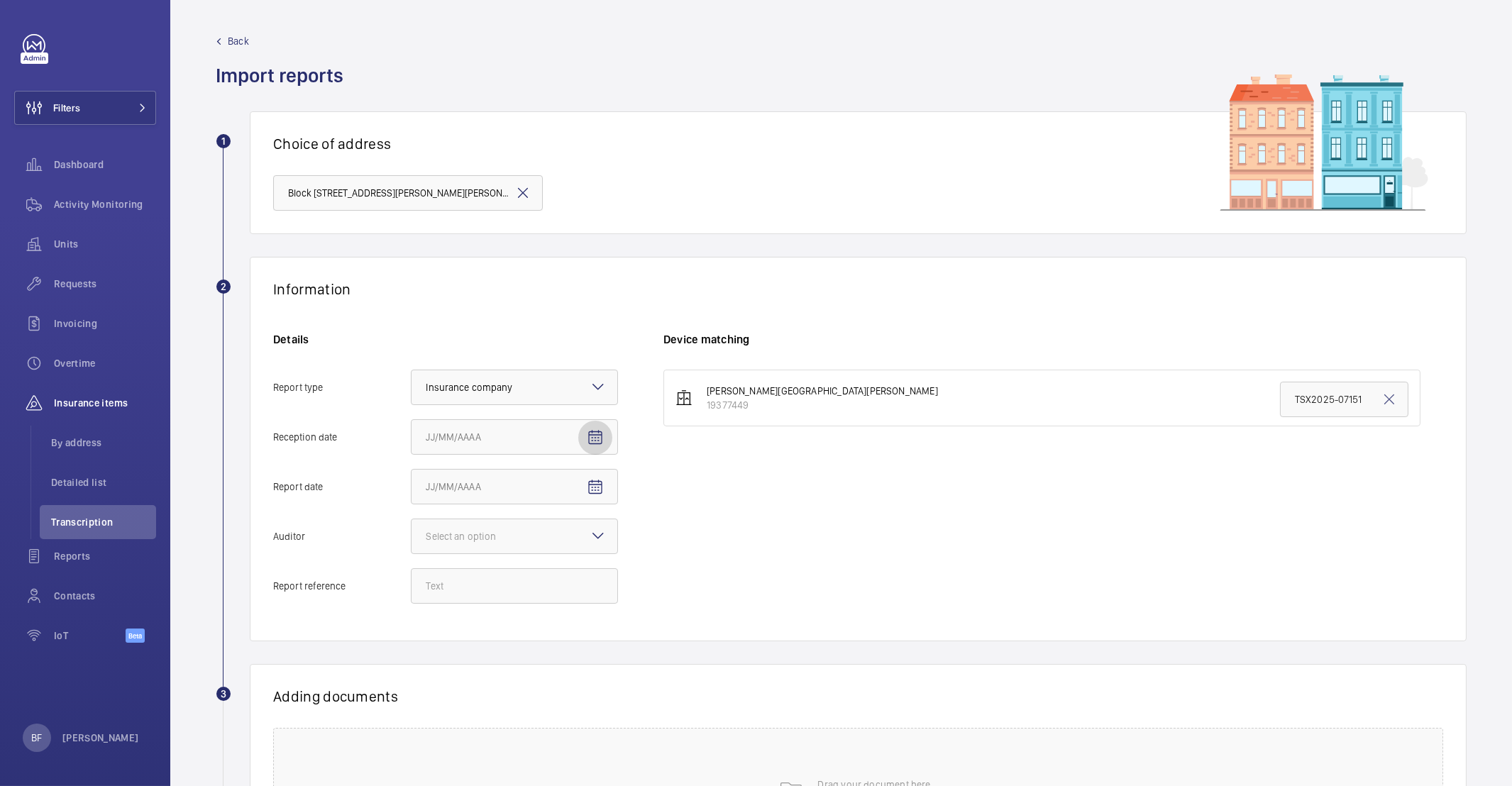
click at [604, 440] on span "Open calendar" at bounding box center [595, 438] width 34 height 34
click at [512, 632] on span "24" at bounding box center [517, 639] width 26 height 26
type input "9/24/2025"
click at [612, 488] on span "Open calendar" at bounding box center [595, 488] width 34 height 34
click at [568, 655] on span "19" at bounding box center [573, 660] width 26 height 26
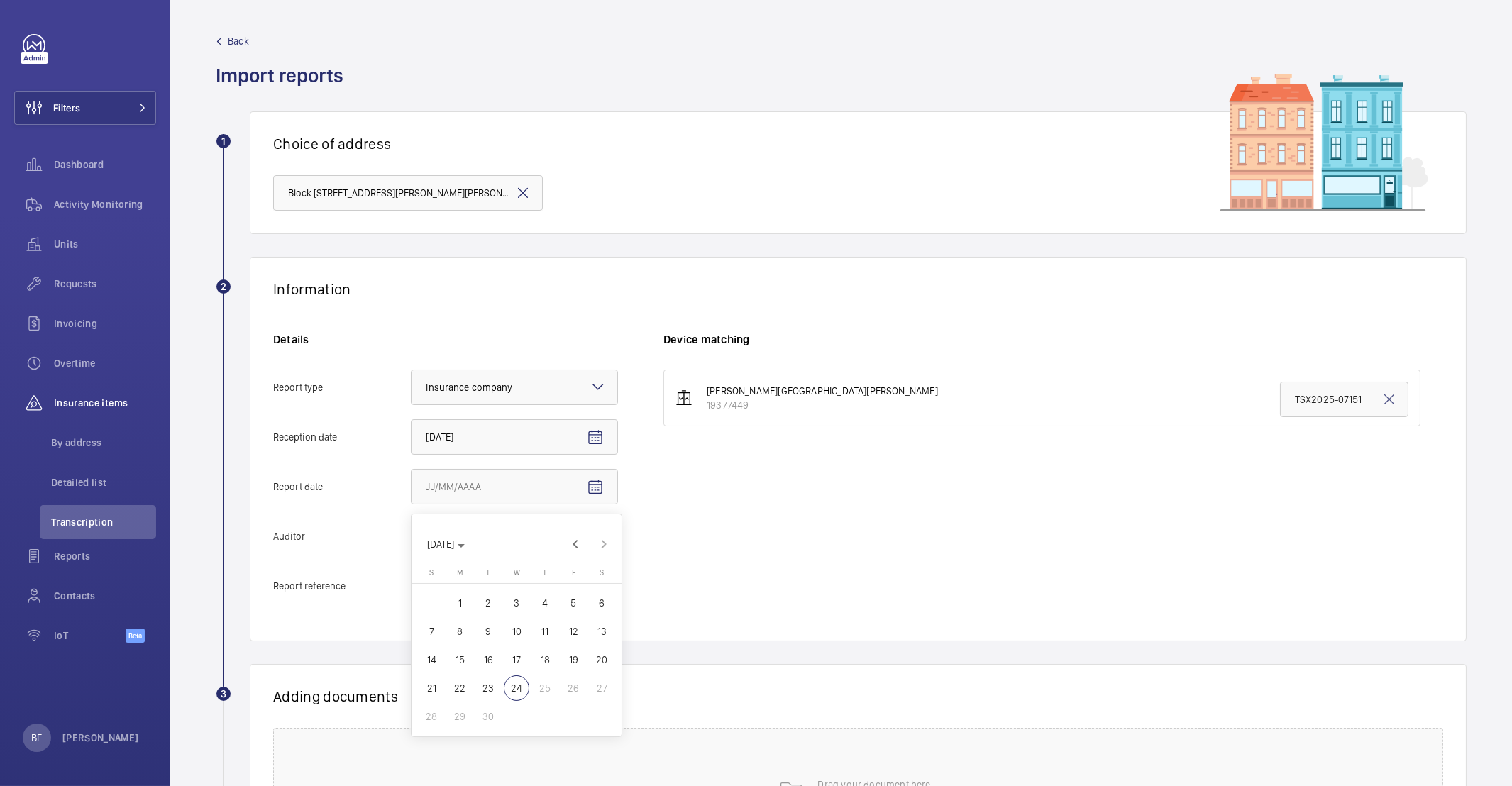
type input "9/19/2025"
click at [514, 539] on div "Select an option" at bounding box center [478, 537] width 106 height 14
click at [411, 539] on input "Auditor Select an option" at bounding box center [411, 537] width 0 height 34
click at [458, 706] on div "Other" at bounding box center [514, 719] width 206 height 34
click at [411, 554] on input "Auditor Select an option Veritas Zurich British Engineering Allianz Other" at bounding box center [411, 537] width 0 height 34
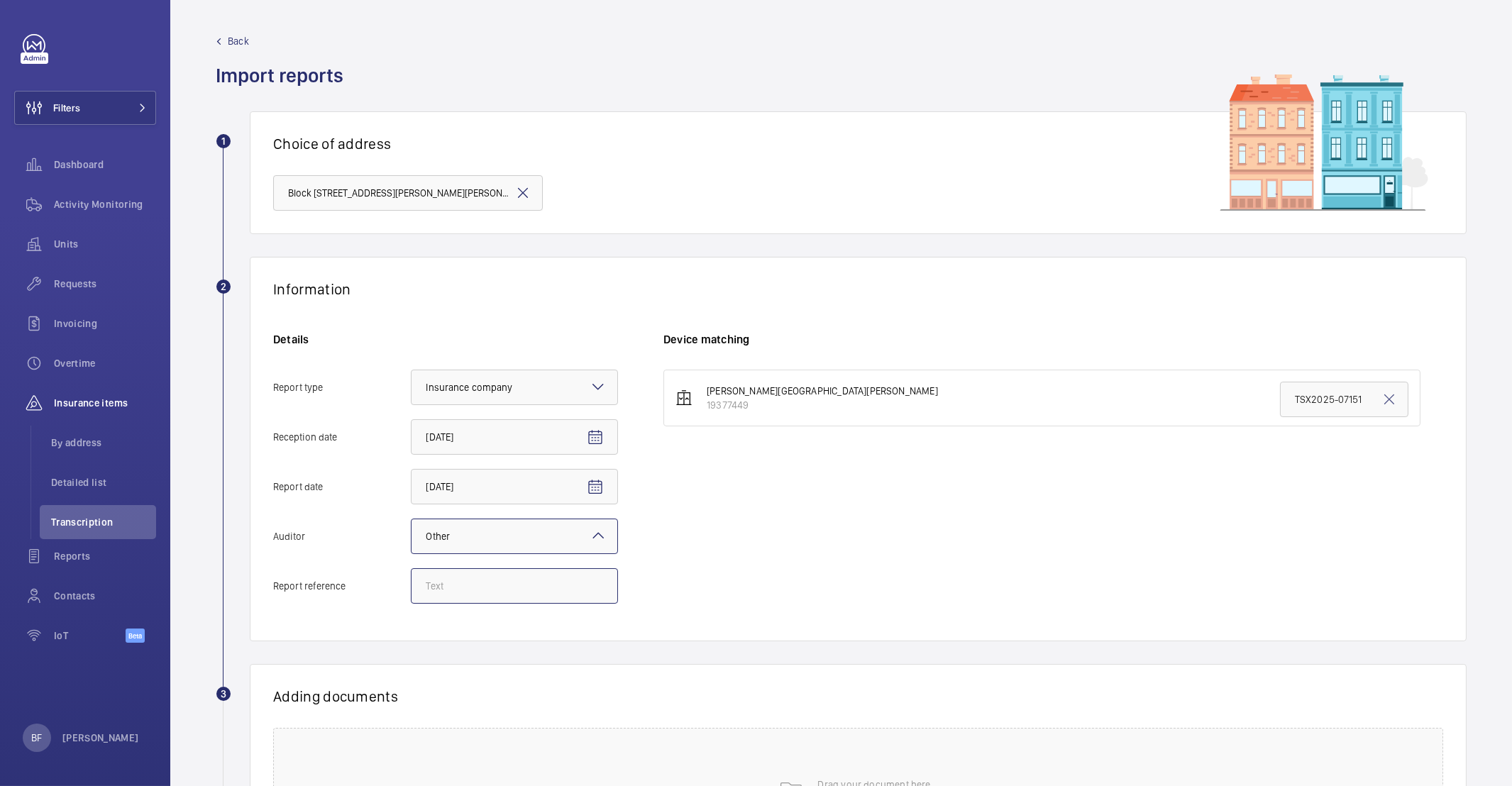
click at [444, 593] on input "Report reference" at bounding box center [514, 586] width 207 height 36
click at [507, 581] on input "Report reference" at bounding box center [514, 586] width 207 height 36
paste input "TSX2025-18499"
type input "TSX2025-18499"
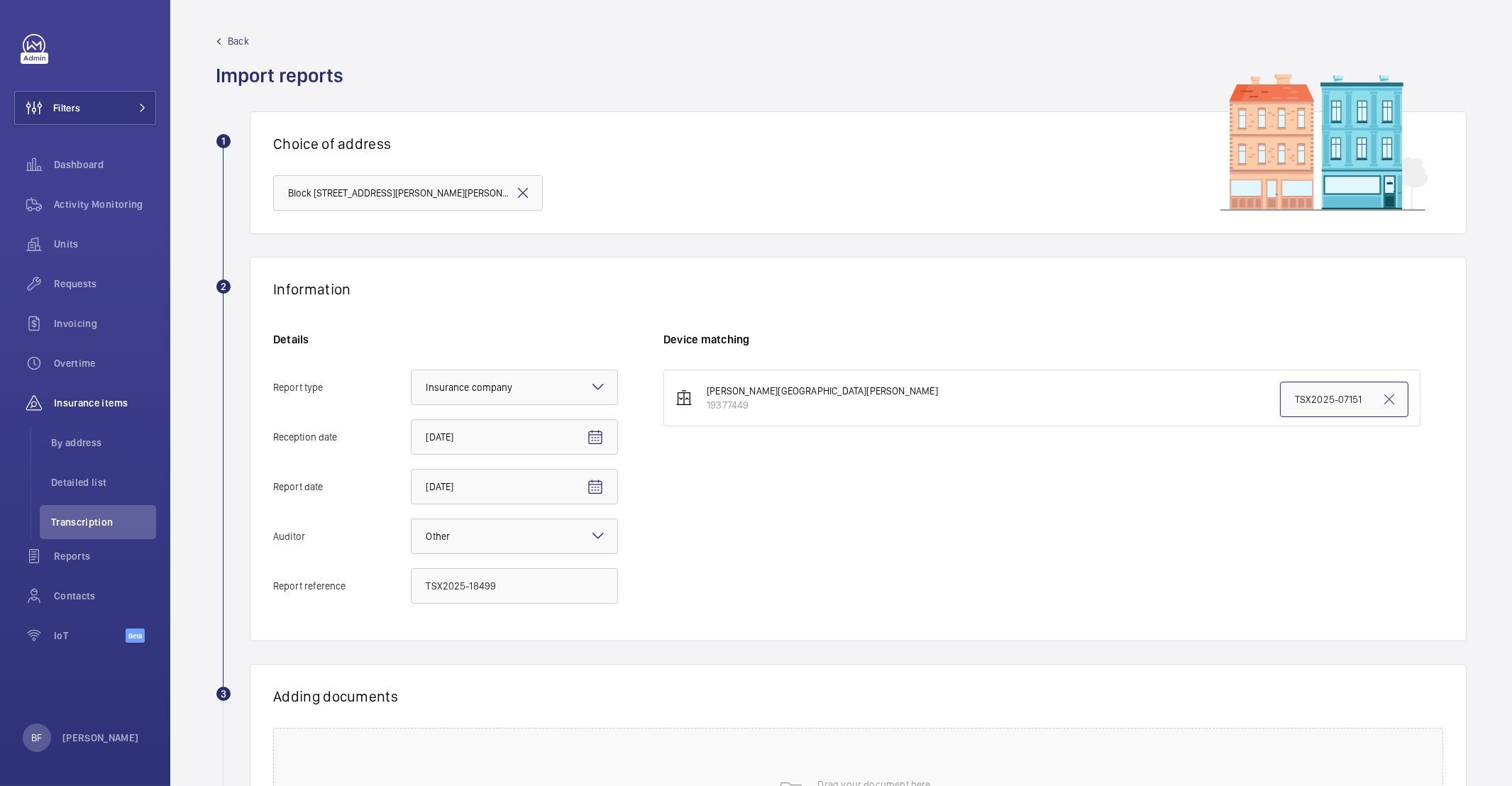
click at [1305, 397] on input "TSX2025-07151" at bounding box center [1344, 399] width 129 height 36
paste input "18499"
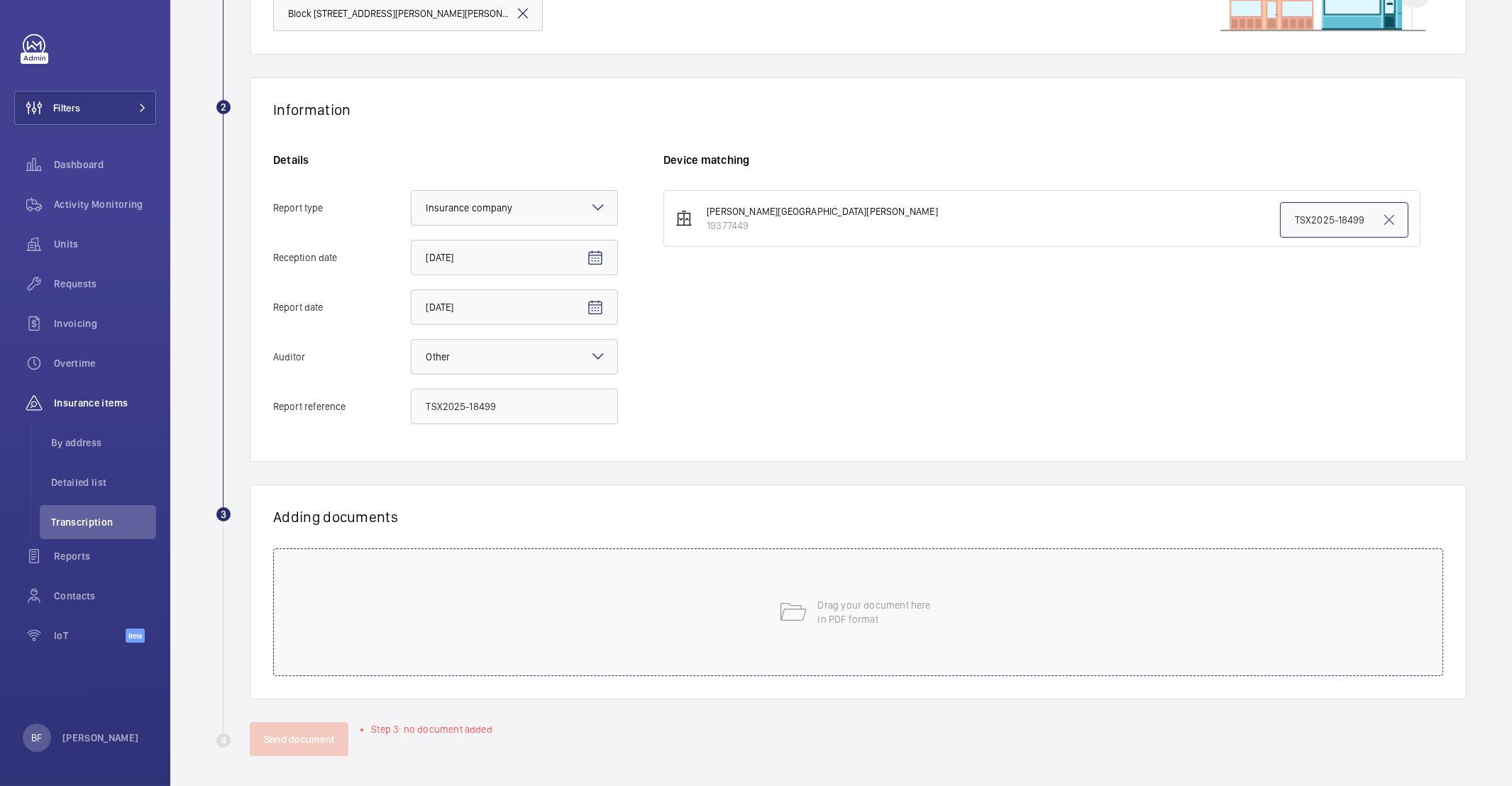
scroll to position [185, 0]
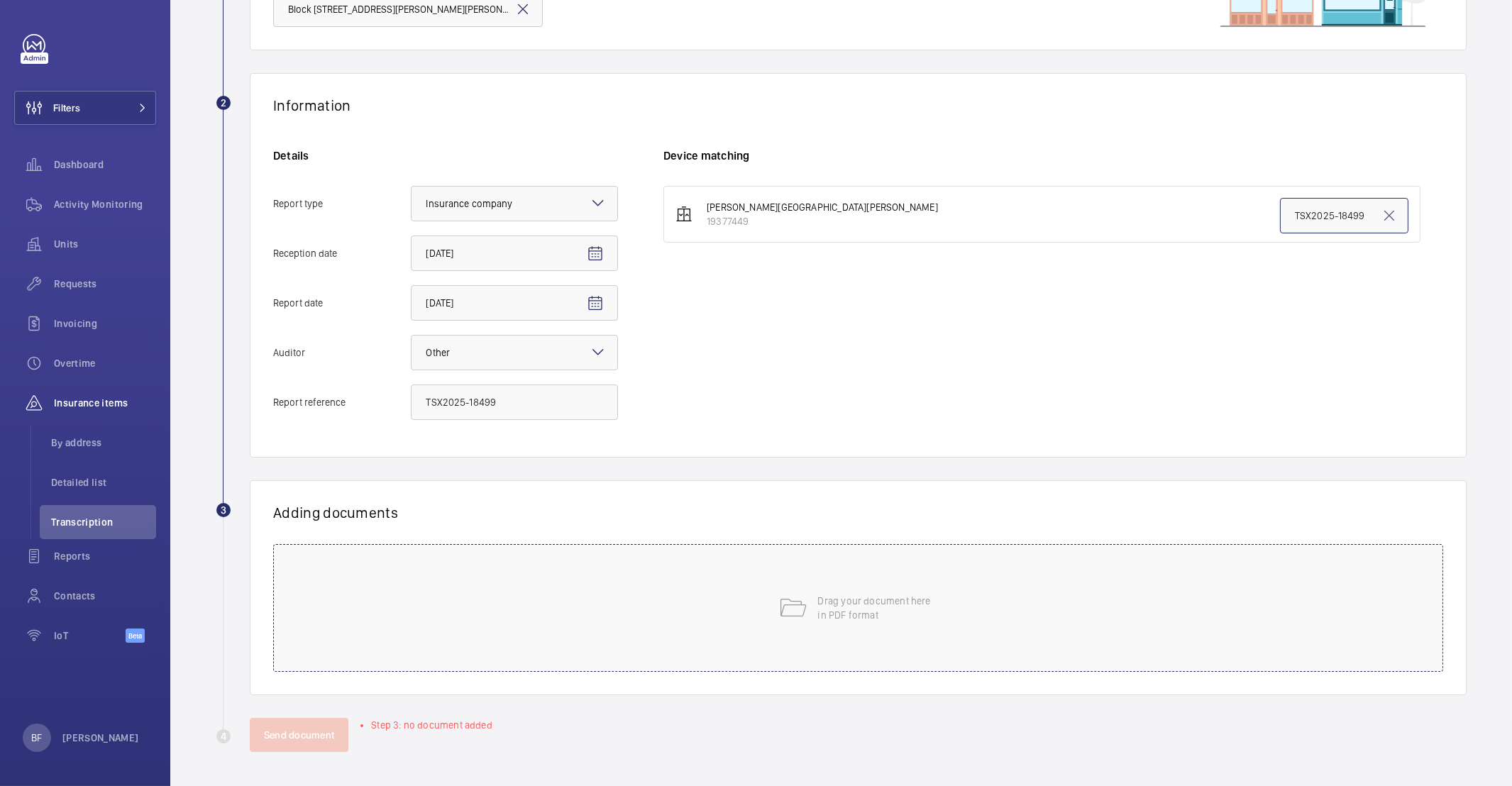
type input "TSX2025-18499"
click at [423, 655] on div "Drag your document here in PDF format" at bounding box center [858, 608] width 1170 height 128
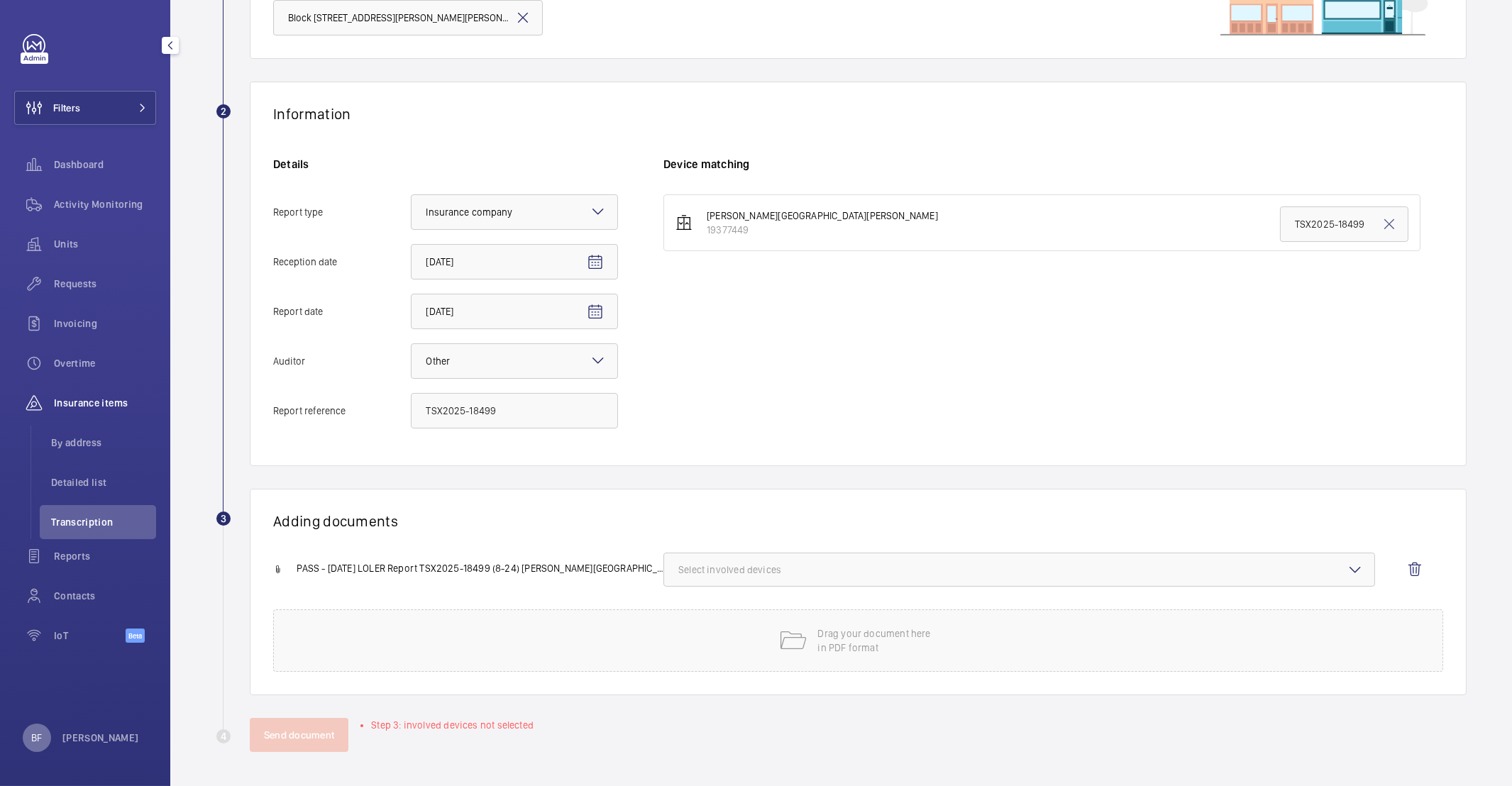
scroll to position [176, 0]
click at [847, 561] on button "Select involved devices" at bounding box center [1020, 570] width 712 height 34
click at [730, 619] on span "19377449" at bounding box center [1020, 615] width 637 height 14
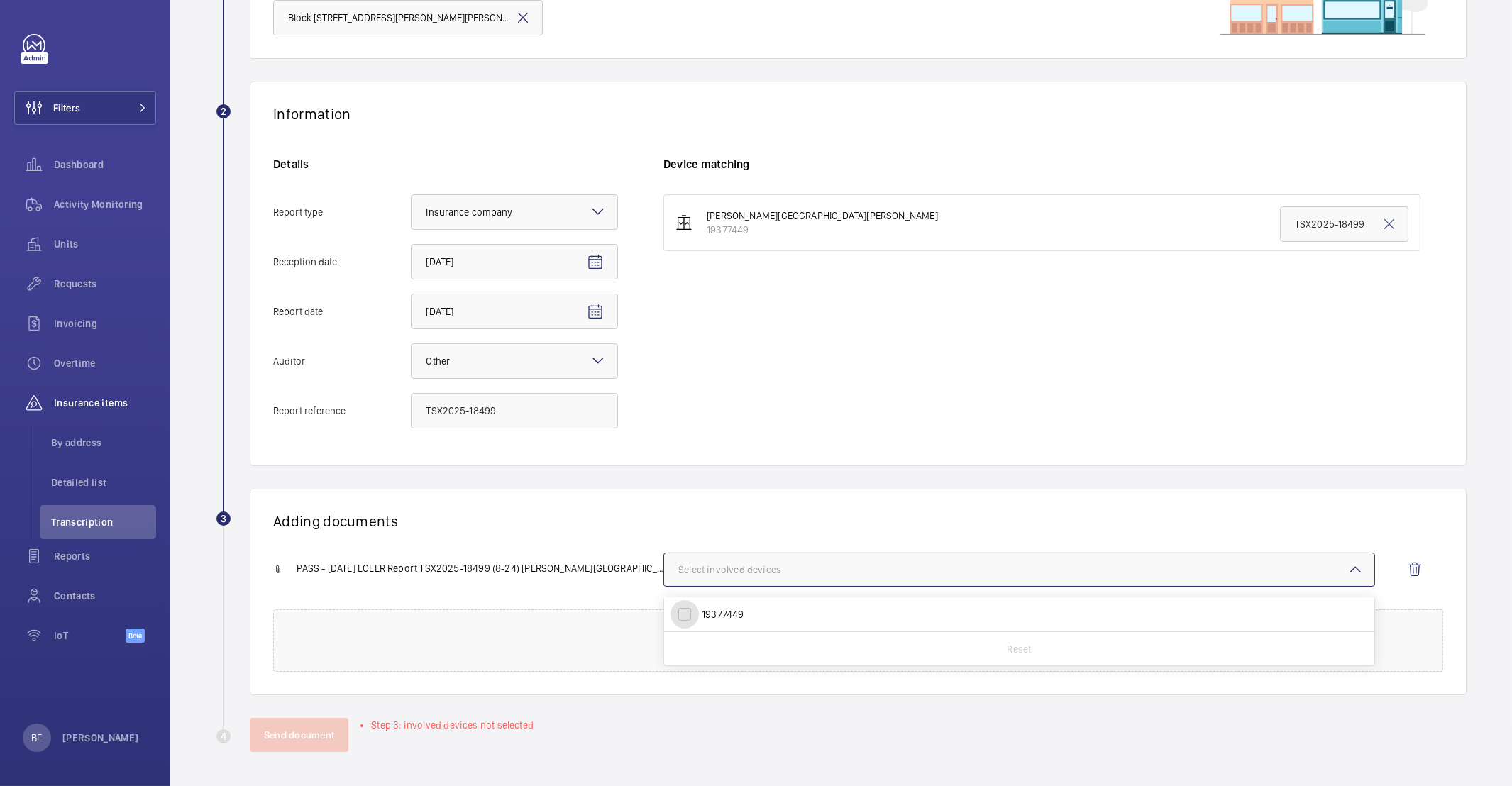
click at [699, 619] on input "19377449" at bounding box center [685, 615] width 28 height 28
checkbox input "true"
click at [615, 545] on div "Adding documents PASS - 19 09 2025 LOLER Report TSX2025-18499 (8-24) Alderman H…" at bounding box center [858, 592] width 1216 height 207
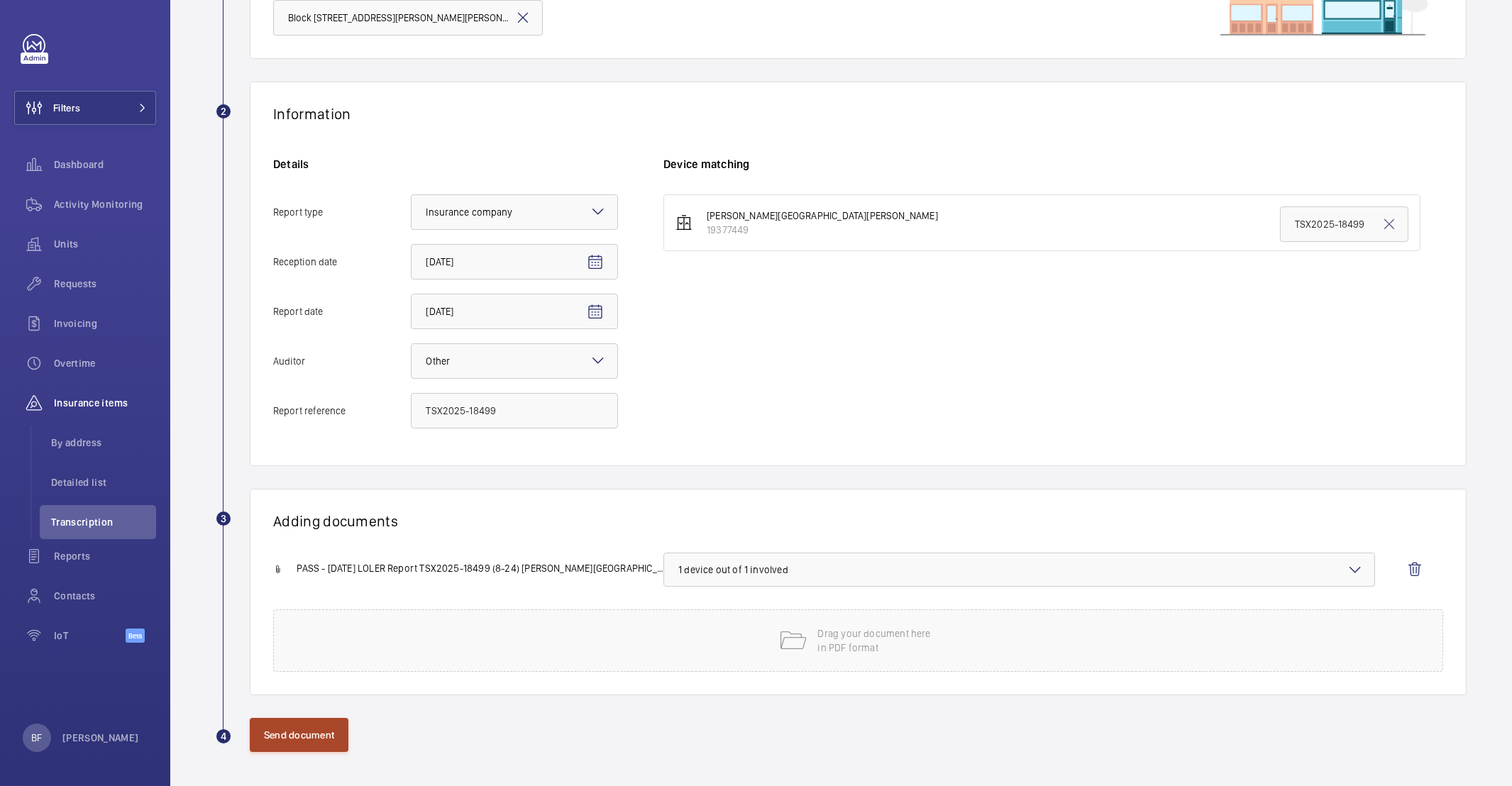
click at [303, 725] on button "Send document" at bounding box center [298, 736] width 99 height 34
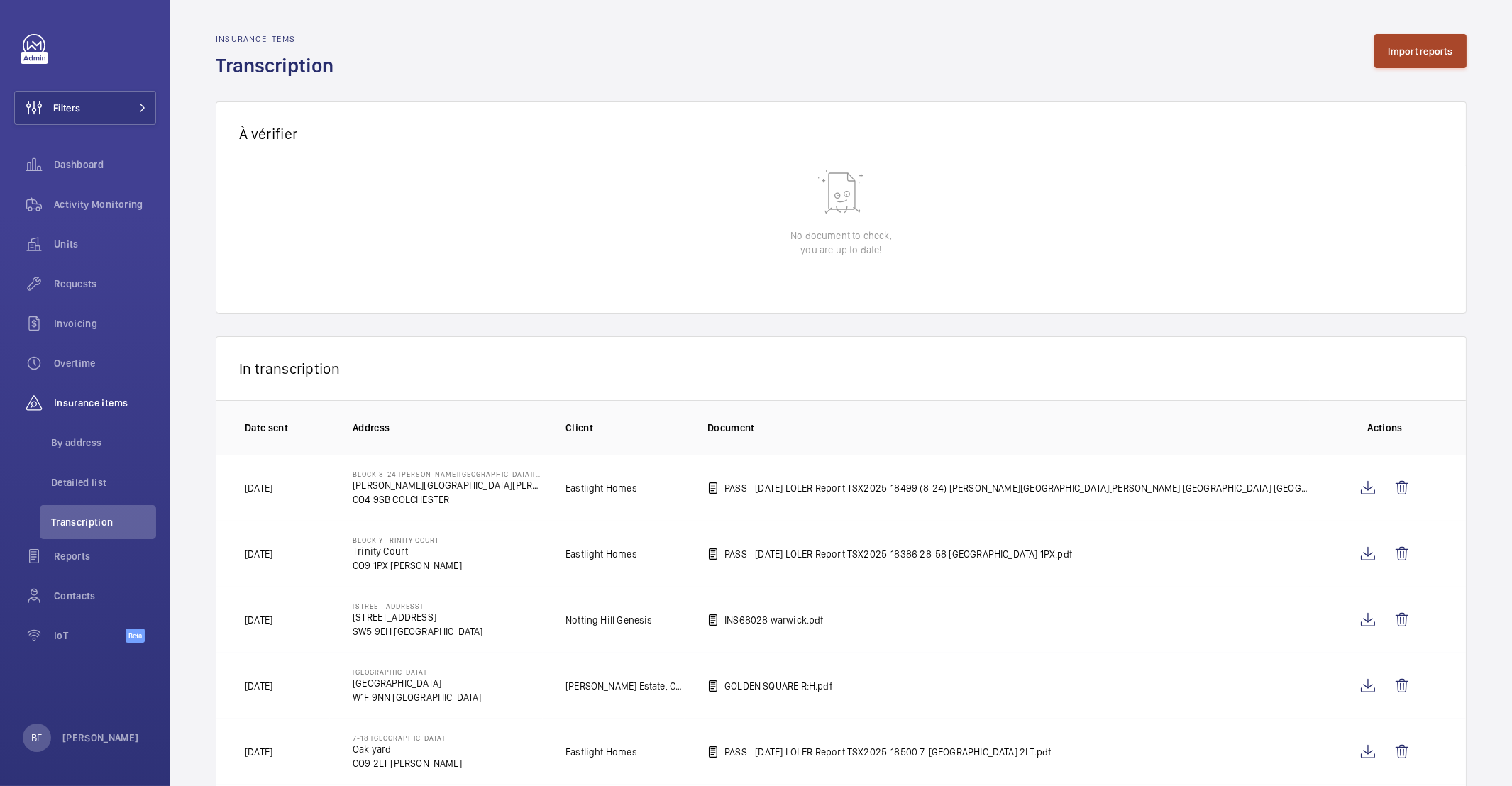
click at [1413, 60] on button "Import reports" at bounding box center [1420, 51] width 93 height 34
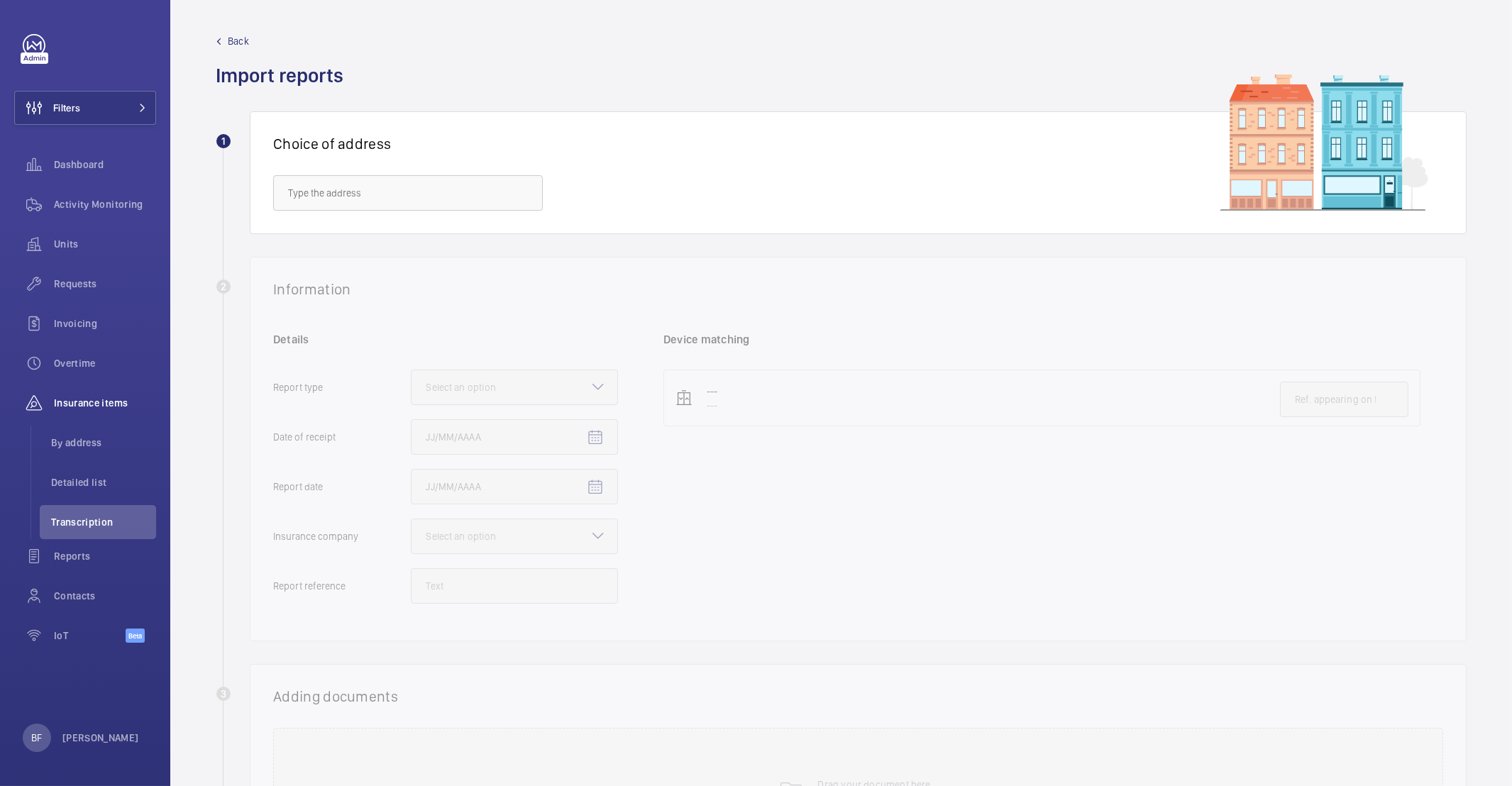
click at [1374, 59] on div "Back Import reports" at bounding box center [841, 61] width 1251 height 55
click at [371, 190] on input "text" at bounding box center [407, 193] width 269 height 36
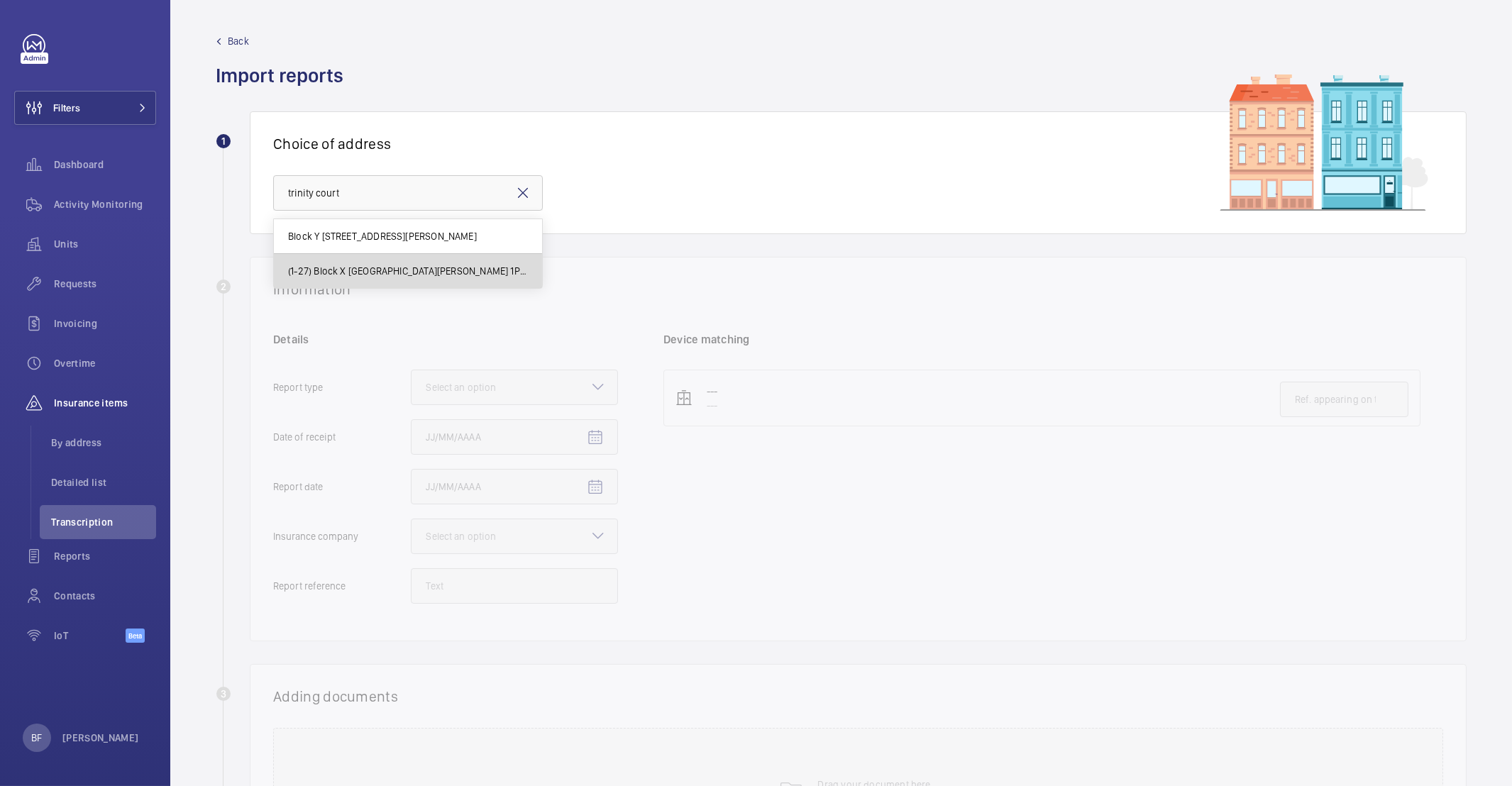
click at [342, 264] on span "(1-27) Block X Trinity Court Halstead Essex CO9 1PX - Trinity Court, HALSTEAD C…" at bounding box center [408, 271] width 240 height 14
type input "(1-27) Block X Trinity Court Halstead Essex CO9 1PX - Trinity Court, HALSTEAD C…"
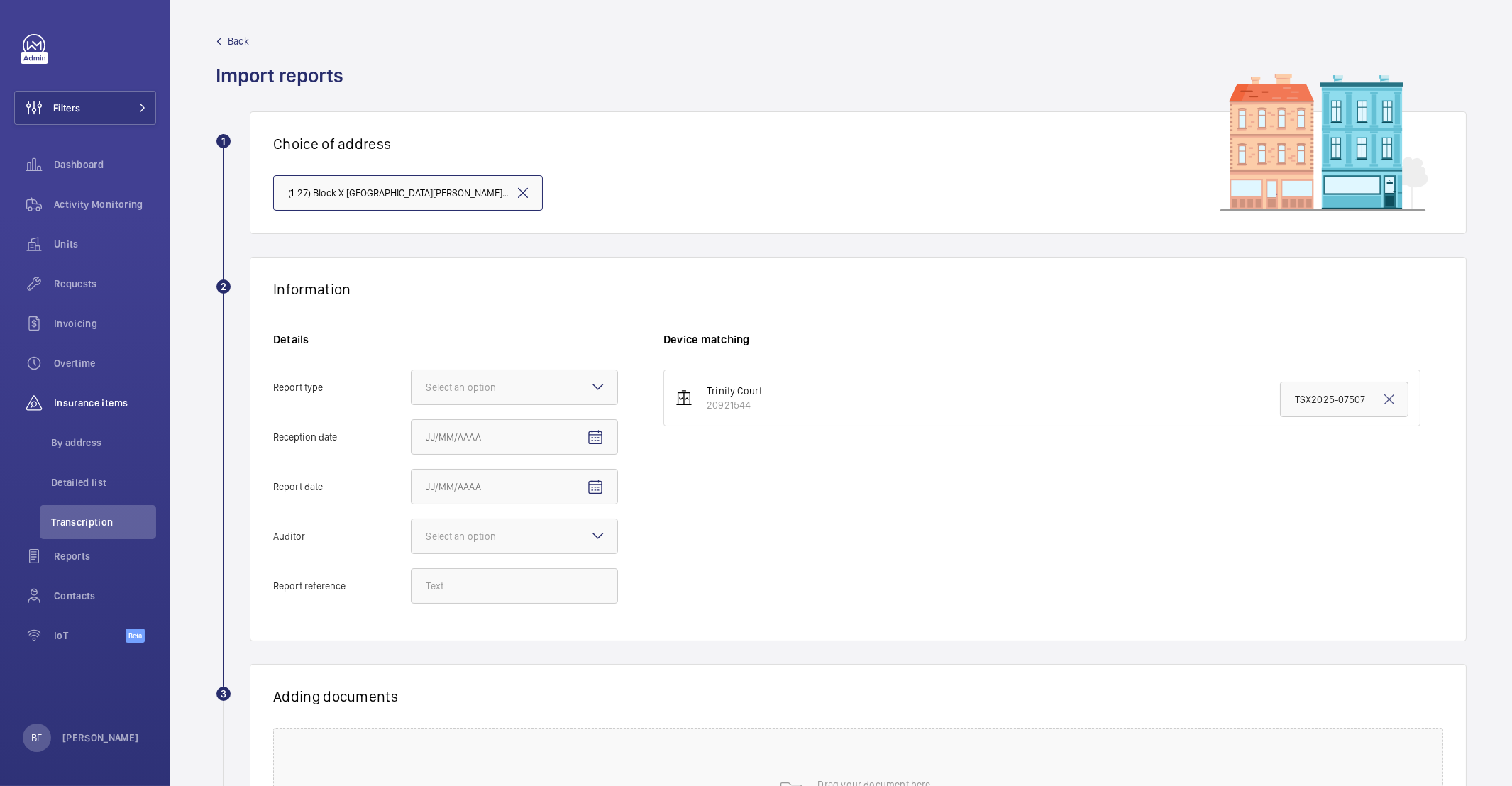
scroll to position [0, 139]
click at [565, 386] on div at bounding box center [514, 387] width 206 height 34
click at [411, 386] on input "Report type Select an option" at bounding box center [411, 387] width 0 height 34
click at [531, 438] on span "Insurance company" at bounding box center [514, 431] width 178 height 14
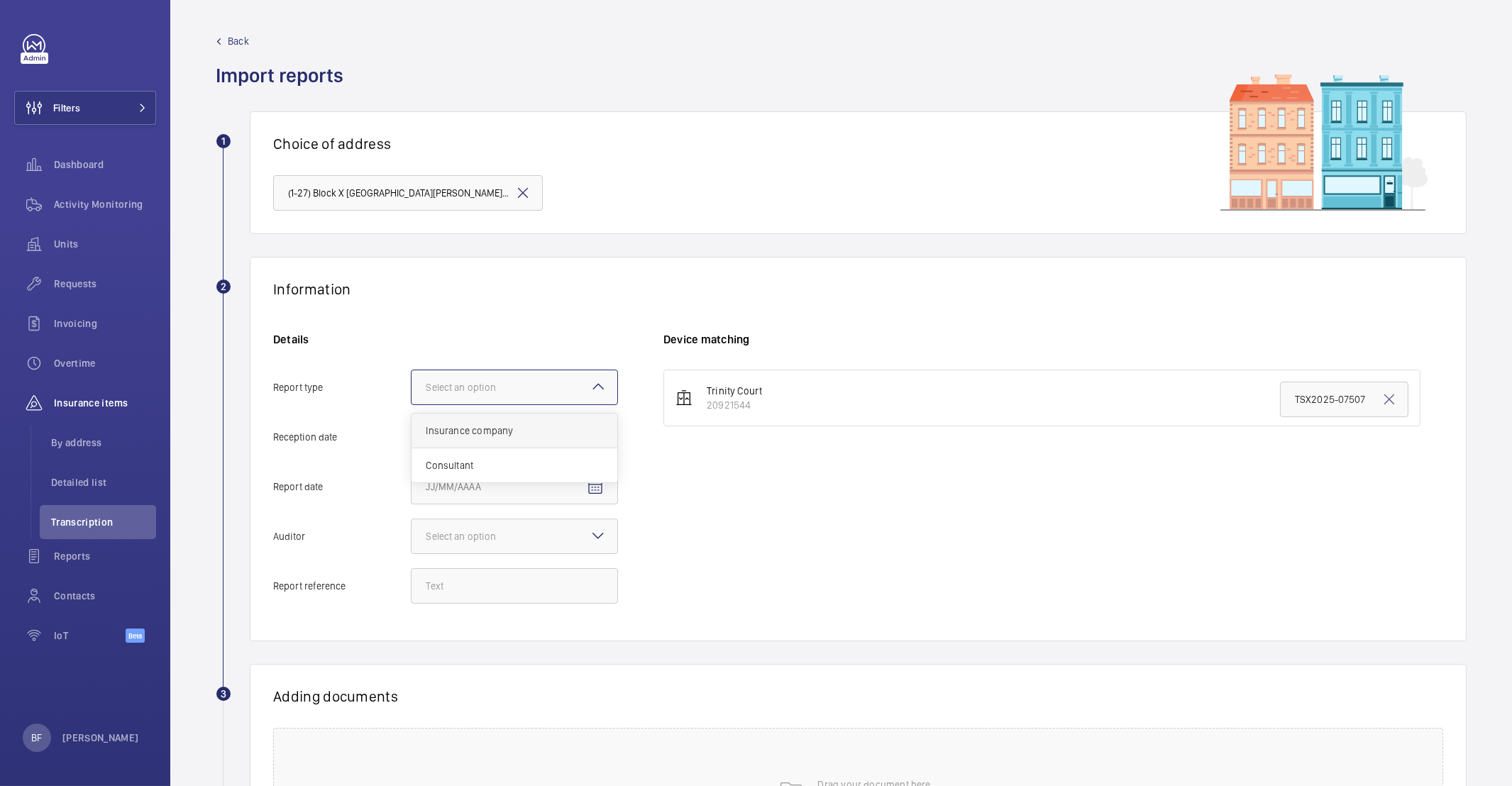
click at [411, 404] on input "Report type Select an option Insurance company Consultant" at bounding box center [411, 387] width 0 height 34
click at [593, 440] on mat-icon "Open calendar" at bounding box center [595, 438] width 17 height 17
click at [522, 639] on span "24" at bounding box center [517, 639] width 26 height 26
type input "9/24/2025"
click at [603, 488] on mat-icon "Open calendar" at bounding box center [595, 488] width 17 height 17
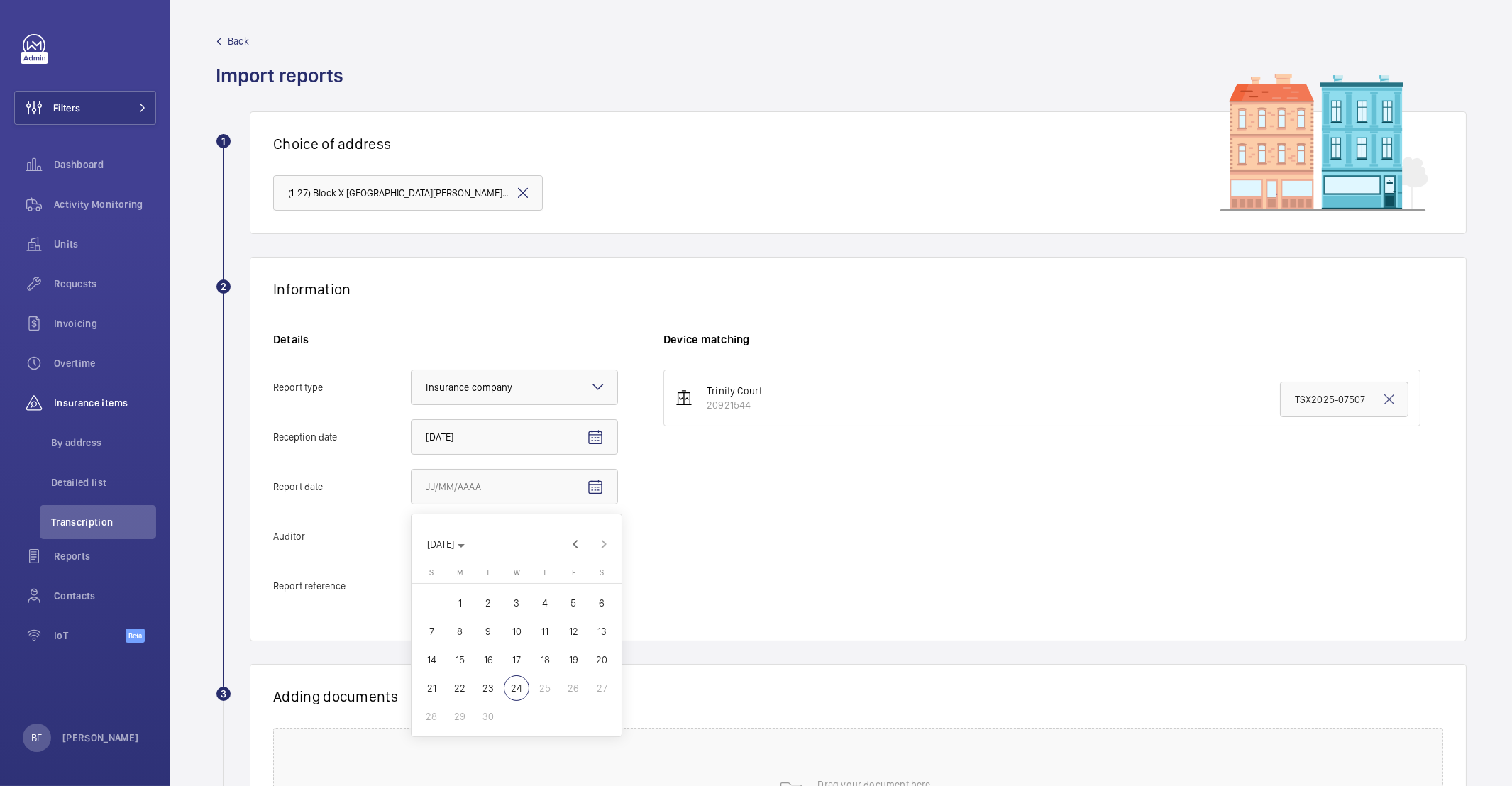
click at [550, 659] on span "18" at bounding box center [545, 660] width 26 height 26
type input "9/18/2025"
click at [525, 549] on div at bounding box center [514, 537] width 206 height 34
click at [411, 549] on input "Auditor Select an option" at bounding box center [411, 537] width 0 height 34
click at [466, 706] on div "Other" at bounding box center [514, 719] width 206 height 34
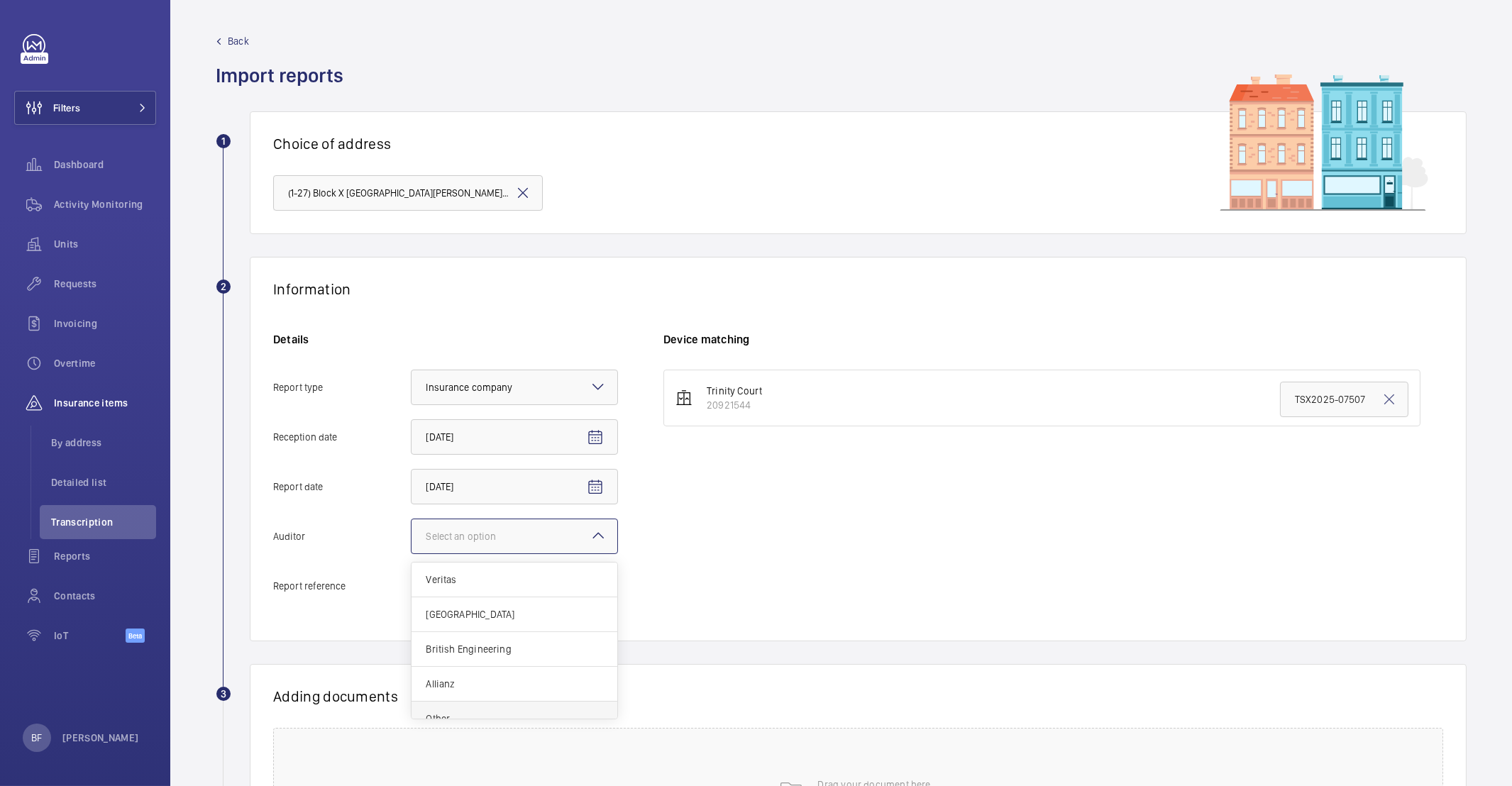
click at [411, 554] on input "Auditor Select an option Veritas Zurich British Engineering Allianz Other" at bounding box center [411, 537] width 0 height 34
click at [475, 584] on input "Report reference" at bounding box center [514, 586] width 207 height 36
click at [520, 589] on input "Report reference" at bounding box center [514, 586] width 207 height 36
paste input "TSX2025-18385"
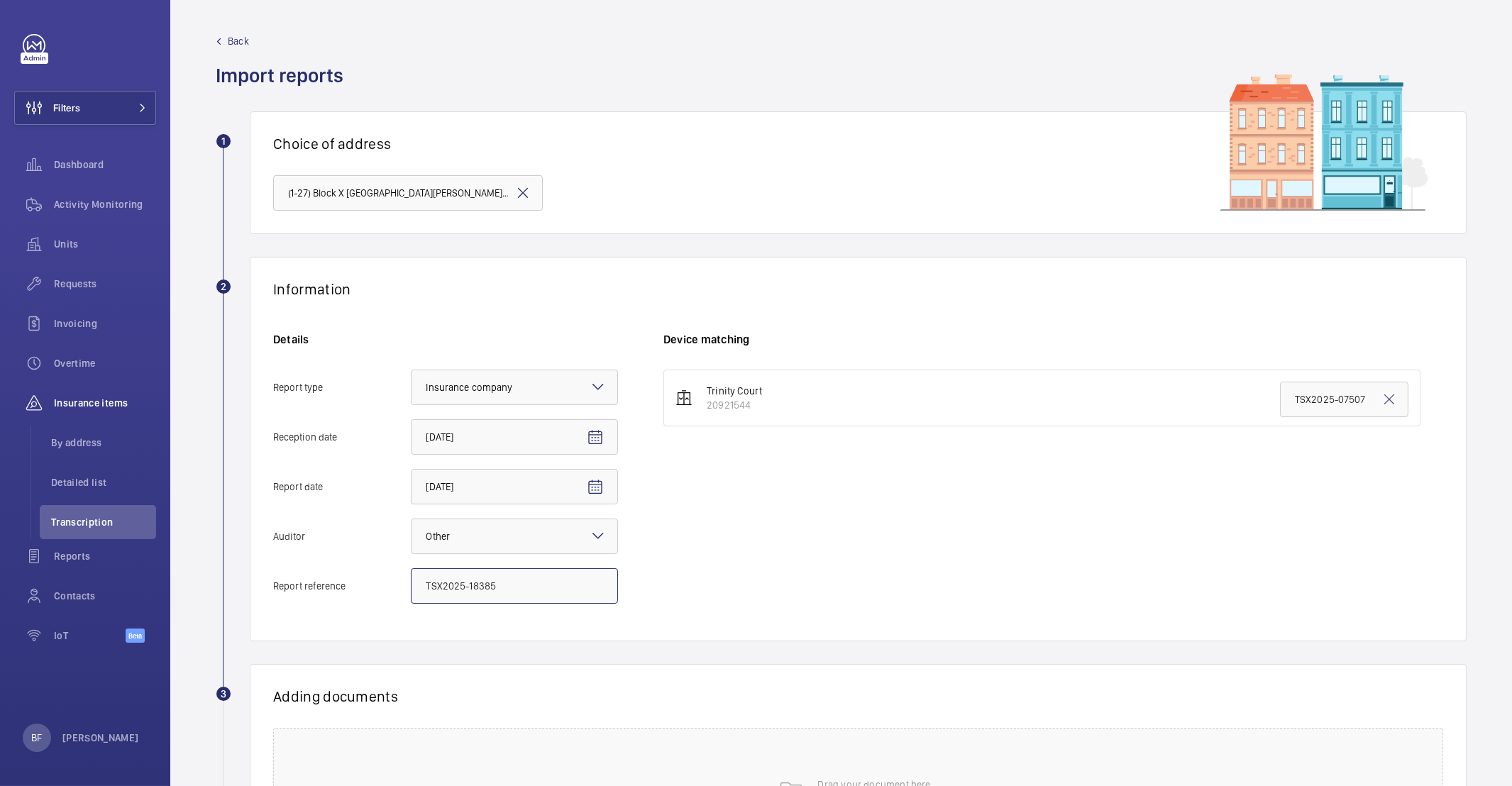
type input "TSX2025-18385"
click at [1291, 408] on input "TSX2025-07507" at bounding box center [1344, 399] width 129 height 36
paste input "18385"
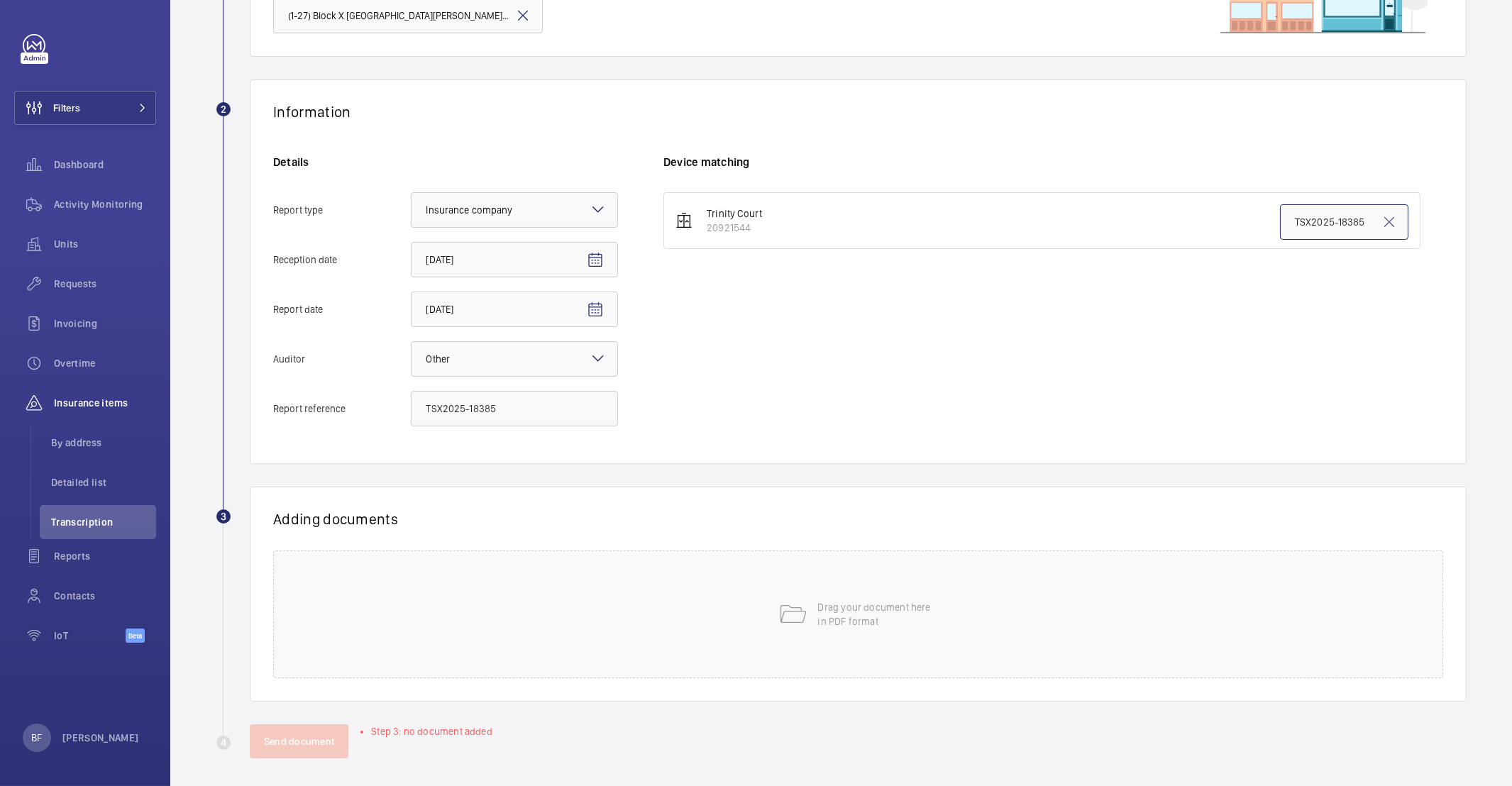
scroll to position [185, 0]
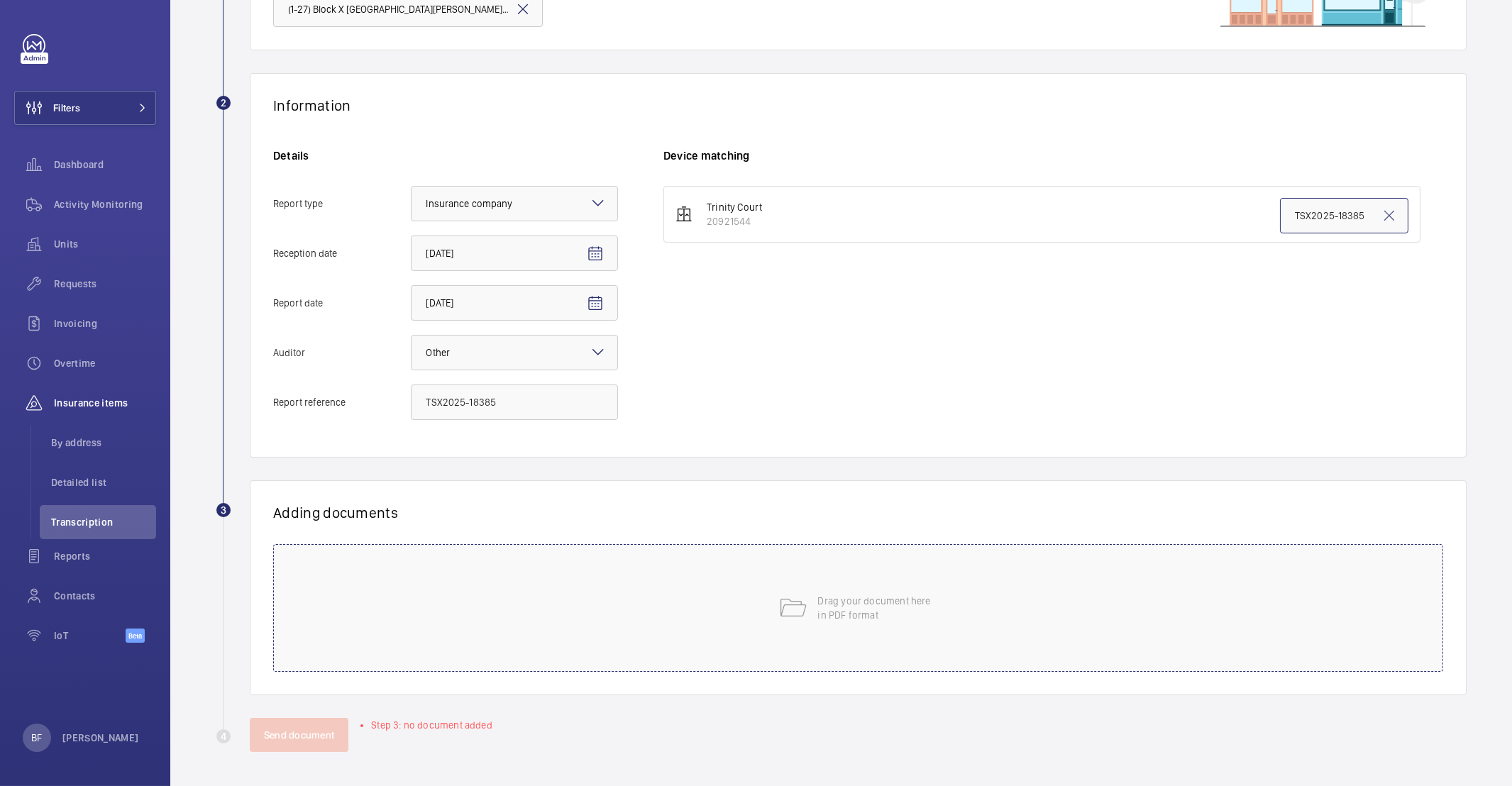
type input "TSX2025-18385"
click at [447, 625] on div "Drag your document here in PDF format" at bounding box center [858, 608] width 1170 height 128
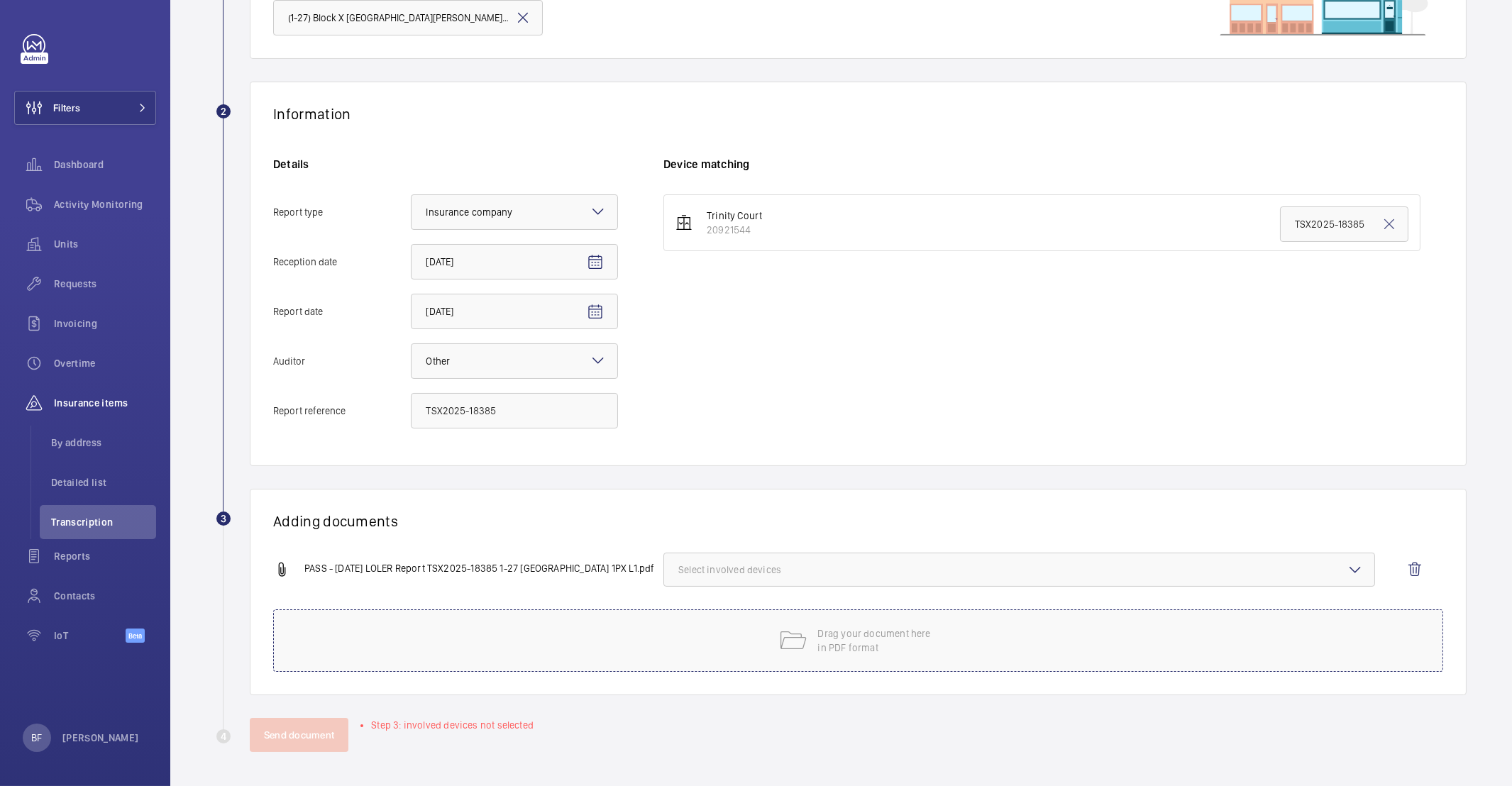
scroll to position [176, 0]
click at [818, 554] on button "Select involved devices" at bounding box center [1020, 570] width 712 height 34
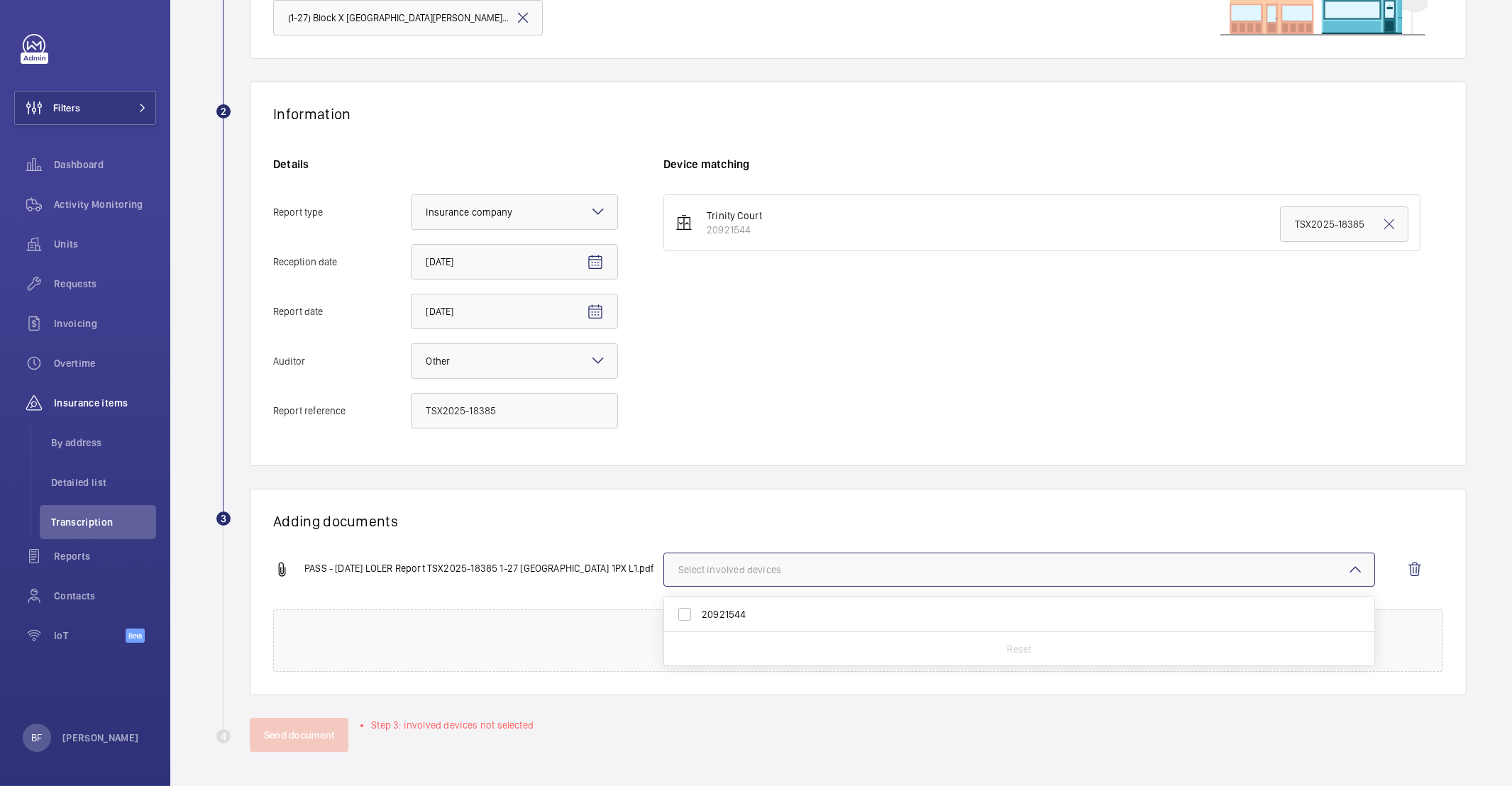
click at [729, 618] on span "20921544" at bounding box center [1020, 615] width 637 height 14
click at [699, 618] on input "20921544" at bounding box center [685, 615] width 28 height 28
checkbox input "true"
click at [669, 500] on div "Adding documents PASS - 18 09 2025 LOLER Report TSX2025-18385 1-27 Trinity Cour…" at bounding box center [858, 592] width 1216 height 207
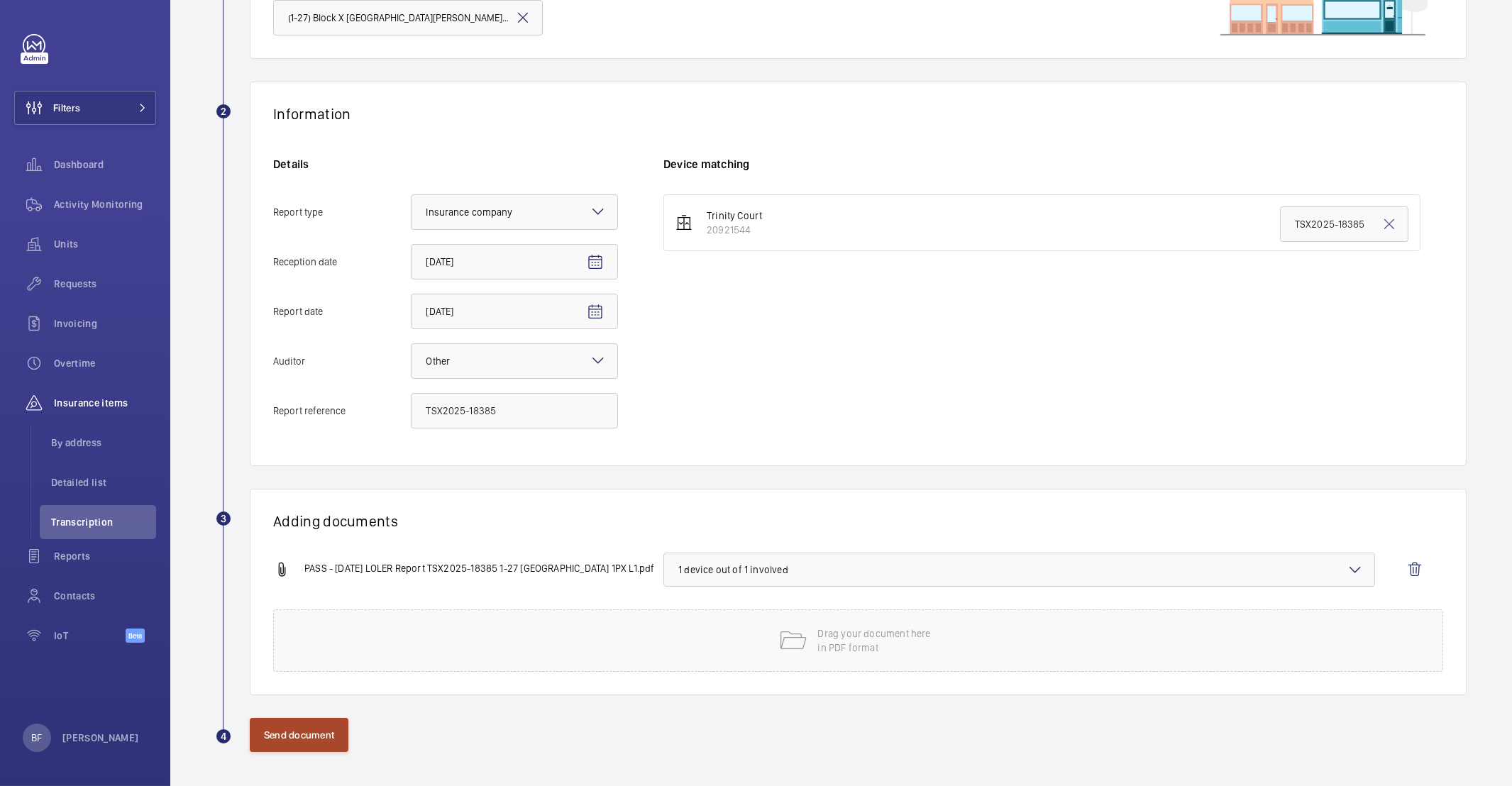
click at [310, 737] on button "Send document" at bounding box center [298, 736] width 99 height 34
click at [310, 741] on button "Send document" at bounding box center [298, 736] width 99 height 34
click at [1398, 573] on wm-front-icon-button at bounding box center [1415, 570] width 34 height 34
click at [719, 566] on span "Select involved devices" at bounding box center [1020, 570] width 682 height 14
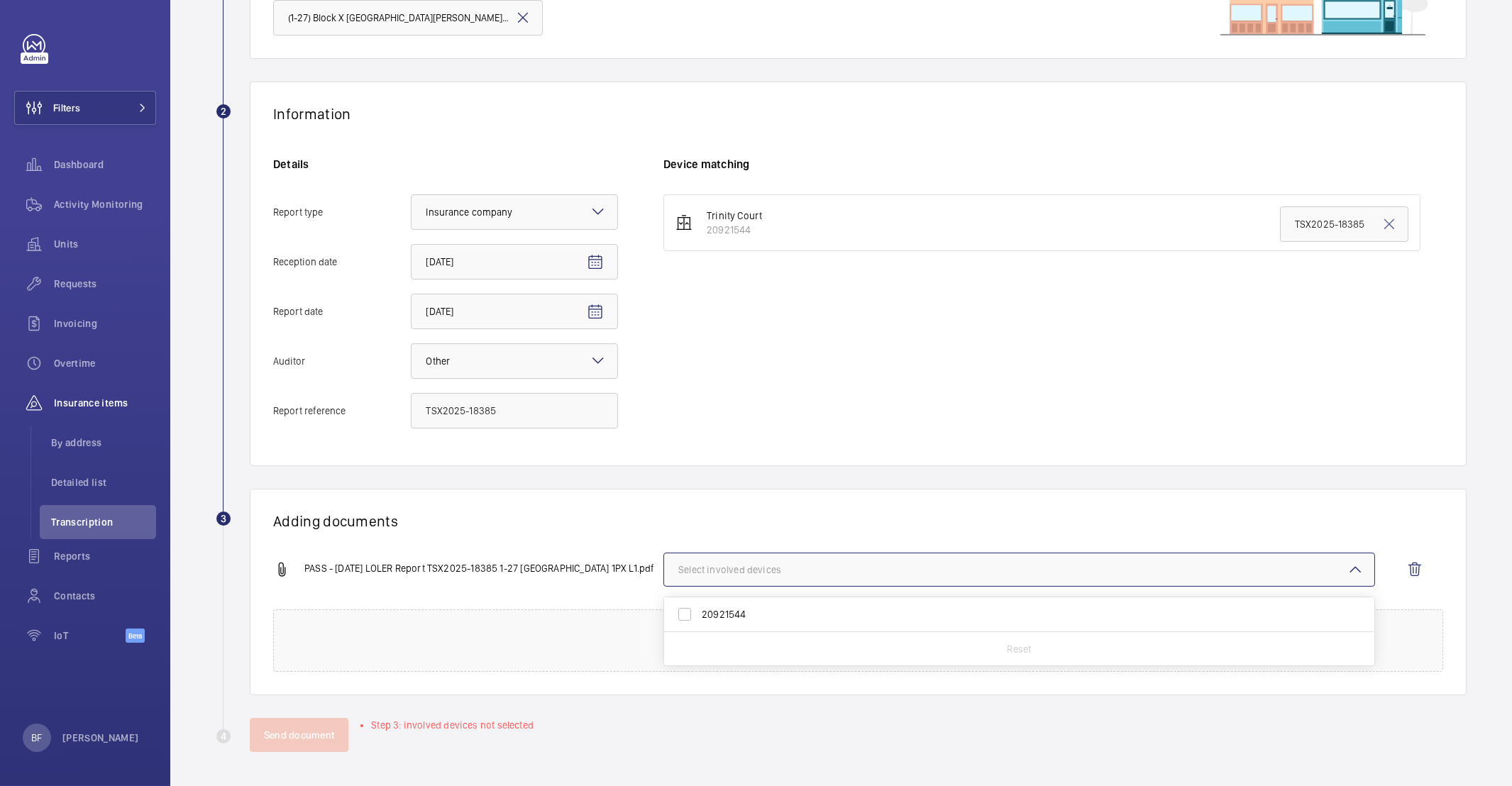
click at [703, 608] on span "20921544" at bounding box center [1020, 615] width 637 height 14
click at [699, 608] on input "20921544" at bounding box center [685, 615] width 28 height 28
checkbox input "true"
click at [544, 500] on div "Adding documents PASS - 18 09 2025 LOLER Report TSX2025-18385 1-27 Trinity Cour…" at bounding box center [858, 592] width 1216 height 207
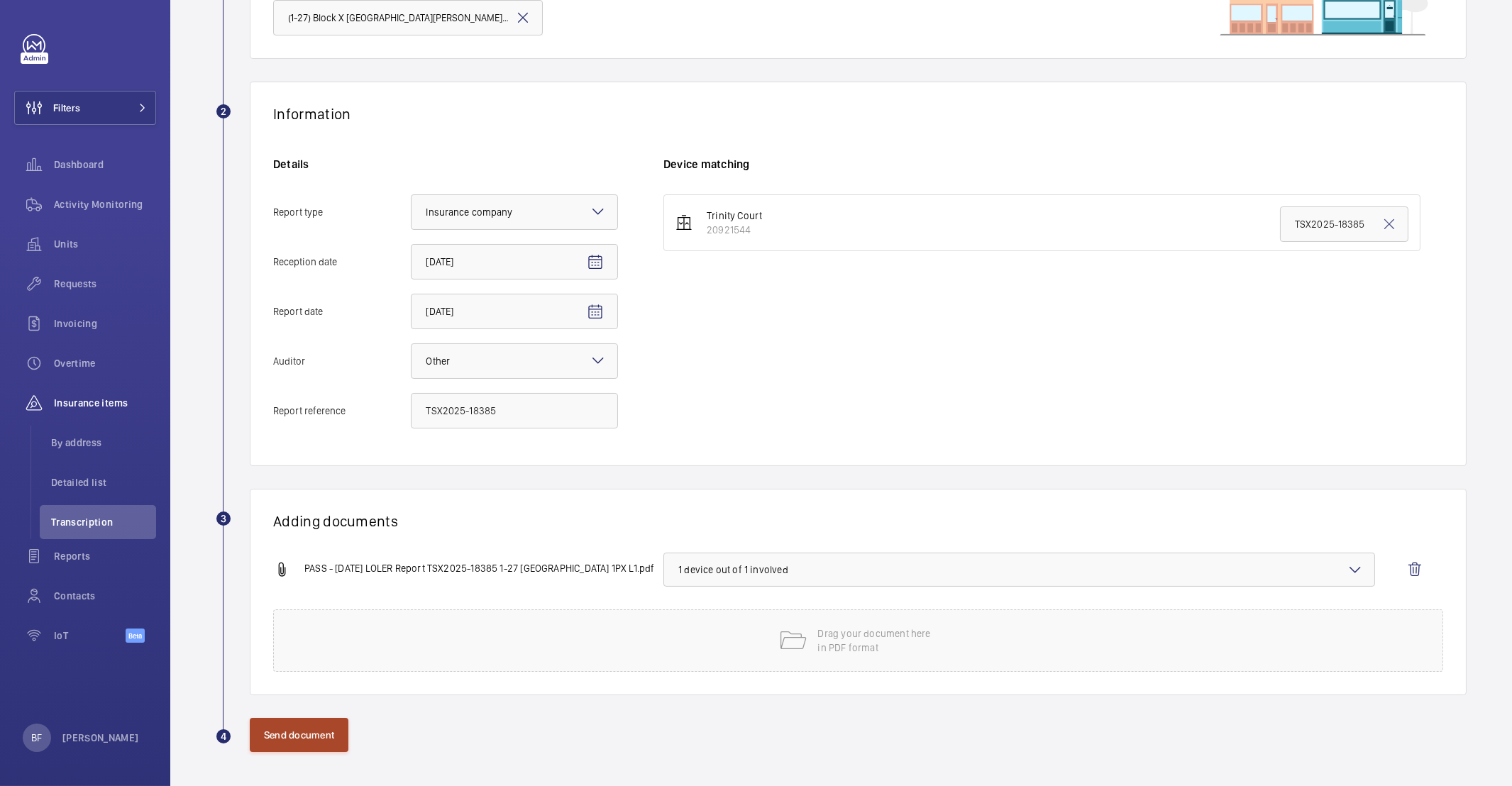
click at [335, 735] on button "Send document" at bounding box center [298, 736] width 99 height 34
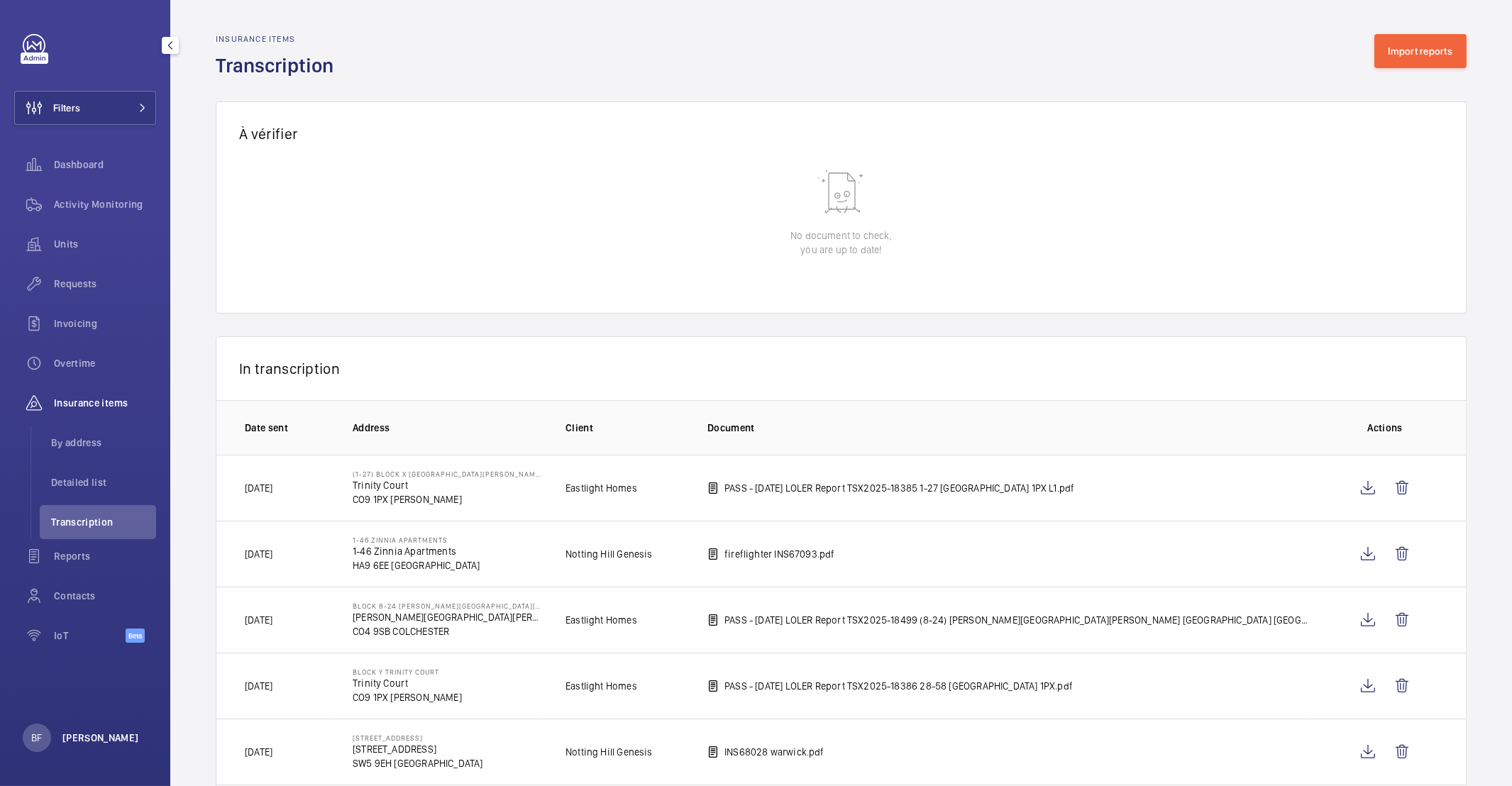
click at [94, 741] on p "[PERSON_NAME]" at bounding box center [101, 738] width 77 height 14
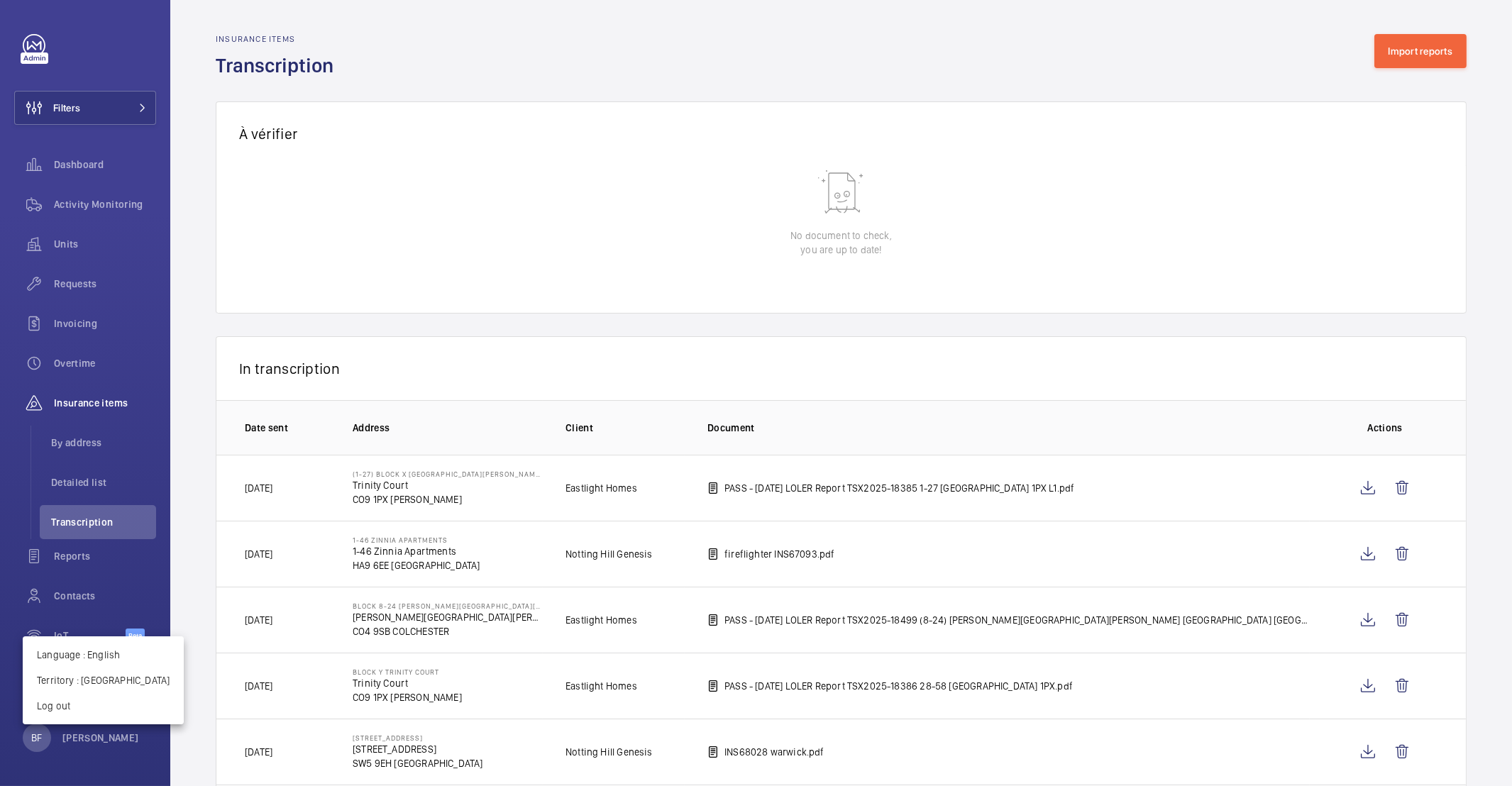
click at [519, 304] on div at bounding box center [756, 393] width 1512 height 786
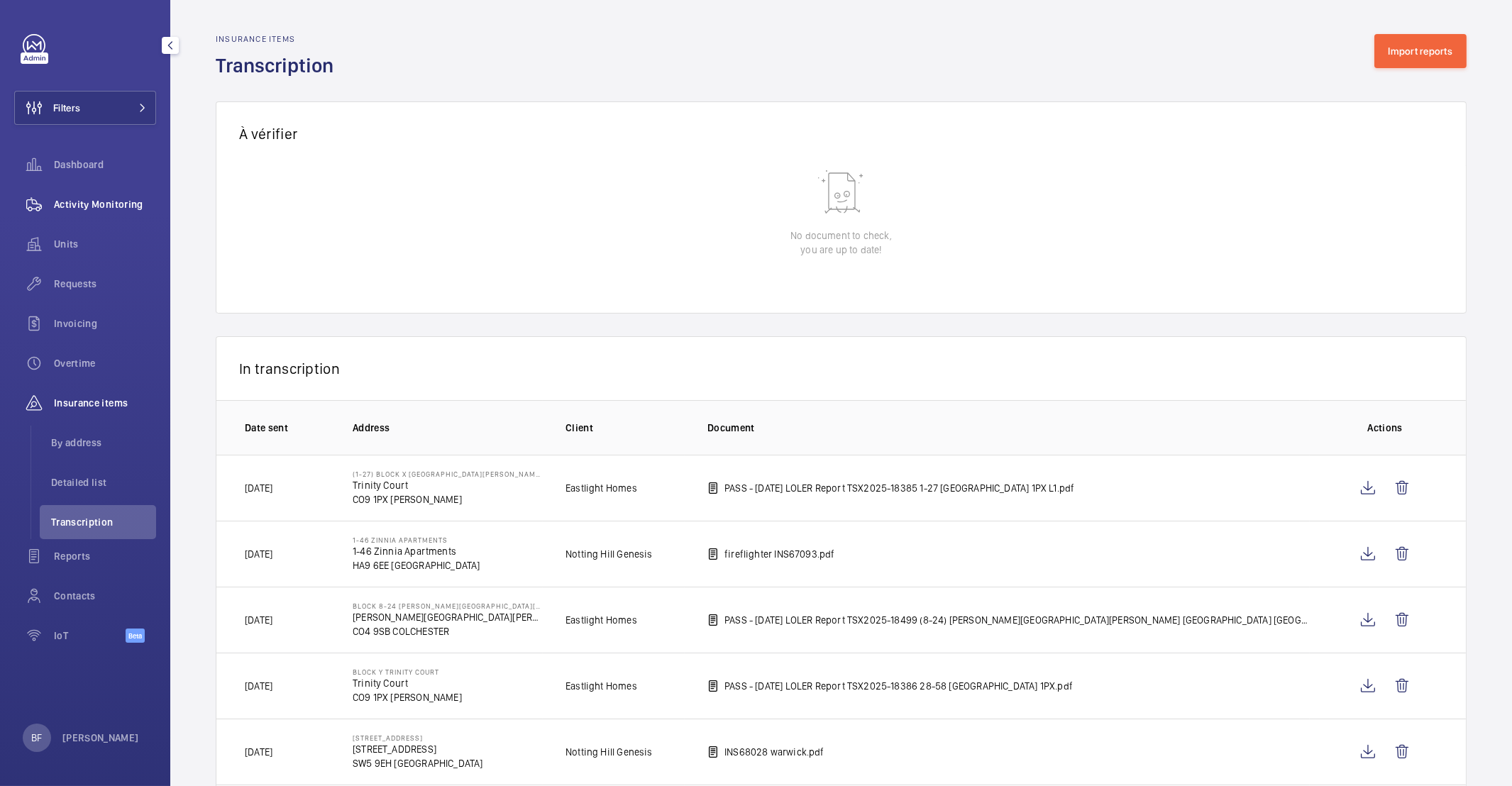
click at [82, 206] on span "Activity Monitoring" at bounding box center [105, 205] width 102 height 14
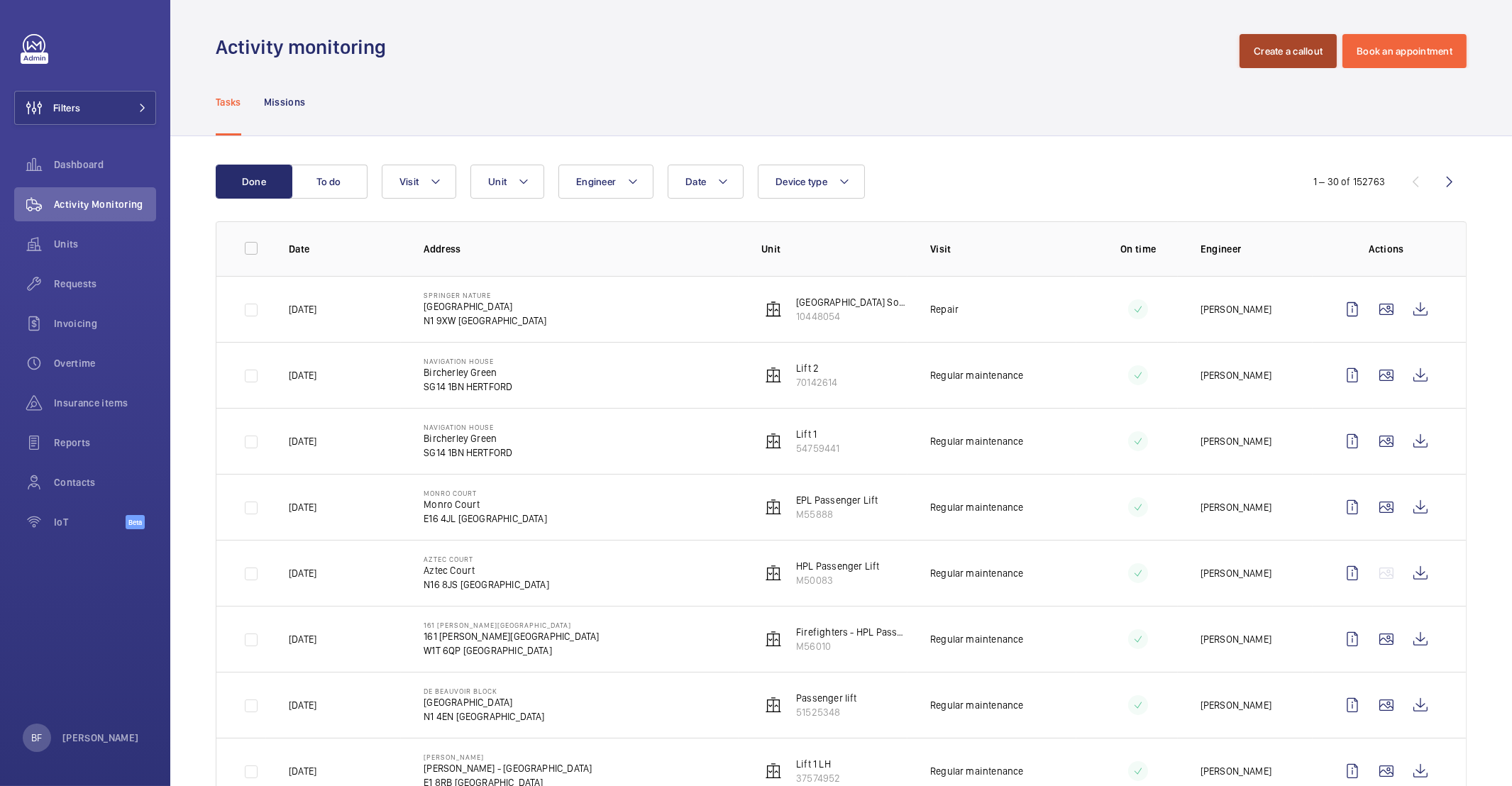
click at [1288, 48] on button "Create a callout" at bounding box center [1287, 51] width 97 height 34
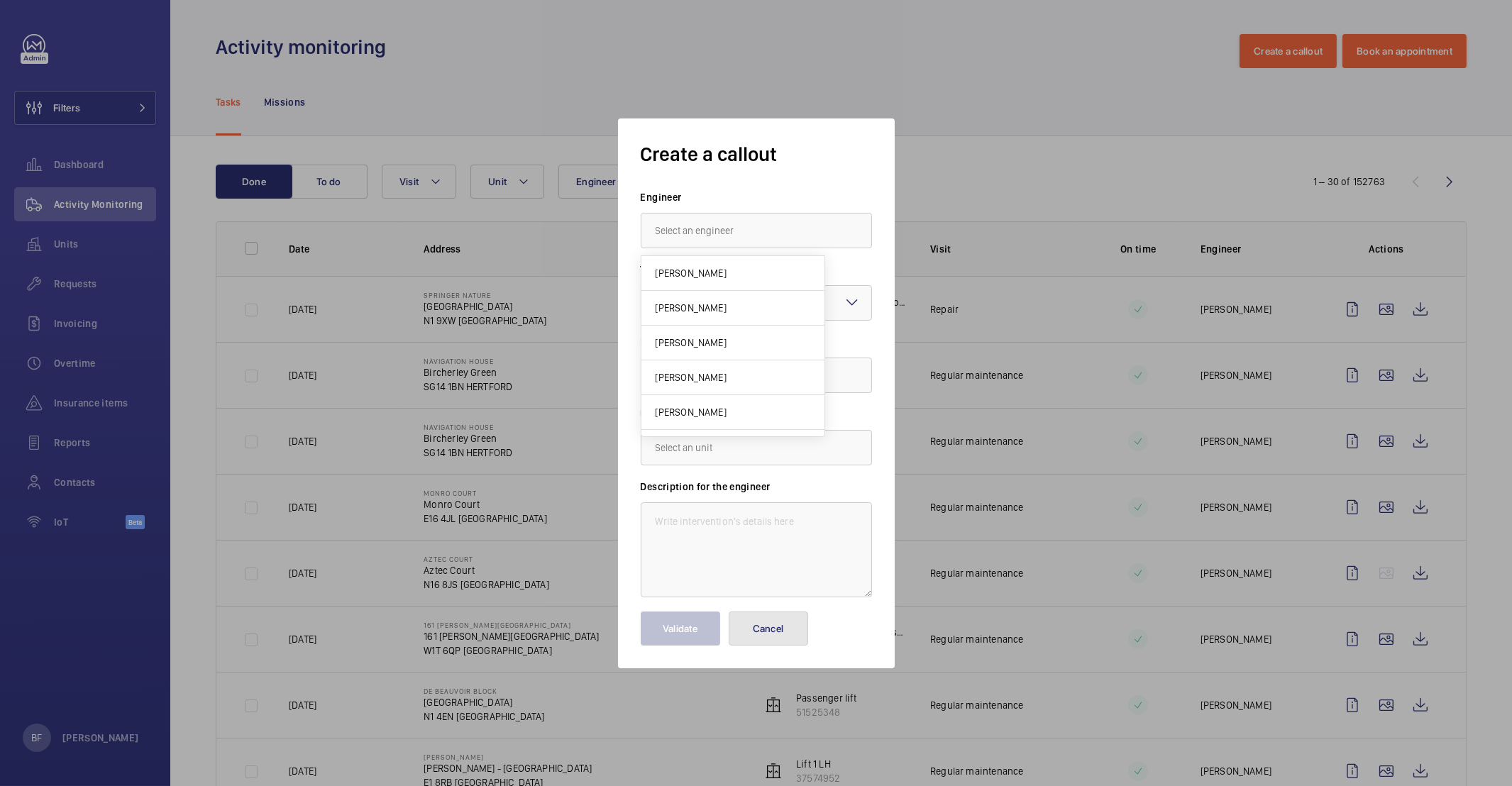
click at [780, 628] on button "Cancel" at bounding box center [769, 629] width 80 height 34
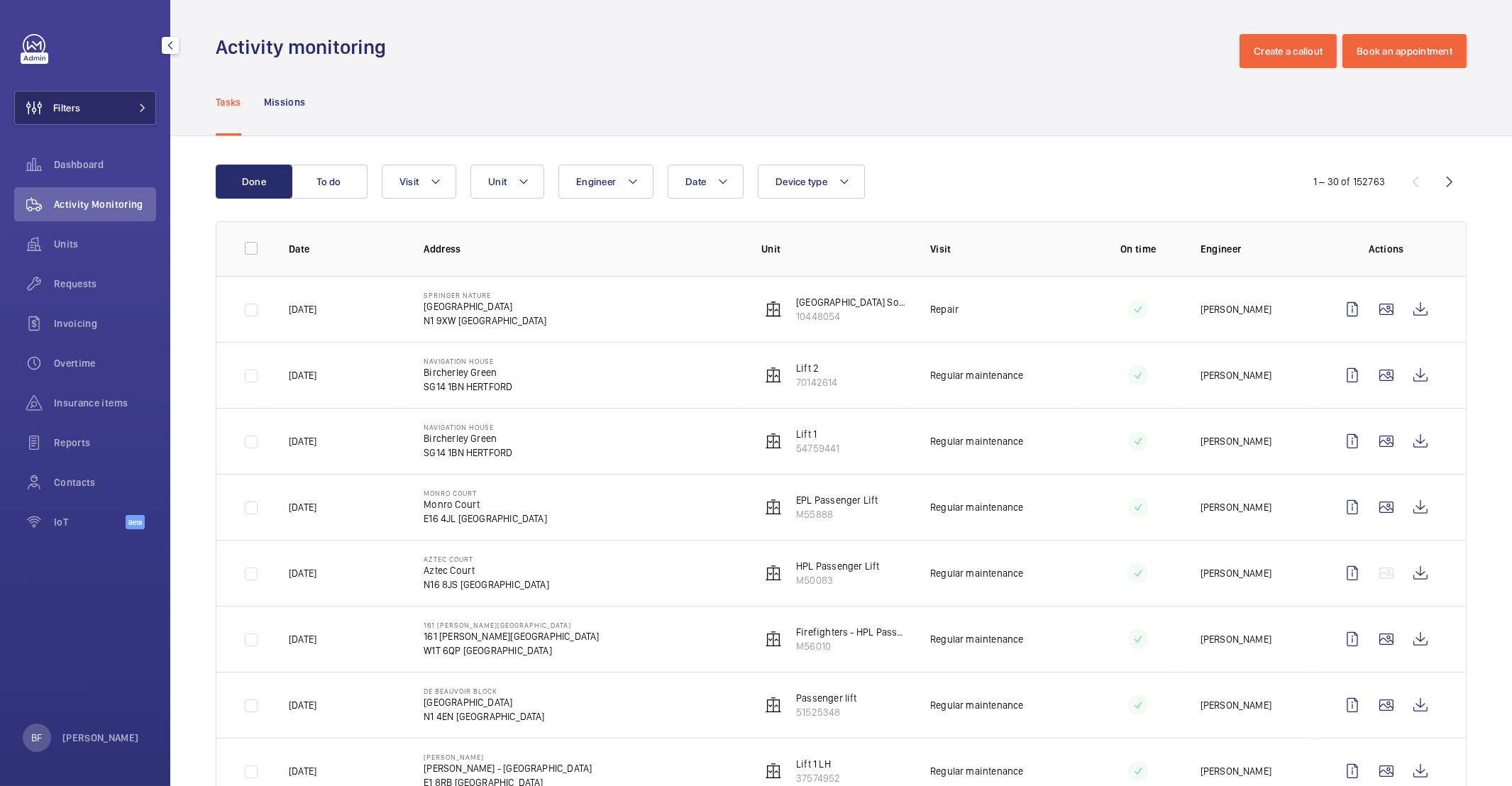
click at [128, 102] on button "Filters" at bounding box center [85, 108] width 142 height 34
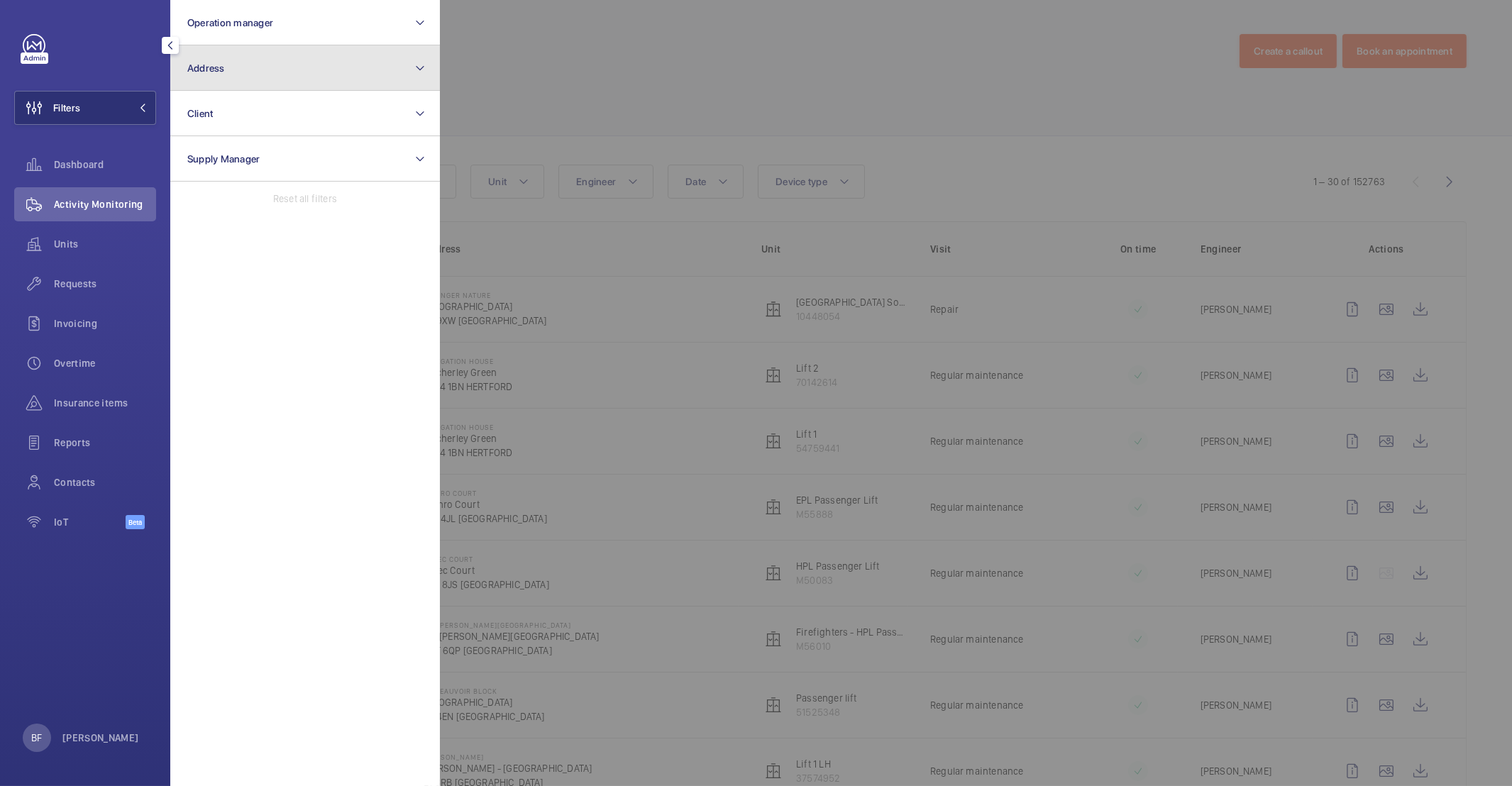
click at [254, 74] on button "Address" at bounding box center [305, 68] width 269 height 45
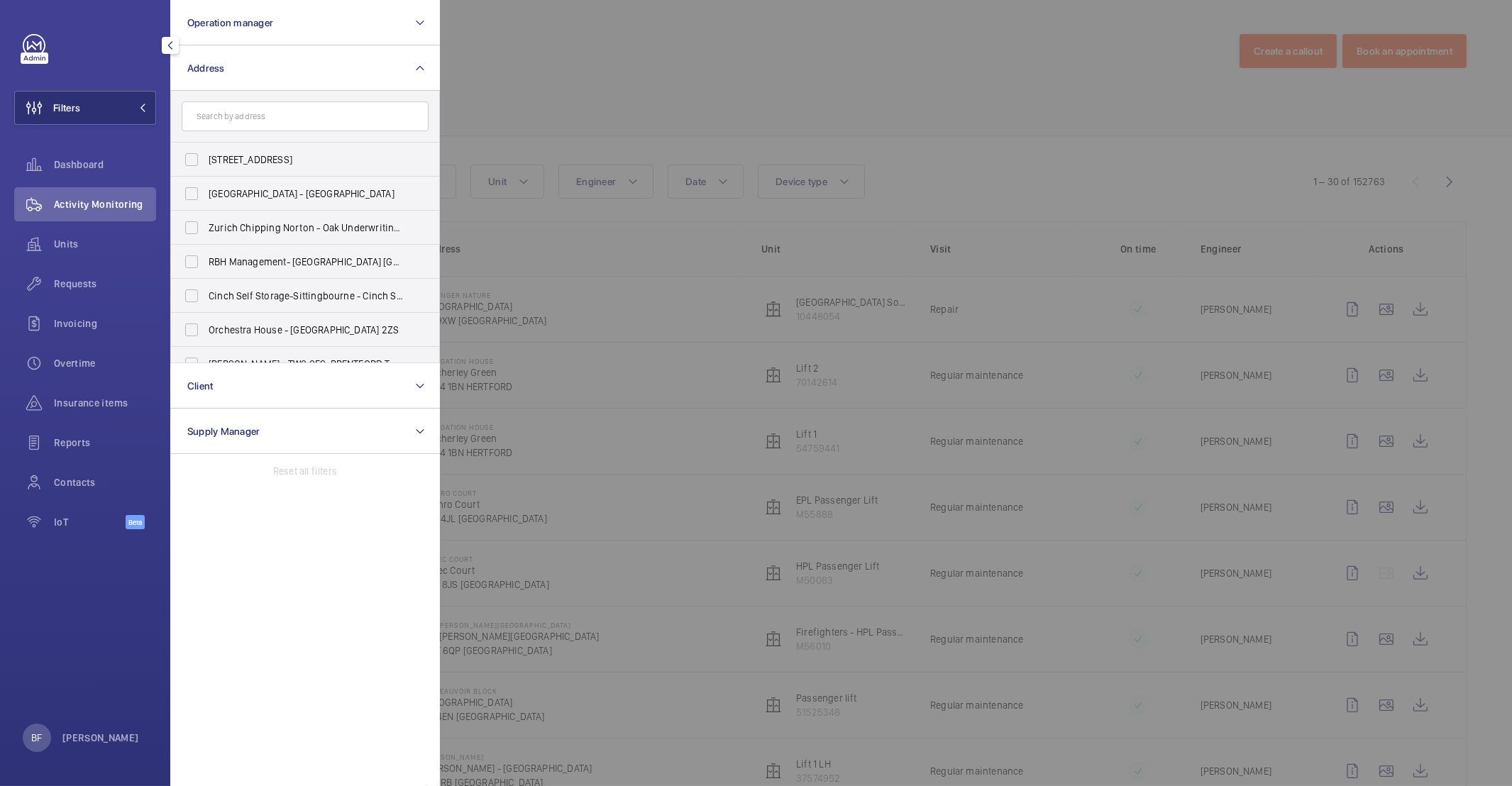
click at [247, 111] on input "text" at bounding box center [305, 117] width 247 height 30
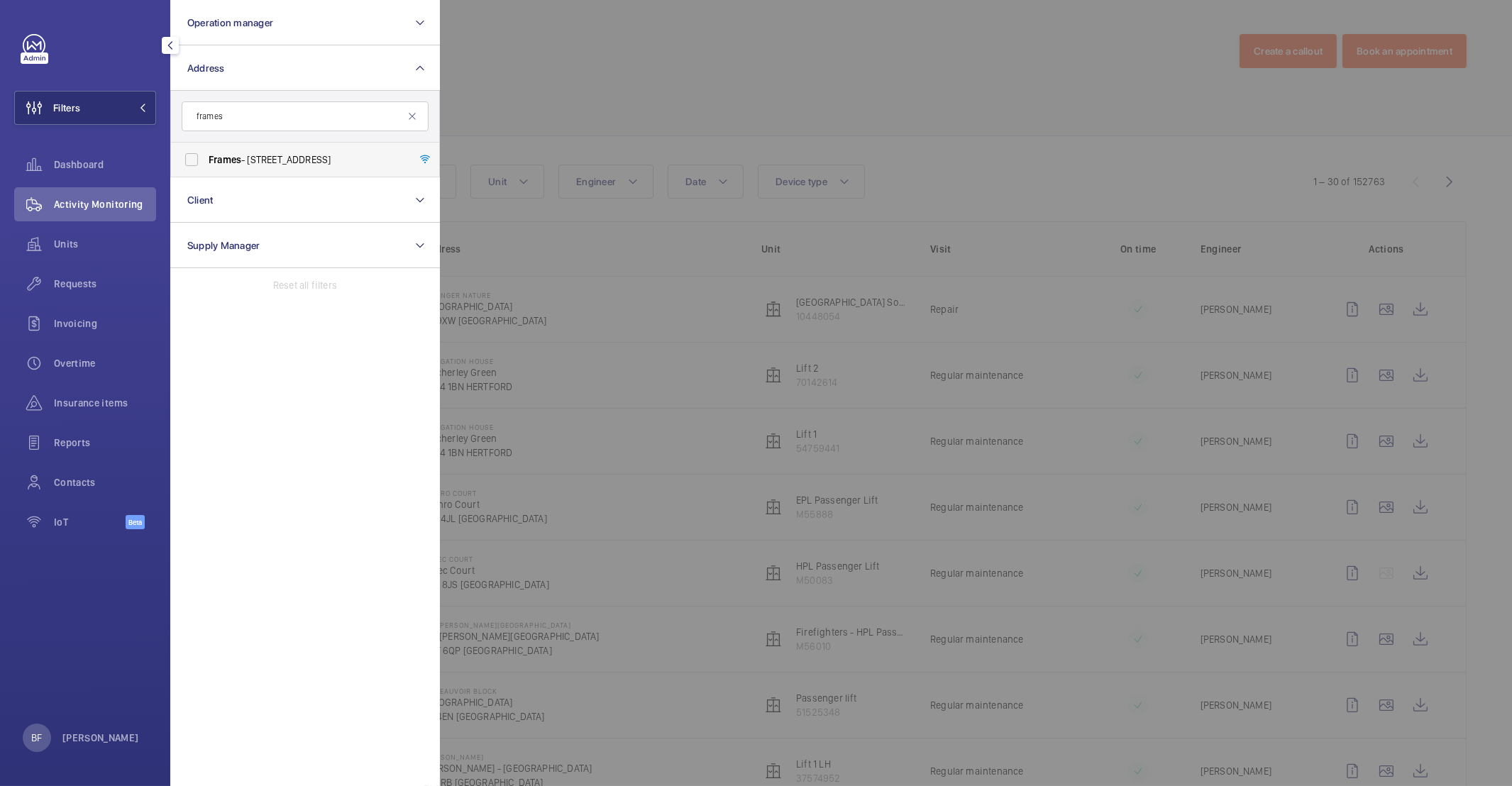
type input "frames"
click at [260, 156] on span "Frames - 1 Phipp Street, LONDON EC2A 4PS" at bounding box center [306, 160] width 195 height 14
click at [206, 156] on input "Frames - 1 Phipp Street, LONDON EC2A 4PS" at bounding box center [192, 160] width 28 height 28
checkbox input "true"
click at [664, 122] on div at bounding box center [1196, 393] width 1512 height 786
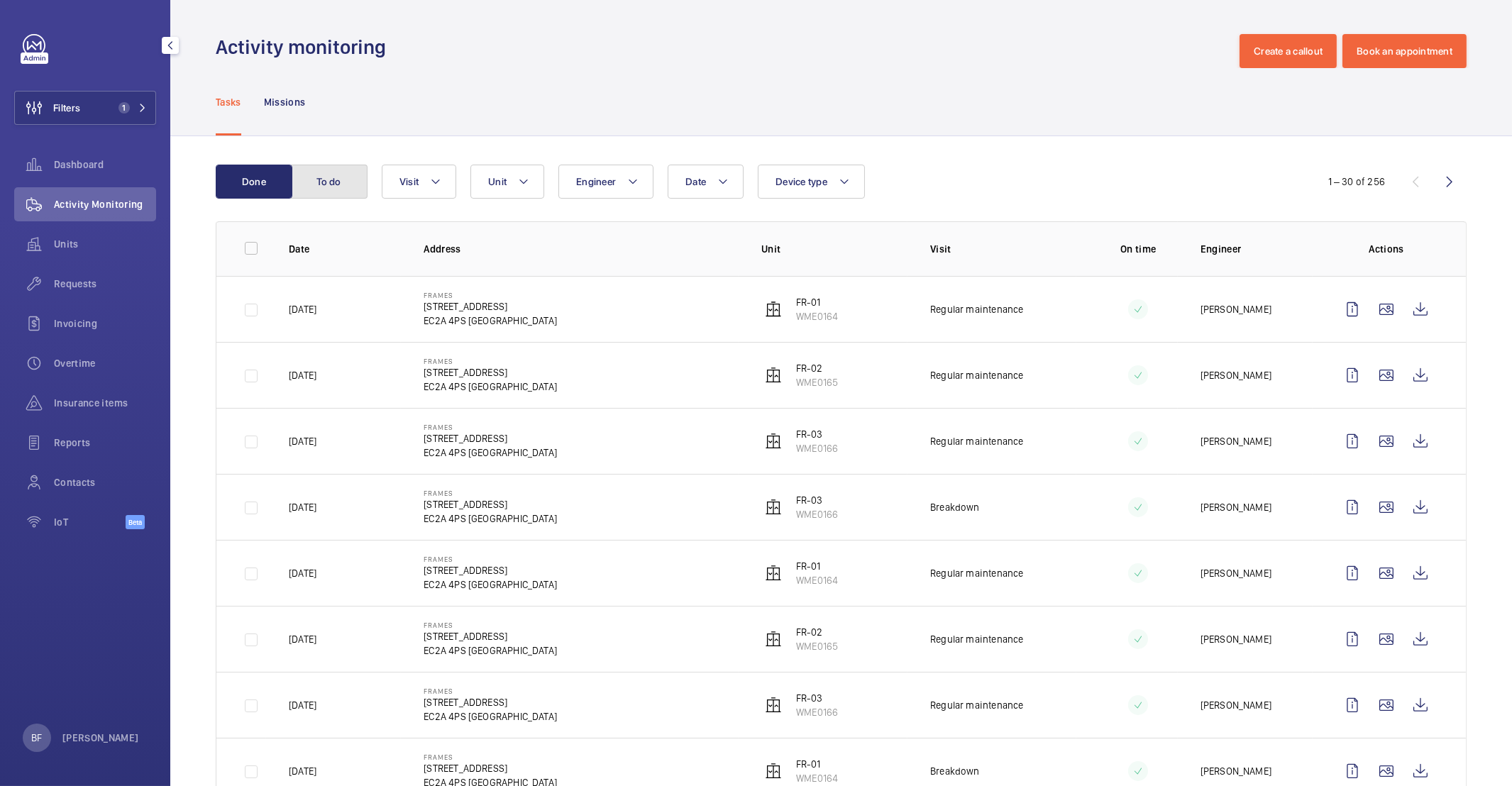
click at [325, 178] on button "To do" at bounding box center [329, 182] width 77 height 34
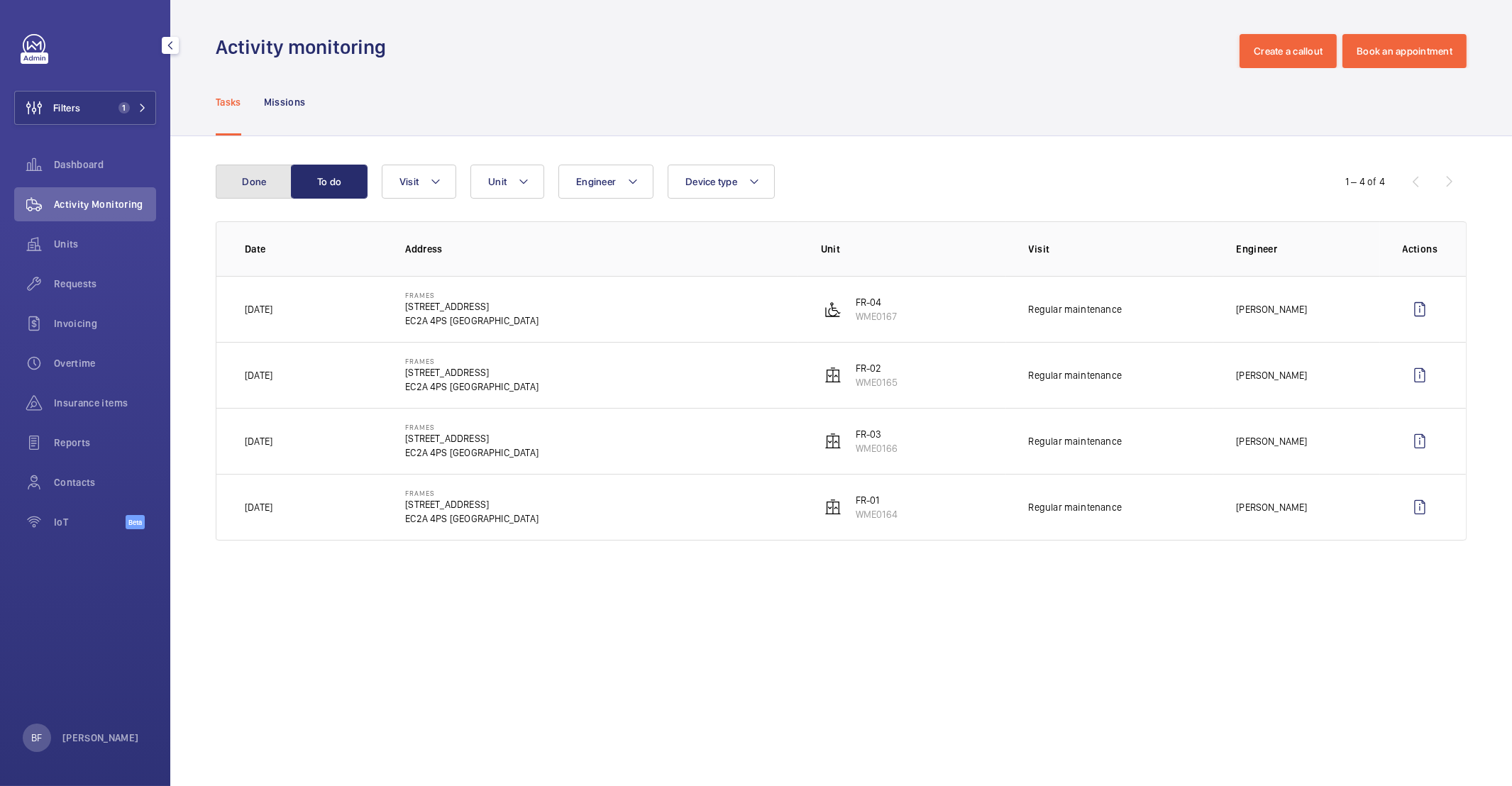
click at [242, 188] on button "Done" at bounding box center [254, 182] width 77 height 34
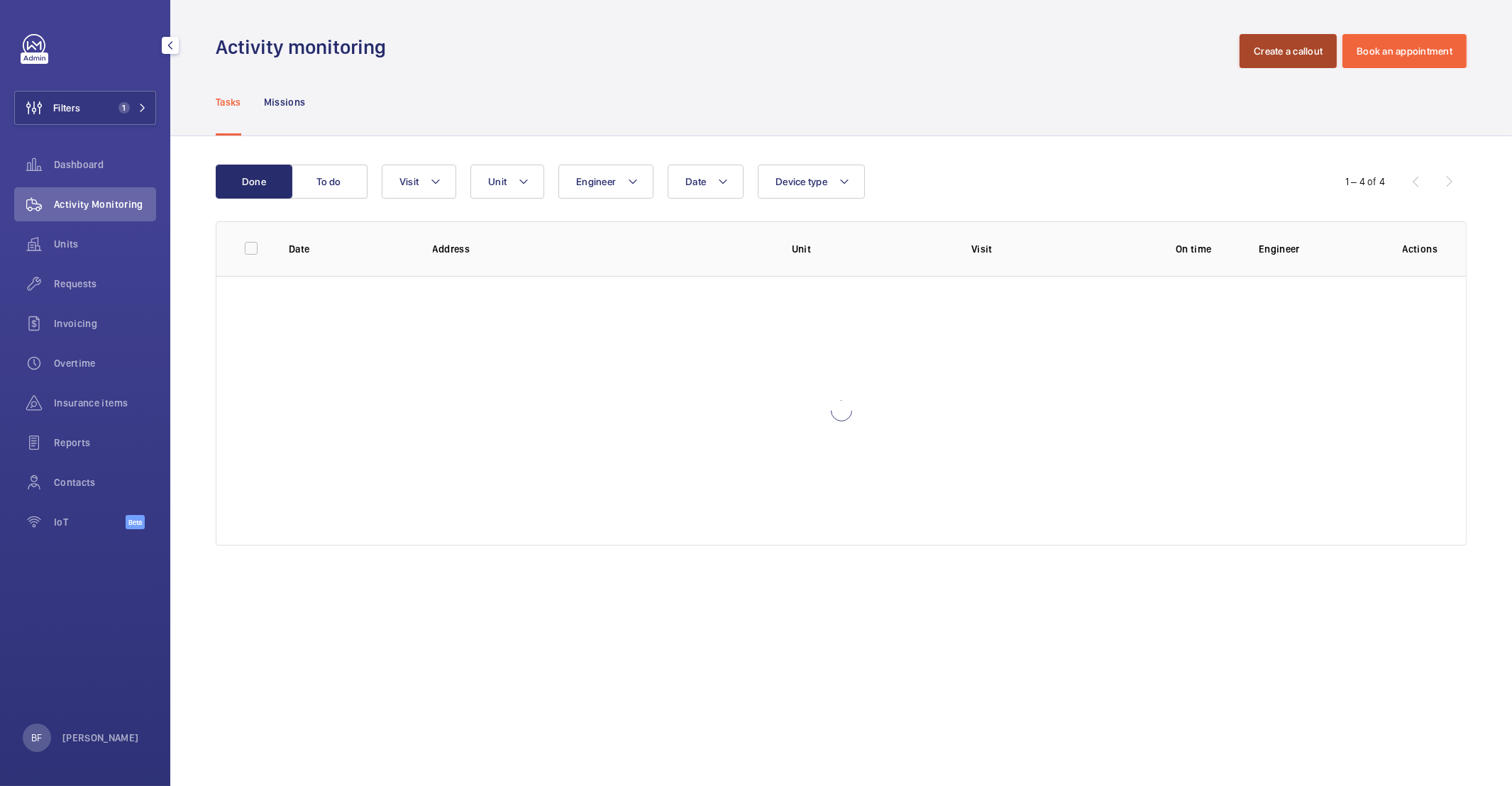
click at [1307, 53] on button "Create a callout" at bounding box center [1287, 51] width 97 height 34
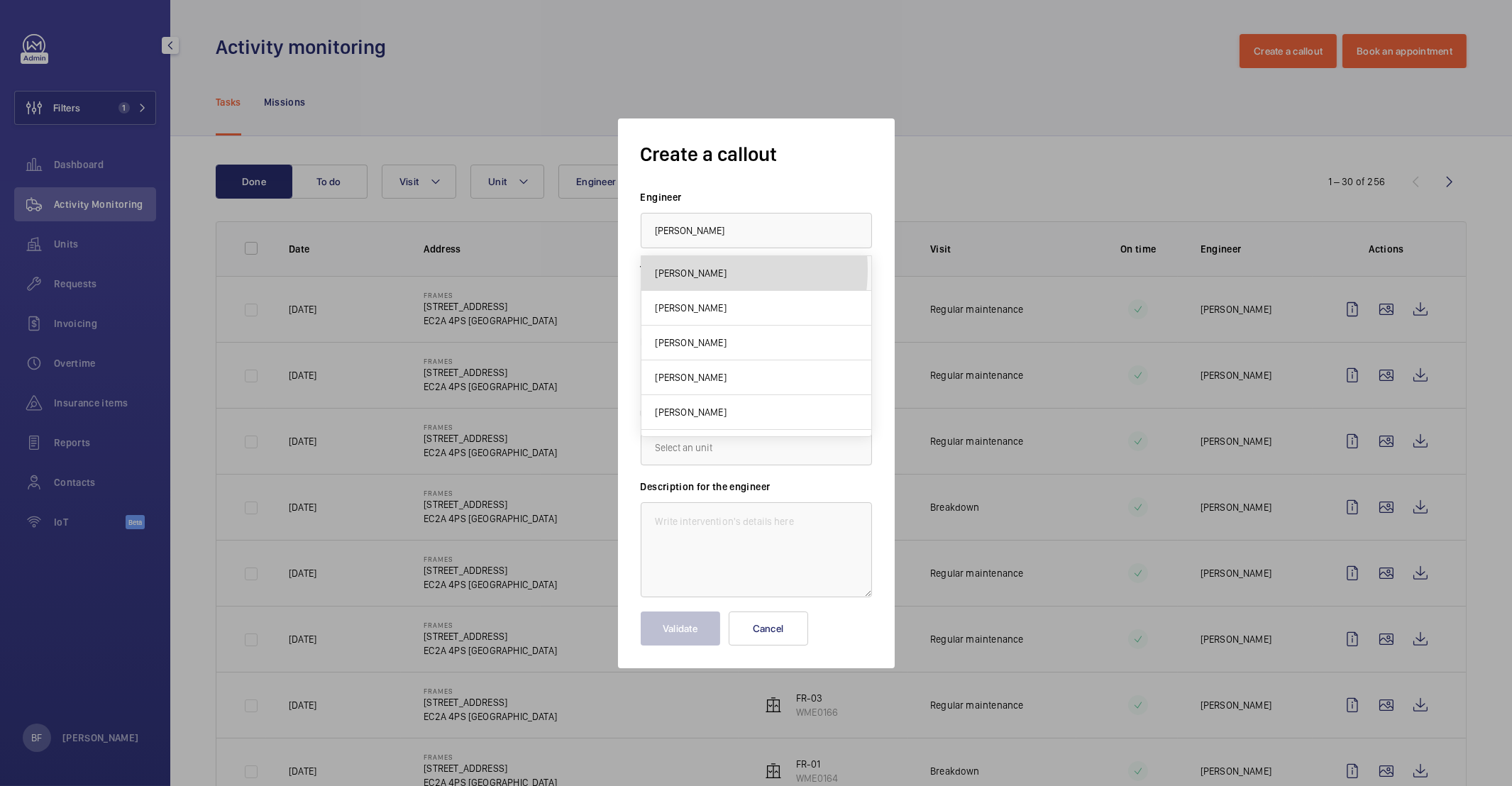
click at [696, 270] on span "James Dalton" at bounding box center [691, 273] width 71 height 14
type input "James Dalton"
click at [740, 368] on input "text" at bounding box center [757, 375] width 232 height 36
click at [735, 408] on mat-option "1 Phipp Street, EC2A 4PS LONDON" at bounding box center [757, 418] width 230 height 34
type input "1 Phipp Street, EC2A 4PS LONDON"
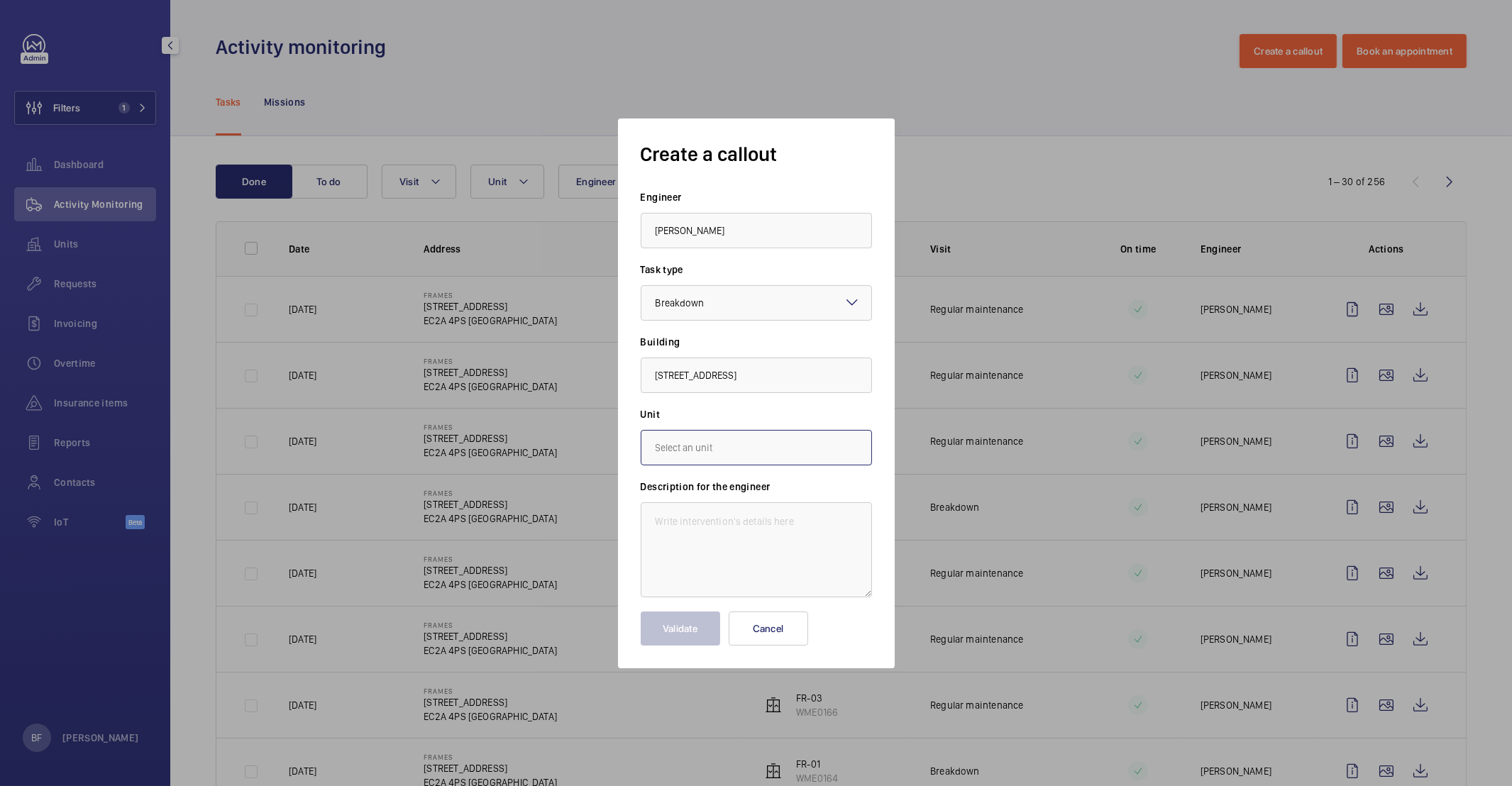
click at [740, 446] on input "text" at bounding box center [757, 448] width 232 height 36
click at [737, 588] on mat-option "WME0166 - FR-03" at bounding box center [757, 595] width 230 height 34
type input "WME0166 - FR-03"
click at [709, 534] on textarea at bounding box center [757, 550] width 232 height 95
click at [703, 510] on textarea at bounding box center [757, 550] width 232 height 95
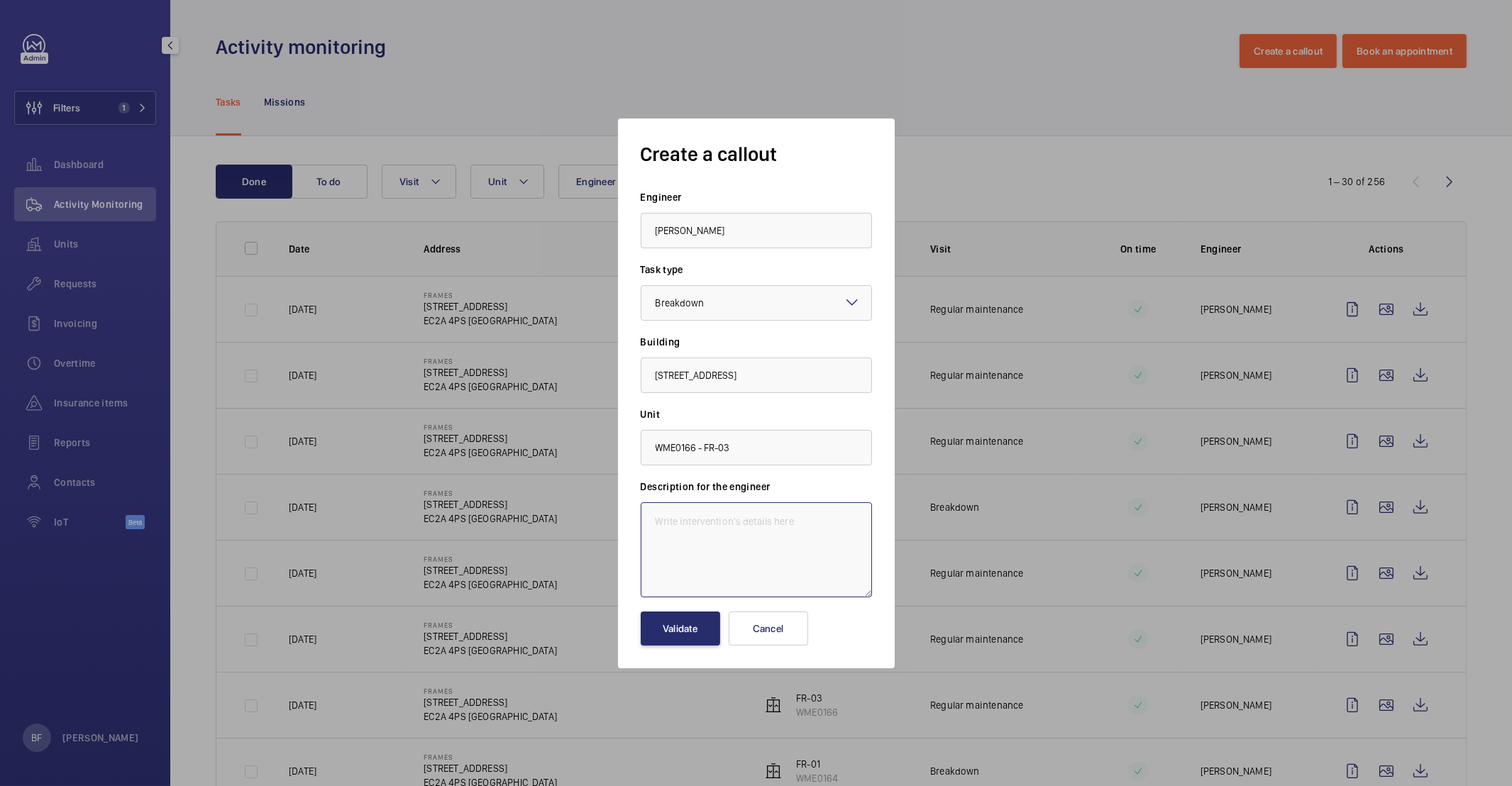
paste textarea "Autodialler for Lift FR-03 is not connecting through on weekly test."
click at [656, 522] on textarea "Autodialler for Lift FR-03 is not connecting through on weekly test." at bounding box center [757, 550] width 232 height 95
paste textarea "Job #356940"
type textarea "Job #356940 - Autodialler for Lift FR-03 is not connecting through on weekly te…"
click at [693, 633] on button "Validate" at bounding box center [681, 629] width 80 height 34
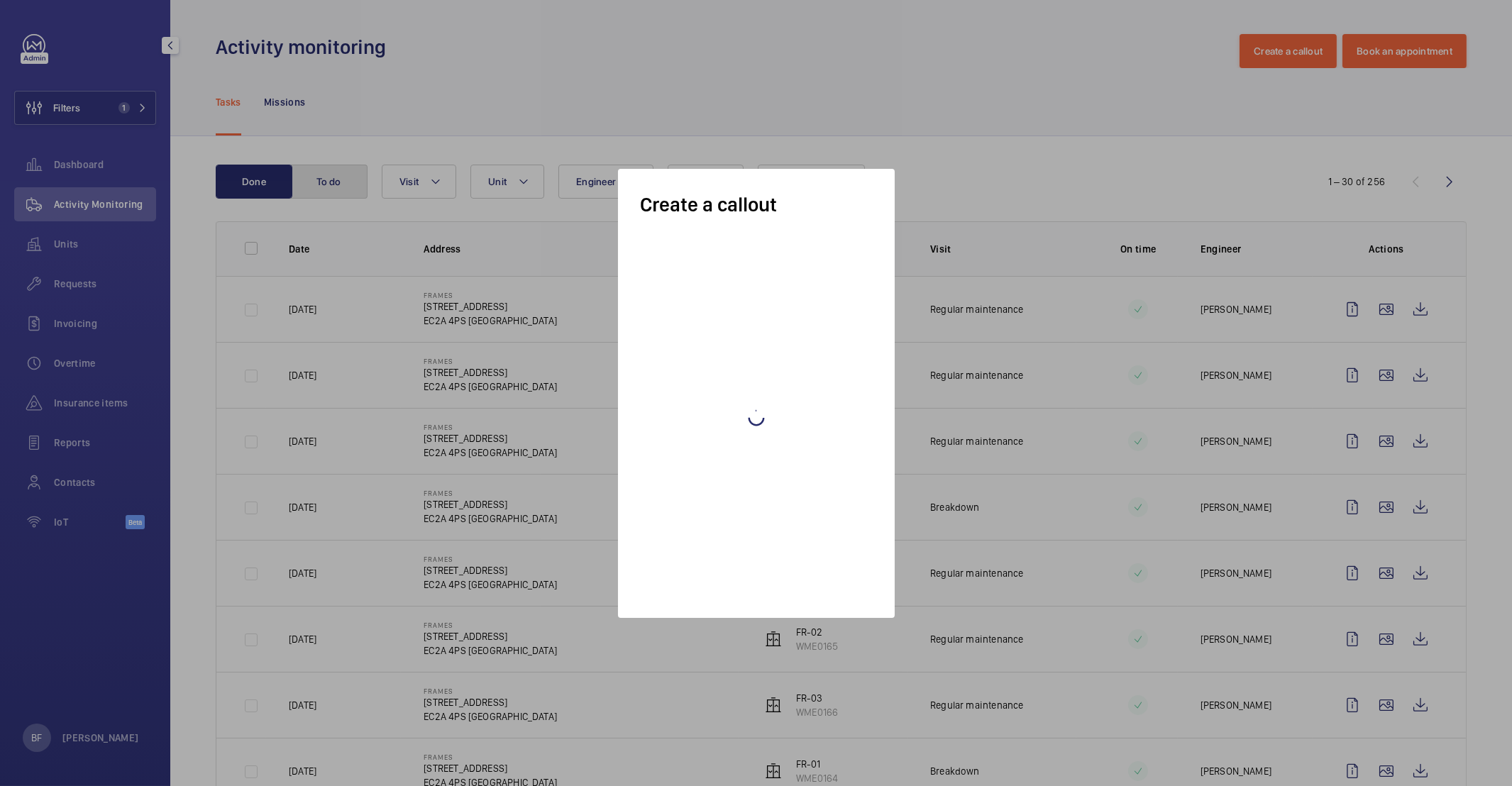
click at [329, 185] on button "To do" at bounding box center [329, 182] width 77 height 34
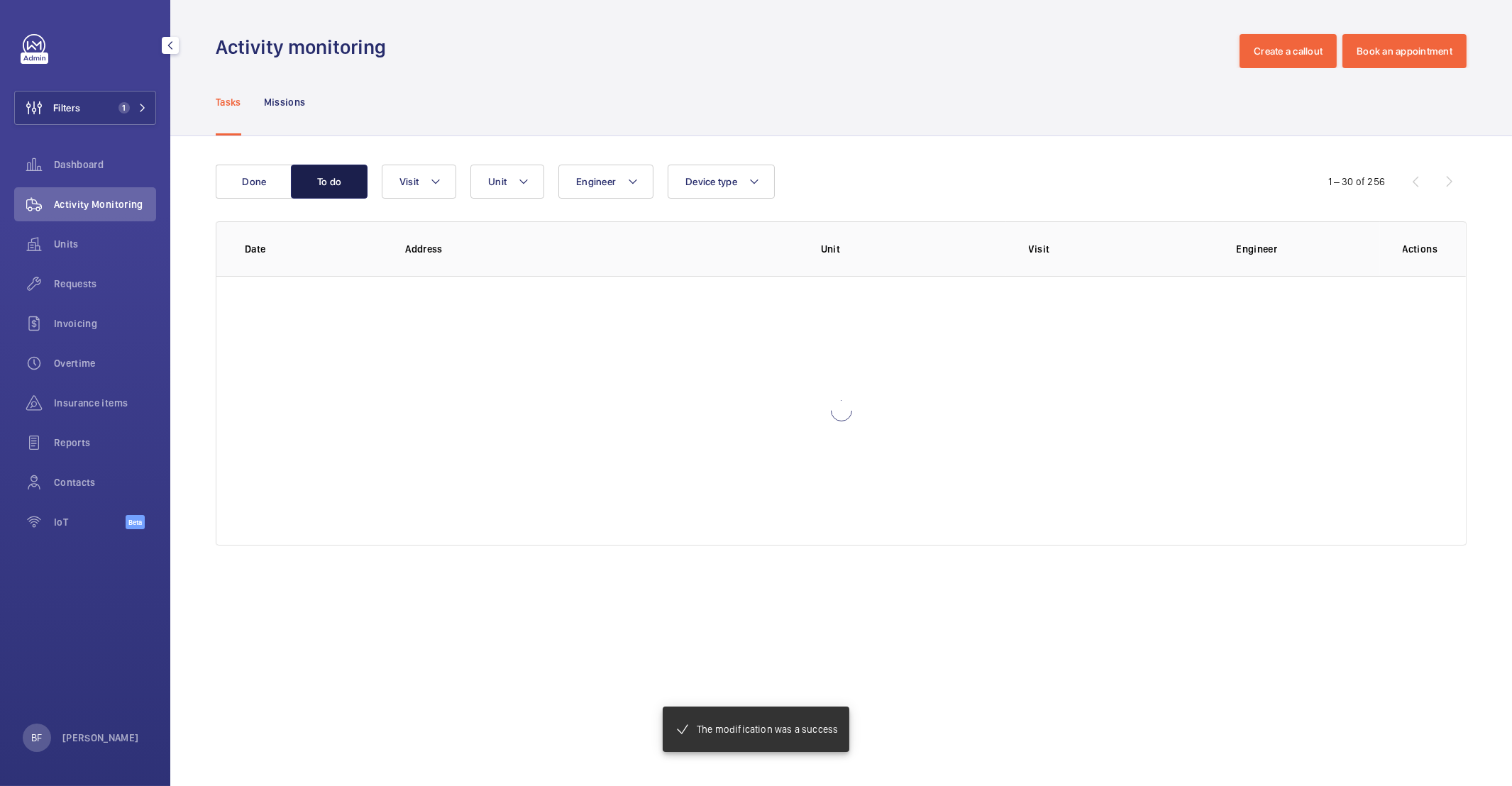
click at [330, 188] on button "To do" at bounding box center [329, 182] width 77 height 34
click at [330, 183] on button "To do" at bounding box center [329, 182] width 77 height 34
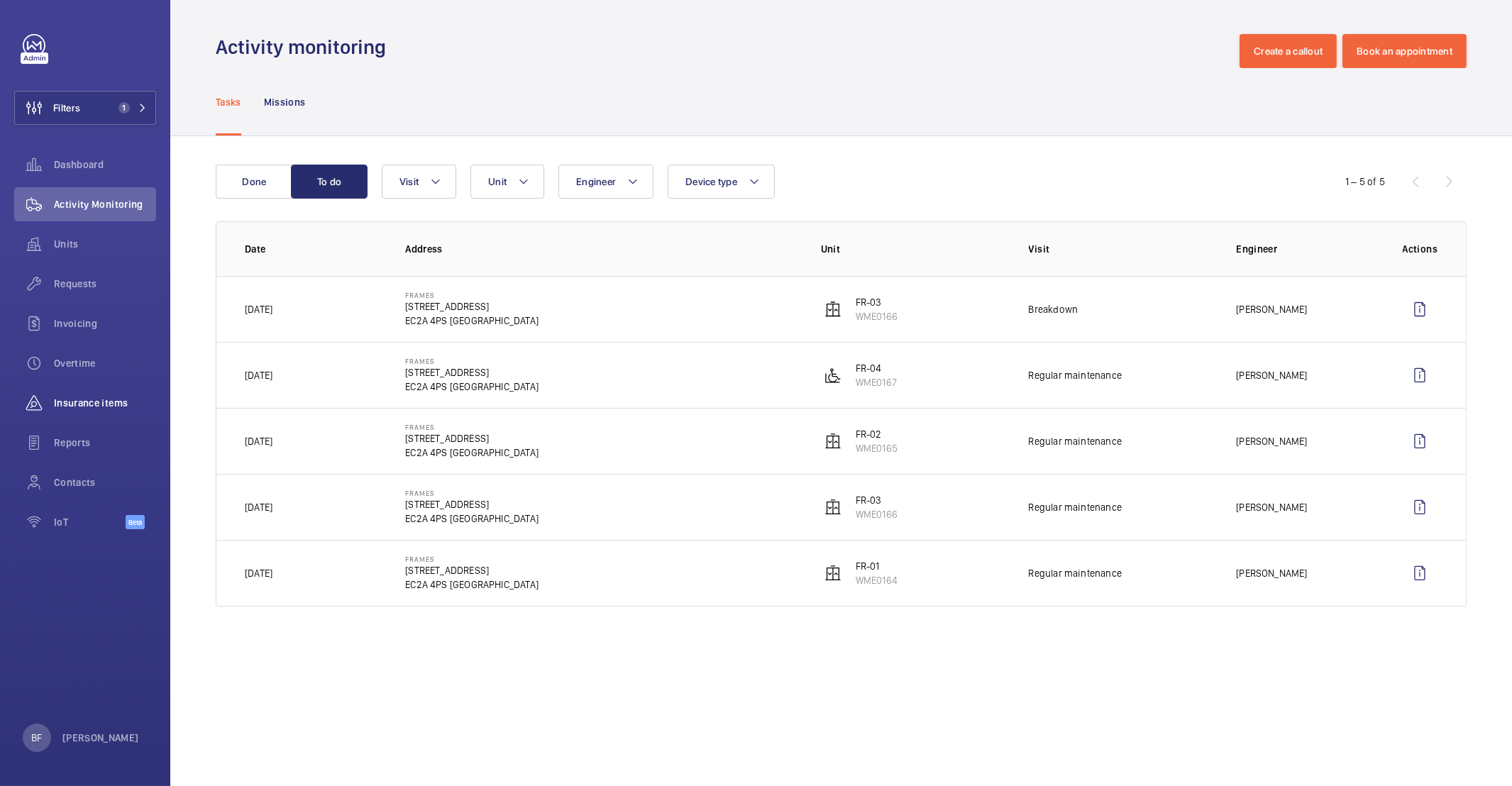
click at [117, 397] on span "Insurance items" at bounding box center [105, 403] width 102 height 14
click at [100, 401] on span "Insurance items" at bounding box center [105, 403] width 102 height 14
click at [85, 402] on span "Insurance items" at bounding box center [105, 403] width 102 height 14
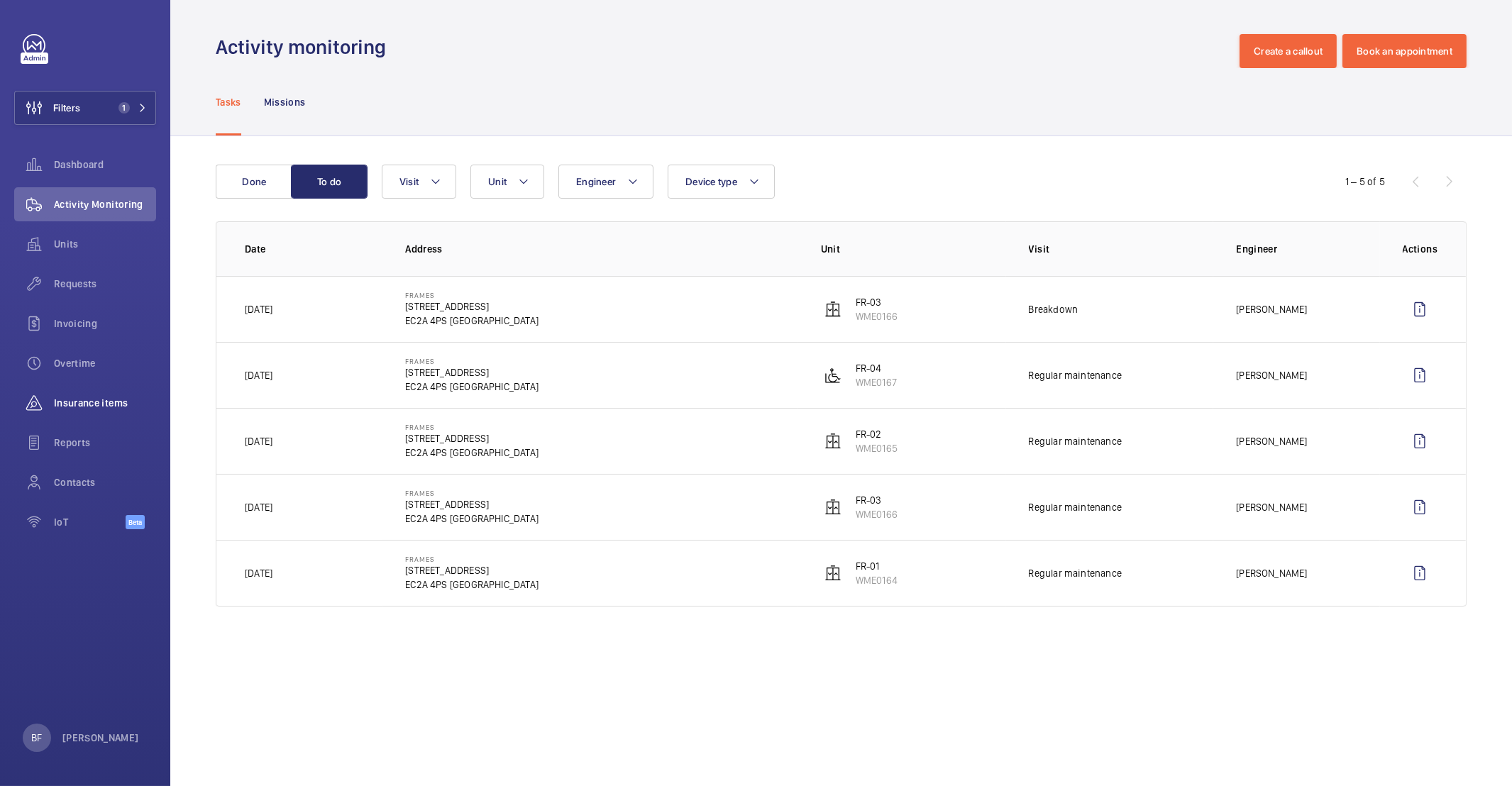
click at [85, 402] on span "Insurance items" at bounding box center [105, 403] width 102 height 14
click at [71, 400] on span "Insurance items" at bounding box center [105, 403] width 102 height 14
click at [75, 402] on span "Insurance items" at bounding box center [105, 403] width 102 height 14
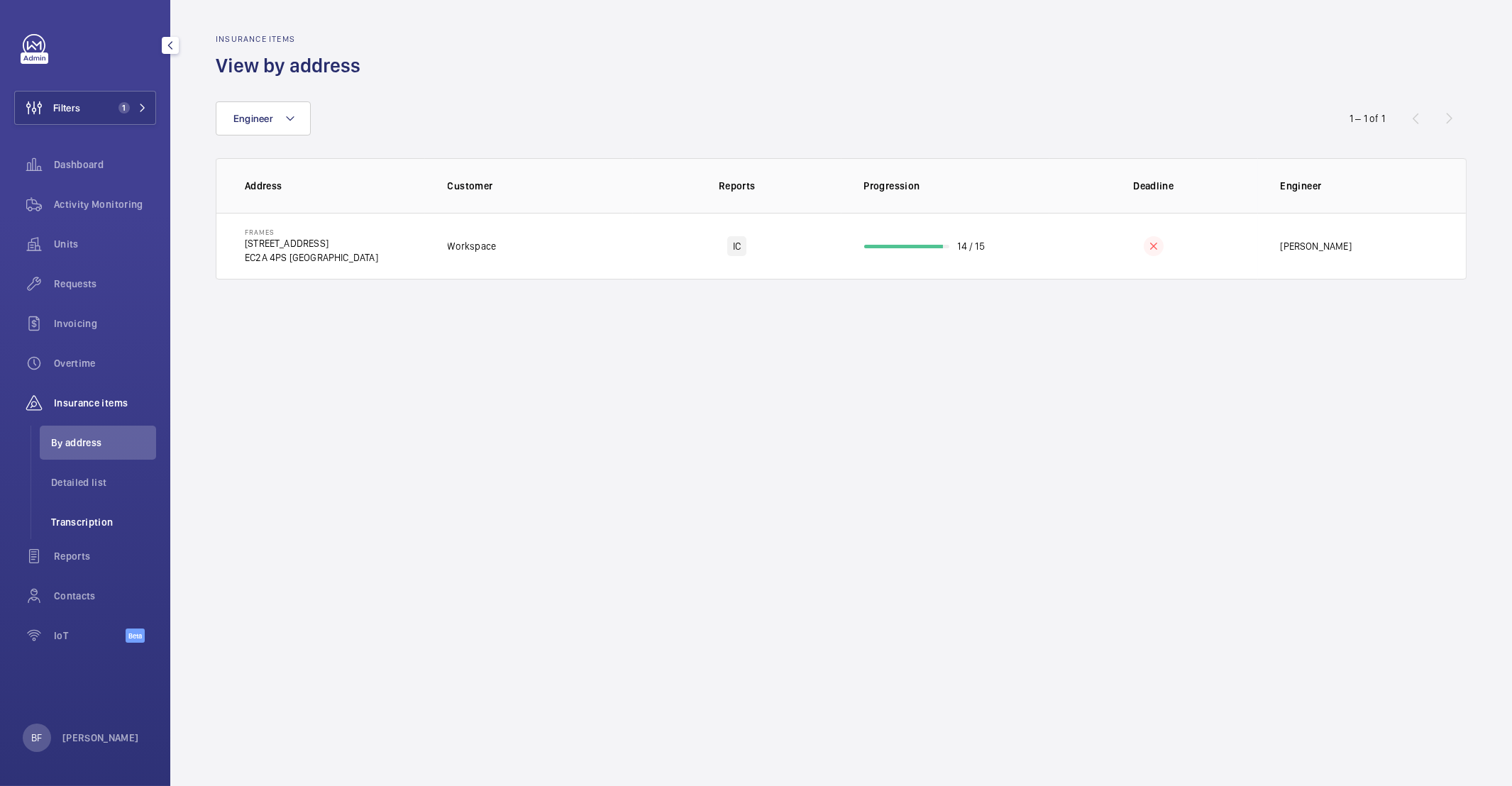
click at [112, 510] on li "Transcription" at bounding box center [98, 522] width 117 height 34
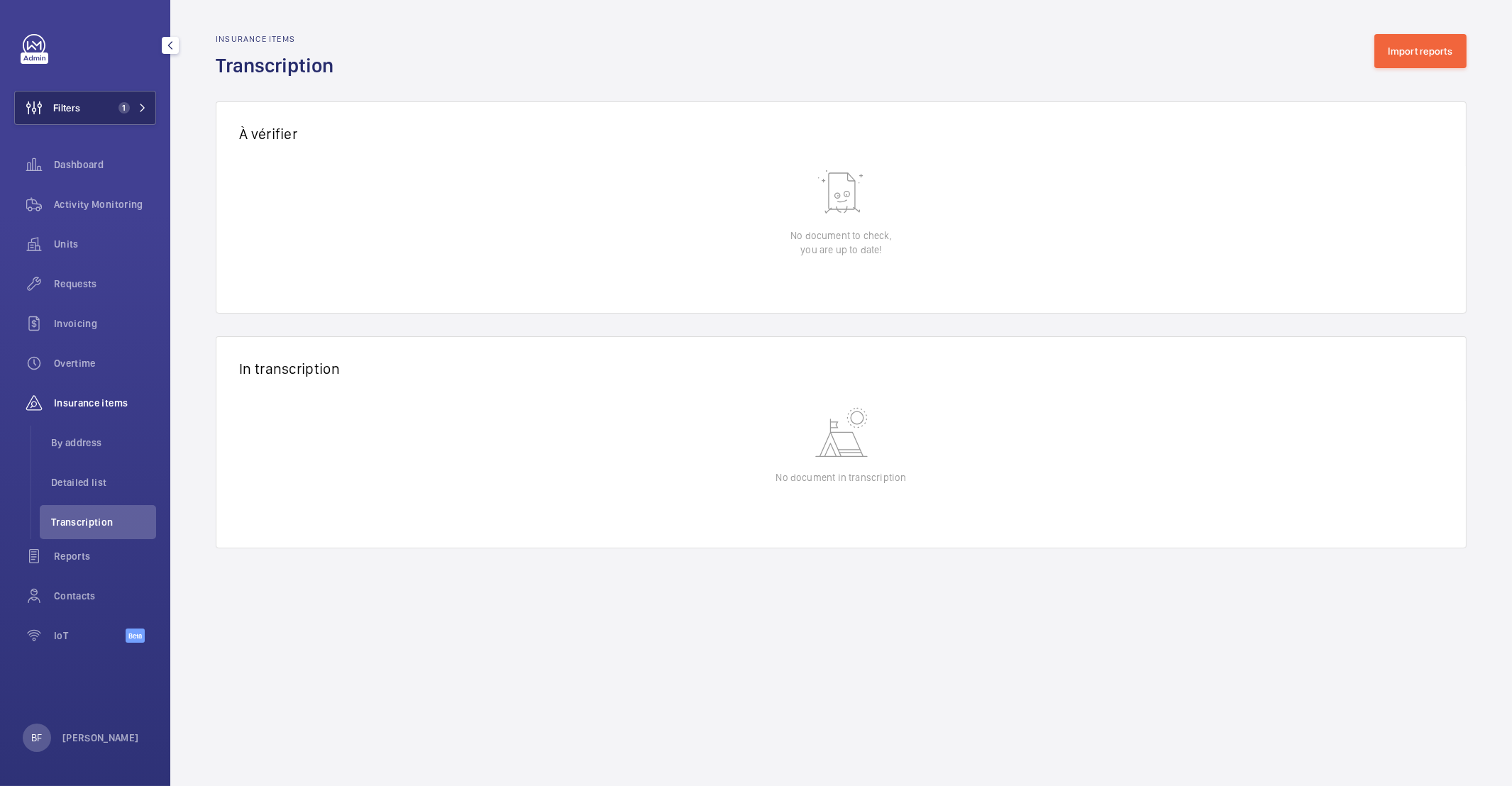
click at [146, 98] on button "Filters 1" at bounding box center [85, 108] width 142 height 34
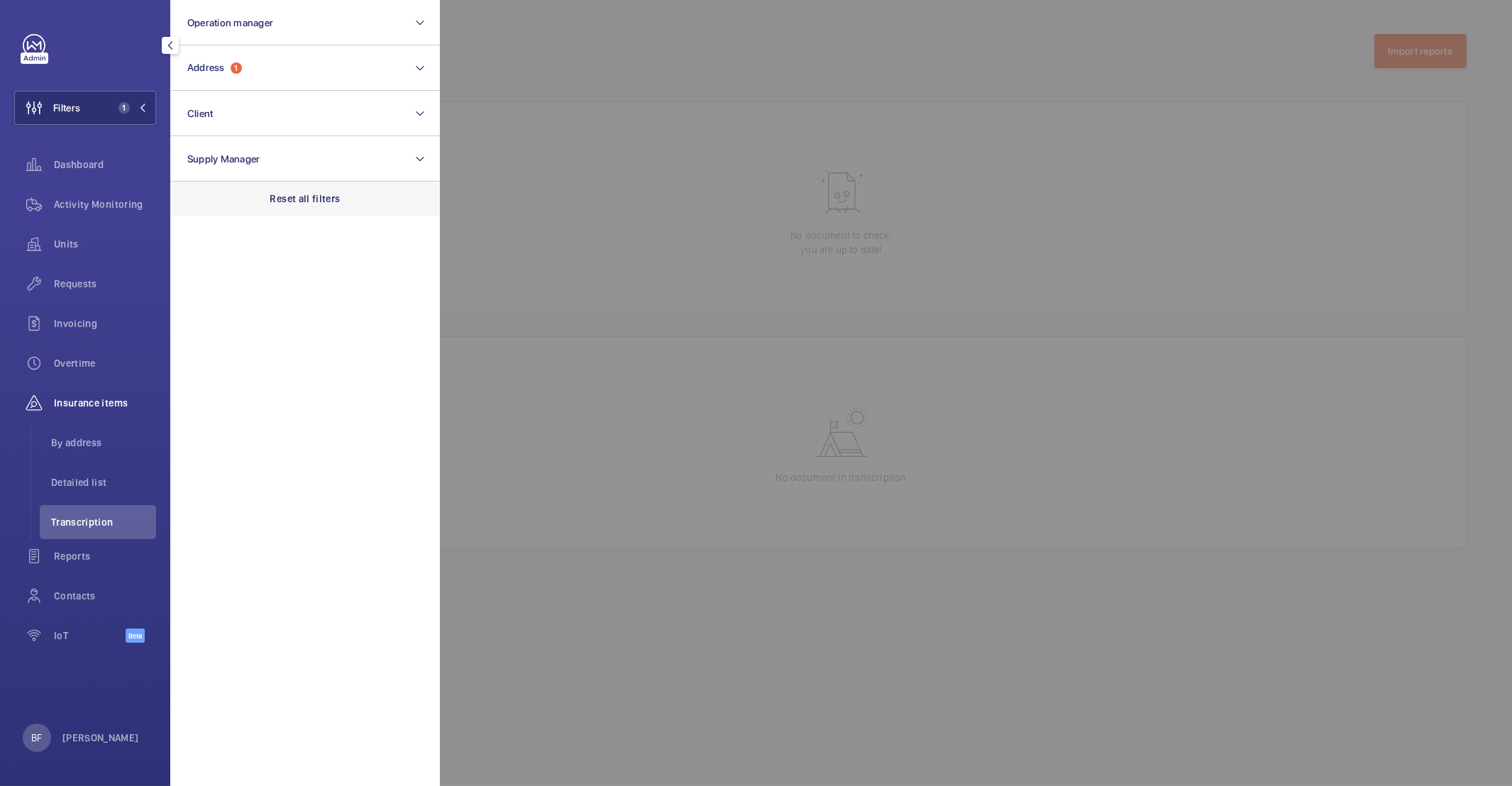
click at [340, 205] on div "Reset all filters" at bounding box center [305, 199] width 269 height 34
click at [635, 211] on div at bounding box center [1196, 393] width 1512 height 786
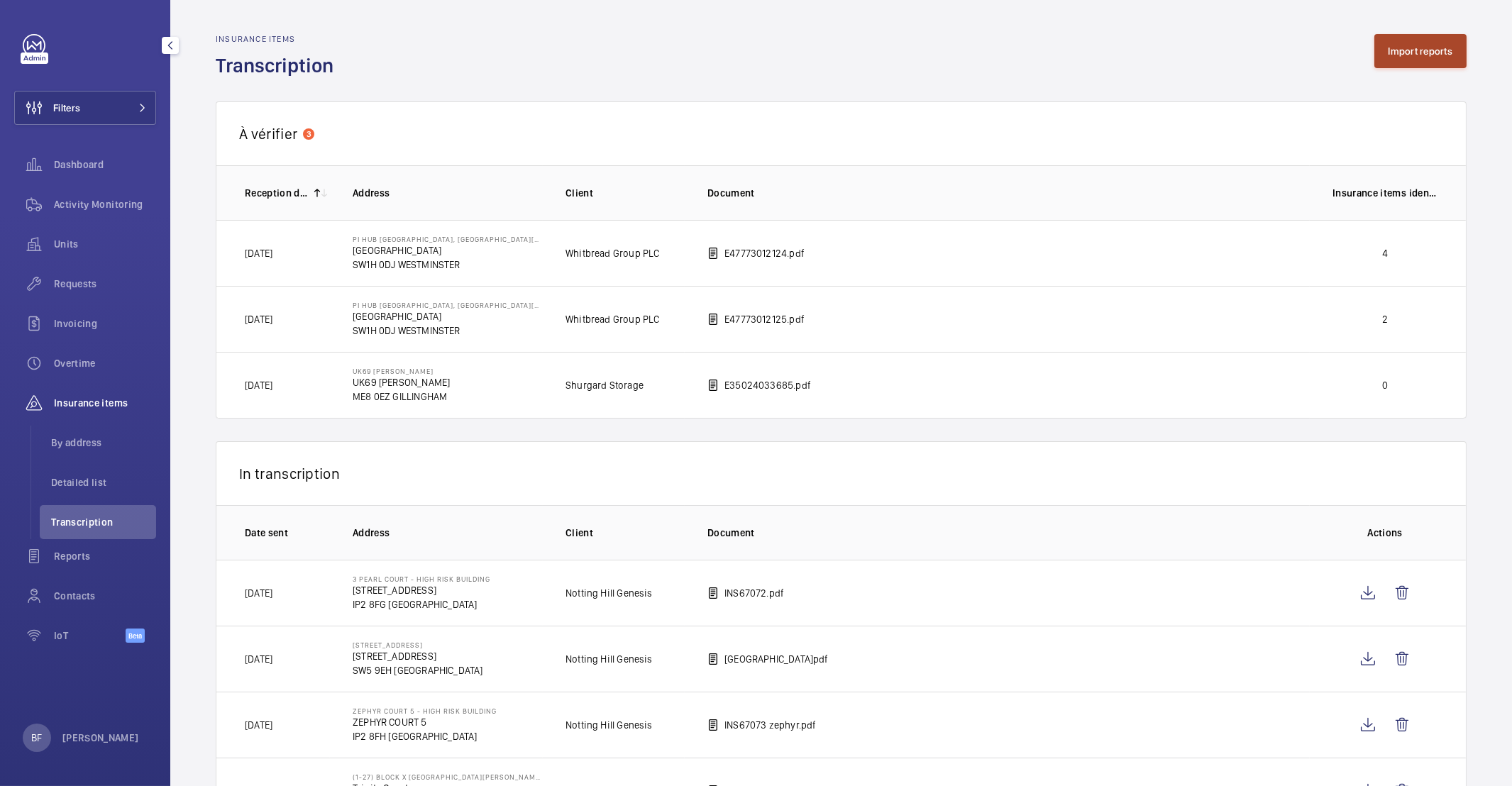
click at [1377, 56] on button "Import reports" at bounding box center [1420, 51] width 93 height 34
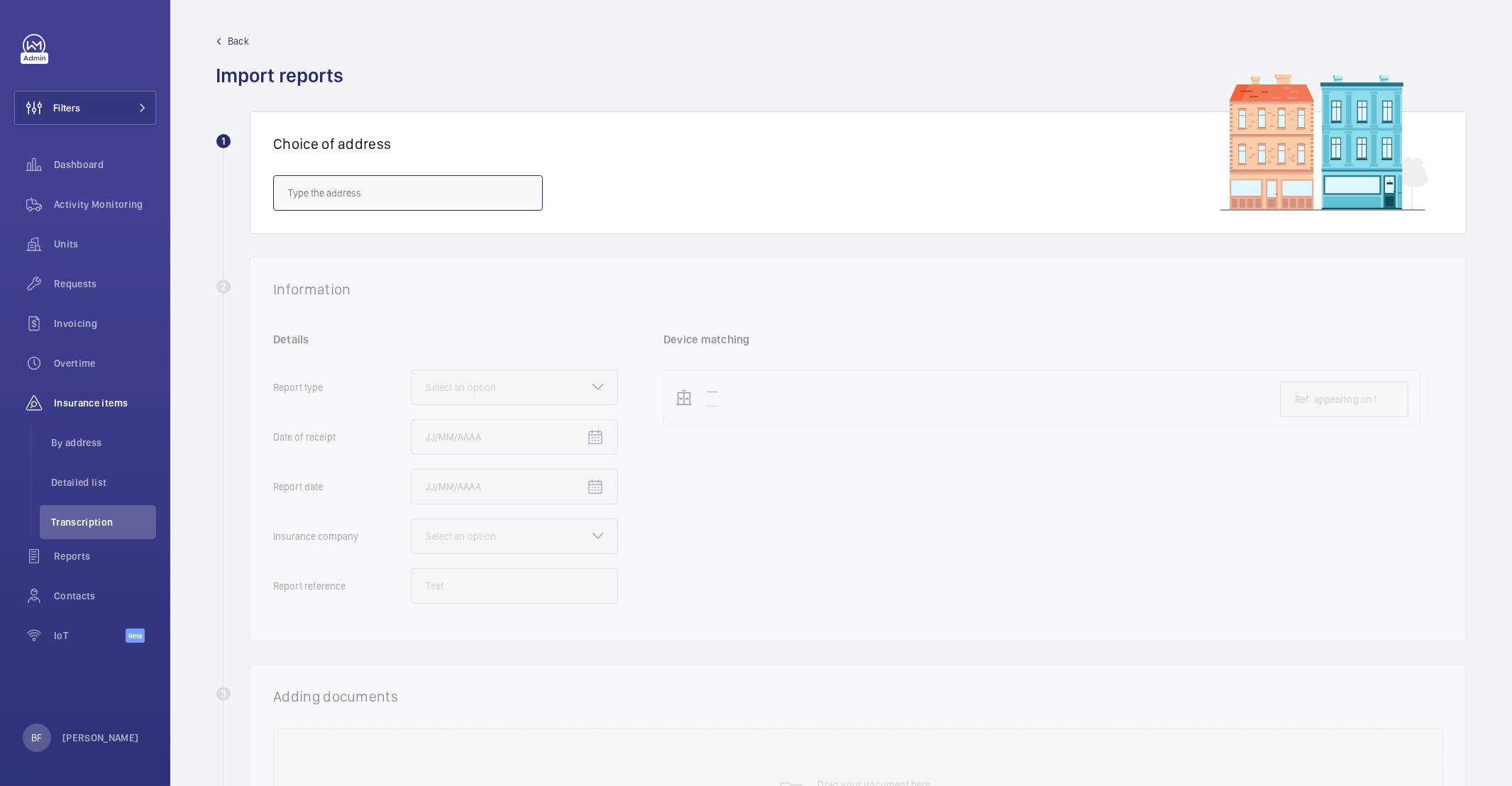
click at [382, 199] on input "text" at bounding box center [407, 193] width 269 height 36
click at [382, 198] on input "text" at bounding box center [407, 193] width 269 height 36
paste input "NW1 2RA"
type input "N"
type input "c"
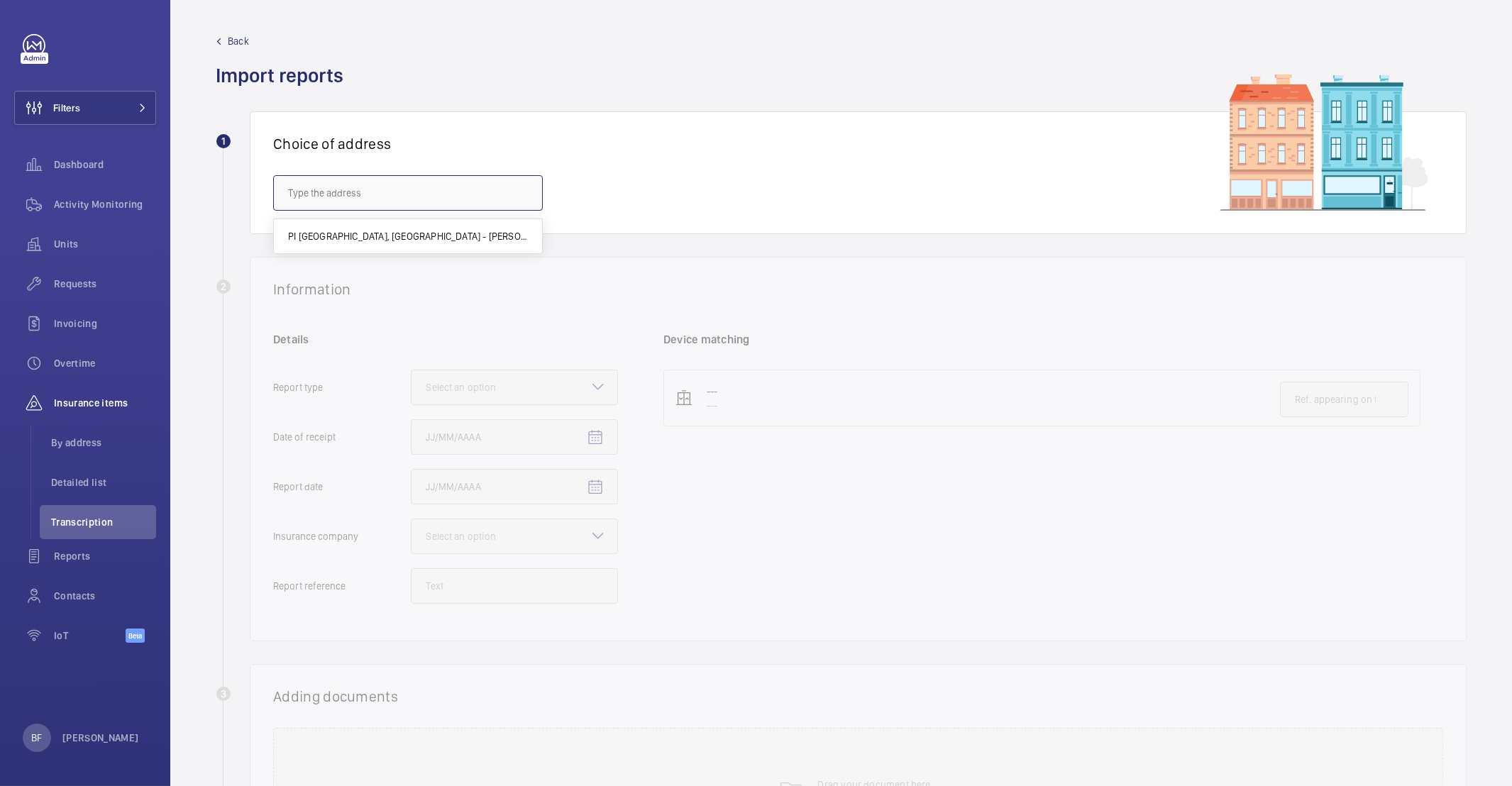
paste input "NW1 2RA"
click at [395, 258] on mat-option "101 Euston Road - 101 Euston Rd., LONDON NW1 2RA" at bounding box center [407, 271] width 268 height 34
type input "101 Euston Road - 101 Euston Rd., LONDON NW1 2RA"
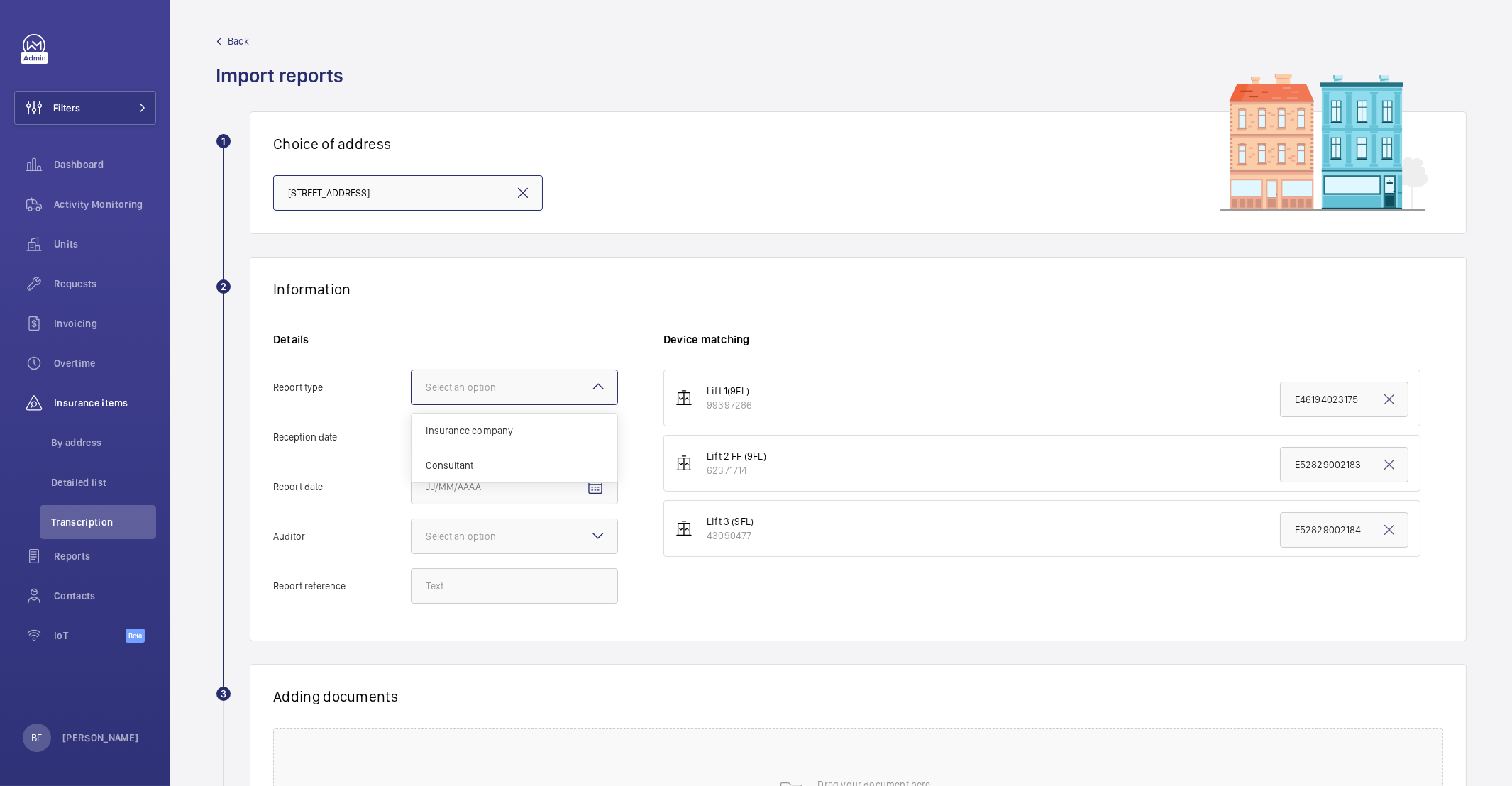
click at [507, 378] on div at bounding box center [514, 387] width 206 height 34
click at [411, 378] on input "Report type Select an option Insurance company Consultant" at bounding box center [411, 387] width 0 height 34
click at [500, 426] on span "Insurance company" at bounding box center [514, 431] width 178 height 14
click at [411, 404] on input "Report type Select an option Insurance company Consultant" at bounding box center [411, 387] width 0 height 34
click at [595, 436] on mat-icon "Open calendar" at bounding box center [595, 438] width 17 height 17
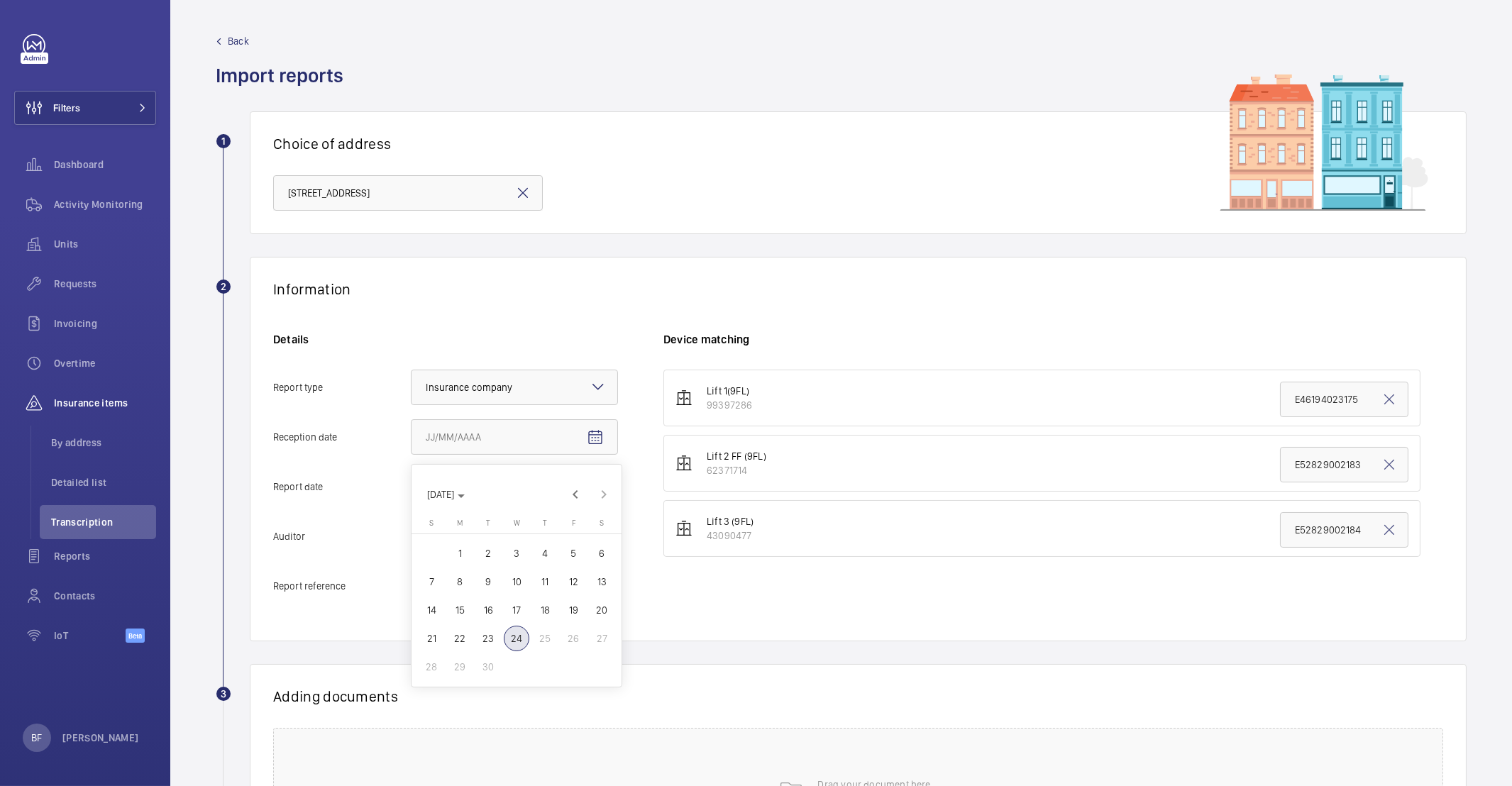
click at [523, 639] on span "24" at bounding box center [517, 639] width 26 height 26
type input "9/24/2025"
click at [605, 488] on span "Open calendar" at bounding box center [595, 488] width 34 height 34
click at [580, 662] on span "19" at bounding box center [573, 660] width 26 height 26
type input "9/19/2025"
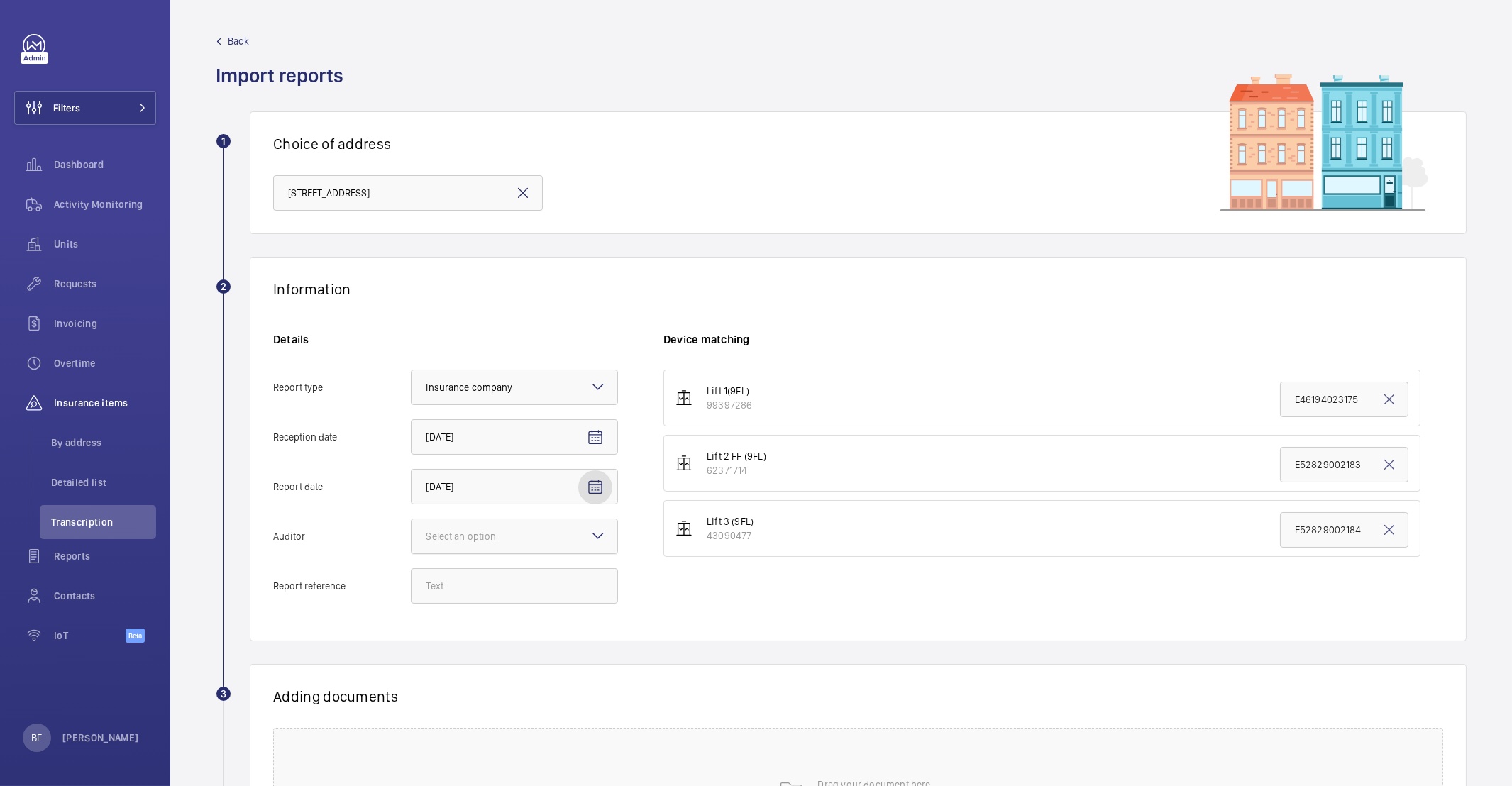
click at [506, 540] on div "Select an option" at bounding box center [478, 537] width 106 height 14
click at [411, 540] on input "Auditor Select an option" at bounding box center [411, 537] width 0 height 34
click at [476, 671] on div "Allianz" at bounding box center [514, 684] width 206 height 35
click at [411, 554] on input "Auditor Select an option Veritas Zurich British Engineering Allianz Other" at bounding box center [411, 537] width 0 height 34
click at [475, 587] on input "Report reference" at bounding box center [514, 586] width 207 height 36
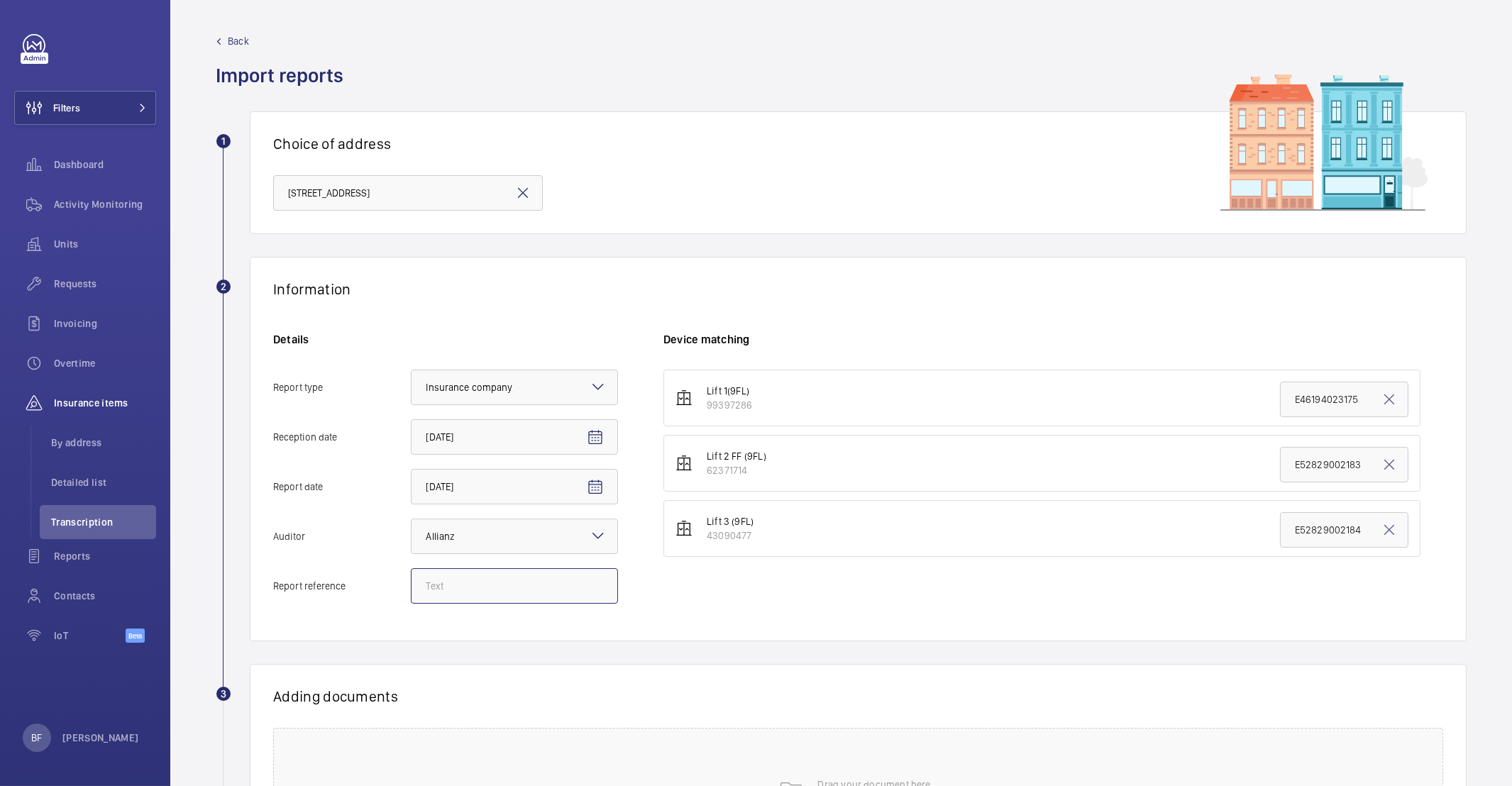
click at [471, 583] on input "Report reference" at bounding box center [514, 586] width 207 height 36
paste input "E52829002182"
type input "E52829002182"
click at [463, 597] on input "E52829002182" at bounding box center [514, 586] width 207 height 36
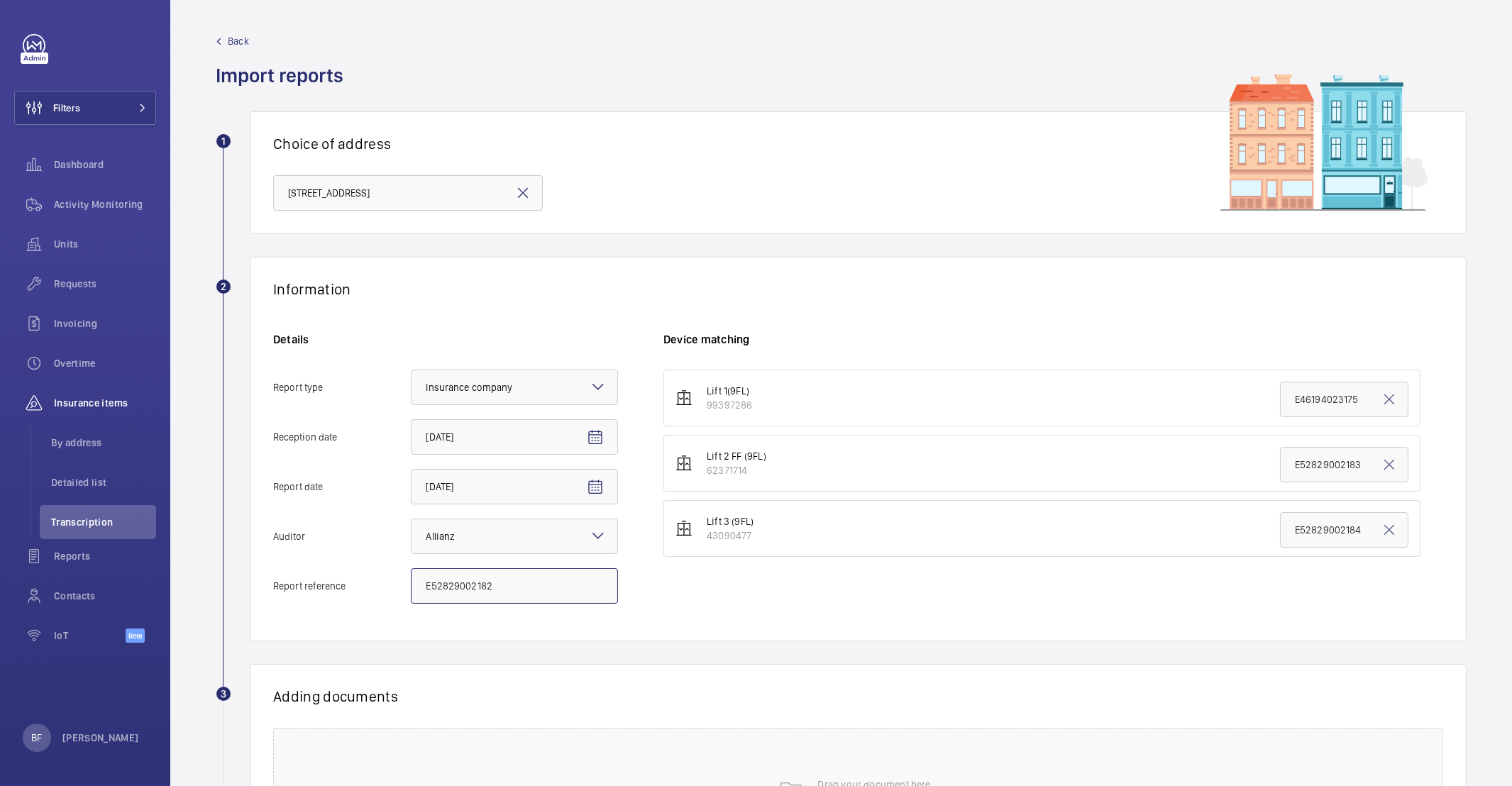
click at [463, 597] on input "E52829002182" at bounding box center [514, 586] width 207 height 36
click at [1338, 399] on input "E46194023175" at bounding box center [1344, 399] width 129 height 36
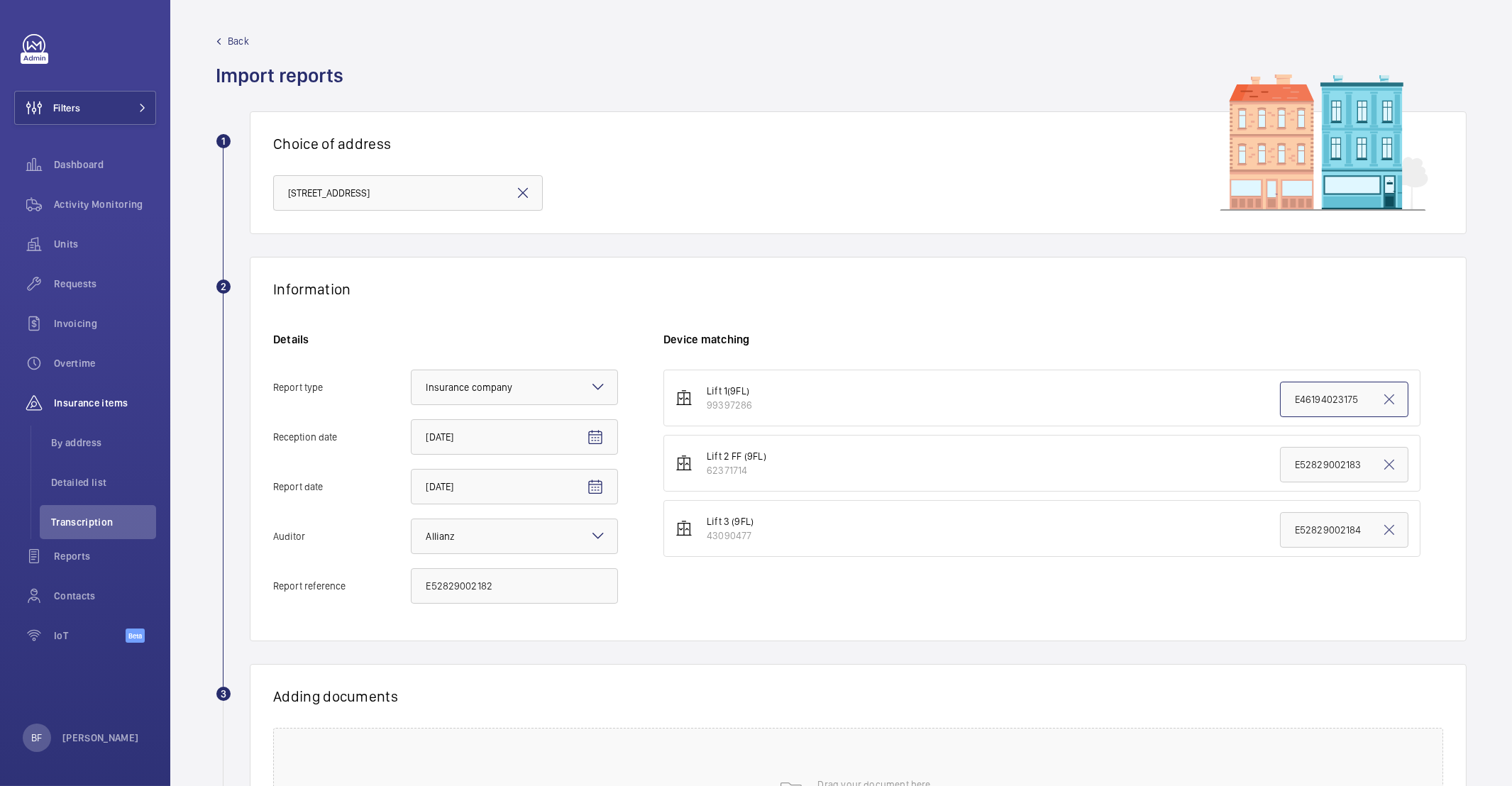
click at [1338, 399] on input "E46194023175" at bounding box center [1344, 399] width 129 height 36
paste input "52829002182"
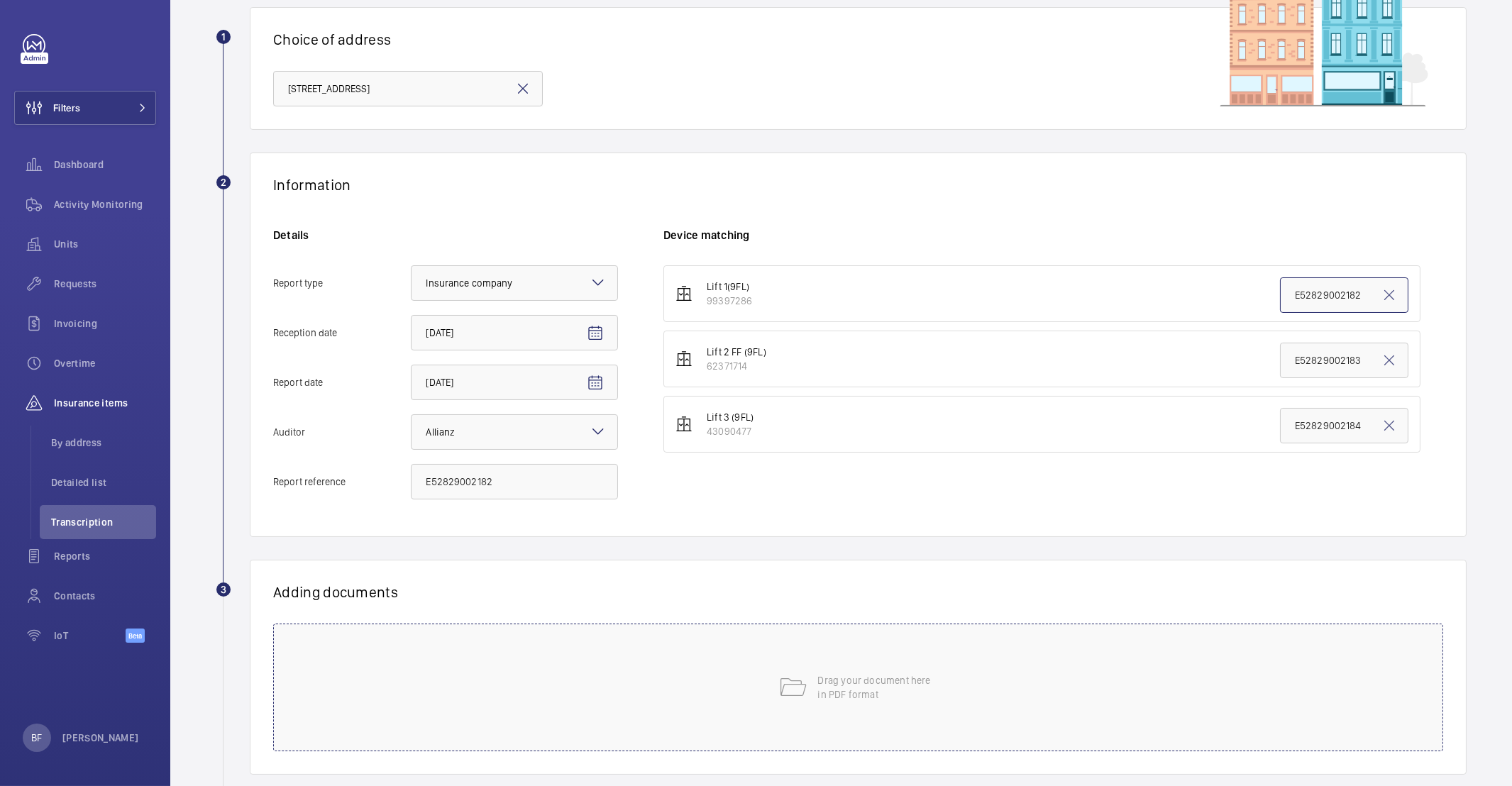
scroll to position [185, 0]
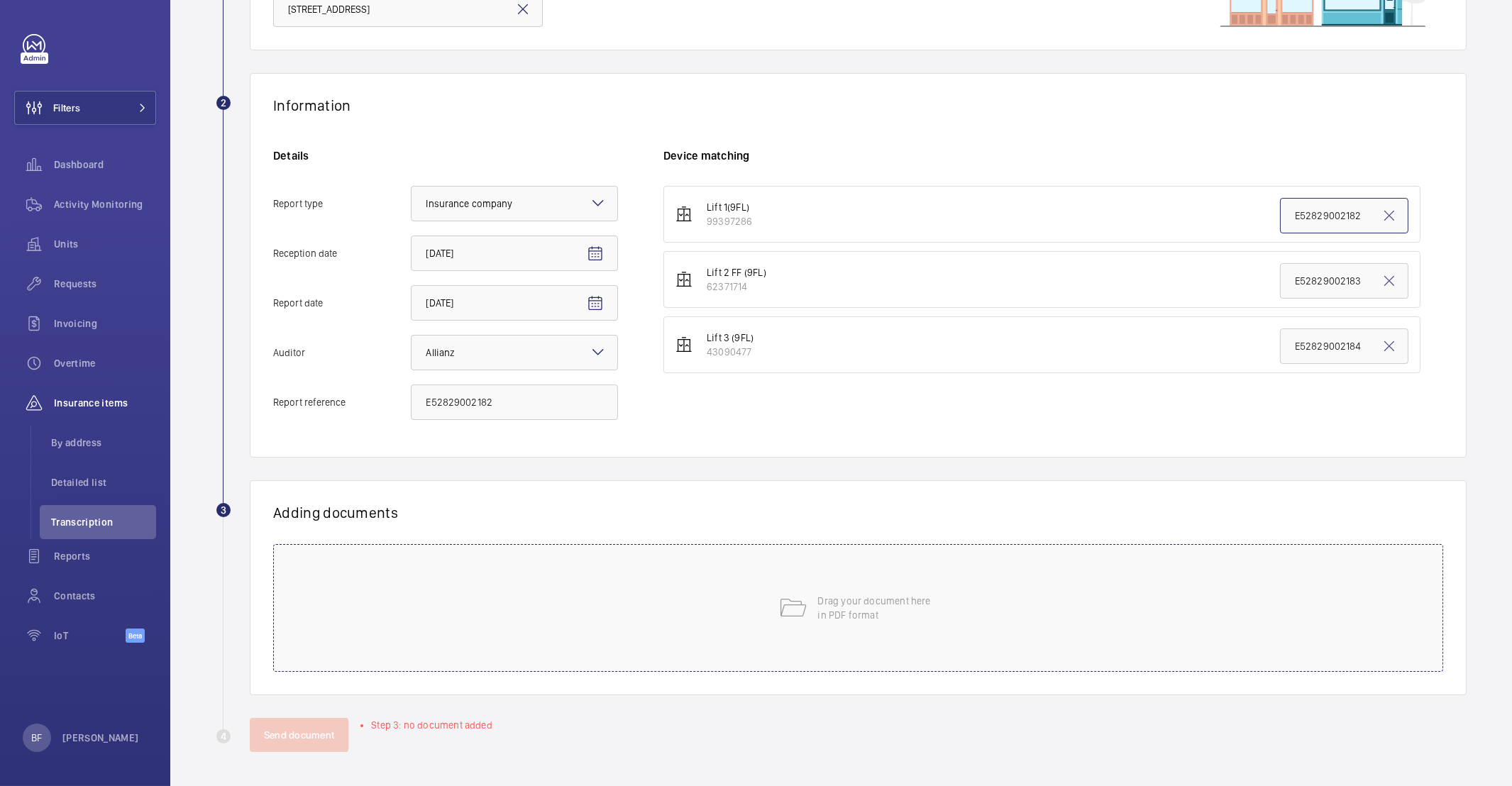
type input "E52829002182"
click at [631, 633] on div "Drag your document here in PDF format" at bounding box center [858, 608] width 1170 height 128
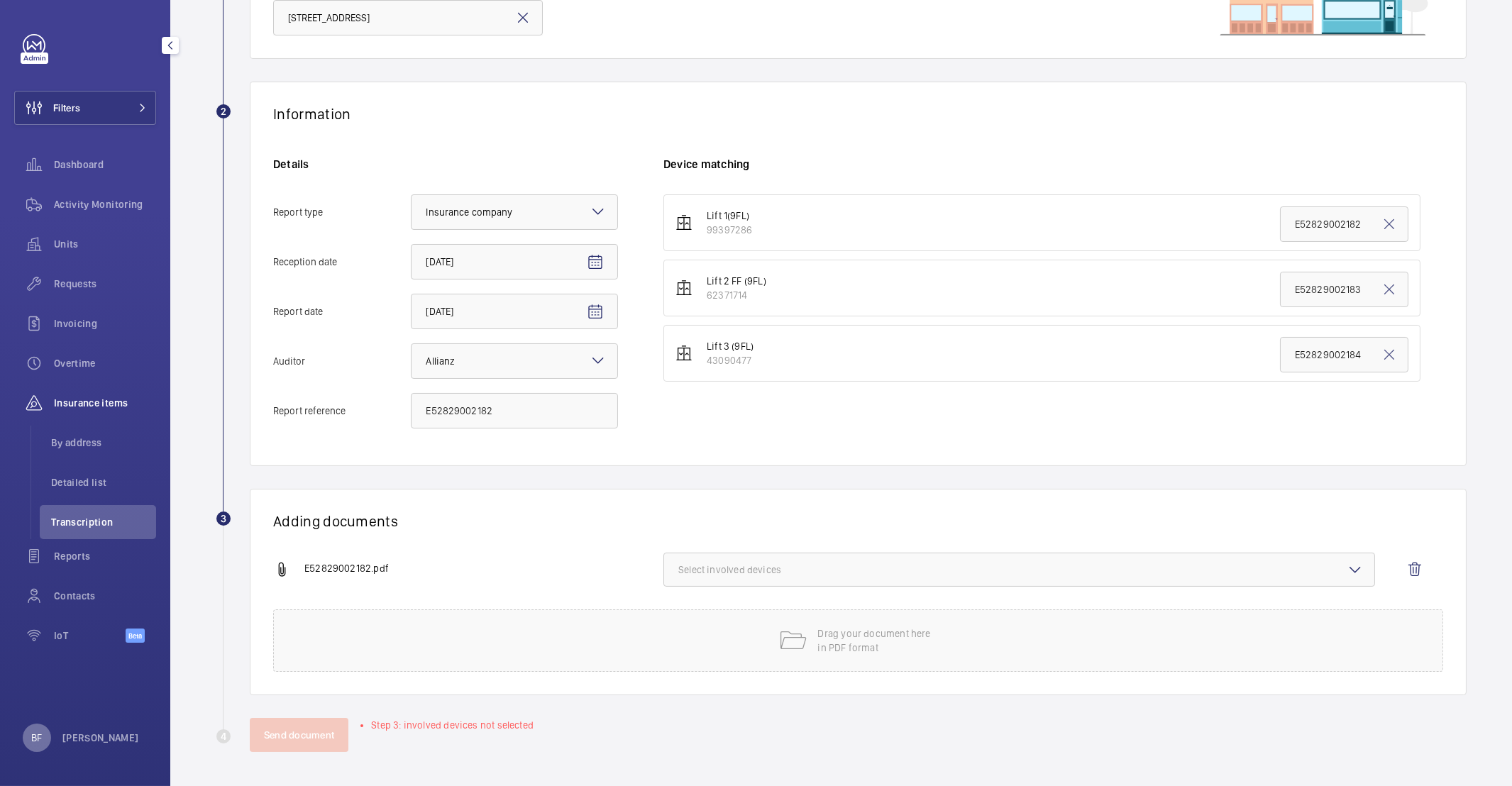
scroll to position [176, 0]
click at [814, 578] on button "Select involved devices" at bounding box center [1020, 570] width 712 height 34
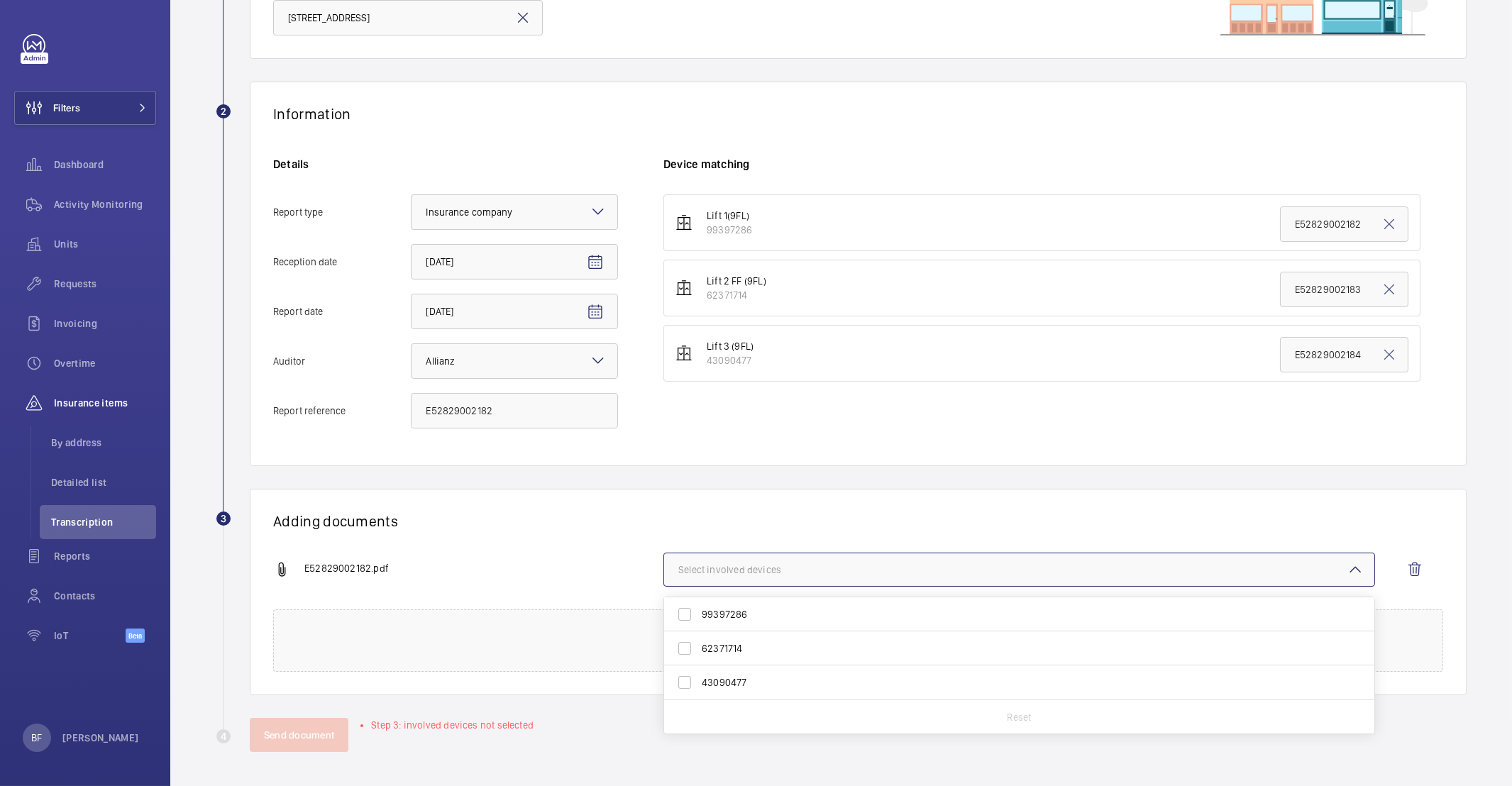
click at [738, 627] on label "99397286" at bounding box center [1009, 615] width 689 height 34
click at [699, 627] on input "99397286" at bounding box center [685, 615] width 28 height 28
checkbox input "true"
click at [532, 558] on div "E52829002182.pdf 1 device out of 3 involved 99397286 62371714 43090477 Reset" at bounding box center [852, 581] width 1159 height 57
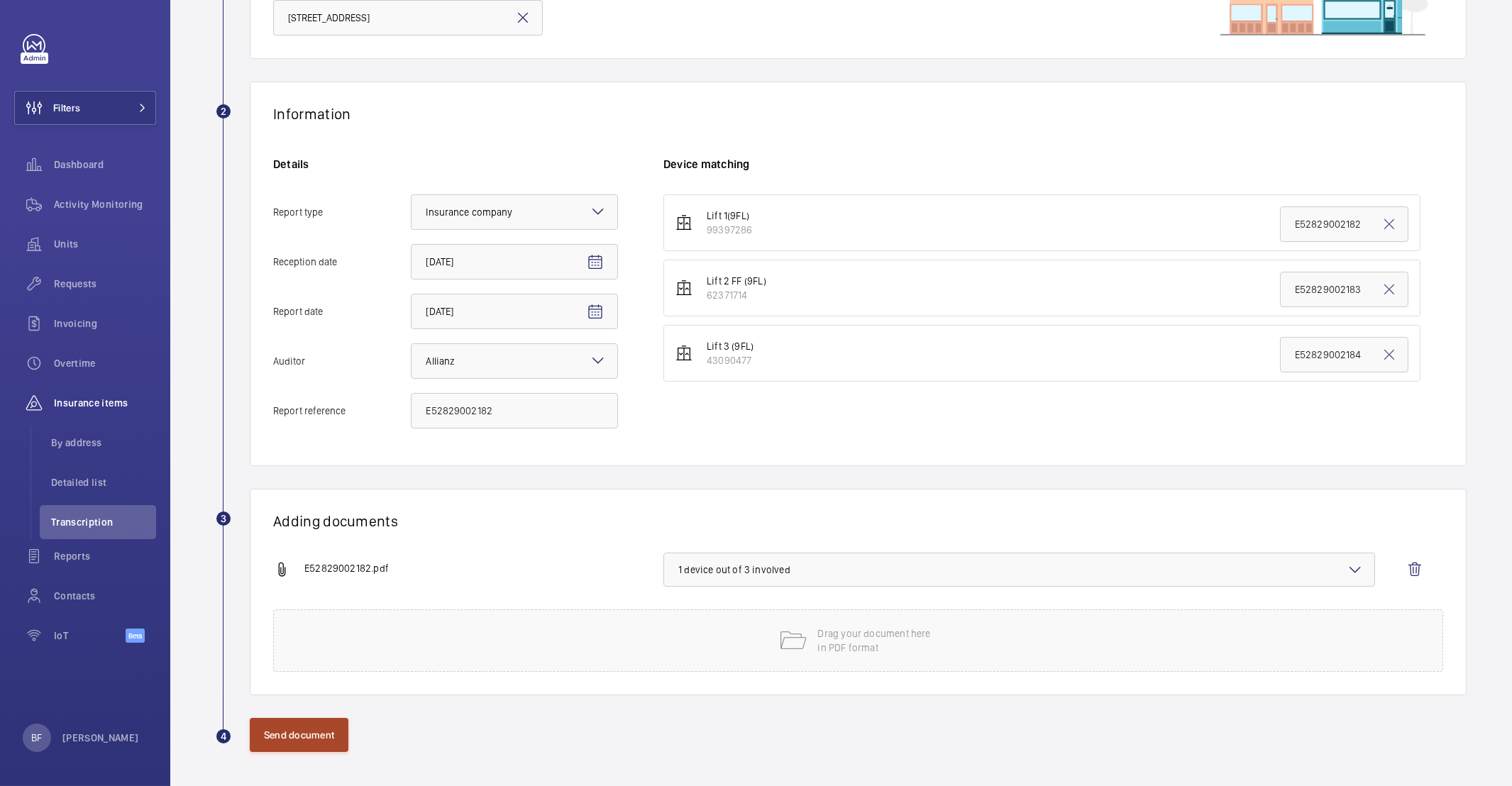
click at [324, 726] on button "Send document" at bounding box center [298, 736] width 99 height 34
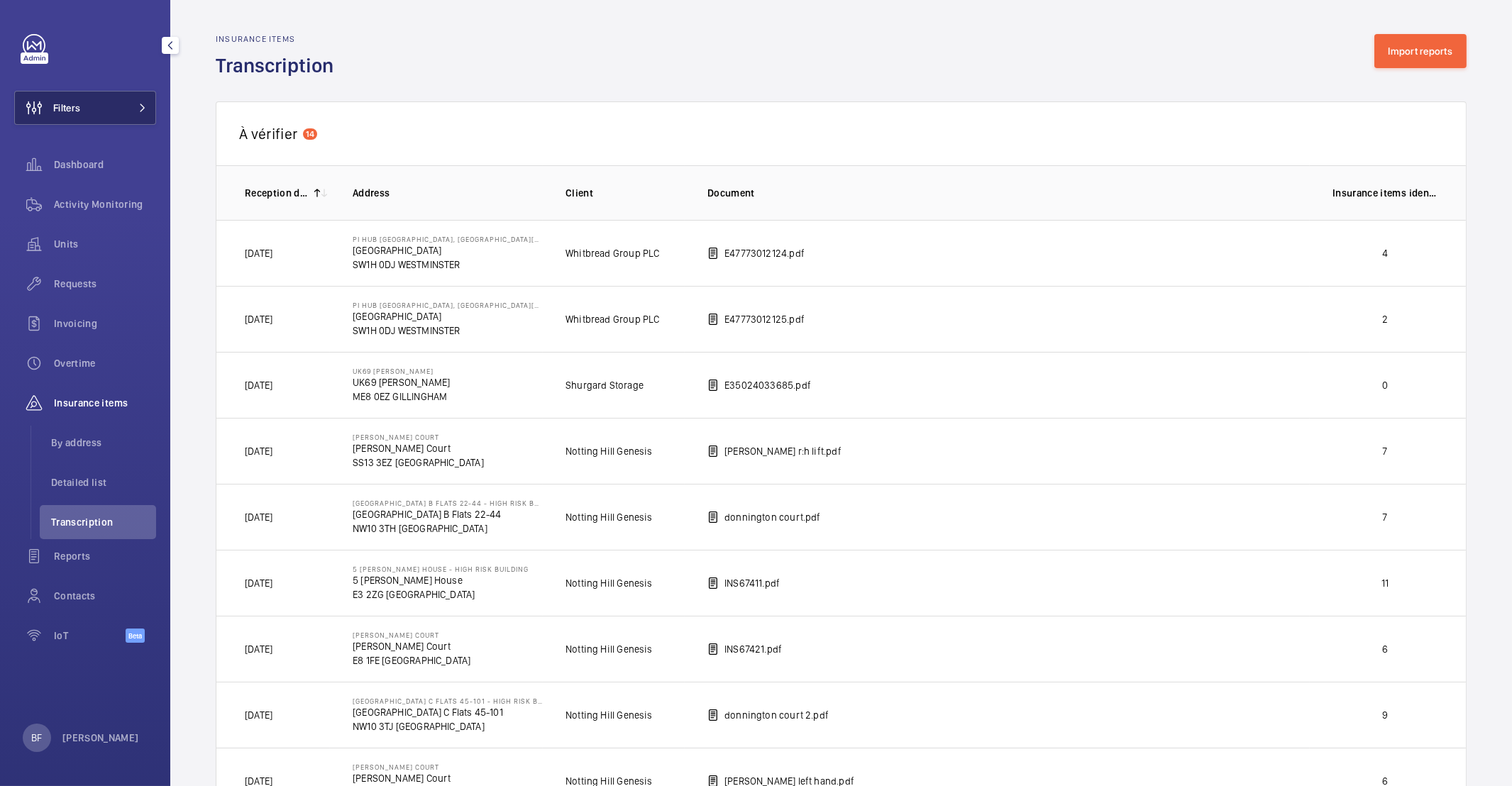
click at [103, 94] on button "Filters" at bounding box center [85, 108] width 142 height 34
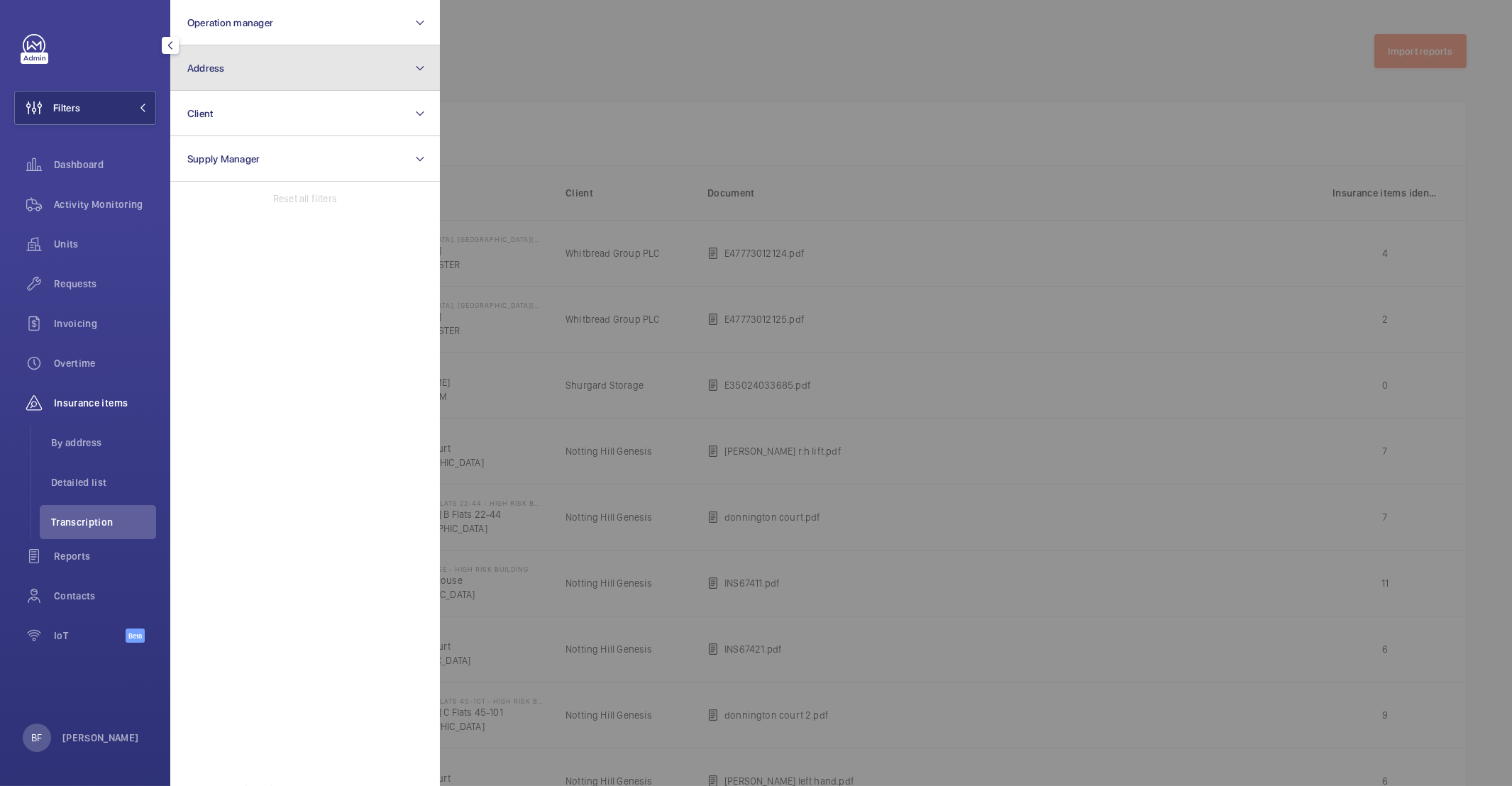
click at [310, 75] on button "Address" at bounding box center [305, 68] width 269 height 45
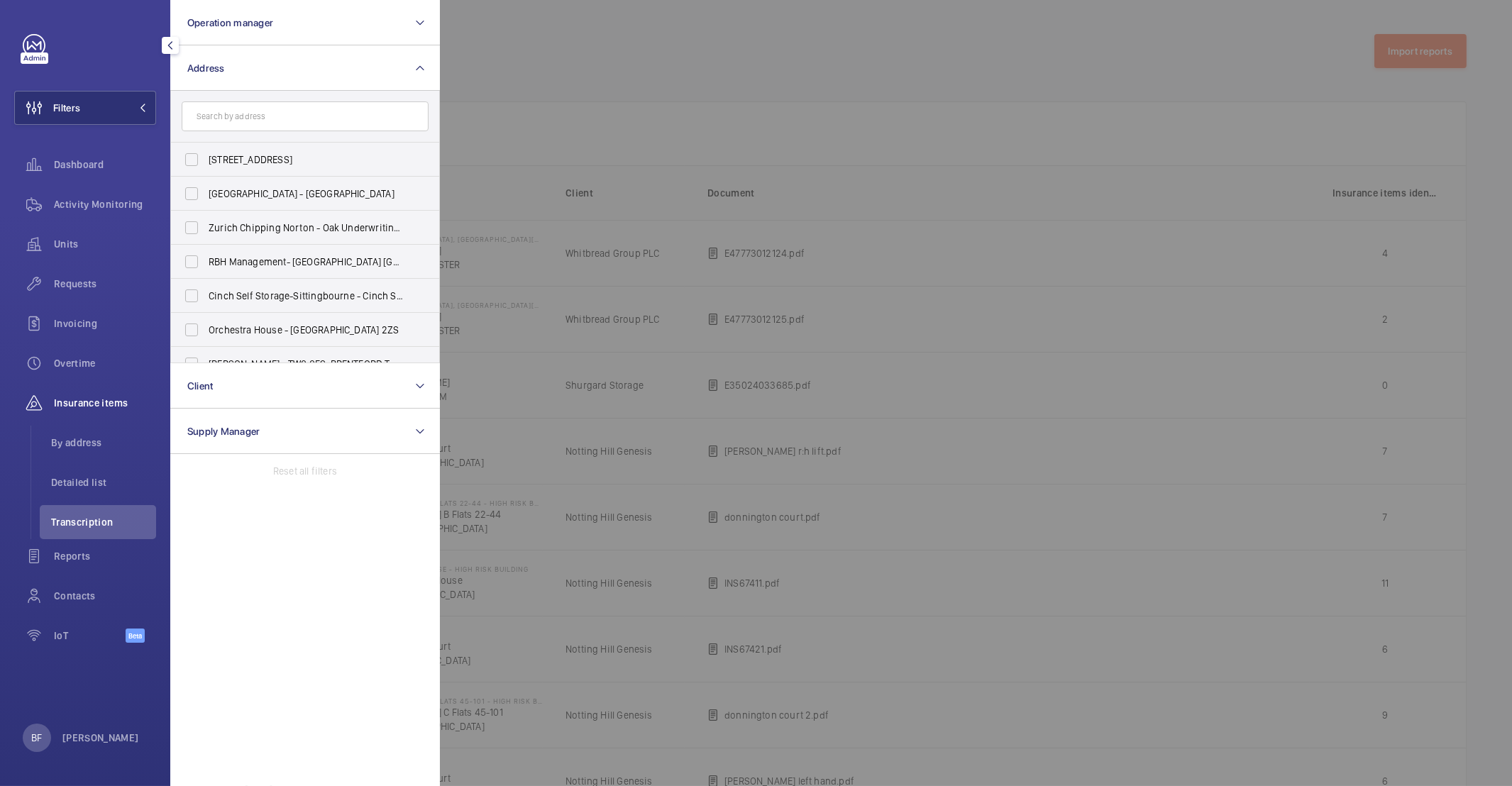
click at [286, 122] on input "text" at bounding box center [305, 117] width 247 height 30
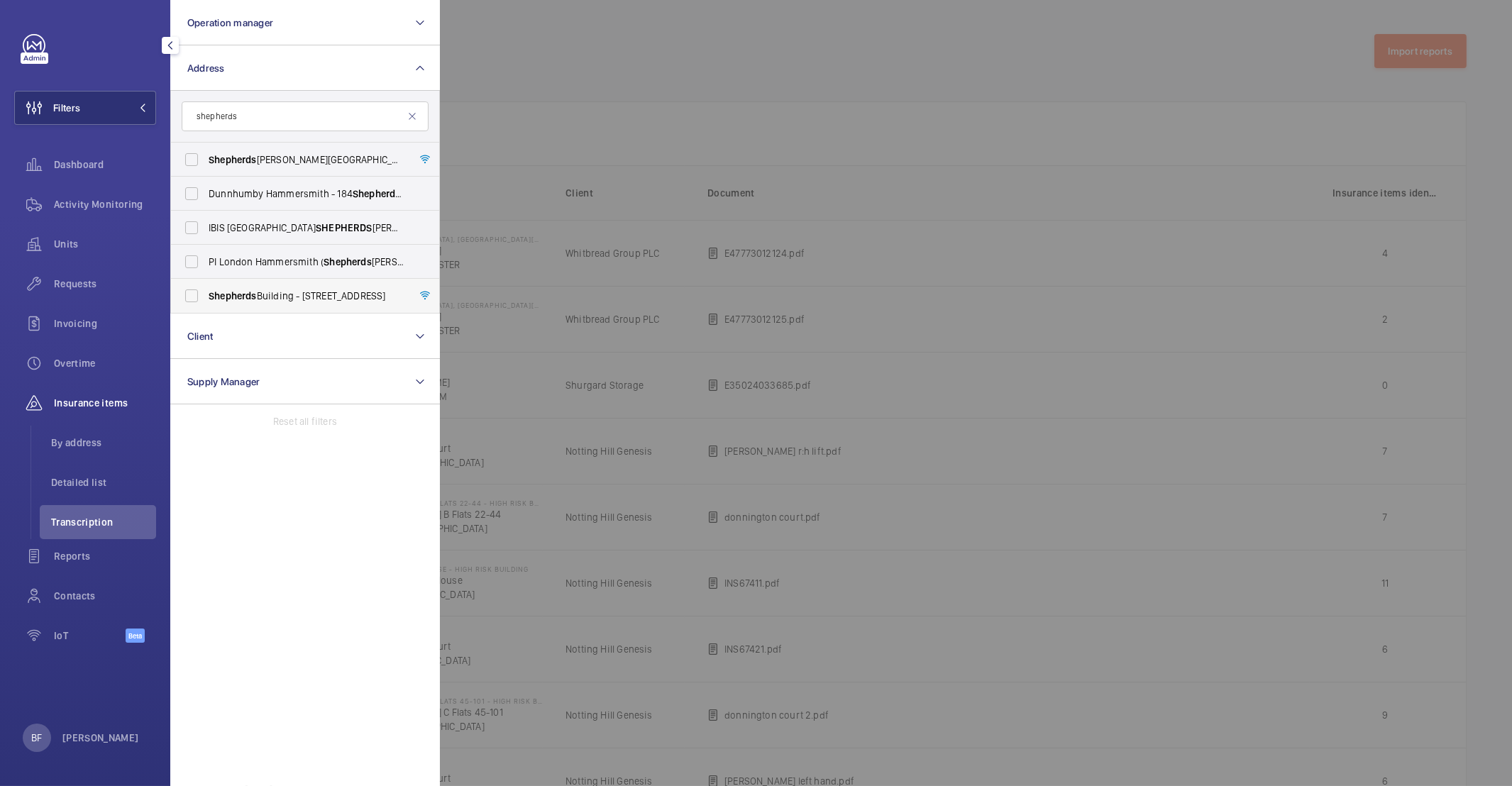
type input "shepherds"
click at [292, 289] on span "Shepherds Building - Charecroft Way, LONDON W14 0EE" at bounding box center [306, 296] width 195 height 14
click at [206, 289] on input "Shepherds Building - Charecroft Way, LONDON W14 0EE" at bounding box center [192, 296] width 28 height 28
checkbox input "true"
click at [647, 77] on div at bounding box center [1196, 393] width 1512 height 786
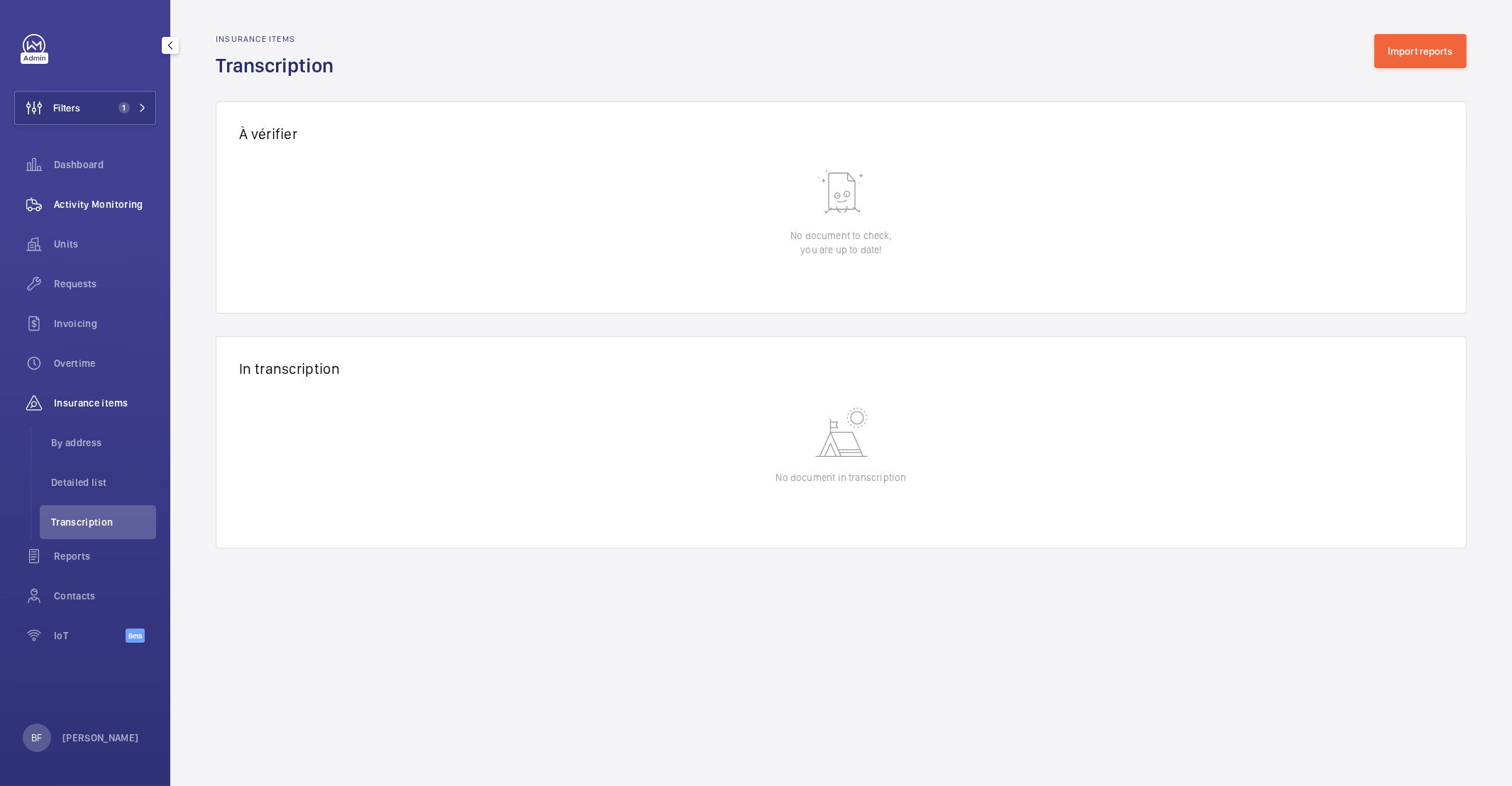
click at [97, 209] on span "Activity Monitoring" at bounding box center [105, 205] width 102 height 14
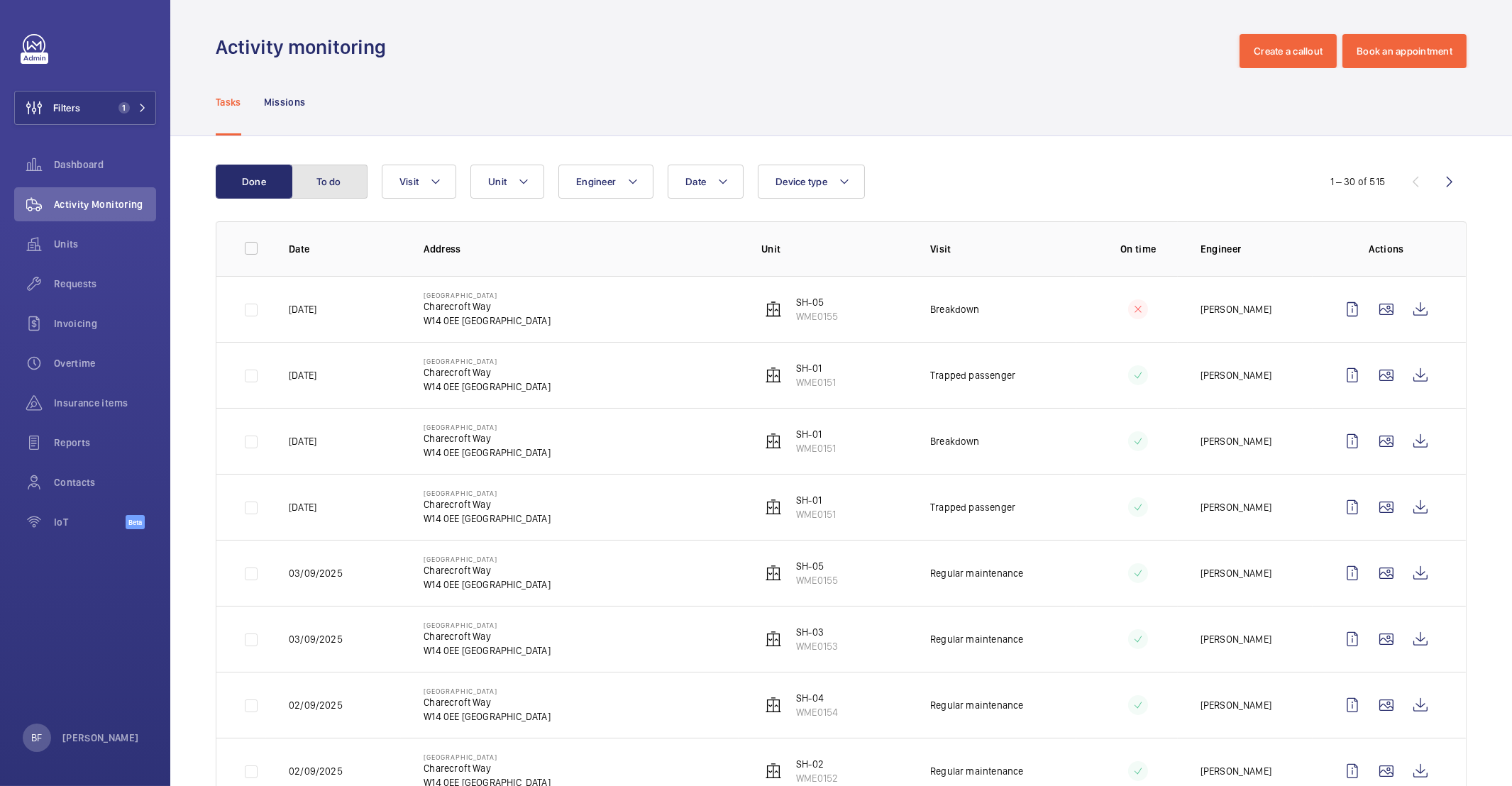
click at [328, 183] on button "To do" at bounding box center [329, 182] width 77 height 34
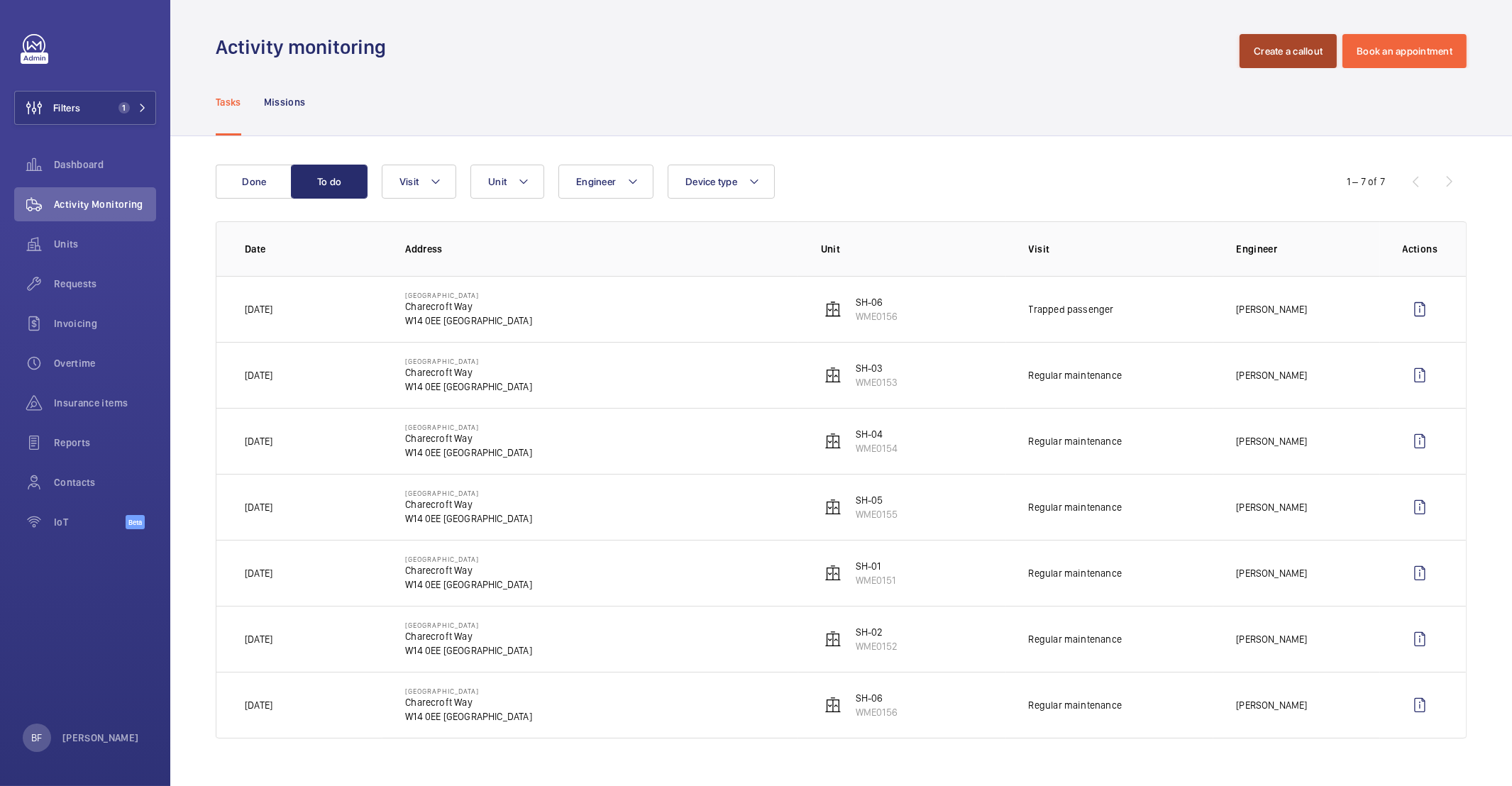
click at [1306, 56] on button "Create a callout" at bounding box center [1287, 51] width 97 height 34
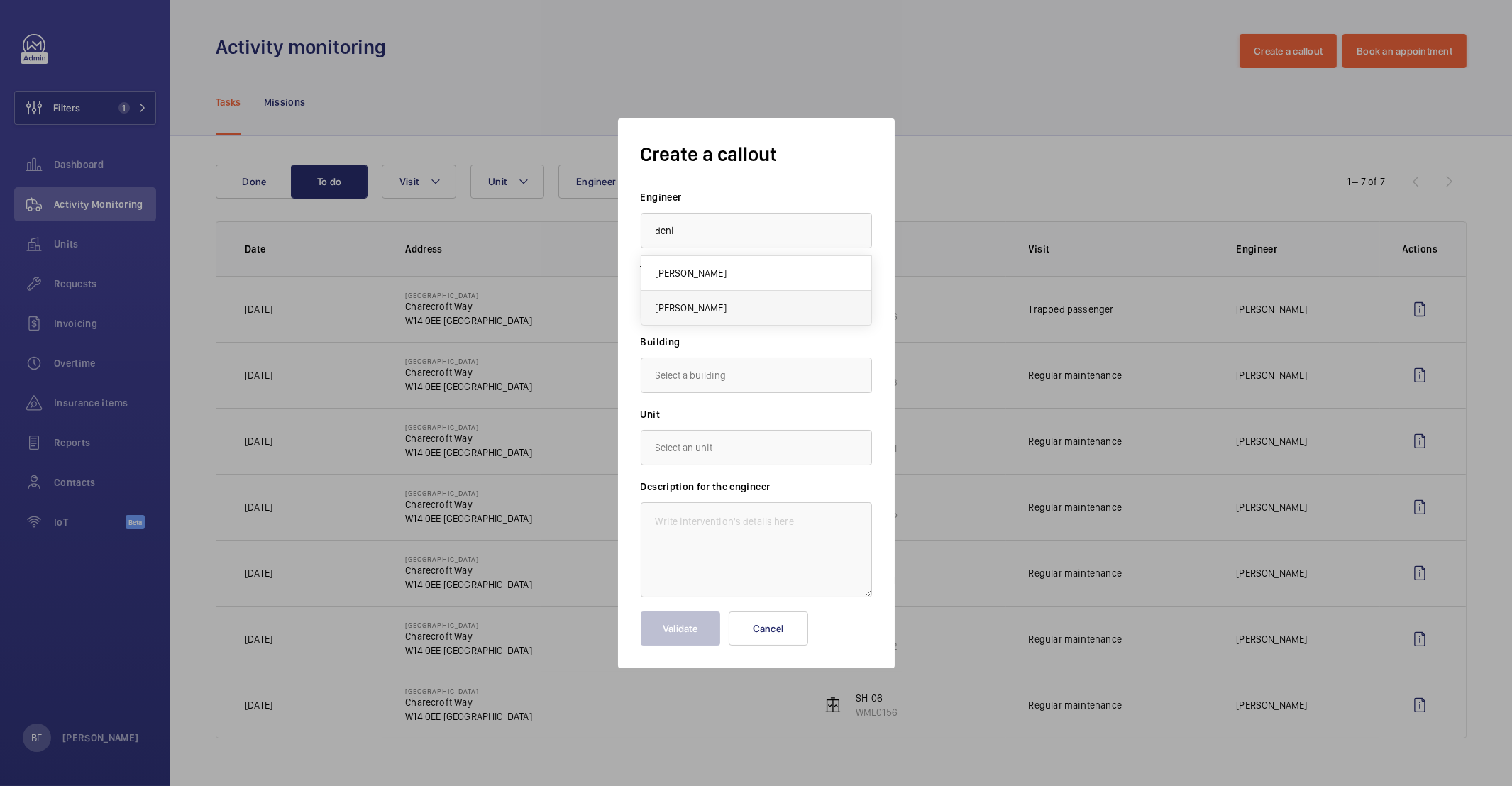
click at [703, 311] on span "Deniz Hussein" at bounding box center [691, 308] width 71 height 14
type input "Deniz Hussein"
click at [716, 370] on input "text" at bounding box center [757, 375] width 232 height 36
click at [738, 459] on span "Charecroft Way, W14 0EE LONDON" at bounding box center [698, 453] width 84 height 14
type input "Charecroft Way, W14 0EE LONDON"
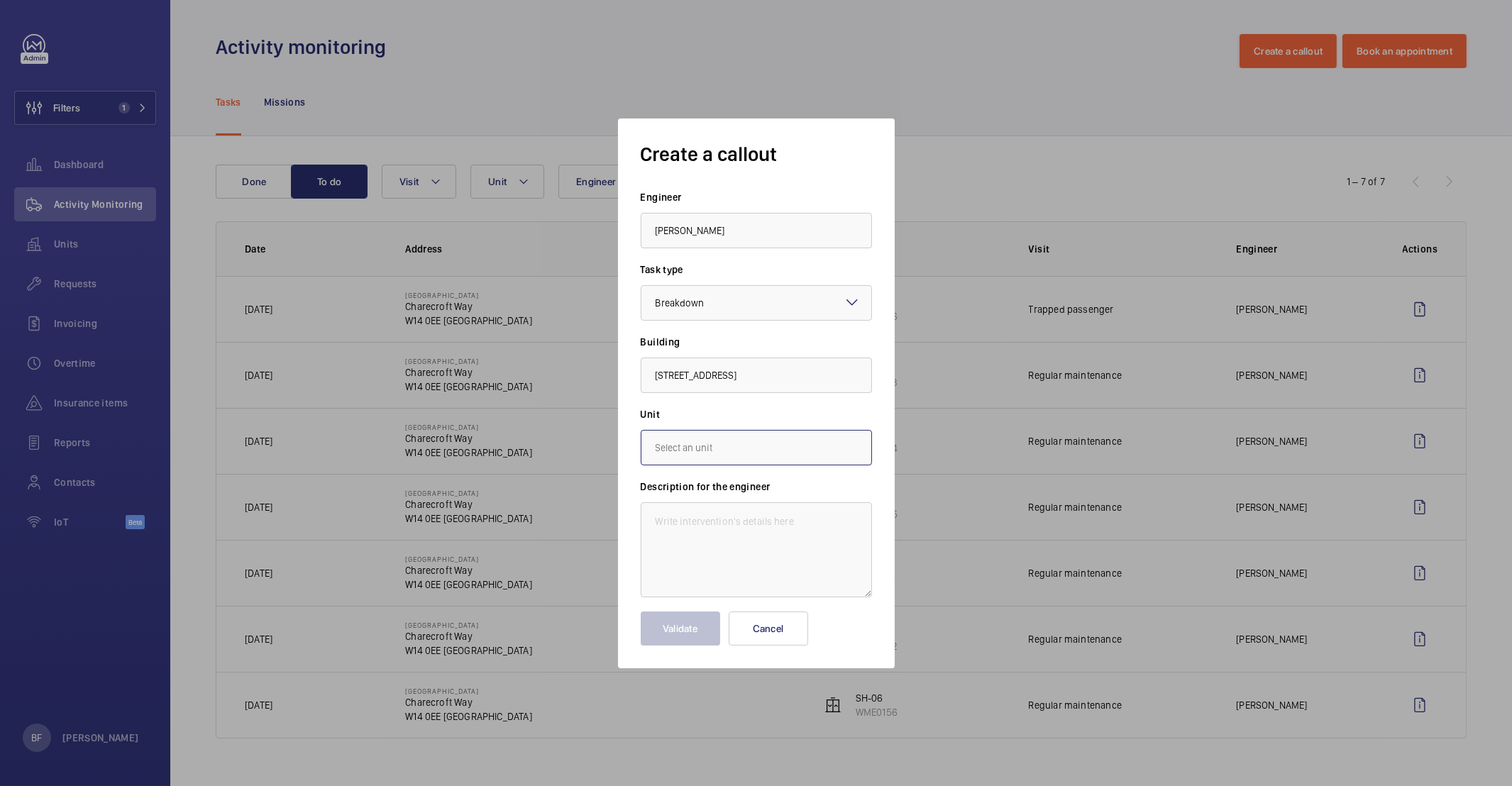
click at [736, 453] on input "text" at bounding box center [757, 448] width 232 height 36
click at [715, 522] on span "WME0151 - SH-01" at bounding box center [693, 525] width 74 height 14
type input "WME0151 - SH-01"
click at [707, 522] on textarea at bounding box center [757, 550] width 232 height 95
click at [801, 528] on textarea at bounding box center [757, 550] width 232 height 95
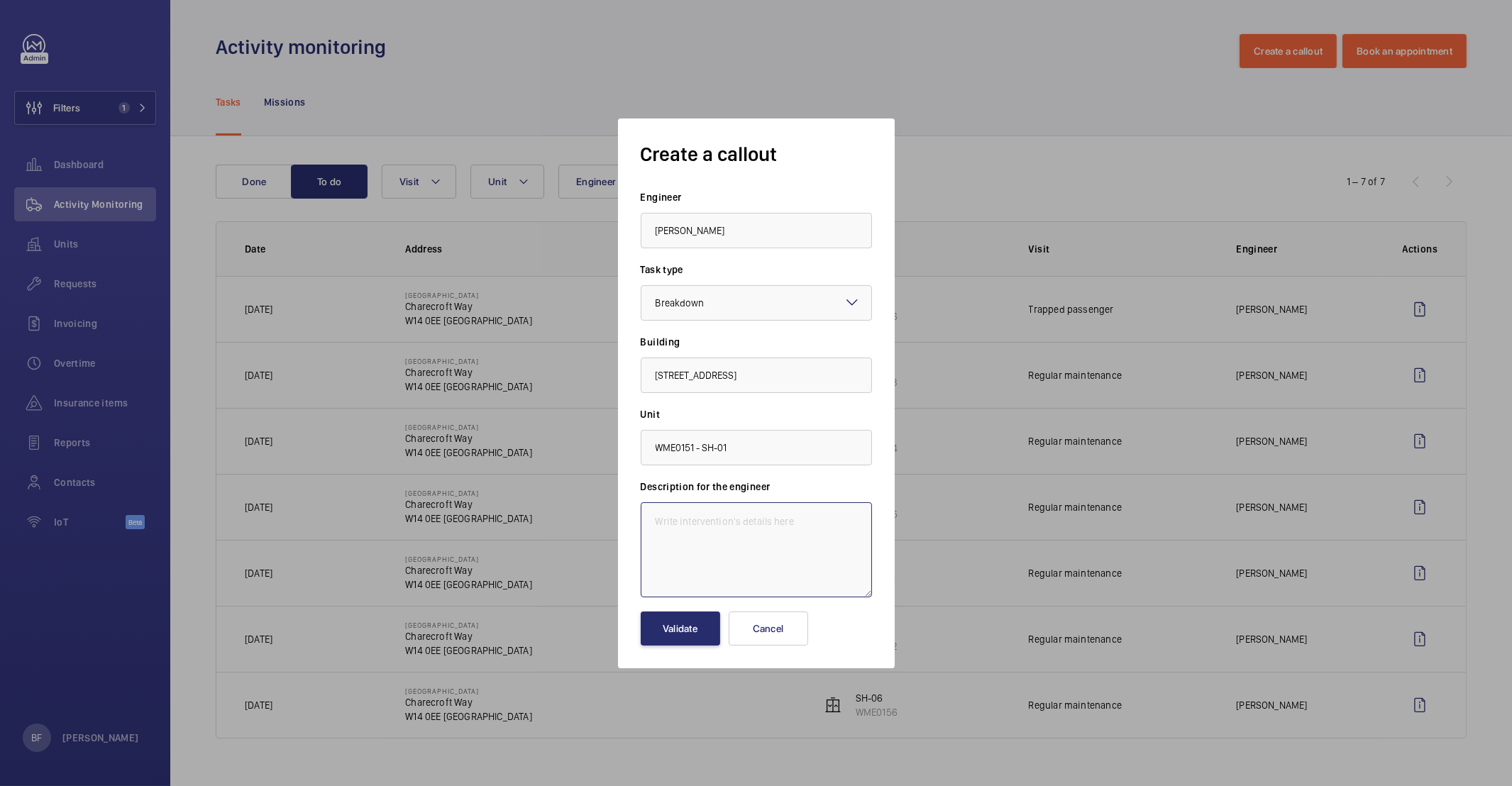
paste textarea "SH-01. East lifts LHS."
click at [775, 554] on textarea "SH-01. East lifts LHS." at bounding box center [757, 550] width 232 height 95
click at [657, 519] on textarea "SH-01. East lifts LHS. Lift entrapment." at bounding box center [757, 550] width 232 height 95
paste textarea "Job #356956"
type textarea "Job #356956 - SH-01. East lifts LHS. Lift entrapment."
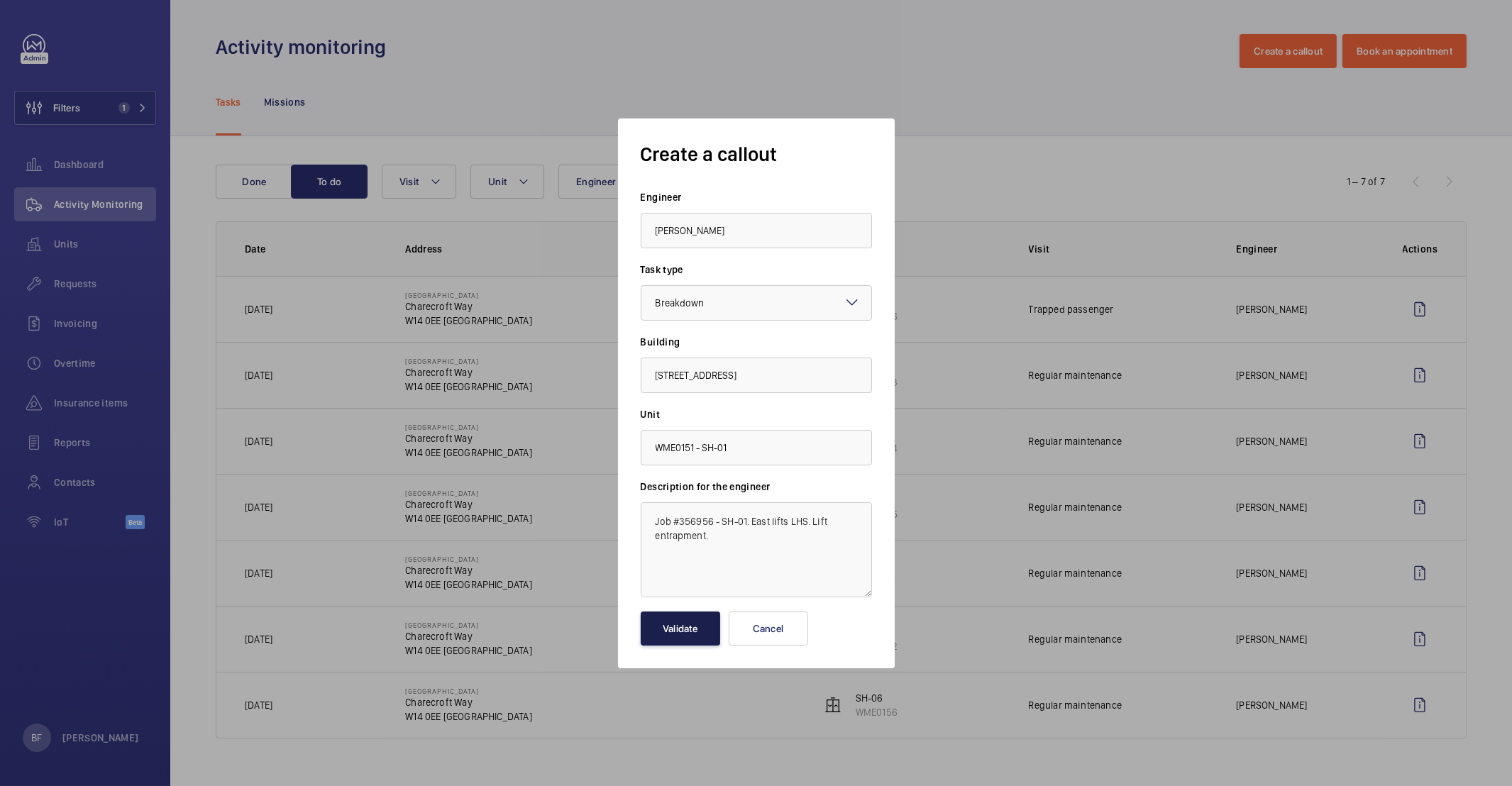
click at [699, 618] on button "Validate" at bounding box center [681, 629] width 80 height 34
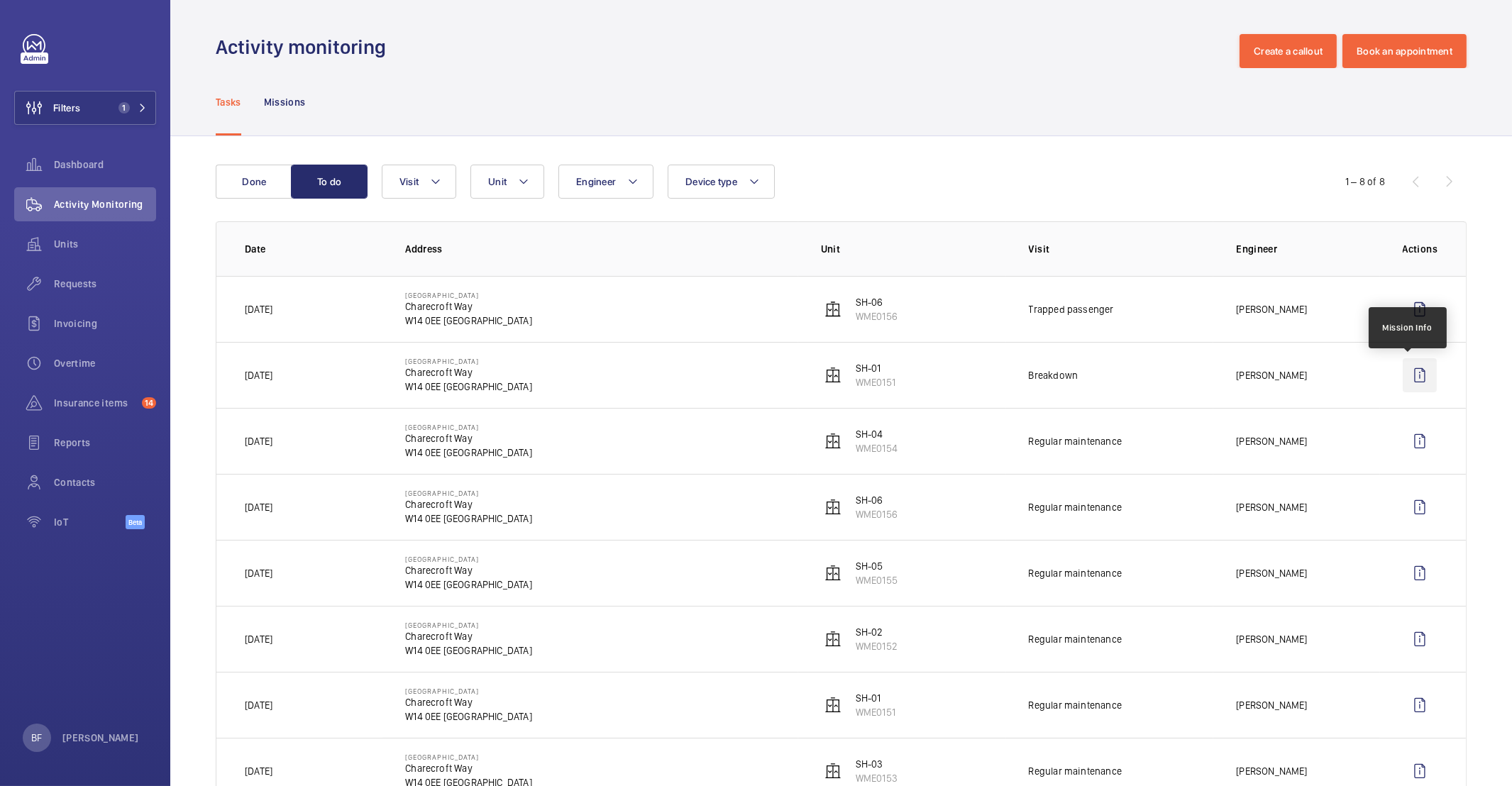
click at [1414, 375] on wm-front-icon-button at bounding box center [1420, 375] width 34 height 34
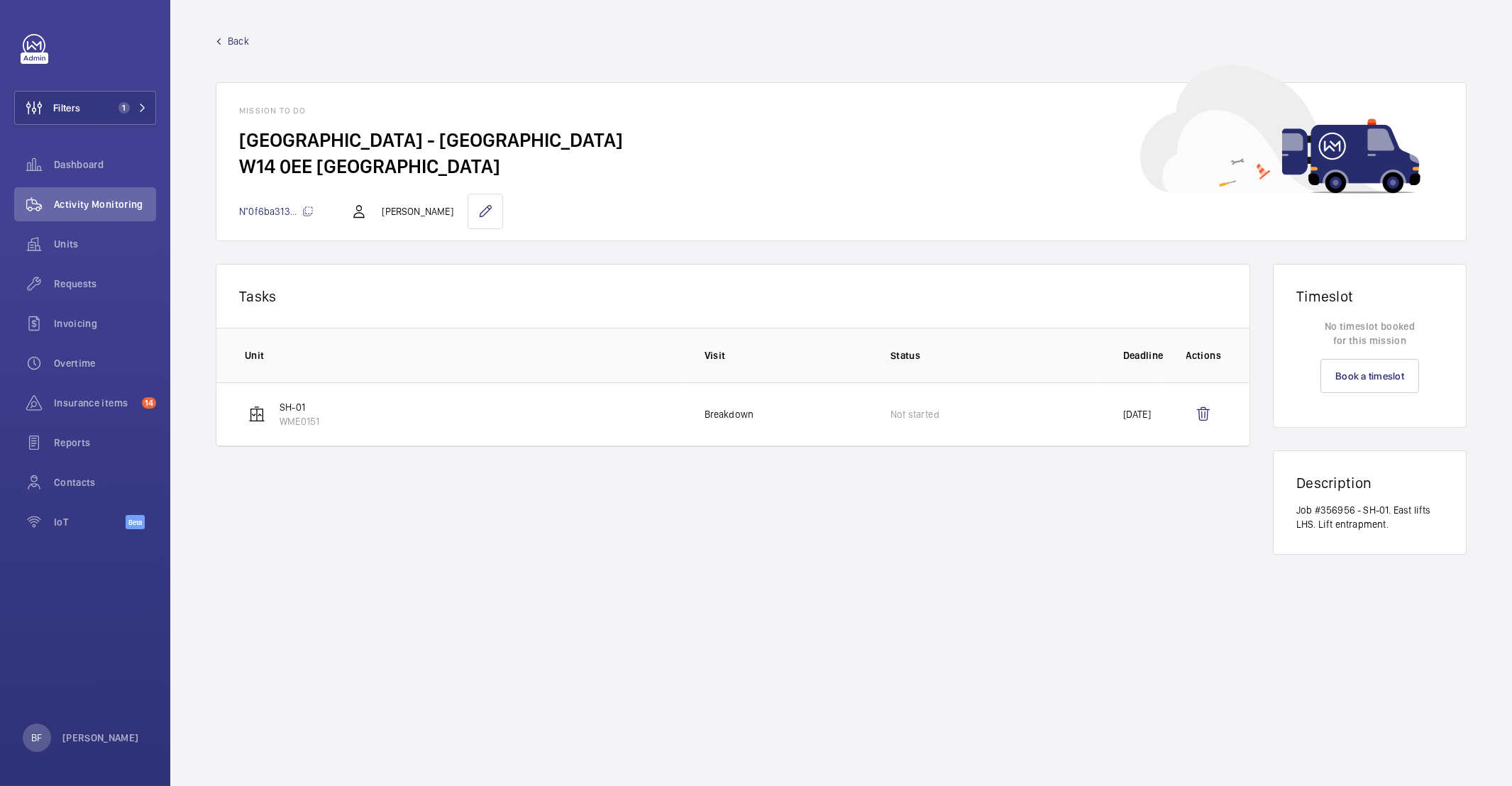
click at [729, 420] on p "Breakdown" at bounding box center [730, 414] width 50 height 14
click at [480, 216] on wm-front-icon-button at bounding box center [485, 212] width 36 height 36
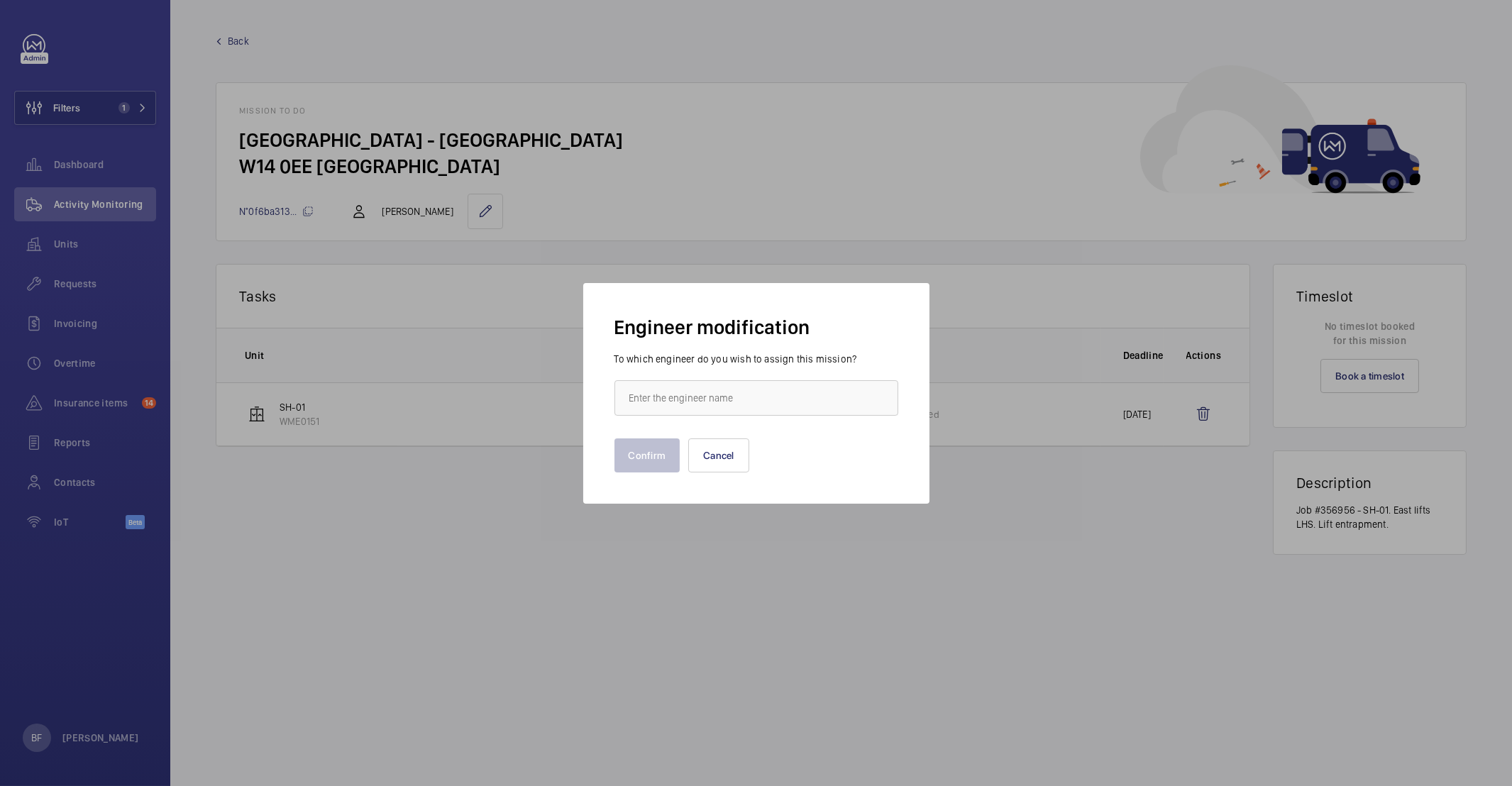
click at [748, 485] on div "Engineer modification To which engineer do you wish to assign this mission? Con…" at bounding box center [756, 393] width 346 height 221
click at [726, 458] on button "Cancel" at bounding box center [719, 456] width 61 height 34
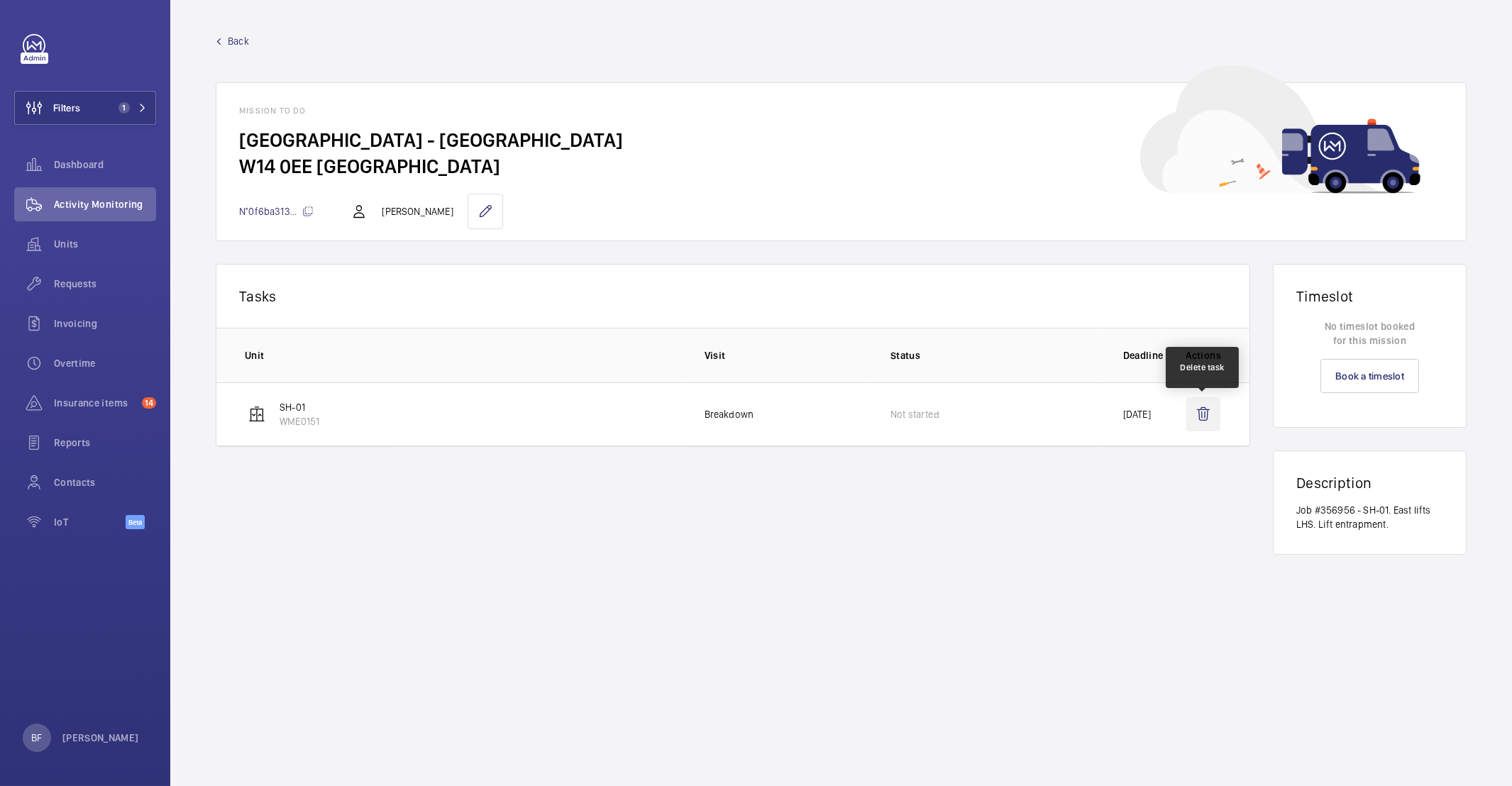
click at [1211, 421] on wm-front-icon-button at bounding box center [1204, 414] width 34 height 34
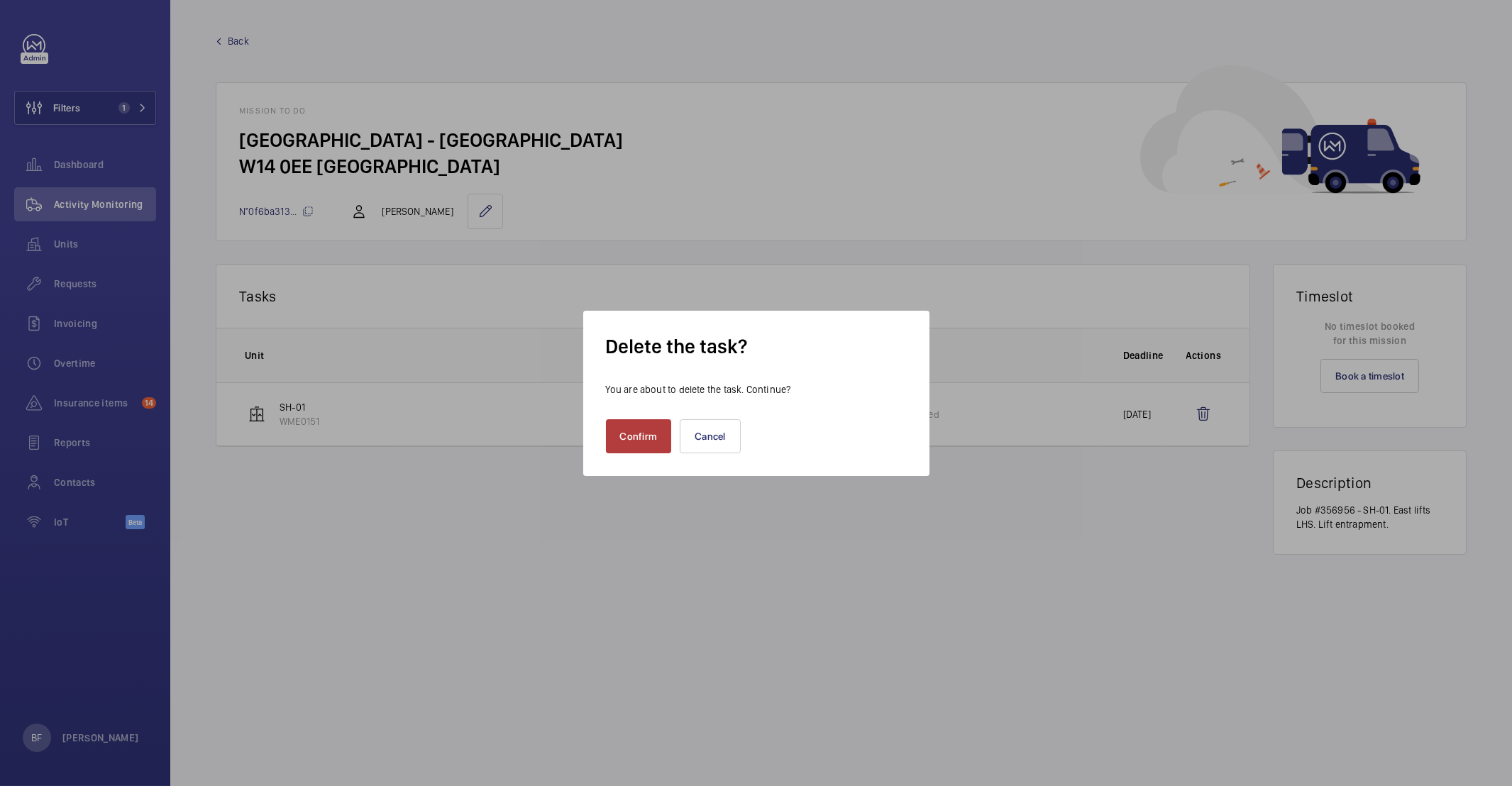
click at [617, 443] on button "Confirm" at bounding box center [639, 436] width 66 height 34
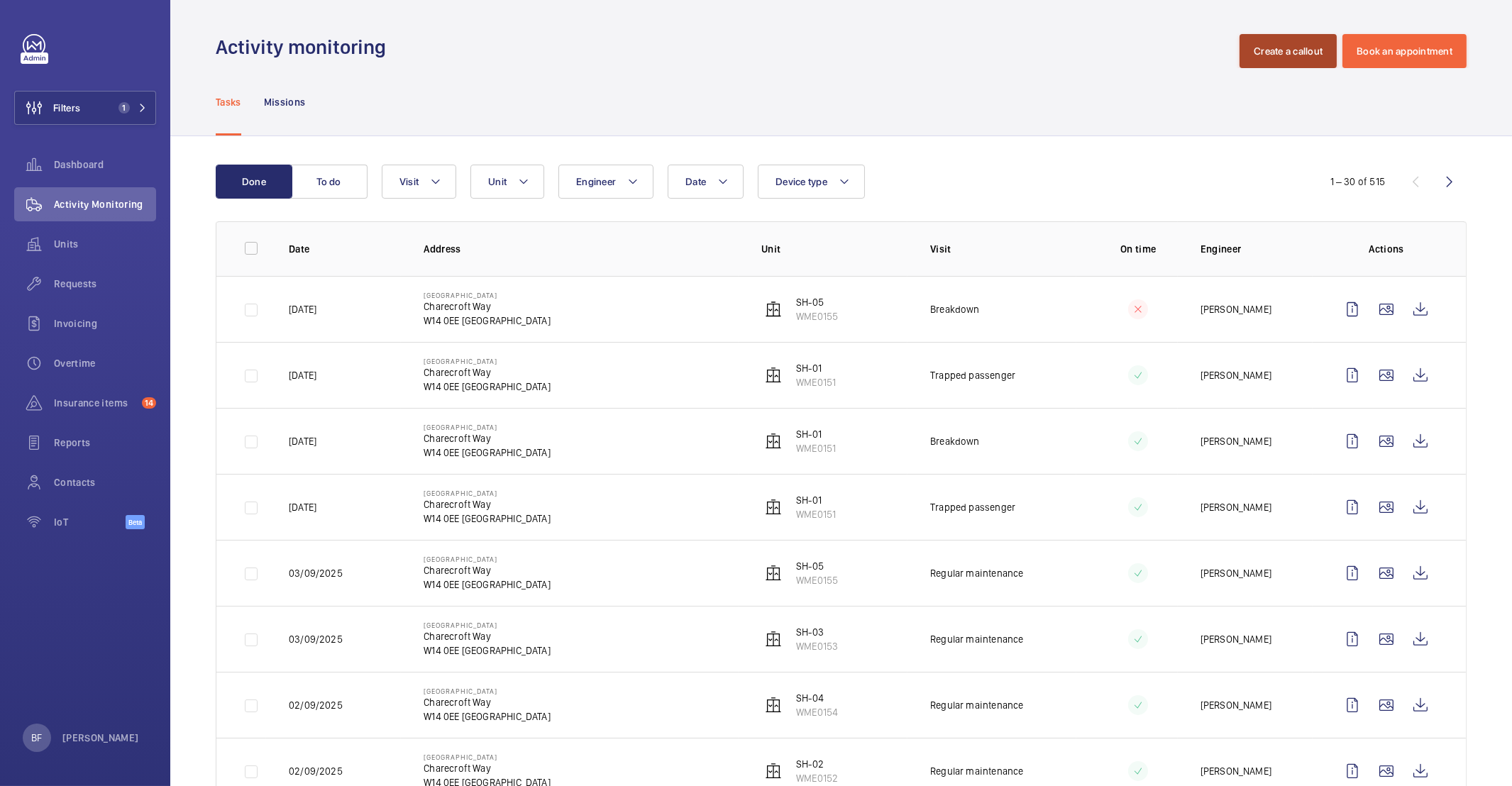
click at [1292, 56] on button "Create a callout" at bounding box center [1287, 51] width 97 height 34
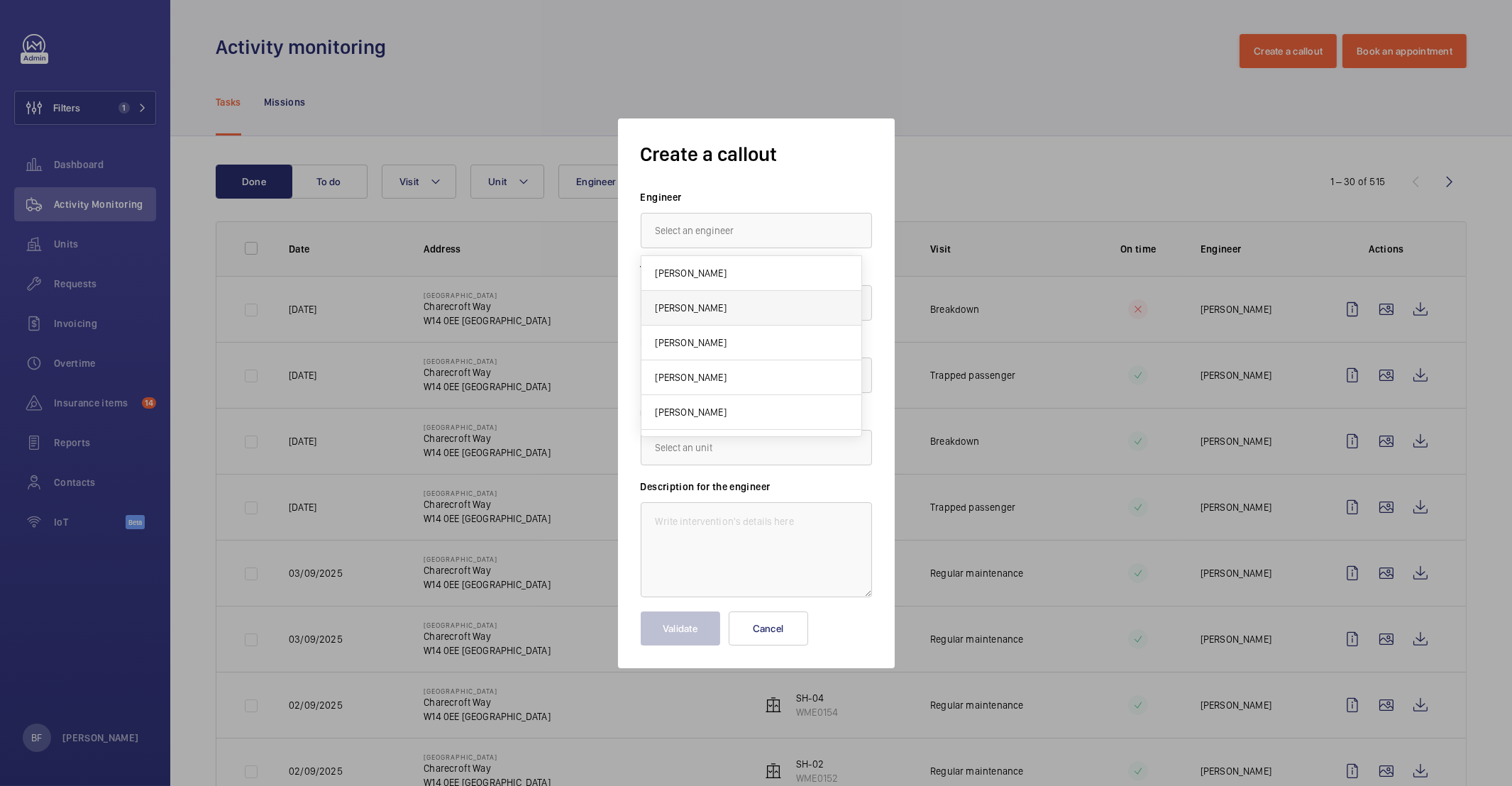
click at [745, 308] on mat-option "[PERSON_NAME]" at bounding box center [752, 308] width 221 height 35
click at [740, 296] on div at bounding box center [757, 303] width 230 height 34
click at [711, 441] on div "Trapped passenger" at bounding box center [757, 451] width 230 height 34
click at [735, 233] on input "[PERSON_NAME]" at bounding box center [757, 231] width 232 height 36
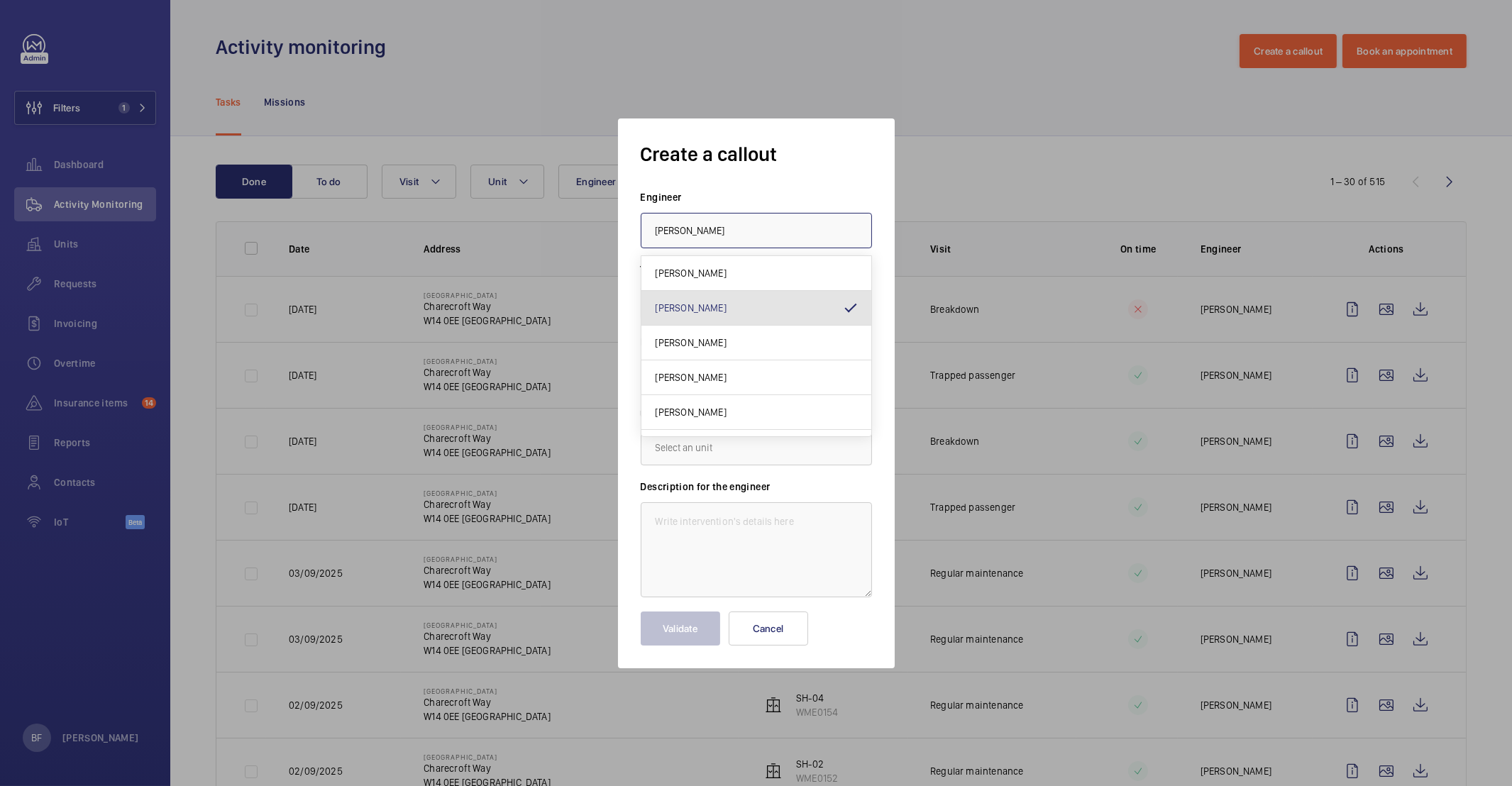
click at [735, 233] on input "[PERSON_NAME]" at bounding box center [757, 231] width 232 height 36
click at [719, 321] on mat-option "[PERSON_NAME]" at bounding box center [757, 308] width 230 height 35
type input "[PERSON_NAME]"
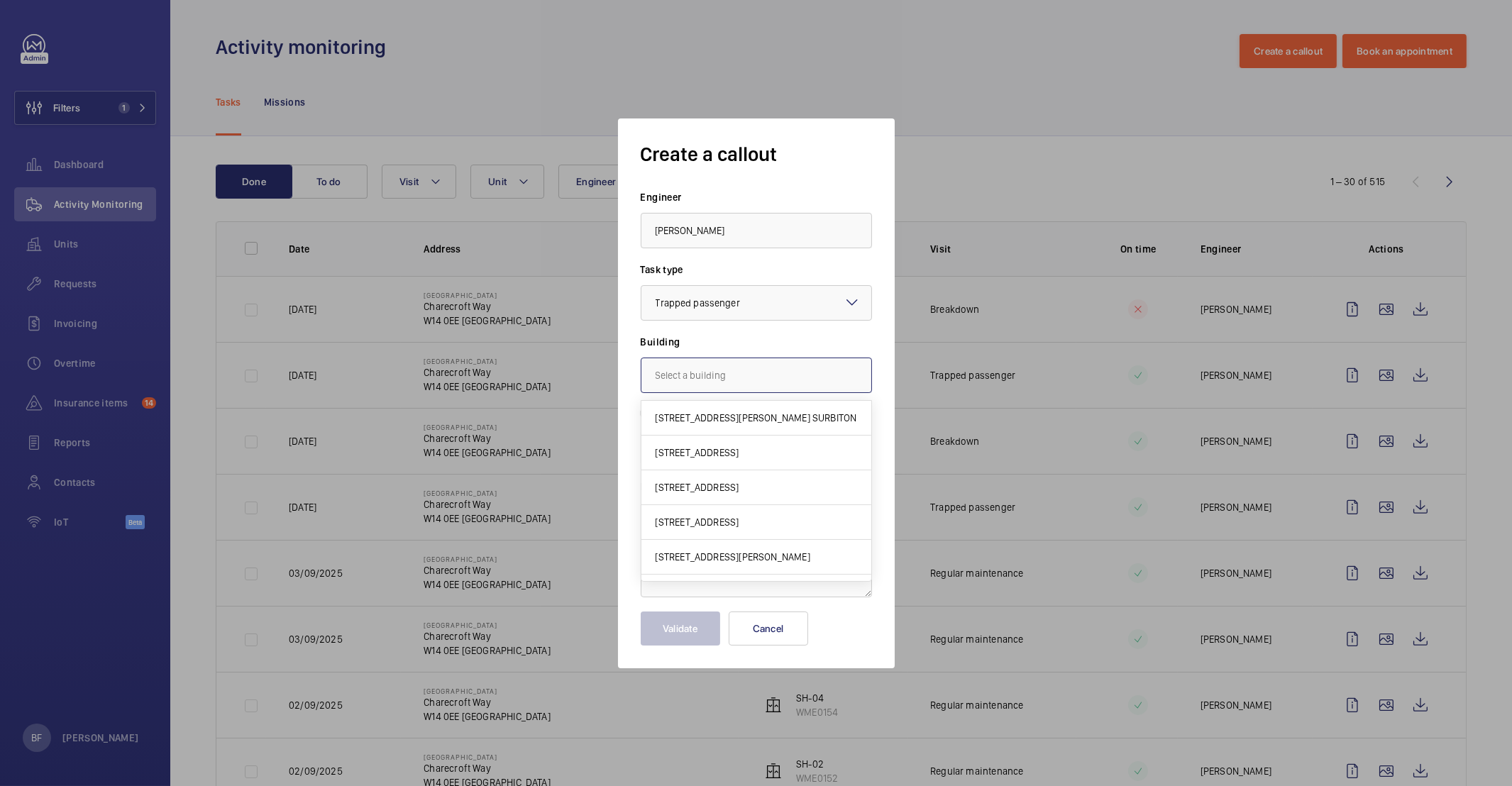
click at [723, 389] on input "text" at bounding box center [757, 375] width 232 height 36
click at [729, 450] on span "[STREET_ADDRESS]" at bounding box center [698, 453] width 84 height 14
type input "[STREET_ADDRESS]"
click at [725, 450] on input "text" at bounding box center [757, 448] width 232 height 36
click at [713, 518] on span "WME0151 - SH-01" at bounding box center [693, 525] width 74 height 14
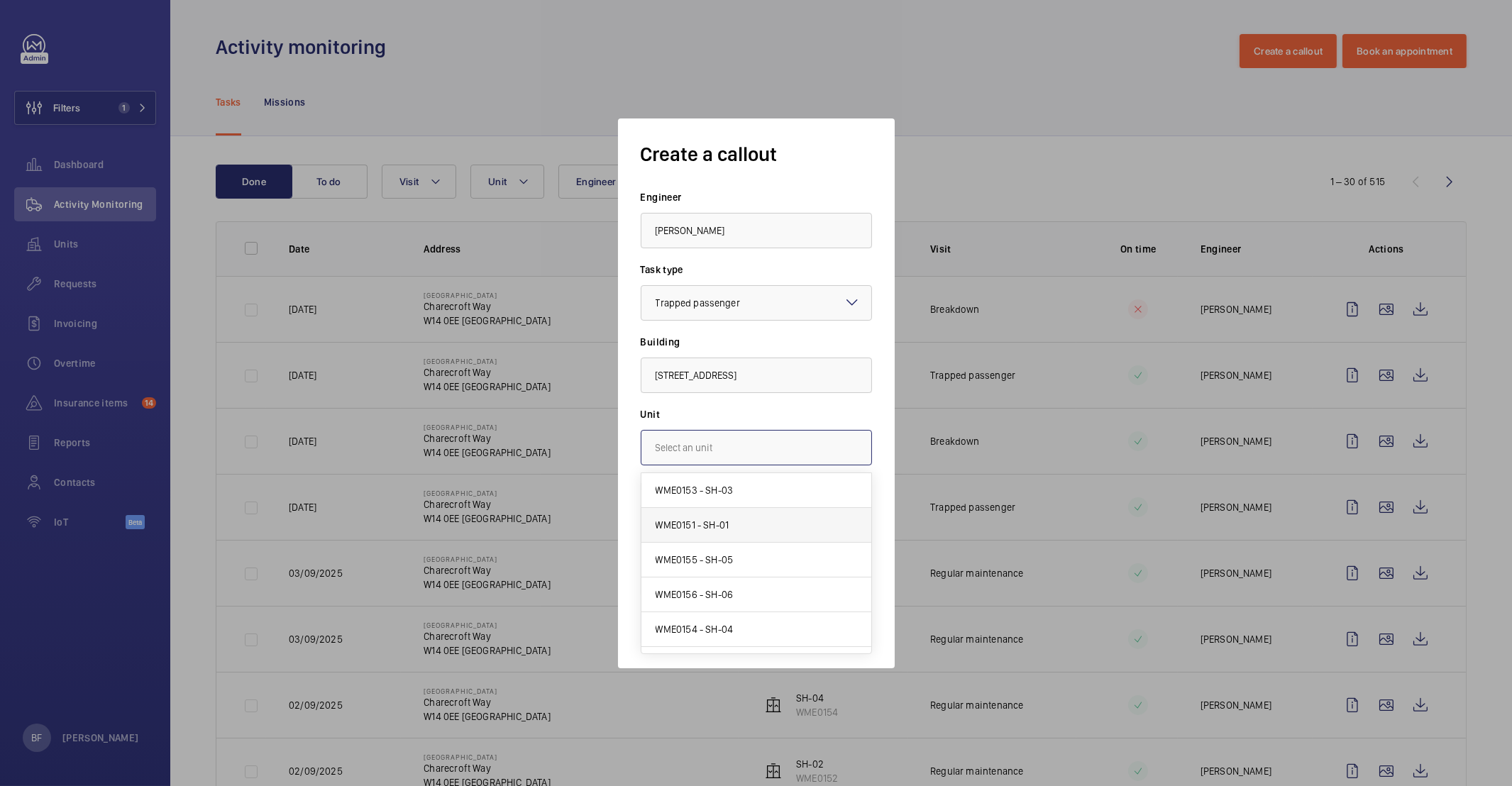
type input "WME0151 - SH-01"
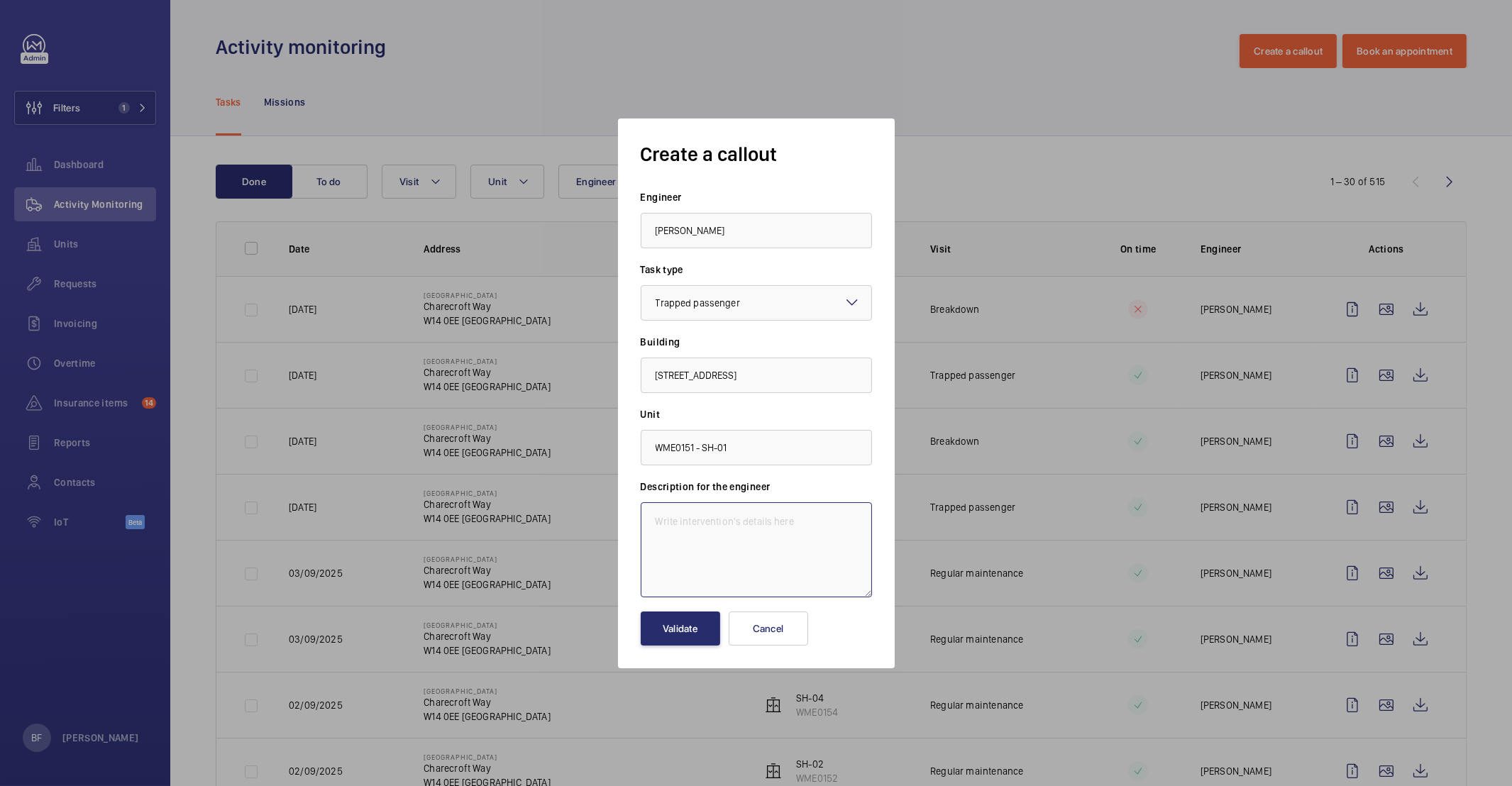
click at [700, 537] on textarea at bounding box center [757, 550] width 232 height 95
paste textarea "Job #356956"
click at [813, 523] on textarea "Job #356956 -" at bounding box center [757, 550] width 232 height 95
paste textarea "SH-01. East lifts LHS."
type textarea "Job #356956 - SH-01. East lifts LHS. Entrapment."
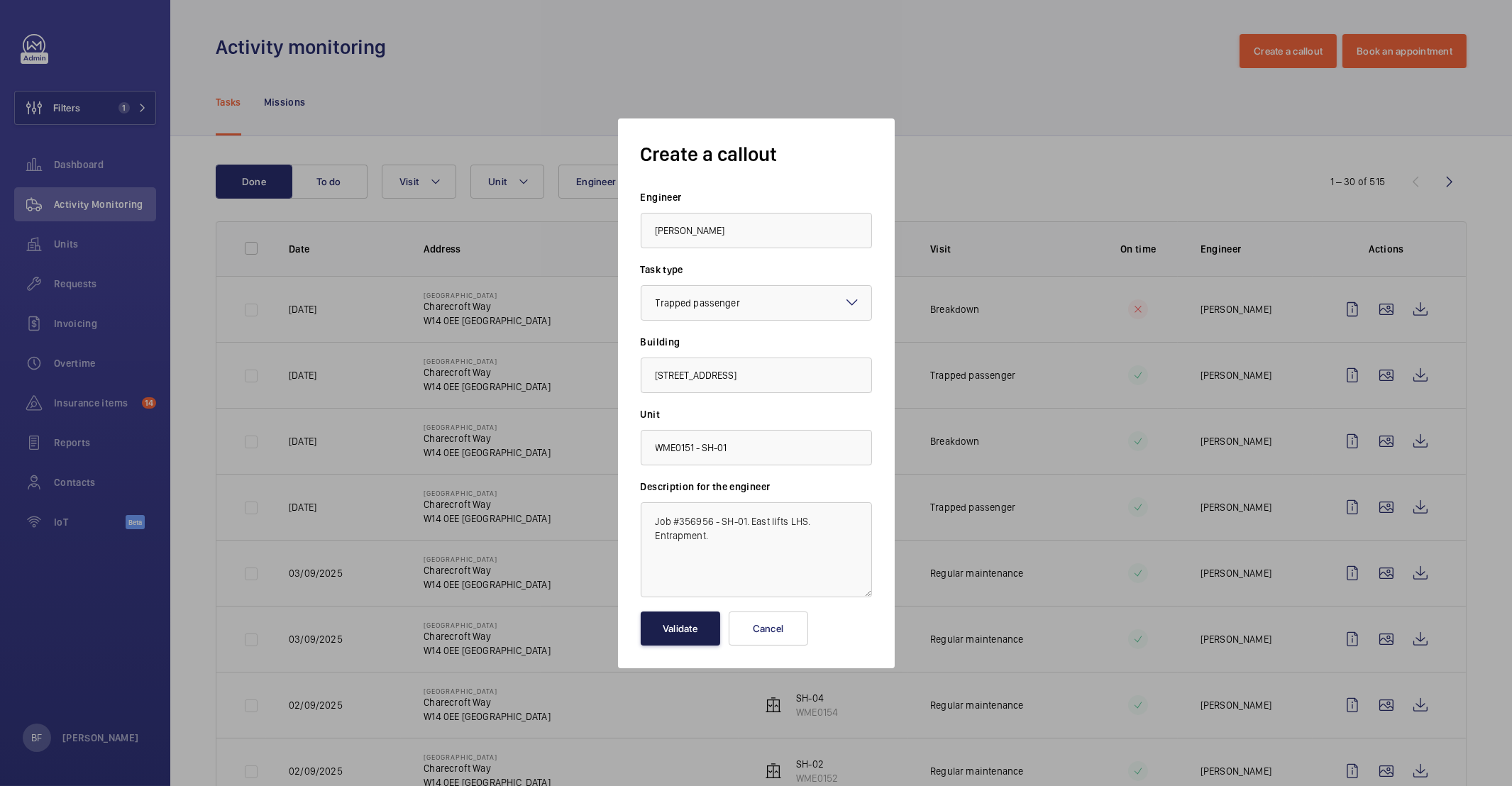
click at [655, 628] on button "Validate" at bounding box center [681, 629] width 80 height 34
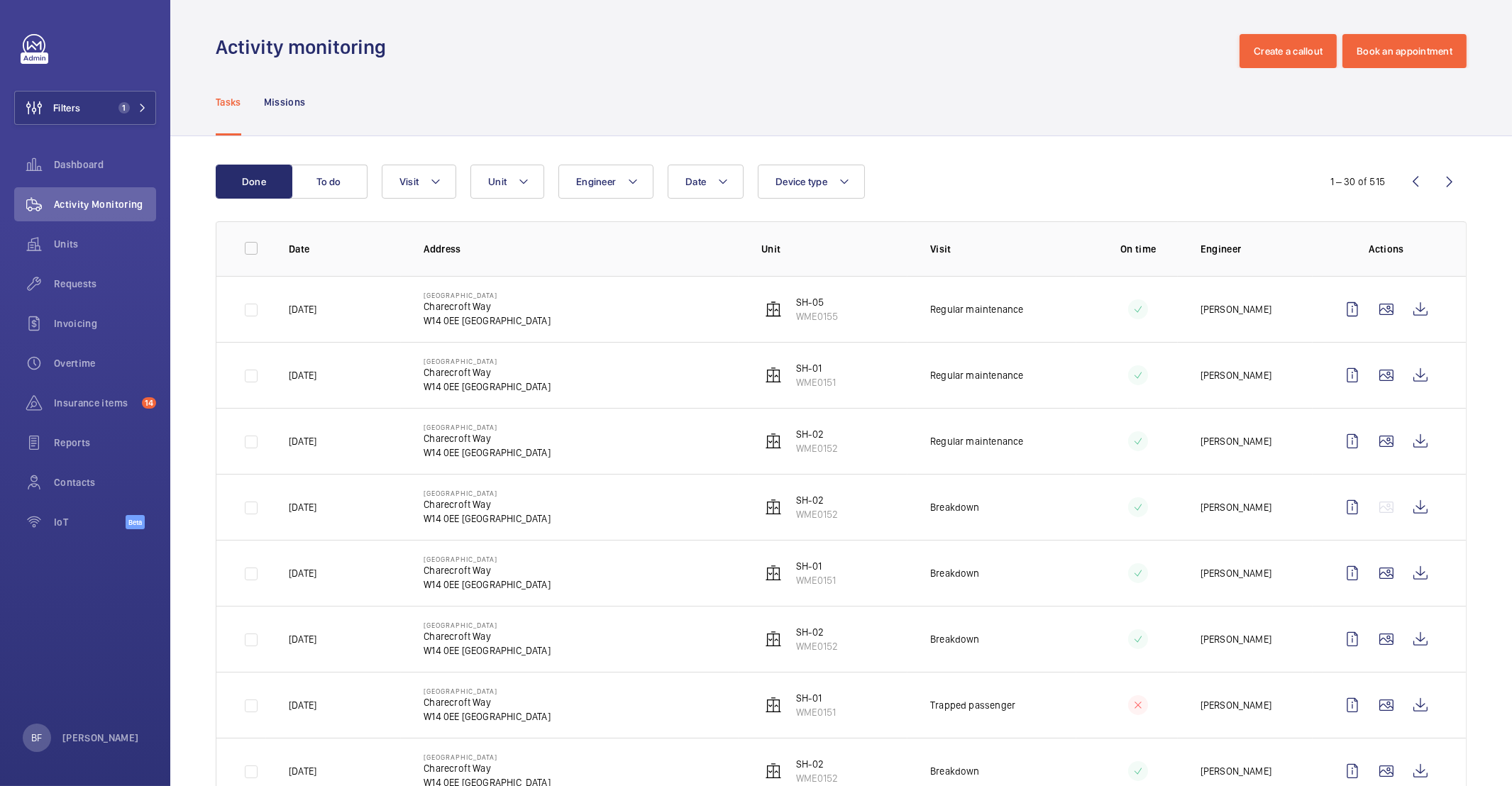
click at [314, 175] on button "To do" at bounding box center [329, 182] width 77 height 34
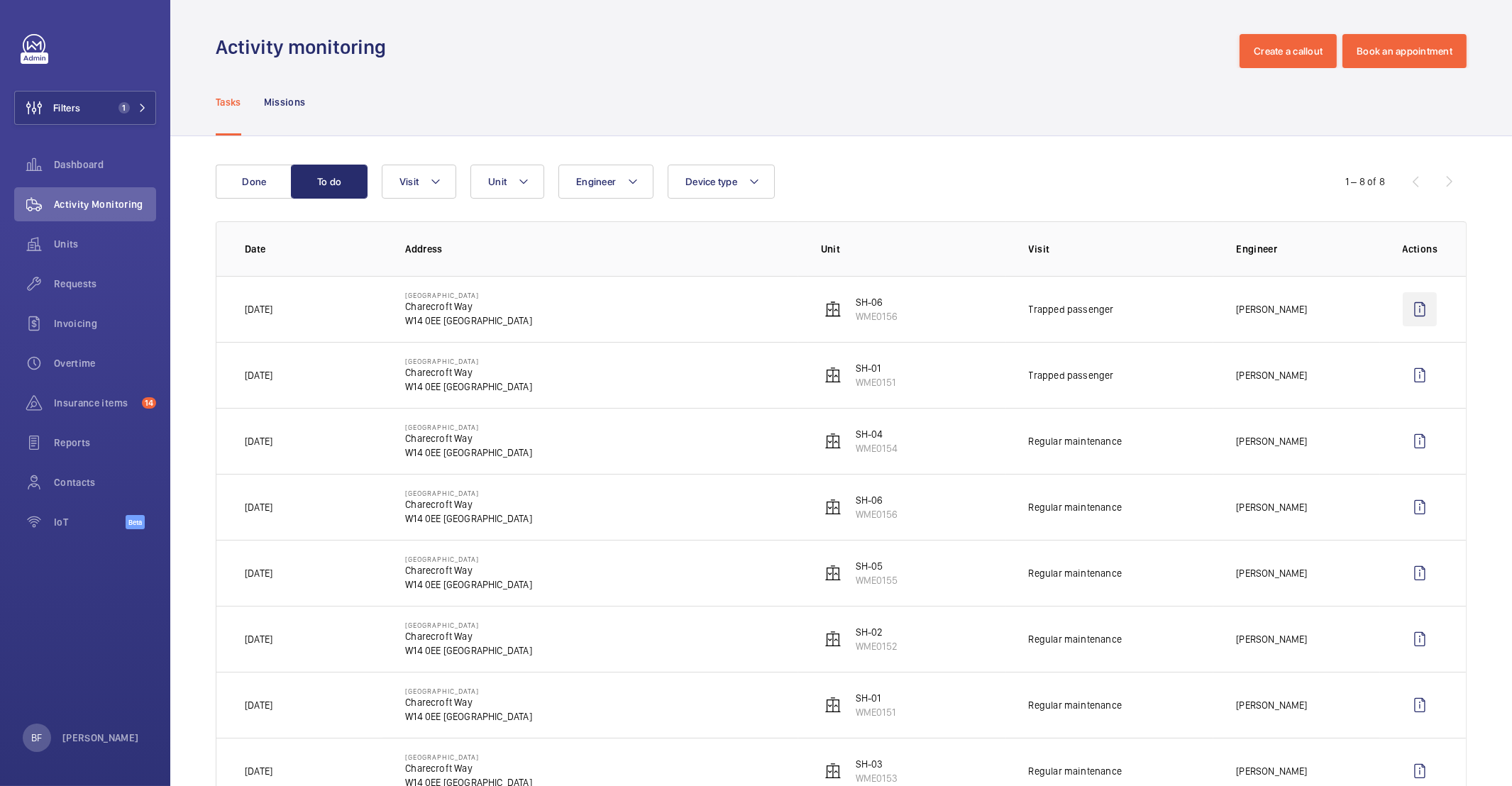
click at [1407, 312] on wm-front-icon-button at bounding box center [1420, 309] width 34 height 34
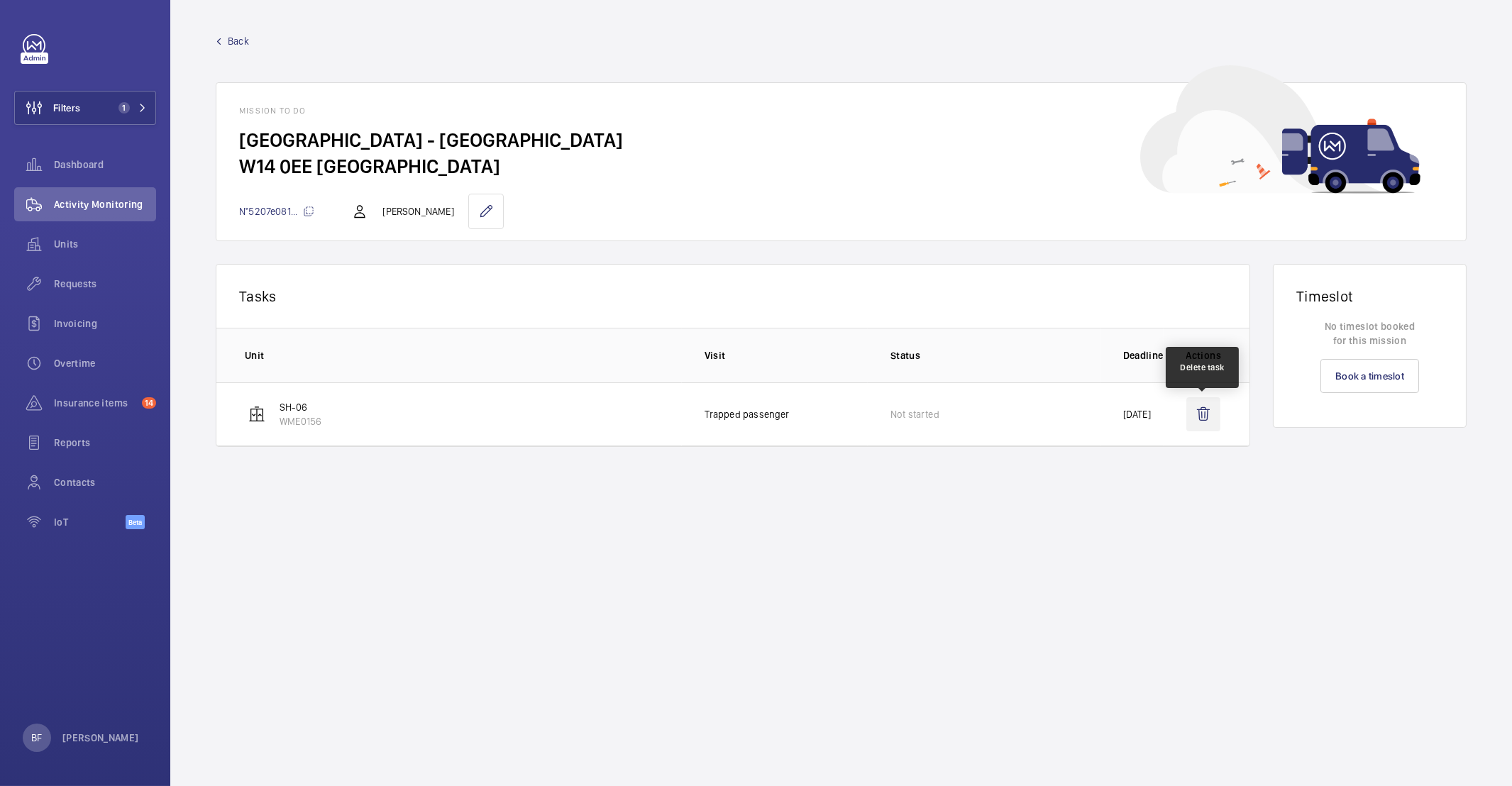
click at [1195, 418] on wm-front-icon-button at bounding box center [1204, 414] width 34 height 34
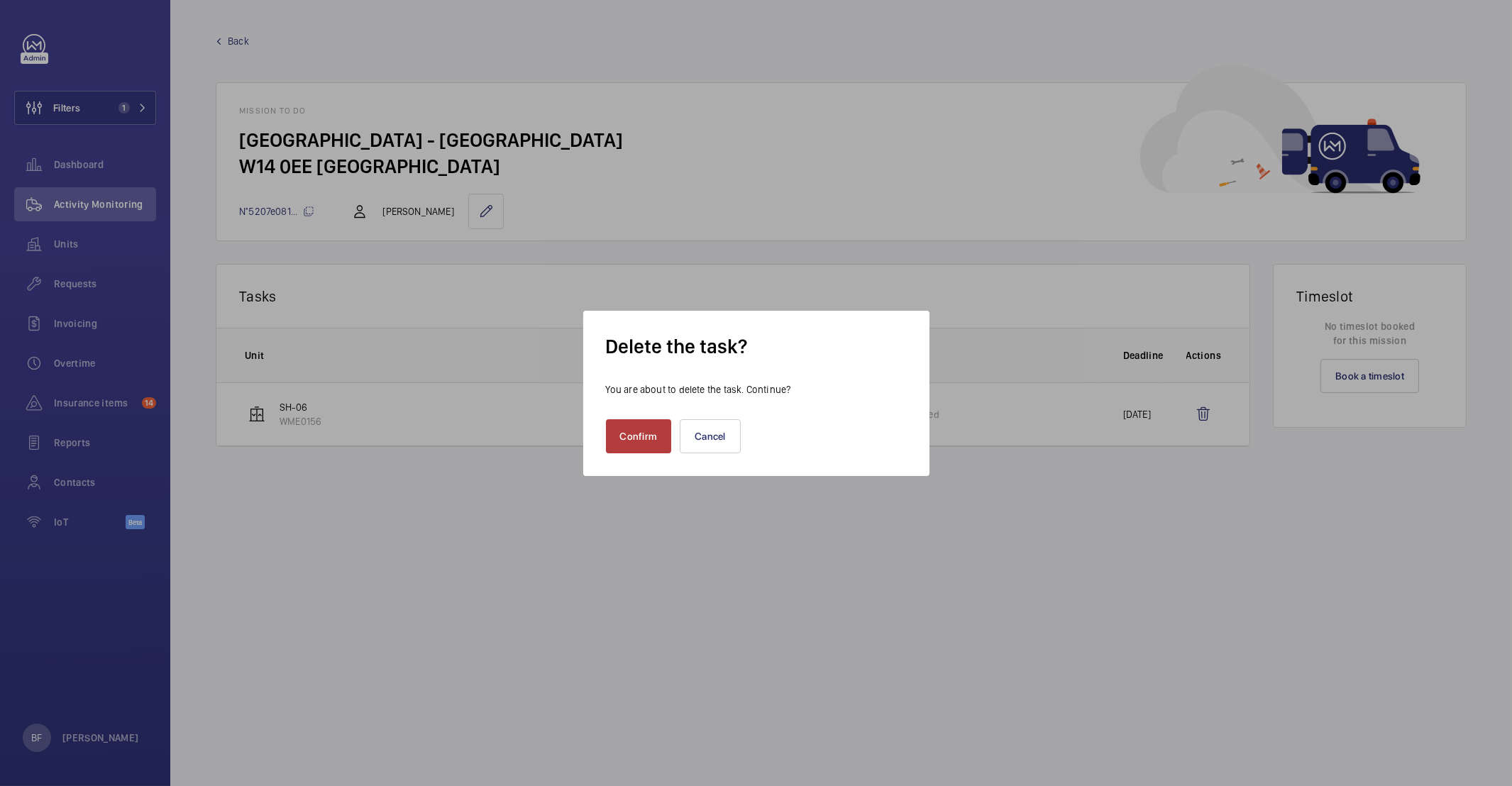
click at [641, 444] on button "Confirm" at bounding box center [639, 436] width 66 height 34
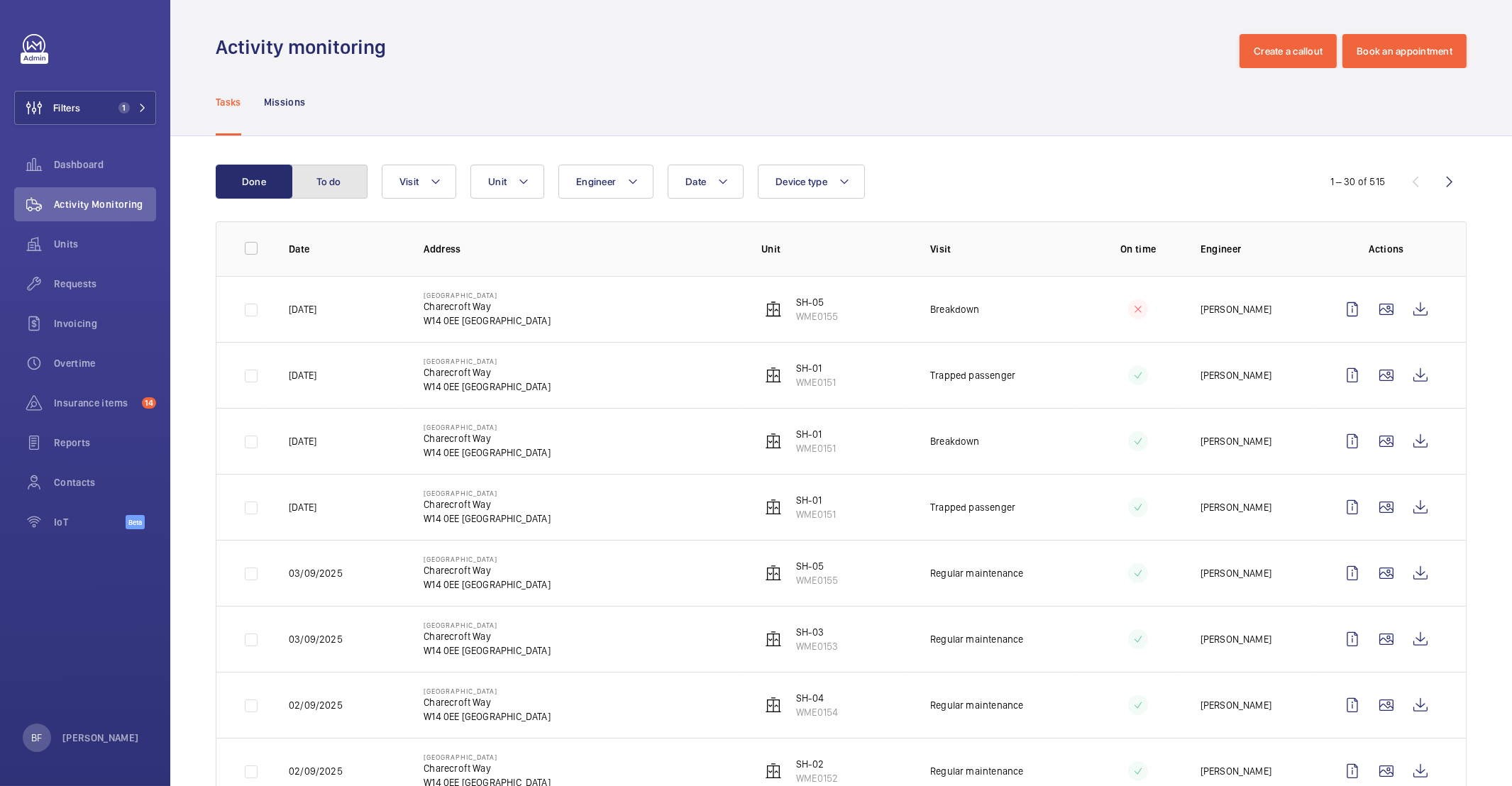
click at [335, 182] on button "To do" at bounding box center [329, 182] width 77 height 34
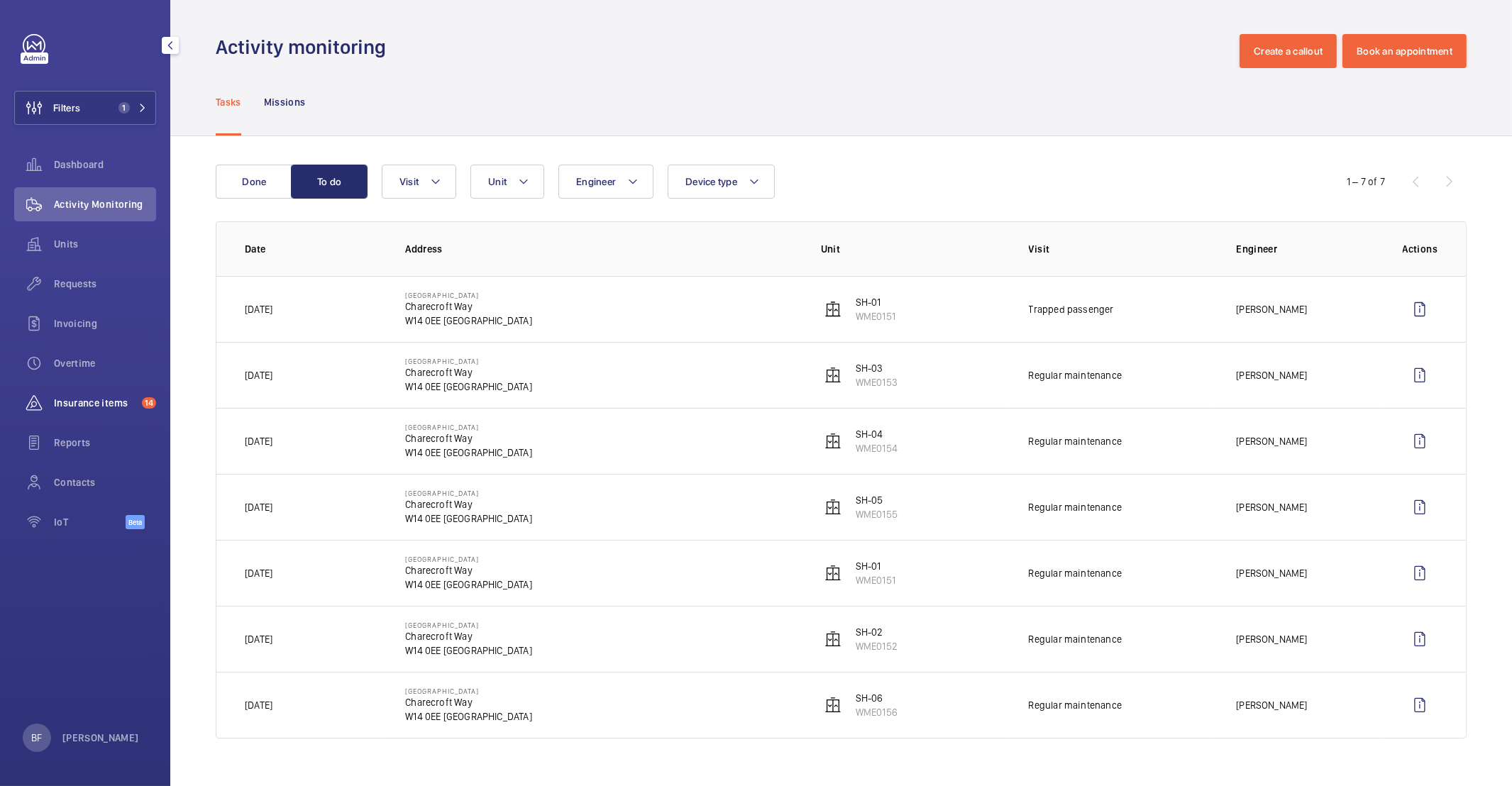
click at [98, 399] on span "Insurance items" at bounding box center [95, 403] width 82 height 14
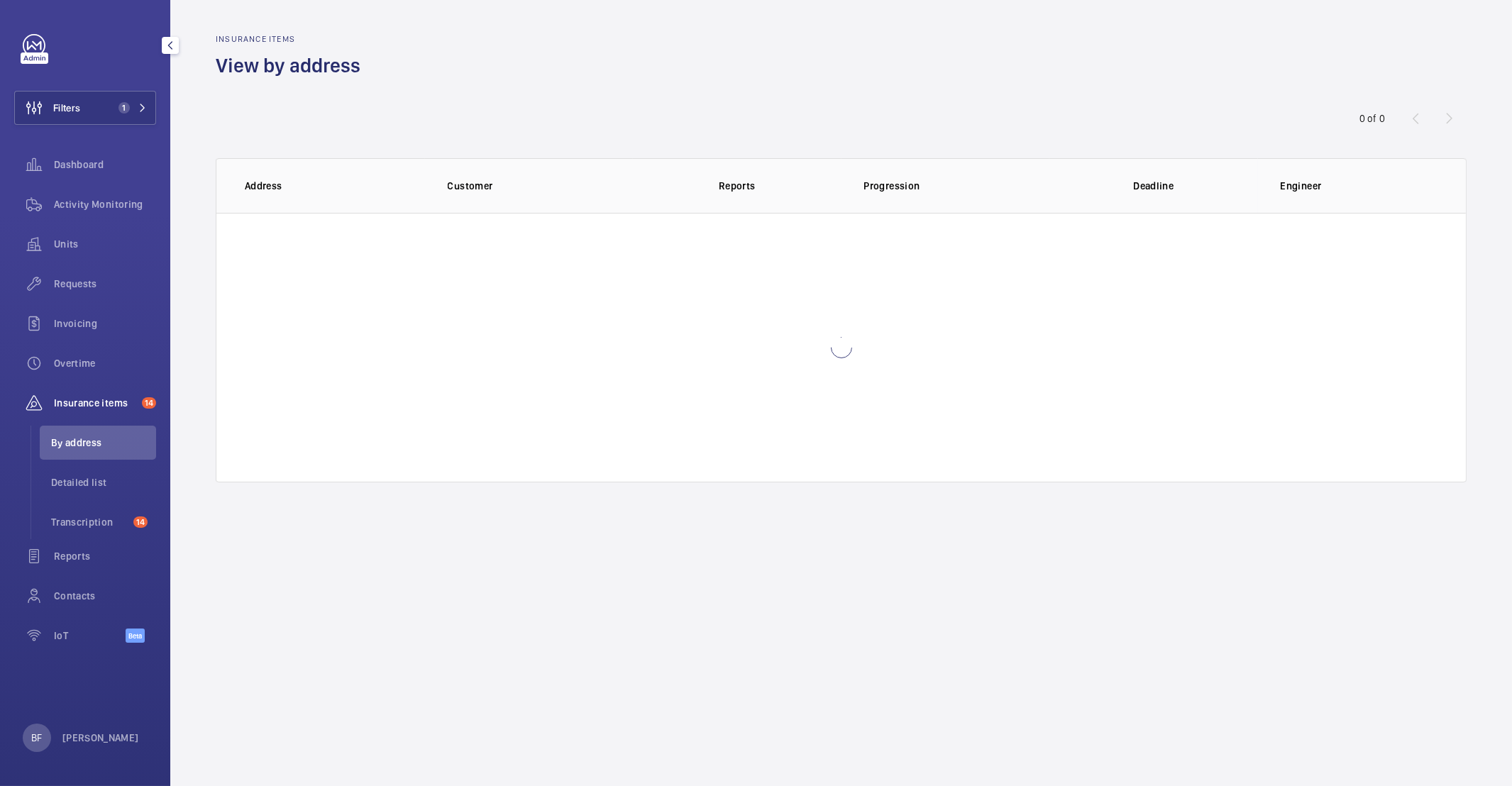
click at [98, 399] on span "Insurance items" at bounding box center [95, 403] width 82 height 14
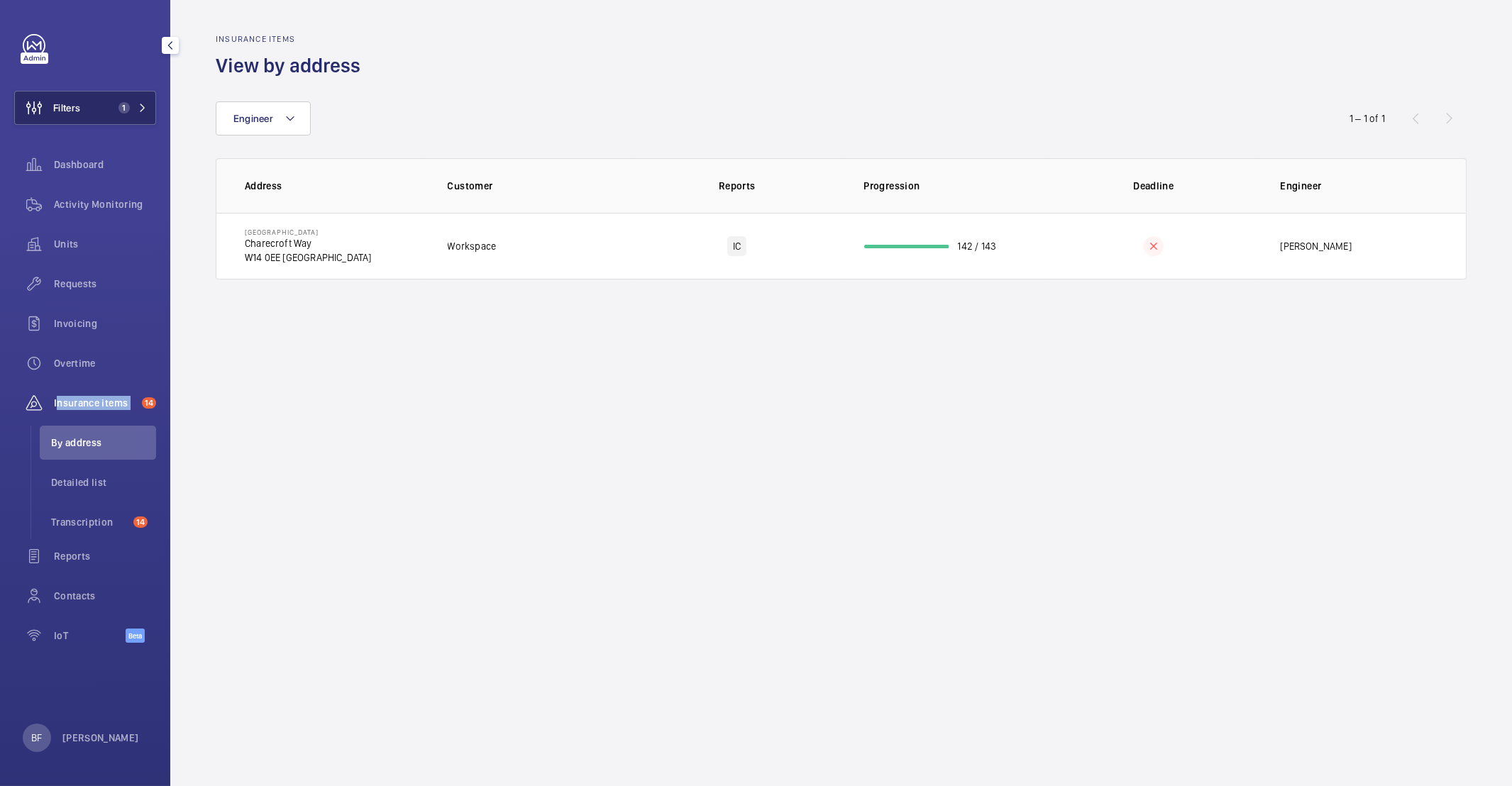
click at [147, 102] on button "Filters 1" at bounding box center [85, 108] width 142 height 34
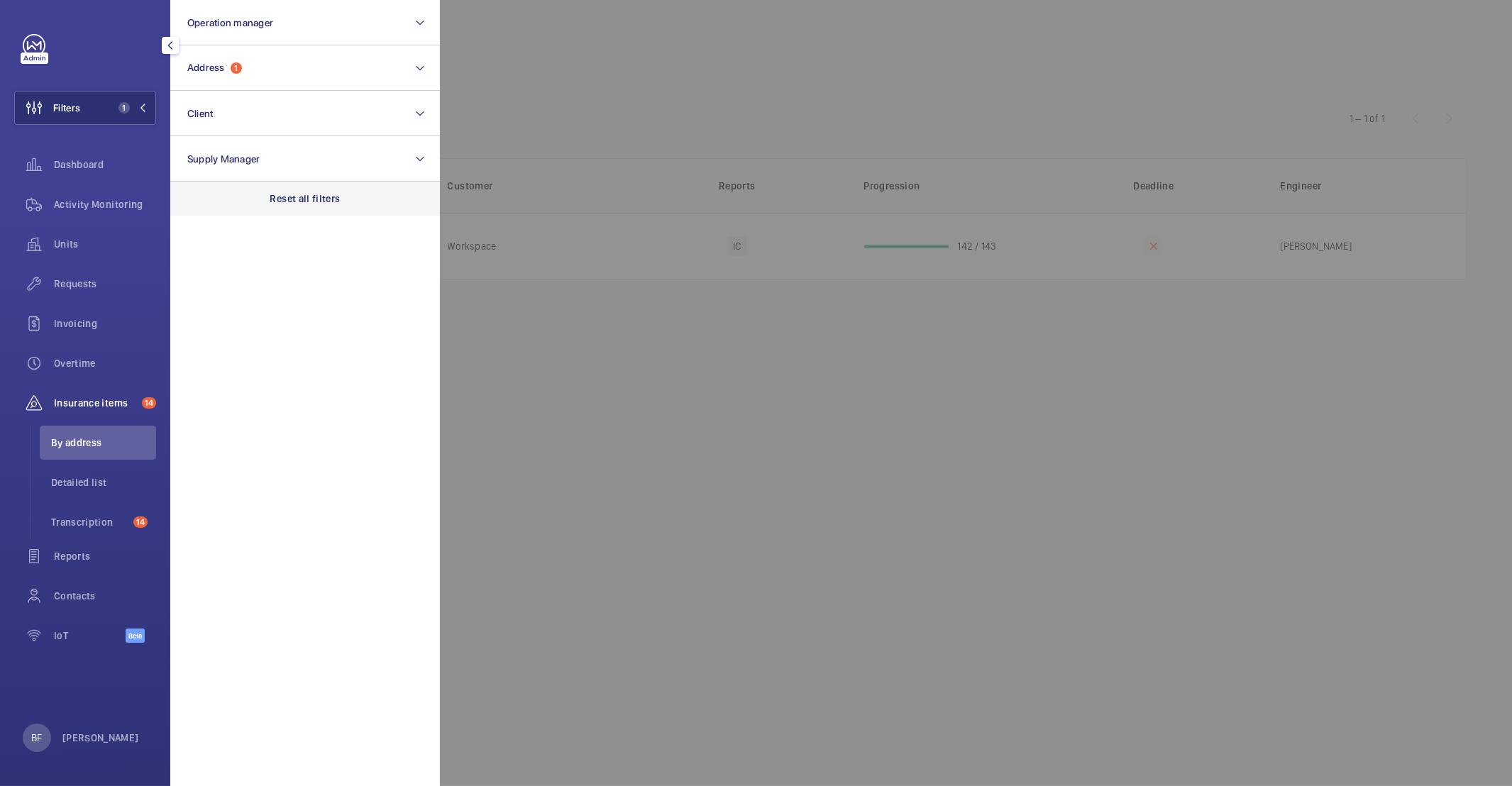
click at [350, 211] on div "Reset all filters" at bounding box center [305, 199] width 269 height 34
click at [104, 517] on span "Transcription" at bounding box center [90, 522] width 77 height 14
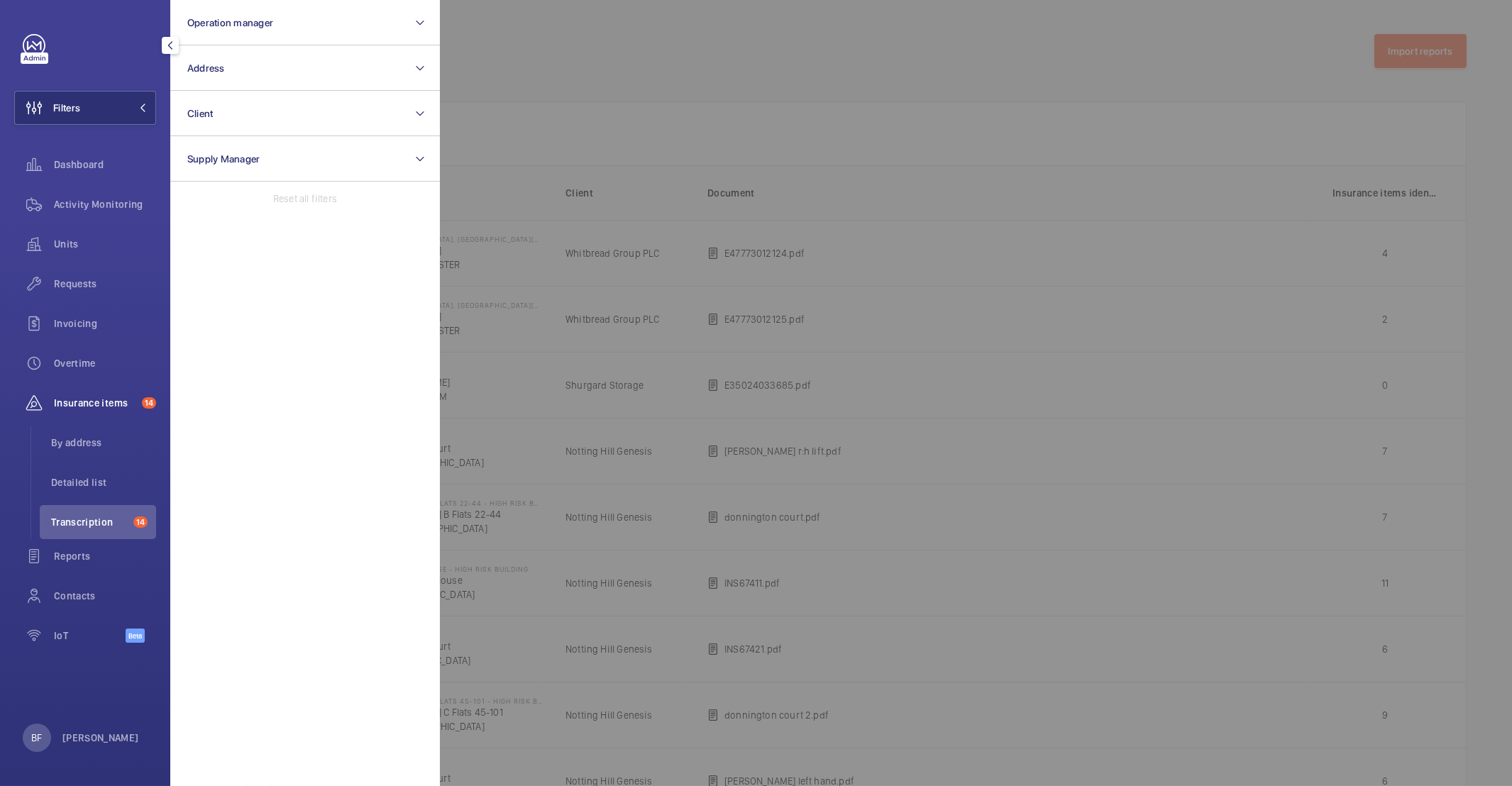
click at [102, 515] on li "Transcription 14" at bounding box center [98, 522] width 117 height 34
click at [102, 515] on span "Transcription" at bounding box center [90, 522] width 77 height 14
click at [131, 517] on li "Transcription 14" at bounding box center [98, 522] width 117 height 34
click at [862, 384] on div at bounding box center [1196, 393] width 1512 height 786
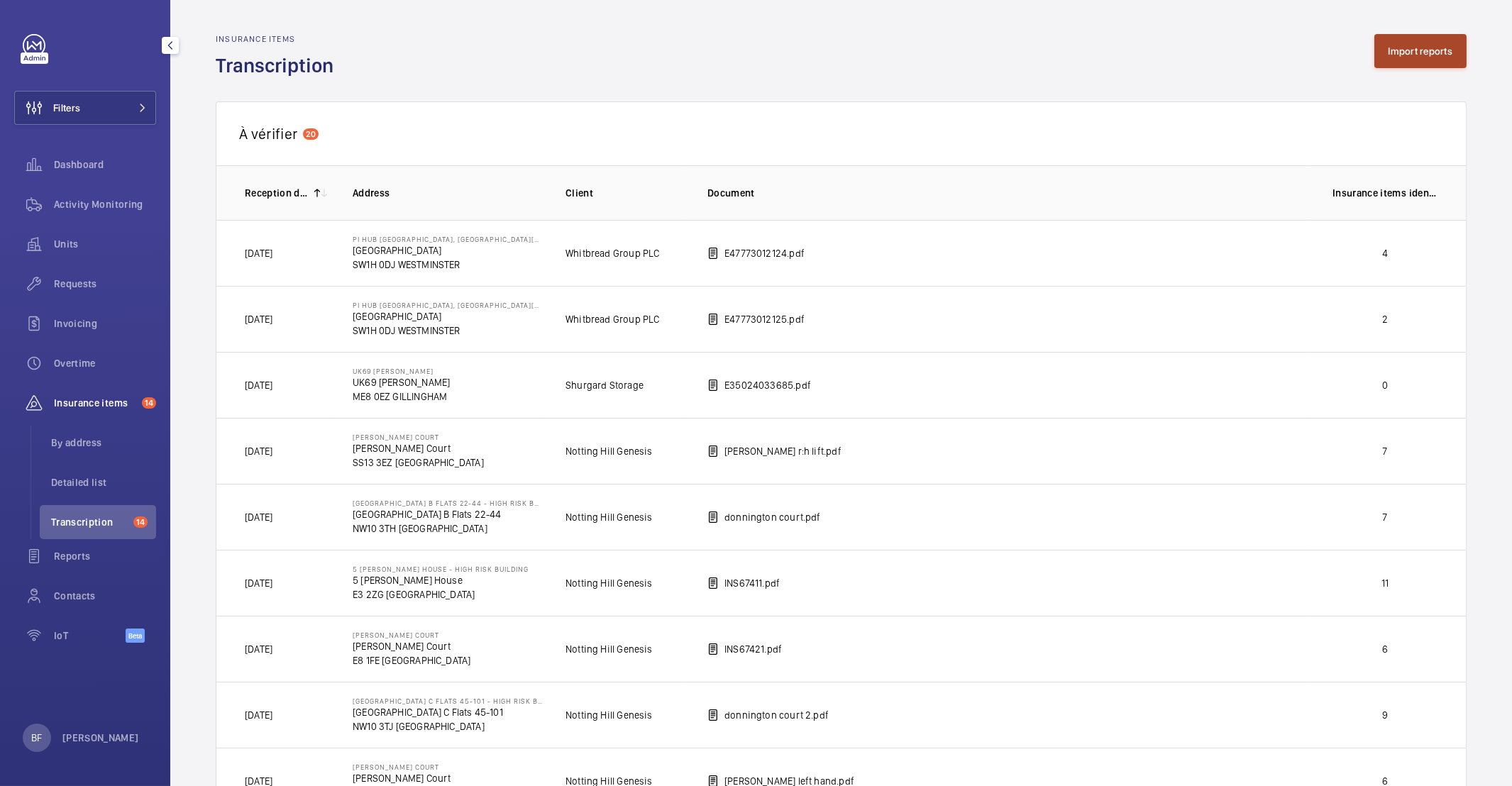
click at [1398, 36] on button "Import reports" at bounding box center [1420, 51] width 93 height 34
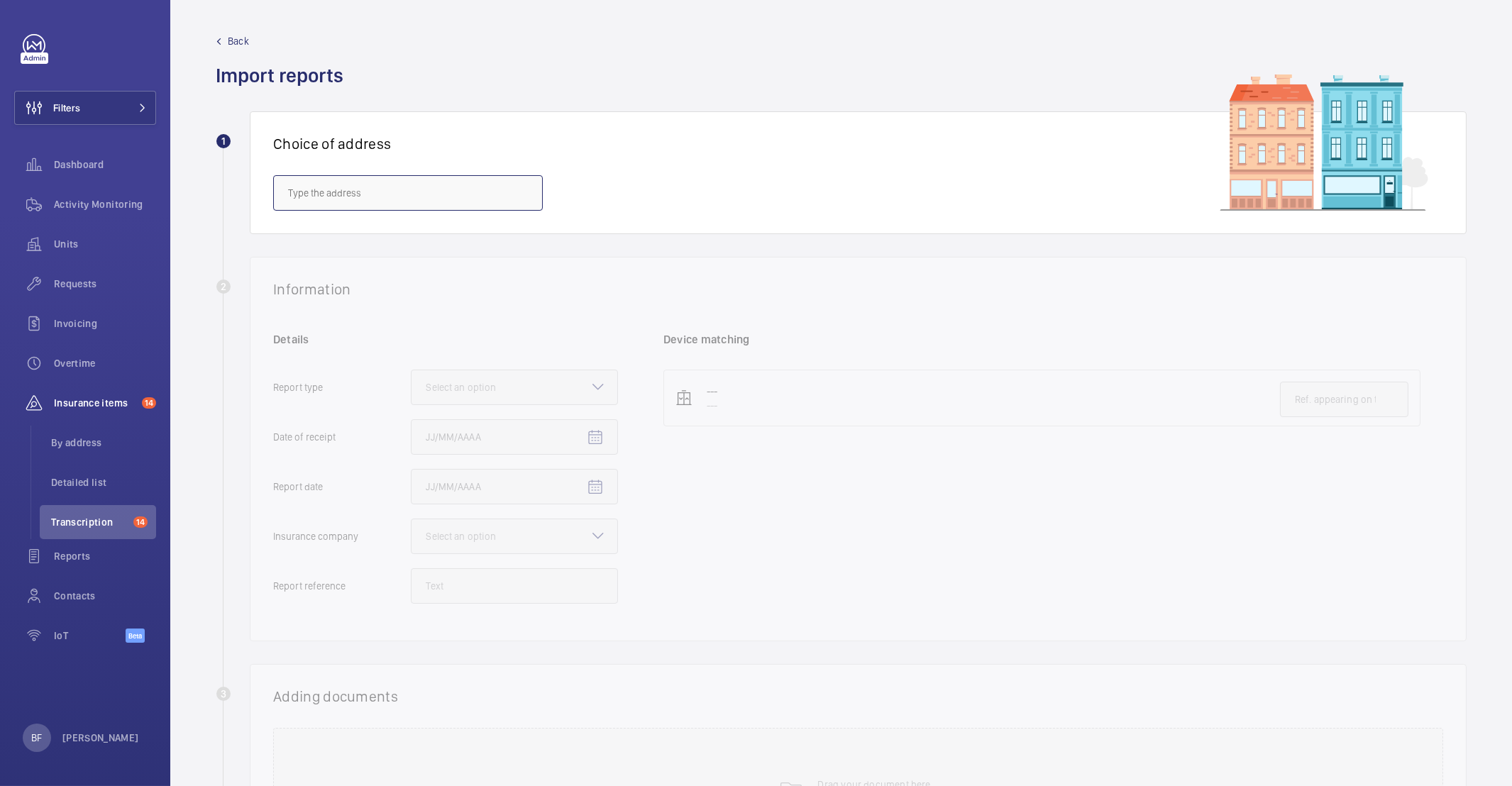
click at [323, 208] on input "text" at bounding box center [407, 193] width 269 height 36
click at [315, 193] on input "text" at bounding box center [407, 193] width 269 height 36
paste input "NW1 2RA"
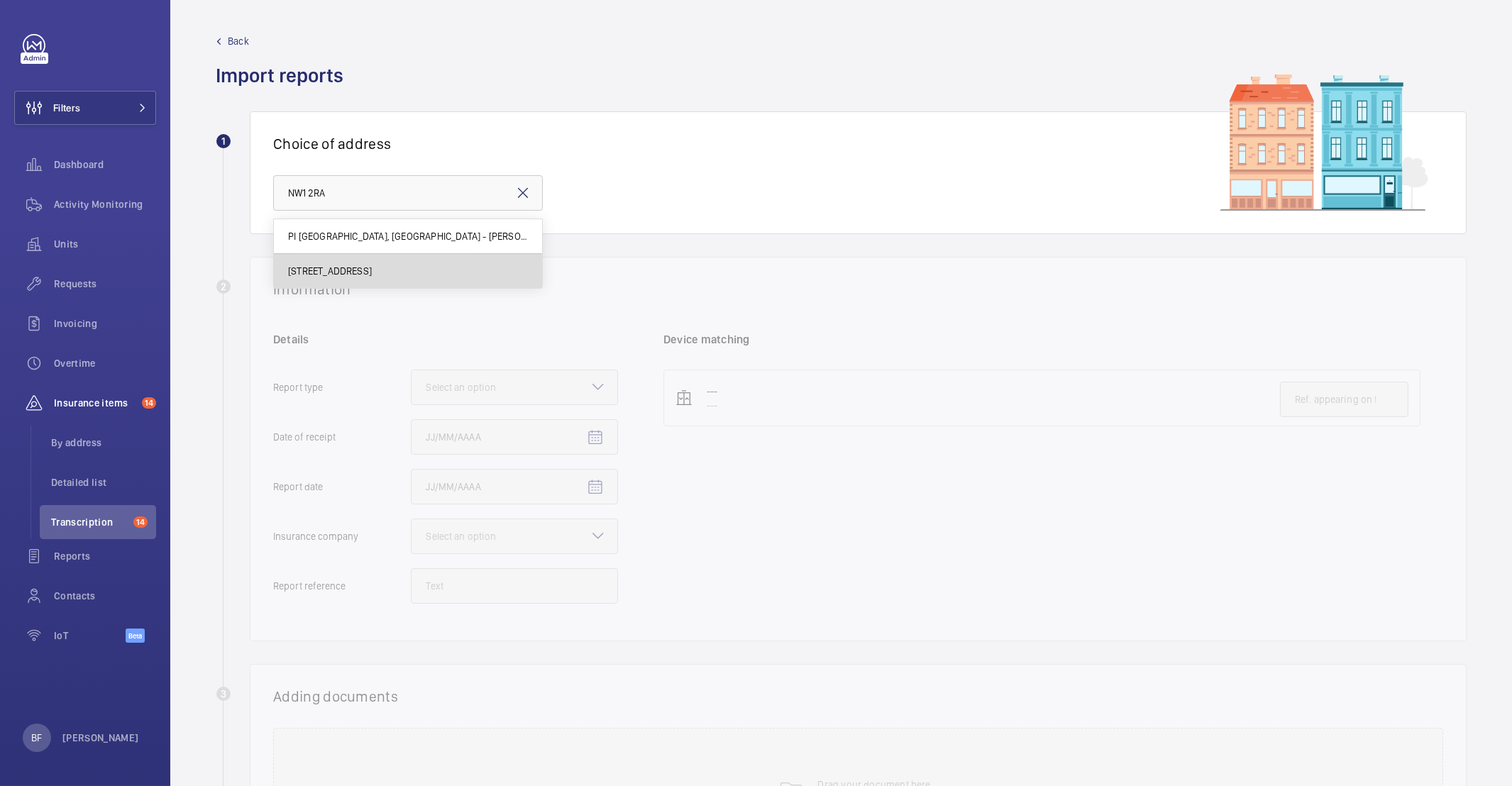
click at [328, 273] on span "101 Euston Road - 101 Euston Rd., LONDON NW1 2RA" at bounding box center [330, 271] width 84 height 14
type input "101 Euston Road - 101 Euston Rd., LONDON NW1 2RA"
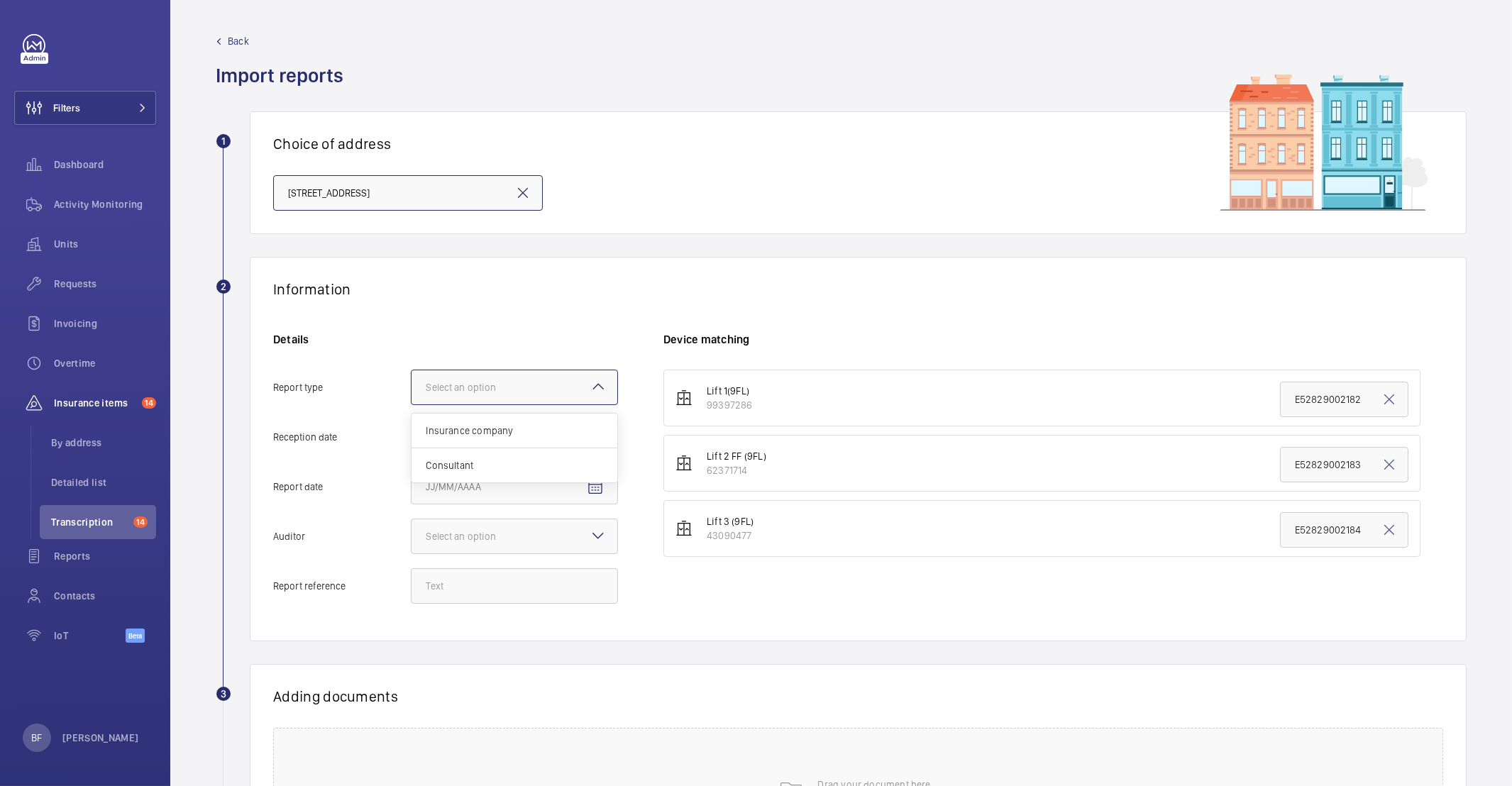
click at [458, 384] on div "Select an option" at bounding box center [478, 387] width 106 height 14
click at [411, 384] on input "Report type Select an option Insurance company Consultant" at bounding box center [411, 387] width 0 height 34
click at [465, 416] on div "Insurance company" at bounding box center [514, 431] width 206 height 35
click at [411, 404] on input "Report type Select an option Insurance company Consultant" at bounding box center [411, 387] width 0 height 34
click at [601, 441] on mat-icon "Open calendar" at bounding box center [595, 438] width 17 height 17
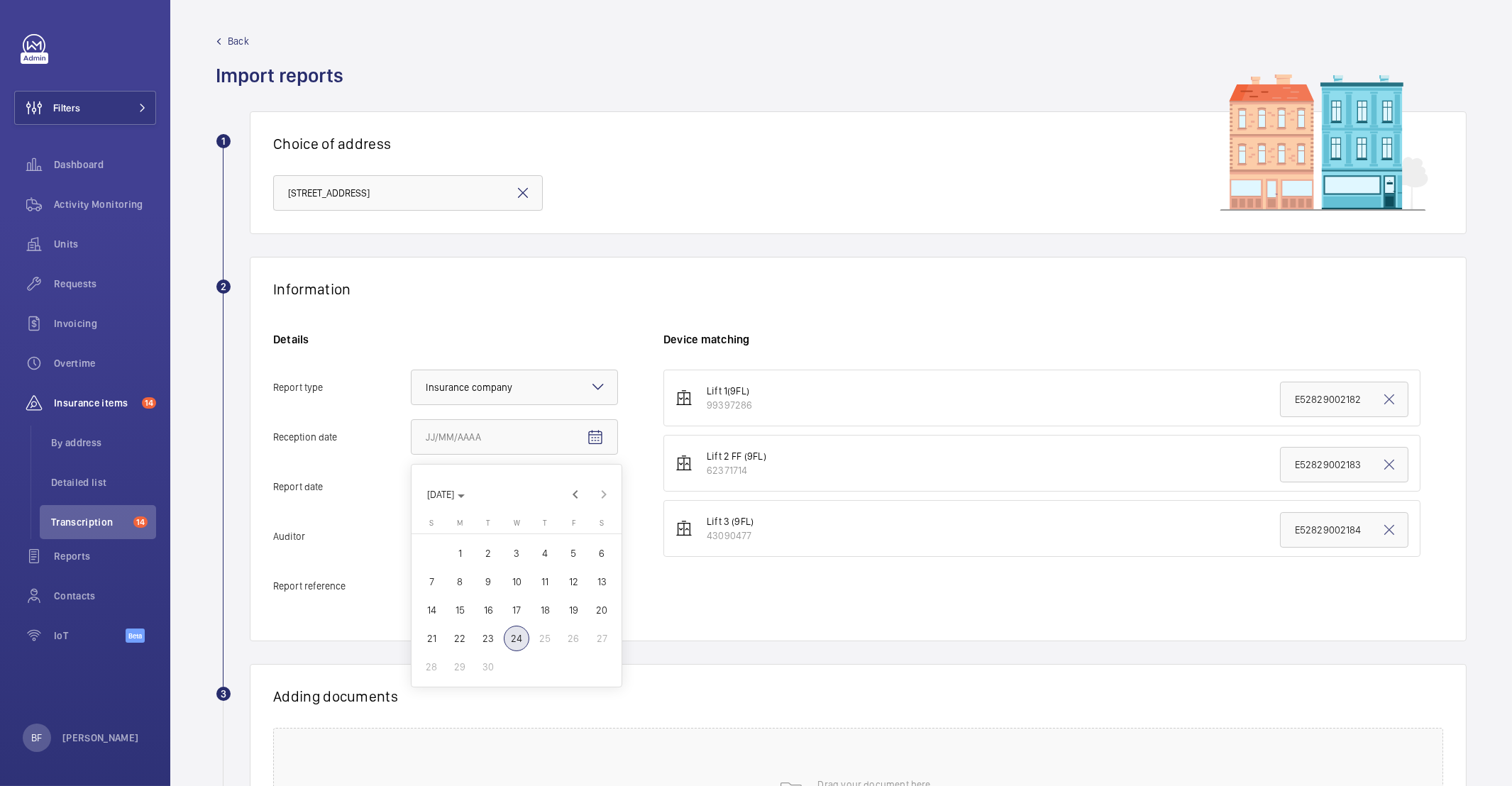
click at [519, 643] on span "24" at bounding box center [517, 639] width 26 height 26
type input "9/24/2025"
click at [587, 491] on mat-icon "Open calendar" at bounding box center [595, 488] width 17 height 17
click at [580, 653] on span "19" at bounding box center [573, 660] width 26 height 26
type input "9/19/2025"
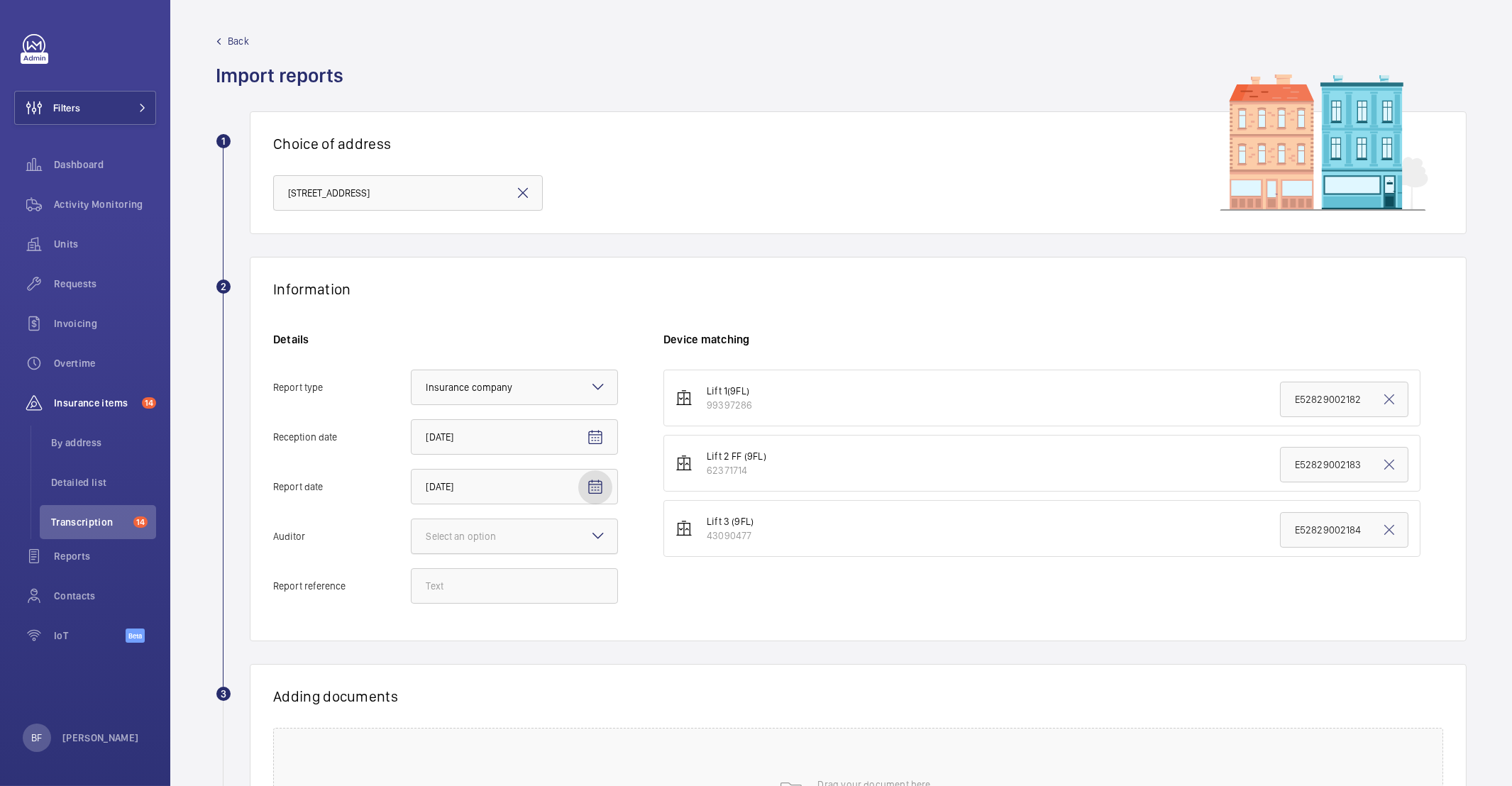
click at [525, 534] on div "Select an option" at bounding box center [478, 537] width 106 height 14
click at [411, 534] on input "Auditor Select an option" at bounding box center [411, 537] width 0 height 34
click at [455, 679] on span "Allianz" at bounding box center [514, 684] width 178 height 14
click at [411, 554] on input "Auditor Select an option Veritas Zurich British Engineering Allianz Other" at bounding box center [411, 537] width 0 height 34
click at [491, 578] on input "Report reference" at bounding box center [514, 586] width 207 height 36
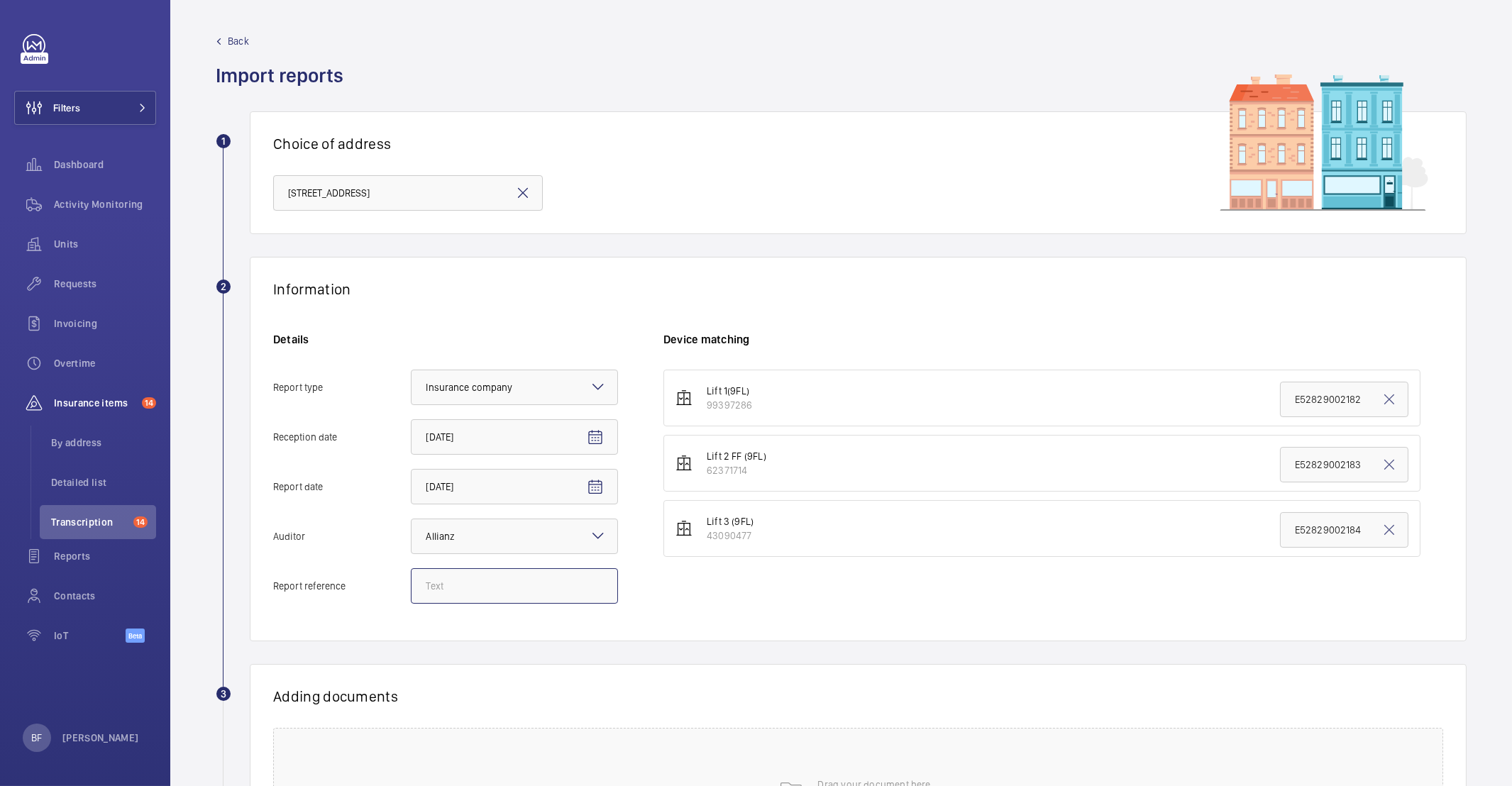
click at [482, 585] on input "Report reference" at bounding box center [514, 586] width 207 height 36
paste input "E52829002183"
type input "E52829002183"
click at [1318, 465] on input "E52829002183" at bounding box center [1344, 465] width 129 height 36
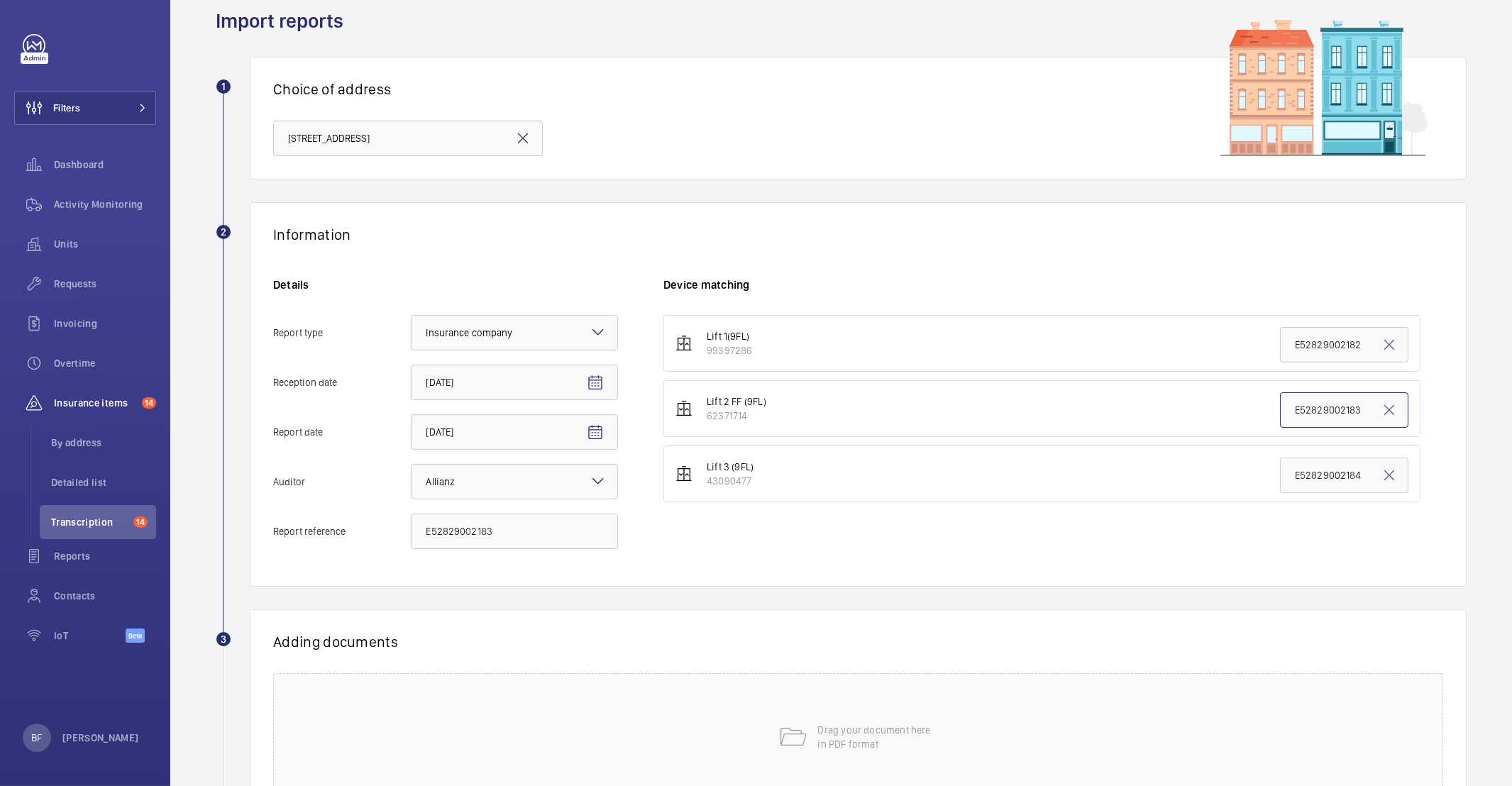
scroll to position [185, 0]
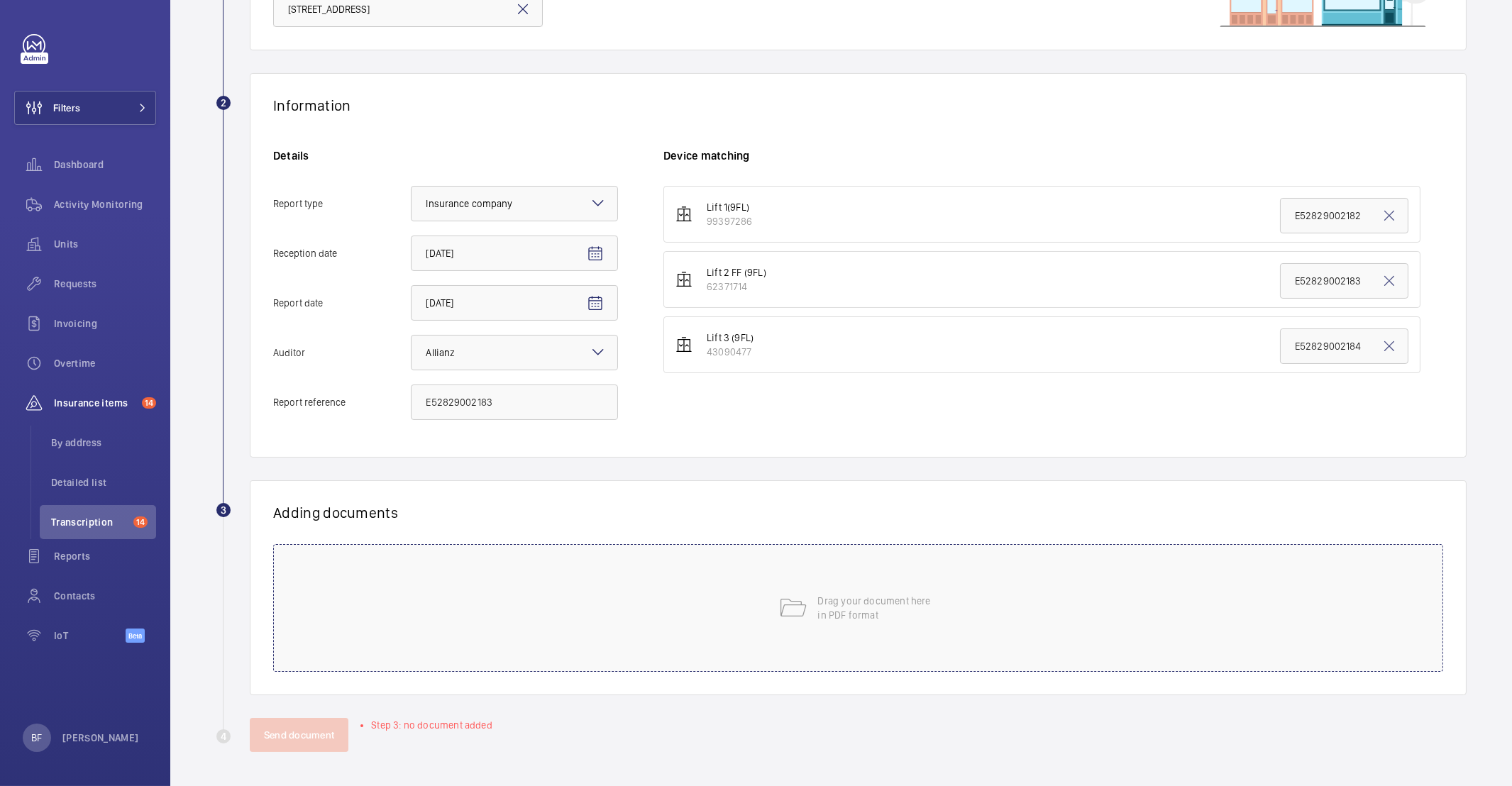
click at [907, 547] on div "Drag your document here in PDF format" at bounding box center [858, 608] width 1170 height 128
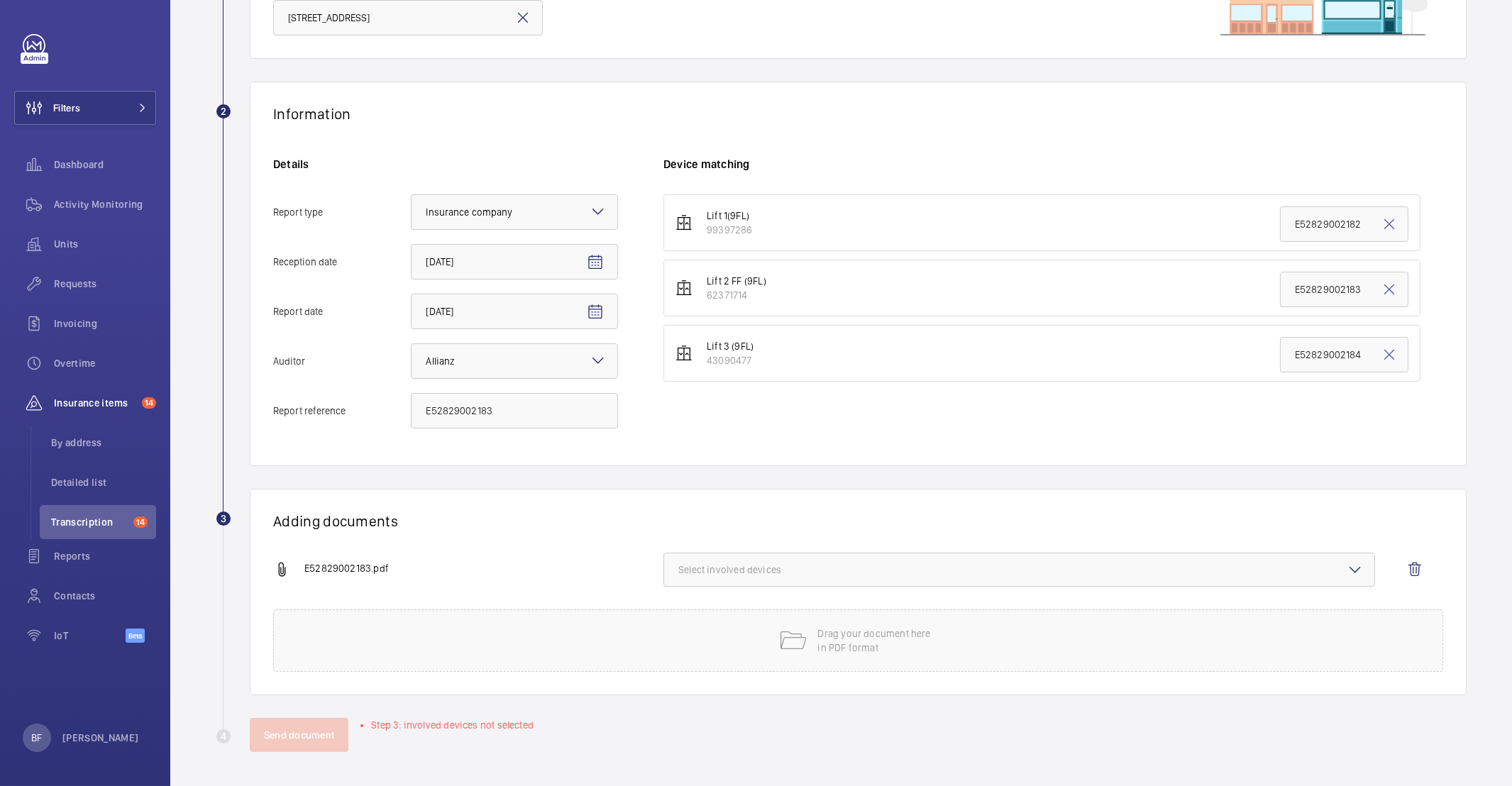
click at [784, 564] on span "Select involved devices" at bounding box center [1020, 570] width 682 height 14
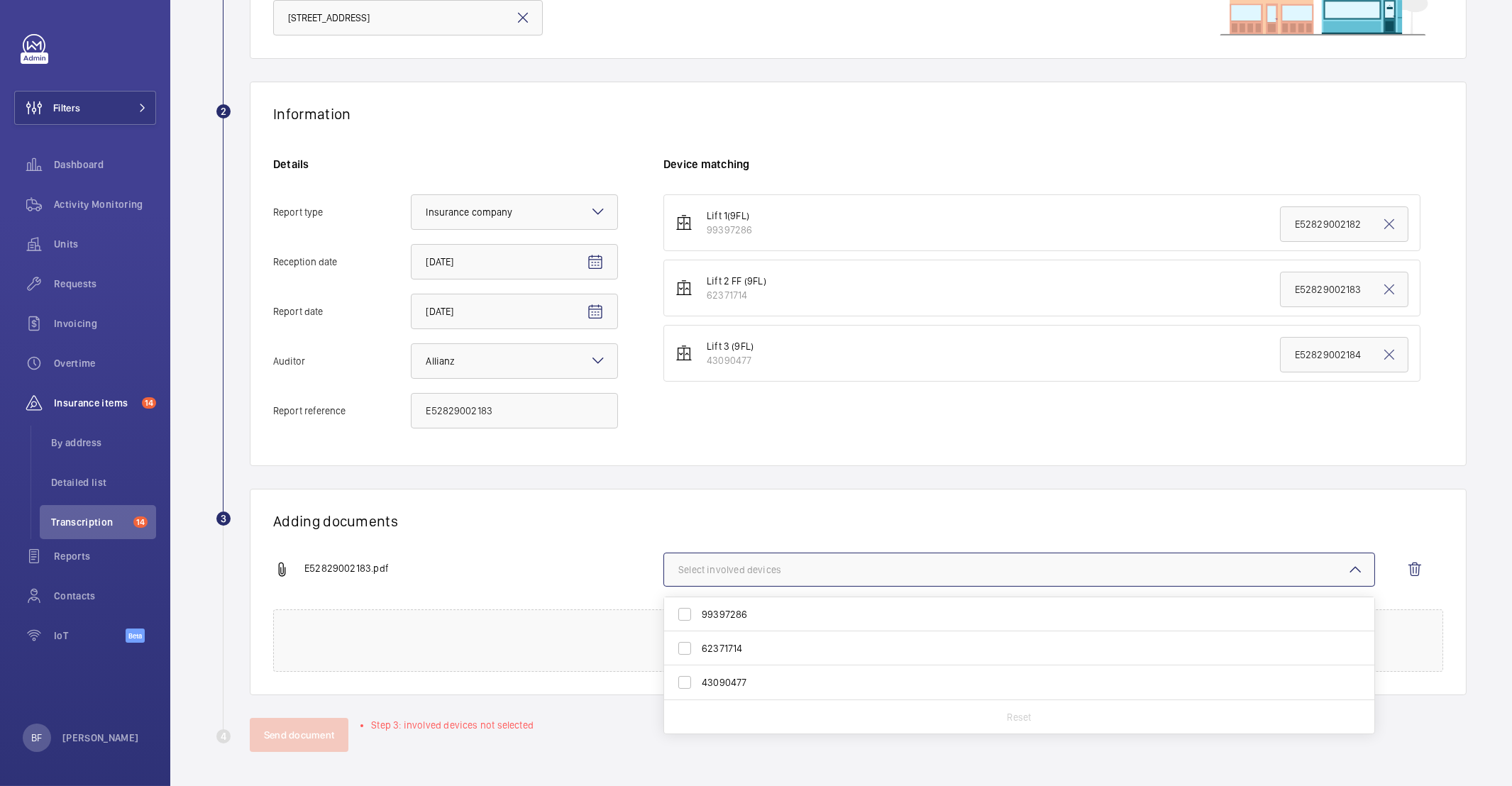
click at [742, 648] on span "62371714" at bounding box center [1020, 649] width 637 height 14
click at [699, 648] on input "62371714" at bounding box center [685, 649] width 28 height 28
checkbox input "true"
drag, startPoint x: 568, startPoint y: 540, endPoint x: 526, endPoint y: 553, distance: 44.0
click at [563, 542] on div "Adding documents E52829002183.pdf 1 device out of 3 involved 99397286 62371714 …" at bounding box center [858, 592] width 1216 height 207
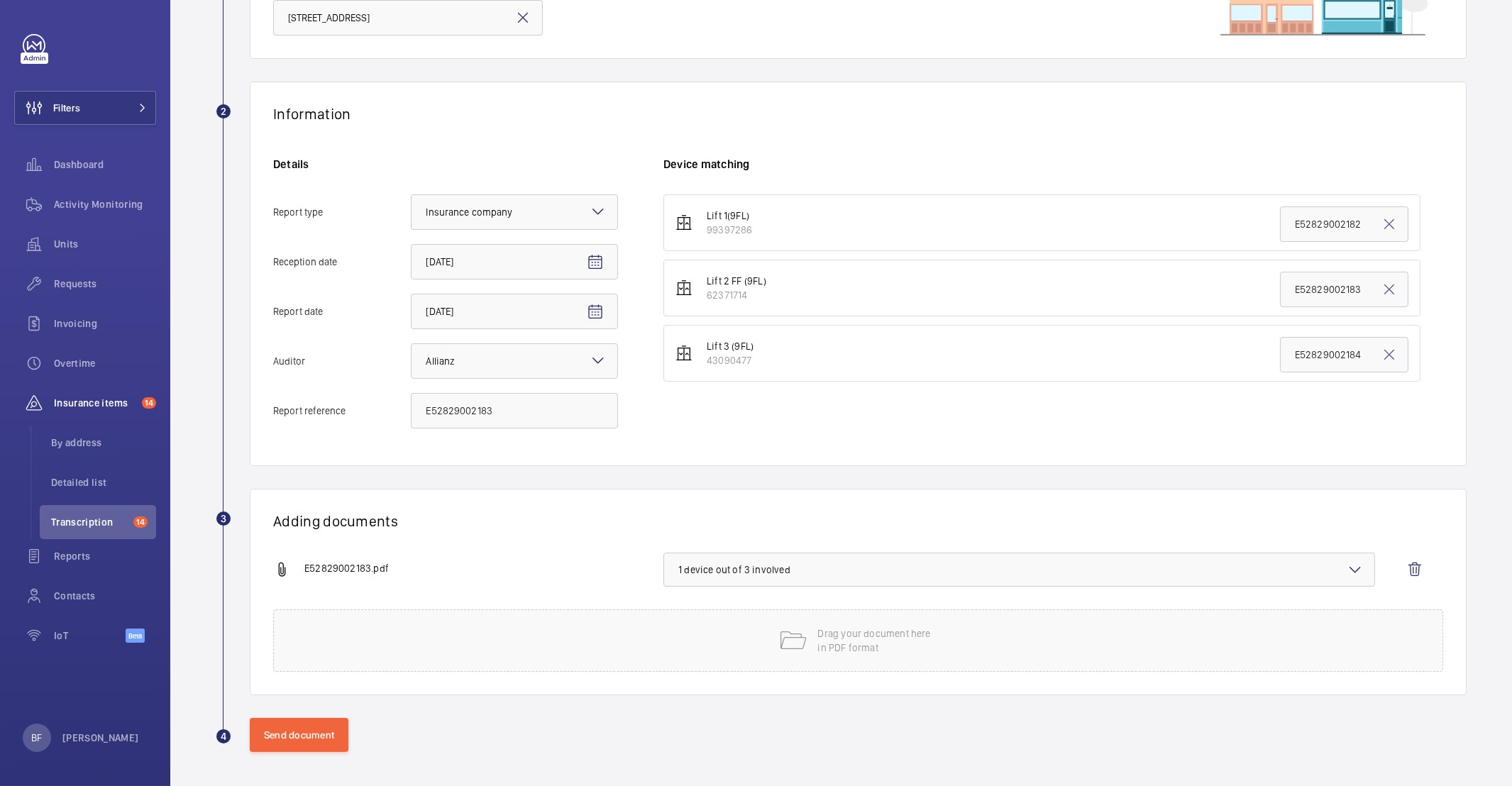
click at [297, 752] on div "Send document" at bounding box center [858, 736] width 1216 height 34
click at [296, 730] on button "Send document" at bounding box center [298, 736] width 99 height 34
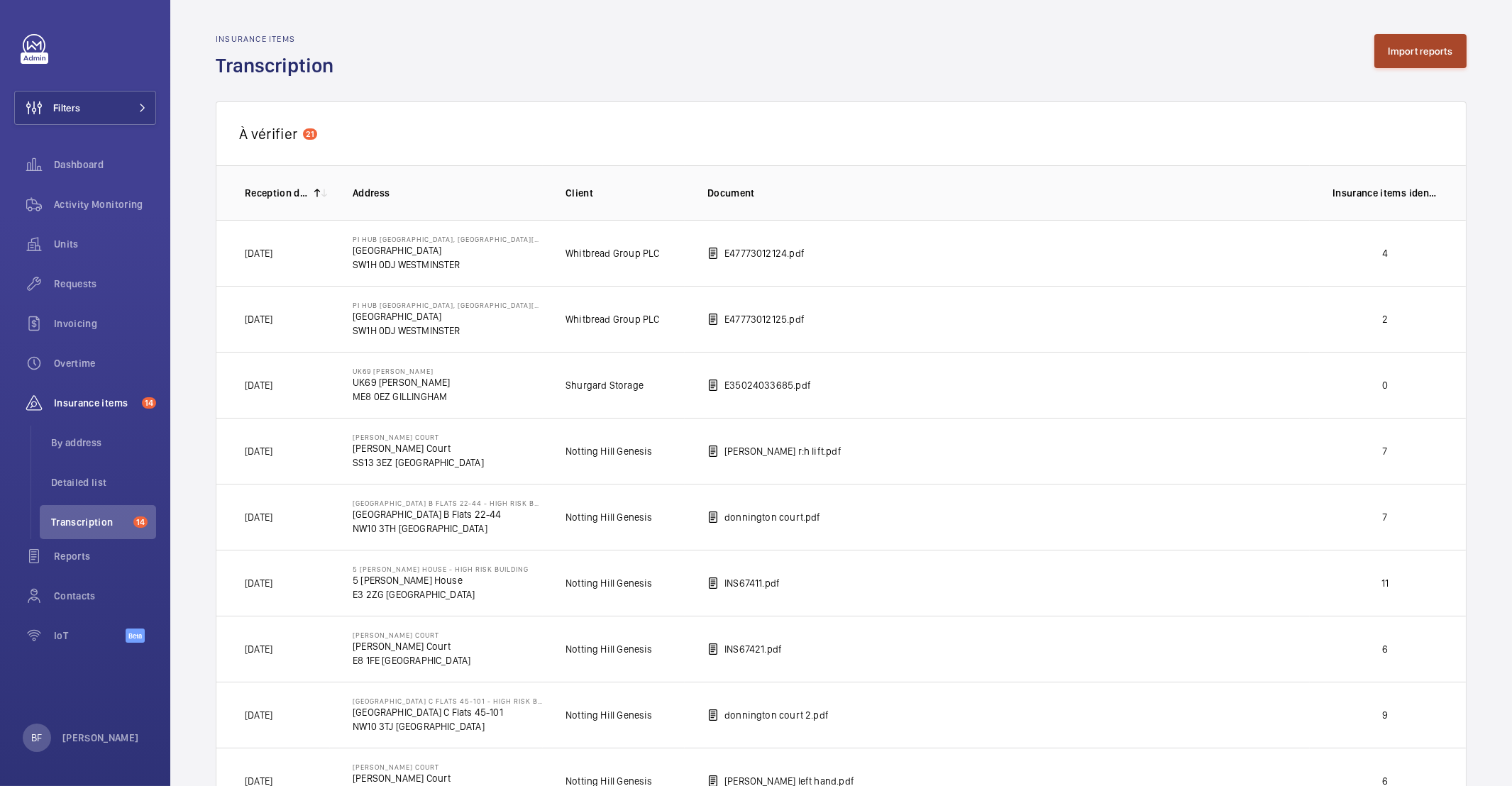
click at [1408, 39] on button "Import reports" at bounding box center [1420, 51] width 93 height 34
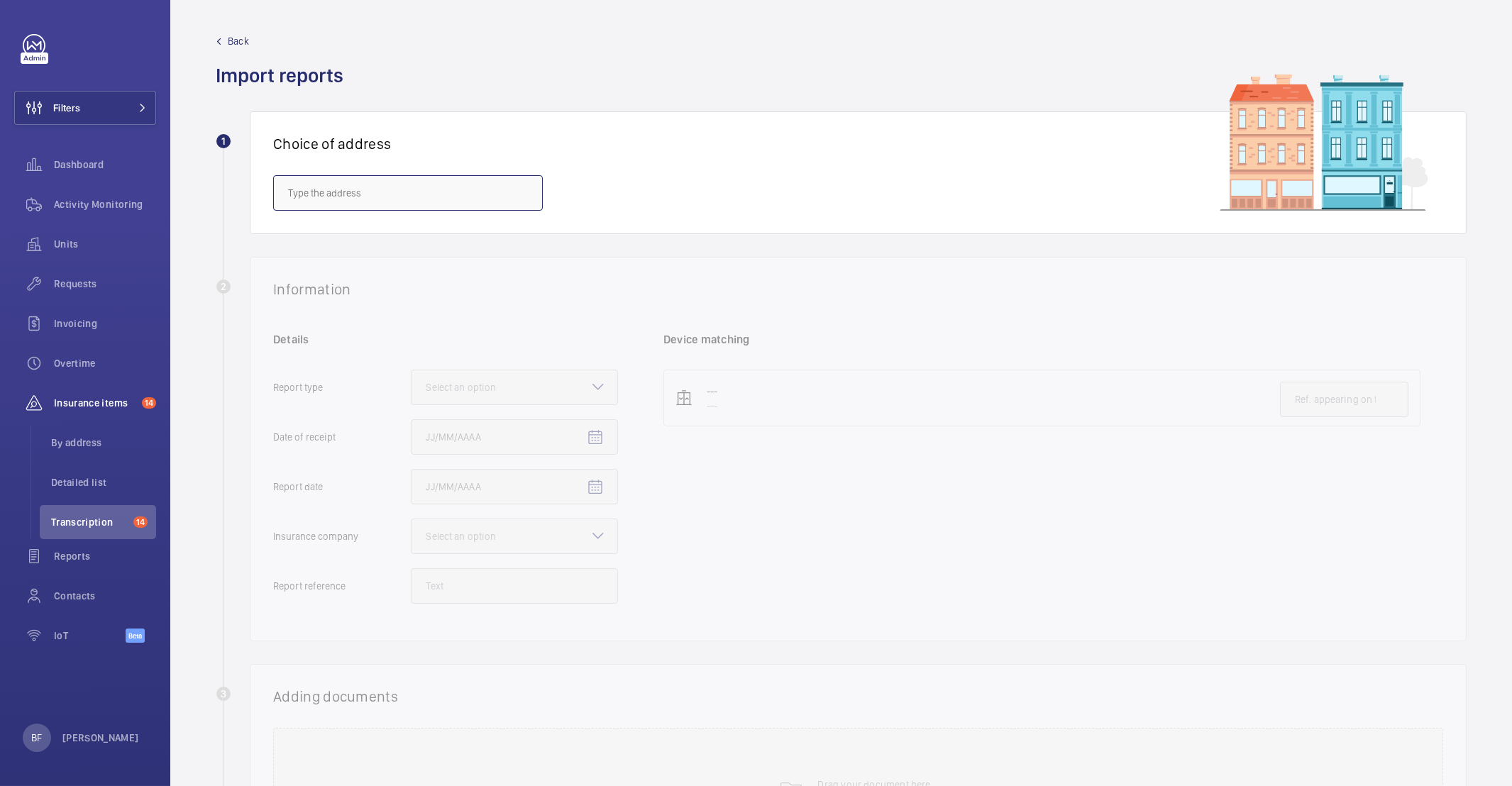
click at [470, 188] on input "text" at bounding box center [407, 193] width 269 height 36
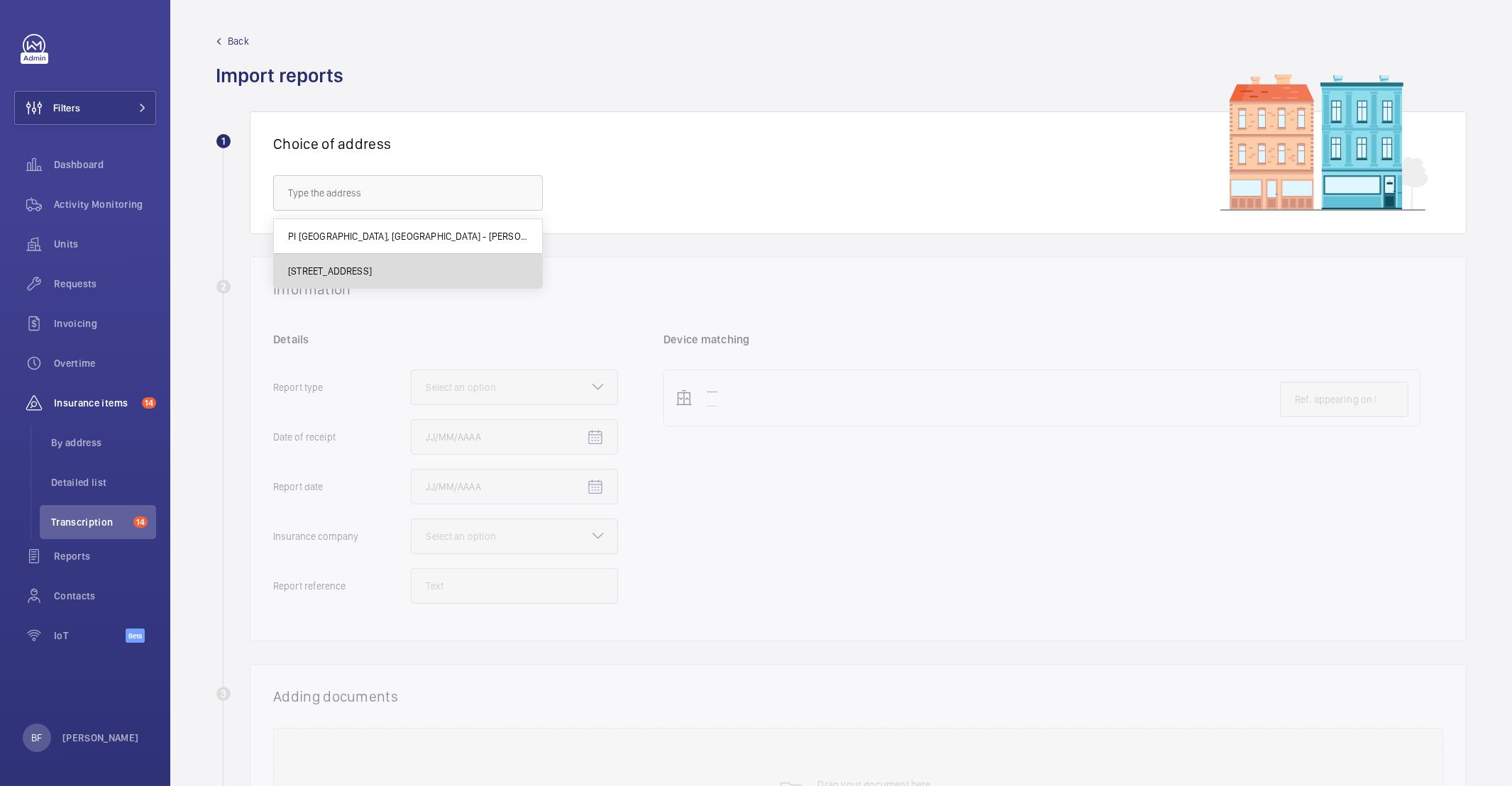
click at [372, 275] on span "101 Euston Road - 101 Euston Rd., LONDON NW1 2RA" at bounding box center [330, 271] width 84 height 14
type input "101 Euston Road - 101 Euston Rd., LONDON NW1 2RA"
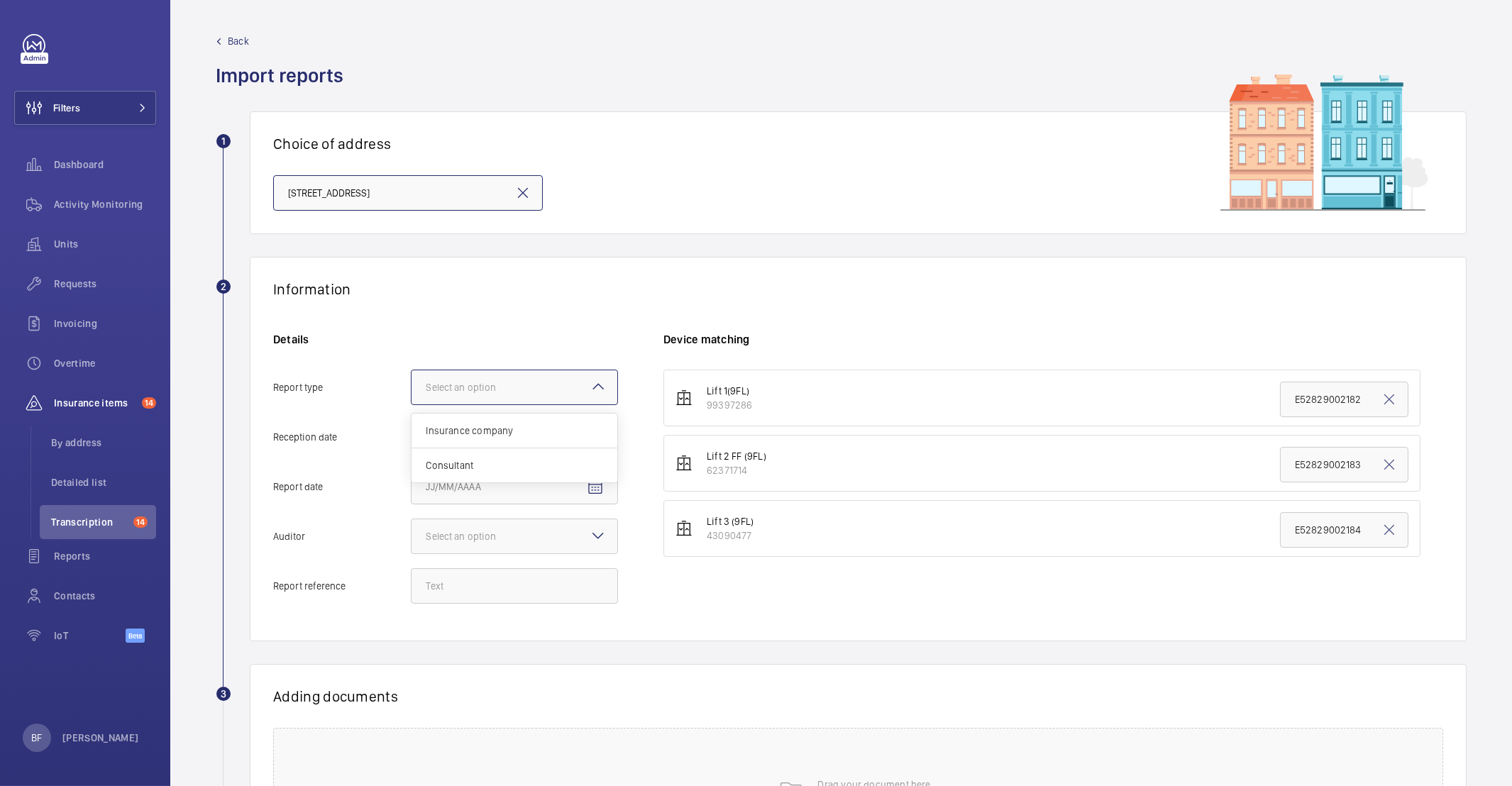
click at [519, 398] on div at bounding box center [514, 387] width 206 height 34
click at [411, 398] on input "Report type Select an option Insurance company Consultant" at bounding box center [411, 387] width 0 height 34
click at [498, 434] on span "Insurance company" at bounding box center [514, 431] width 178 height 14
click at [411, 404] on input "Report type Select an option Insurance company Consultant" at bounding box center [411, 387] width 0 height 34
click at [598, 439] on mat-icon "Open calendar" at bounding box center [595, 438] width 17 height 17
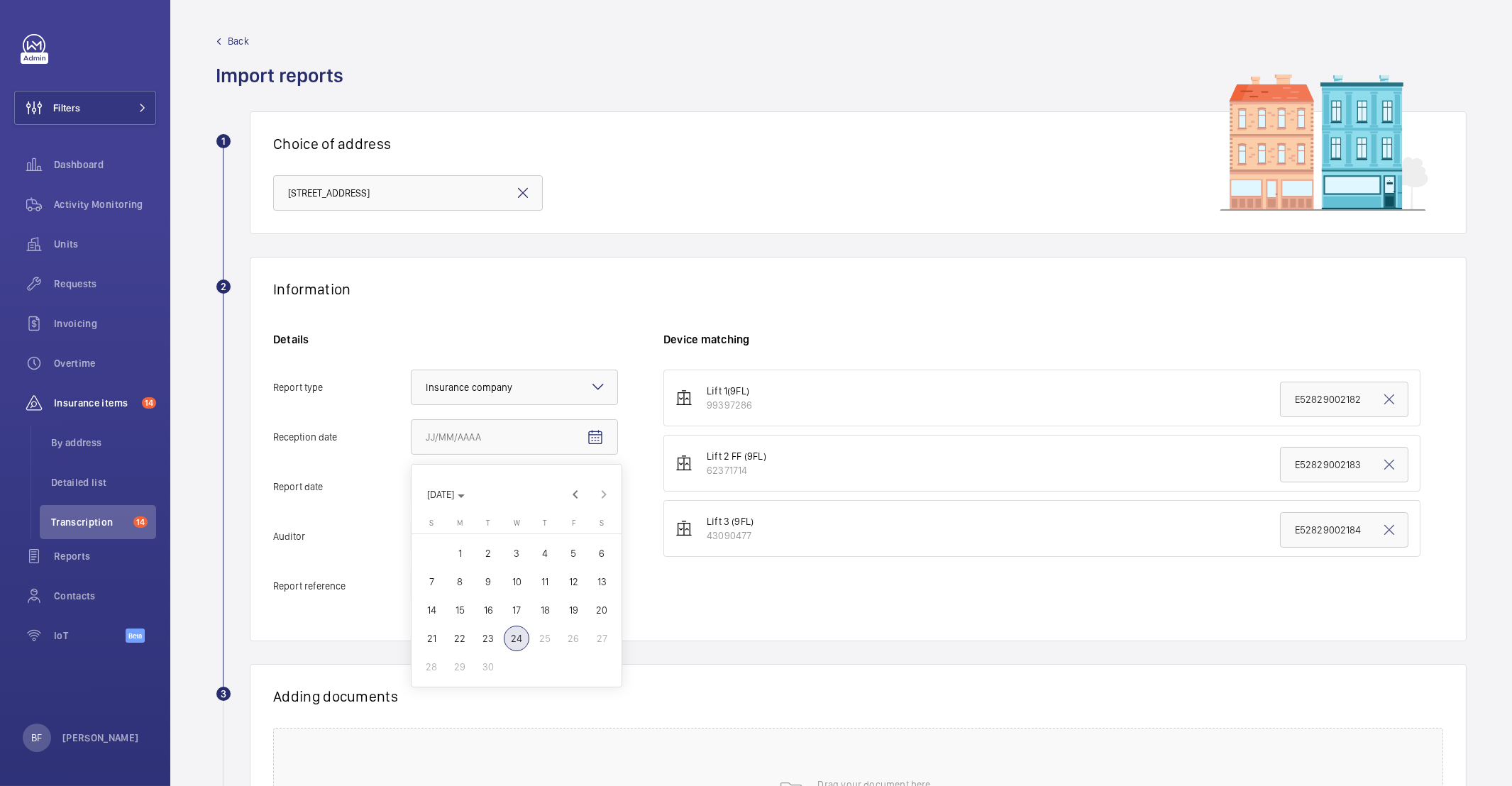
click at [521, 638] on span "24" at bounding box center [517, 639] width 26 height 26
type input "9/24/2025"
click at [595, 490] on mat-icon "Open calendar" at bounding box center [595, 488] width 17 height 17
click at [522, 687] on span "24" at bounding box center [517, 689] width 26 height 26
click at [475, 526] on div at bounding box center [514, 537] width 206 height 34
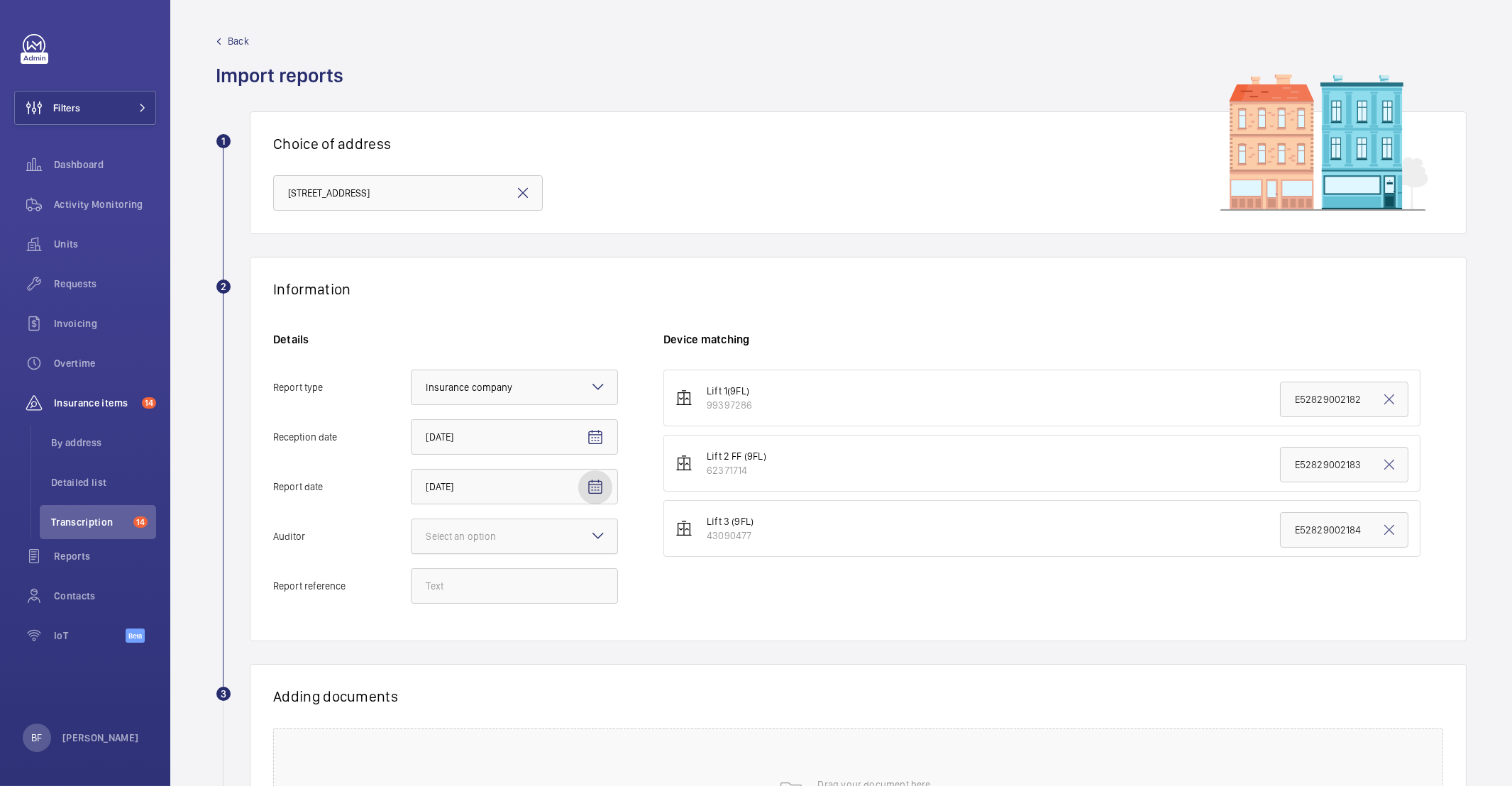
click at [411, 526] on input "Auditor Select an option" at bounding box center [411, 537] width 0 height 34
click at [485, 688] on span "Allianz" at bounding box center [514, 684] width 178 height 14
click at [411, 554] on input "Auditor Select an option Veritas Zurich British Engineering Allianz Other" at bounding box center [411, 537] width 0 height 34
click at [486, 585] on input "Report reference" at bounding box center [514, 586] width 207 height 36
click at [590, 496] on mat-icon "Open calendar" at bounding box center [595, 488] width 17 height 17
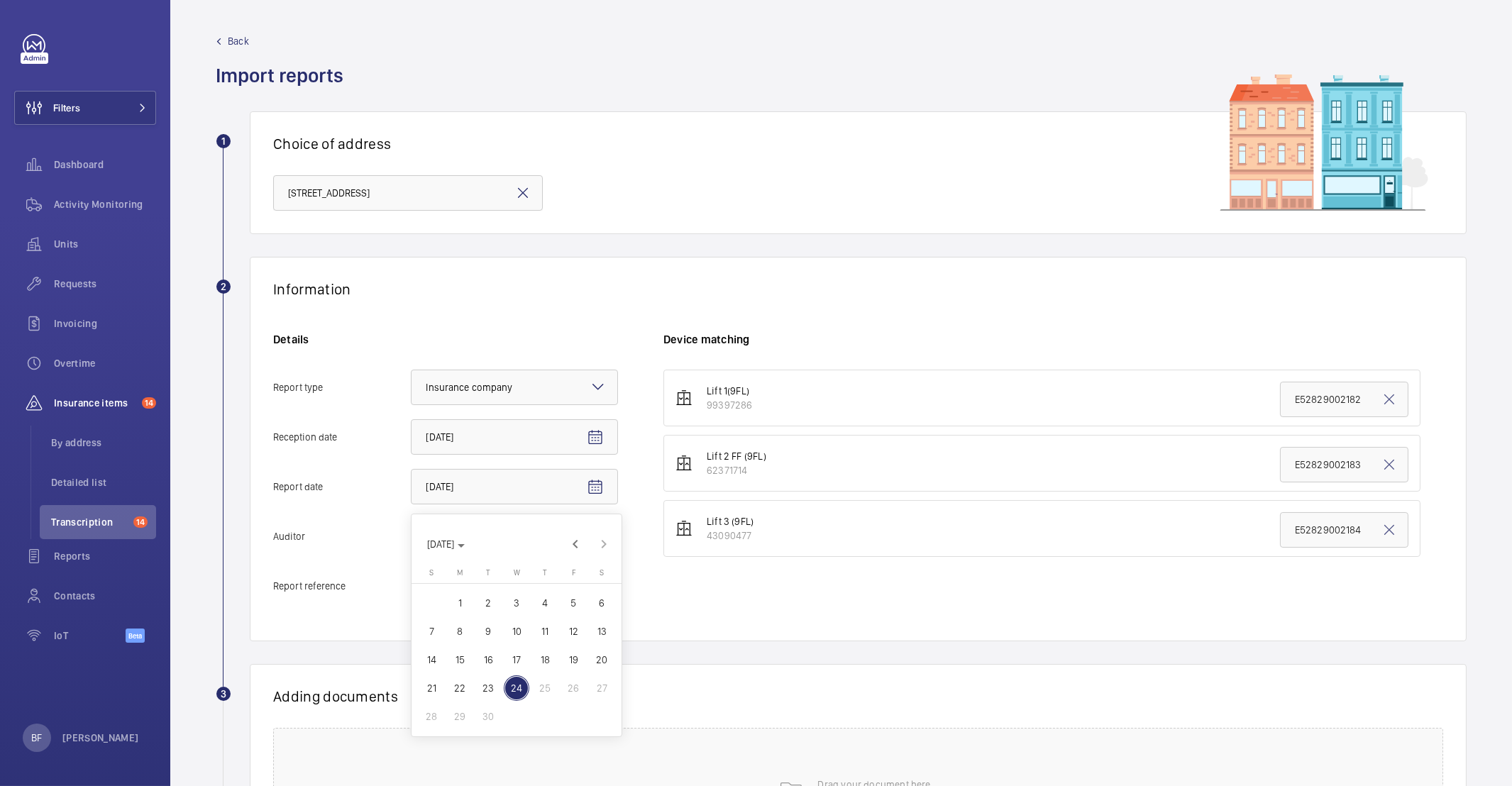
click at [563, 662] on span "19" at bounding box center [573, 660] width 26 height 26
type input "9/19/2025"
click at [566, 576] on input "Report reference" at bounding box center [514, 586] width 207 height 36
click at [558, 579] on input "Report reference" at bounding box center [514, 586] width 207 height 36
paste input "E52829002184"
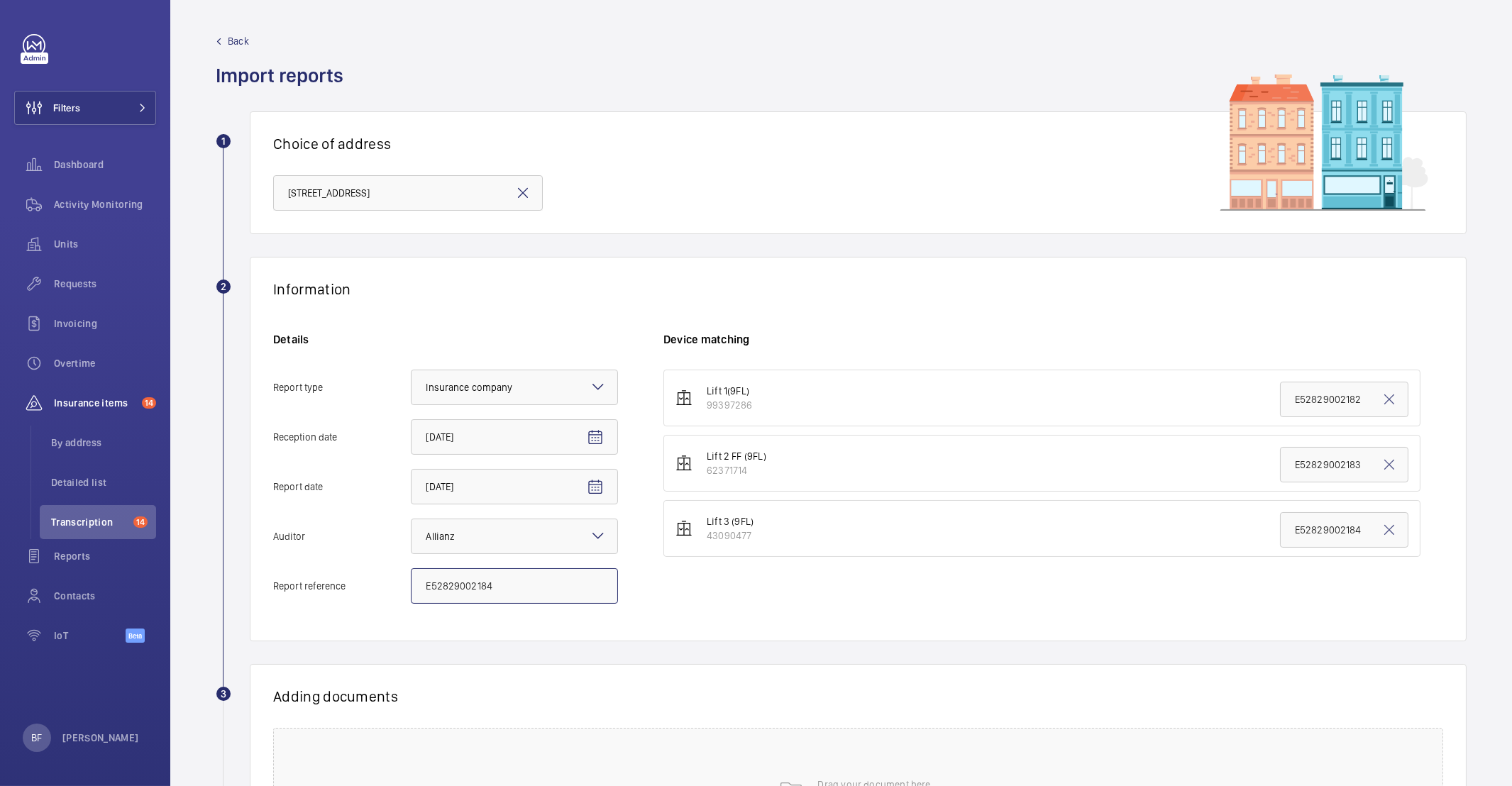
type input "E52829002184"
click at [1326, 528] on input "E52829002184" at bounding box center [1344, 530] width 129 height 36
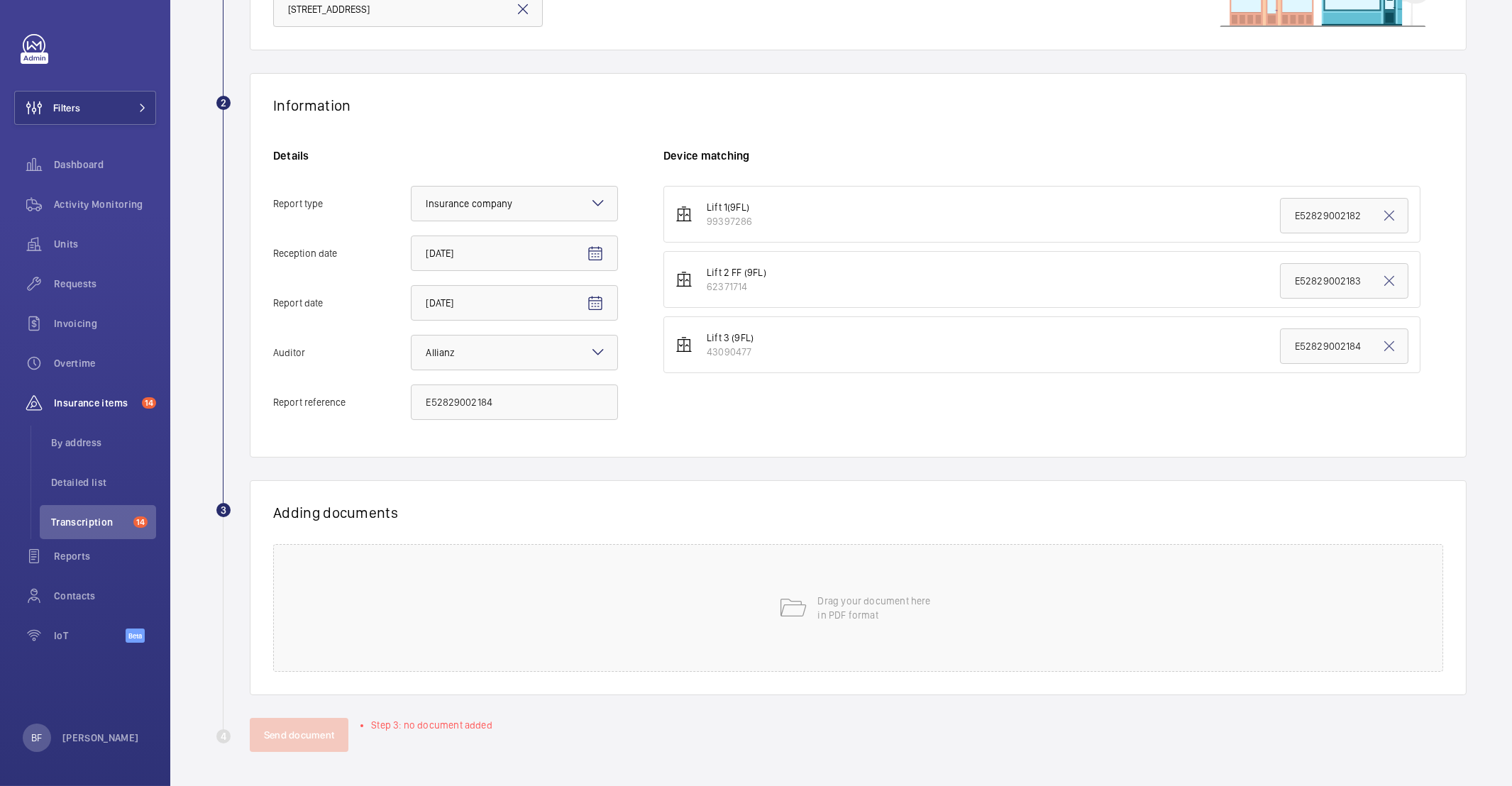
click at [432, 681] on div "Adding documents Drag your document here in PDF format" at bounding box center [858, 588] width 1216 height 215
click at [354, 642] on div "Drag your document here in PDF format" at bounding box center [858, 608] width 1170 height 128
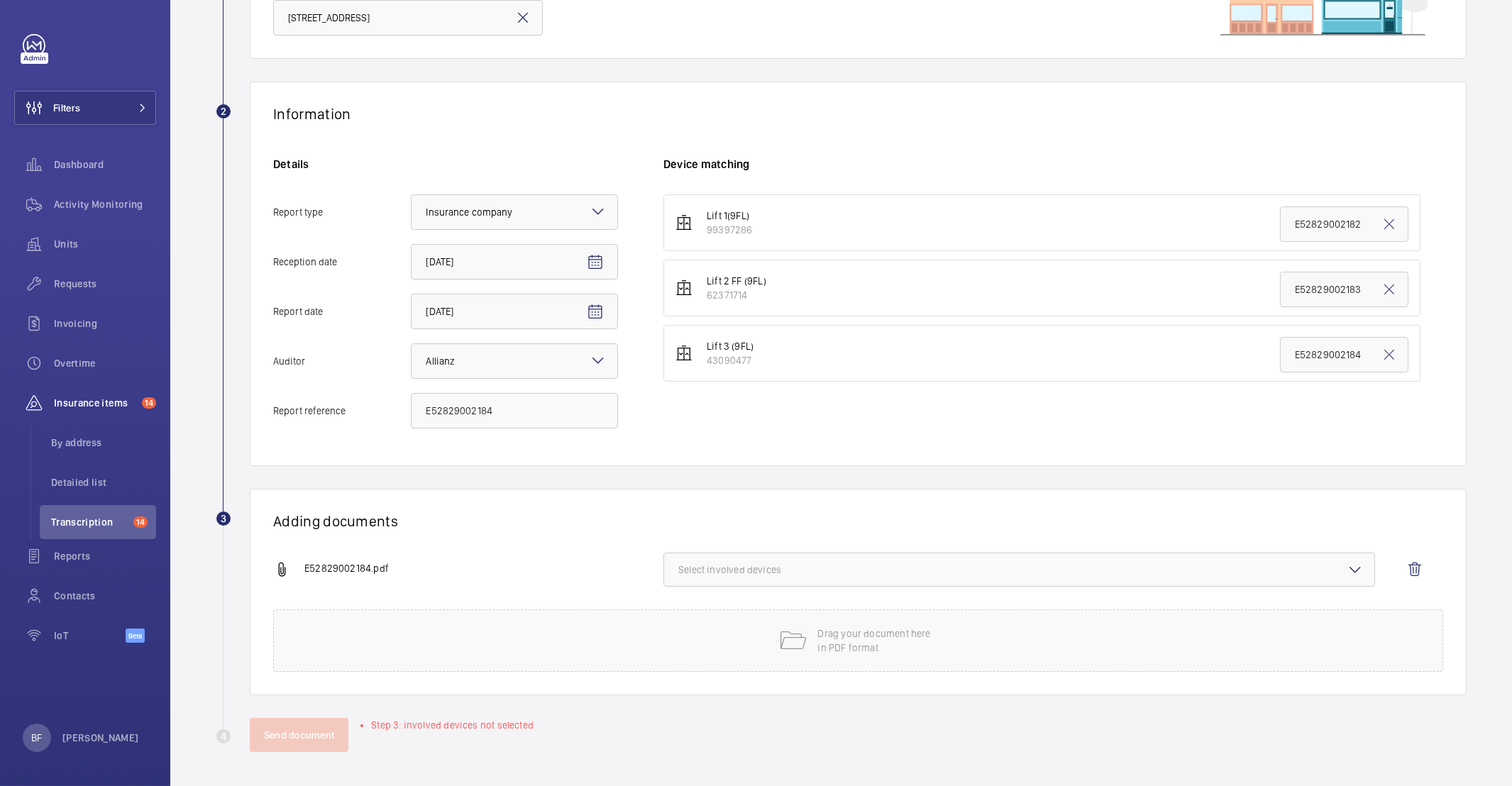
scroll to position [176, 0]
click at [705, 576] on span "Select involved devices" at bounding box center [1020, 570] width 682 height 14
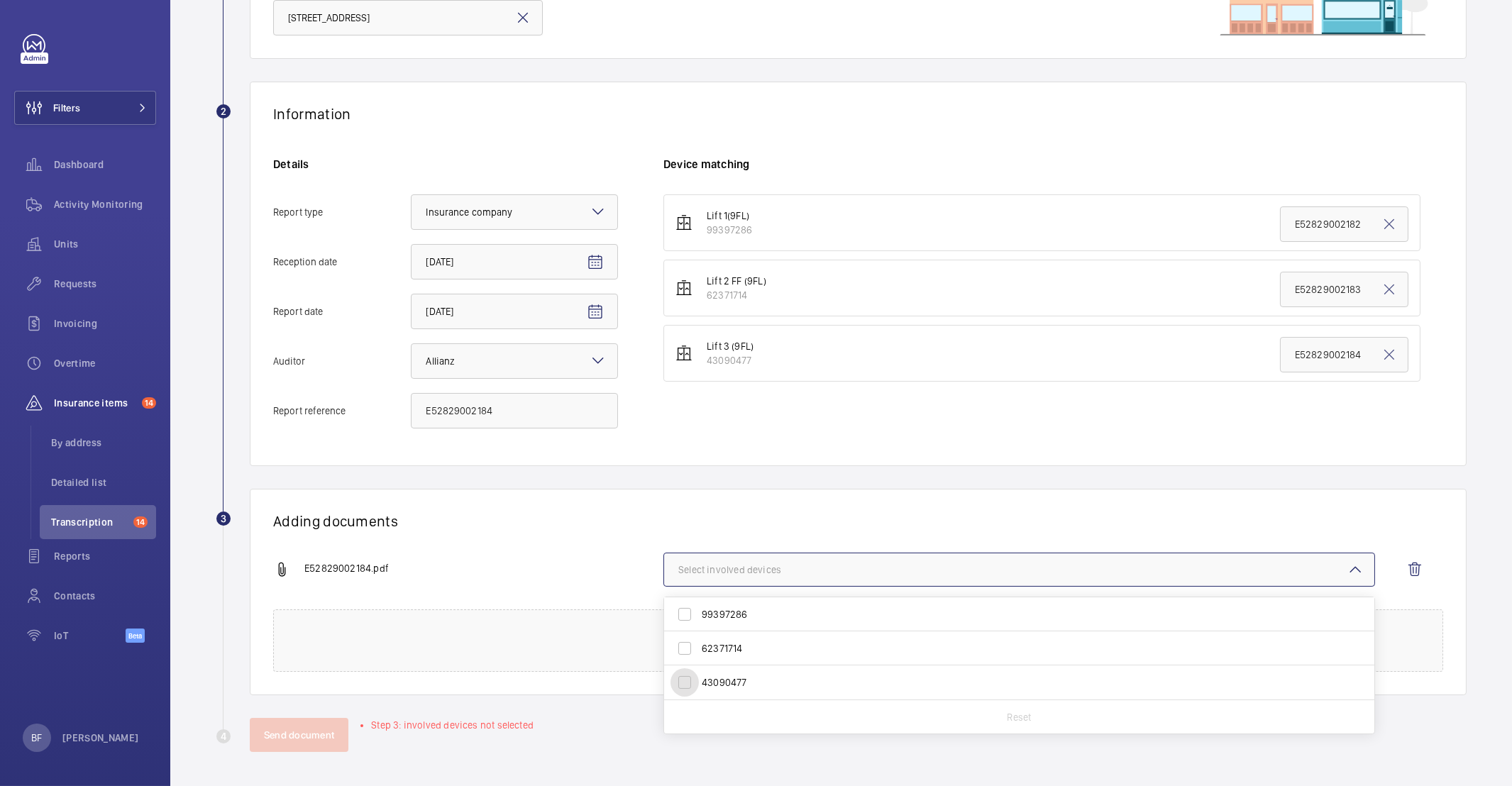
click at [699, 681] on input "43090477" at bounding box center [685, 683] width 28 height 28
checkbox input "true"
drag, startPoint x: 301, startPoint y: 744, endPoint x: 280, endPoint y: 735, distance: 22.8
click at [301, 744] on button "Send document" at bounding box center [298, 736] width 99 height 34
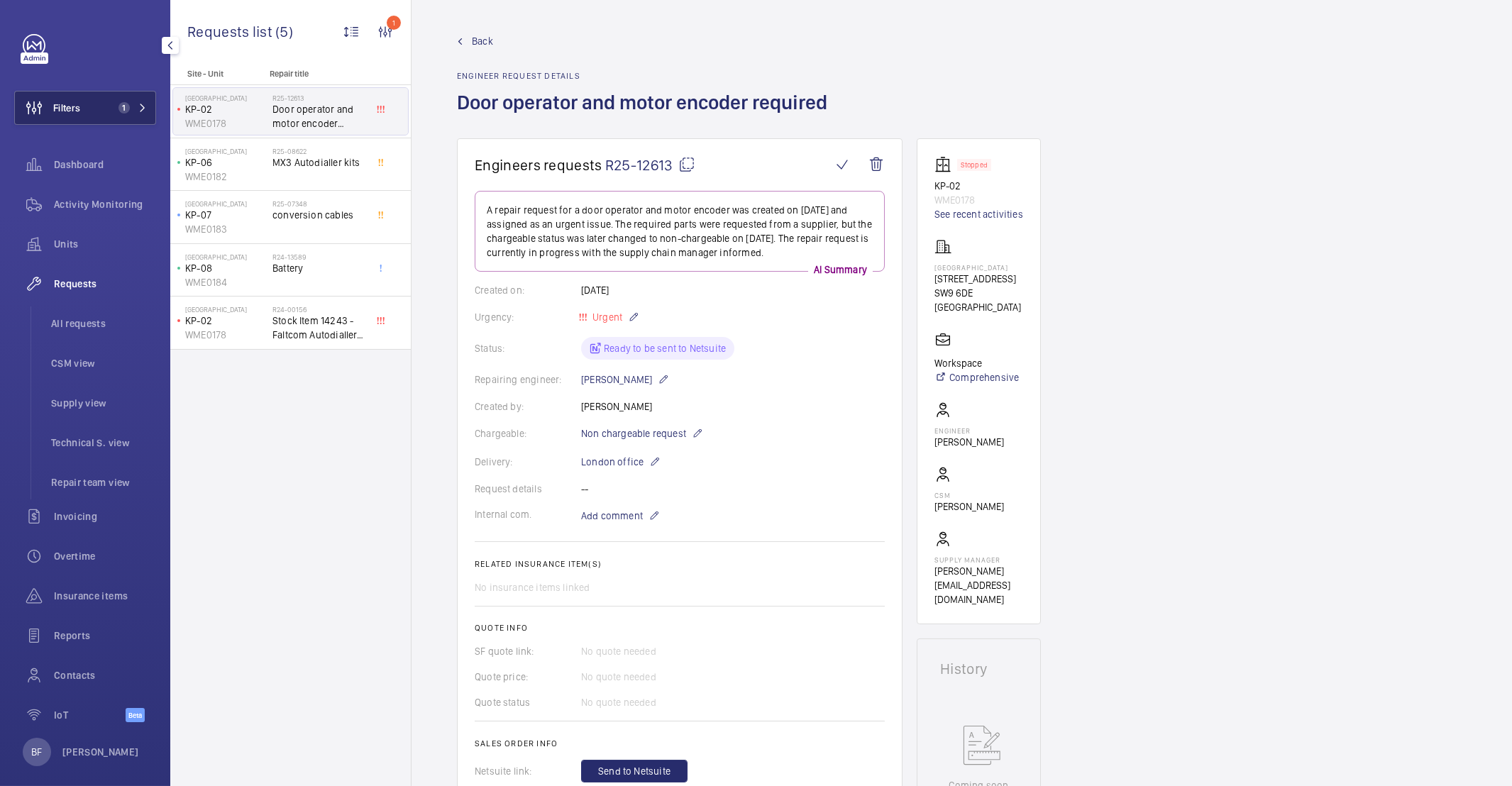
click at [120, 117] on button "Filters 1" at bounding box center [85, 108] width 142 height 34
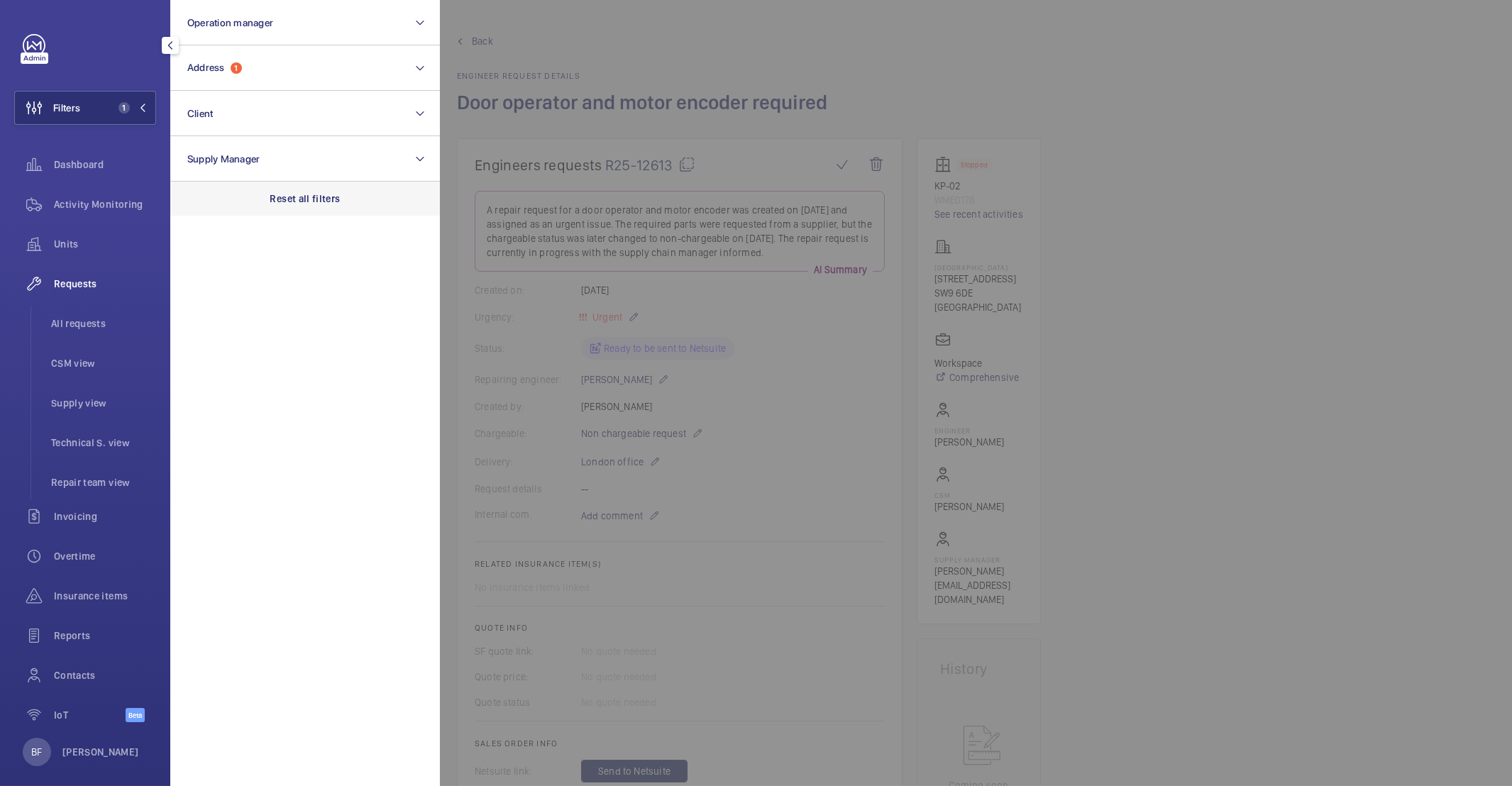
click at [285, 190] on div "Reset all filters" at bounding box center [305, 199] width 269 height 34
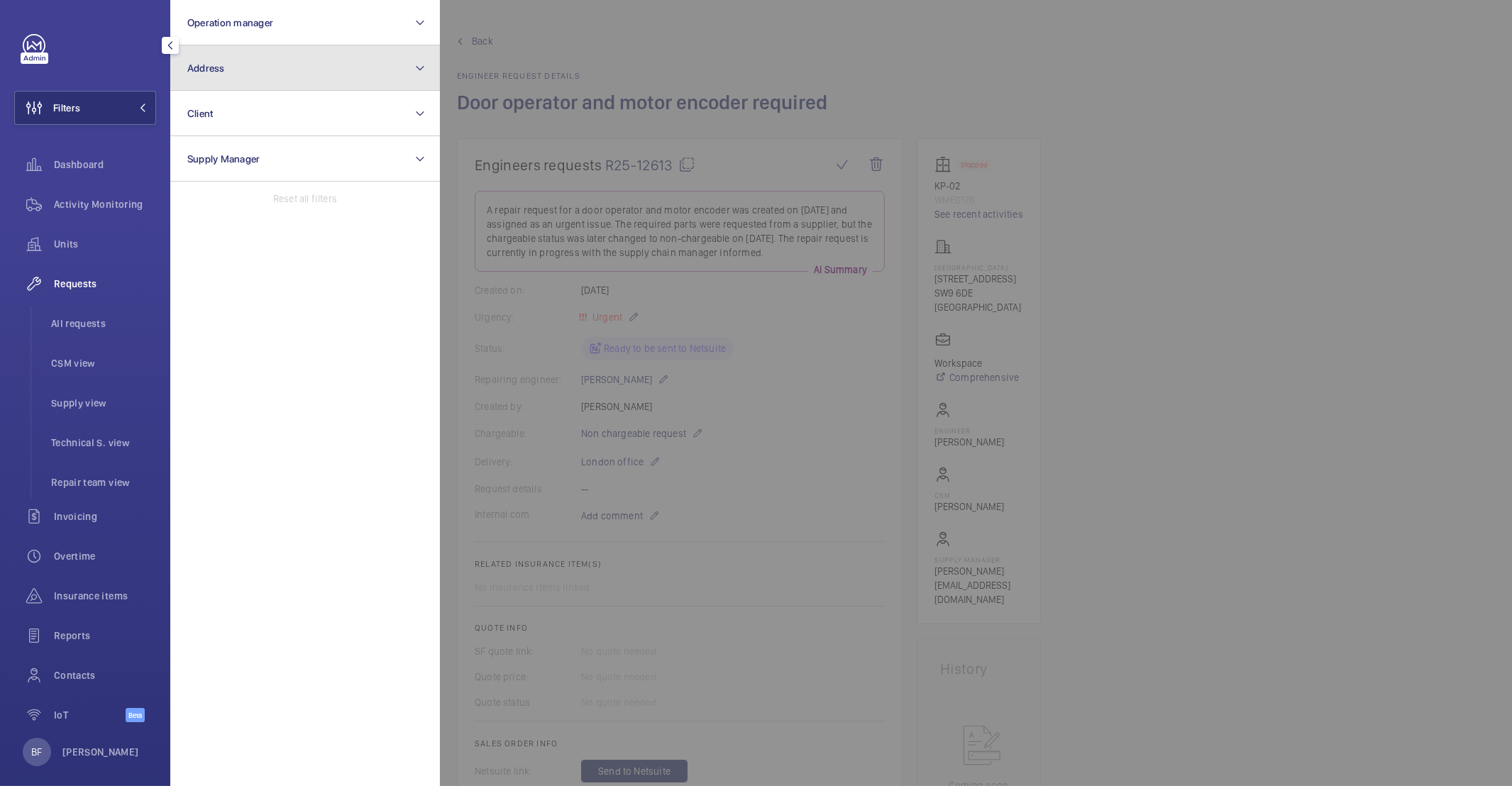
click at [270, 53] on button "Address" at bounding box center [305, 68] width 269 height 45
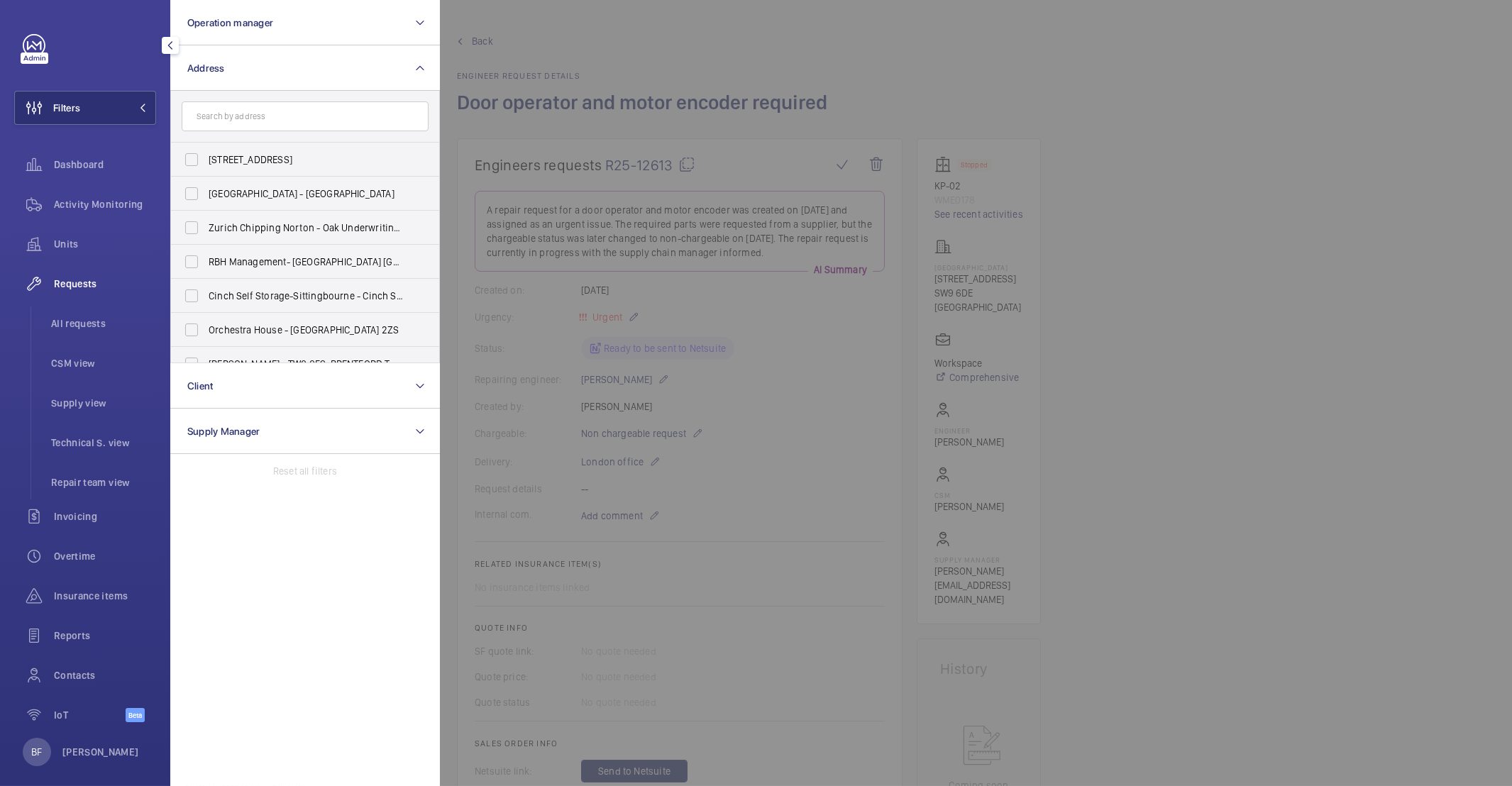
click at [338, 118] on input "text" at bounding box center [305, 117] width 247 height 30
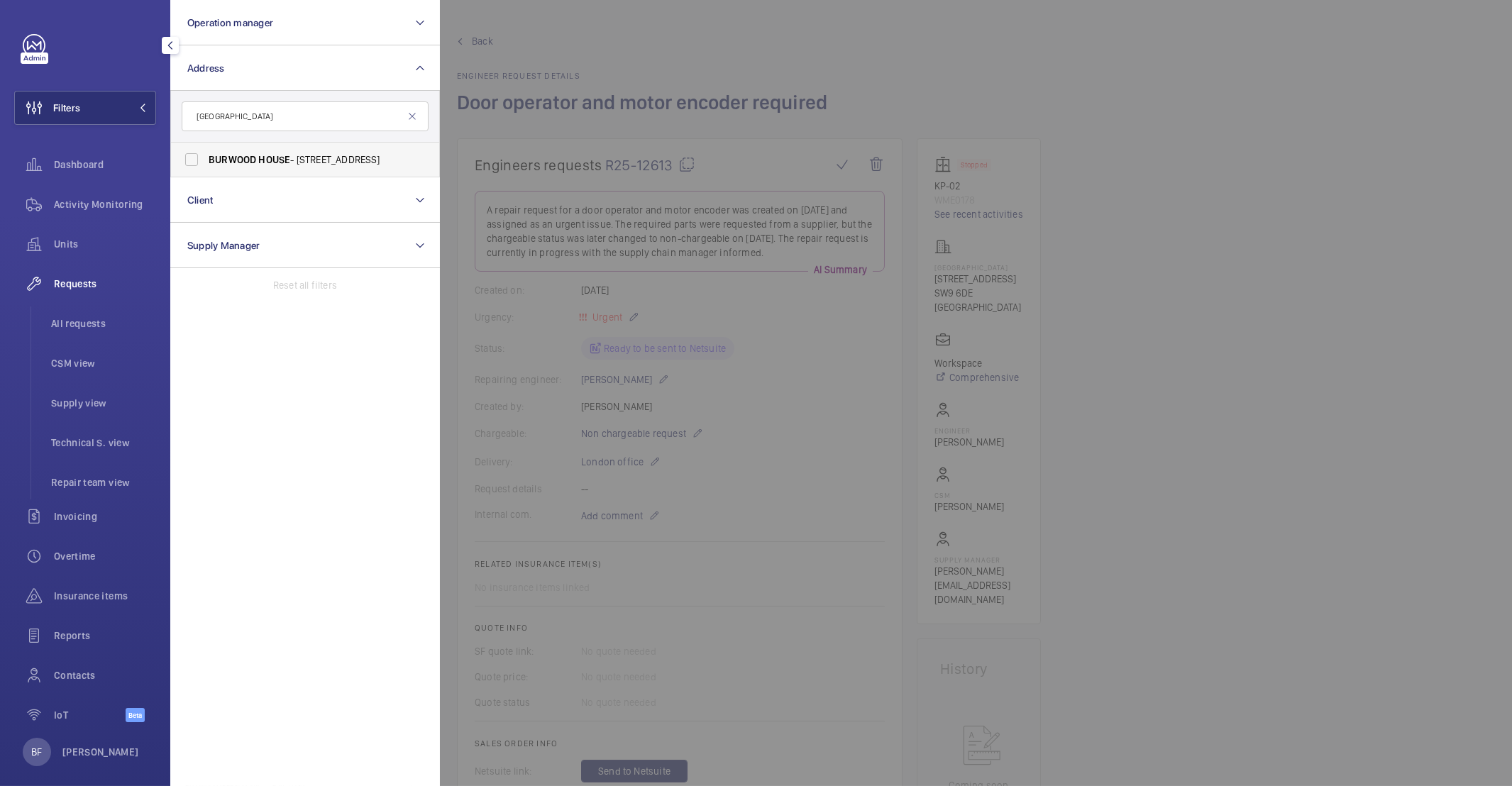
type input "burwood house"
click at [281, 157] on span "HOUSE" at bounding box center [274, 160] width 32 height 11
click at [206, 157] on input "BURWOOD HOUSE - 12-16 Caxton Street, LONDON SW1H 0QY" at bounding box center [192, 160] width 28 height 28
checkbox input "true"
click at [106, 204] on span "Activity Monitoring" at bounding box center [105, 205] width 102 height 14
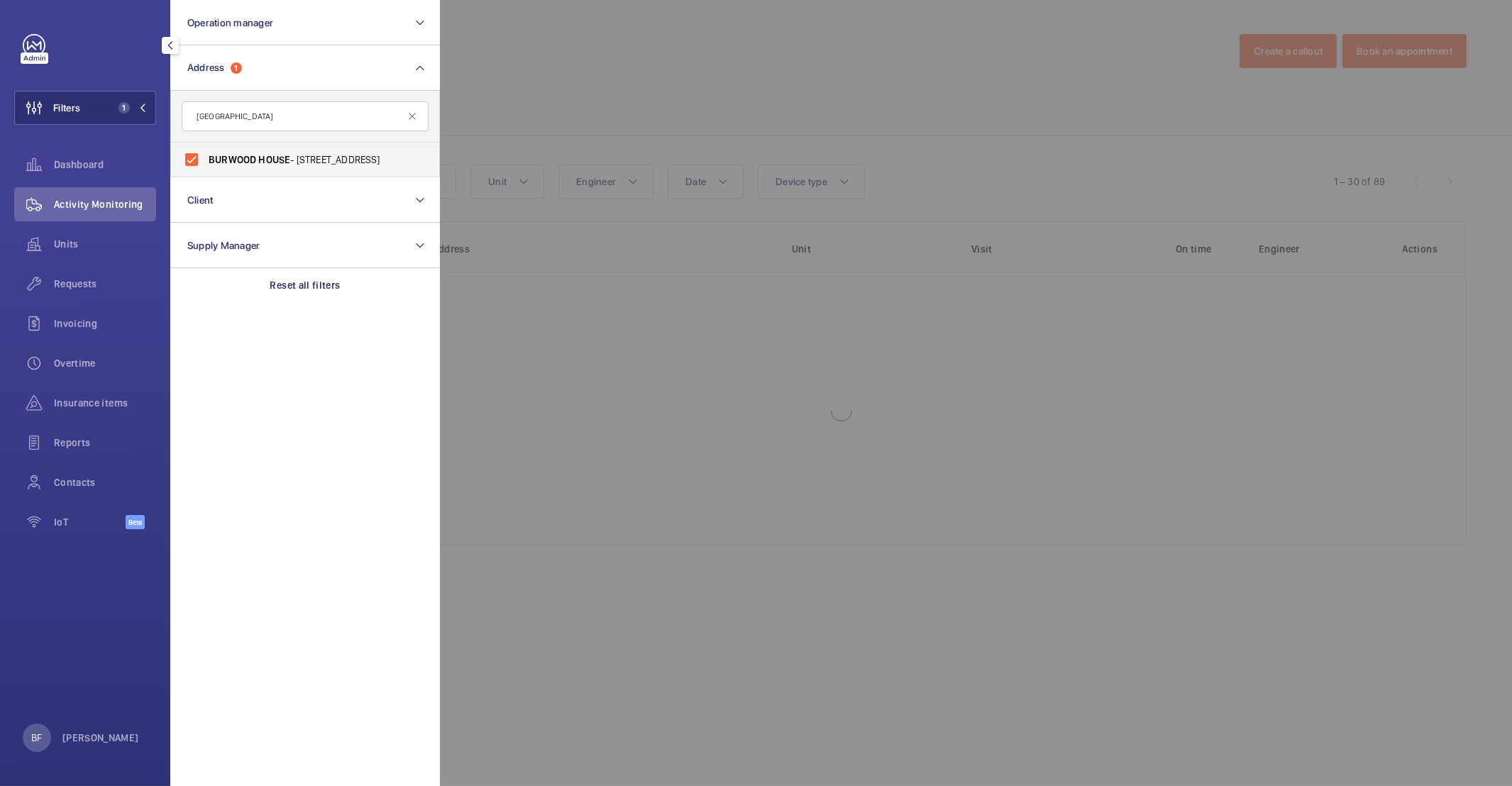
click at [862, 159] on div at bounding box center [1196, 393] width 1512 height 786
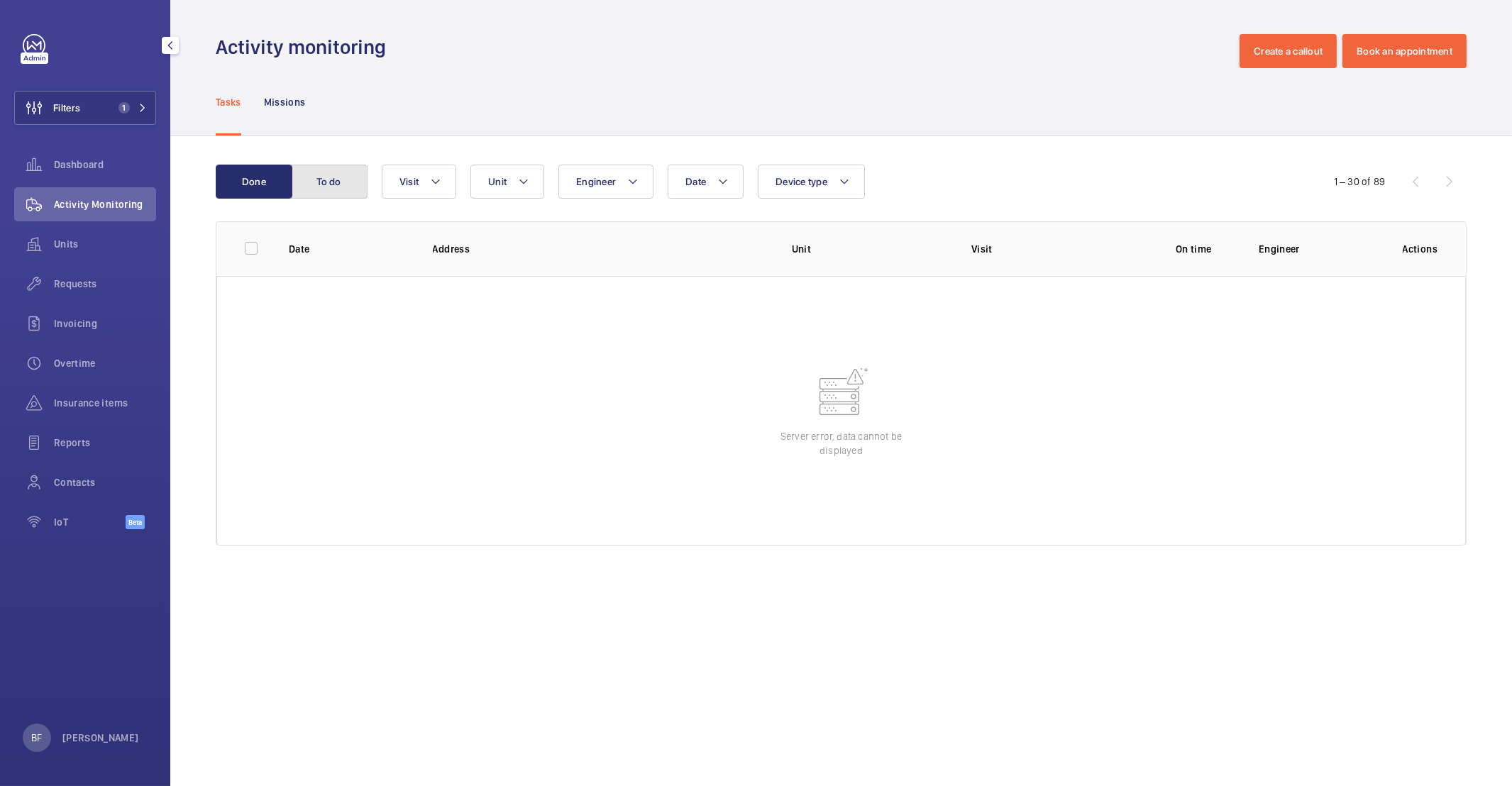
click at [344, 181] on button "To do" at bounding box center [329, 182] width 77 height 34
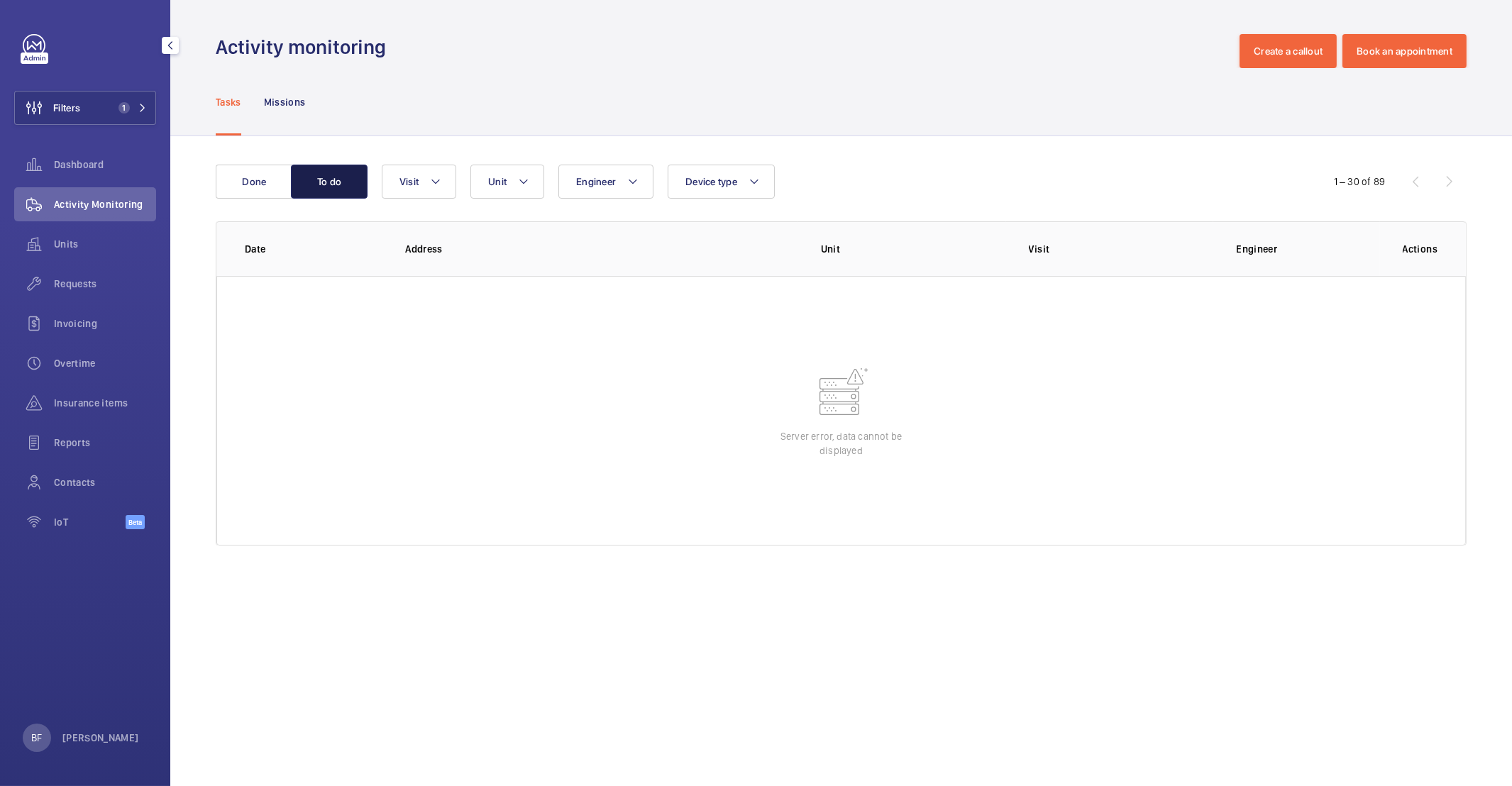
click at [337, 183] on button "To do" at bounding box center [329, 182] width 77 height 34
click at [48, 732] on div "BF" at bounding box center [37, 738] width 28 height 28
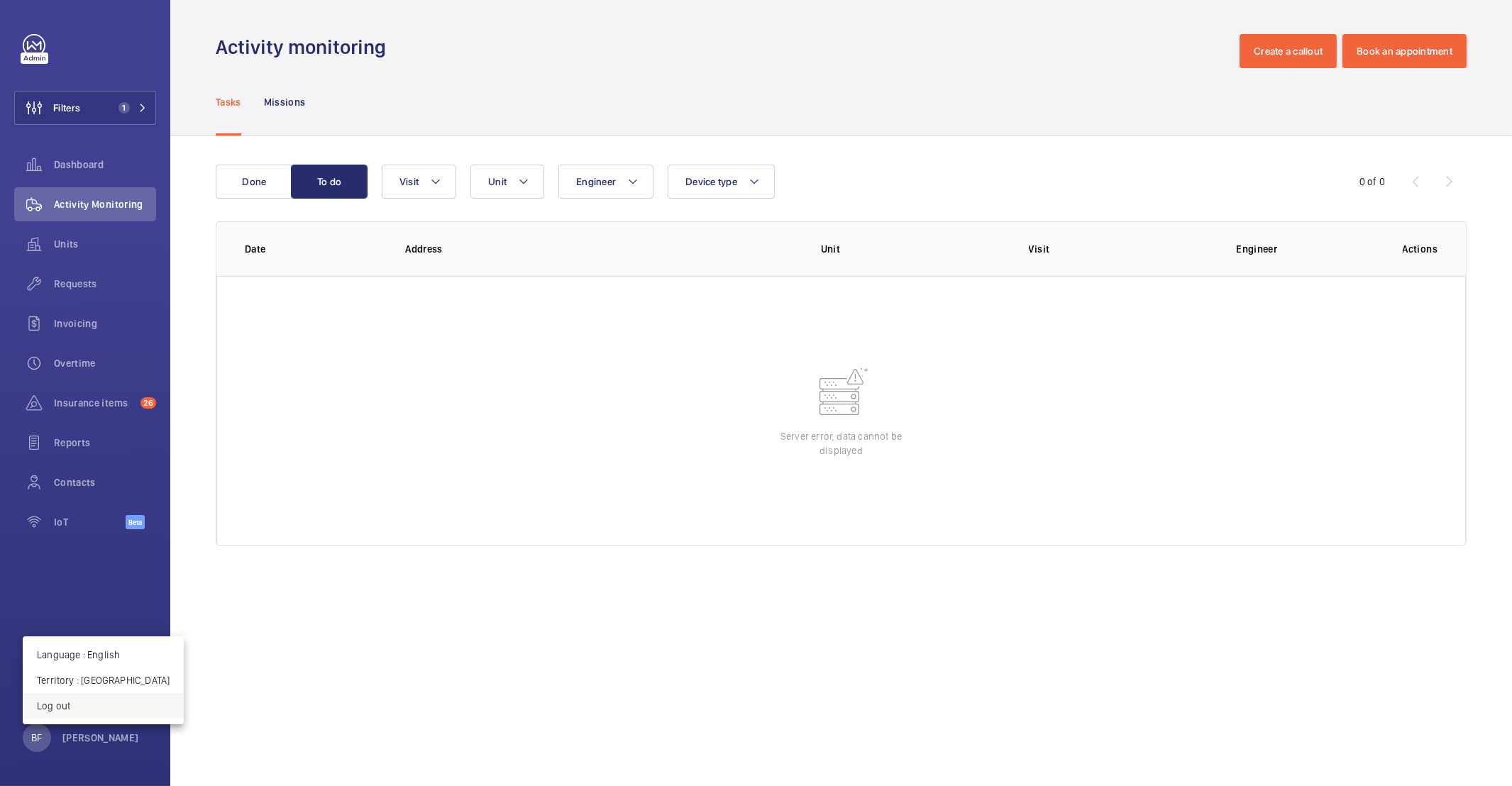
click at [72, 694] on button "Log out" at bounding box center [103, 706] width 161 height 26
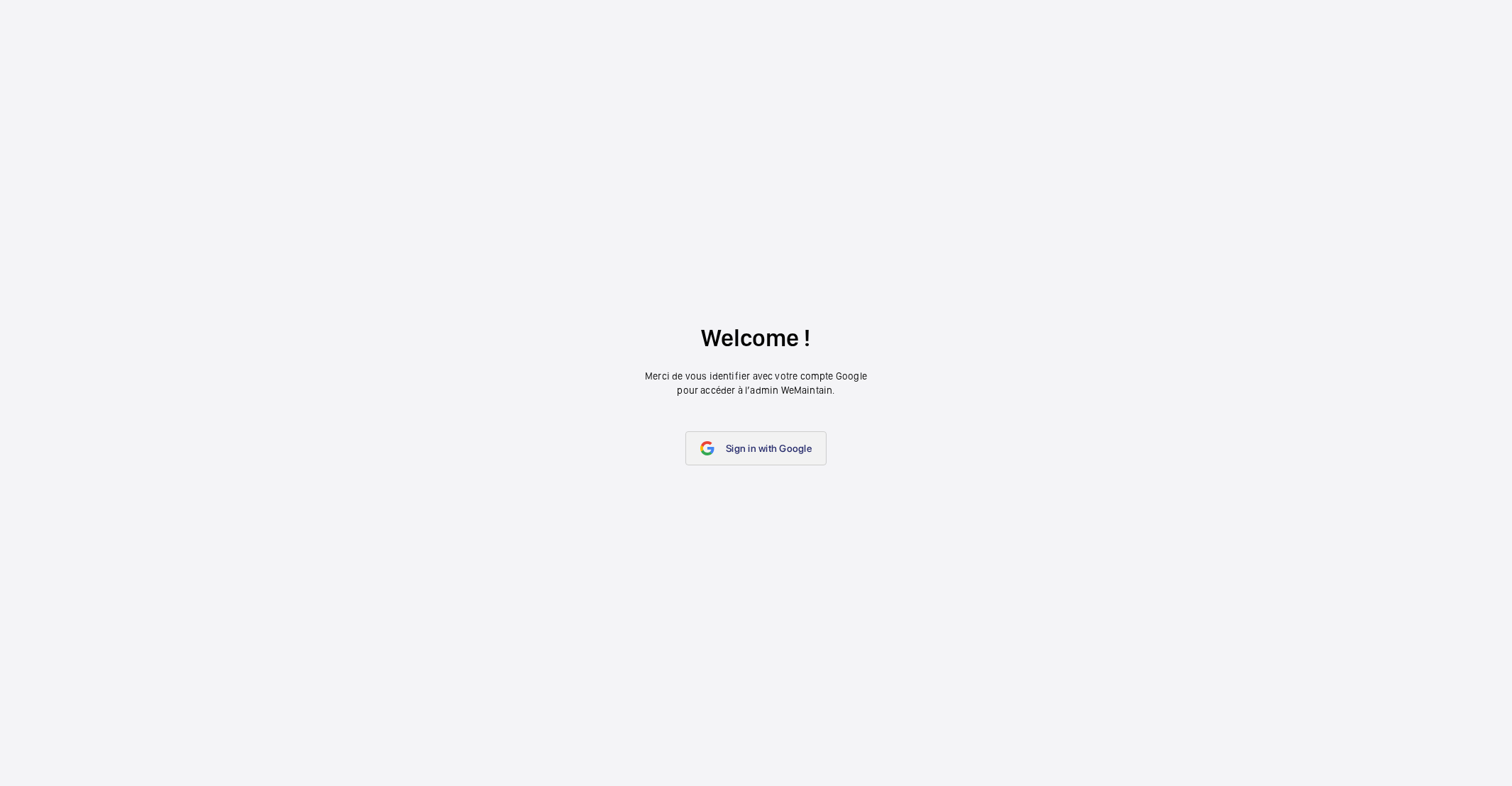
click at [805, 440] on link "Sign in with Google" at bounding box center [756, 448] width 141 height 34
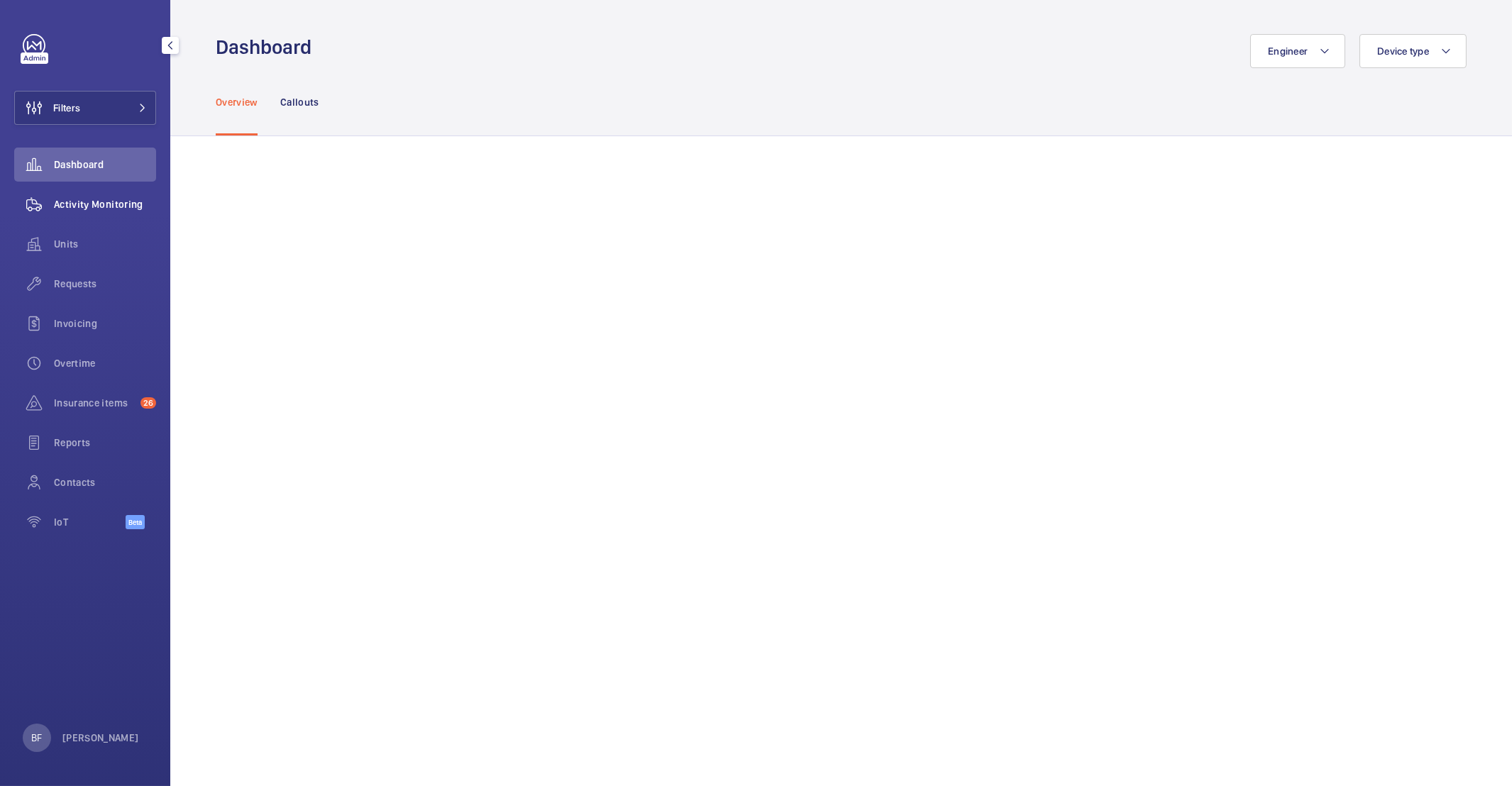
click at [113, 207] on span "Activity Monitoring" at bounding box center [105, 205] width 102 height 14
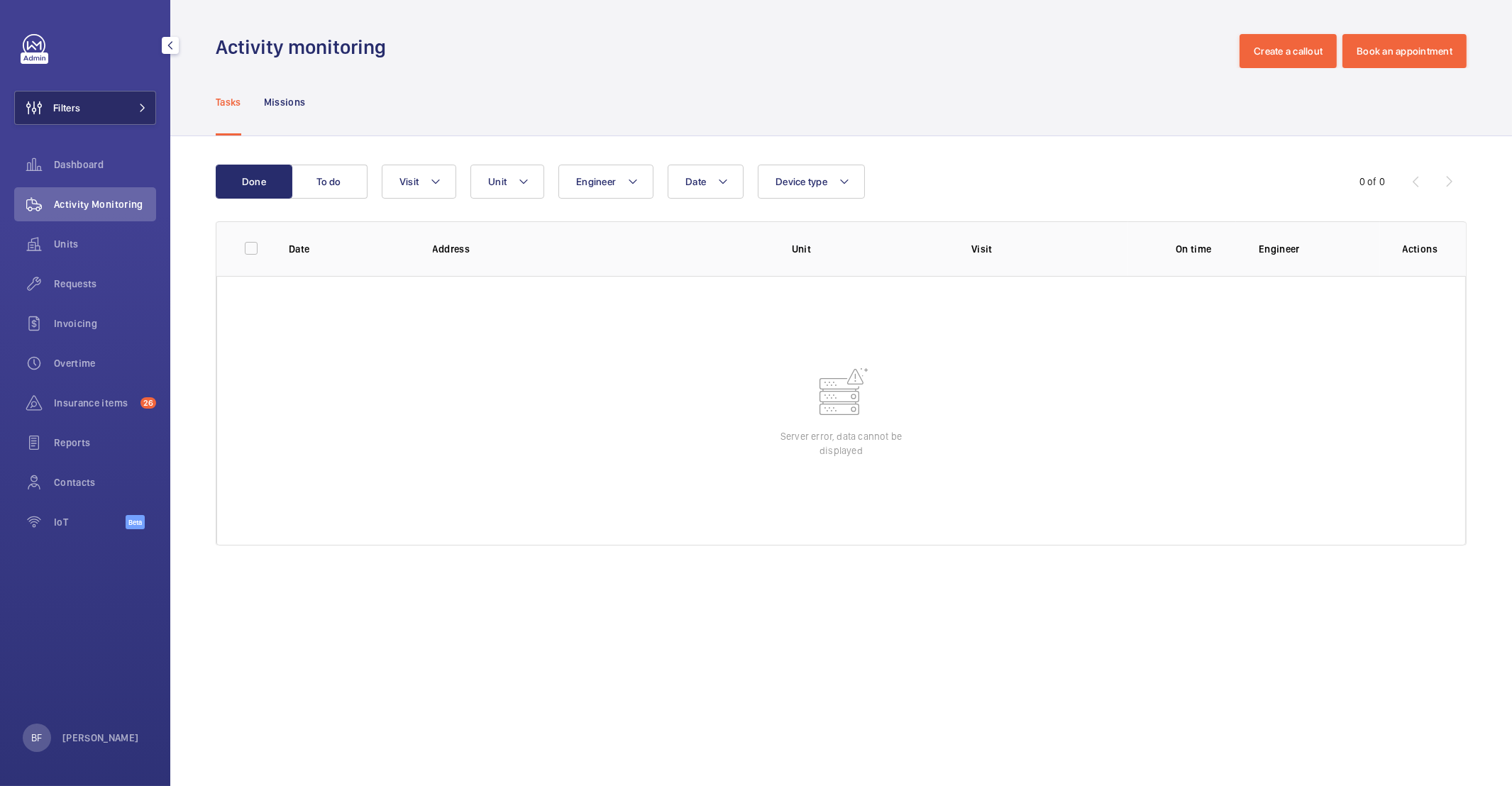
click at [76, 118] on span "Filters" at bounding box center [48, 108] width 65 height 34
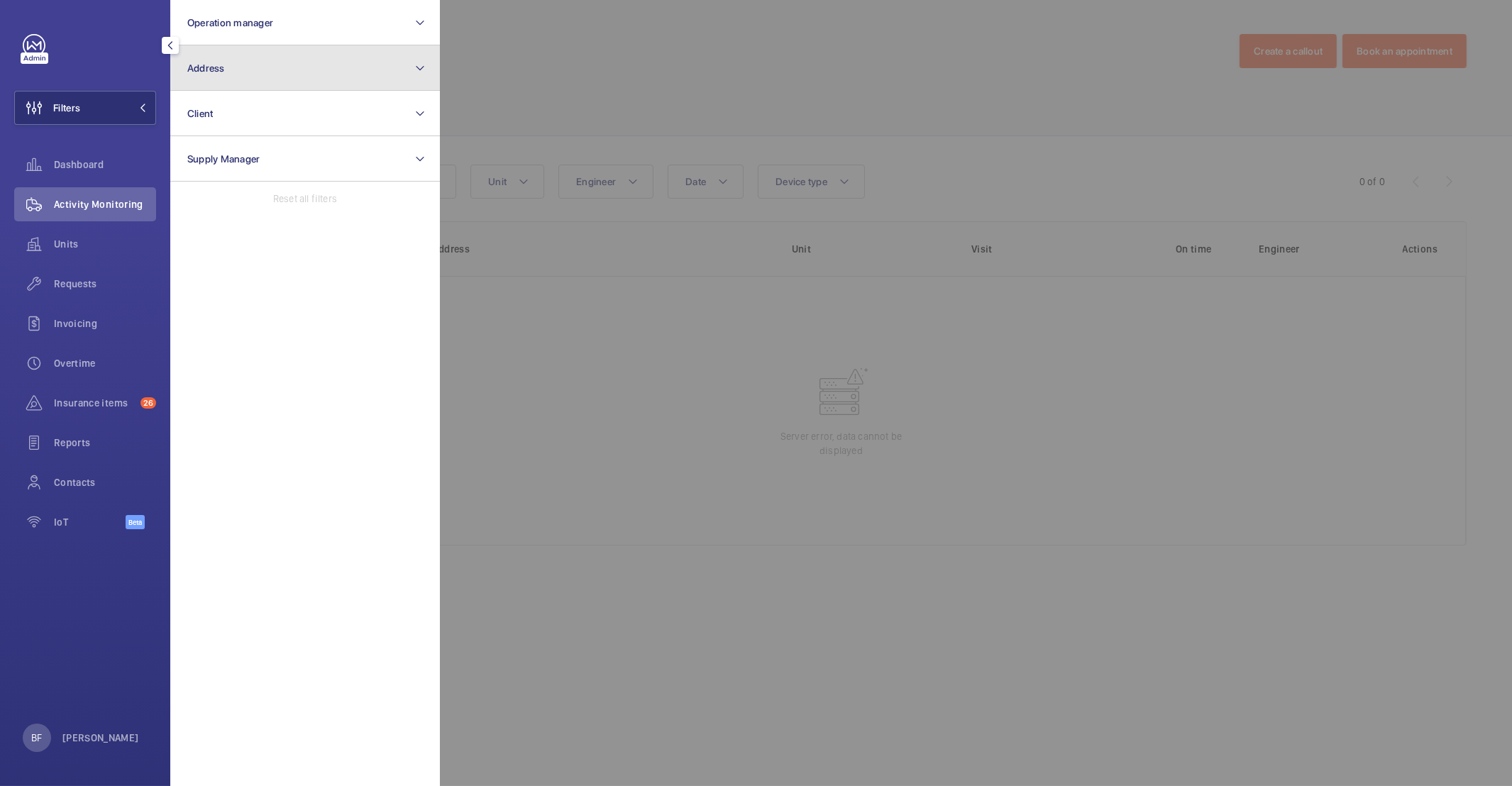
click at [274, 75] on button "Address" at bounding box center [305, 68] width 269 height 45
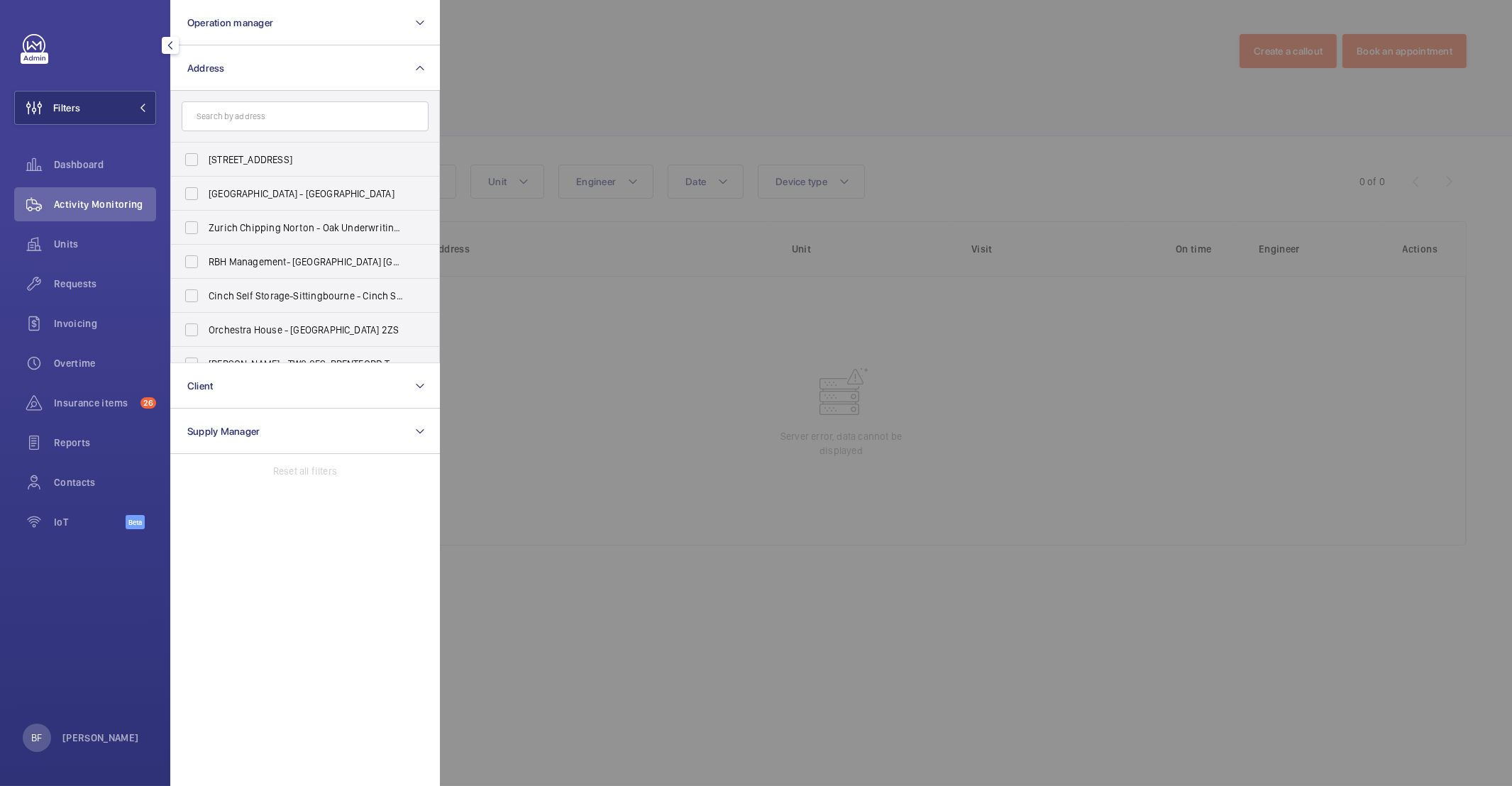
click at [233, 121] on input "text" at bounding box center [305, 117] width 247 height 30
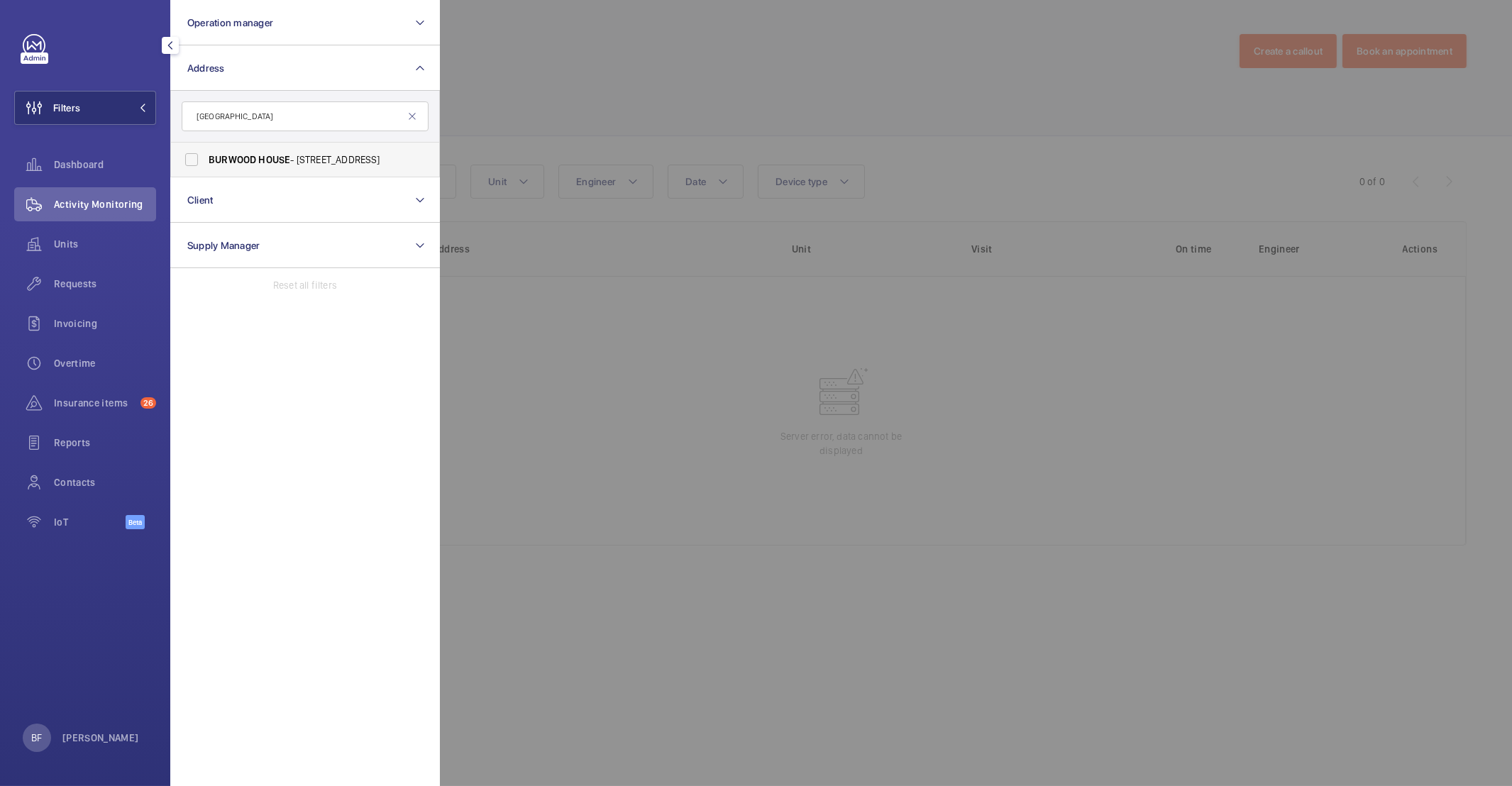
type input "[GEOGRAPHIC_DATA]"
click at [263, 163] on span "HOUSE" at bounding box center [274, 160] width 32 height 11
click at [206, 163] on input "[GEOGRAPHIC_DATA] - [STREET_ADDRESS]" at bounding box center [192, 160] width 28 height 28
checkbox input "true"
click at [759, 116] on div at bounding box center [1196, 393] width 1512 height 786
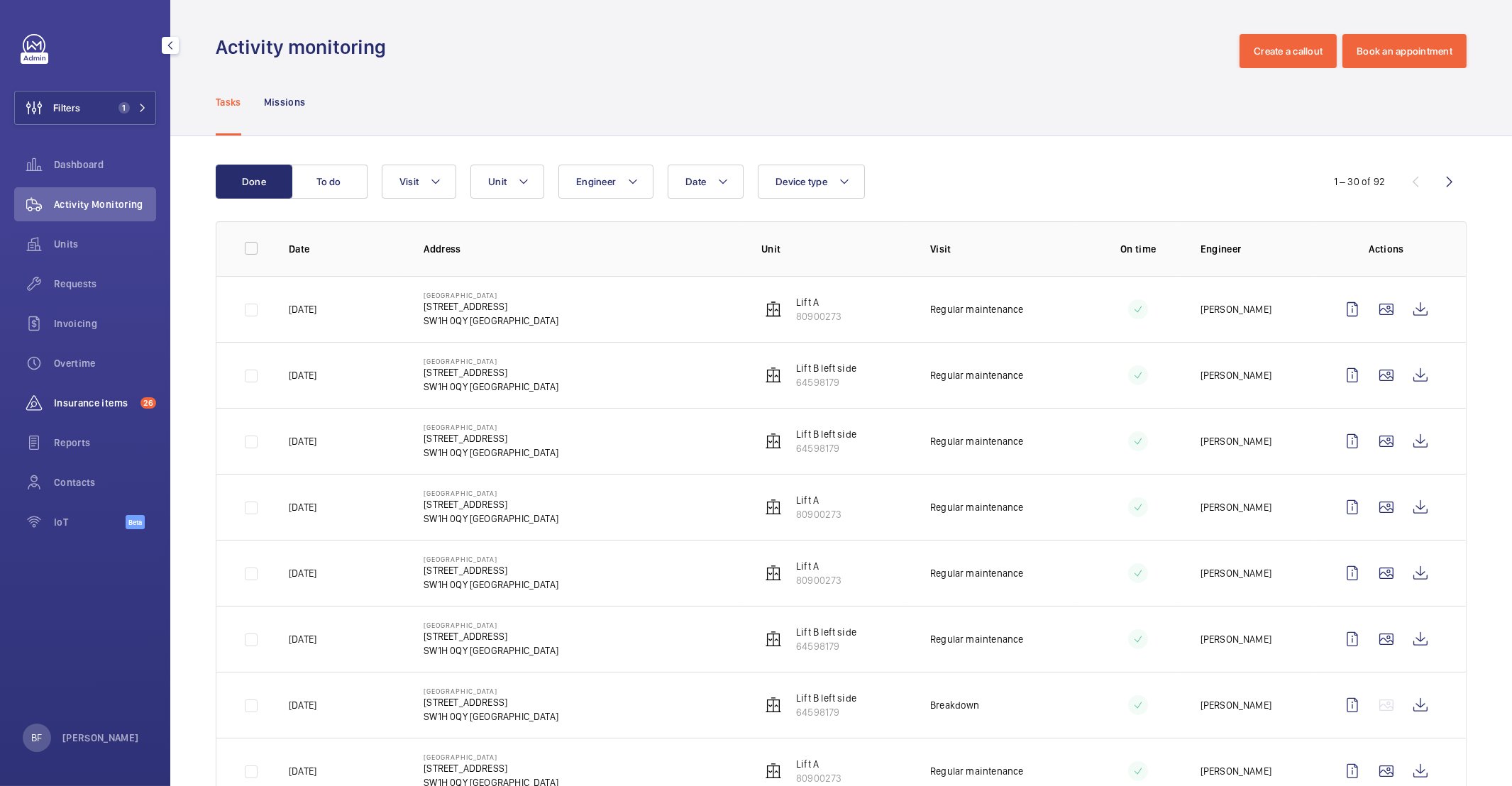
click at [97, 414] on div "Insurance items 26" at bounding box center [85, 403] width 142 height 34
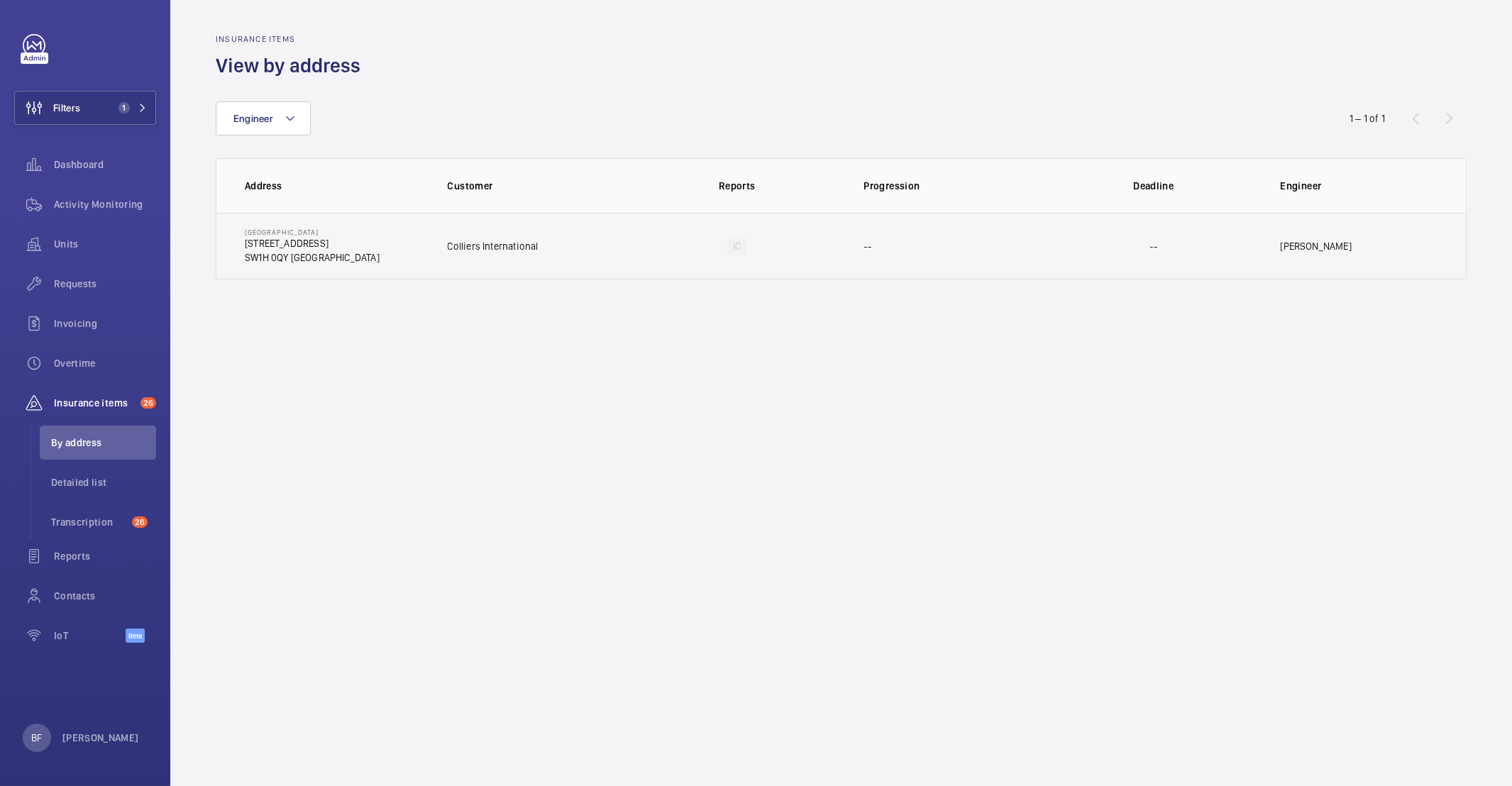
click at [271, 241] on p "[STREET_ADDRESS]" at bounding box center [312, 244] width 135 height 14
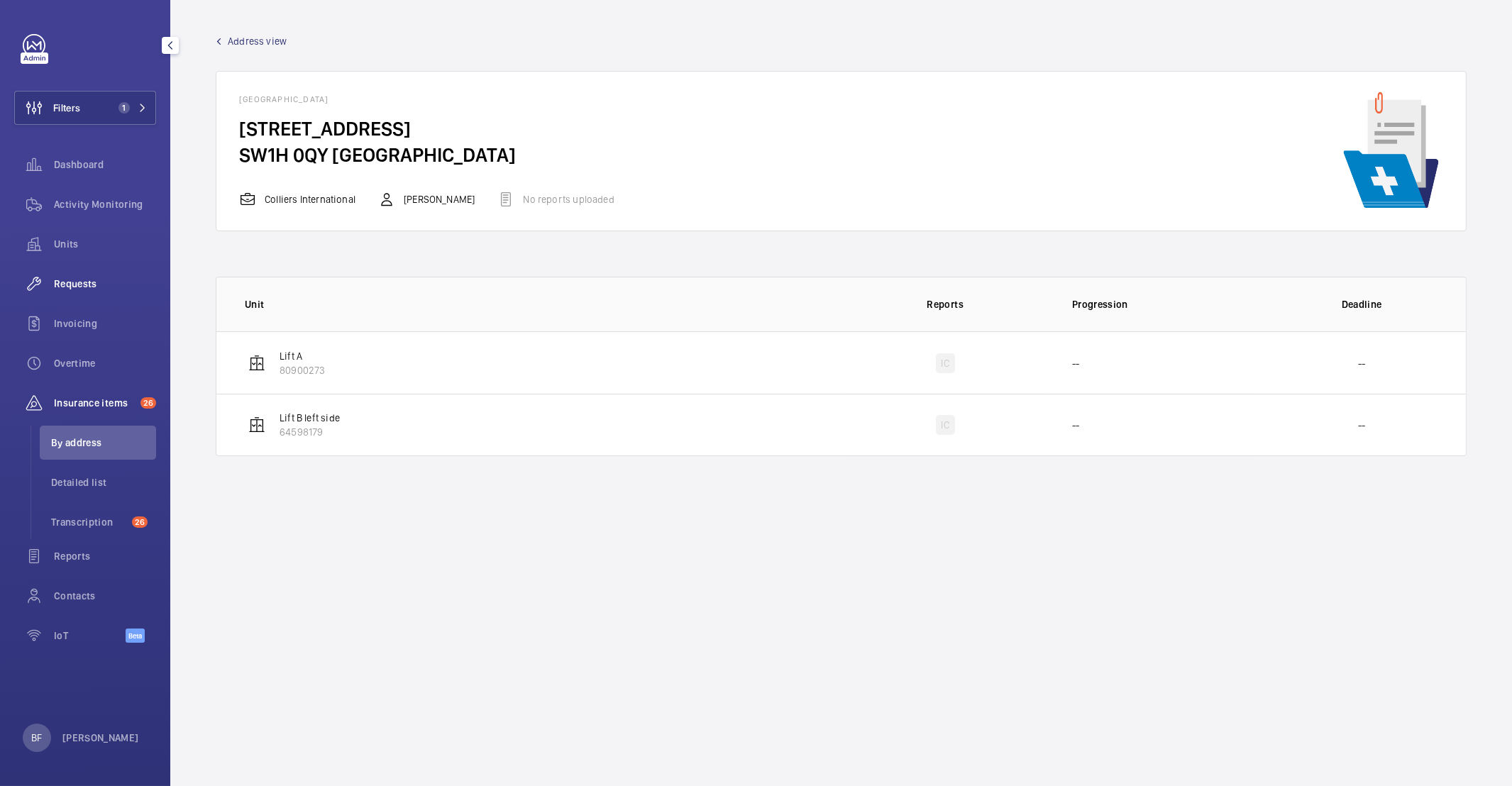
click at [70, 269] on div "Requests" at bounding box center [85, 284] width 142 height 34
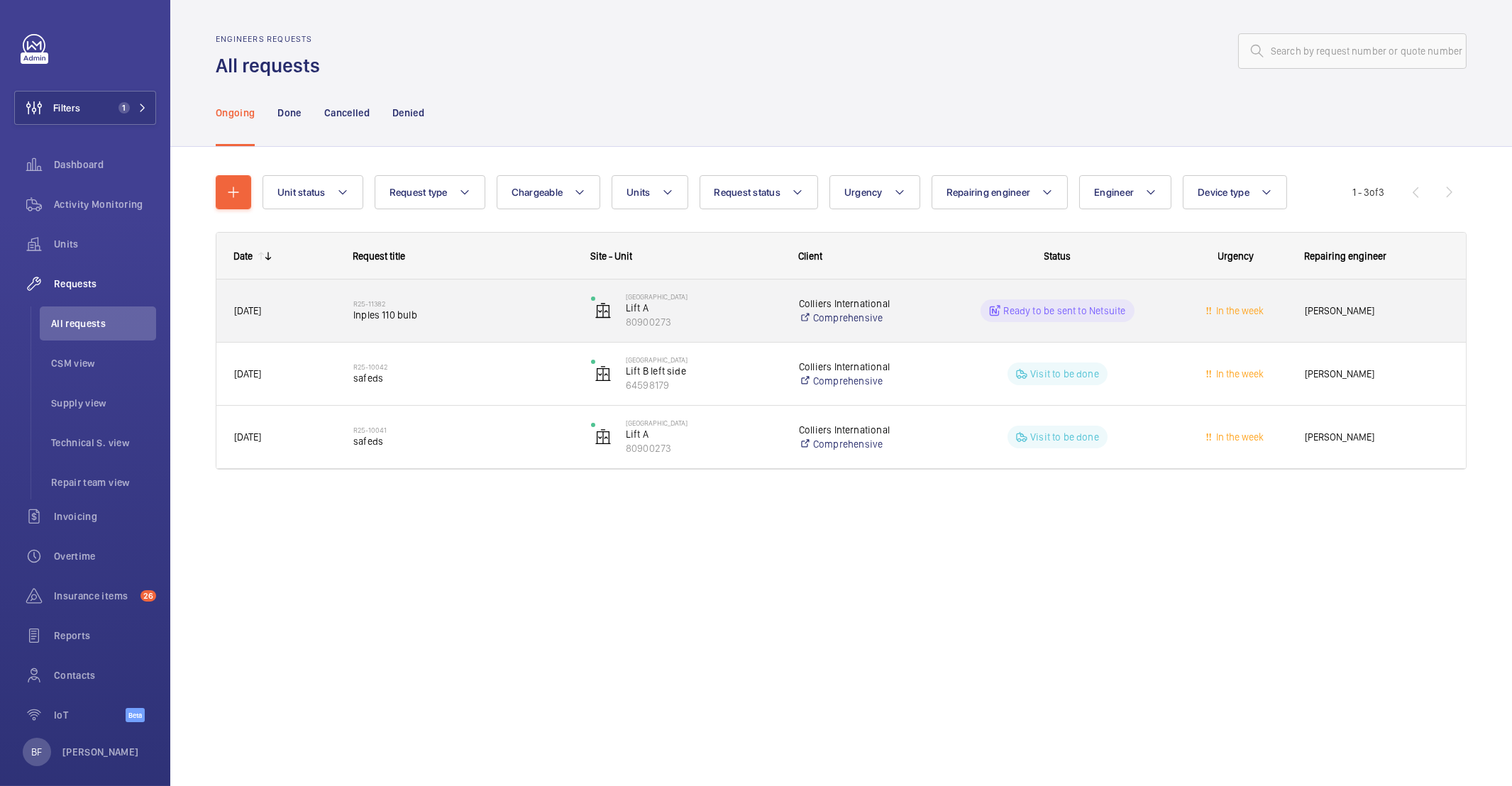
click at [431, 326] on div "R25-11382 Inples 110 bulb" at bounding box center [463, 311] width 220 height 41
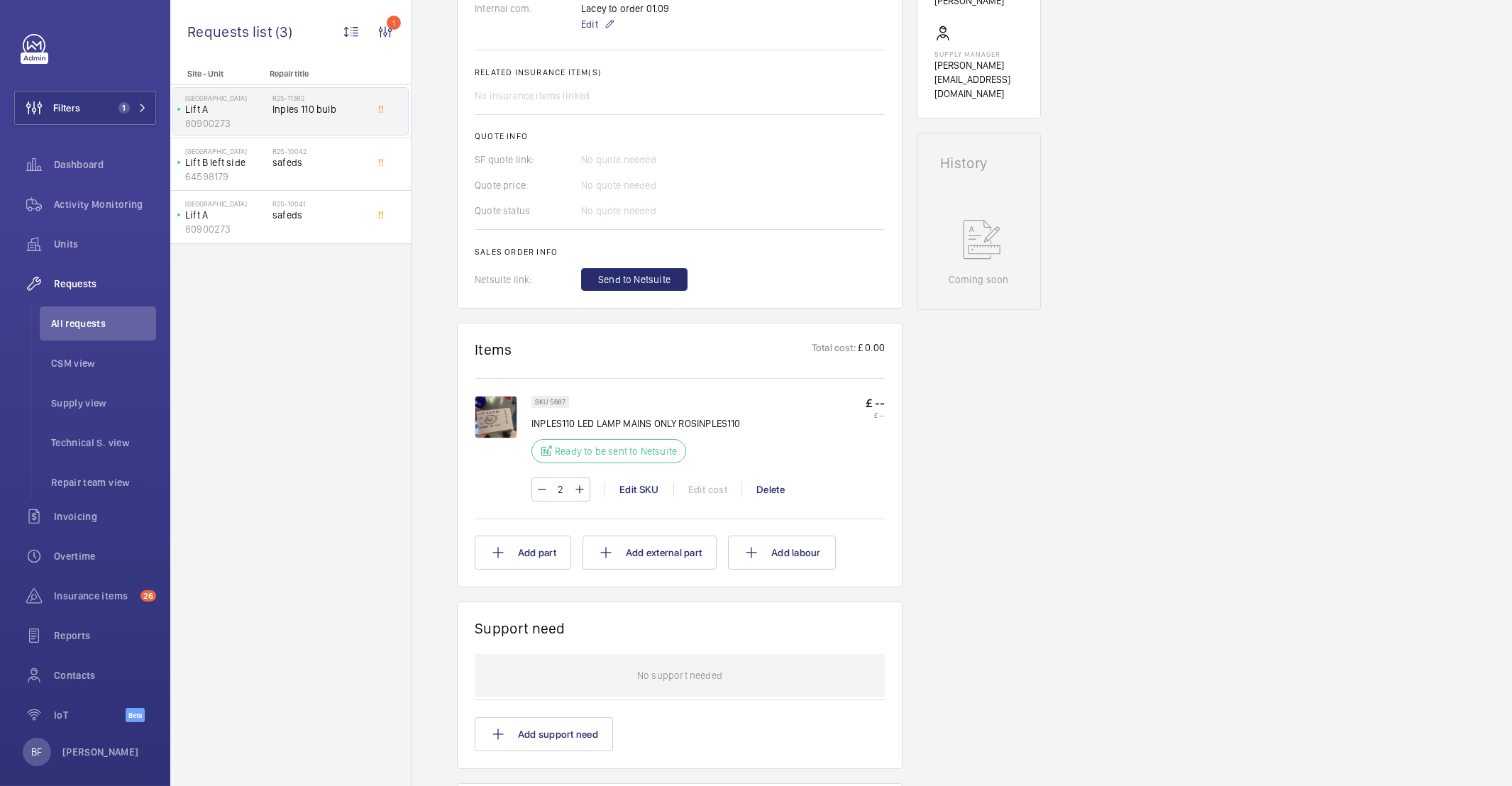
scroll to position [267, 0]
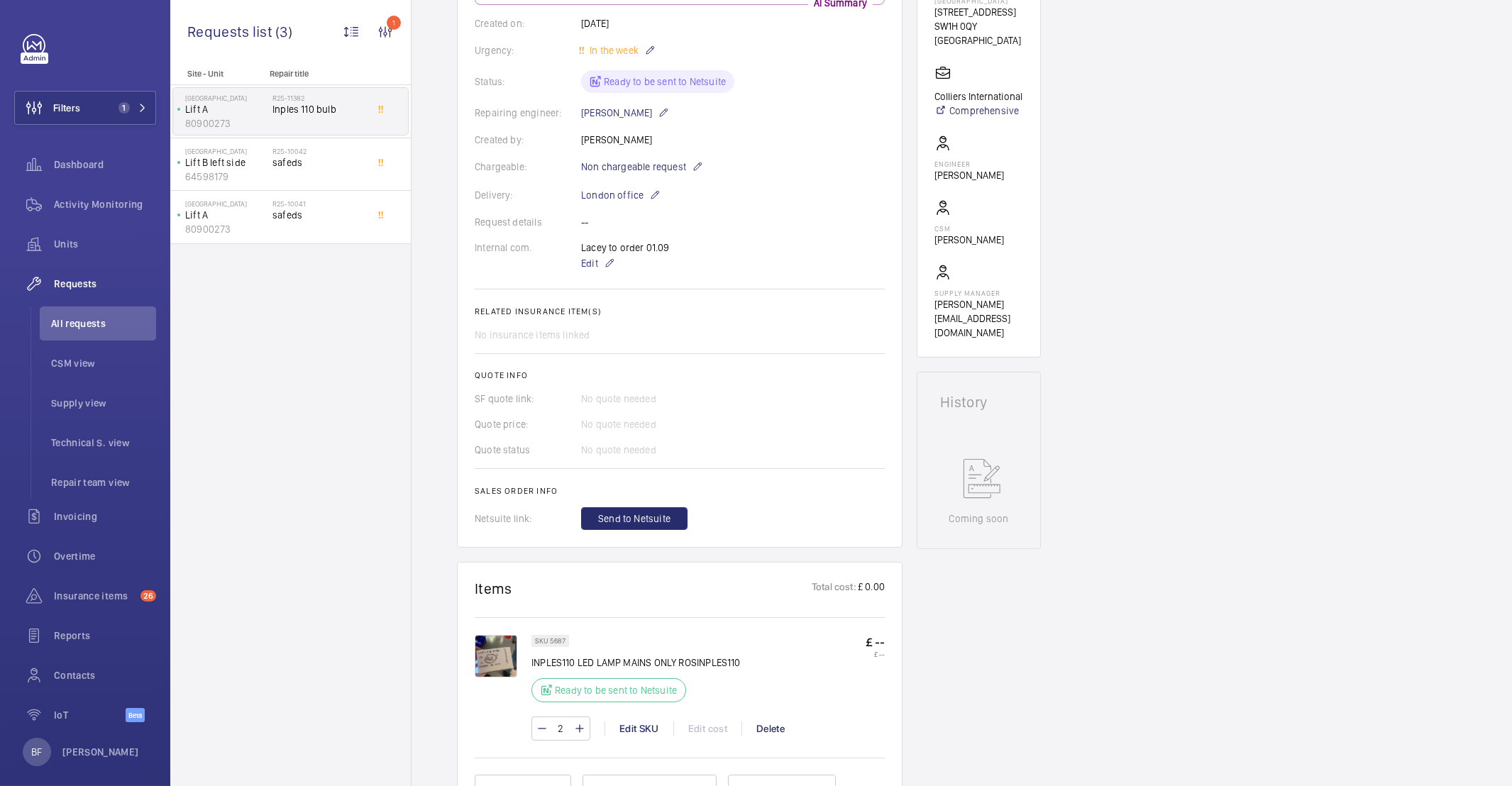
click at [819, 505] on wm-front-card-body "A repair request was created on [DATE] for a device with an Inples 110 bulb iss…" at bounding box center [679, 227] width 410 height 606
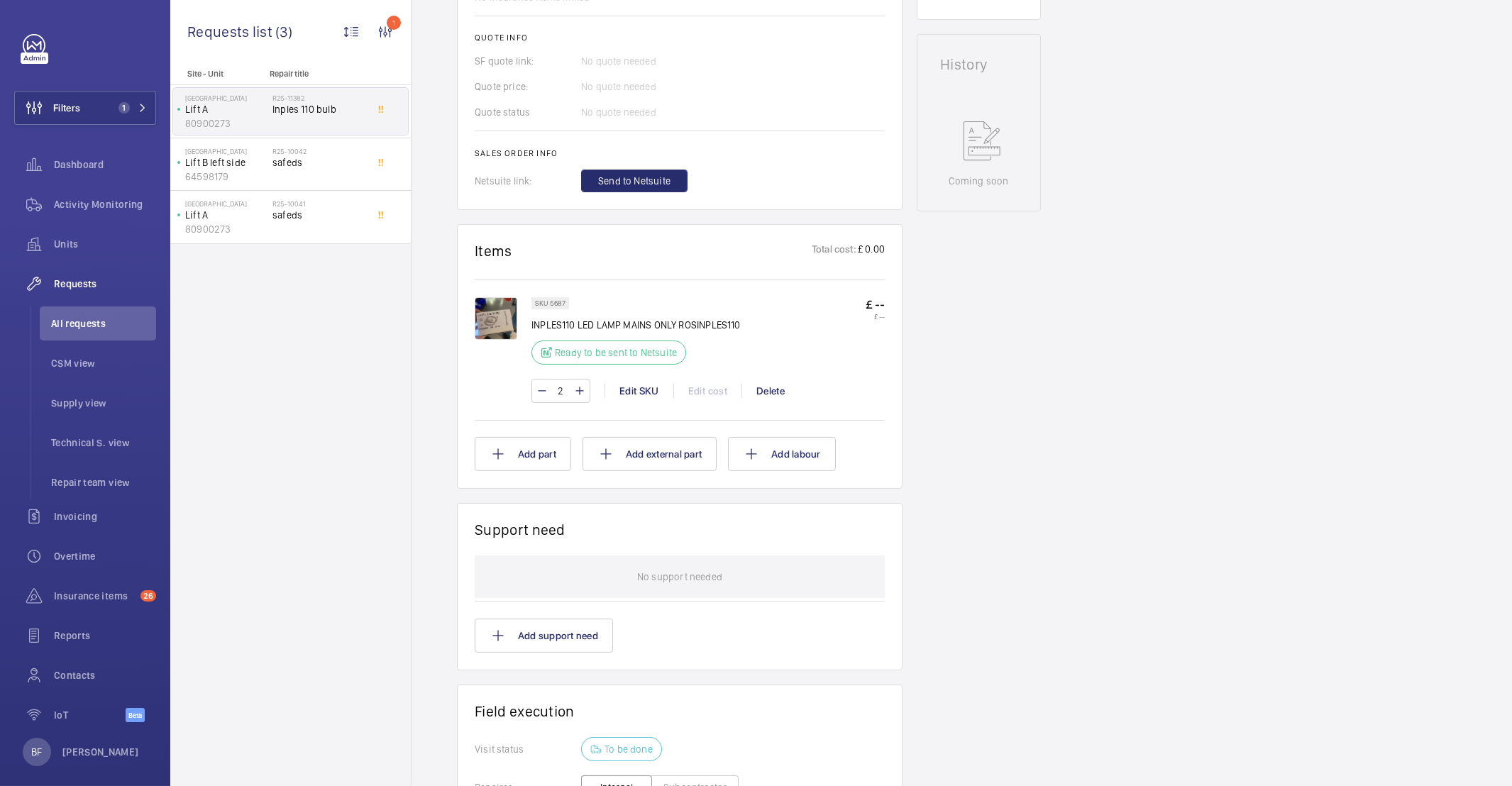
scroll to position [497, 0]
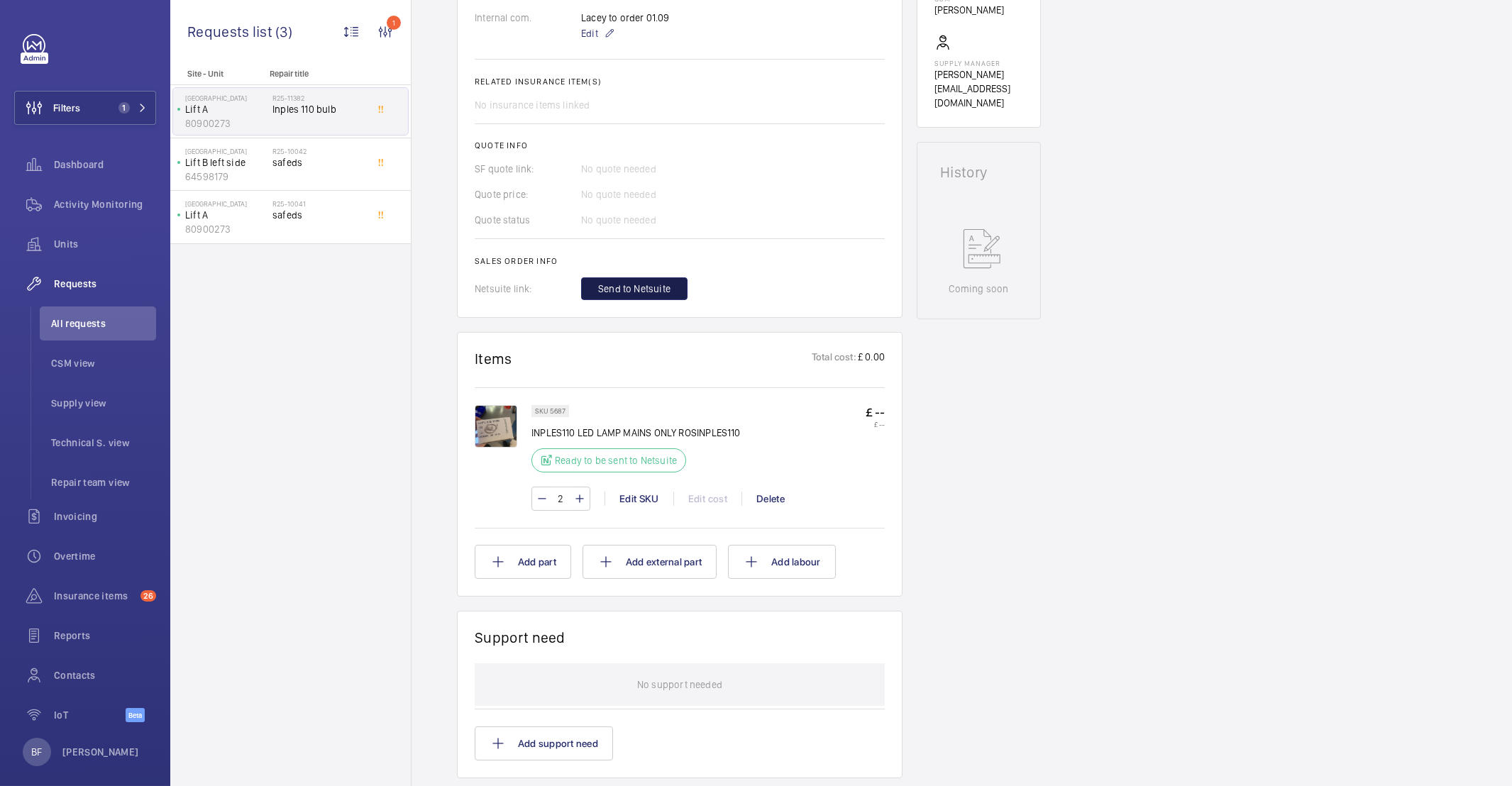
click at [627, 288] on span "Send to Netsuite" at bounding box center [634, 289] width 72 height 14
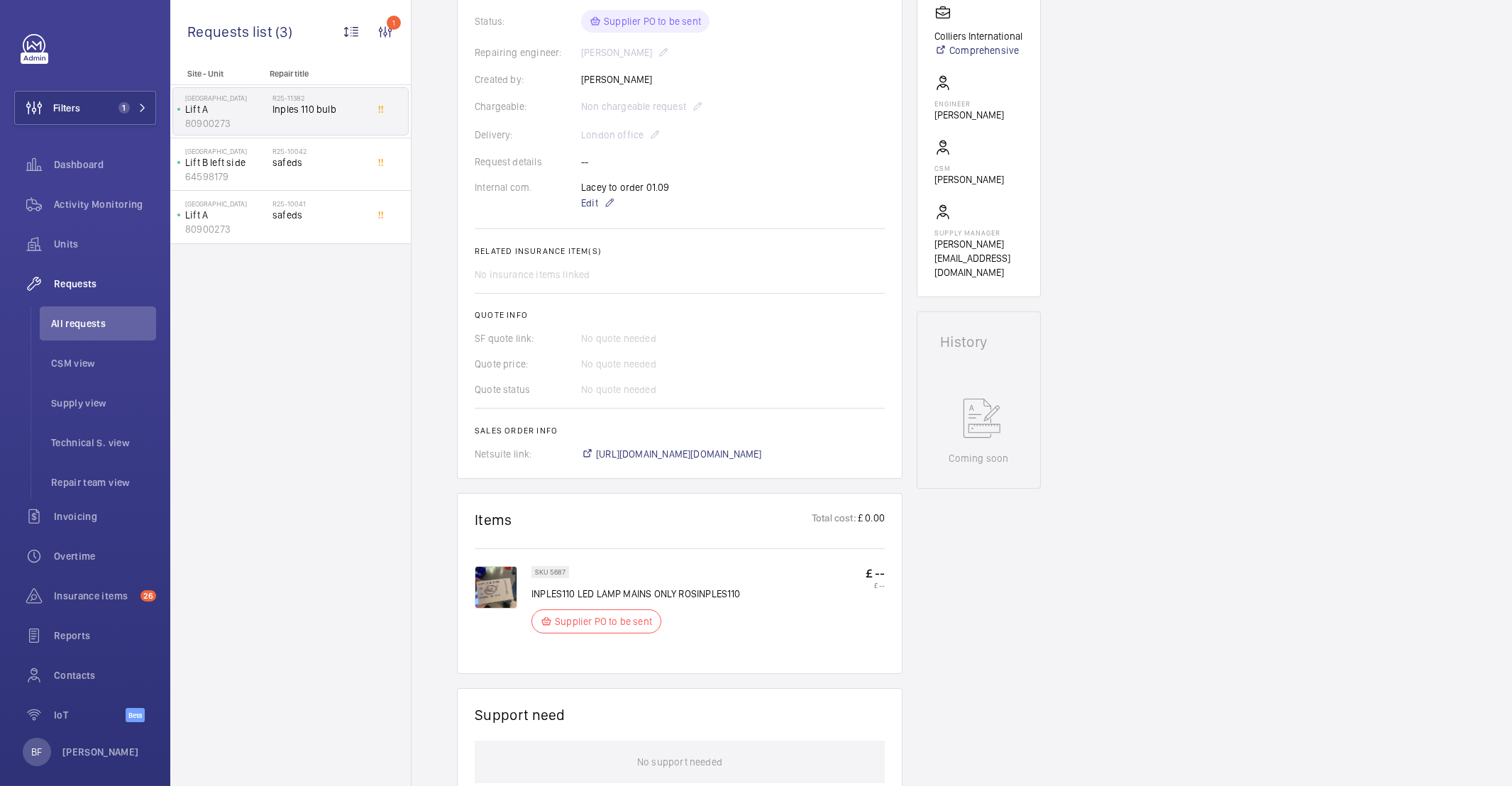
scroll to position [319, 0]
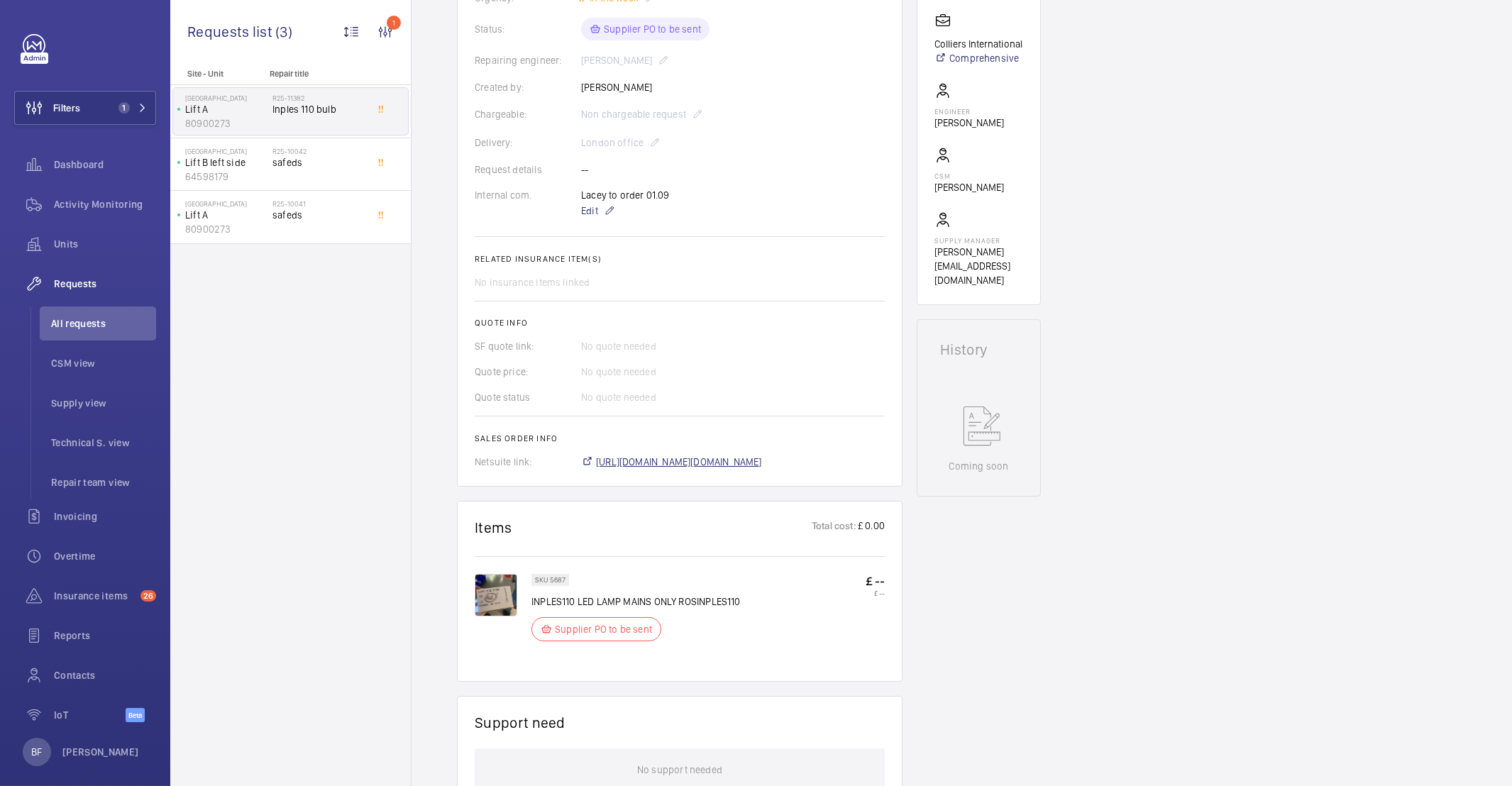
click at [646, 468] on span "[URL][DOMAIN_NAME][DOMAIN_NAME]" at bounding box center [679, 462] width 166 height 14
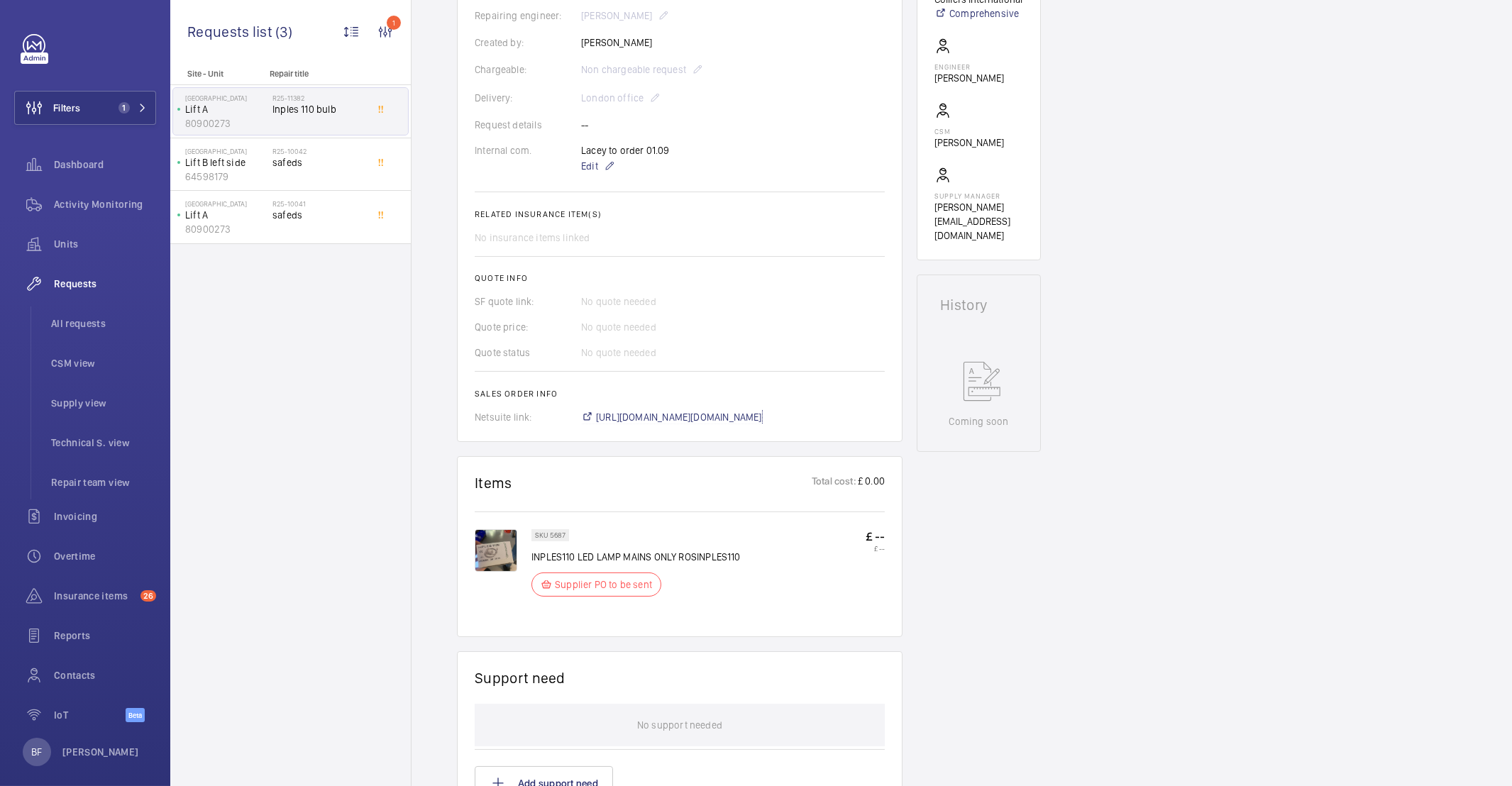
scroll to position [0, 0]
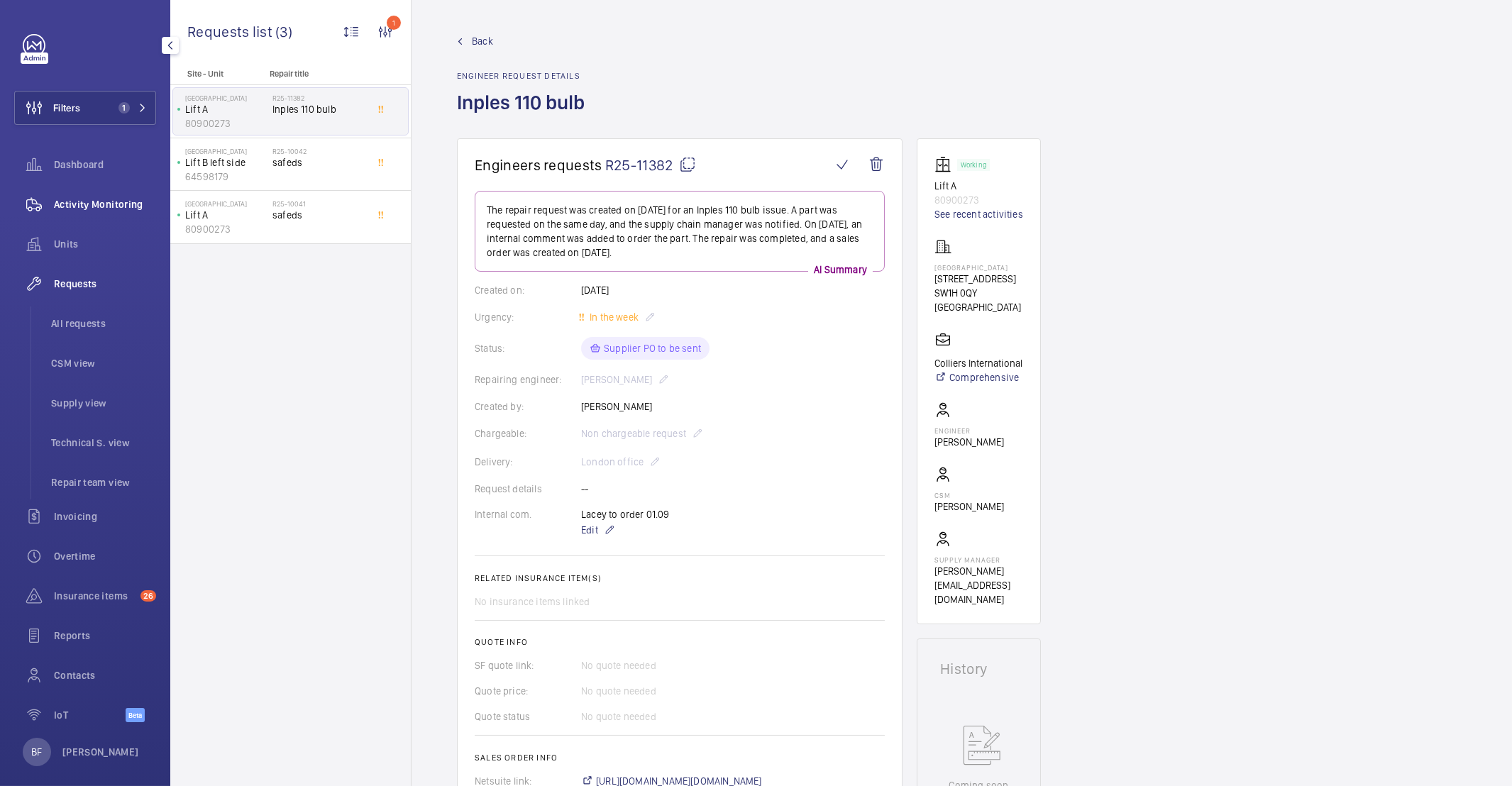
click at [105, 198] on span "Activity Monitoring" at bounding box center [105, 205] width 102 height 14
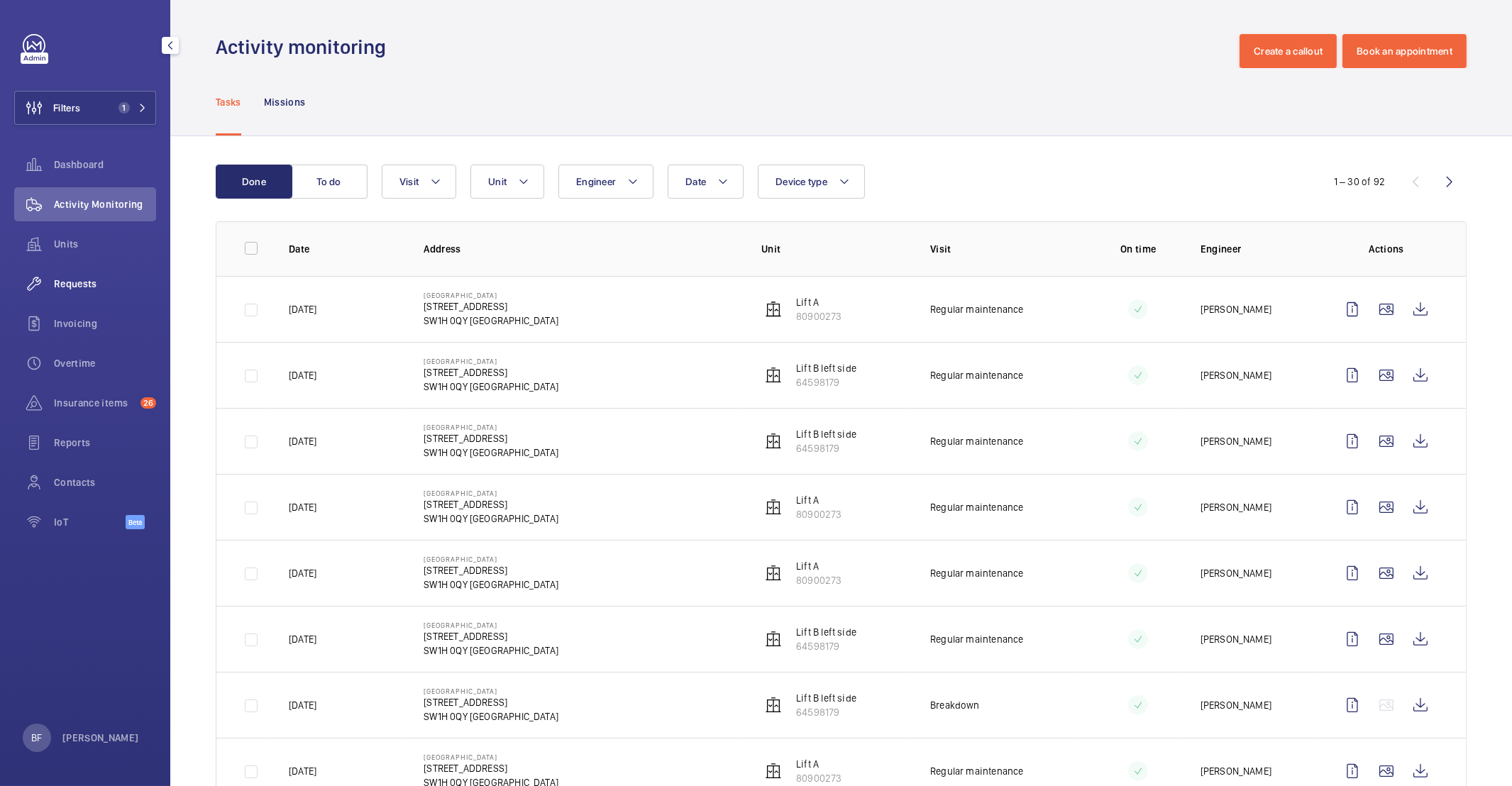
click at [69, 289] on span "Requests" at bounding box center [105, 284] width 102 height 14
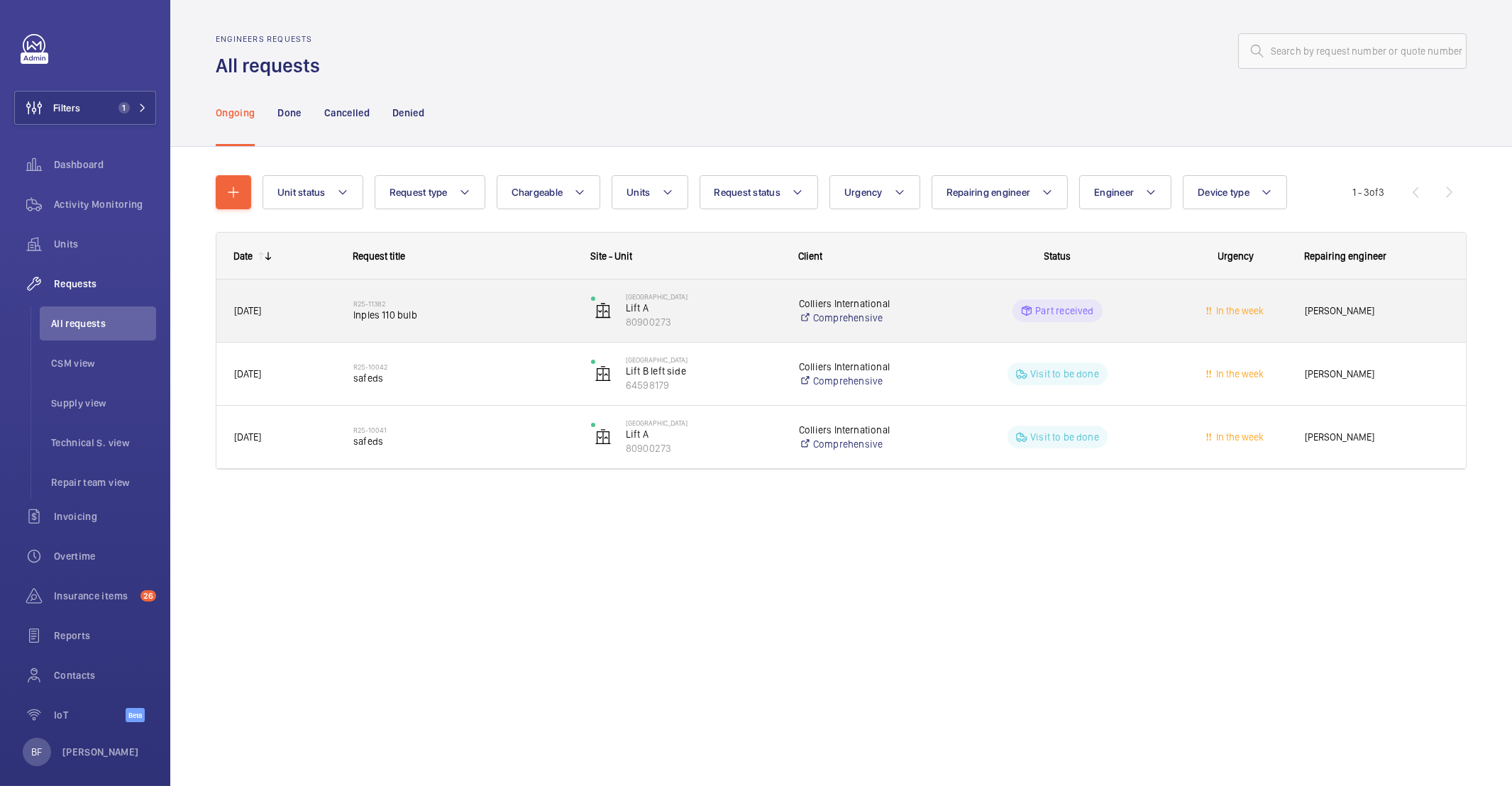
click at [316, 309] on span "[DATE]" at bounding box center [285, 311] width 101 height 16
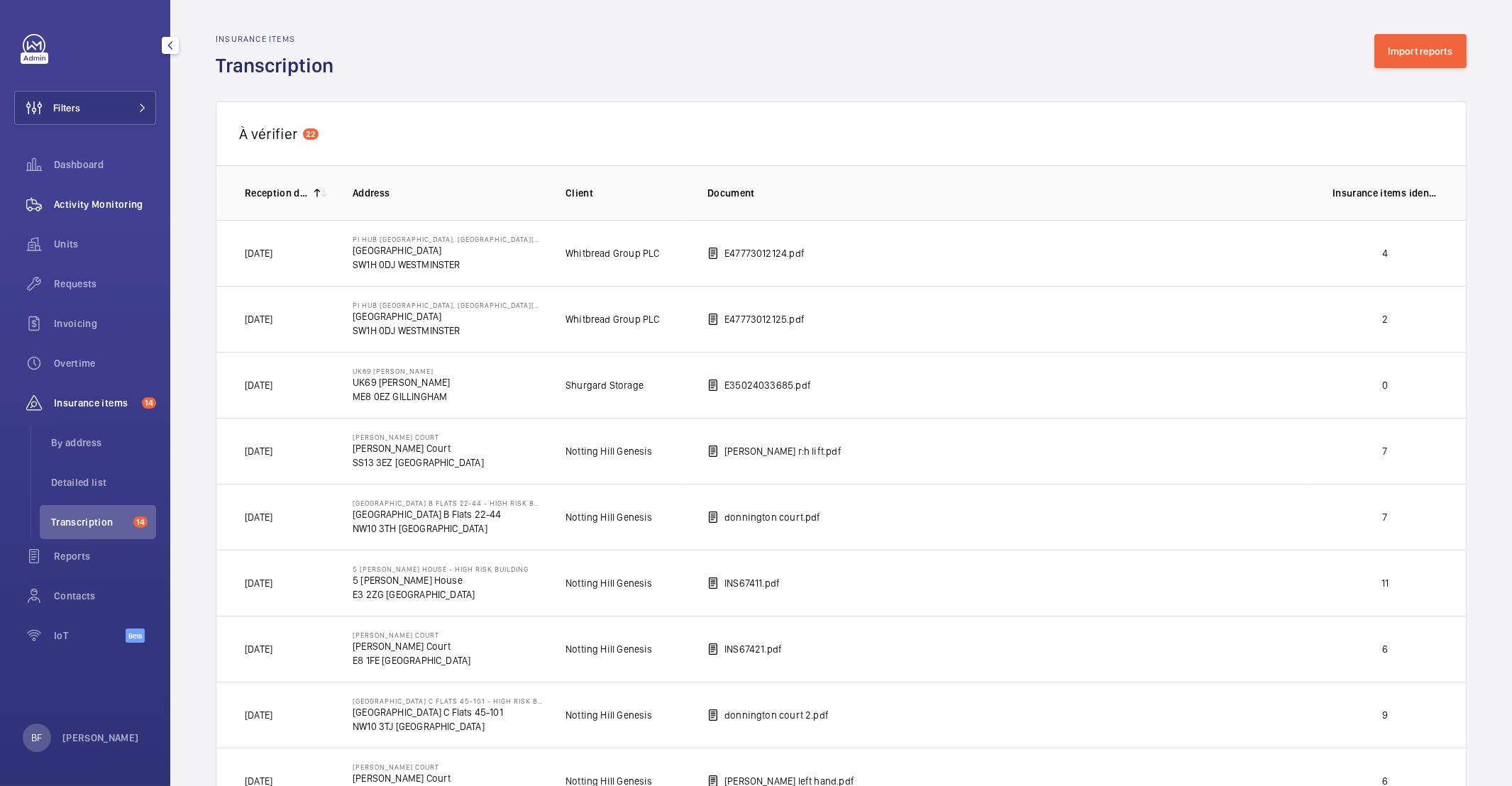
click at [145, 200] on span "Activity Monitoring" at bounding box center [105, 205] width 102 height 14
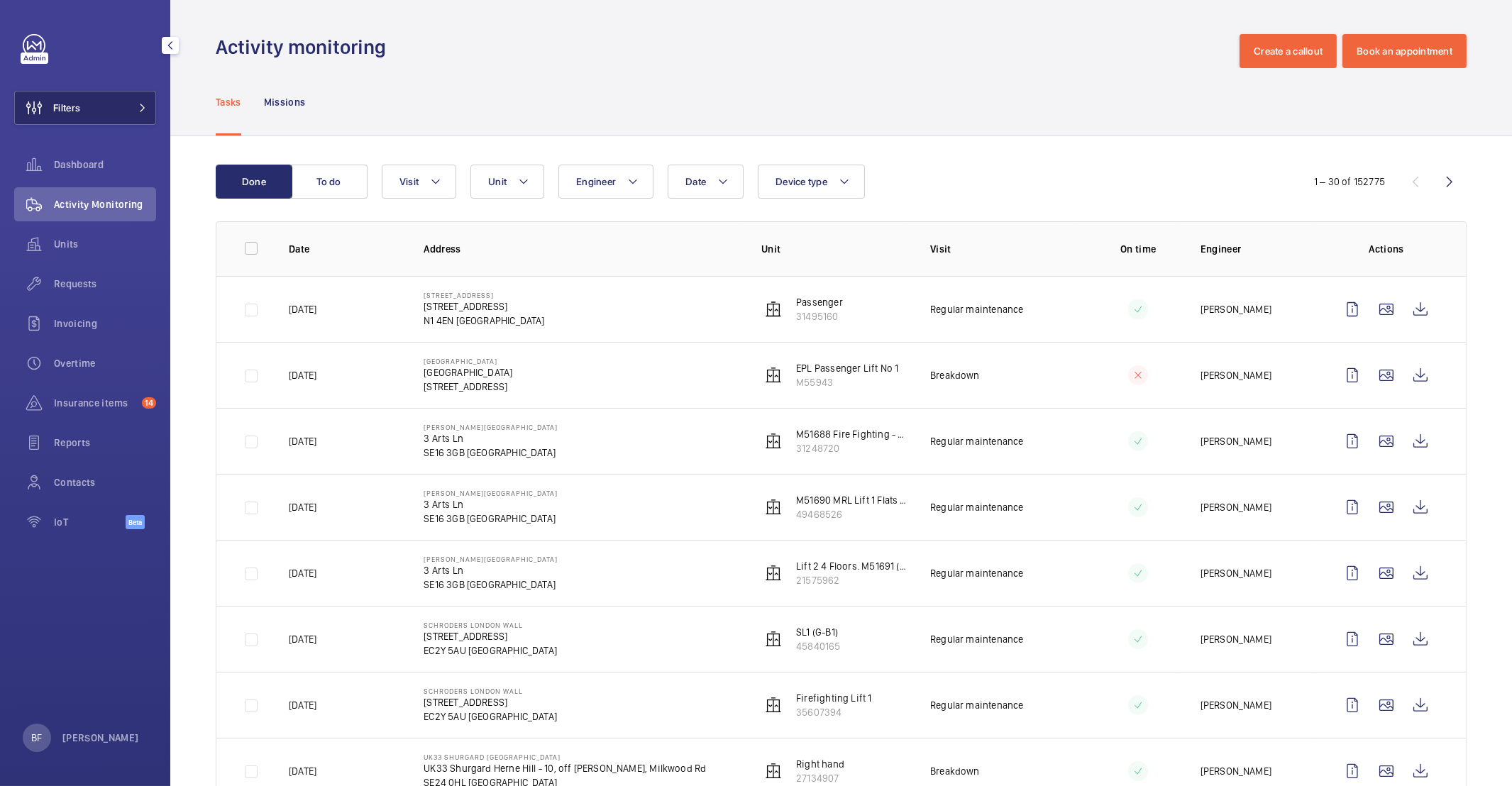
click at [77, 102] on span "Filters" at bounding box center [67, 108] width 27 height 14
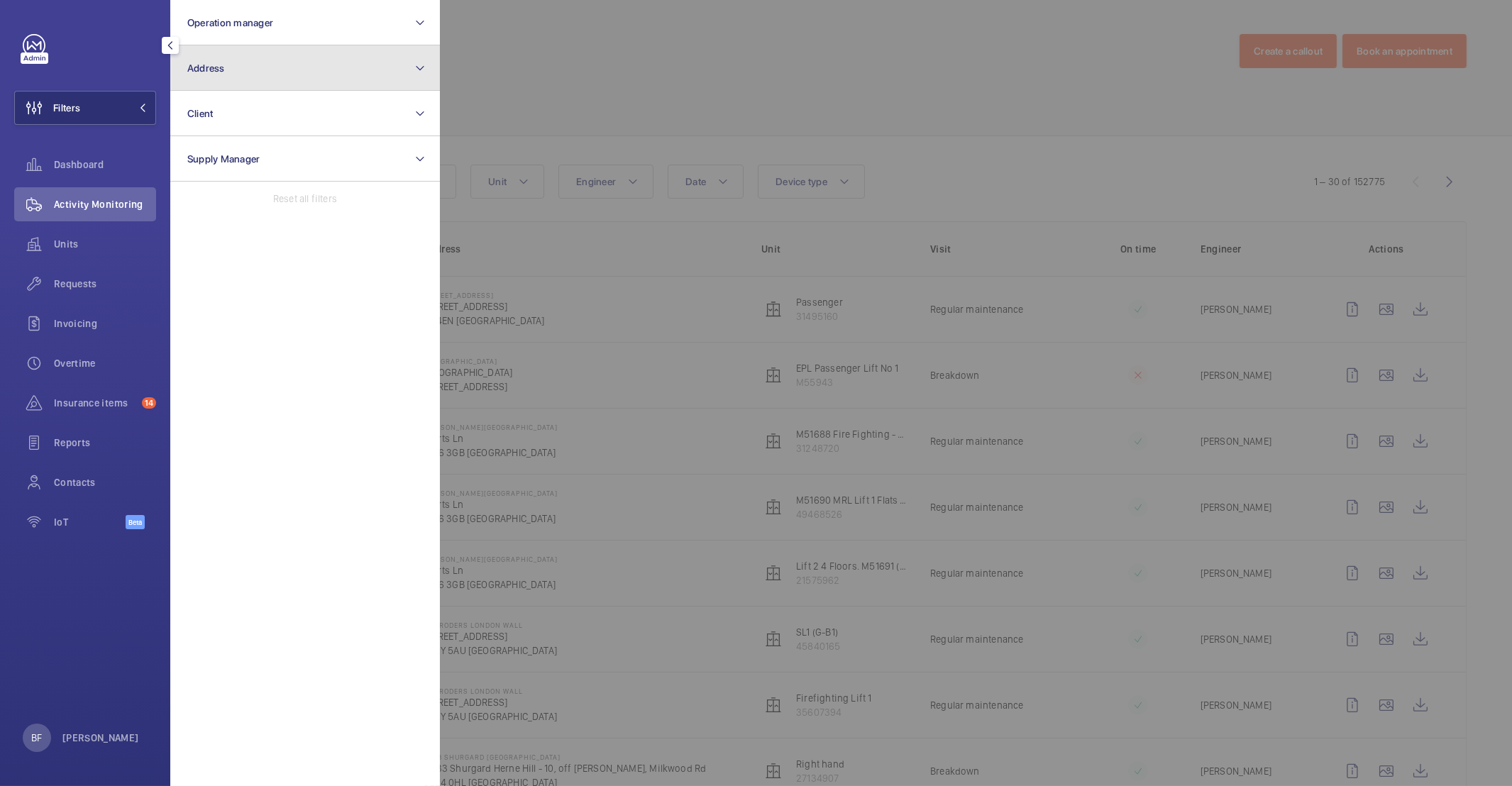
click at [338, 65] on button "Address" at bounding box center [305, 68] width 269 height 45
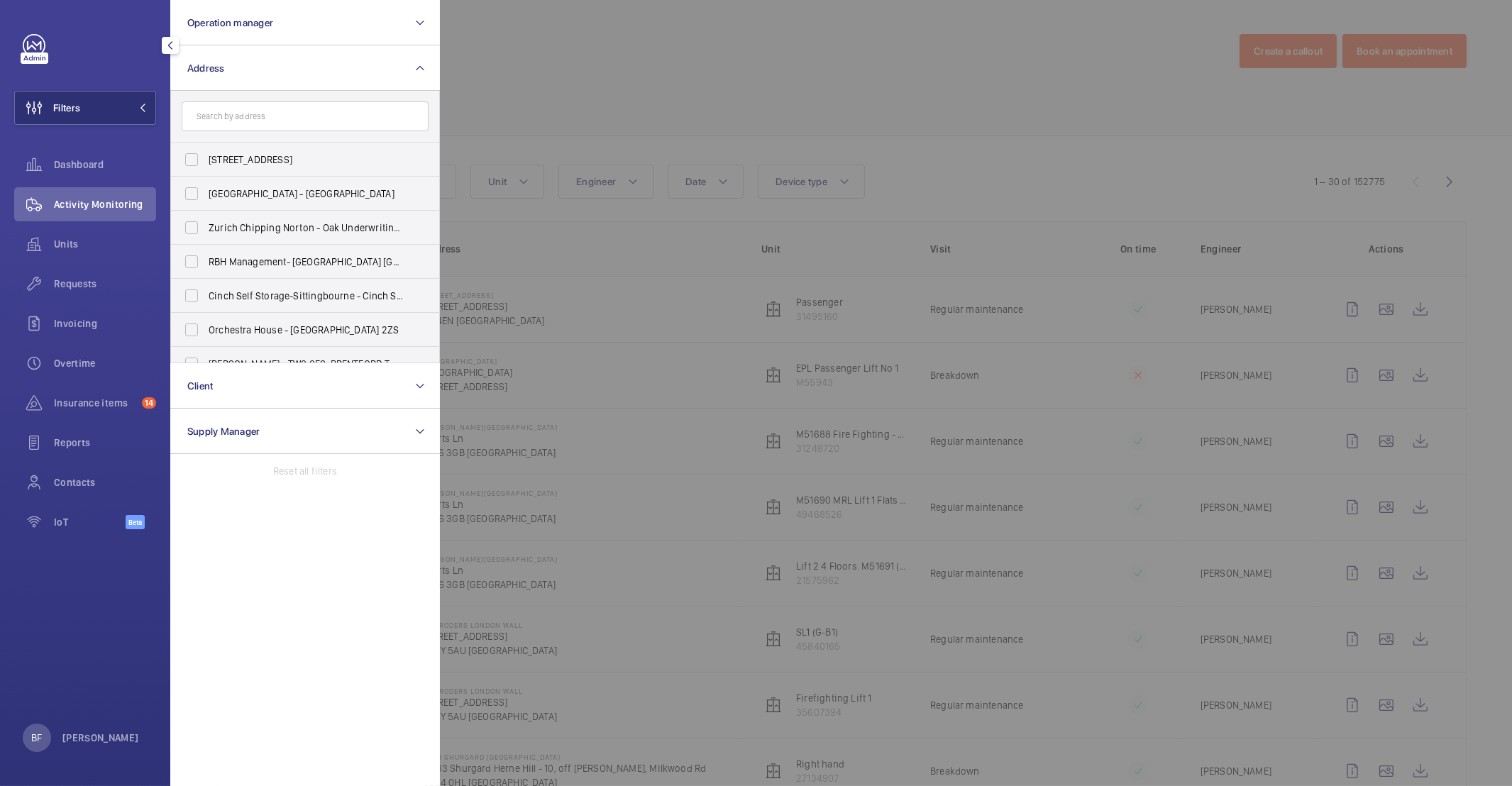
click at [291, 108] on input "text" at bounding box center [305, 117] width 247 height 30
click at [256, 117] on input "text" at bounding box center [305, 117] width 247 height 30
click at [231, 119] on input "text" at bounding box center [305, 117] width 247 height 30
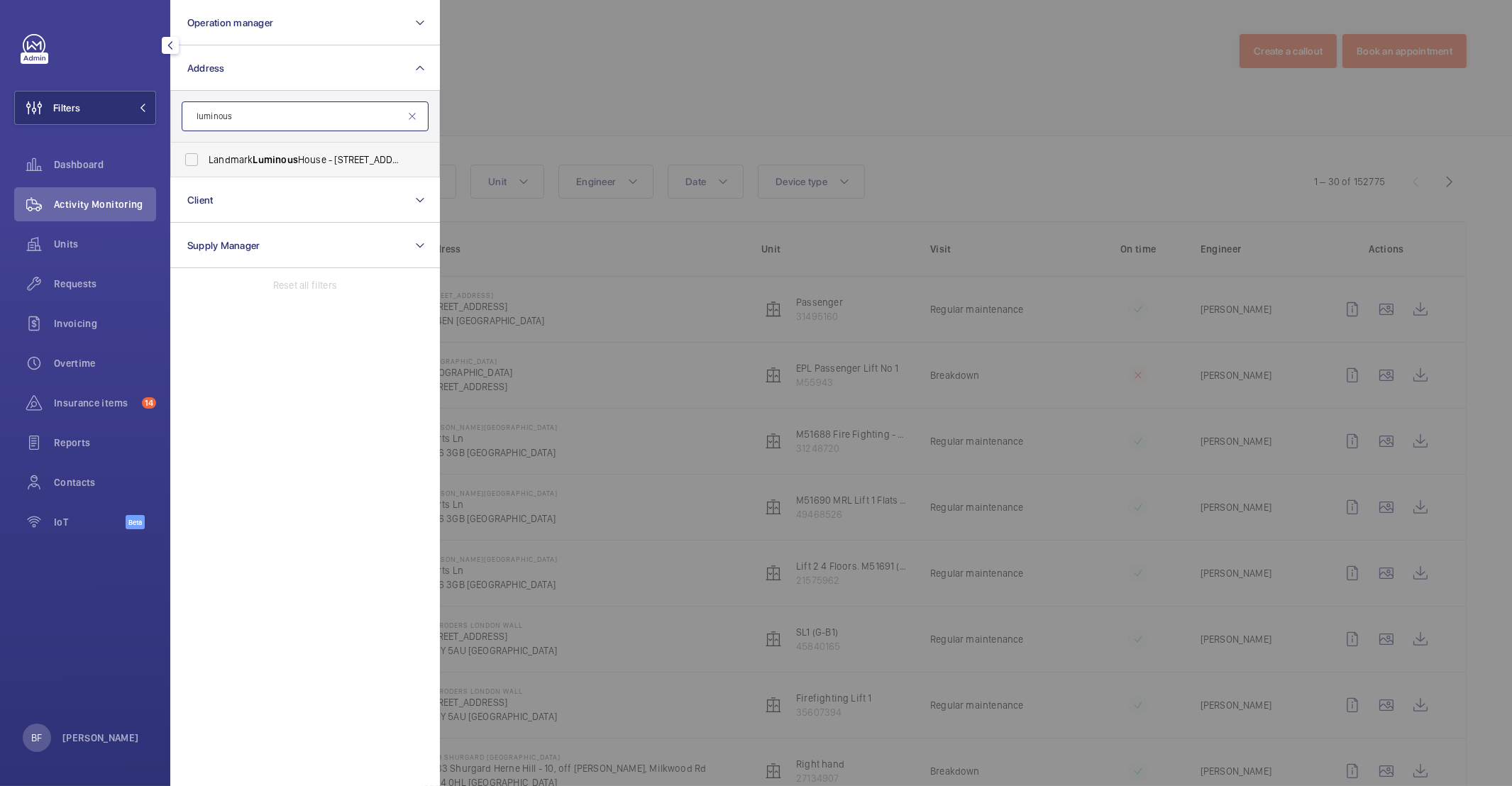
type input "luminous"
click at [281, 151] on label "Landmark [GEOGRAPHIC_DATA] - [STREET_ADDRESS][PERSON_NAME]" at bounding box center [294, 160] width 247 height 34
click at [206, 151] on input "Landmark [GEOGRAPHIC_DATA] - [STREET_ADDRESS][PERSON_NAME]" at bounding box center [192, 160] width 28 height 28
checkbox input "true"
click at [729, 67] on div at bounding box center [1196, 393] width 1512 height 786
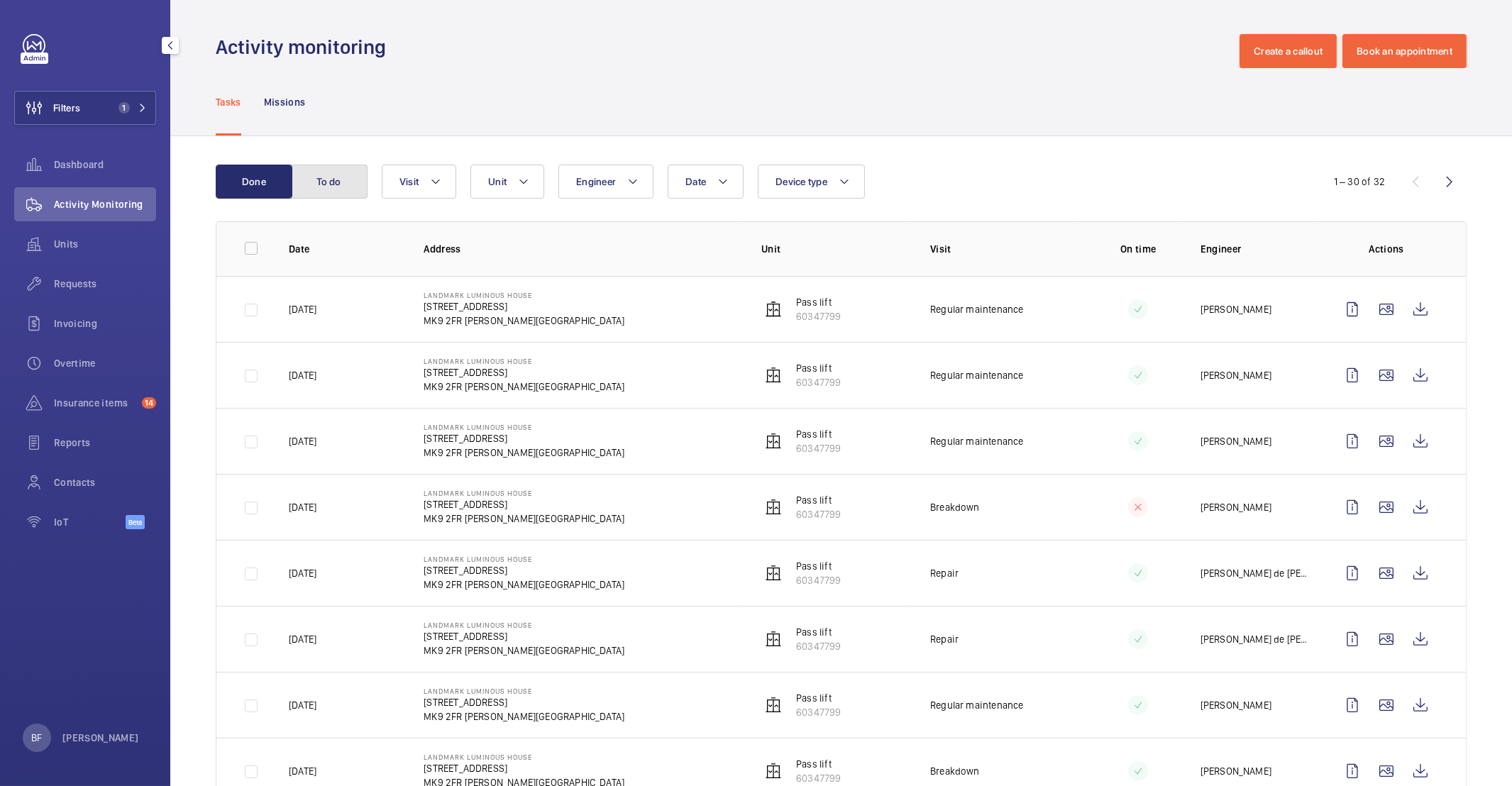
click at [317, 183] on button "To do" at bounding box center [329, 182] width 77 height 34
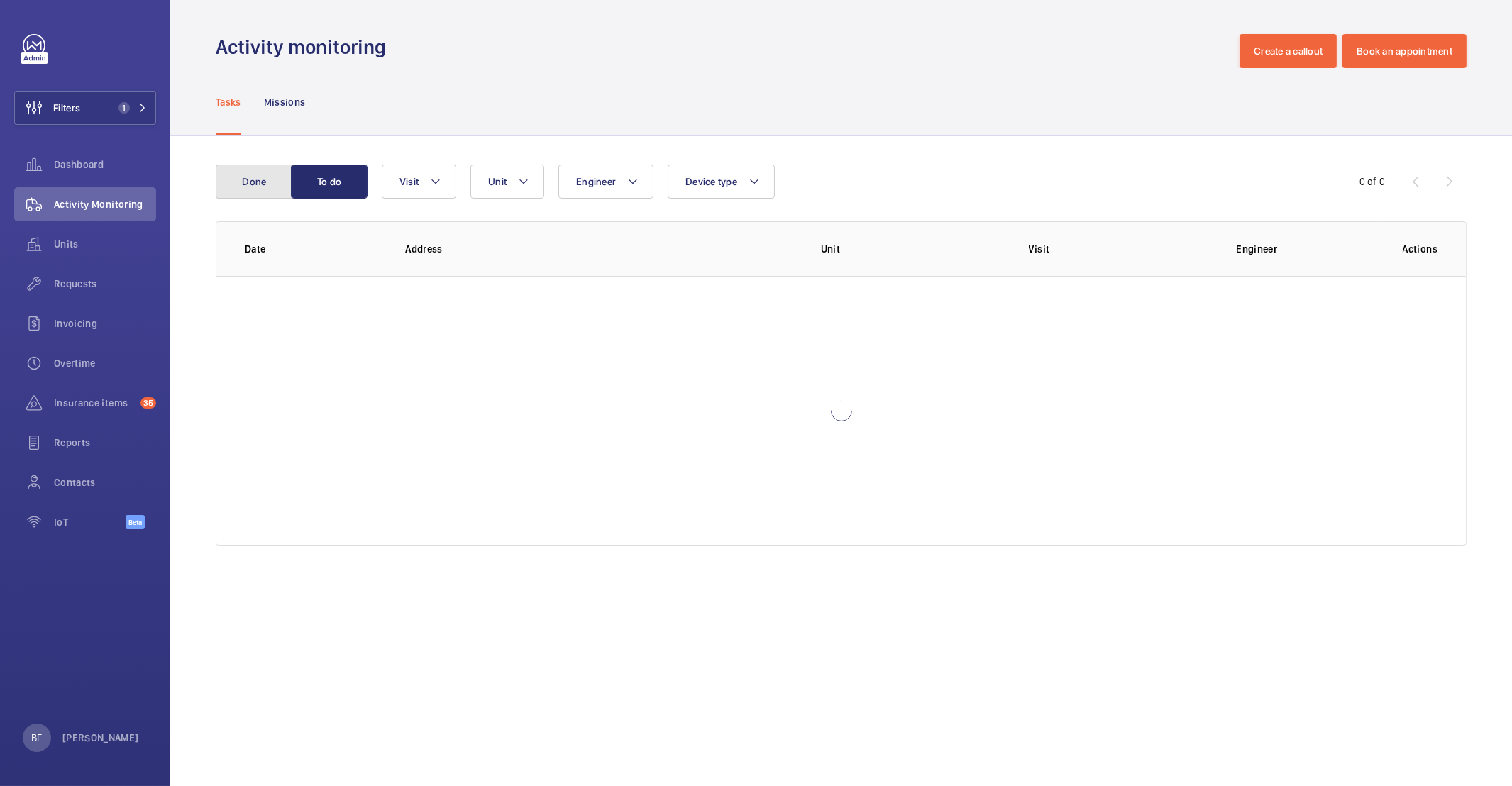
click at [266, 190] on button "Done" at bounding box center [254, 182] width 77 height 34
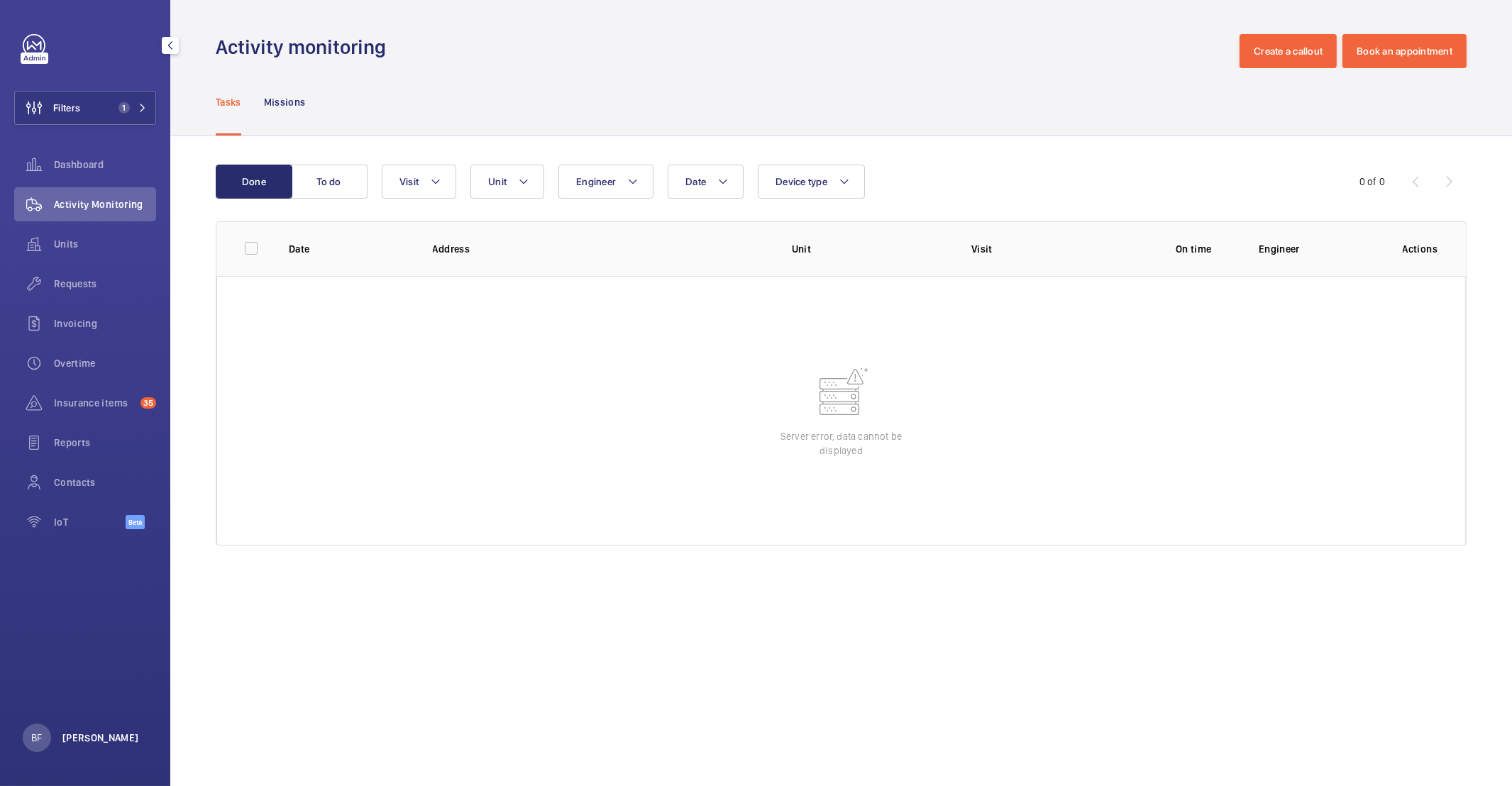
click at [87, 738] on p "[PERSON_NAME]" at bounding box center [101, 738] width 77 height 14
click at [98, 706] on p "Log out" at bounding box center [103, 706] width 133 height 14
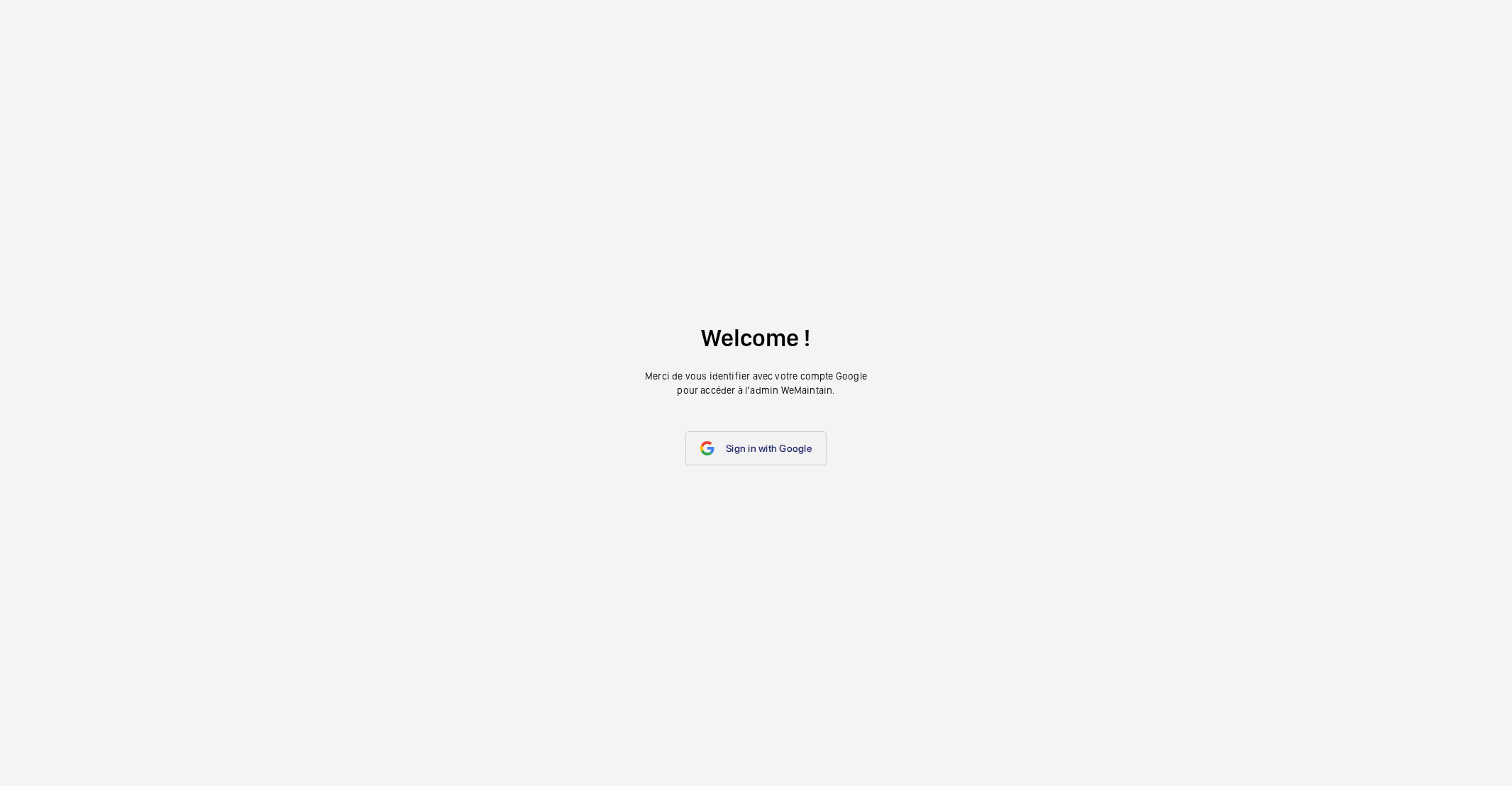
click at [733, 446] on span "Sign in with Google" at bounding box center [769, 448] width 86 height 11
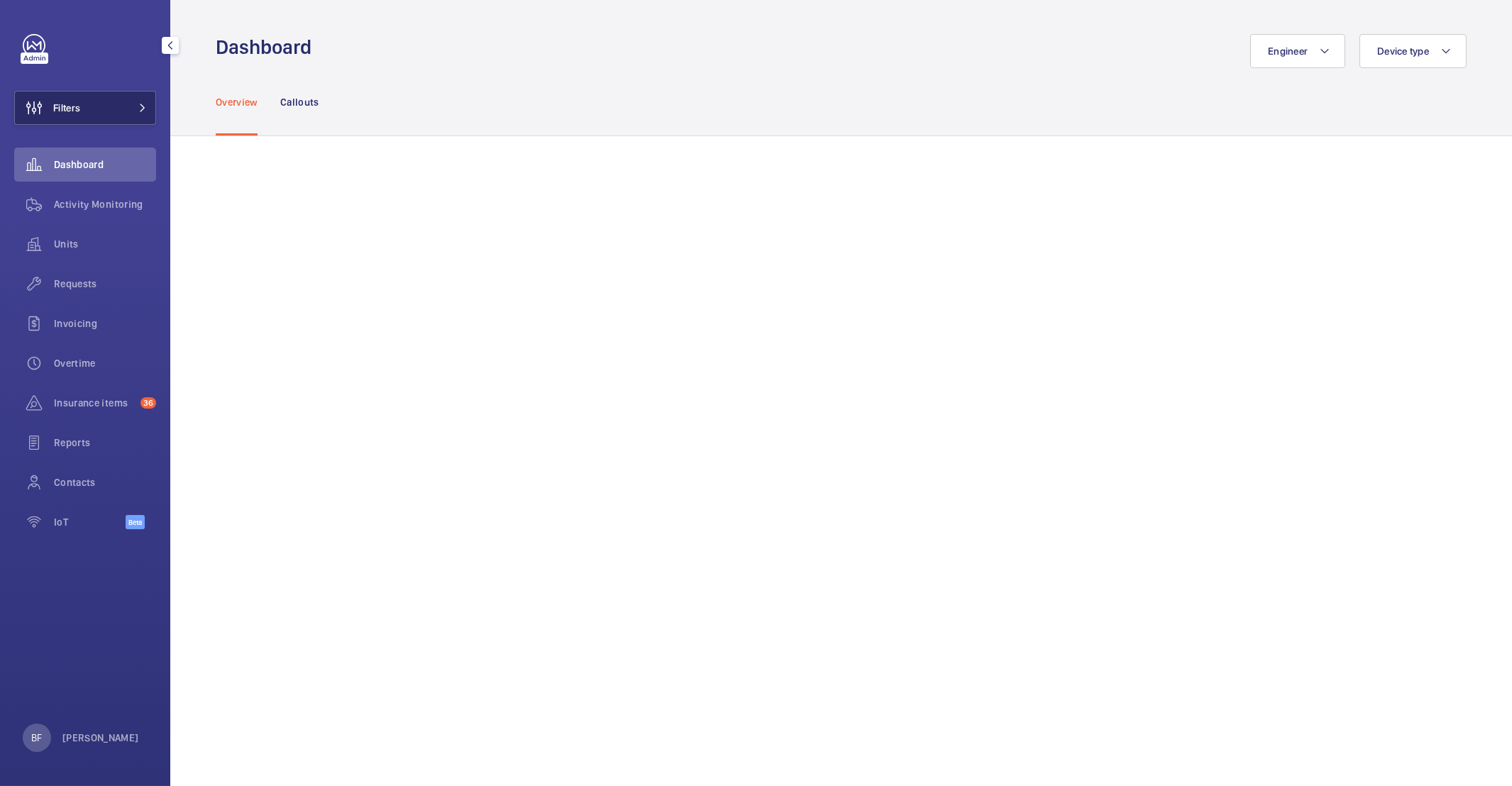
click at [86, 99] on button "Filters" at bounding box center [85, 108] width 142 height 34
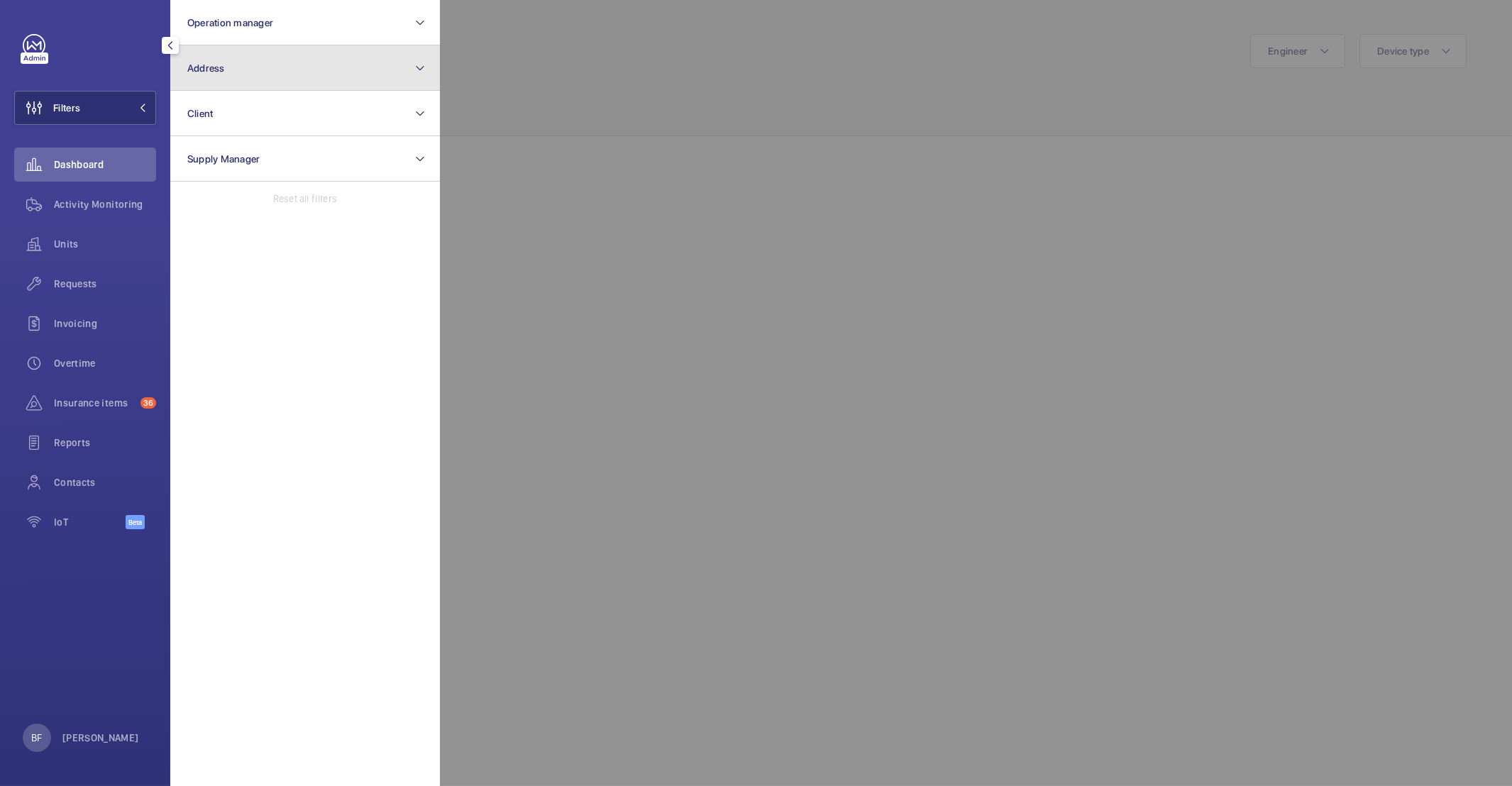
click at [336, 69] on button "Address" at bounding box center [305, 68] width 269 height 45
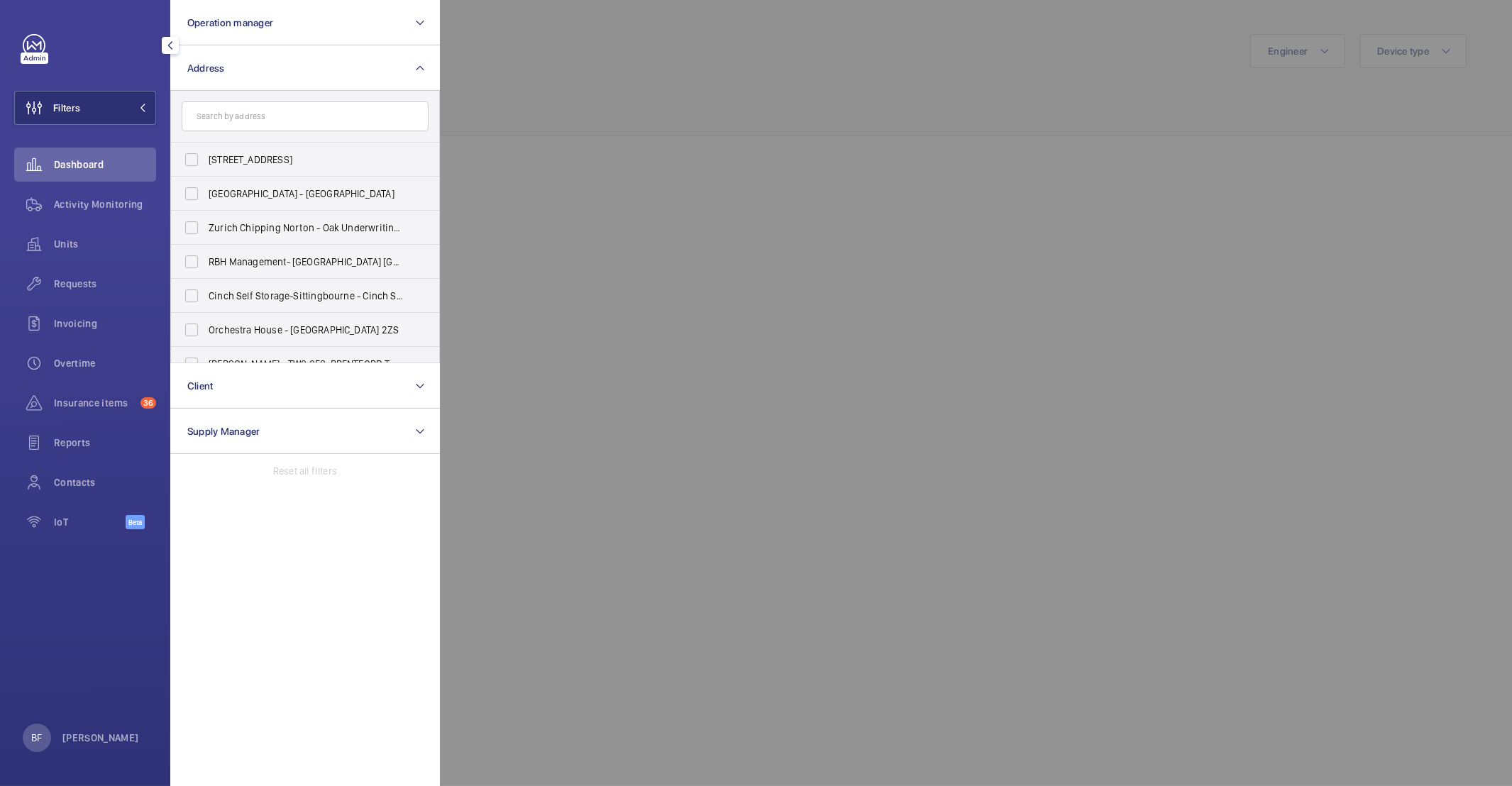
click at [303, 126] on input "text" at bounding box center [305, 117] width 247 height 30
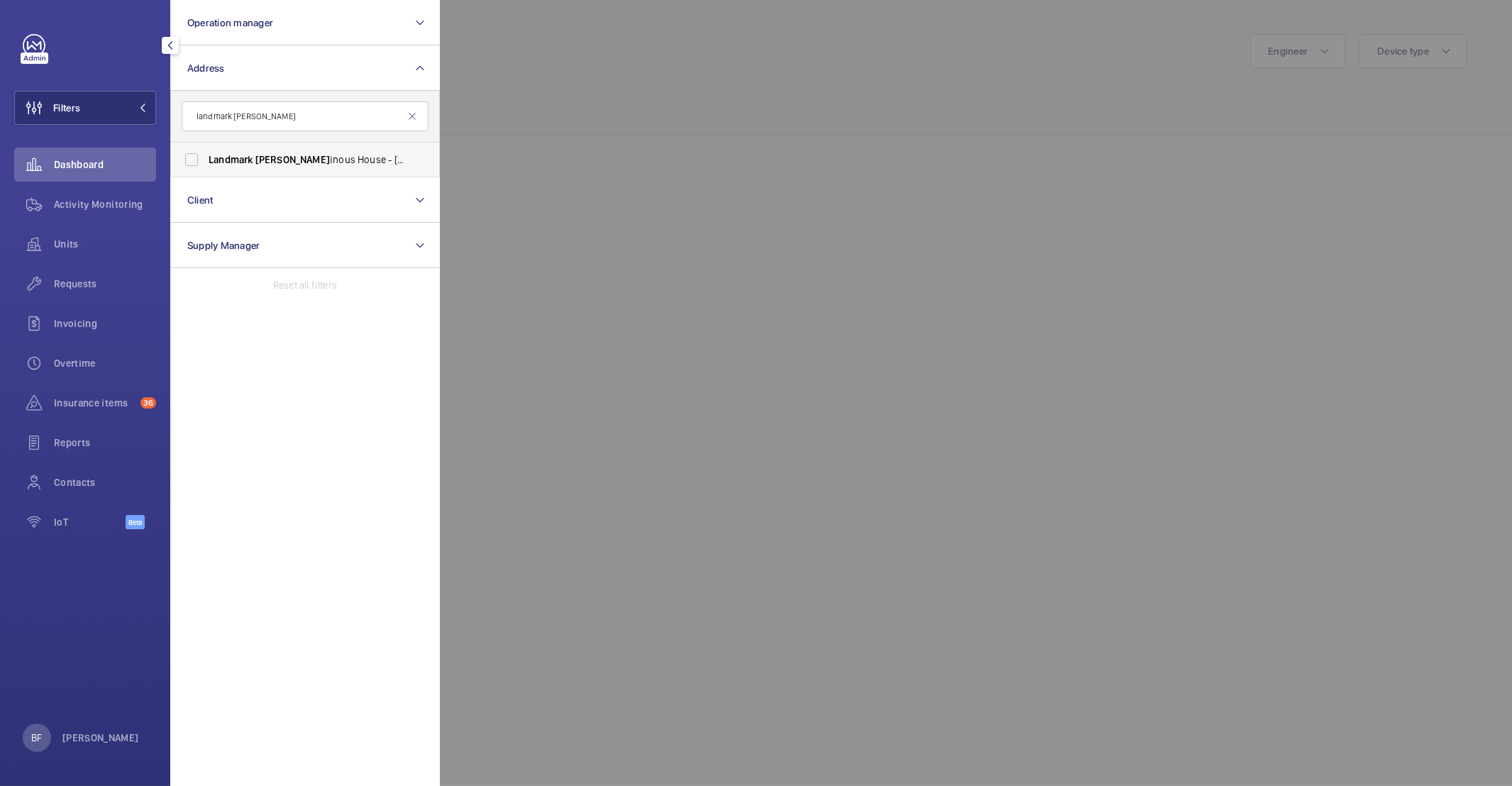
type input "landmark lum"
click at [313, 174] on label "Landmark Lum inous House - 300 South Row, MILTON KEYNES MK9 2FR" at bounding box center [294, 160] width 247 height 34
click at [206, 174] on input "Landmark Lum inous House - 300 South Row, MILTON KEYNES MK9 2FR" at bounding box center [192, 160] width 28 height 28
click at [318, 159] on span "Landmark Lum inous House - 300 South Row, MILTON KEYNES MK9 2FR" at bounding box center [306, 160] width 195 height 14
click at [206, 159] on input "Landmark Lum inous House - 300 South Row, MILTON KEYNES MK9 2FR" at bounding box center [192, 160] width 28 height 28
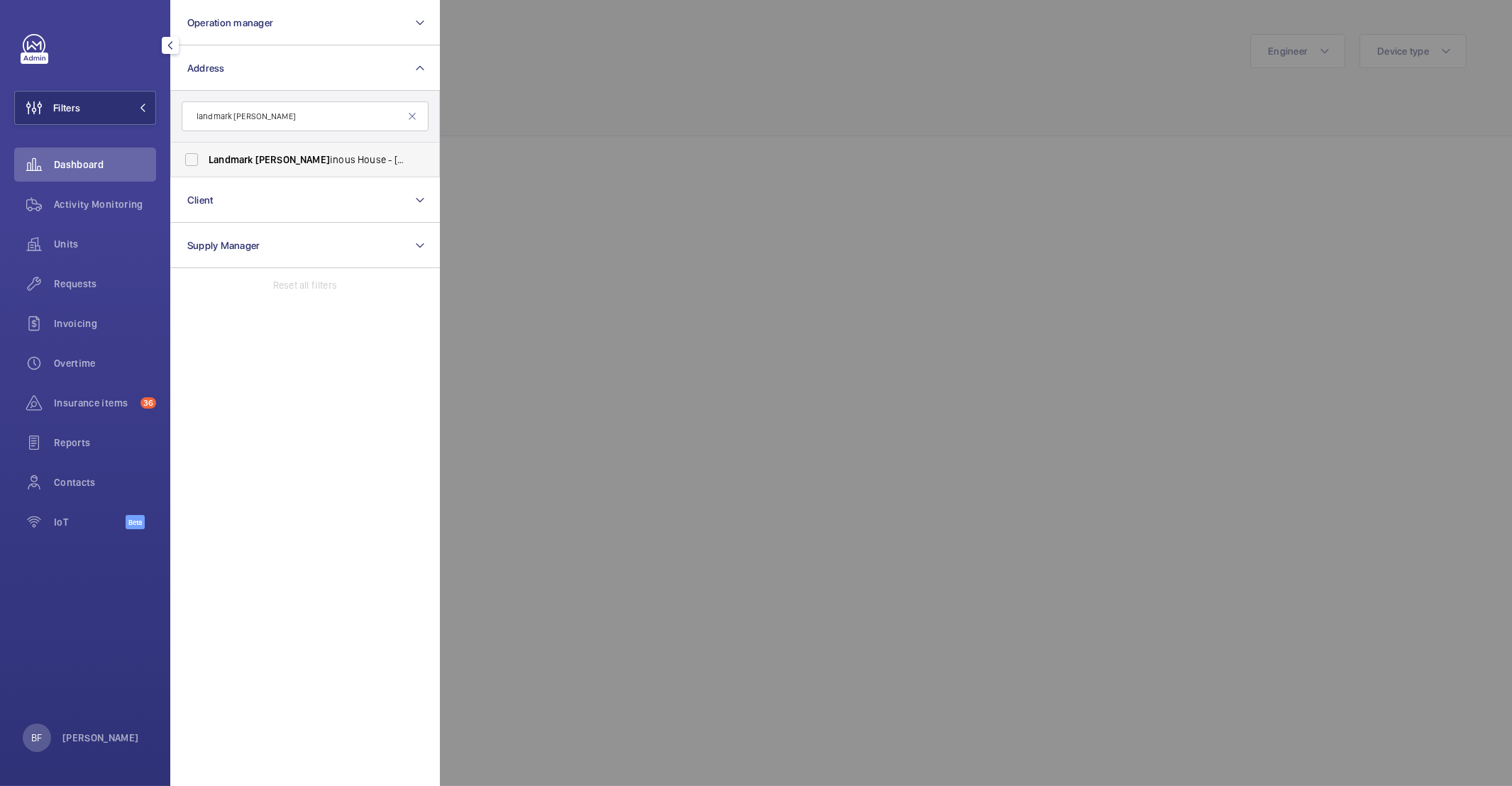
click at [318, 161] on span "Landmark Lum inous House - 300 South Row, MILTON KEYNES MK9 2FR" at bounding box center [306, 160] width 195 height 14
click at [206, 161] on input "Landmark Lum inous House - 300 South Row, MILTON KEYNES MK9 2FR" at bounding box center [192, 160] width 28 height 28
checkbox input "true"
click at [104, 209] on span "Activity Monitoring" at bounding box center [105, 205] width 102 height 14
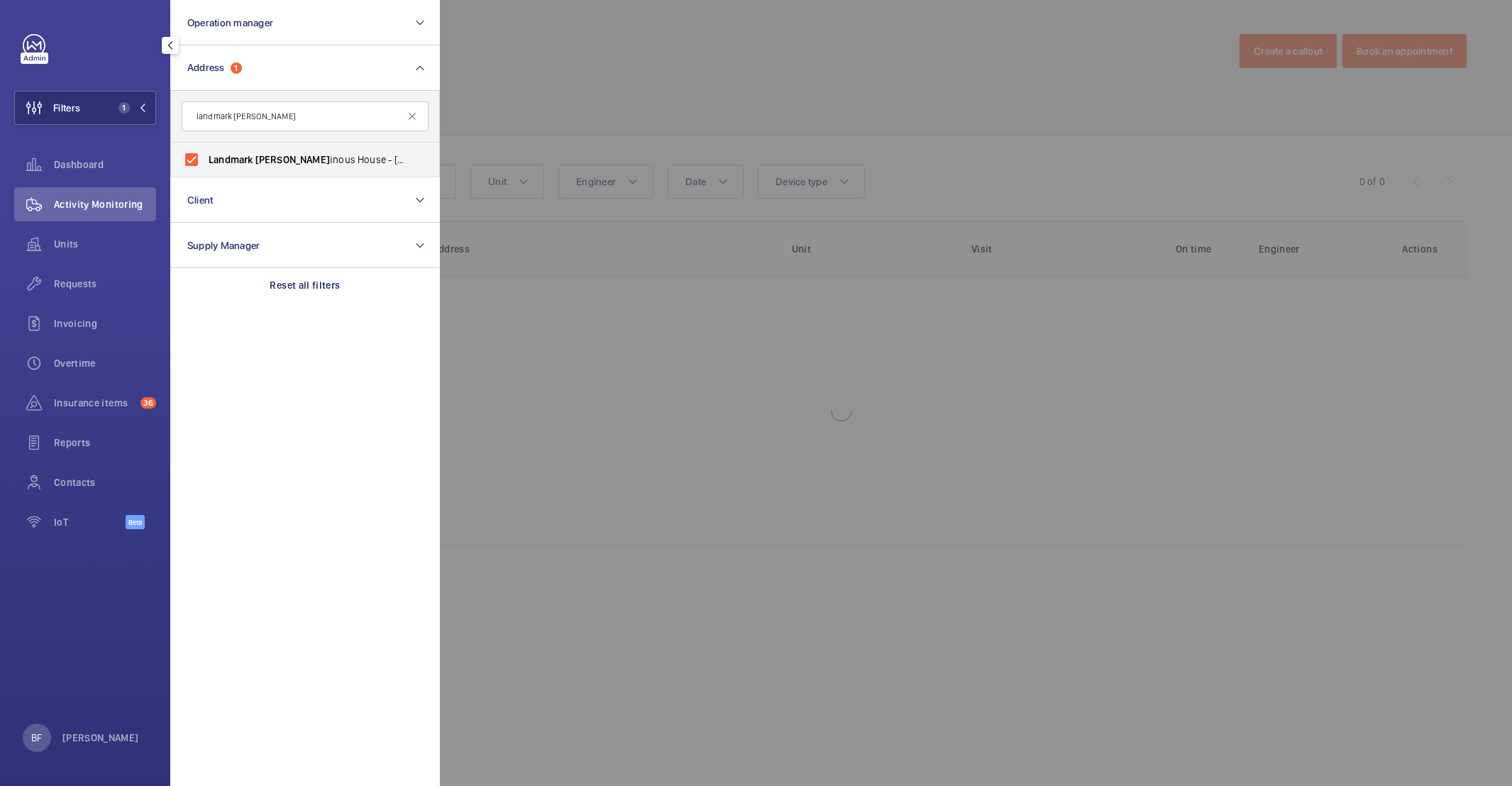
click at [638, 125] on div at bounding box center [1196, 393] width 1512 height 786
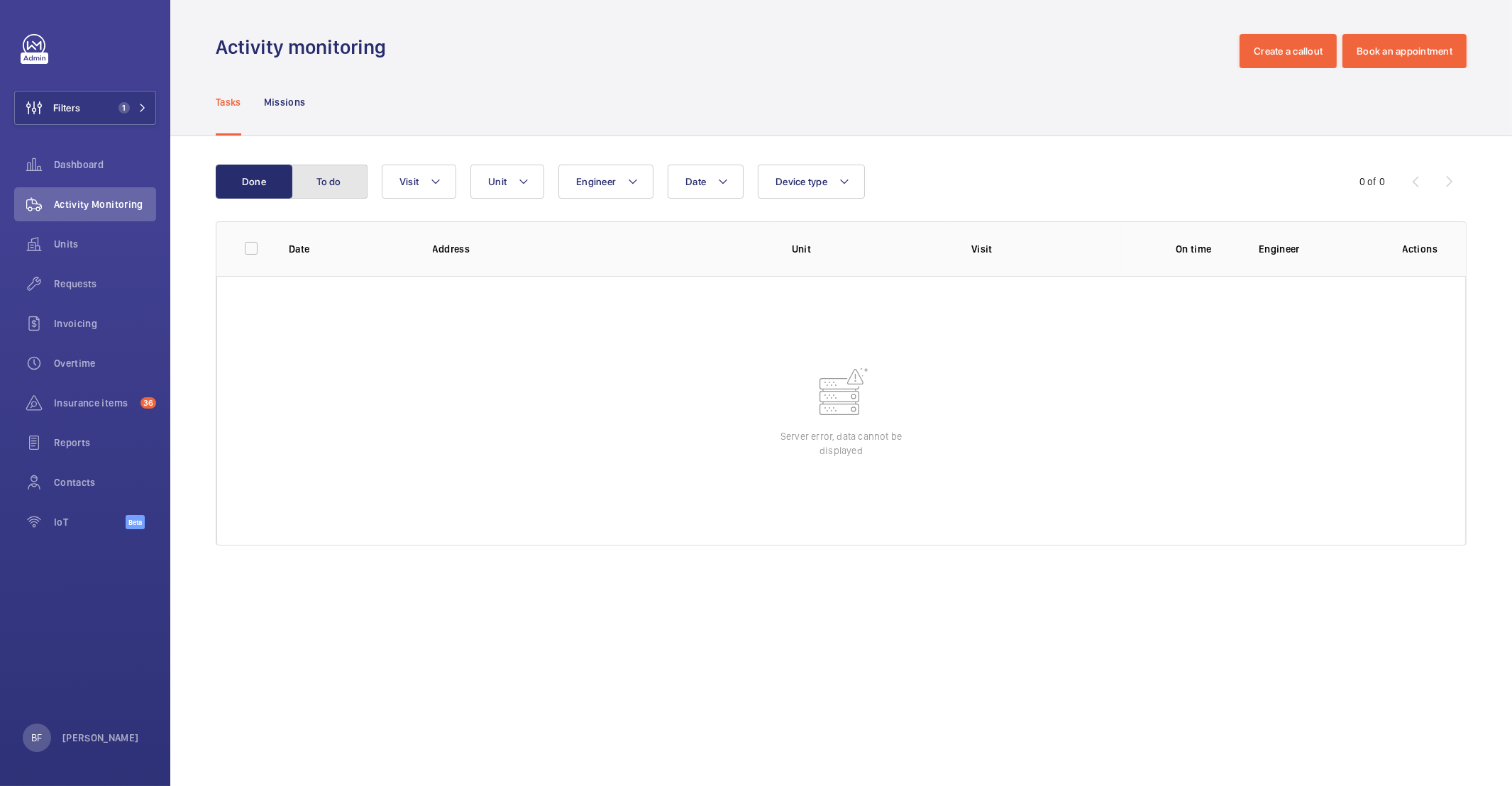
click at [324, 181] on button "To do" at bounding box center [329, 182] width 77 height 34
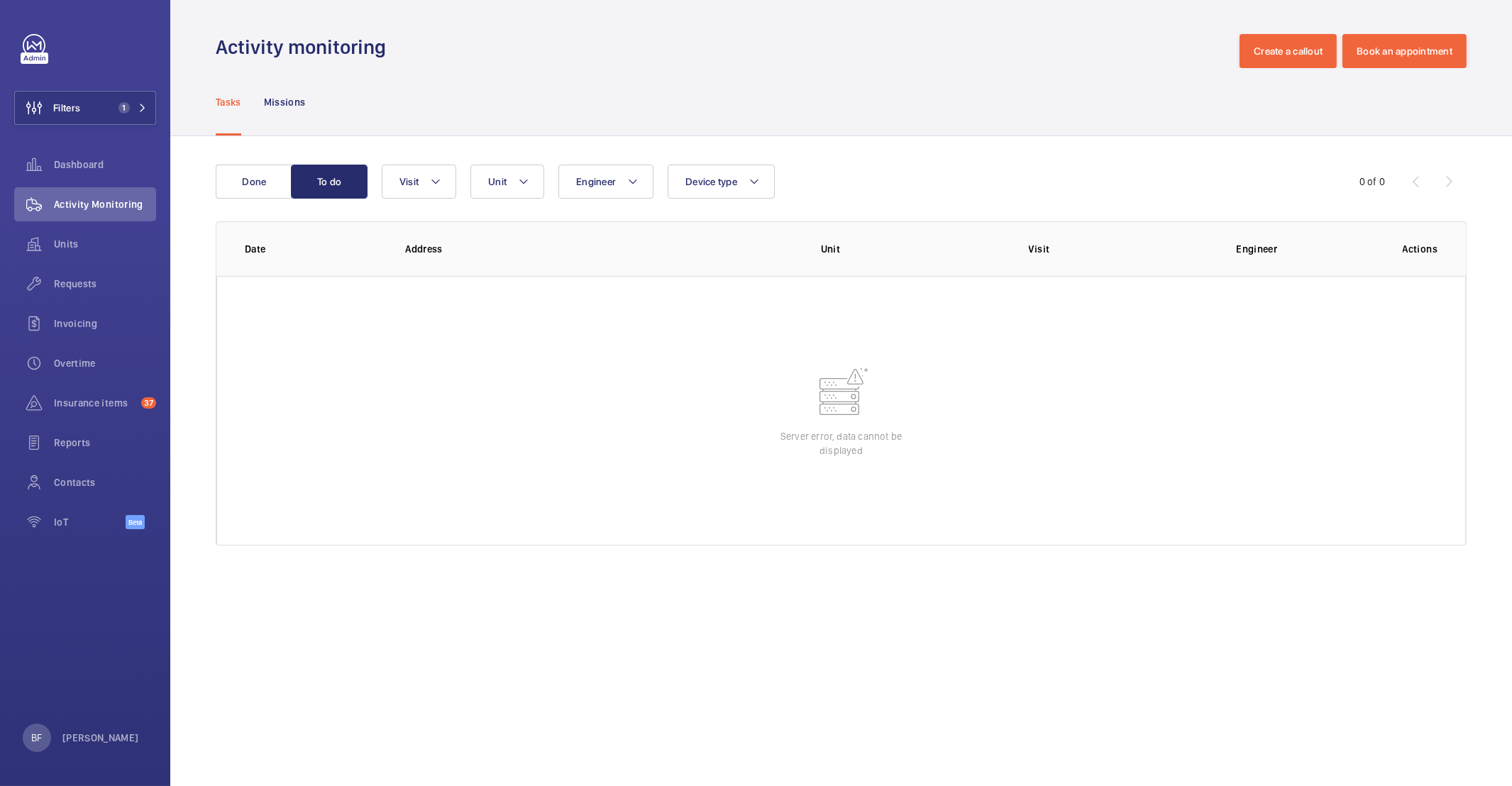
click at [80, 729] on div "BF [PERSON_NAME]" at bounding box center [81, 738] width 117 height 28
click at [80, 703] on p "Log out" at bounding box center [103, 706] width 133 height 14
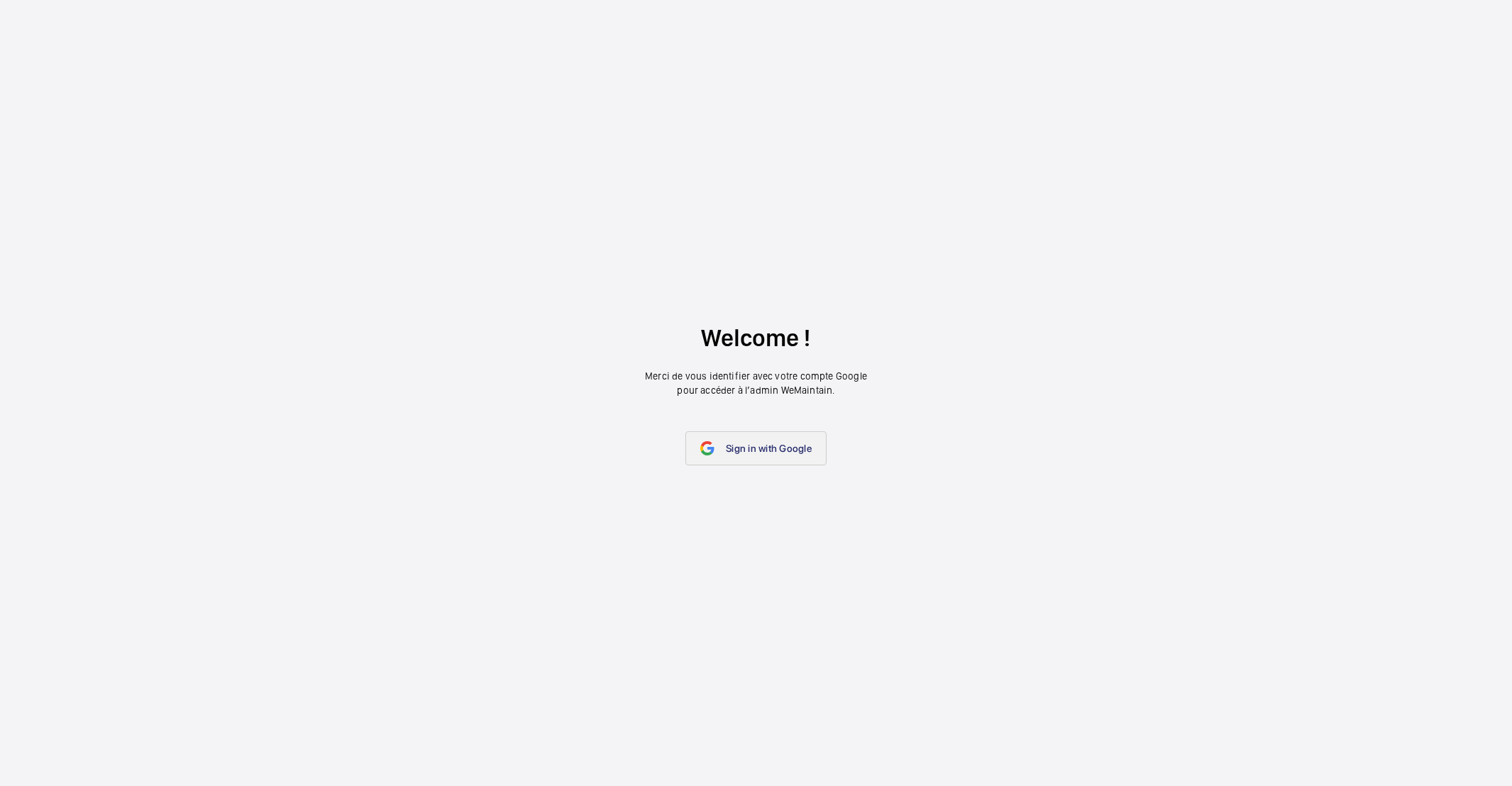
click at [735, 451] on span "Sign in with Google" at bounding box center [769, 448] width 86 height 11
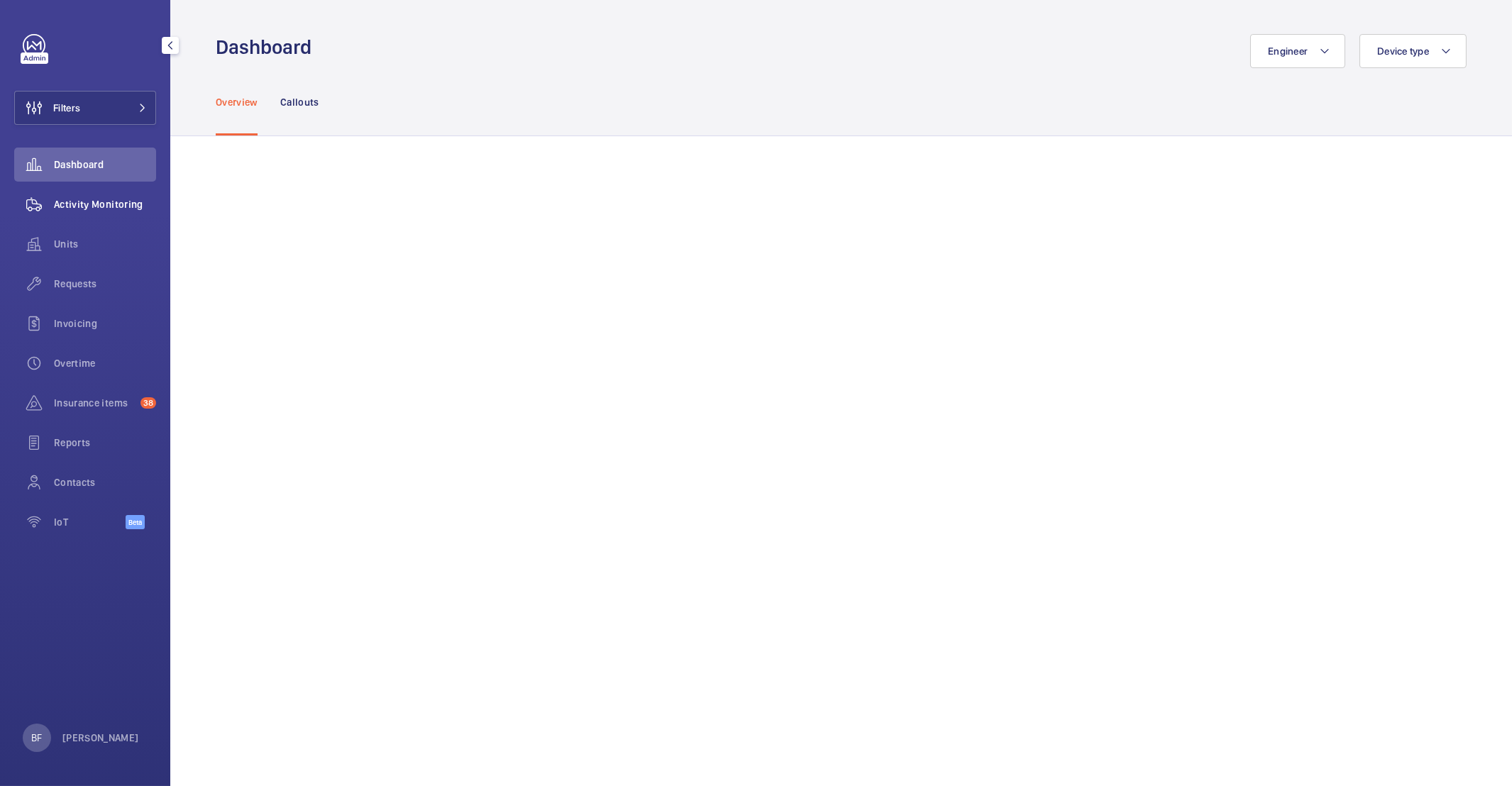
click at [72, 205] on span "Activity Monitoring" at bounding box center [105, 205] width 102 height 14
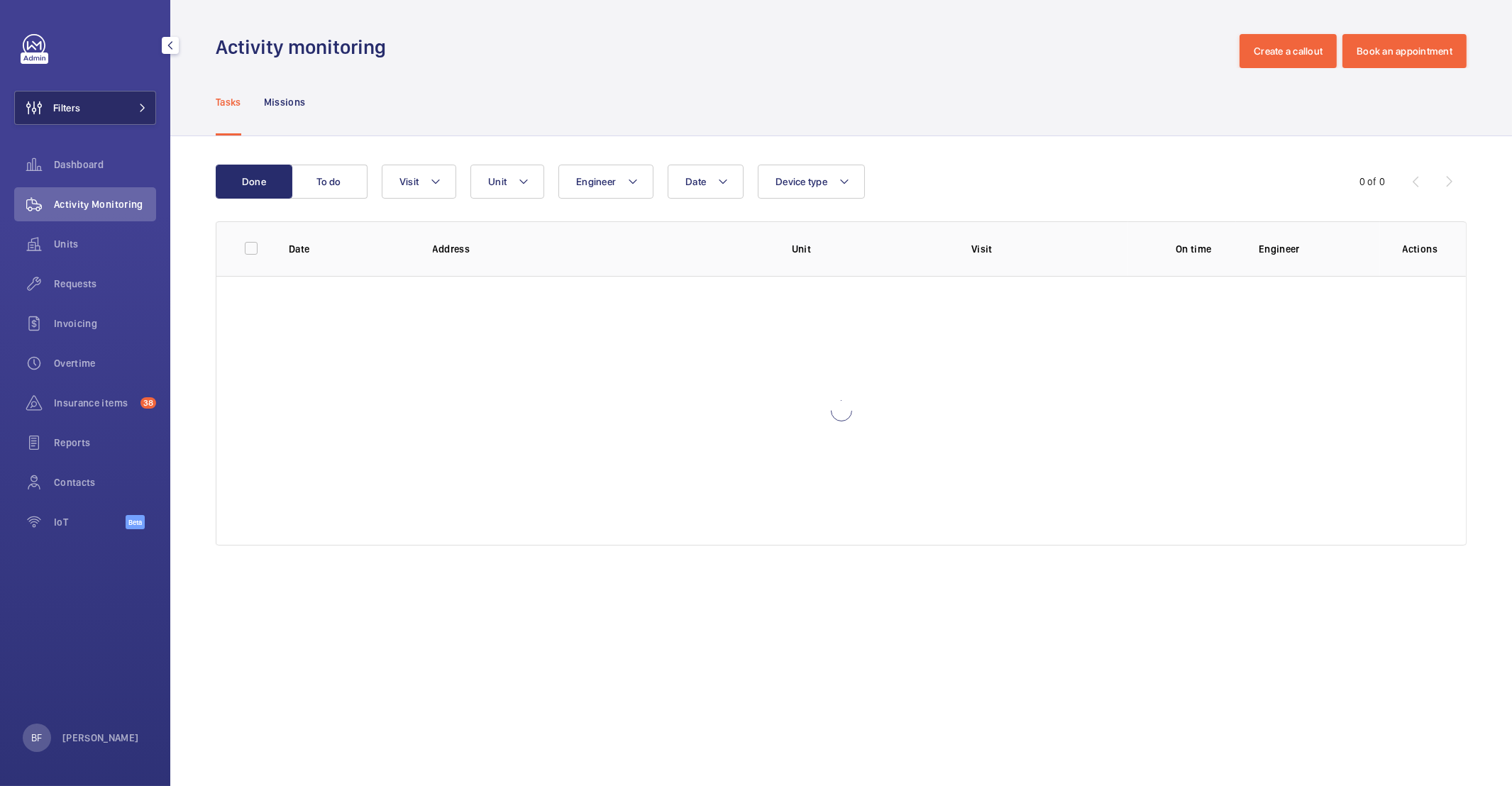
click at [92, 106] on button "Filters" at bounding box center [85, 108] width 142 height 34
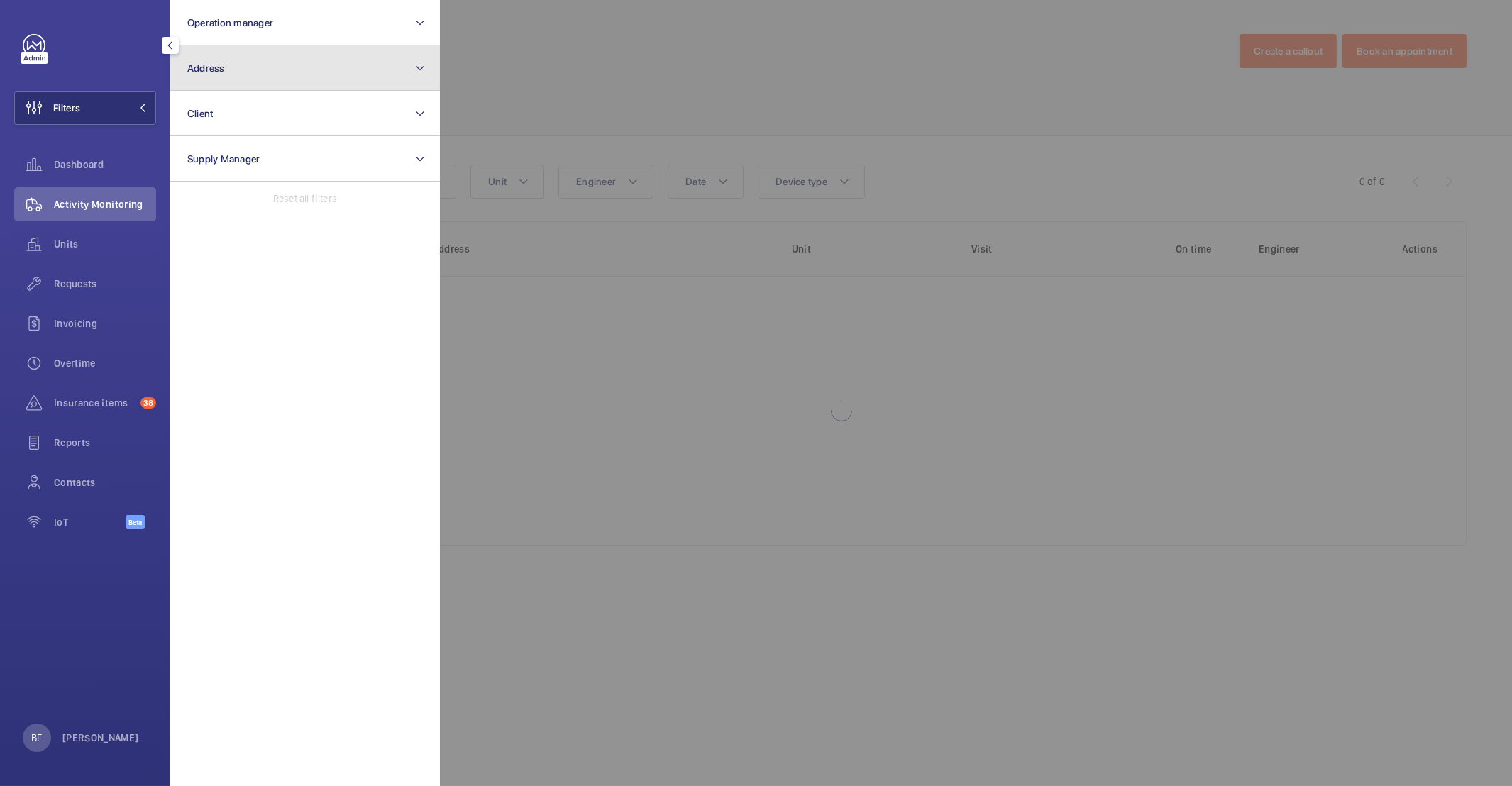
click at [281, 78] on button "Address" at bounding box center [305, 68] width 269 height 45
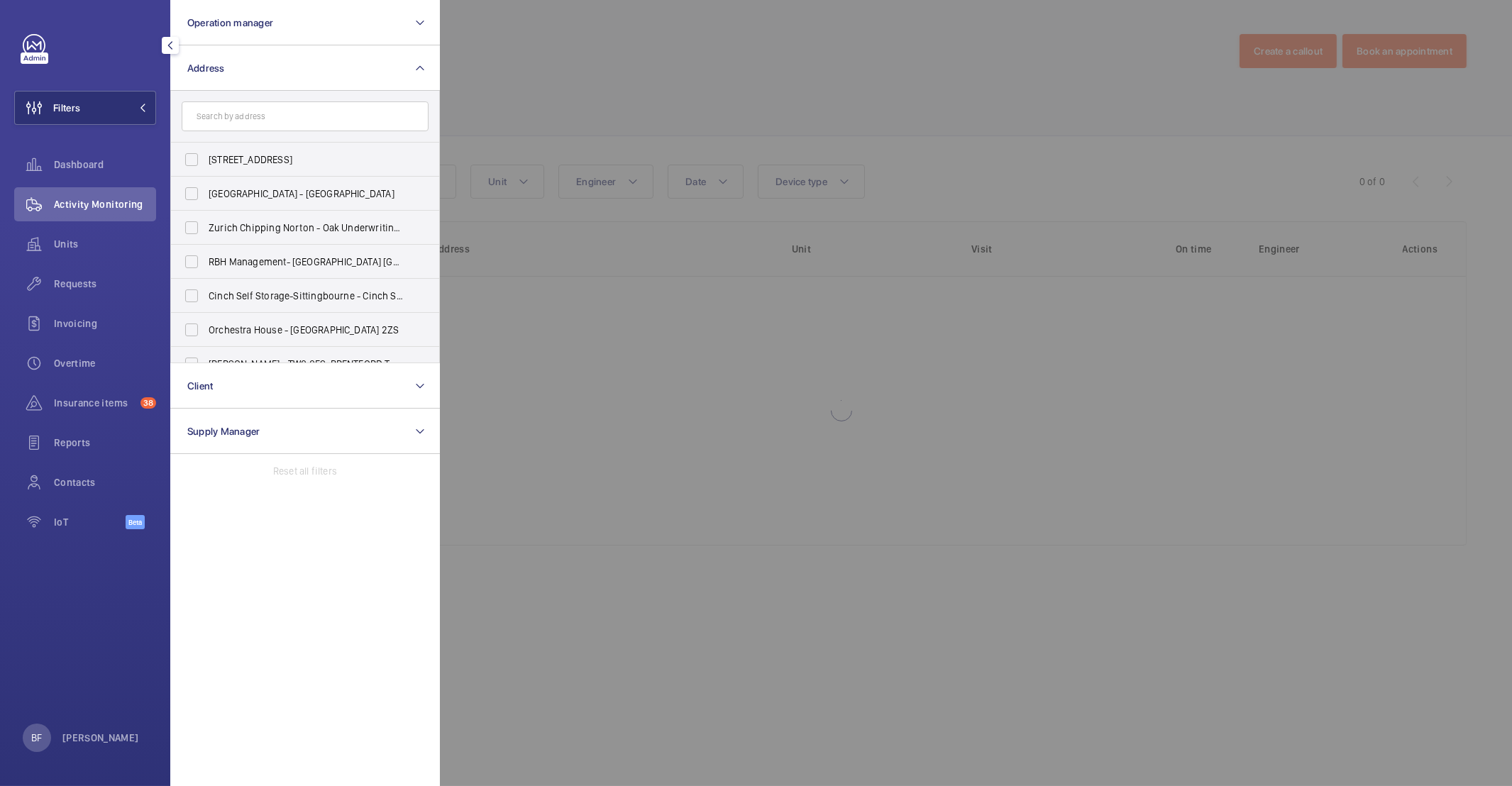
click at [277, 110] on input "text" at bounding box center [305, 117] width 247 height 30
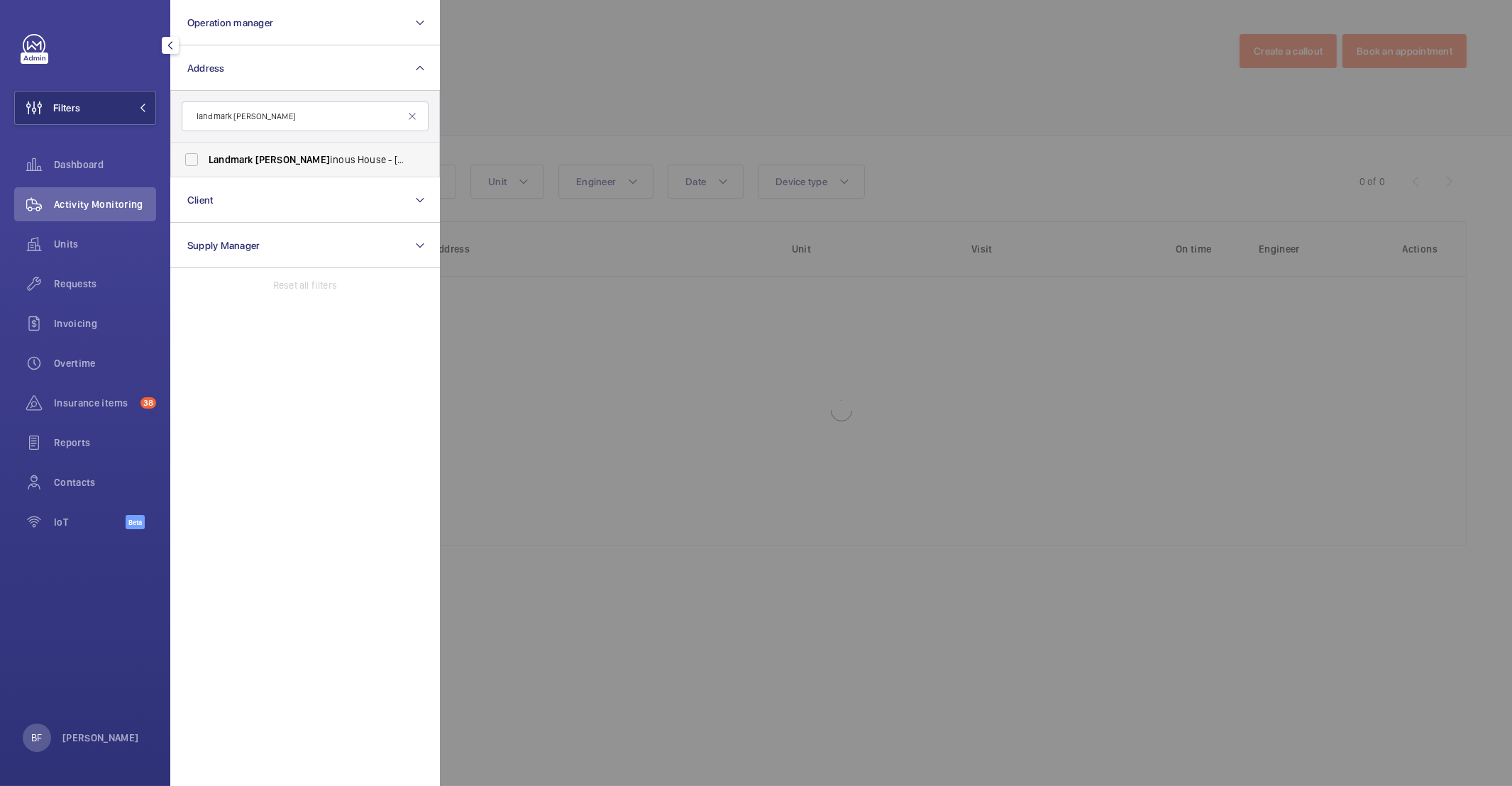
type input "landmark [PERSON_NAME]"
click at [309, 159] on span "Landmark [PERSON_NAME] House - [STREET_ADDRESS][PERSON_NAME]" at bounding box center [306, 160] width 195 height 14
click at [206, 159] on input "Landmark [PERSON_NAME] House - [STREET_ADDRESS][PERSON_NAME]" at bounding box center [192, 160] width 28 height 28
checkbox input "true"
click at [652, 58] on div at bounding box center [1196, 393] width 1512 height 786
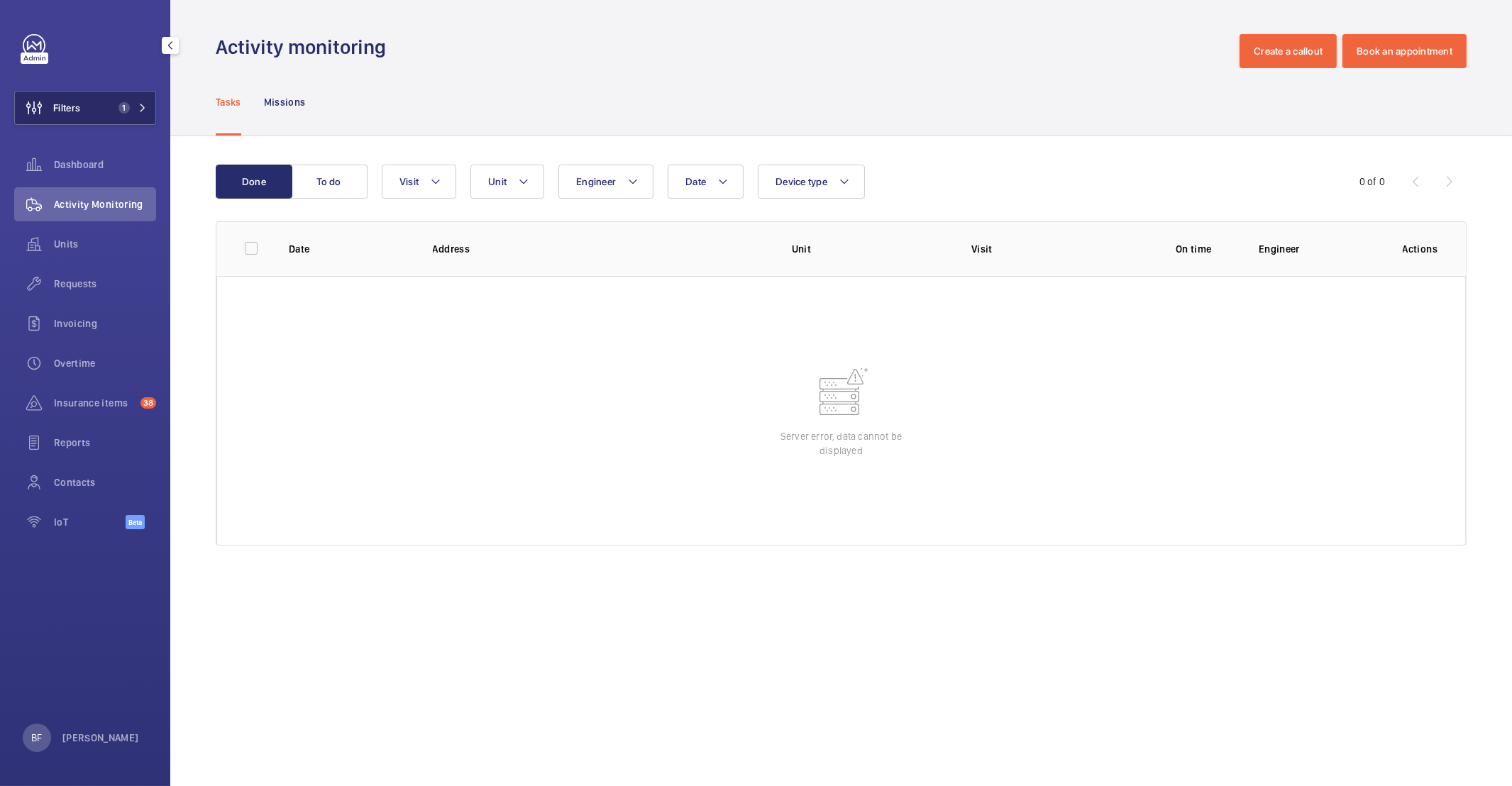
click at [142, 121] on button "Filters 1" at bounding box center [85, 108] width 142 height 34
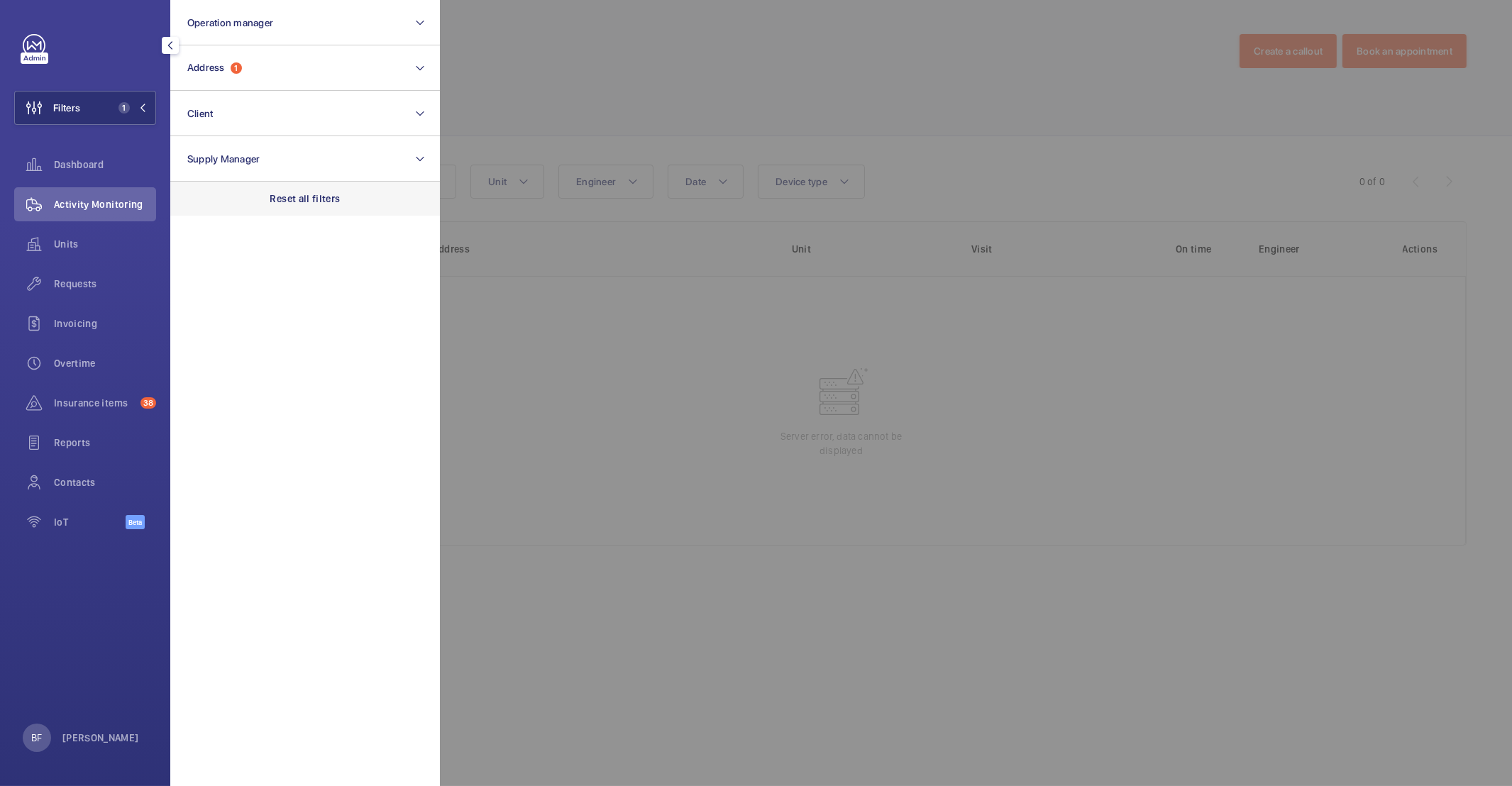
click at [318, 195] on p "Reset all filters" at bounding box center [305, 199] width 70 height 14
